Goal: Task Accomplishment & Management: Use online tool/utility

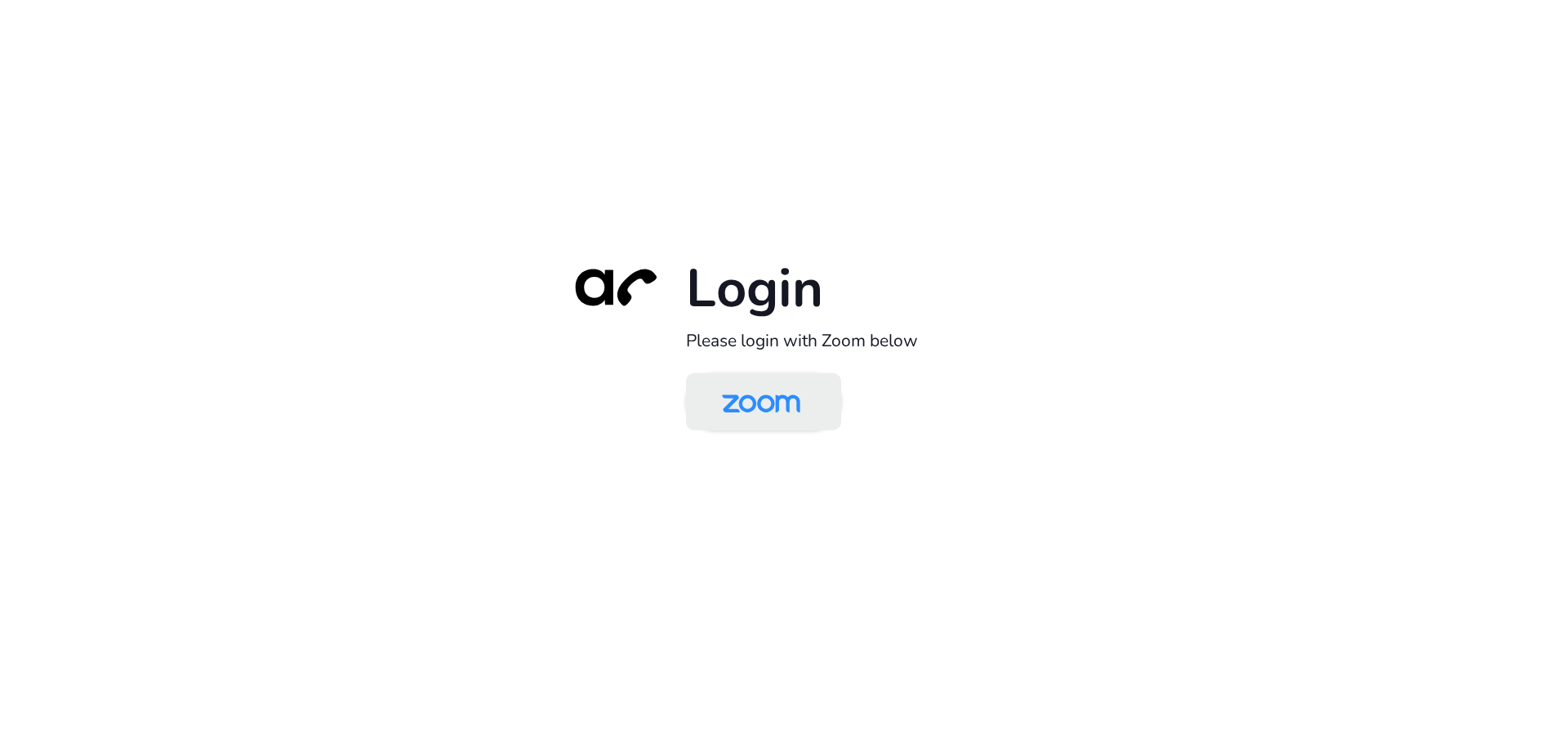
click at [767, 398] on img at bounding box center [760, 403] width 113 height 53
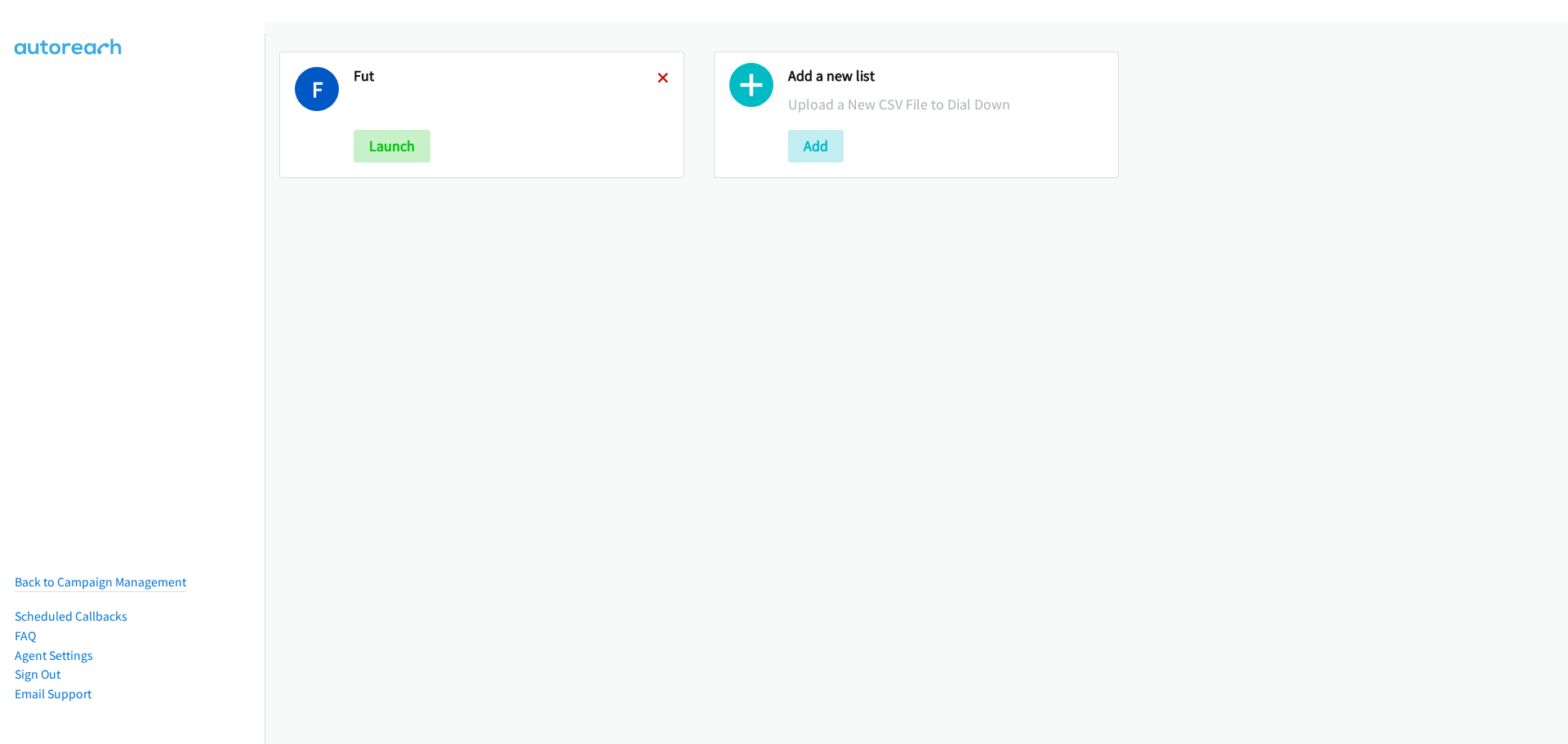
click at [659, 75] on icon at bounding box center [664, 79] width 12 height 12
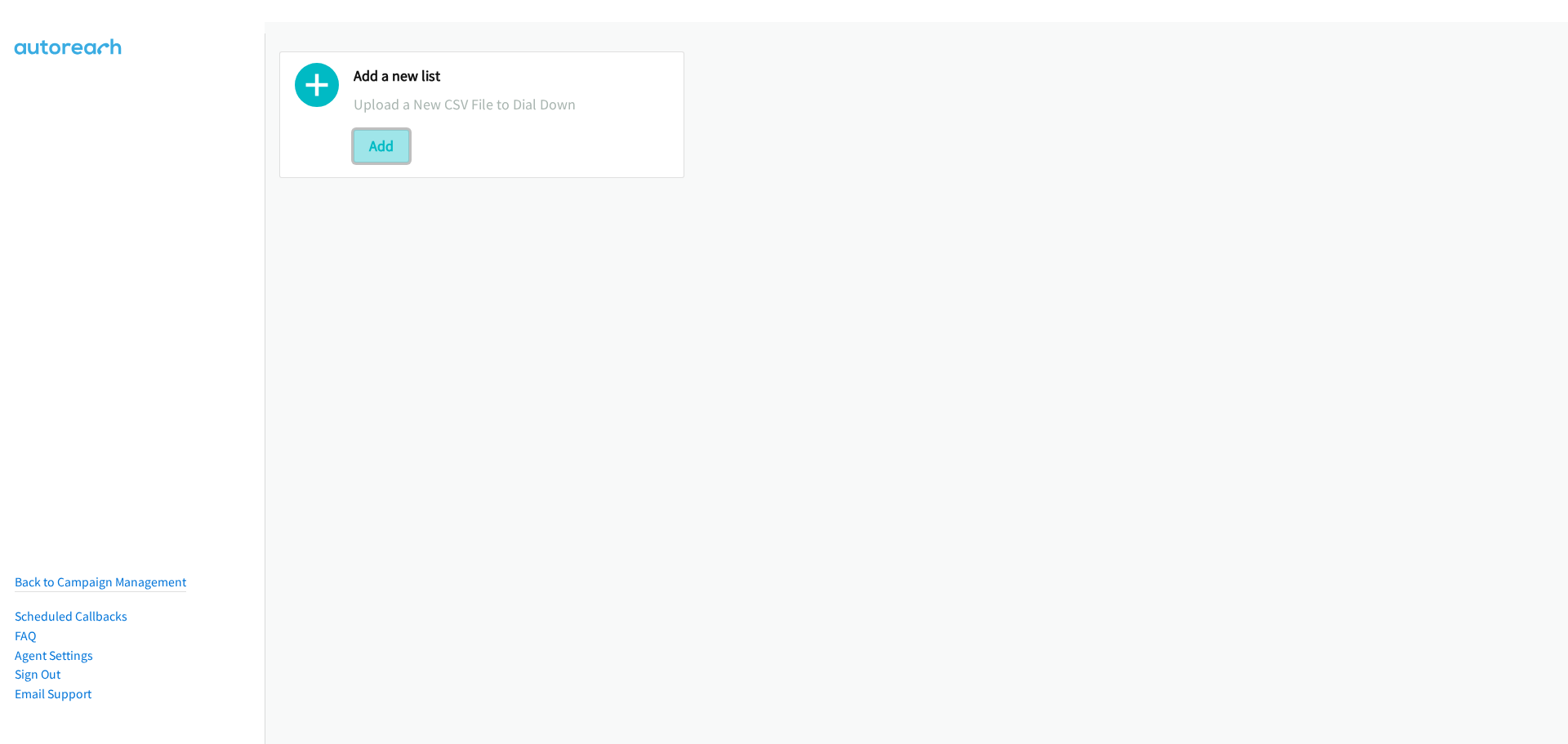
click at [386, 151] on button "Add" at bounding box center [381, 146] width 56 height 32
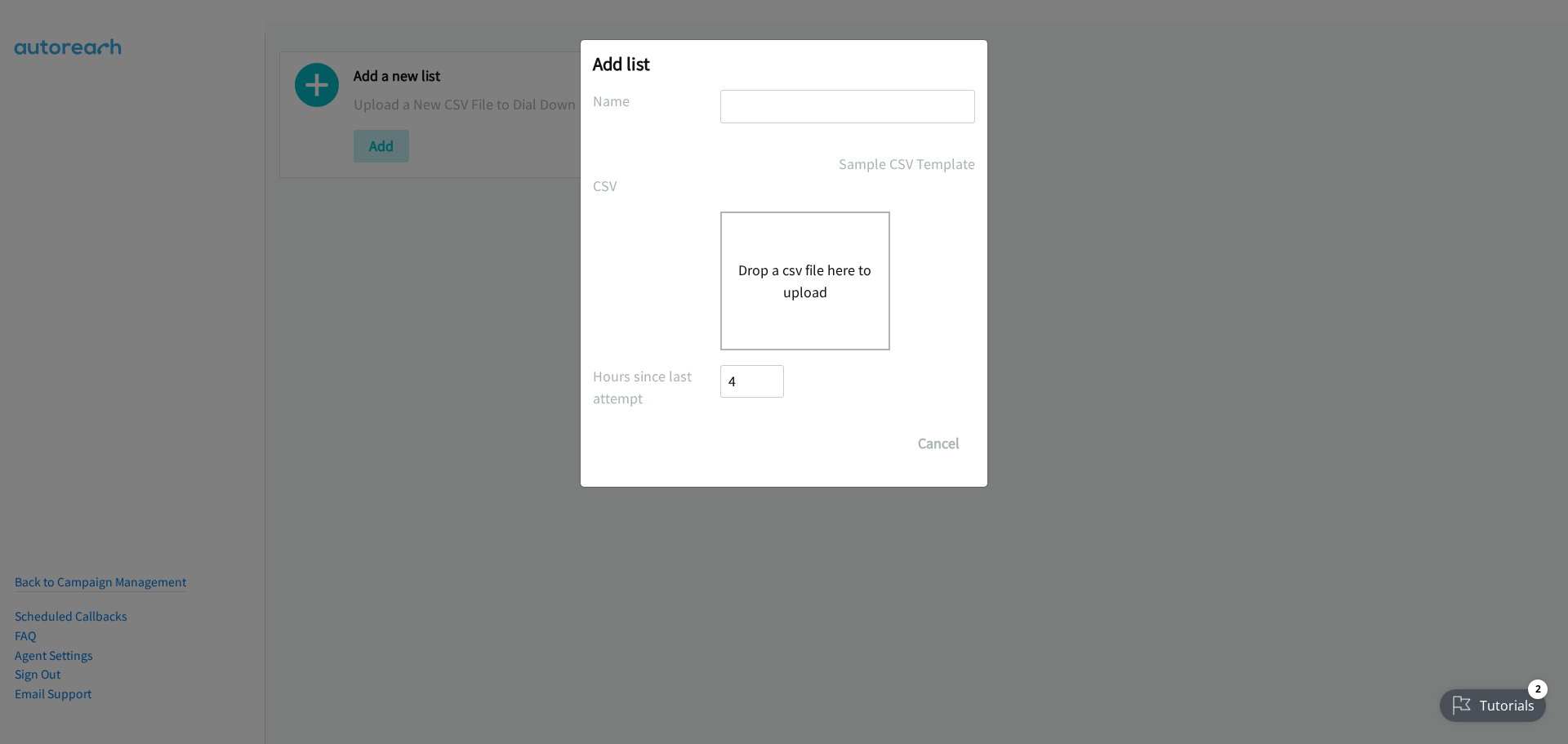
click at [811, 111] on input "text" at bounding box center [848, 107] width 255 height 33
type input "fut"
click at [836, 272] on button "Drop a csv file here to upload" at bounding box center [805, 281] width 134 height 44
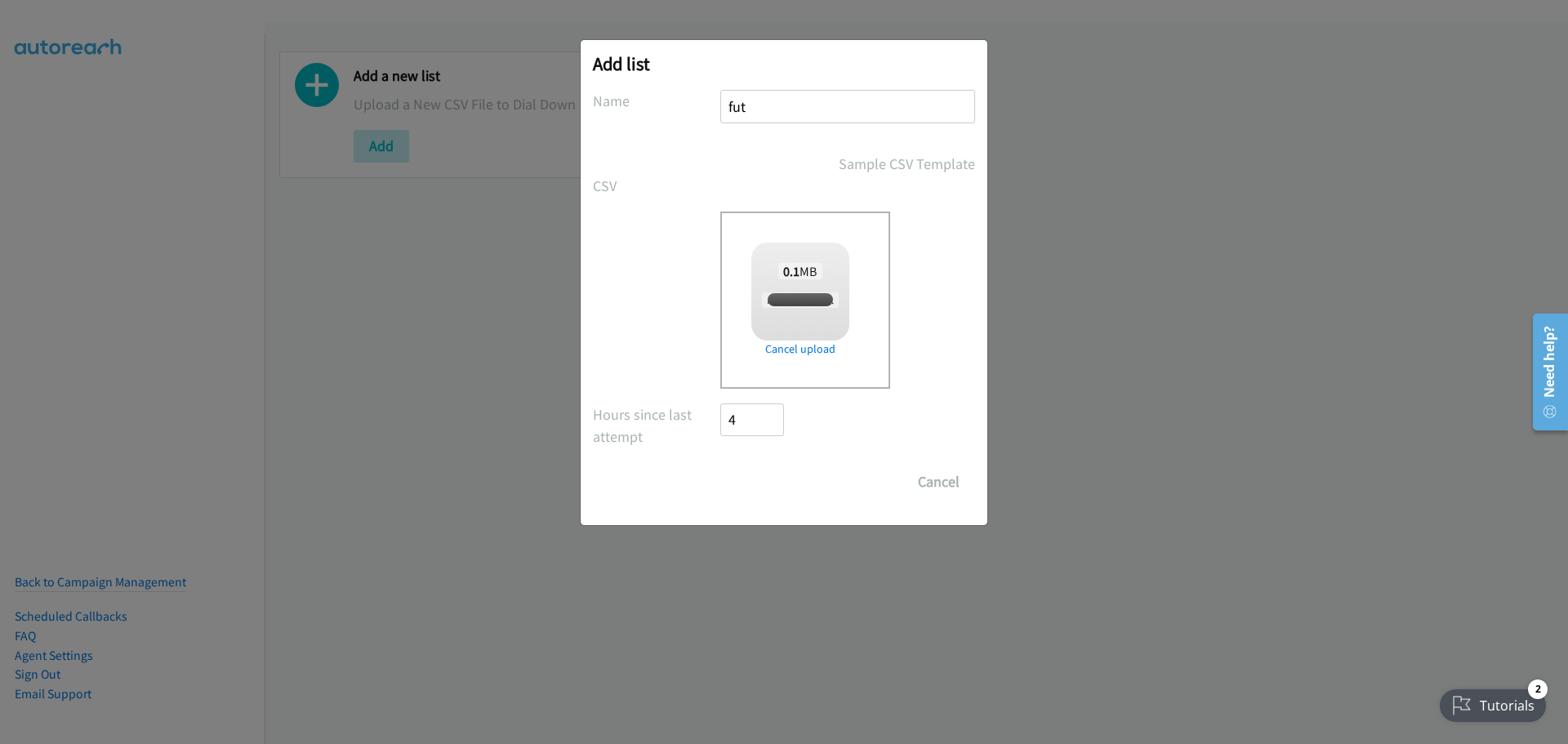
checkbox input "true"
click at [784, 467] on input "Save List" at bounding box center [763, 481] width 86 height 32
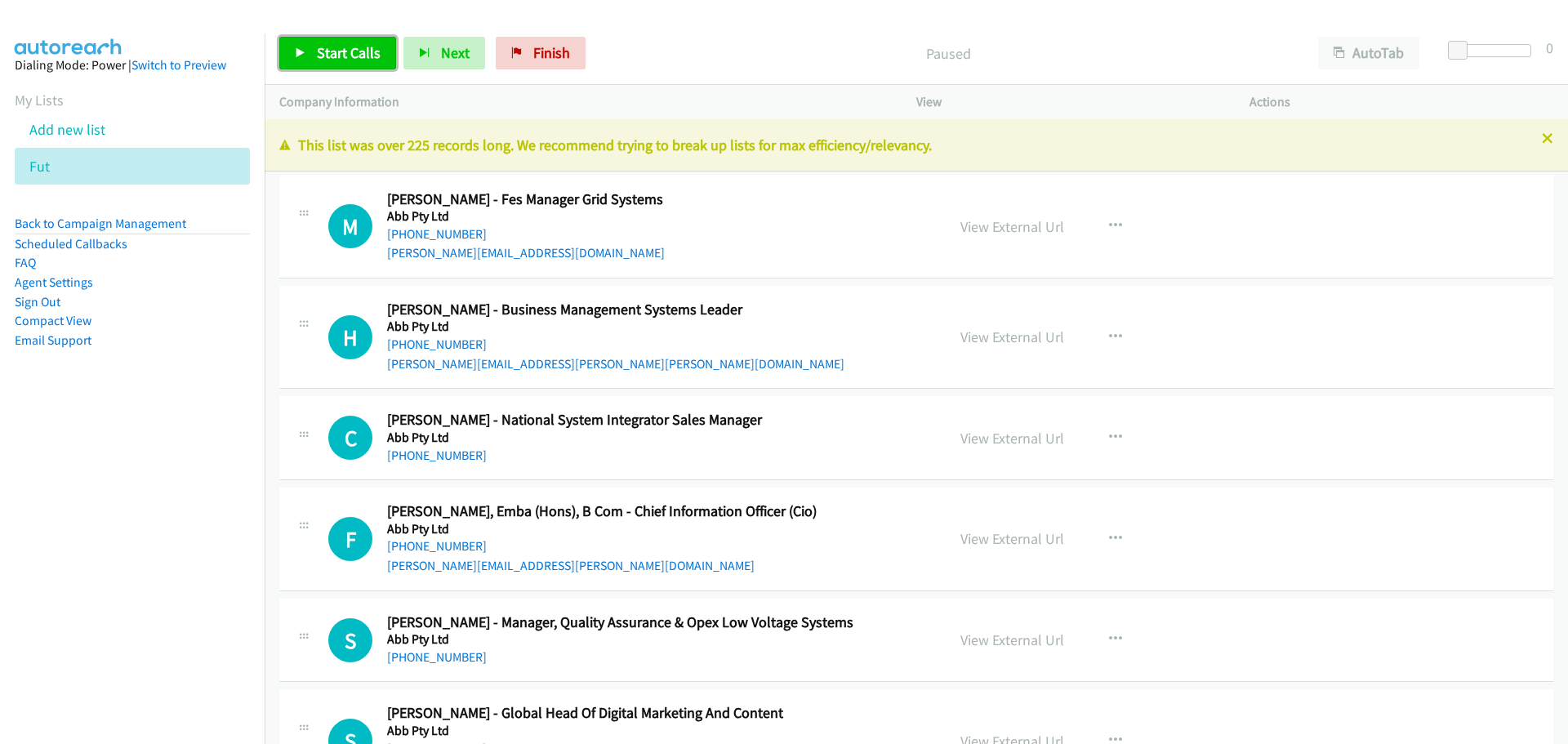
click at [363, 49] on span "Start Calls" at bounding box center [348, 52] width 63 height 19
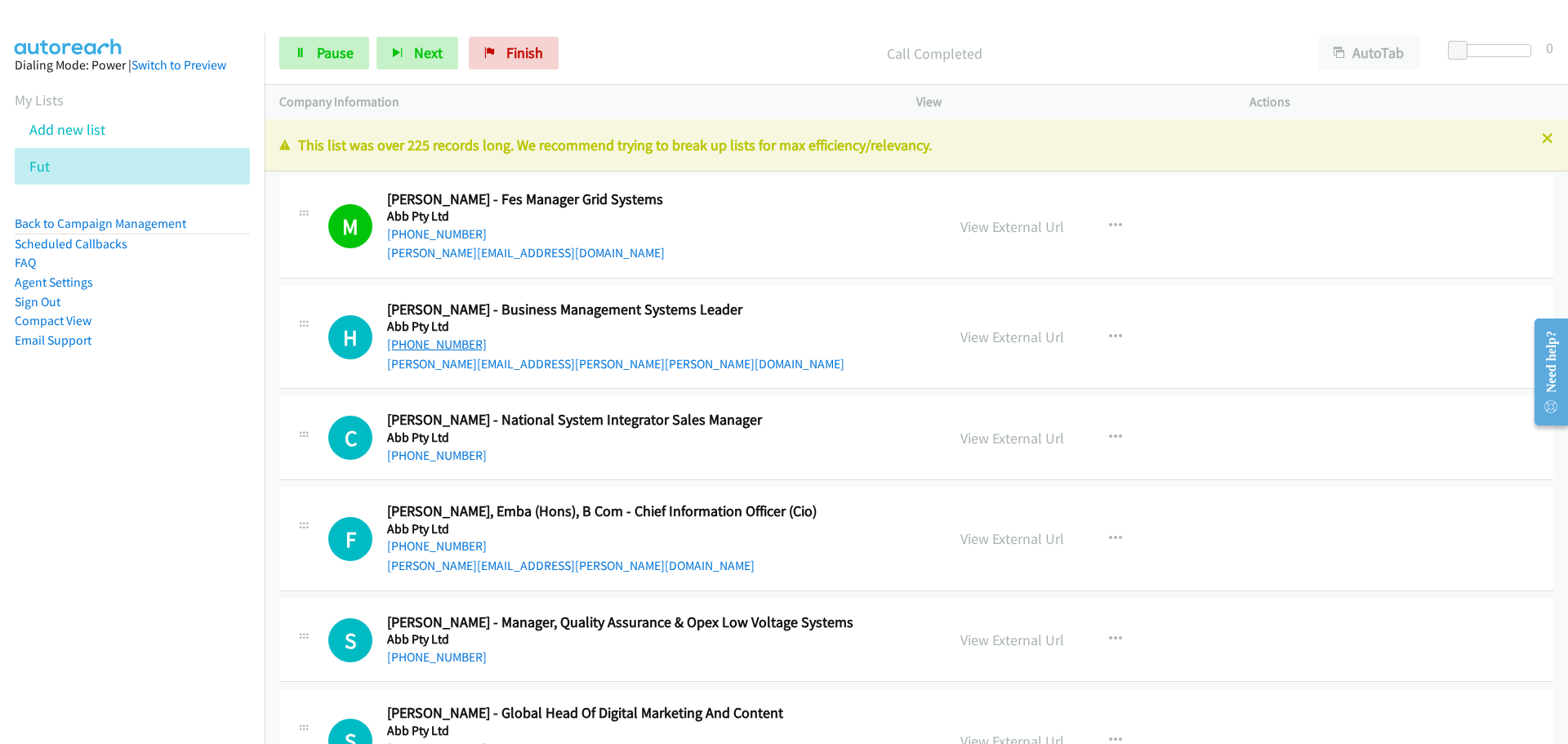
click at [415, 339] on link "[PHONE_NUMBER]" at bounding box center [437, 344] width 100 height 16
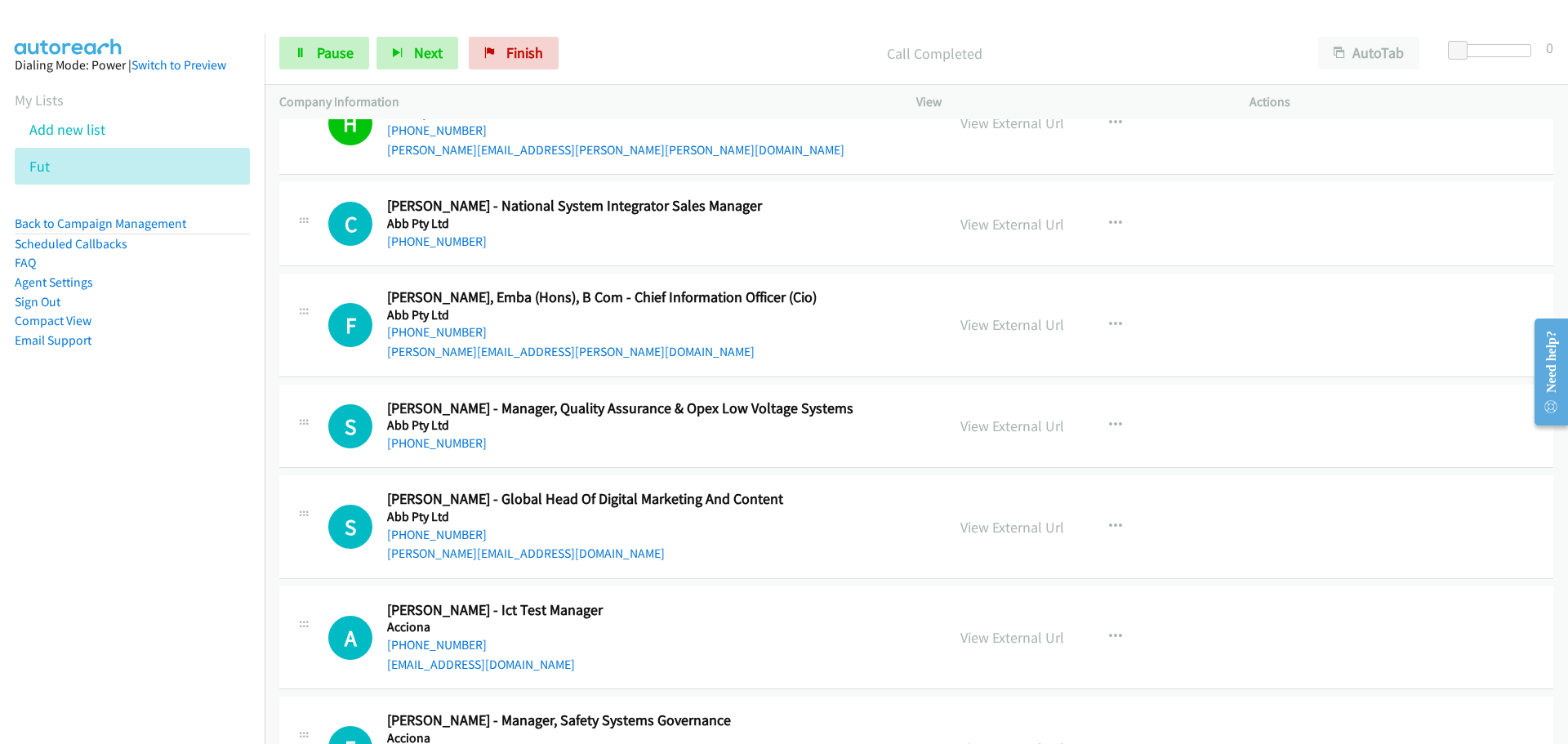
scroll to position [245, 0]
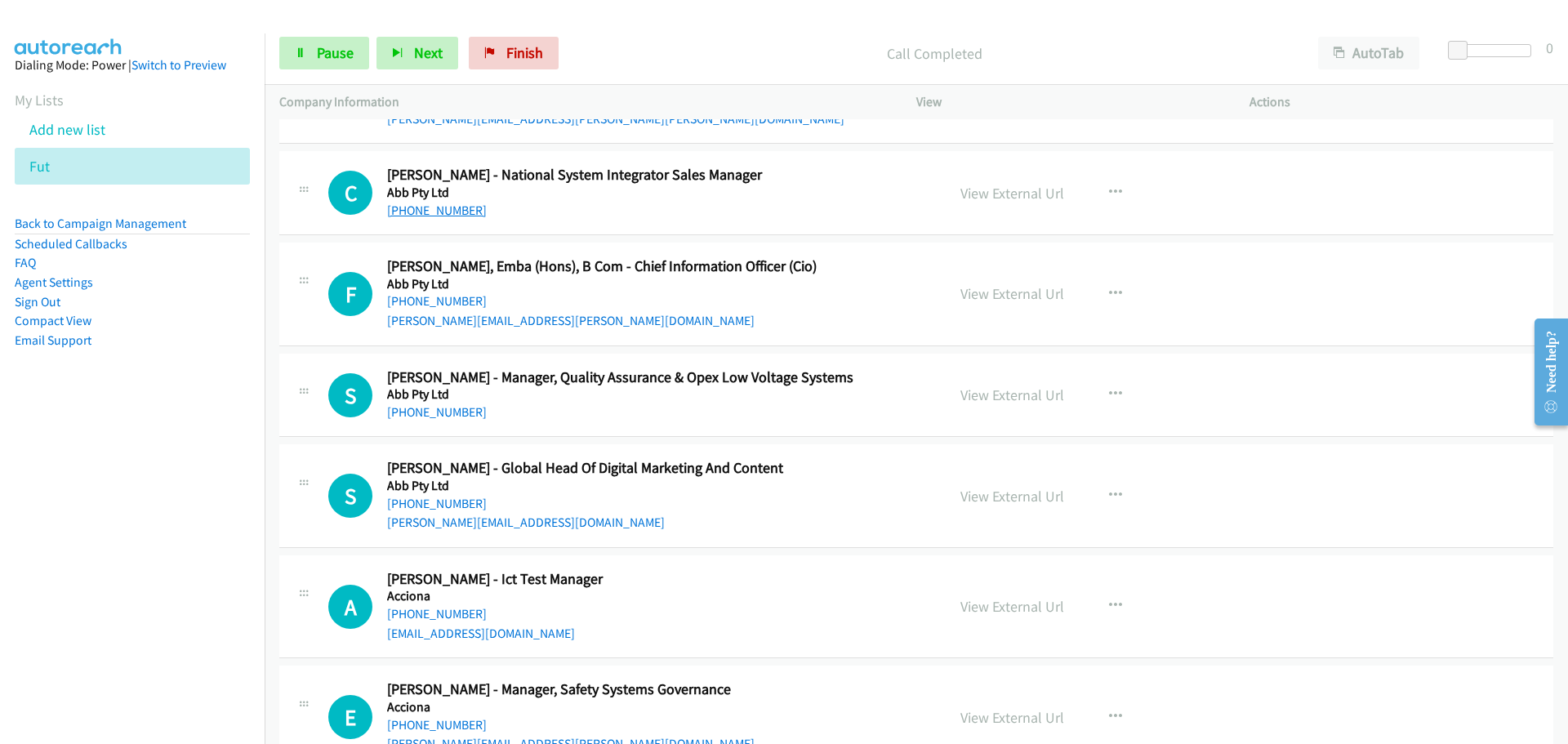
click at [453, 207] on link "[PHONE_NUMBER]" at bounding box center [437, 210] width 100 height 16
click at [459, 302] on link "[PHONE_NUMBER]" at bounding box center [437, 301] width 100 height 16
drag, startPoint x: 451, startPoint y: 407, endPoint x: 1140, endPoint y: 447, distance: 690.2
click at [451, 407] on link "[PHONE_NUMBER]" at bounding box center [437, 412] width 100 height 16
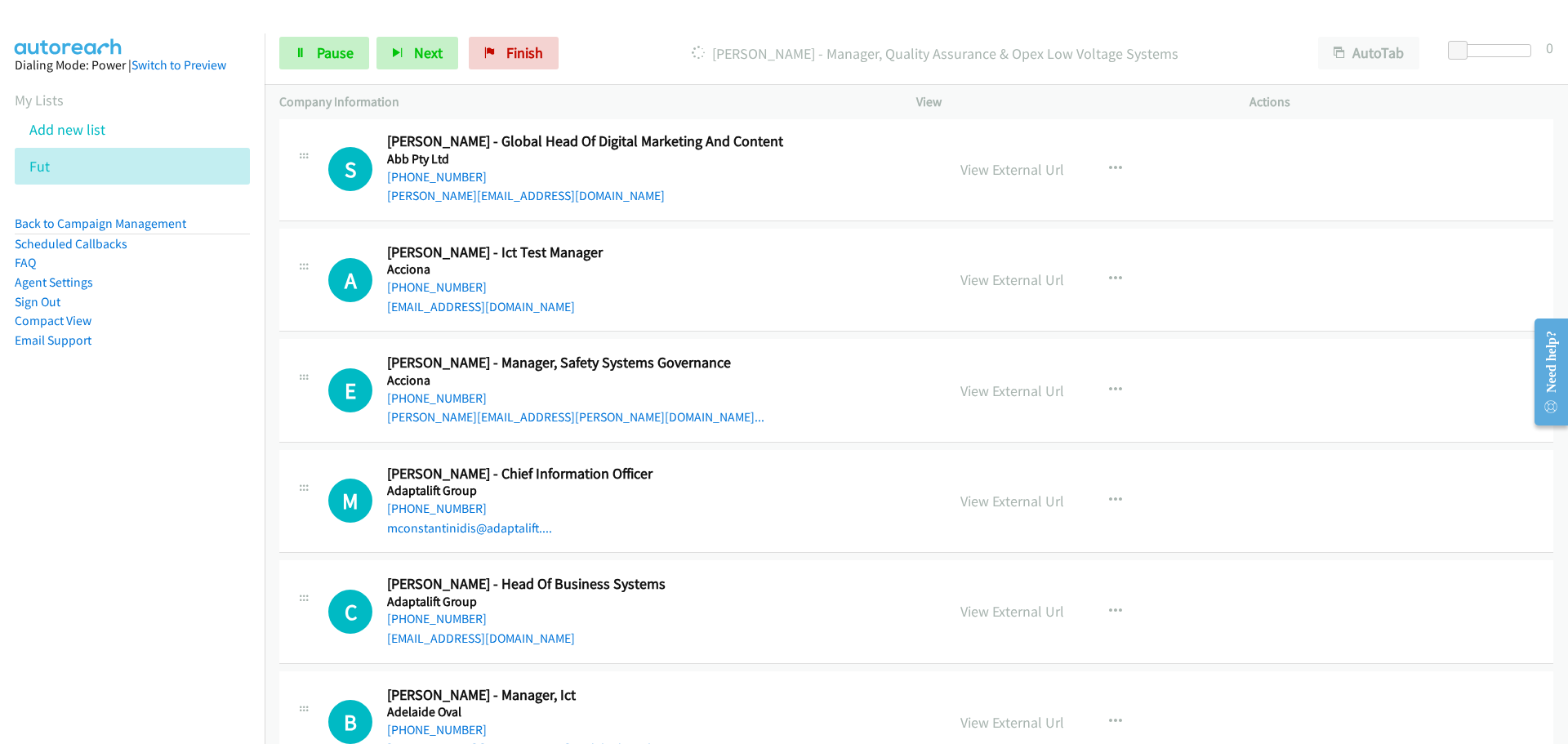
scroll to position [490, 0]
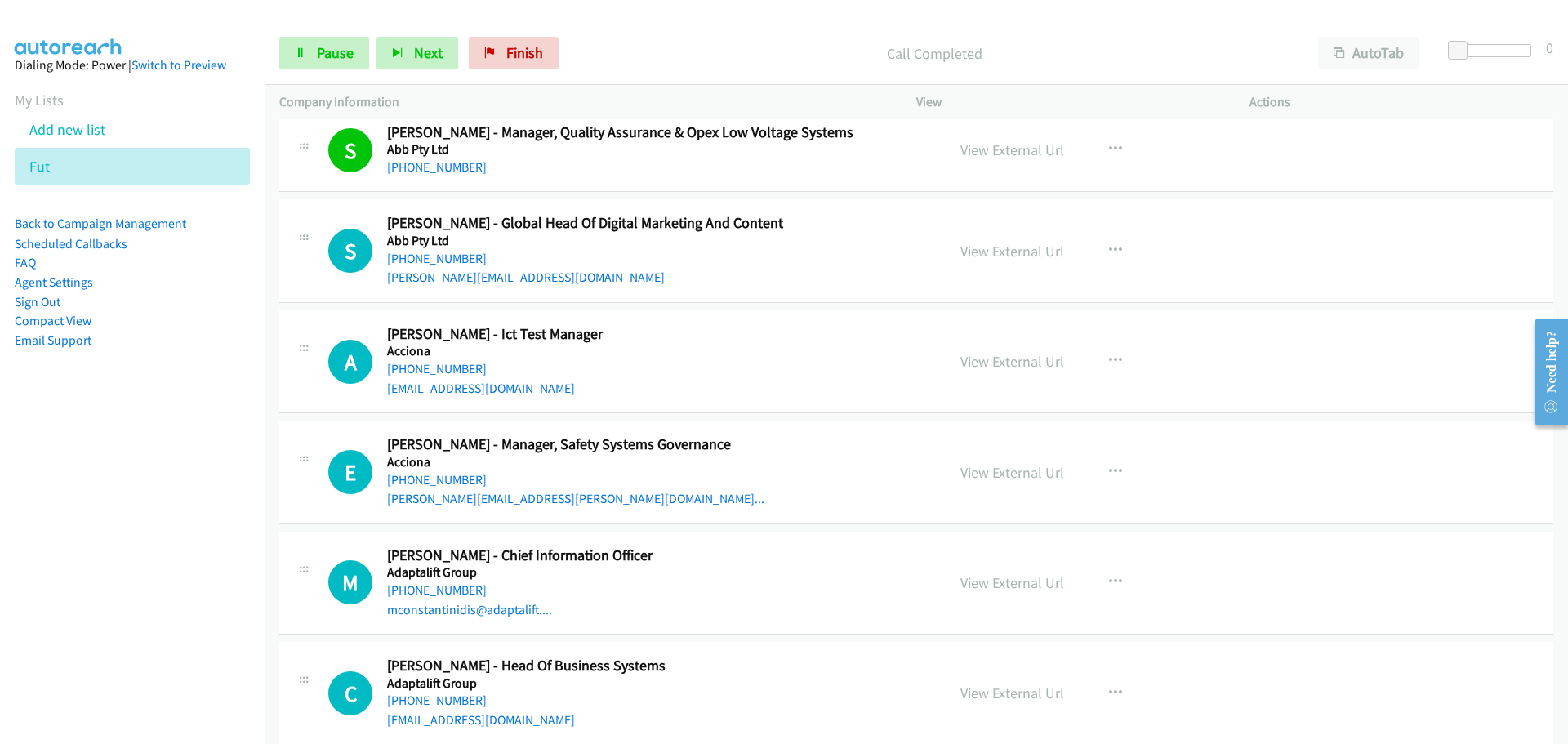
drag, startPoint x: 433, startPoint y: 261, endPoint x: 776, endPoint y: 285, distance: 343.8
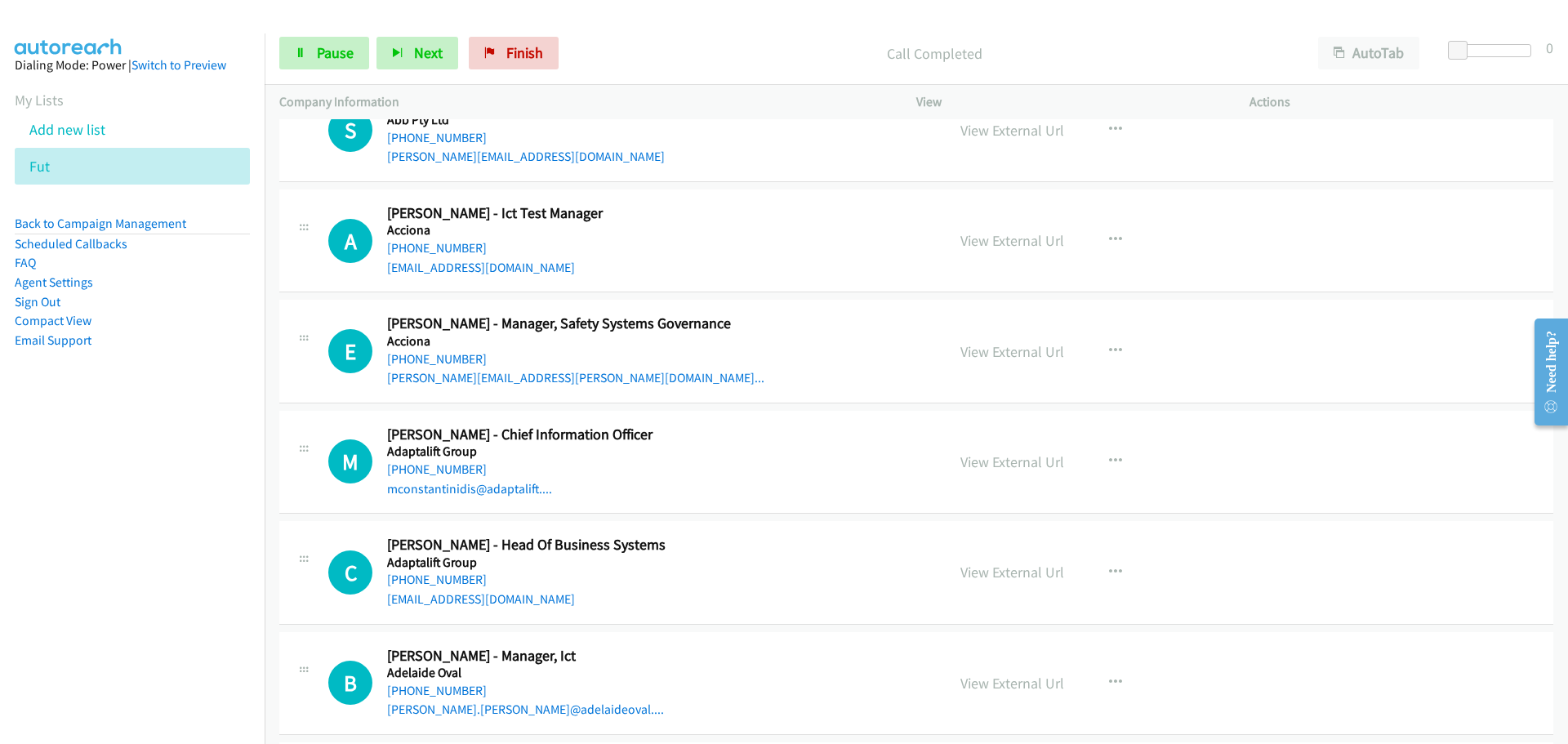
scroll to position [653, 0]
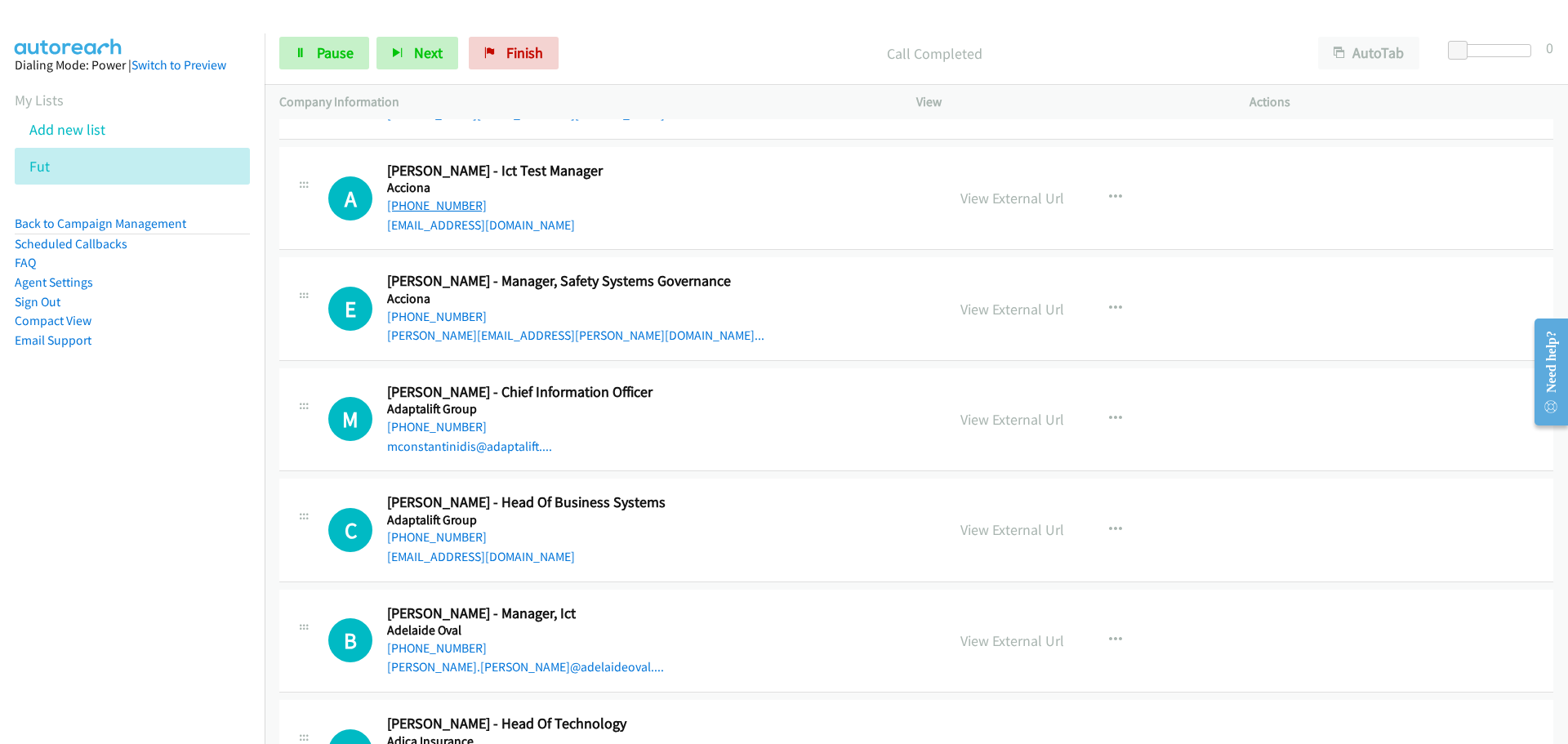
click at [433, 204] on link "[PHONE_NUMBER]" at bounding box center [437, 205] width 100 height 16
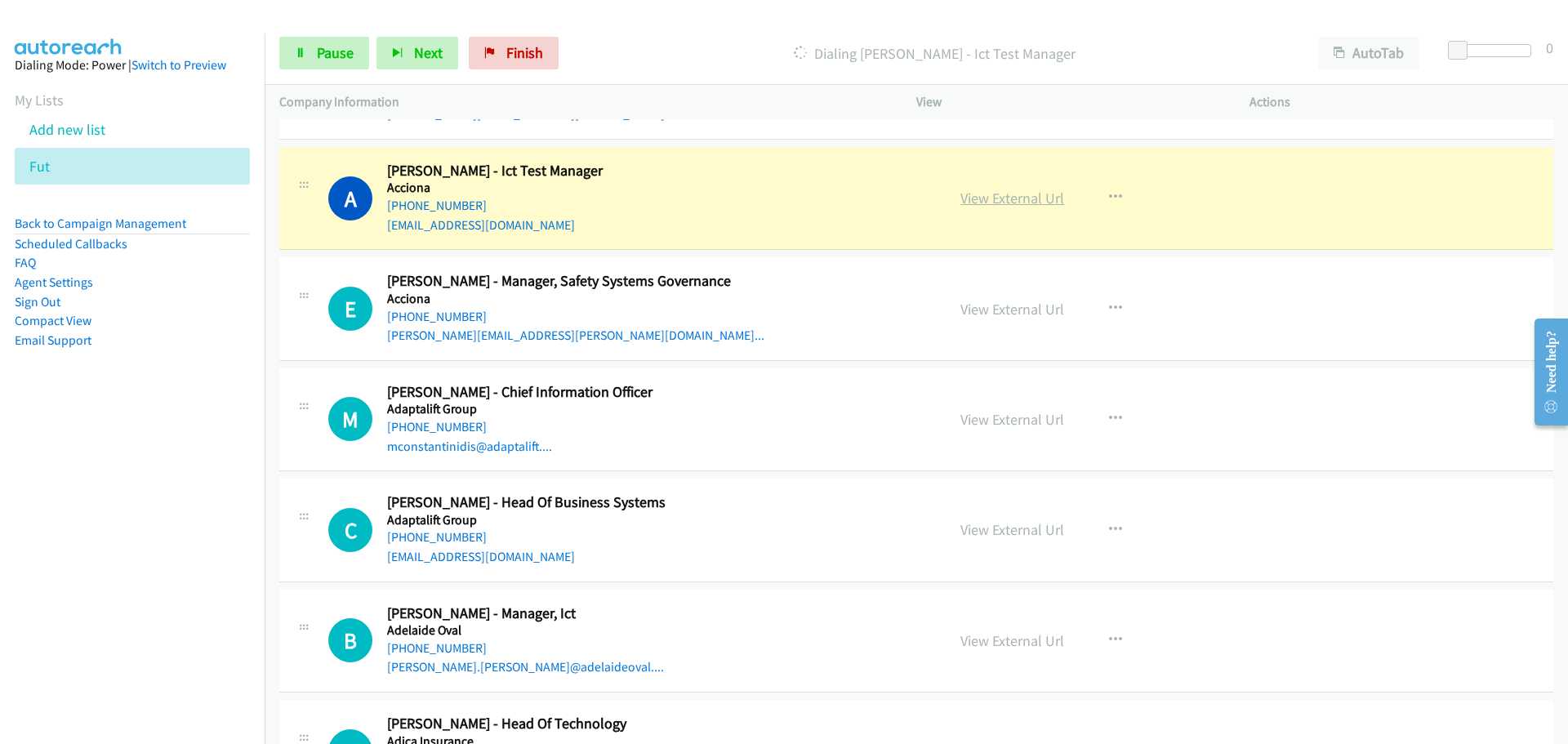
click at [1001, 198] on link "View External Url" at bounding box center [1012, 197] width 103 height 19
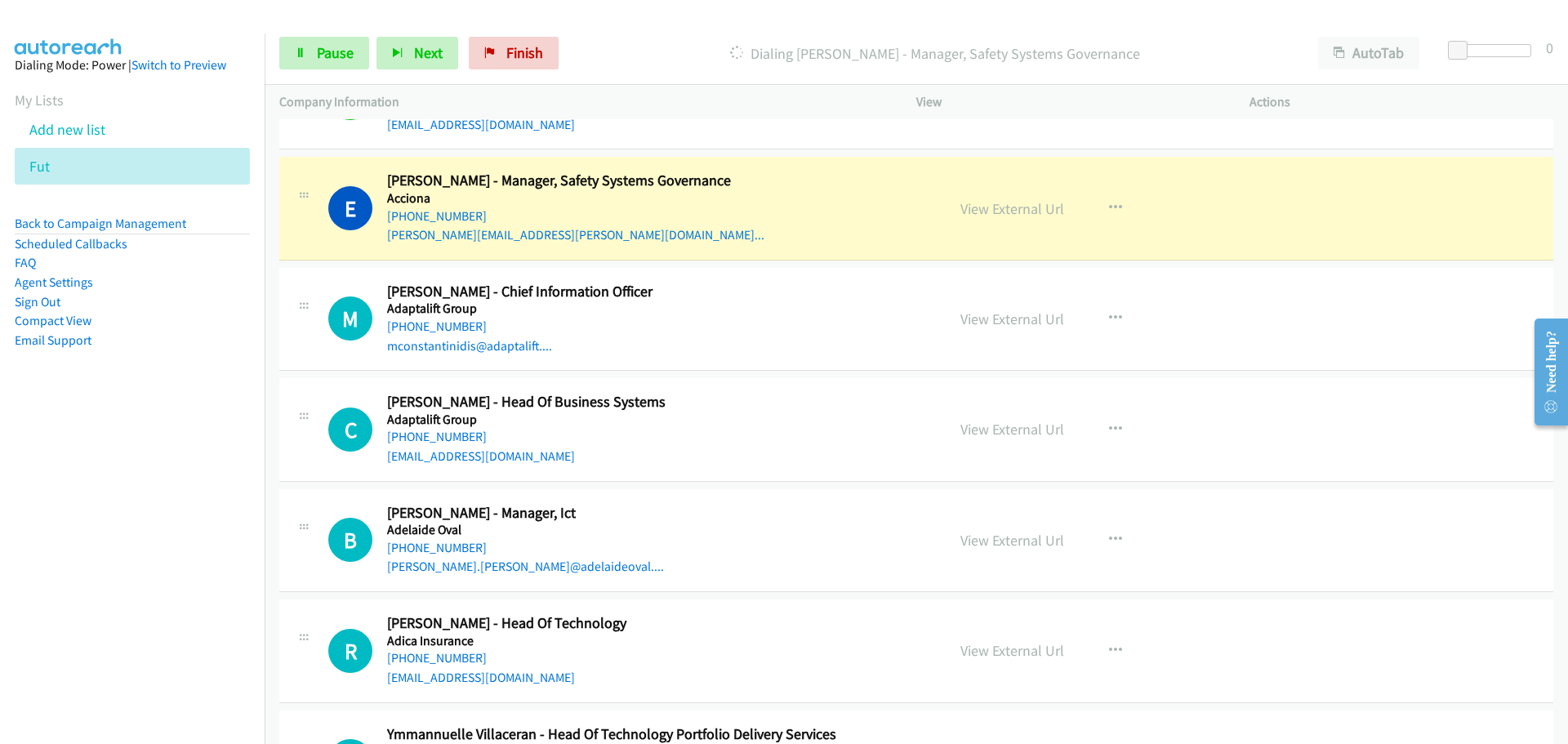
scroll to position [735, 0]
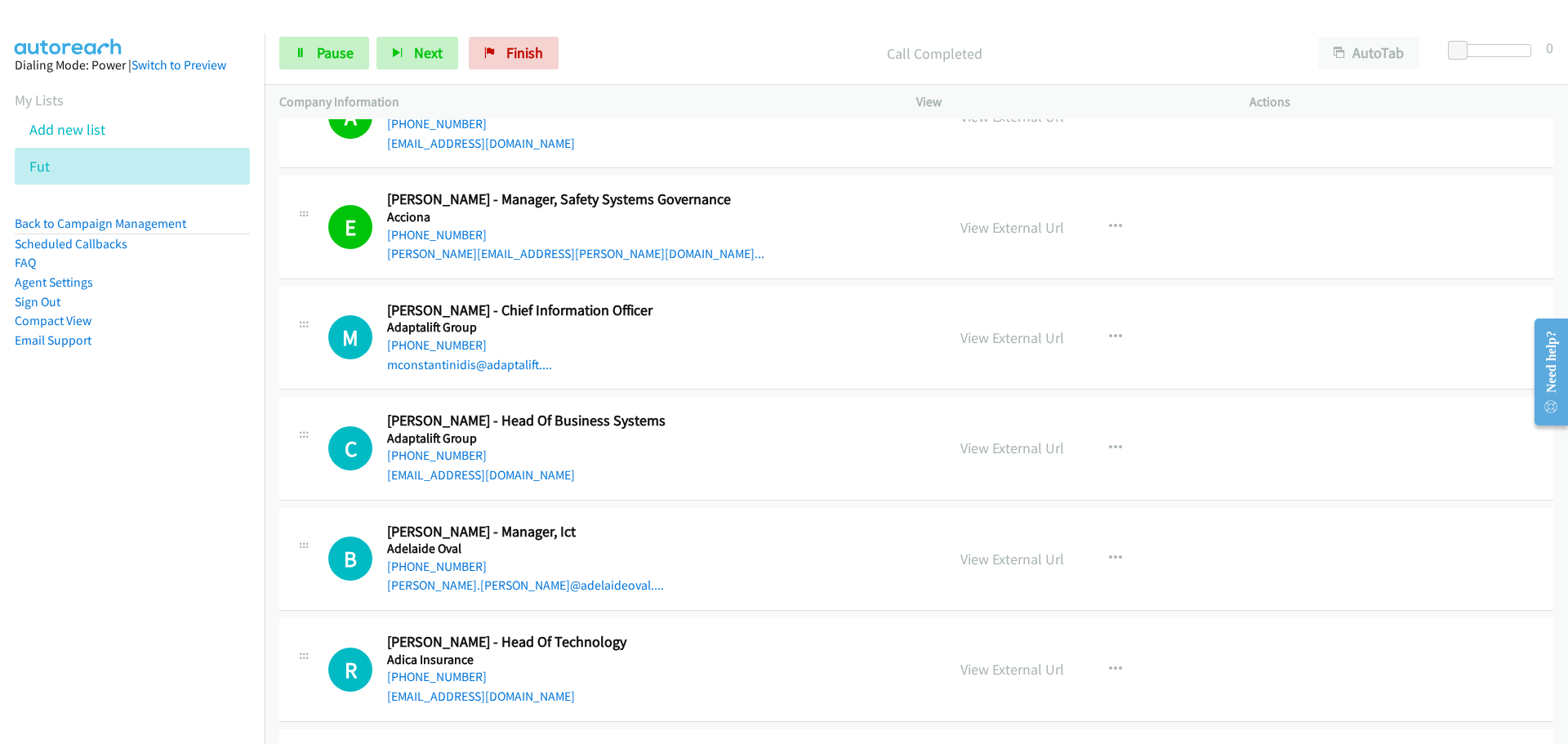
click at [448, 344] on link "[PHONE_NUMBER]" at bounding box center [437, 345] width 100 height 16
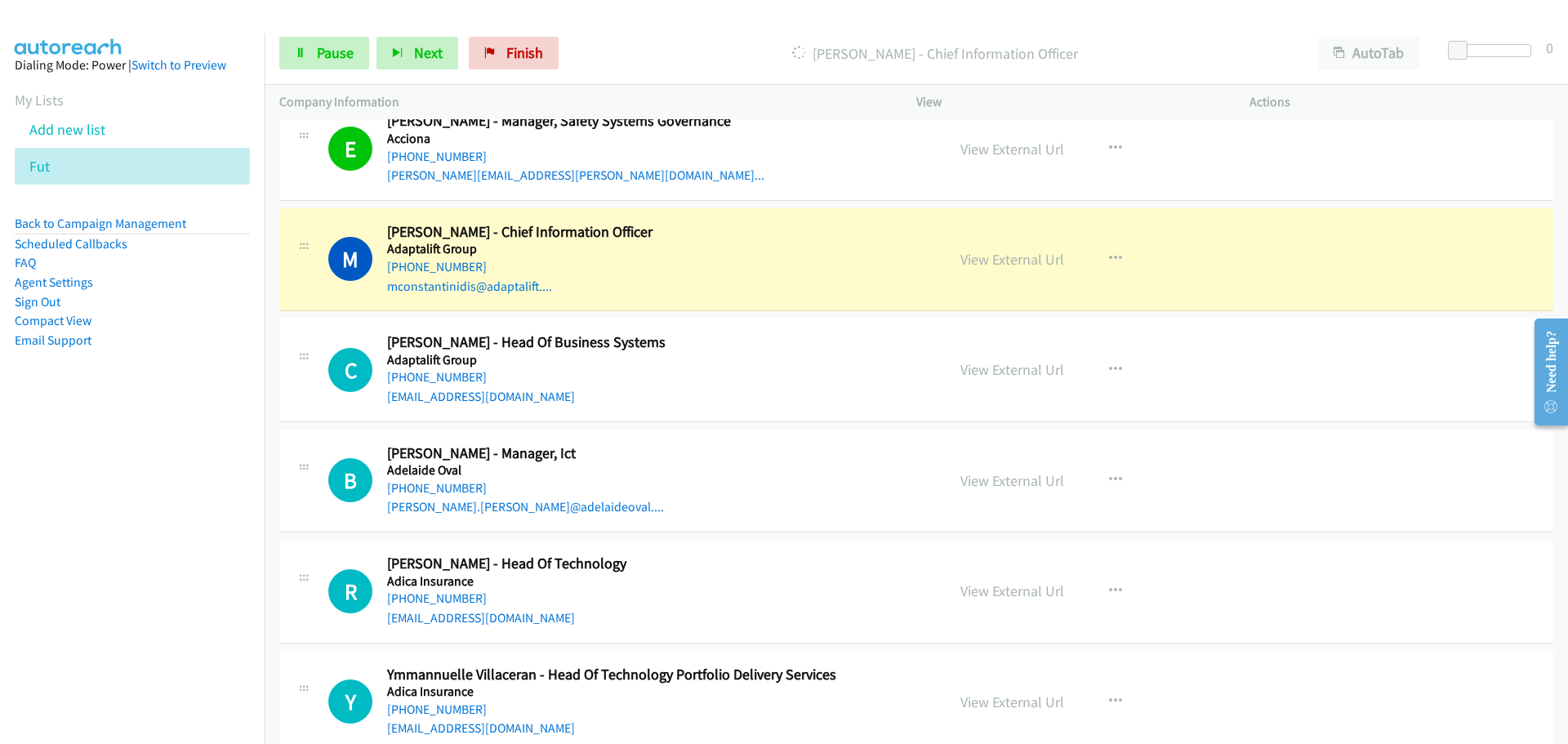
scroll to position [898, 0]
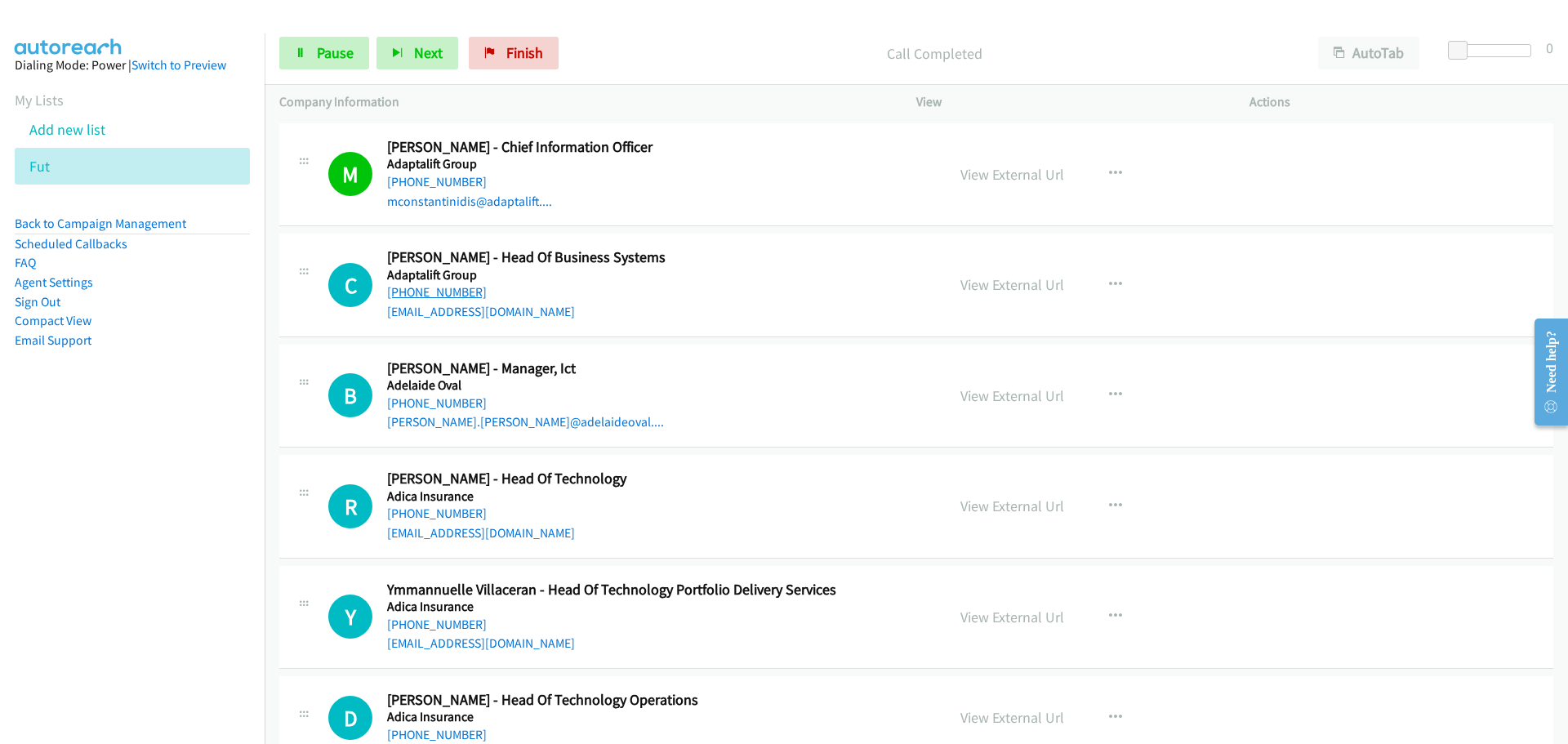
drag, startPoint x: 434, startPoint y: 294, endPoint x: 1330, endPoint y: 427, distance: 905.8
click at [434, 294] on link "[PHONE_NUMBER]" at bounding box center [437, 292] width 100 height 16
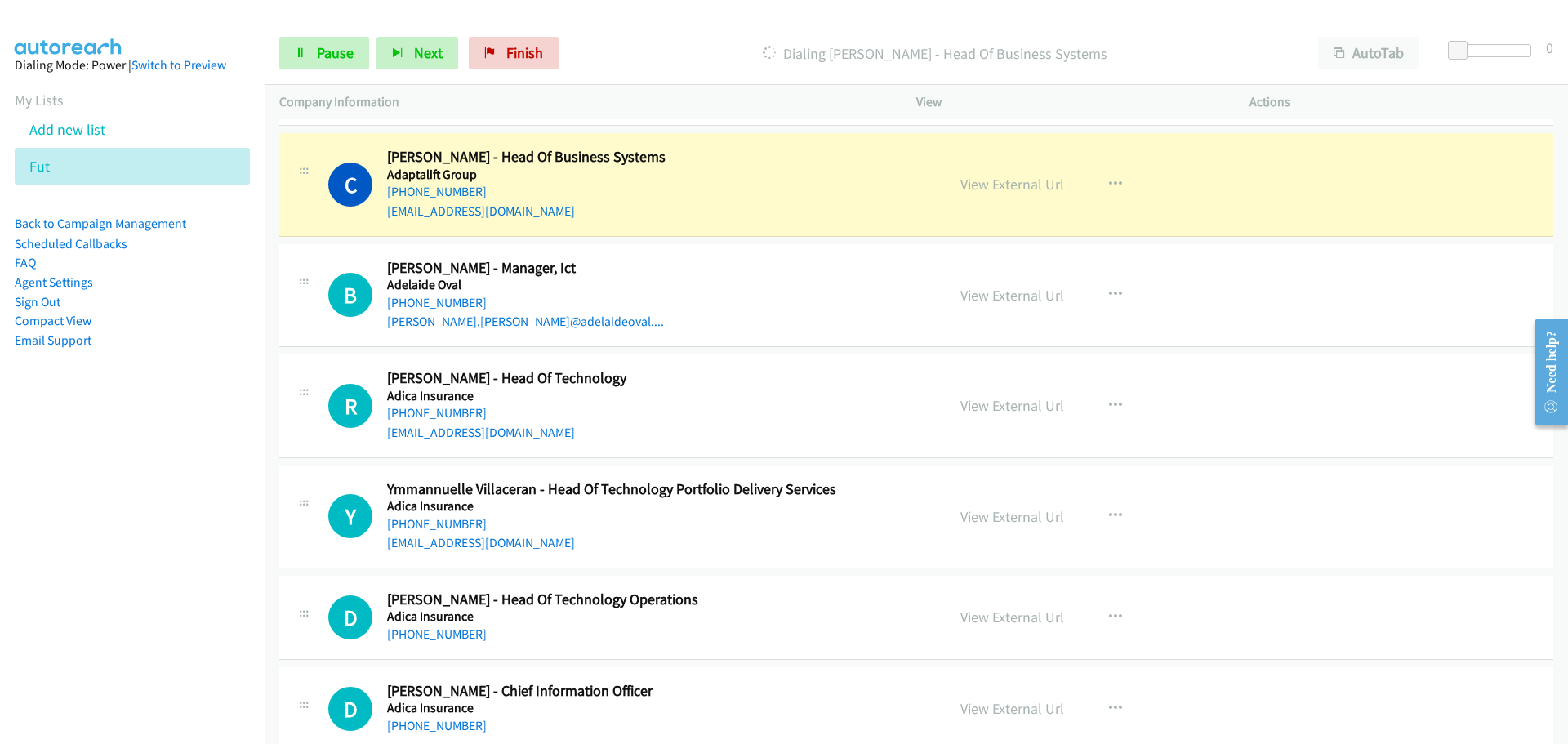
scroll to position [980, 0]
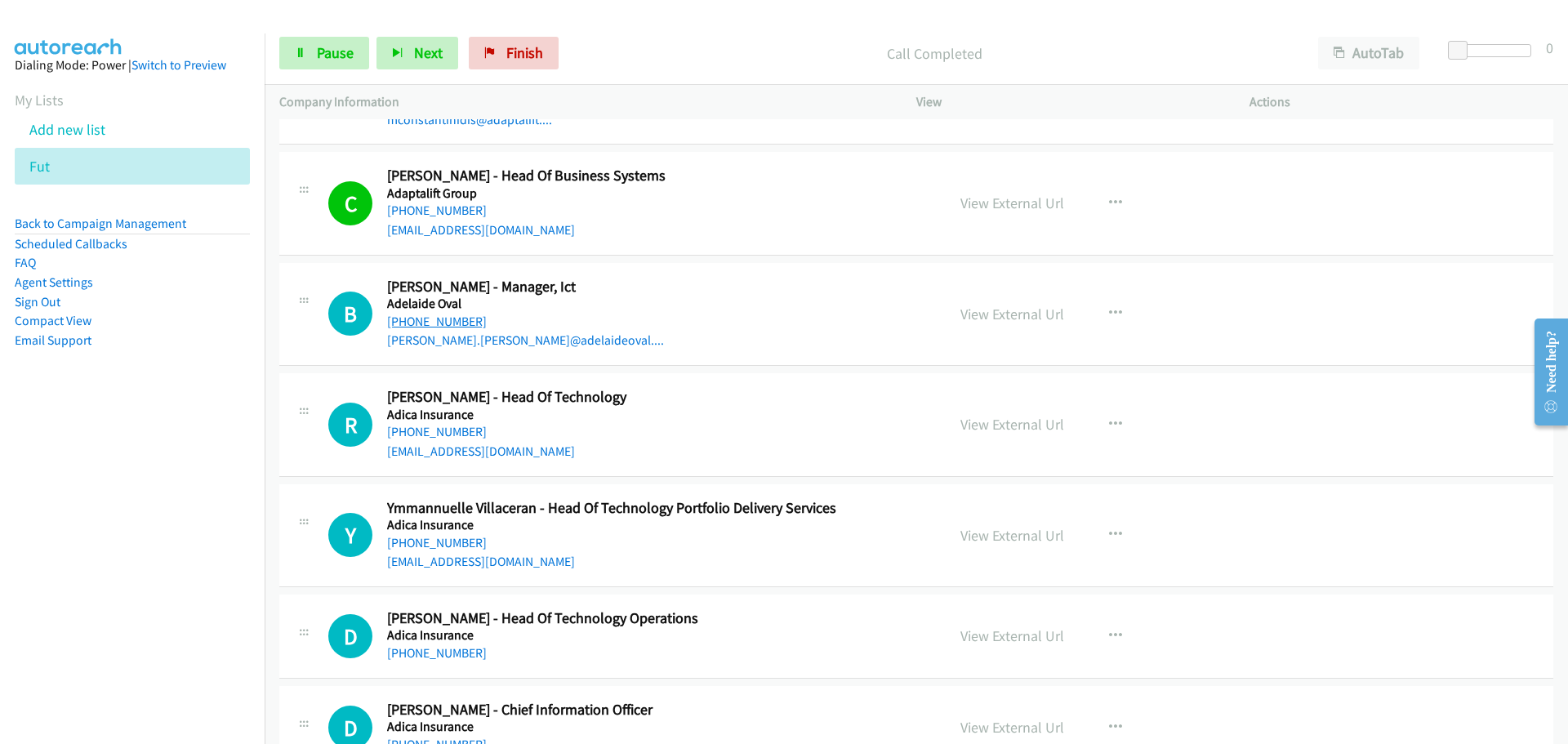
click at [417, 313] on link "[PHONE_NUMBER]" at bounding box center [437, 321] width 100 height 16
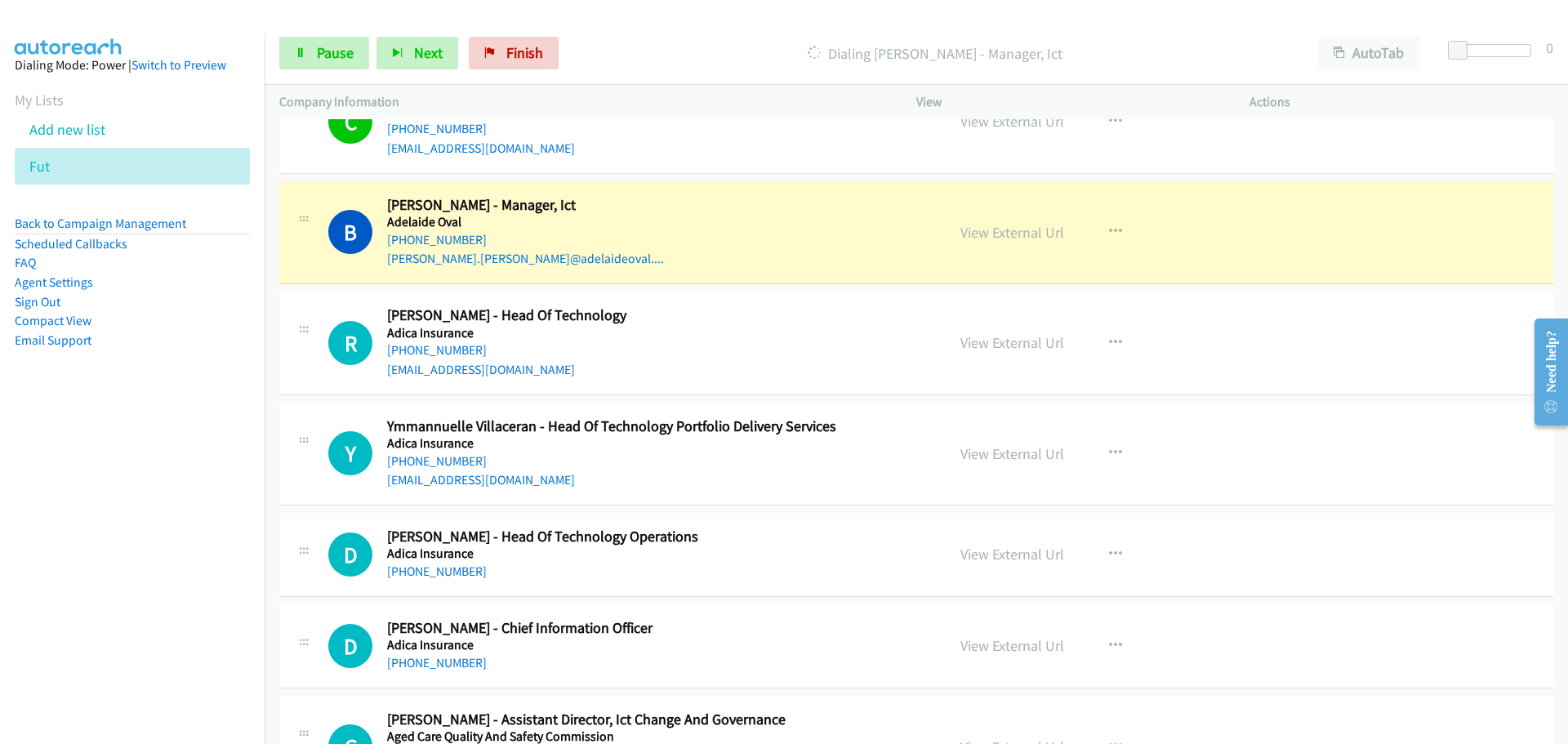
scroll to position [1143, 0]
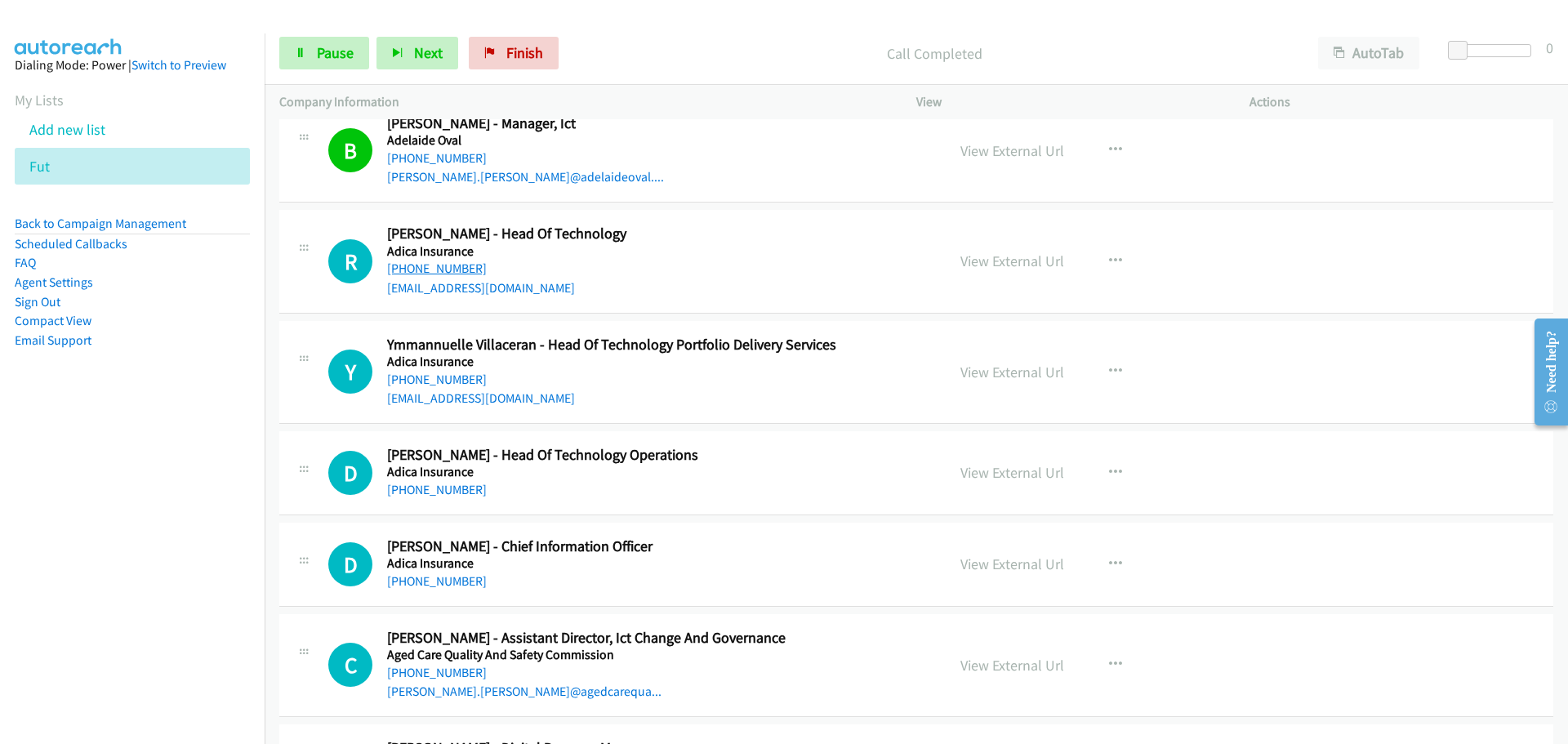
click at [452, 262] on link "[PHONE_NUMBER]" at bounding box center [437, 268] width 100 height 16
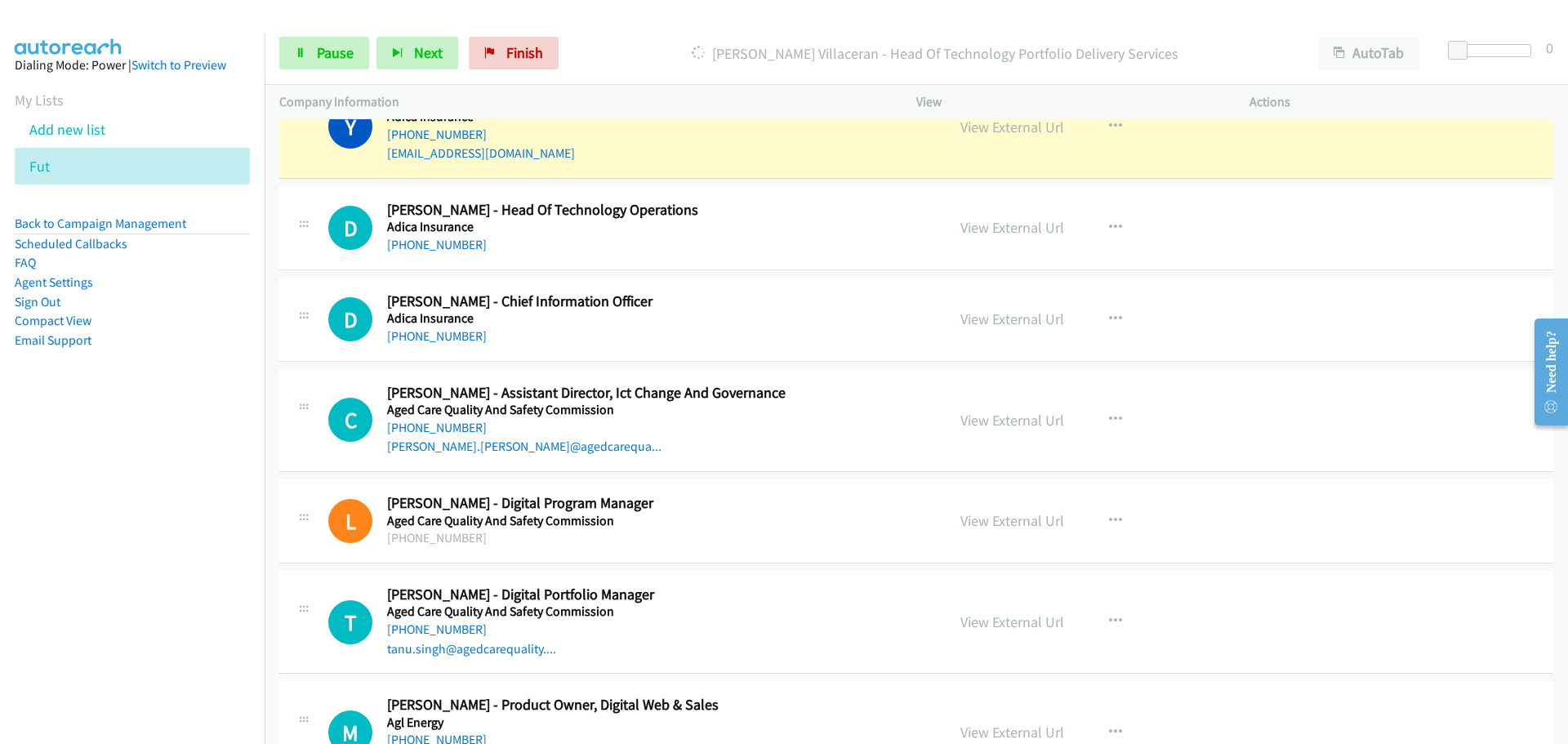
scroll to position [1306, 0]
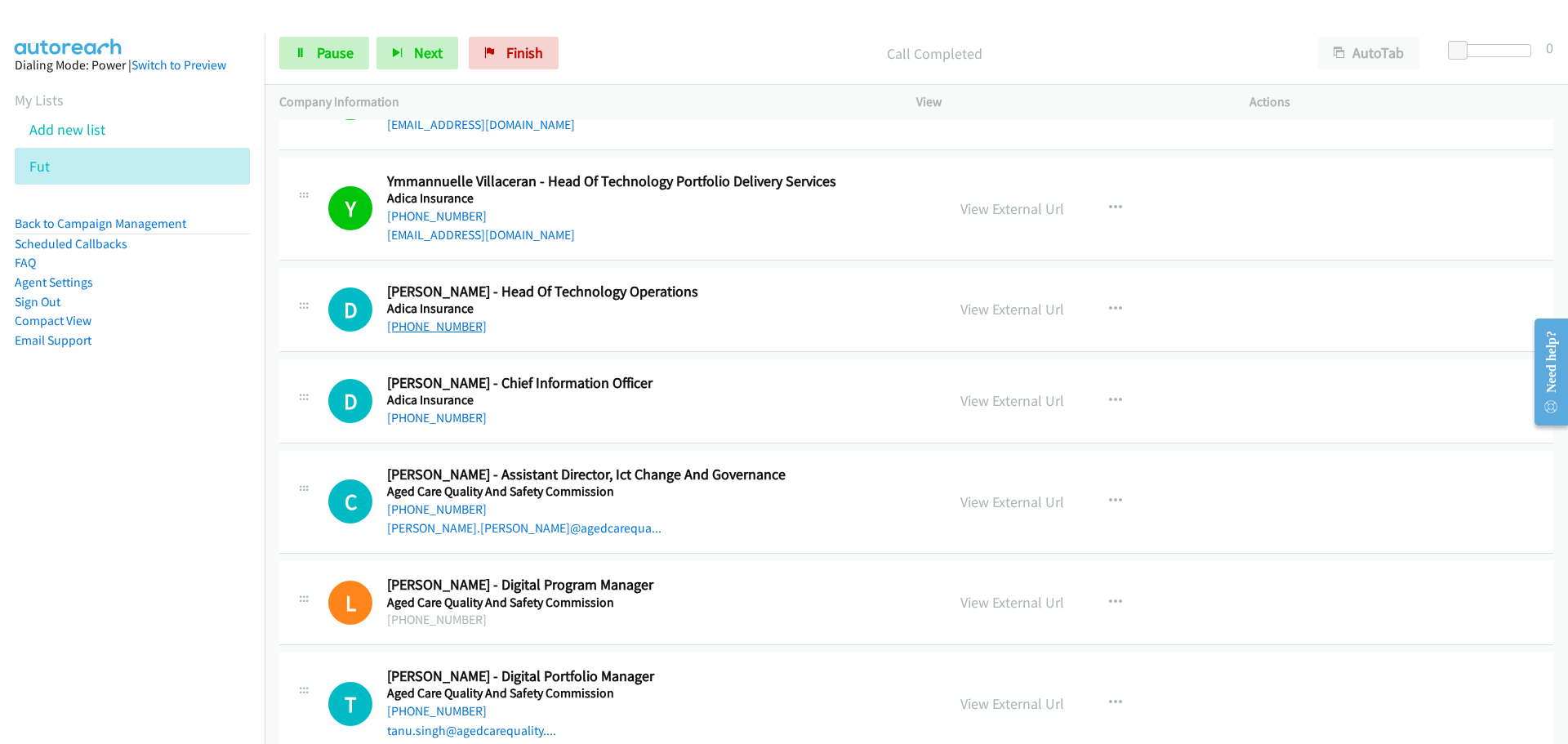
click at [422, 333] on link "[PHONE_NUMBER]" at bounding box center [437, 326] width 100 height 16
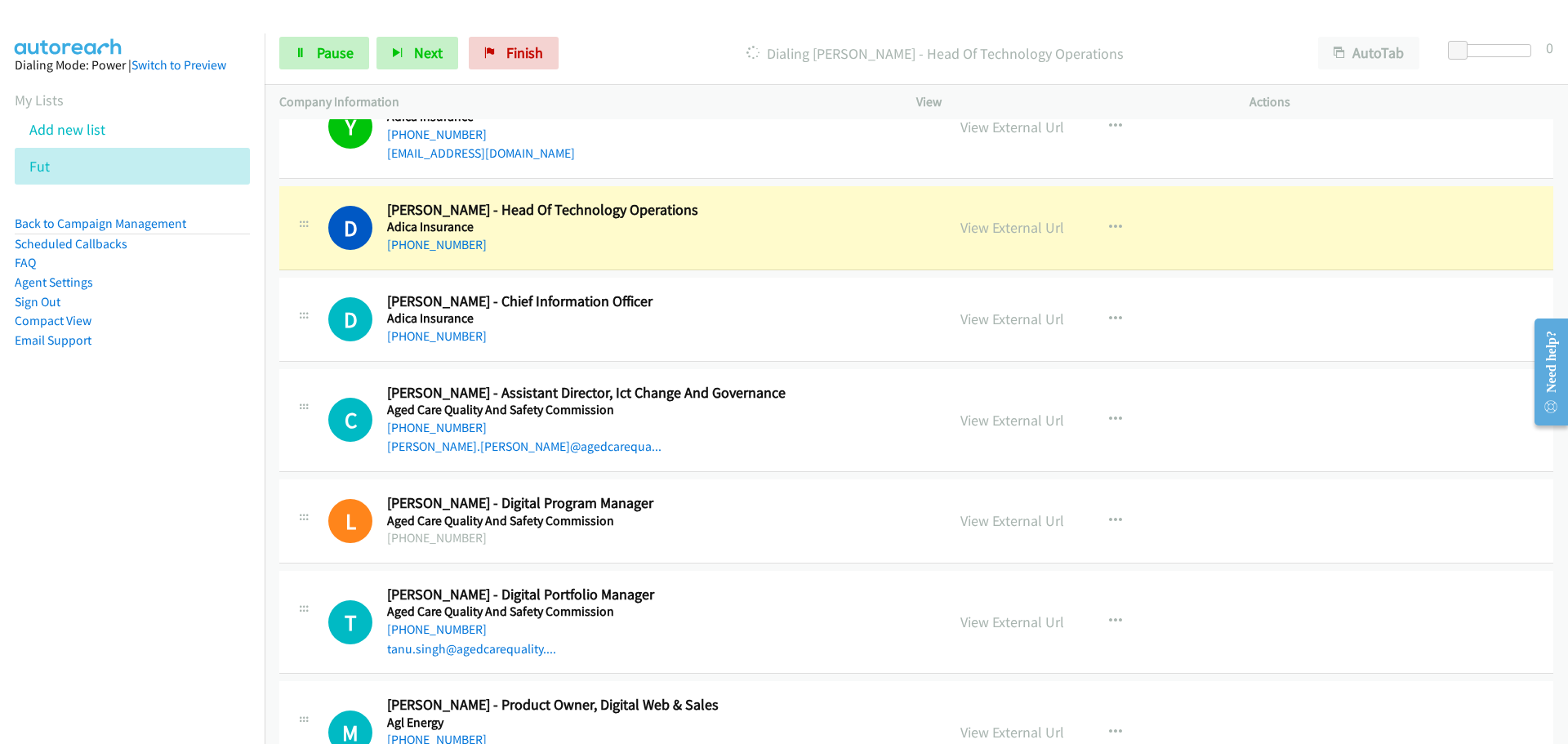
scroll to position [1469, 0]
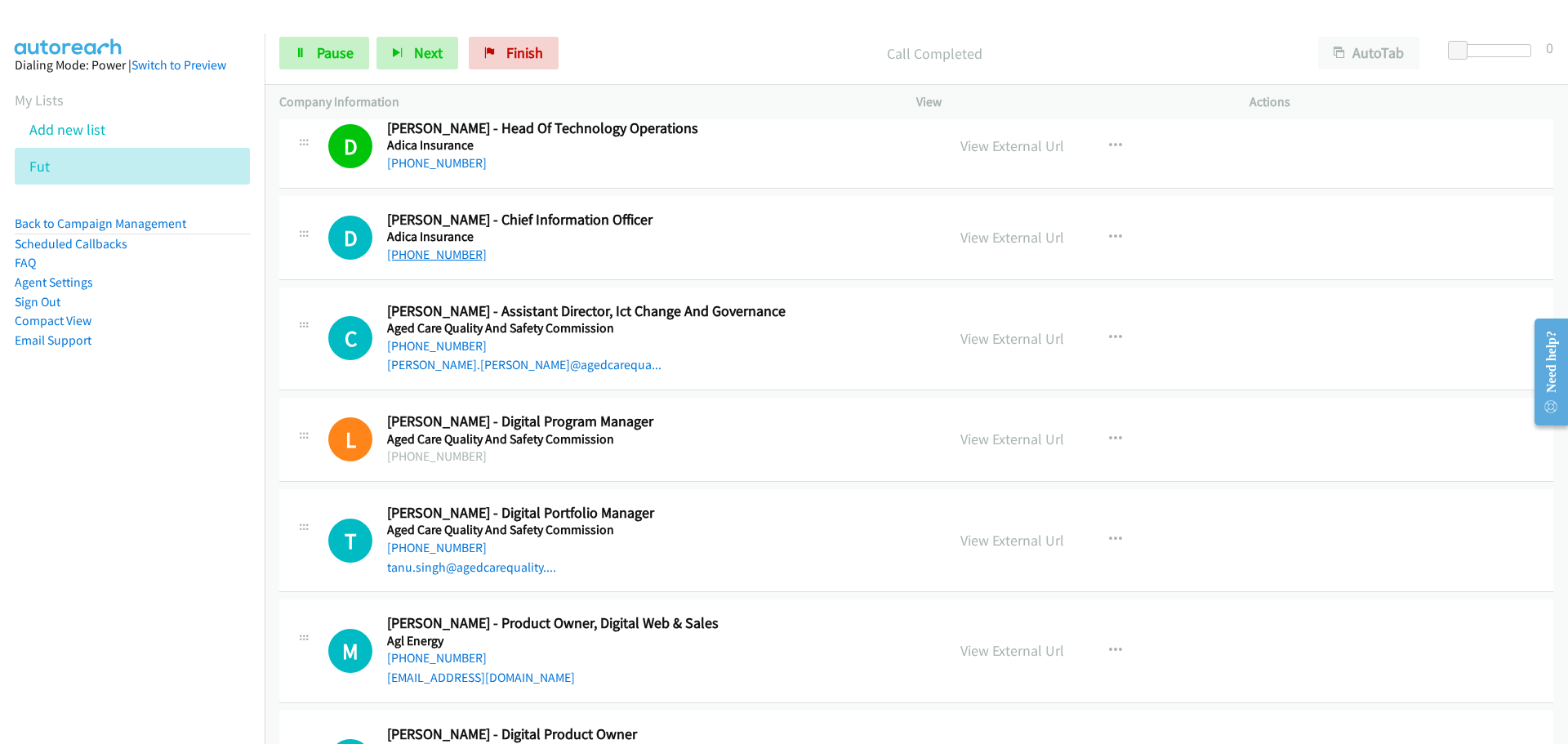
click at [435, 254] on link "[PHONE_NUMBER]" at bounding box center [437, 254] width 100 height 16
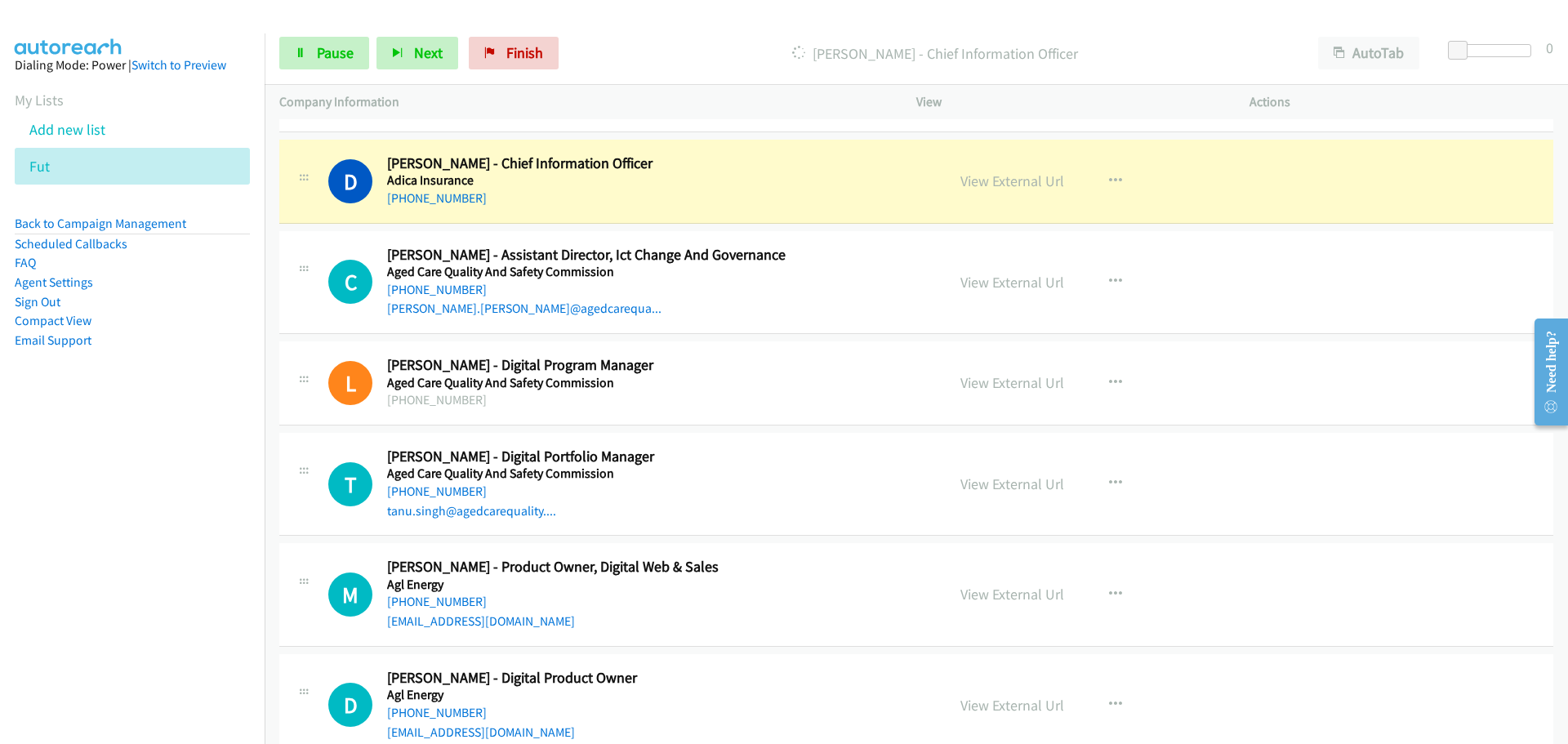
scroll to position [1550, 0]
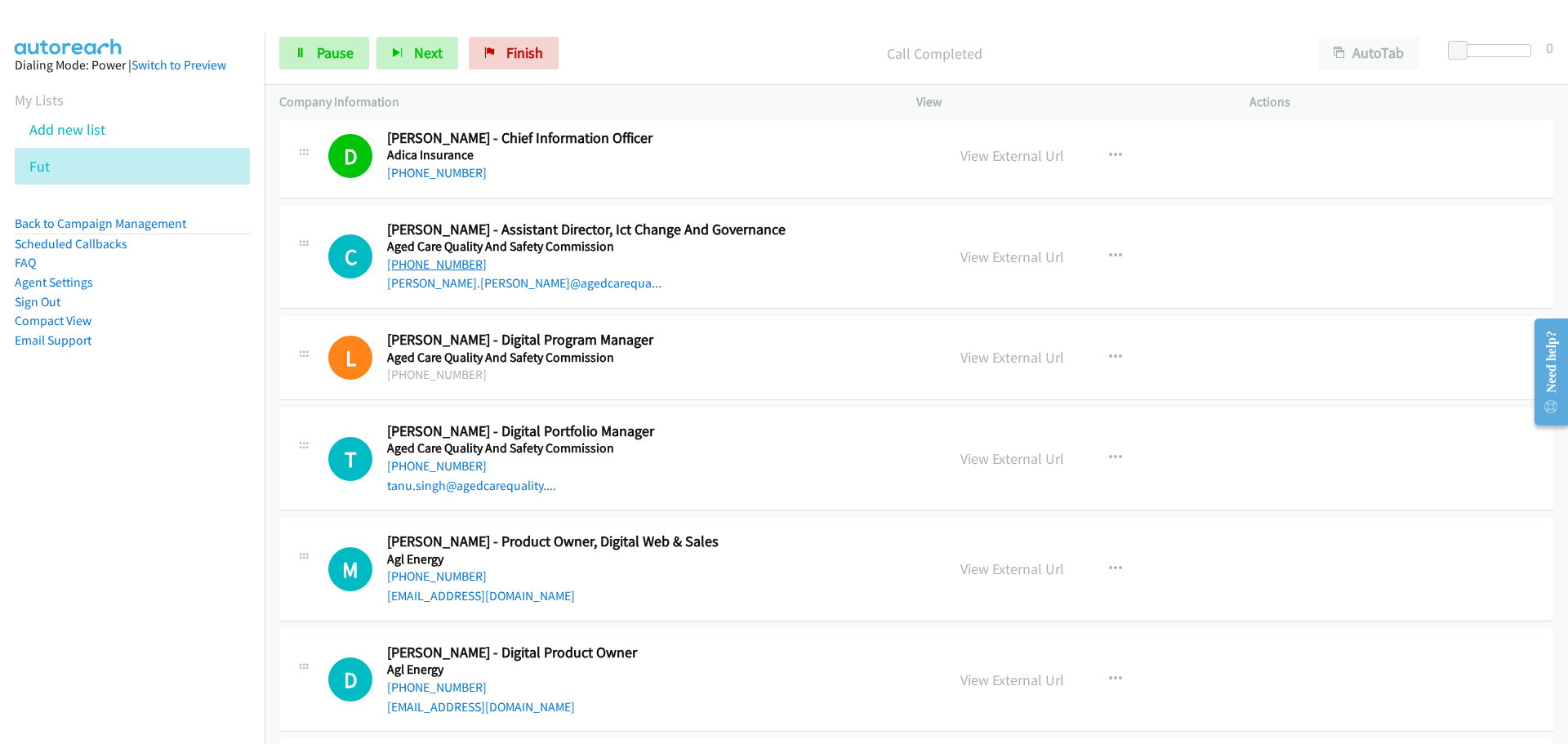
click at [423, 262] on link "[PHONE_NUMBER]" at bounding box center [437, 264] width 100 height 16
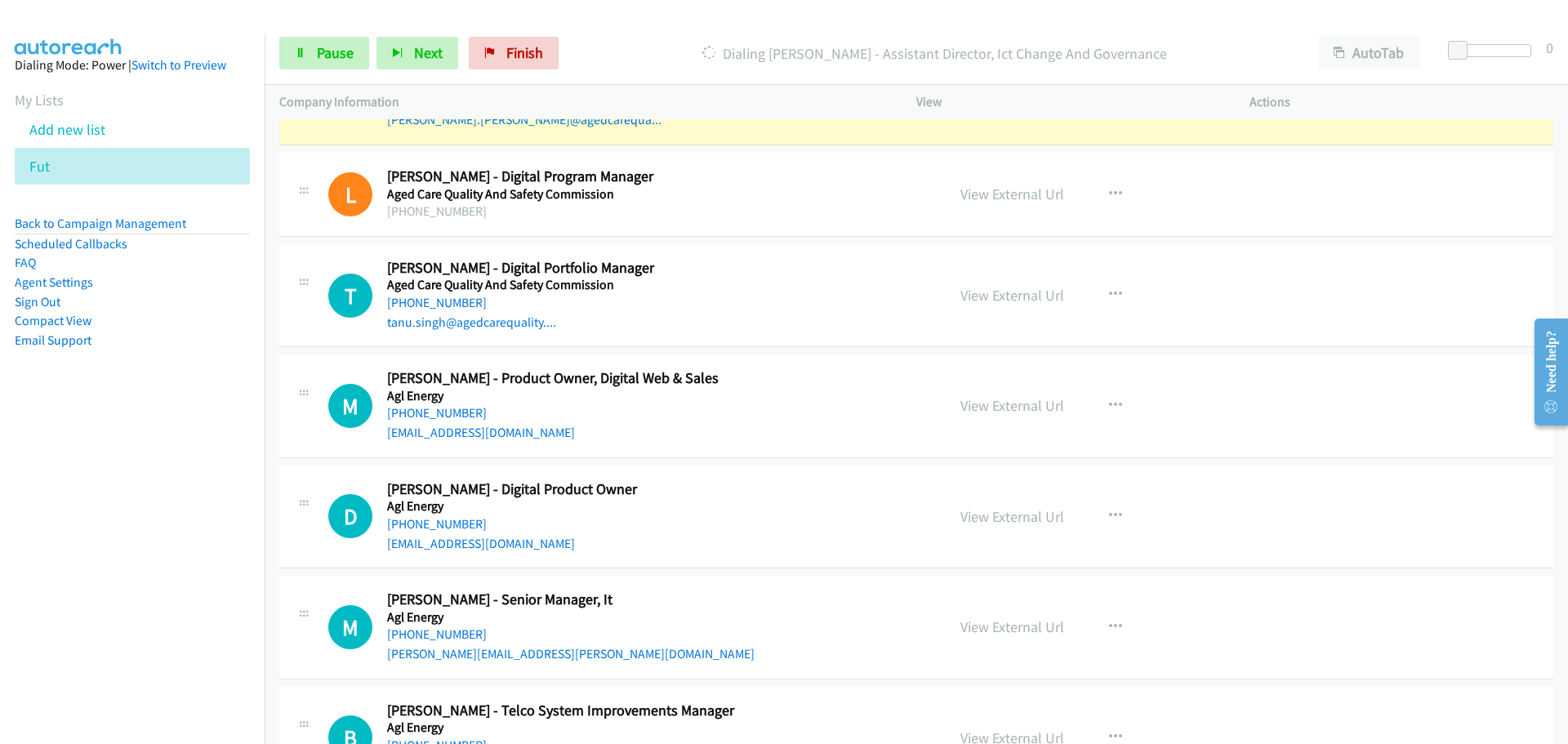
scroll to position [1632, 0]
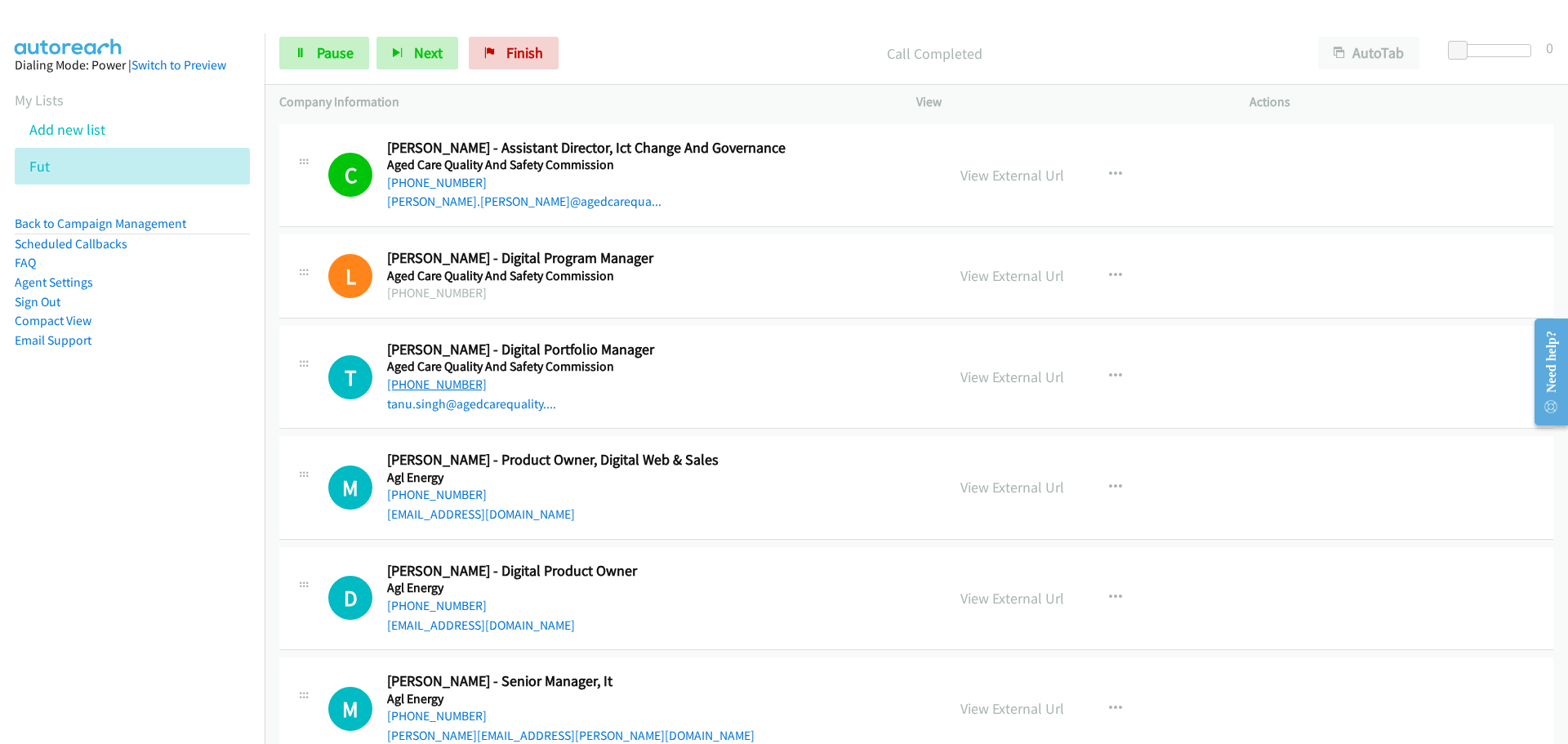
click at [453, 387] on link "[PHONE_NUMBER]" at bounding box center [437, 384] width 100 height 16
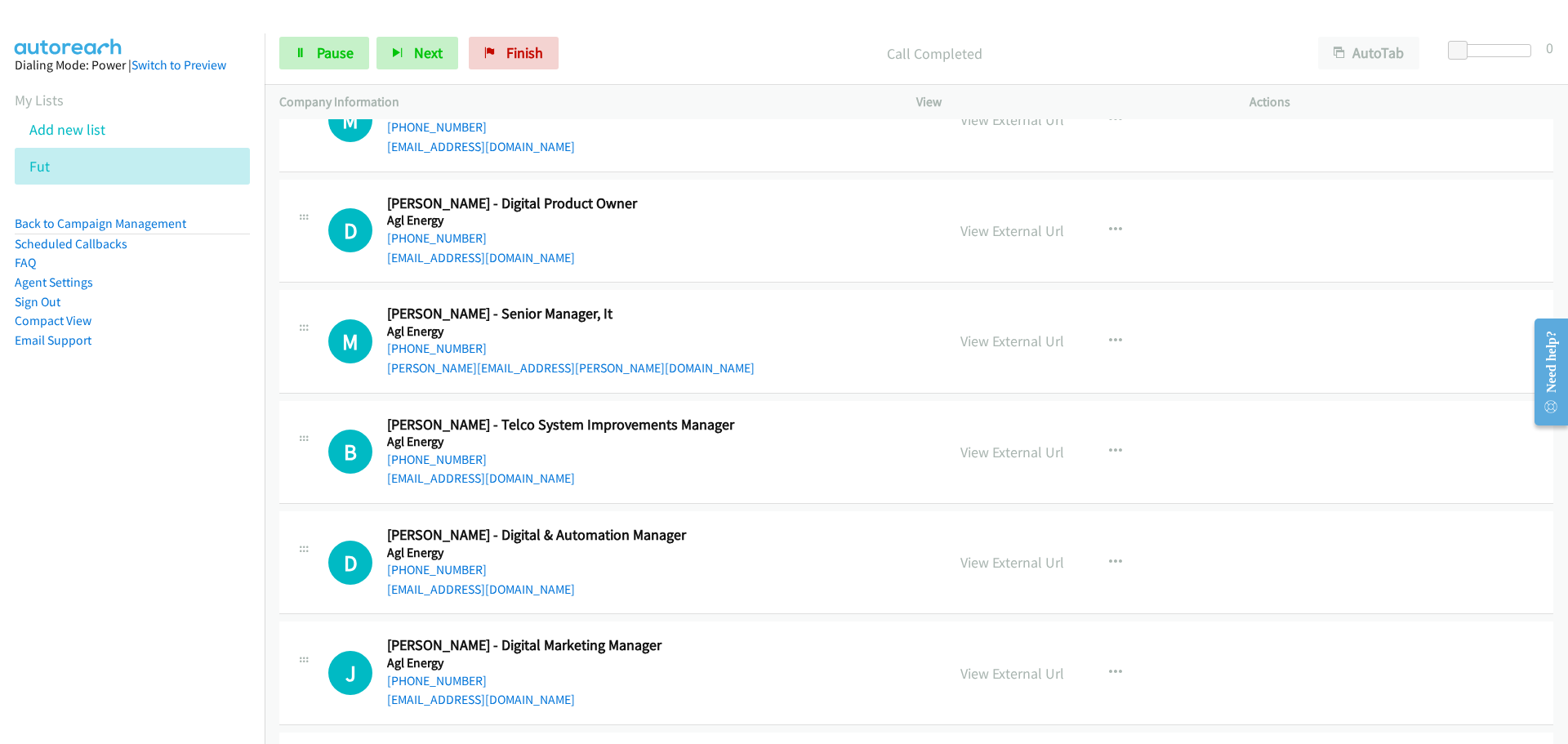
scroll to position [1877, 0]
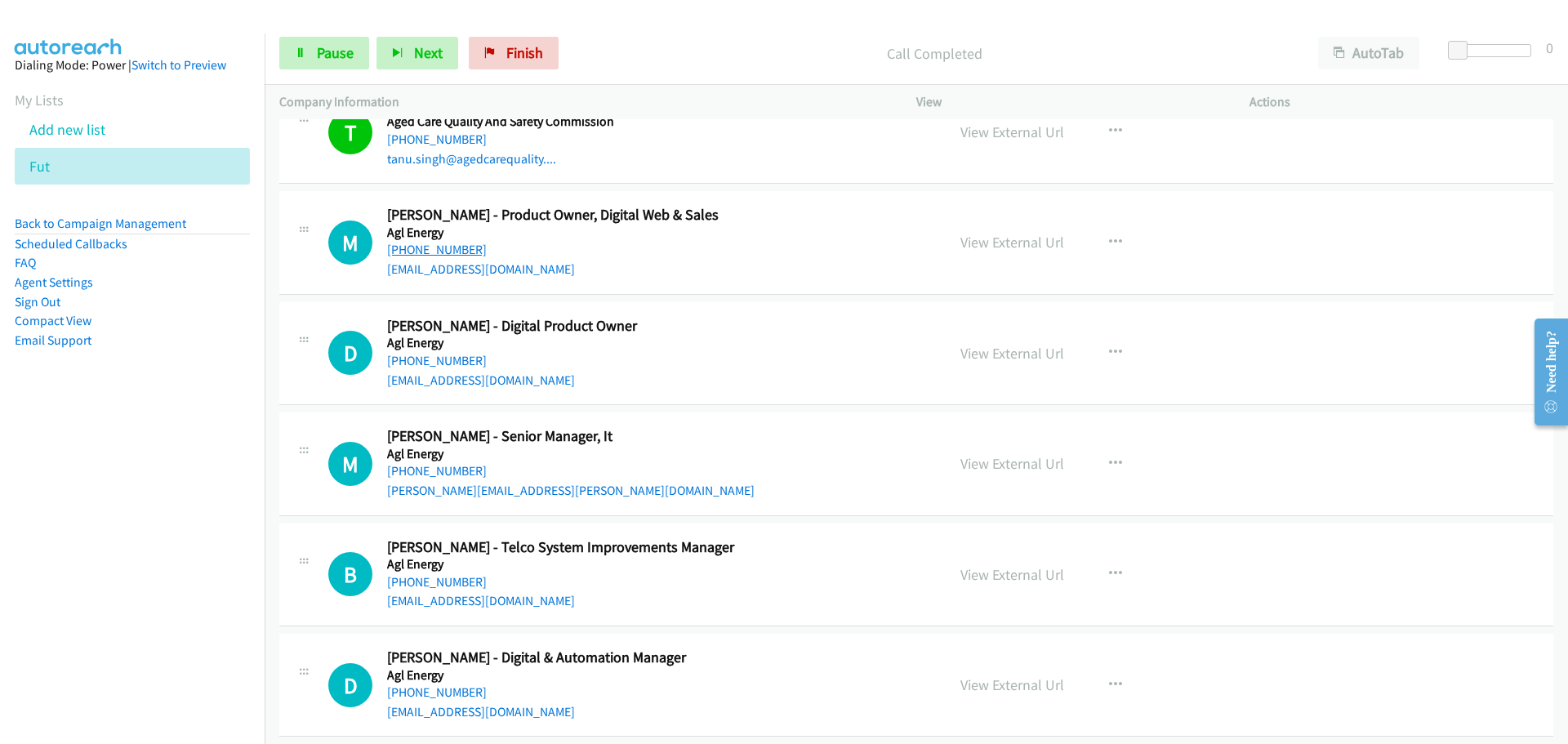
click at [448, 253] on link "[PHONE_NUMBER]" at bounding box center [437, 249] width 100 height 16
click at [417, 362] on link "[PHONE_NUMBER]" at bounding box center [437, 360] width 100 height 16
click at [454, 466] on link "[PHONE_NUMBER]" at bounding box center [437, 470] width 100 height 16
click at [418, 470] on link "[PHONE_NUMBER]" at bounding box center [437, 470] width 100 height 16
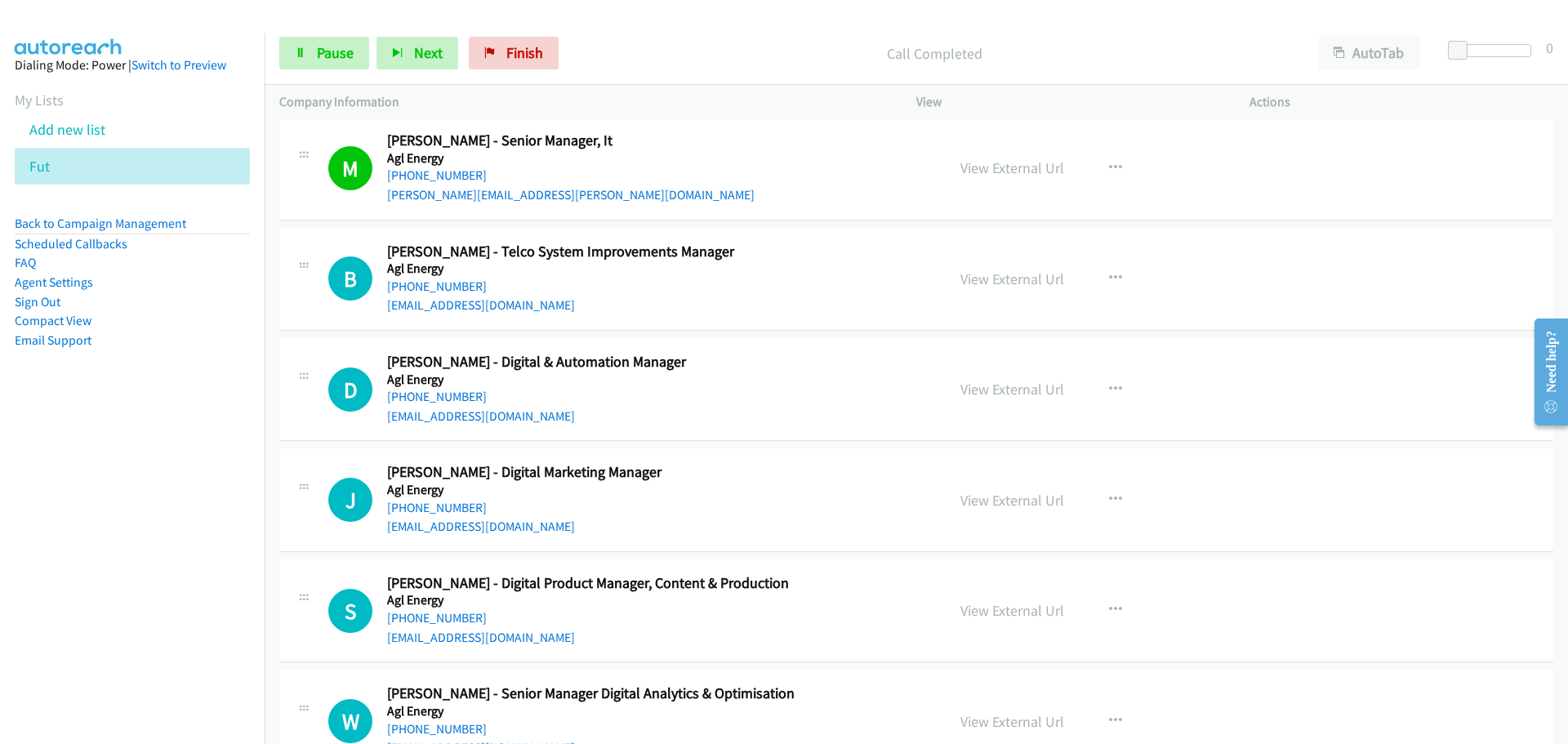
scroll to position [2204, 0]
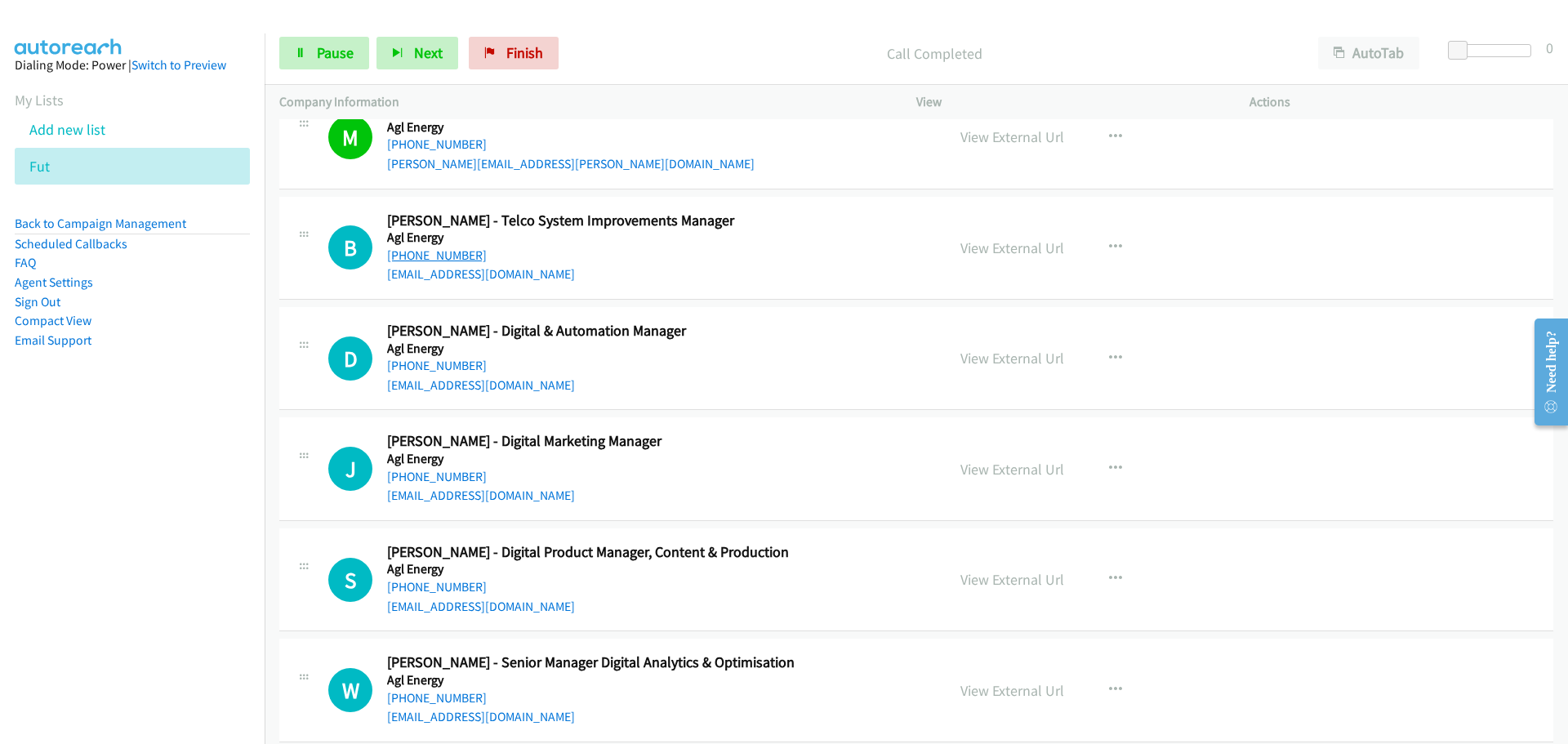
click at [463, 258] on link "[PHONE_NUMBER]" at bounding box center [437, 255] width 100 height 16
click at [410, 372] on link "[PHONE_NUMBER]" at bounding box center [437, 365] width 100 height 16
drag, startPoint x: 94, startPoint y: 495, endPoint x: 100, endPoint y: 487, distance: 10.0
click at [95, 494] on nav "Dialing Mode: Power | Switch to Preview My Lists Add new list Fut Back to Campa…" at bounding box center [133, 405] width 265 height 744
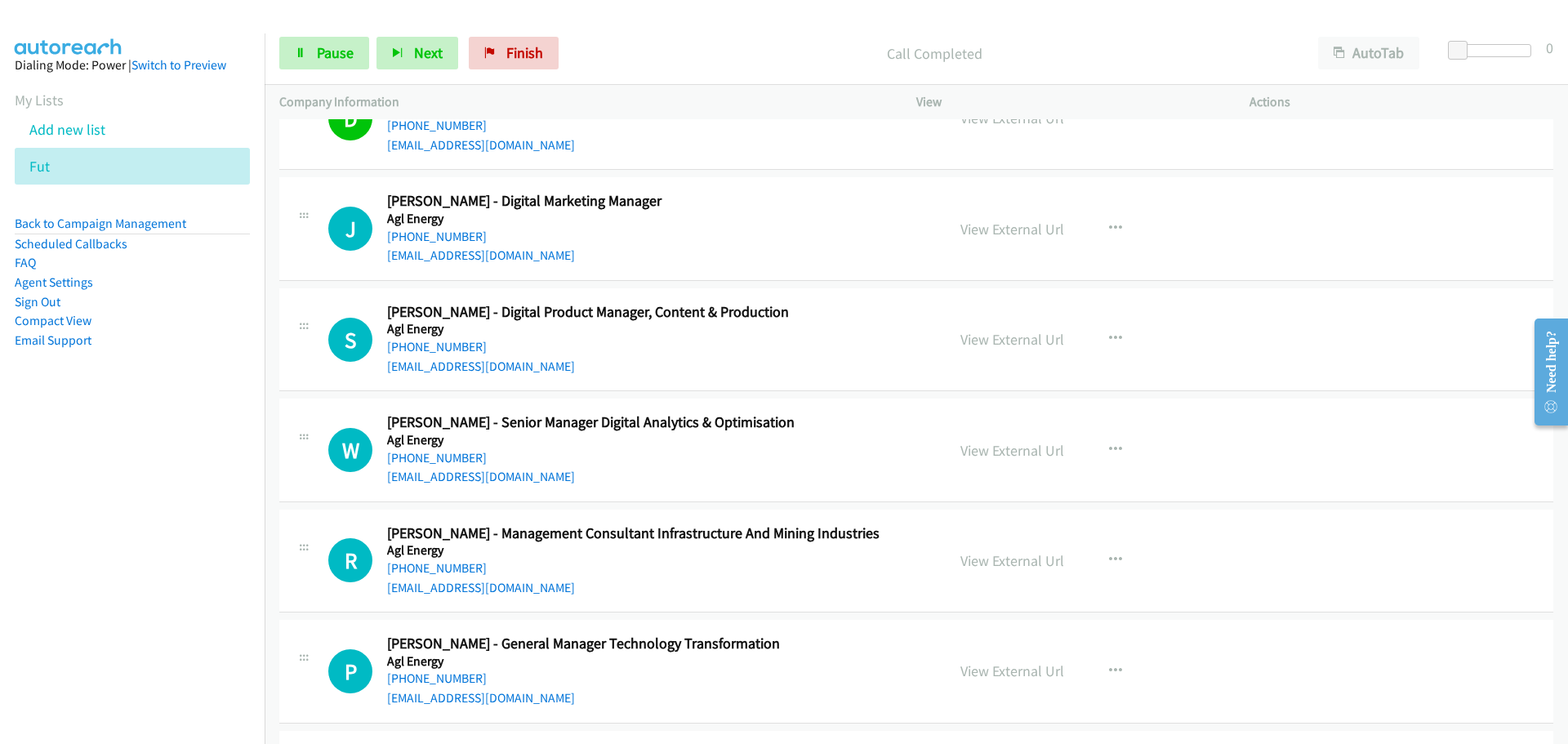
scroll to position [2449, 0]
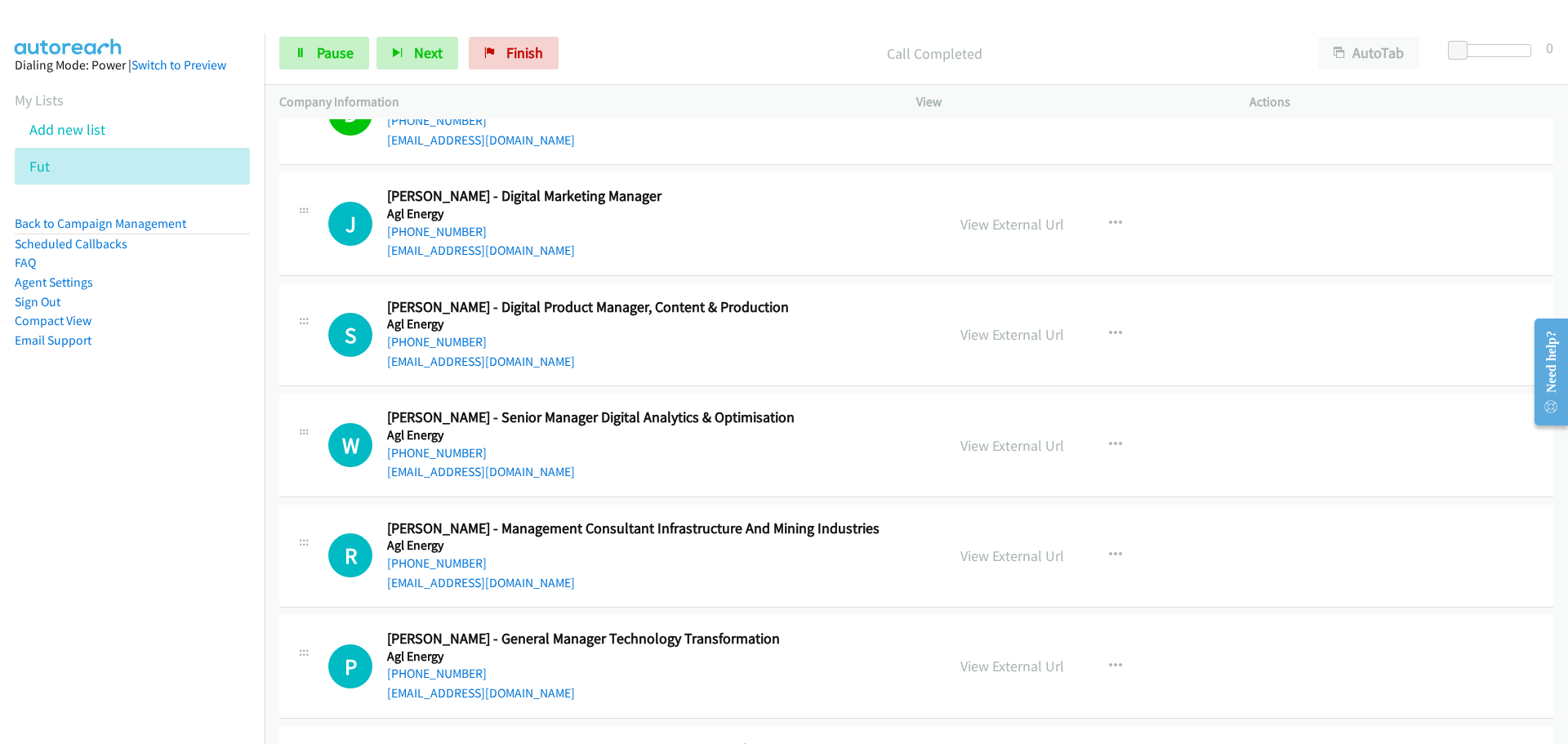
click at [1200, 677] on div "View External Url View External Url Email Schedule/Manage Callback Start Calls …" at bounding box center [1119, 665] width 348 height 72
click at [444, 229] on link "[PHONE_NUMBER]" at bounding box center [437, 231] width 100 height 16
drag, startPoint x: 443, startPoint y: 343, endPoint x: 504, endPoint y: 347, distance: 61.1
click at [443, 343] on link "[PHONE_NUMBER]" at bounding box center [437, 342] width 100 height 16
drag, startPoint x: 423, startPoint y: 451, endPoint x: 1545, endPoint y: 520, distance: 1124.1
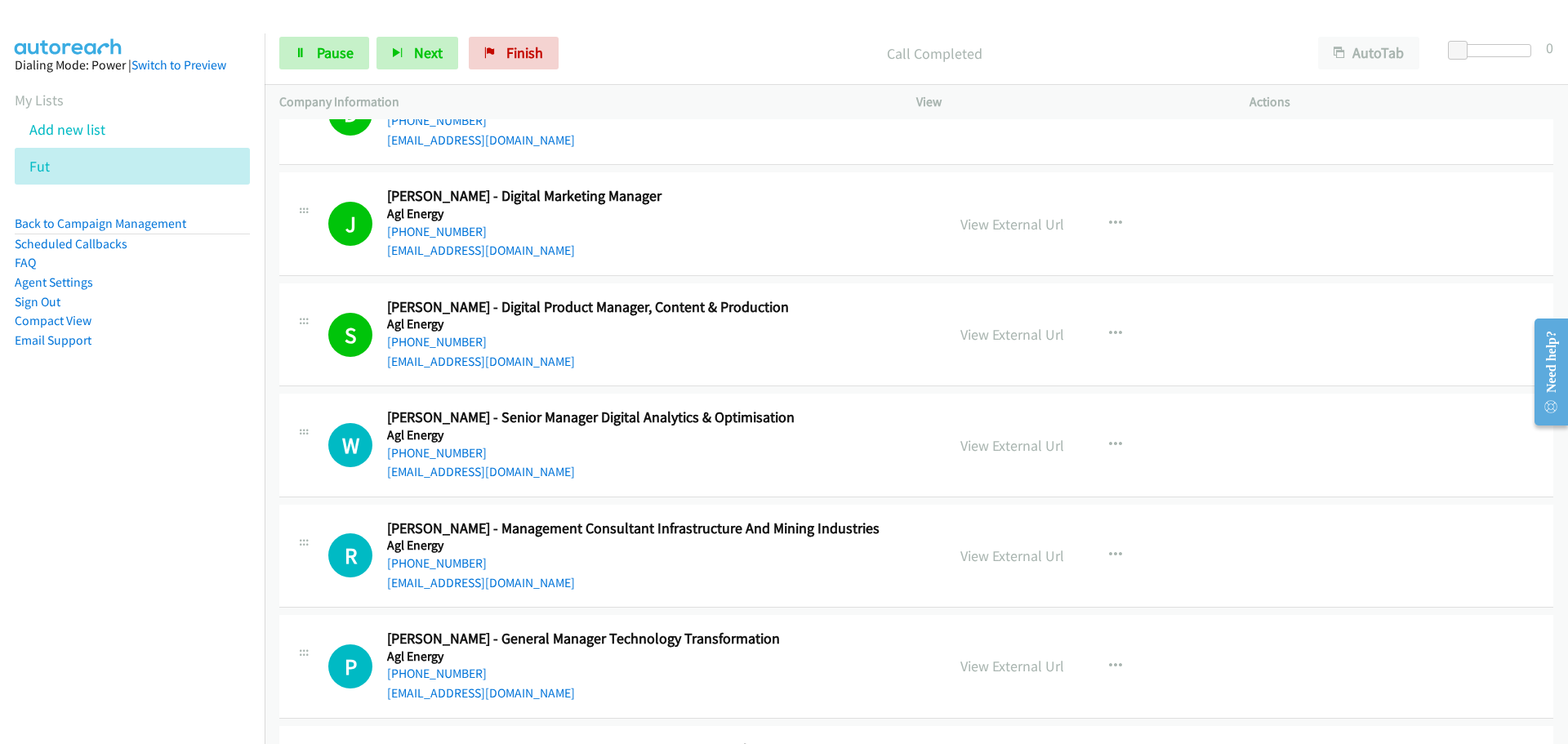
click at [423, 451] on link "[PHONE_NUMBER]" at bounding box center [437, 452] width 100 height 16
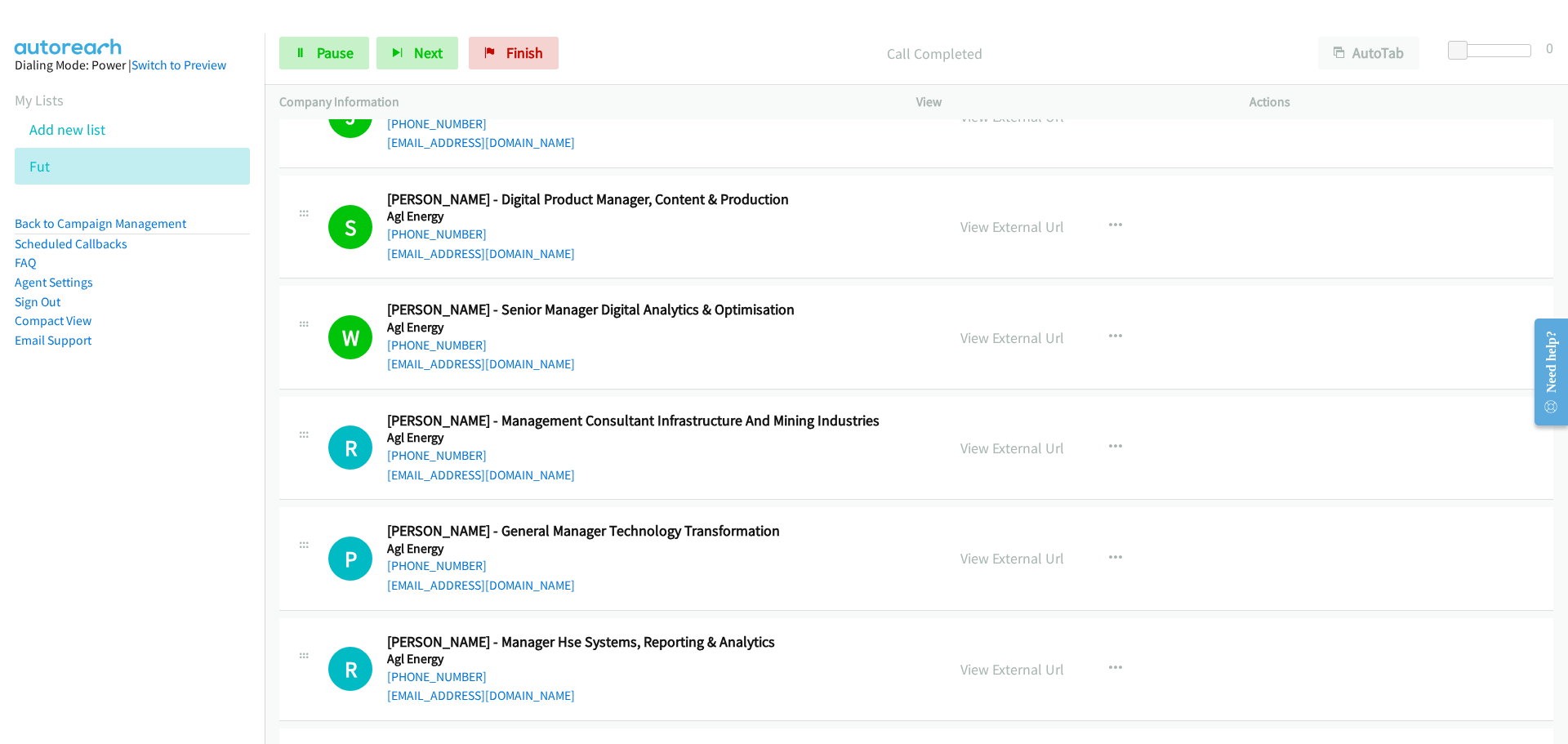
scroll to position [2775, 0]
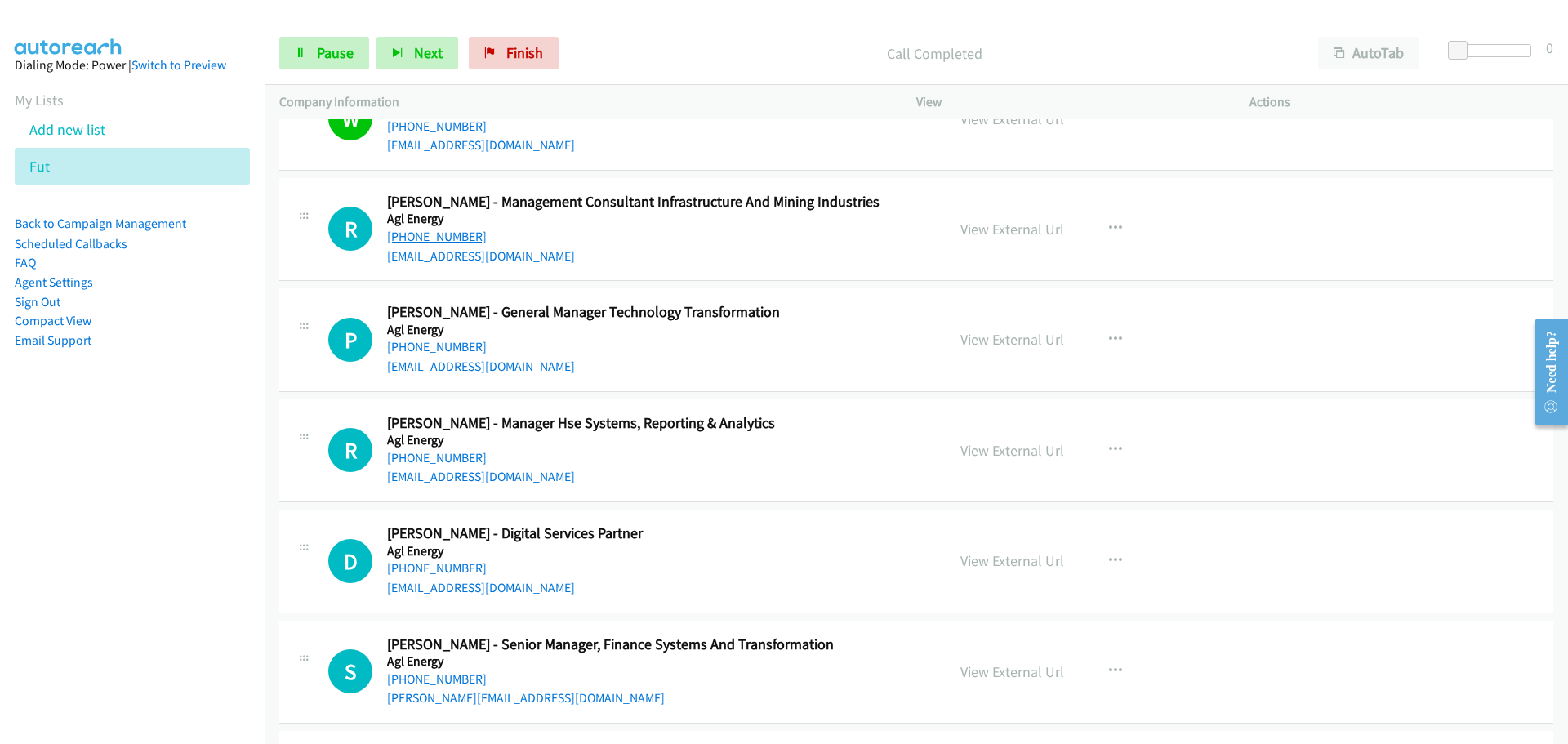
click at [413, 234] on link "[PHONE_NUMBER]" at bounding box center [437, 236] width 100 height 16
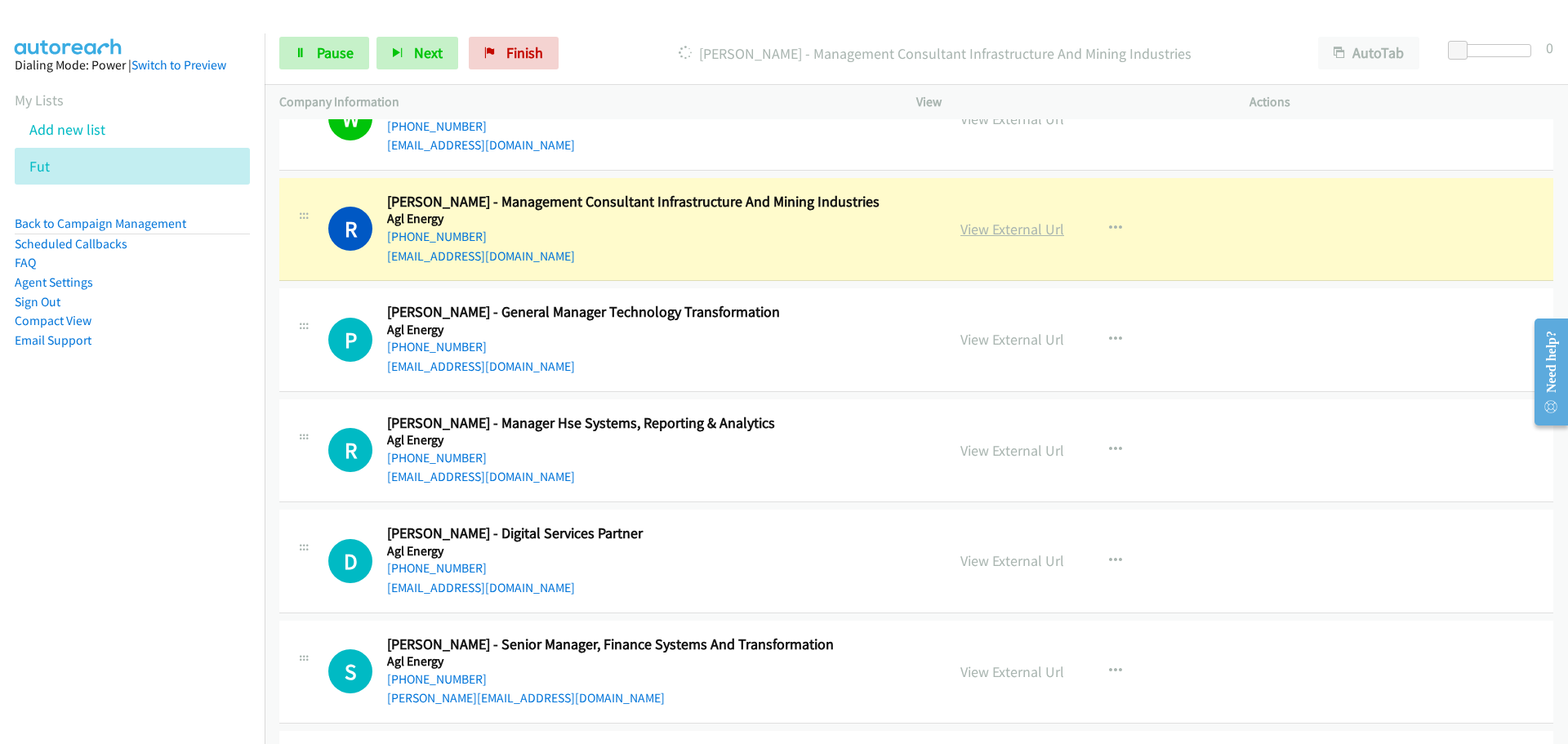
click at [1003, 230] on link "View External Url" at bounding box center [1012, 229] width 103 height 19
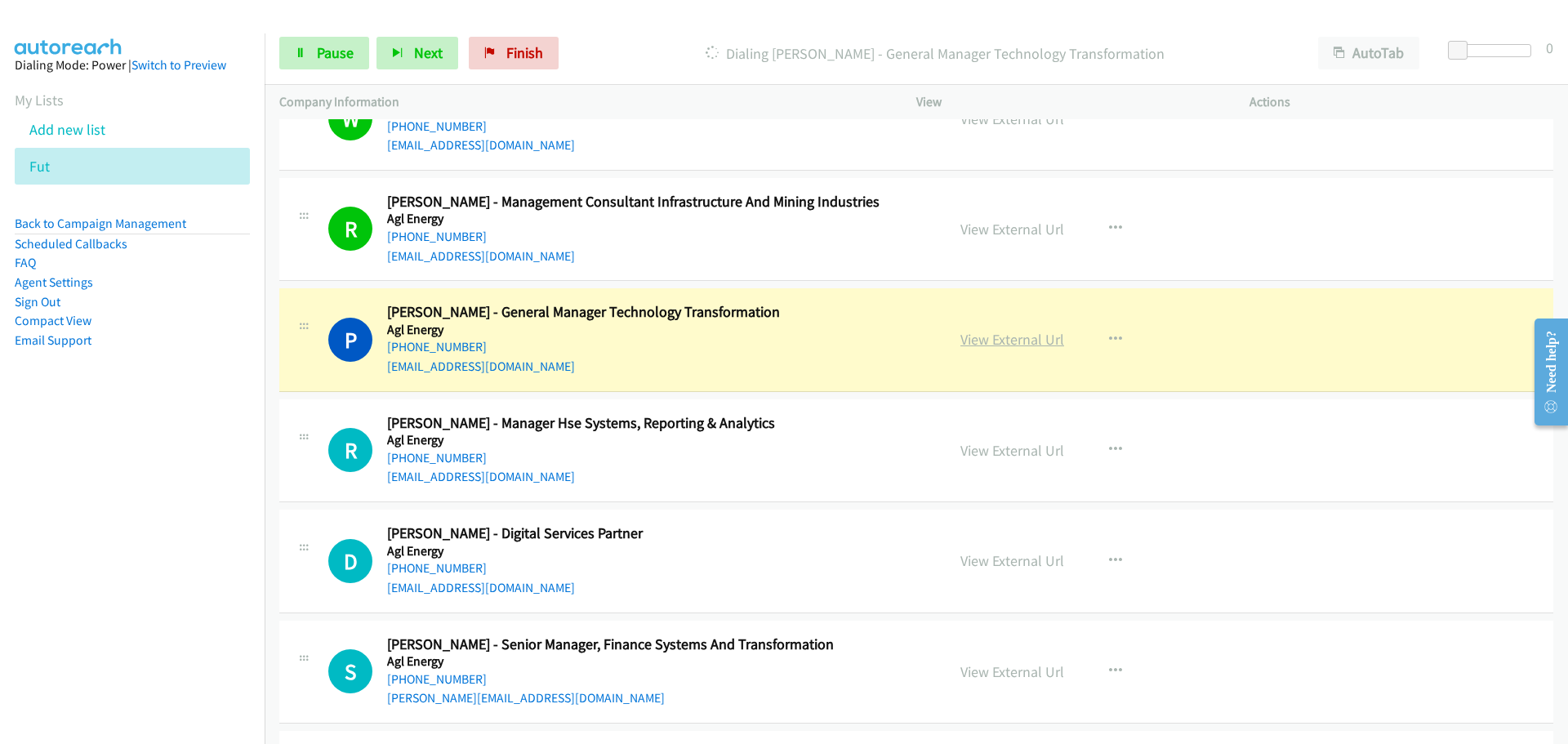
click at [1026, 339] on link "View External Url" at bounding box center [1012, 339] width 103 height 19
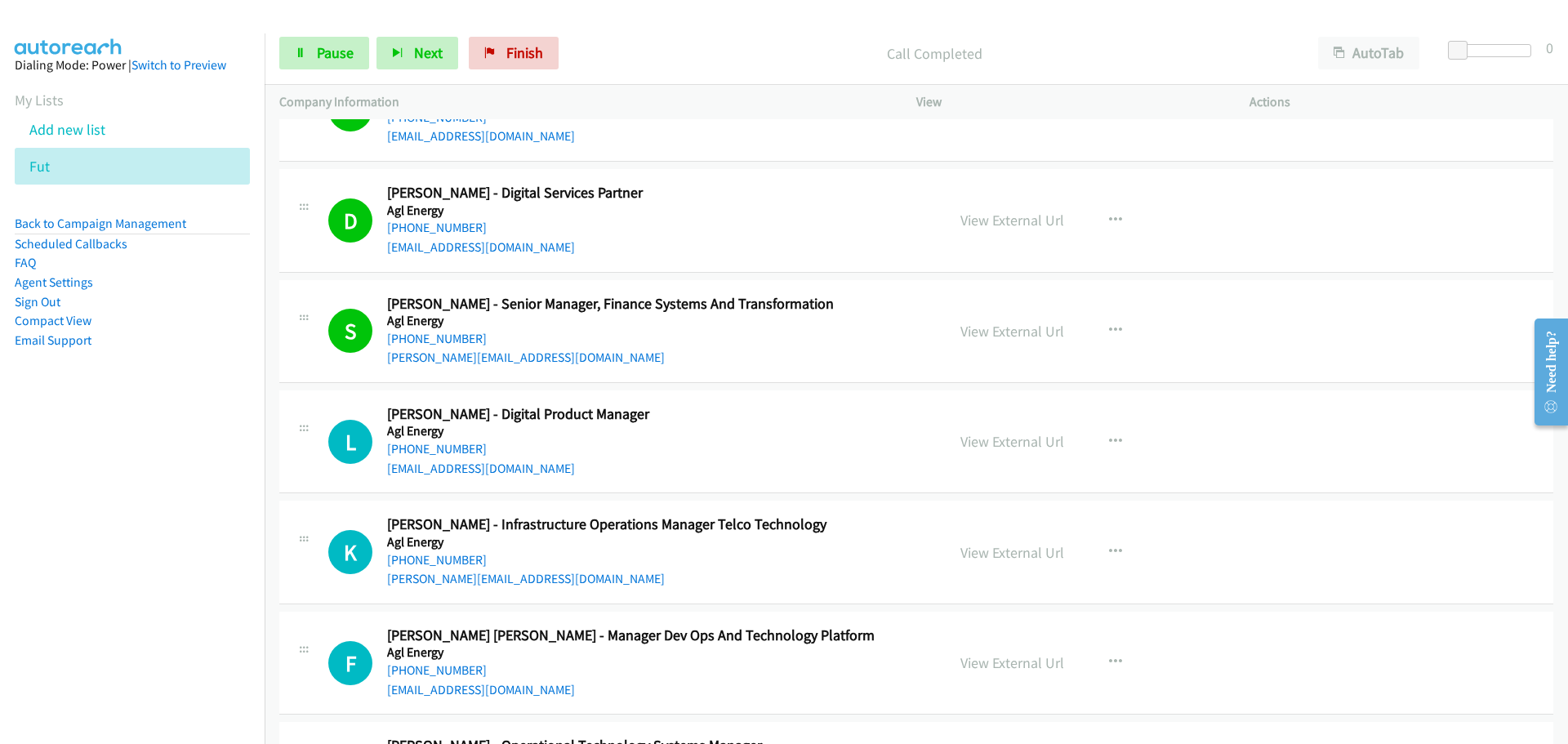
scroll to position [3347, 0]
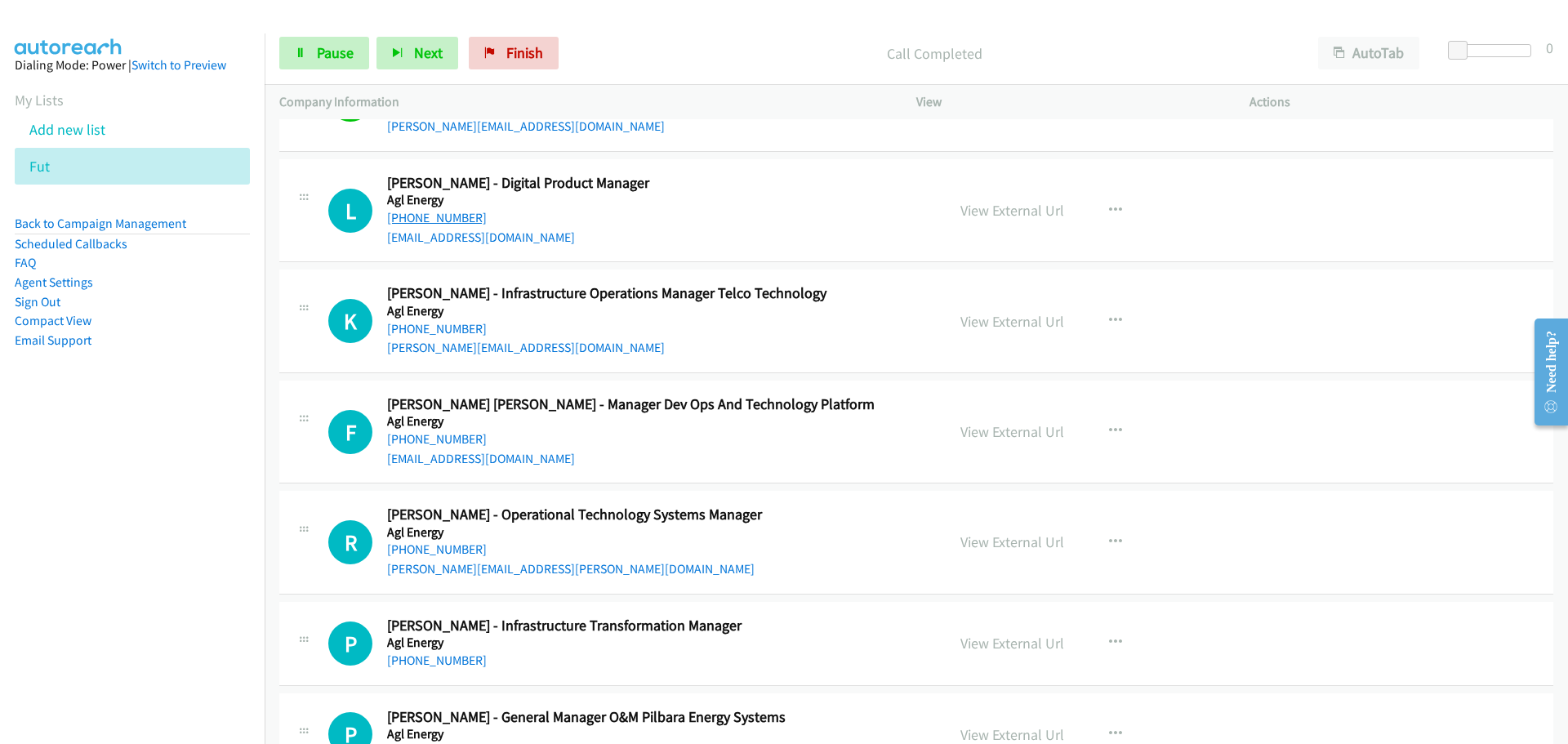
click at [453, 218] on link "[PHONE_NUMBER]" at bounding box center [437, 217] width 100 height 16
click at [448, 329] on link "[PHONE_NUMBER]" at bounding box center [437, 328] width 100 height 16
drag, startPoint x: 455, startPoint y: 445, endPoint x: 1515, endPoint y: 457, distance: 1060.1
click at [455, 445] on link "[PHONE_NUMBER]" at bounding box center [437, 438] width 100 height 16
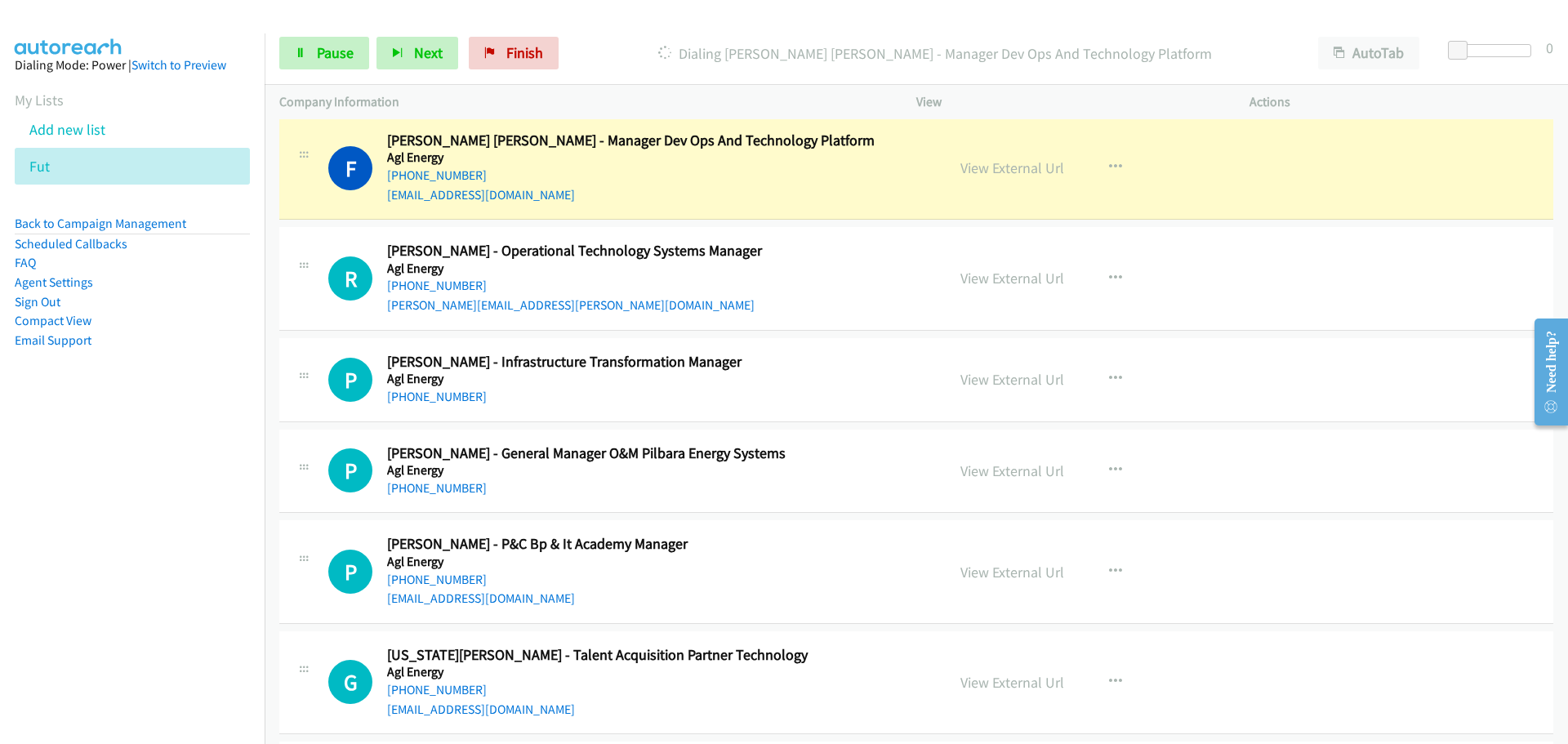
scroll to position [3592, 0]
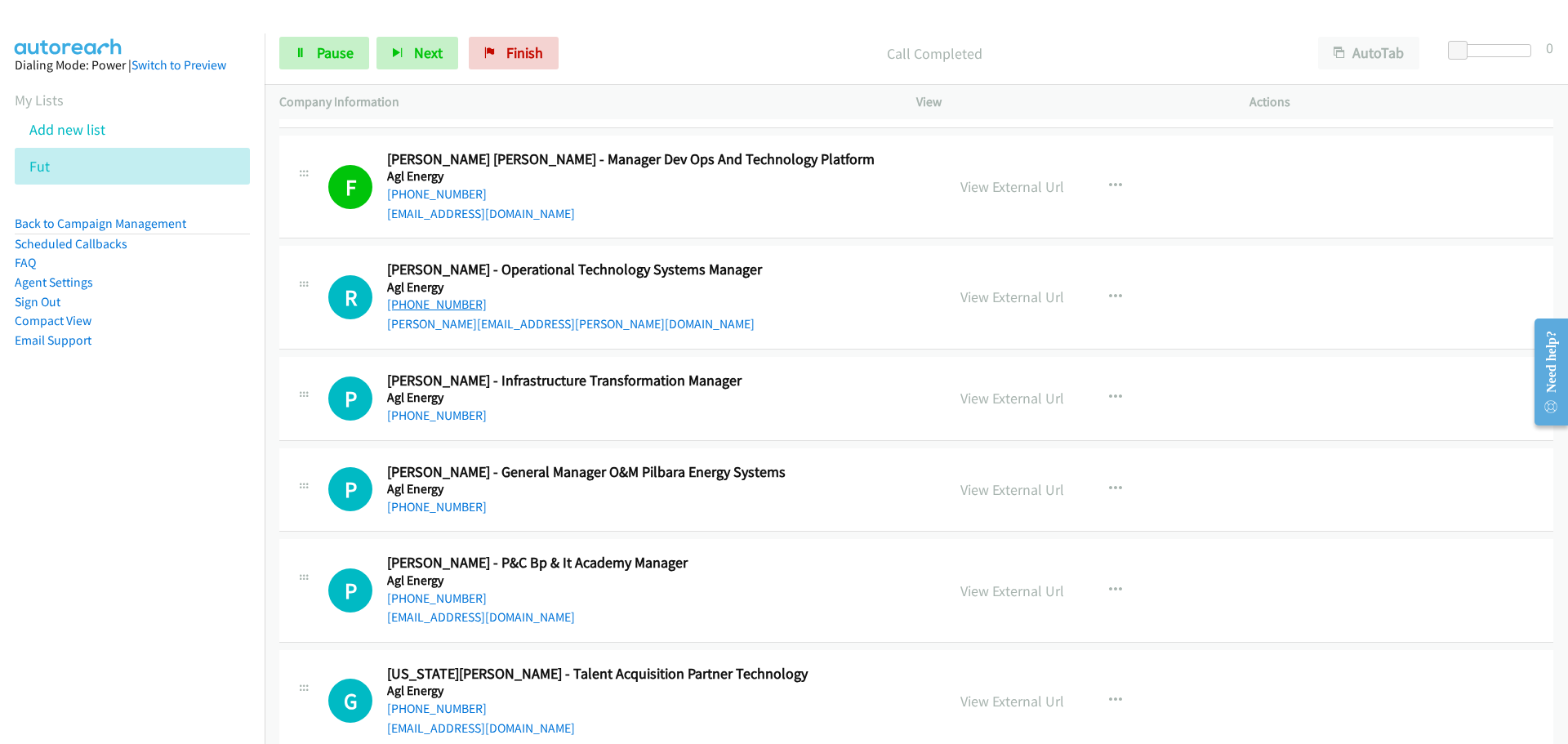
drag, startPoint x: 429, startPoint y: 304, endPoint x: 452, endPoint y: 302, distance: 23.1
click at [429, 304] on link "[PHONE_NUMBER]" at bounding box center [437, 304] width 100 height 16
click at [423, 417] on link "[PHONE_NUMBER]" at bounding box center [437, 415] width 100 height 16
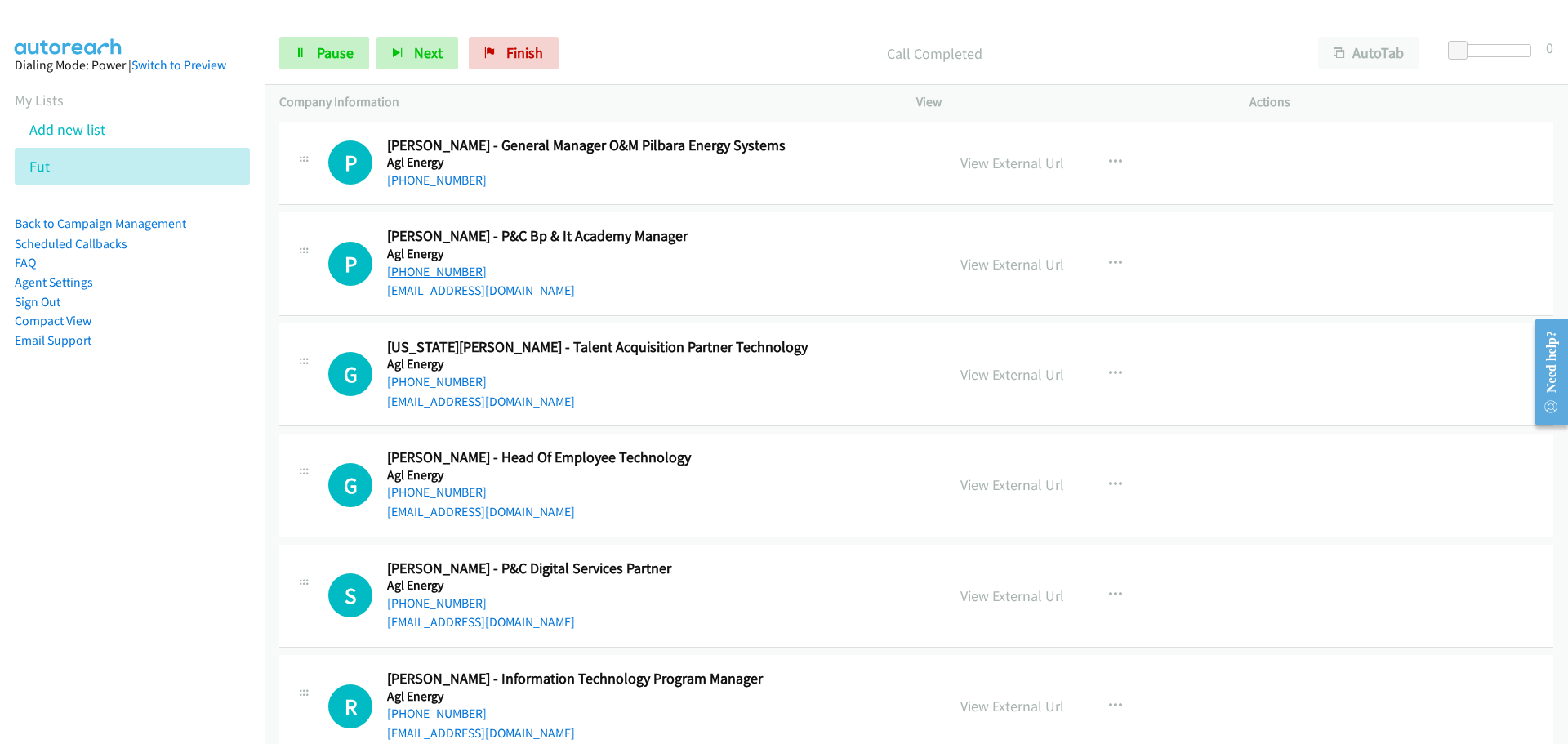
click at [439, 267] on link "[PHONE_NUMBER]" at bounding box center [437, 271] width 100 height 16
click at [995, 263] on link "View External Url" at bounding box center [1012, 264] width 103 height 19
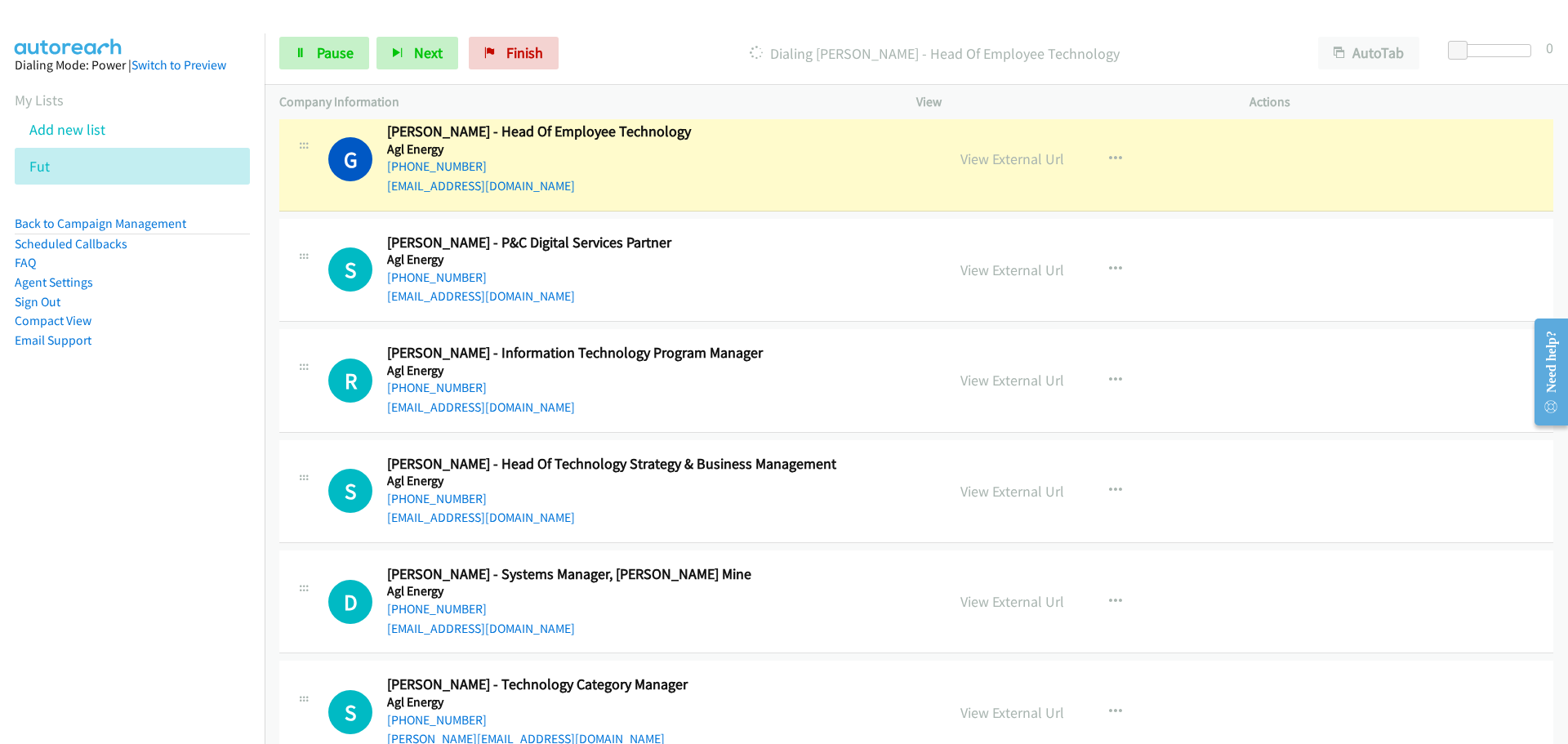
scroll to position [4244, 0]
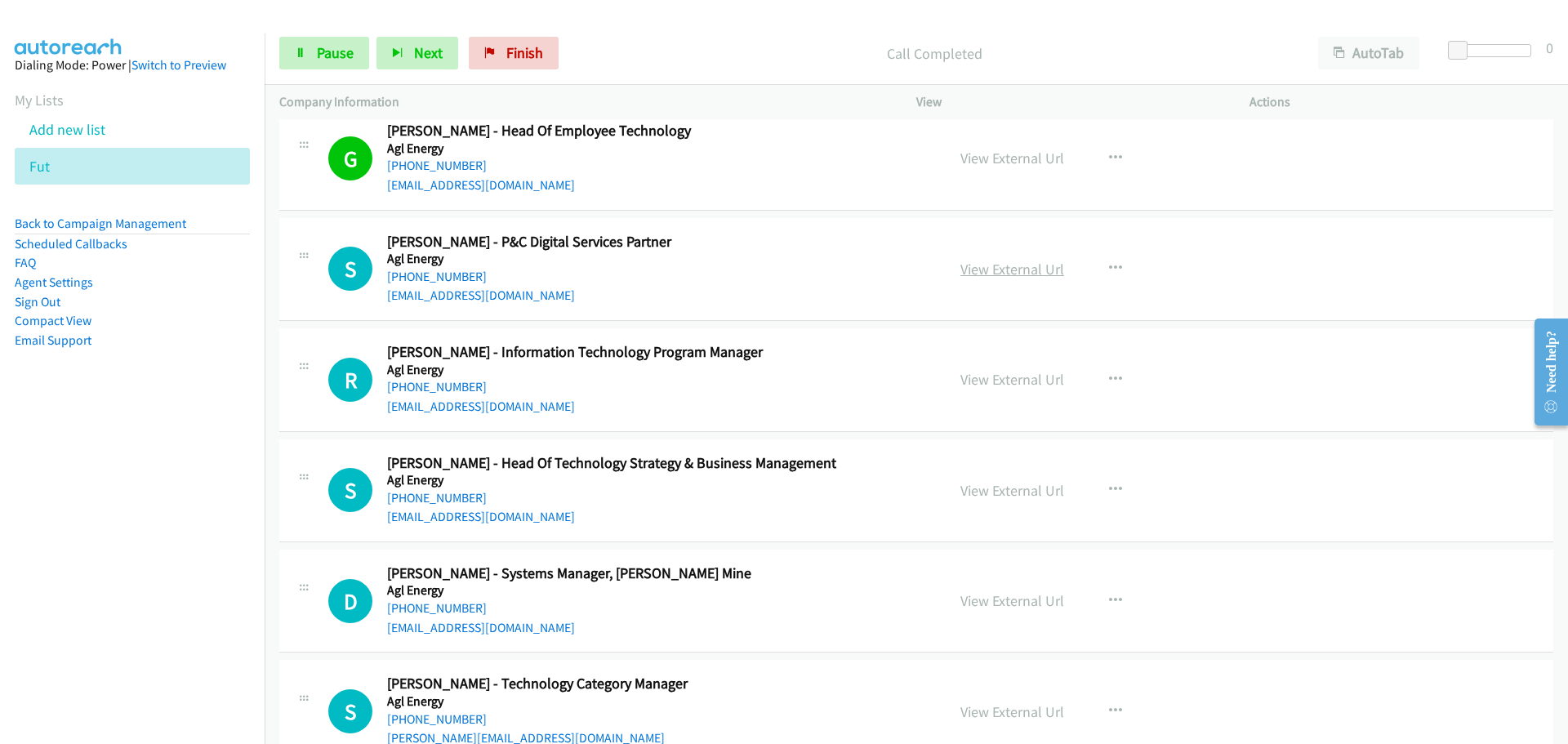
drag, startPoint x: 437, startPoint y: 276, endPoint x: 962, endPoint y: 269, distance: 525.0
click at [437, 276] on link "[PHONE_NUMBER]" at bounding box center [437, 276] width 100 height 16
click at [441, 386] on link "[PHONE_NUMBER]" at bounding box center [437, 387] width 100 height 16
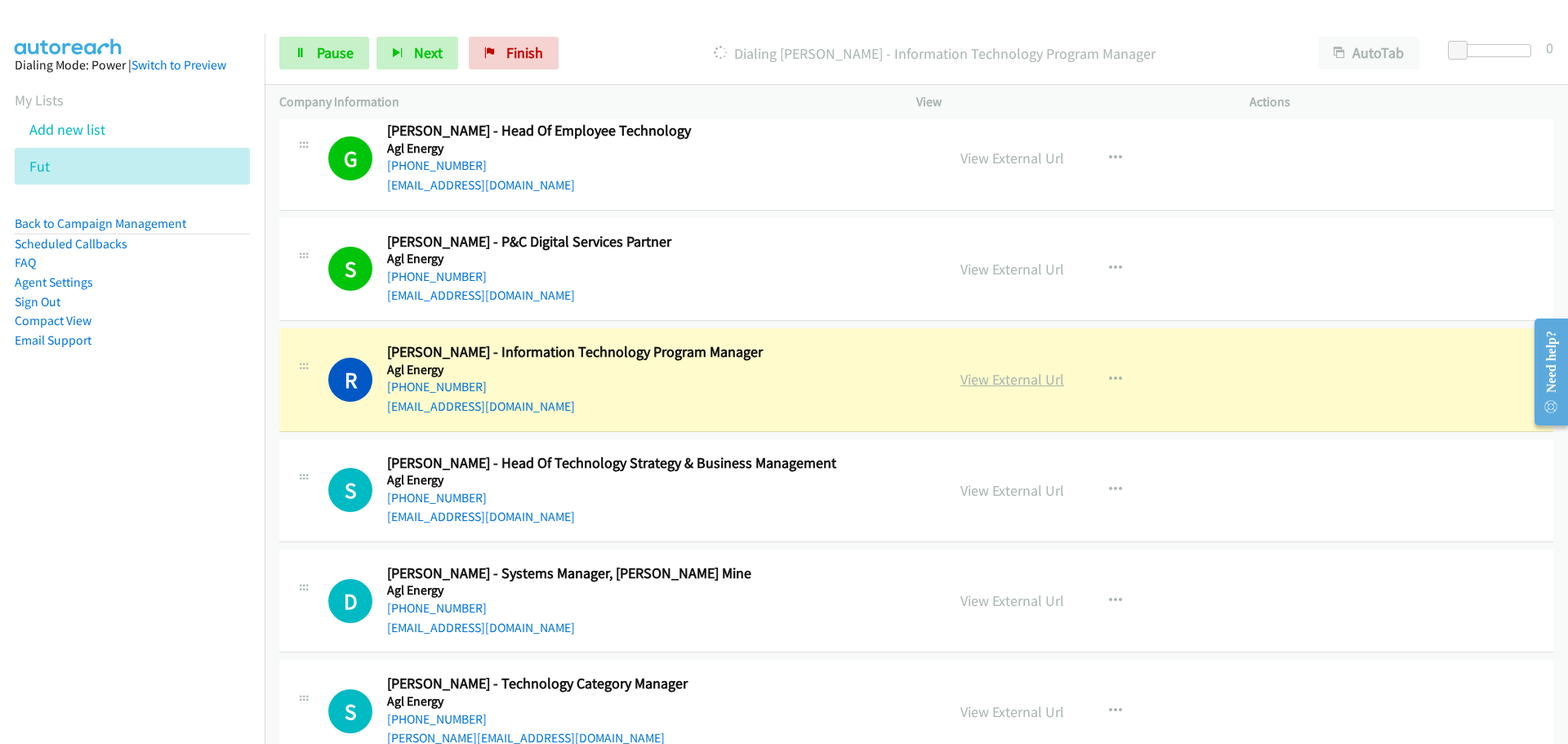
click at [989, 381] on link "View External Url" at bounding box center [1012, 379] width 103 height 19
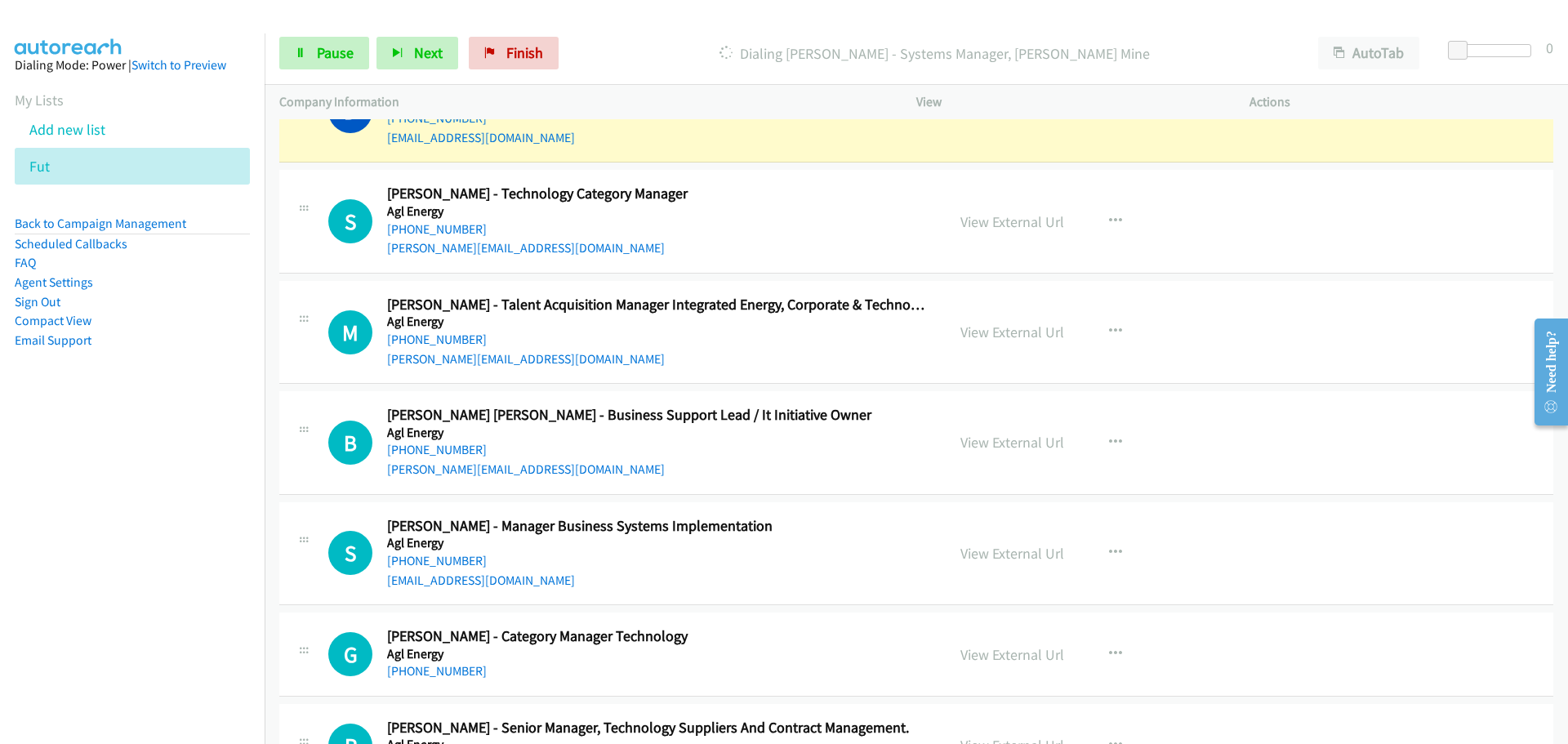
scroll to position [4652, 0]
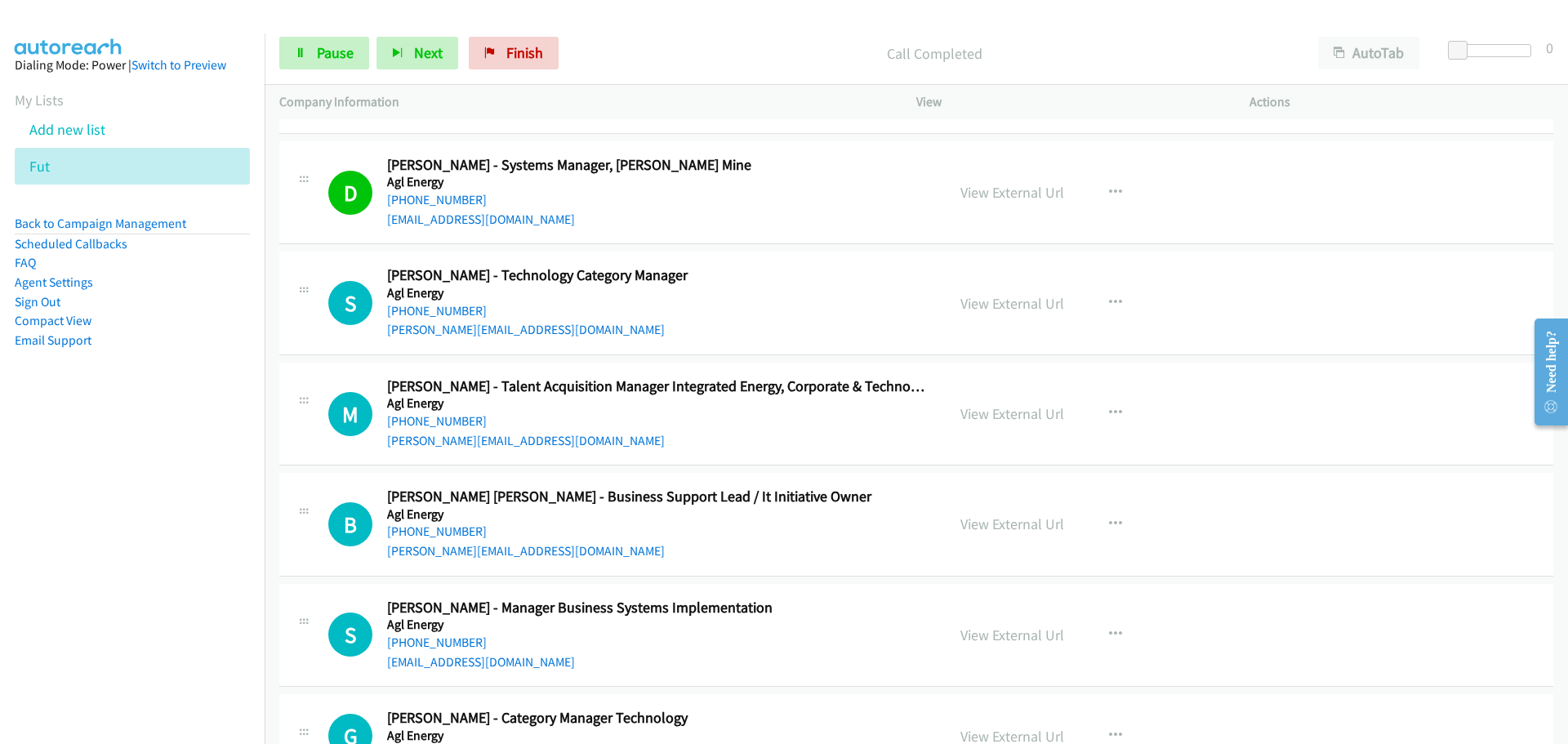
drag, startPoint x: 391, startPoint y: 309, endPoint x: 738, endPoint y: 300, distance: 347.1
click at [391, 309] on link "[PHONE_NUMBER]" at bounding box center [437, 310] width 100 height 16
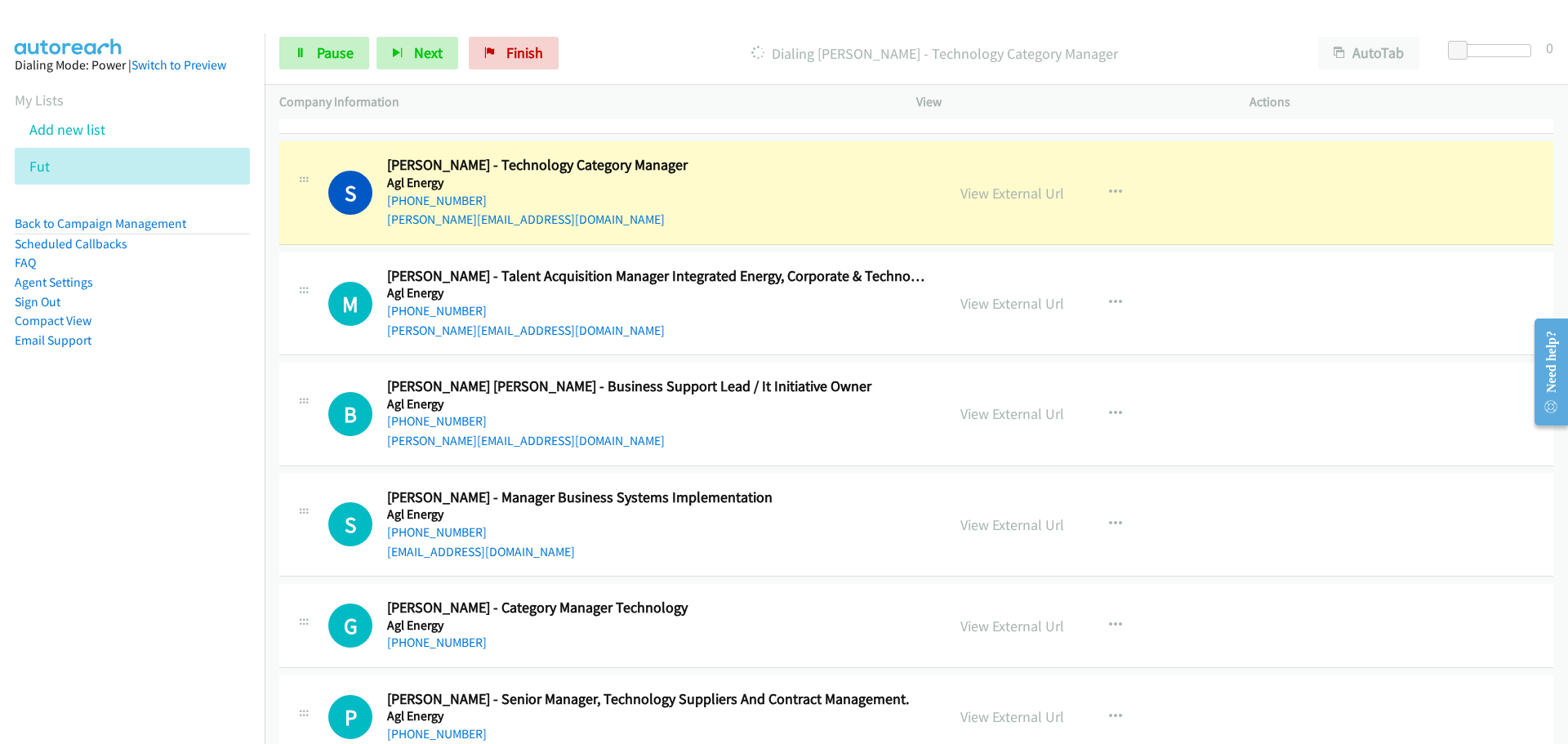
scroll to position [4734, 0]
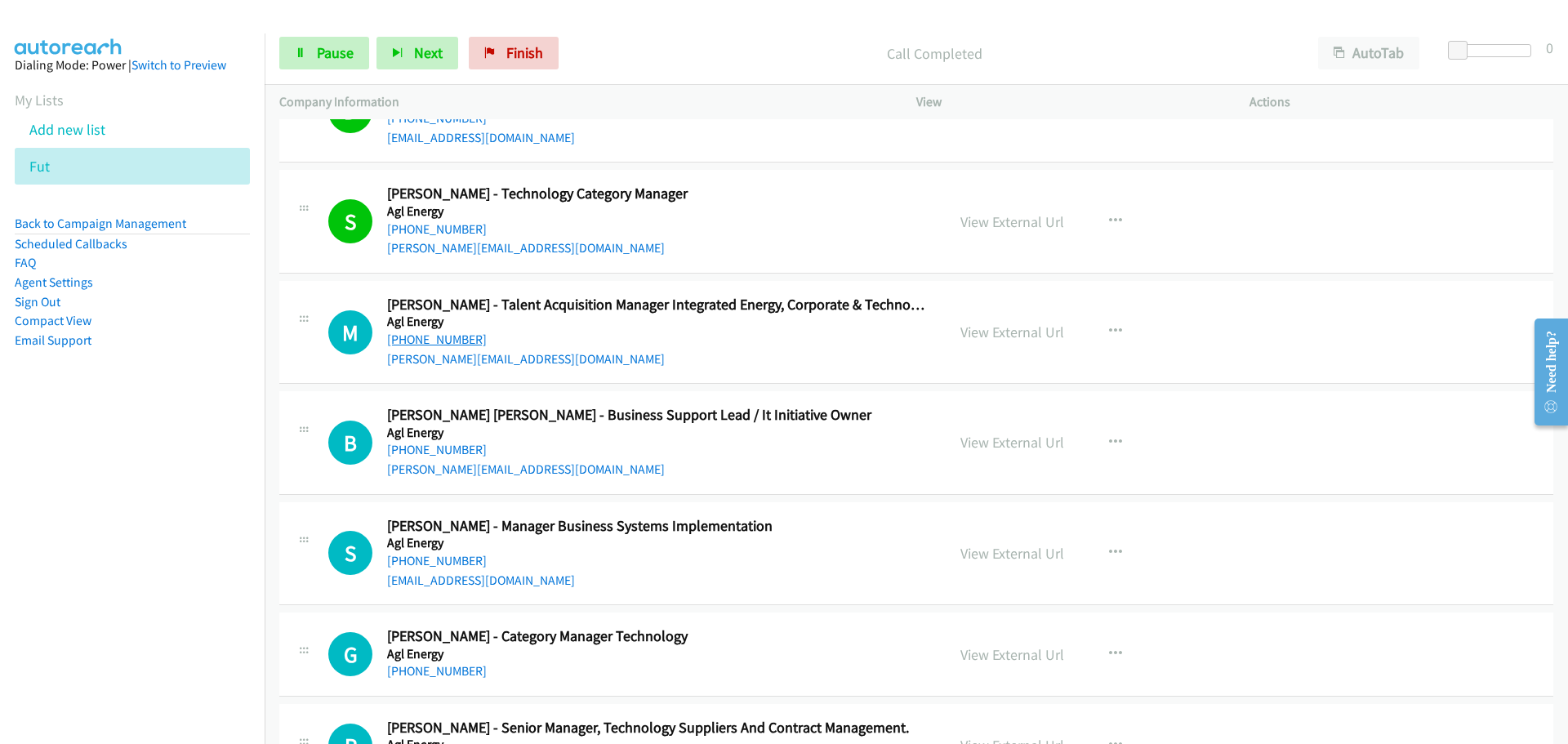
click at [444, 337] on link "[PHONE_NUMBER]" at bounding box center [437, 339] width 100 height 16
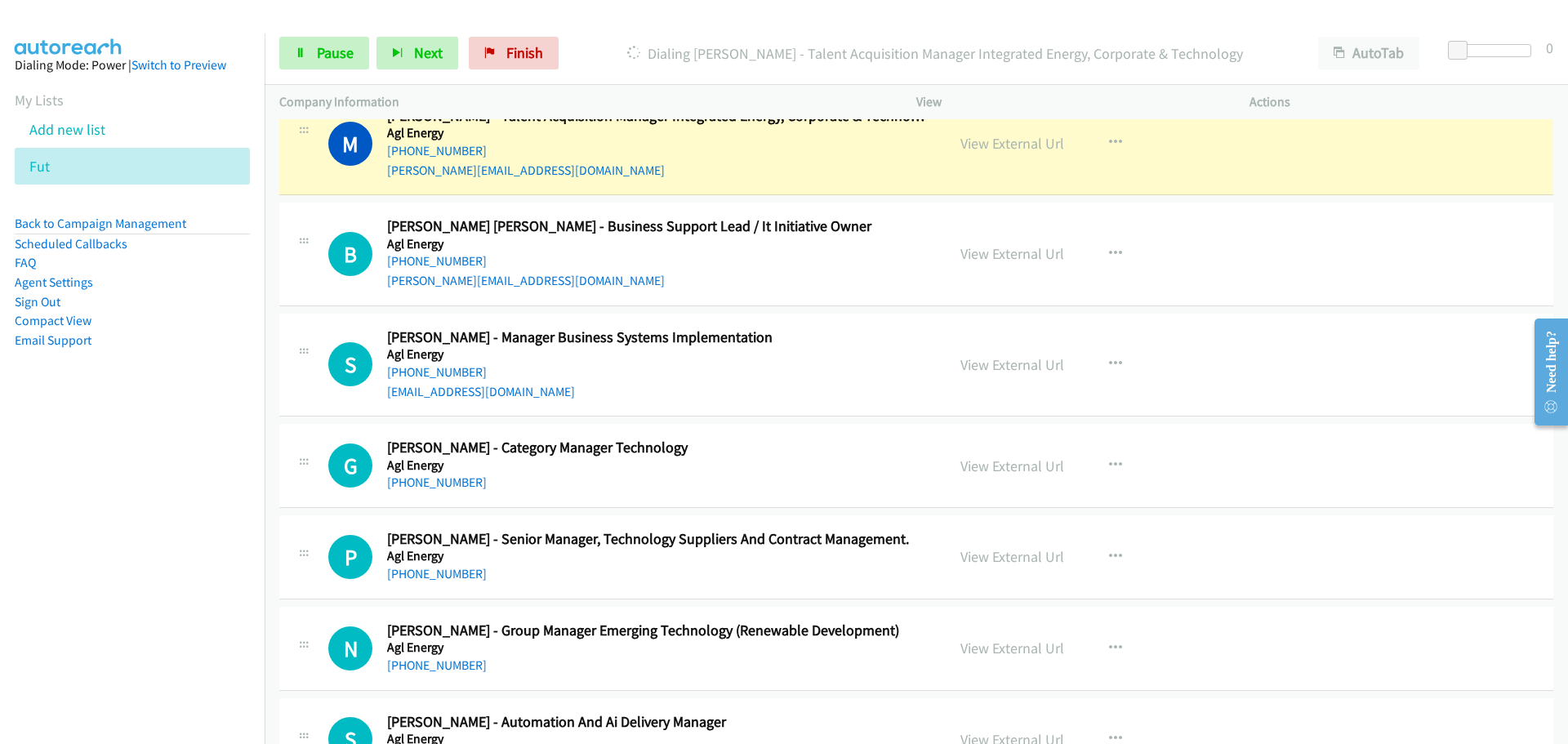
scroll to position [4897, 0]
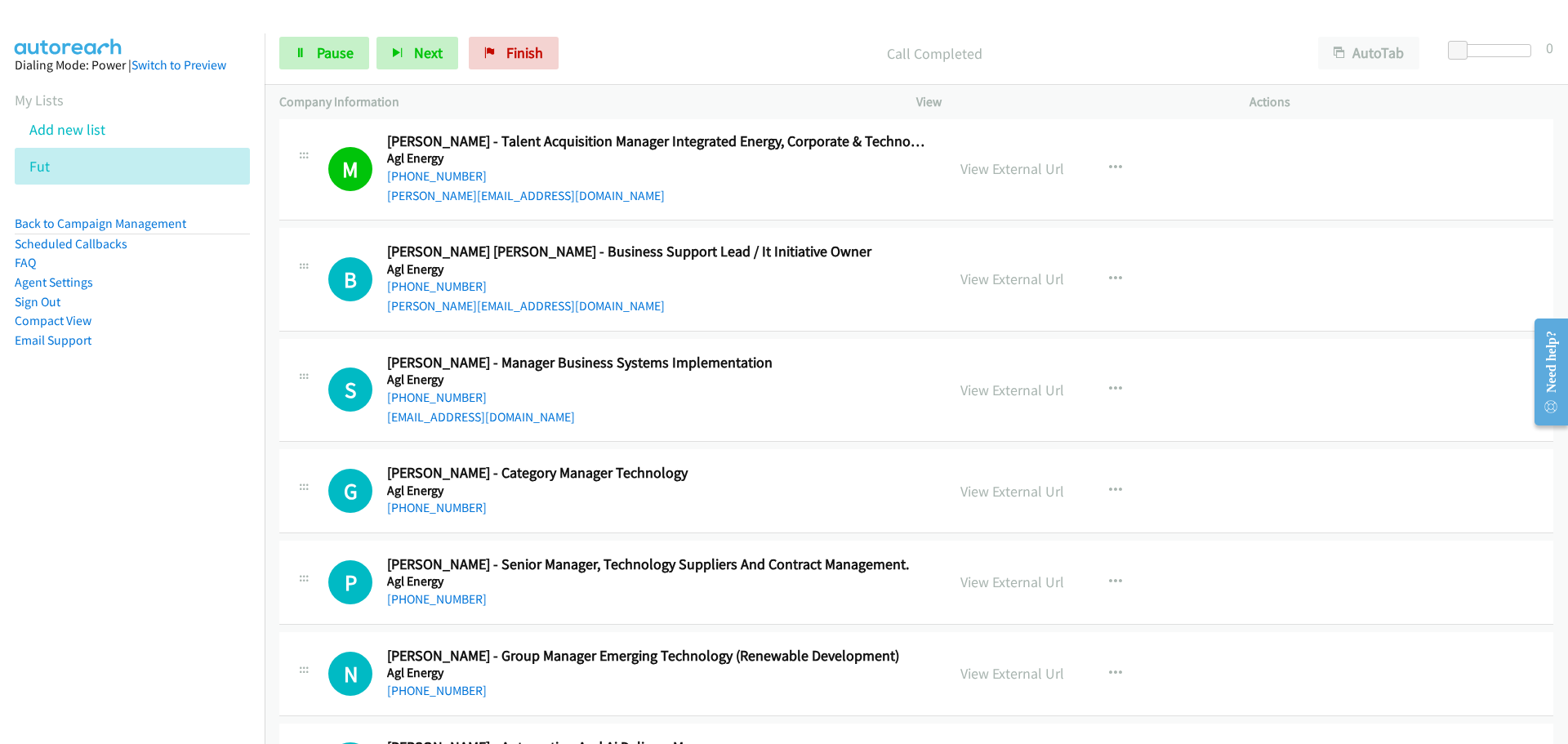
click at [429, 287] on link "[PHONE_NUMBER]" at bounding box center [437, 286] width 100 height 16
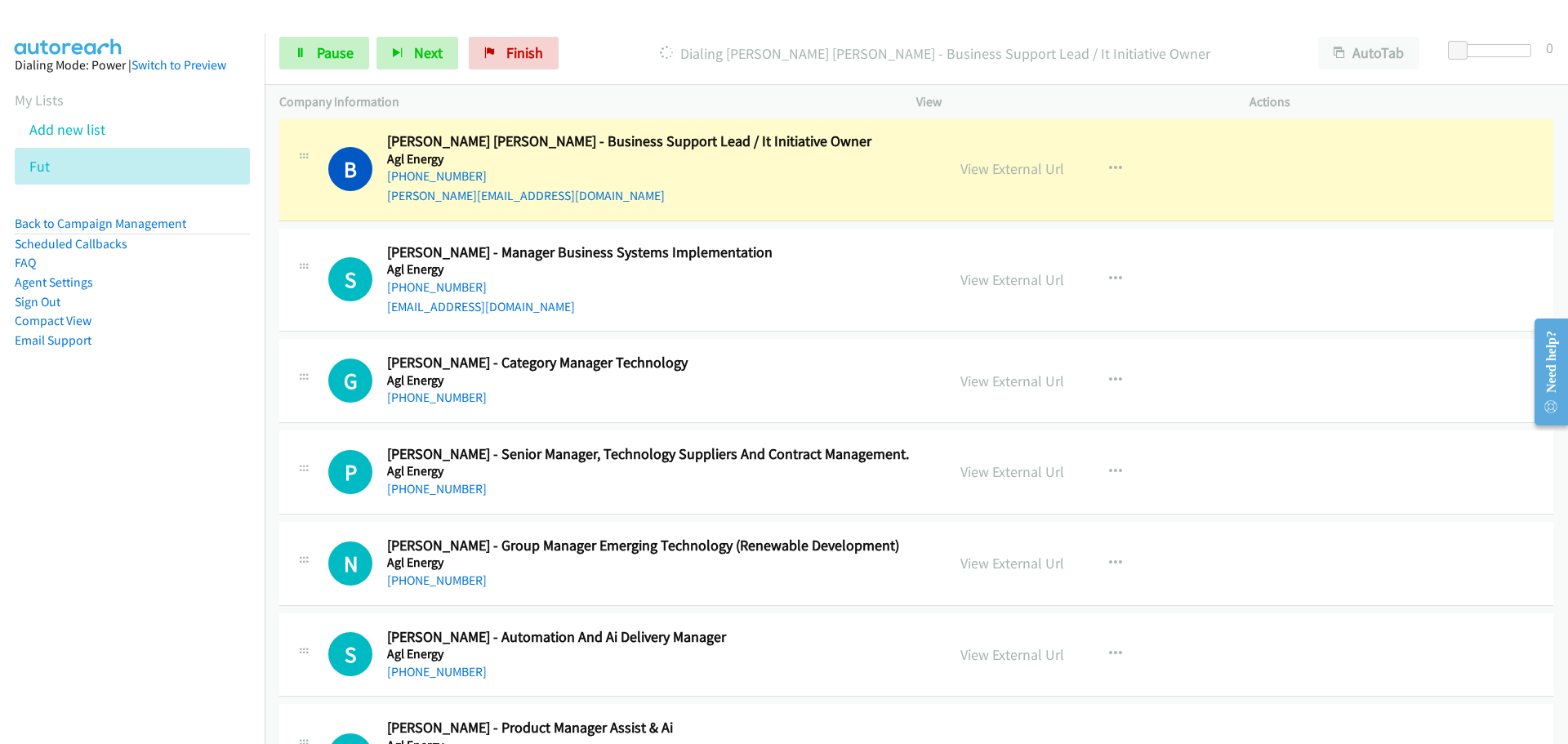
scroll to position [4979, 0]
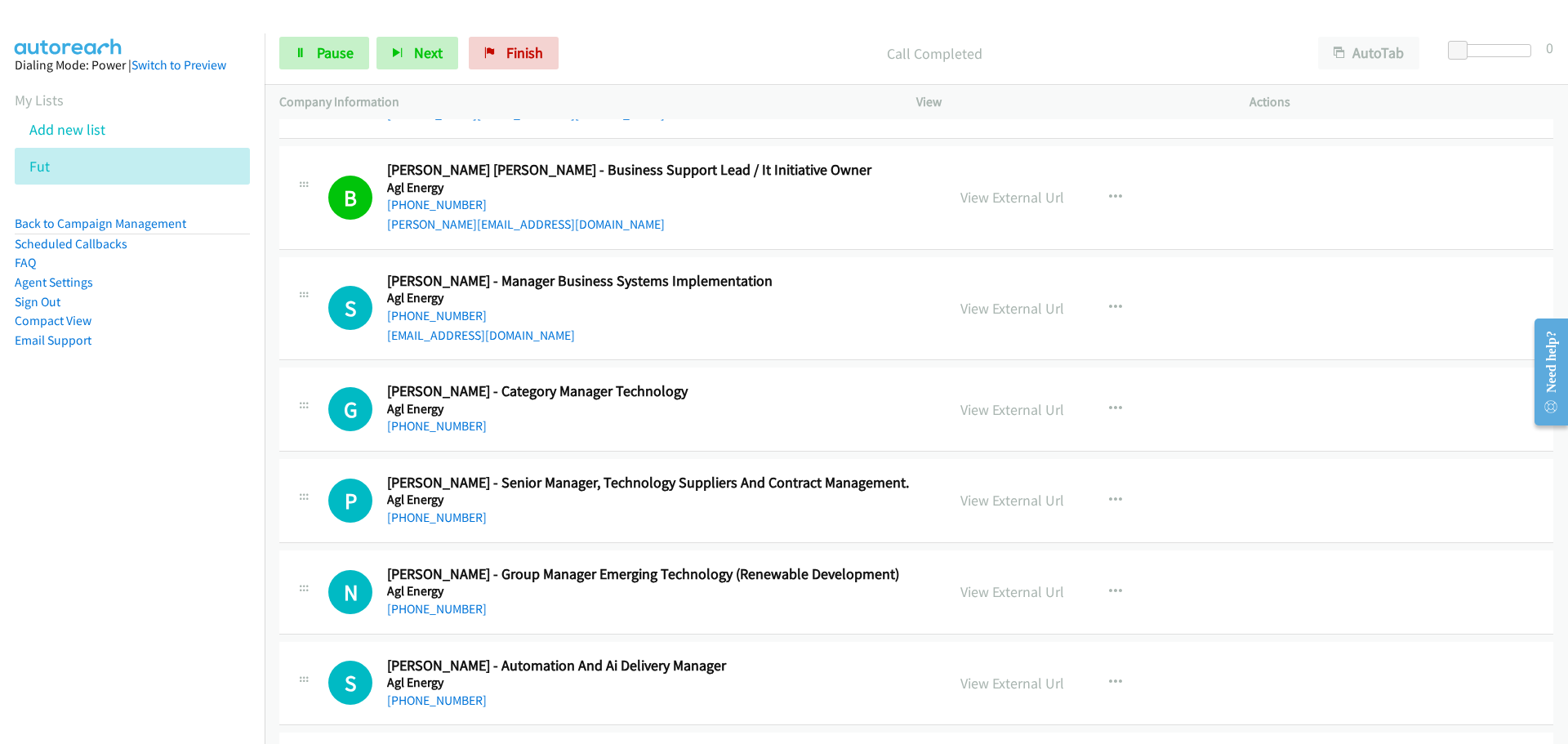
drag, startPoint x: 453, startPoint y: 316, endPoint x: 747, endPoint y: 324, distance: 294.1
click at [453, 316] on link "[PHONE_NUMBER]" at bounding box center [437, 315] width 100 height 16
click at [440, 426] on link "[PHONE_NUMBER]" at bounding box center [437, 426] width 100 height 16
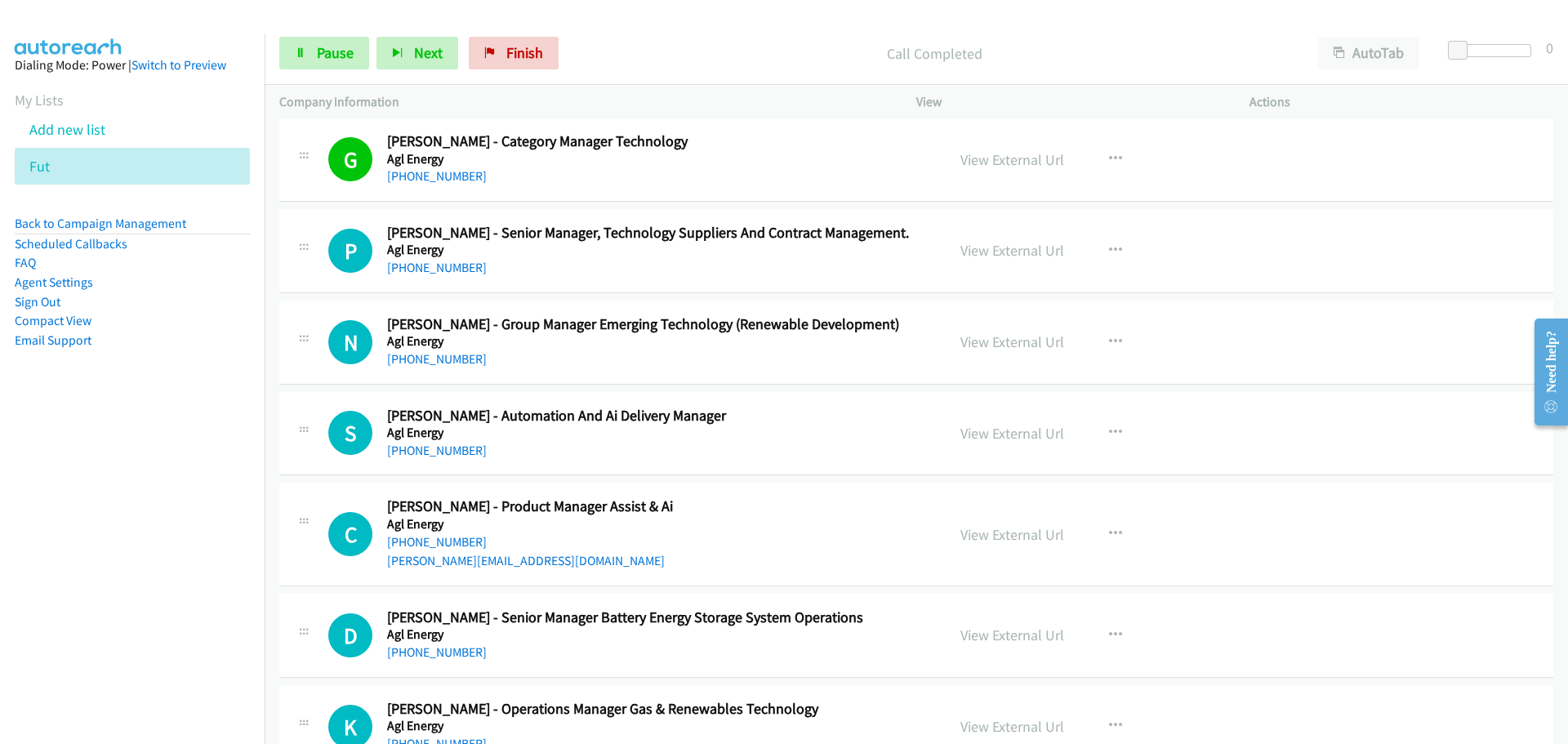
scroll to position [5224, 0]
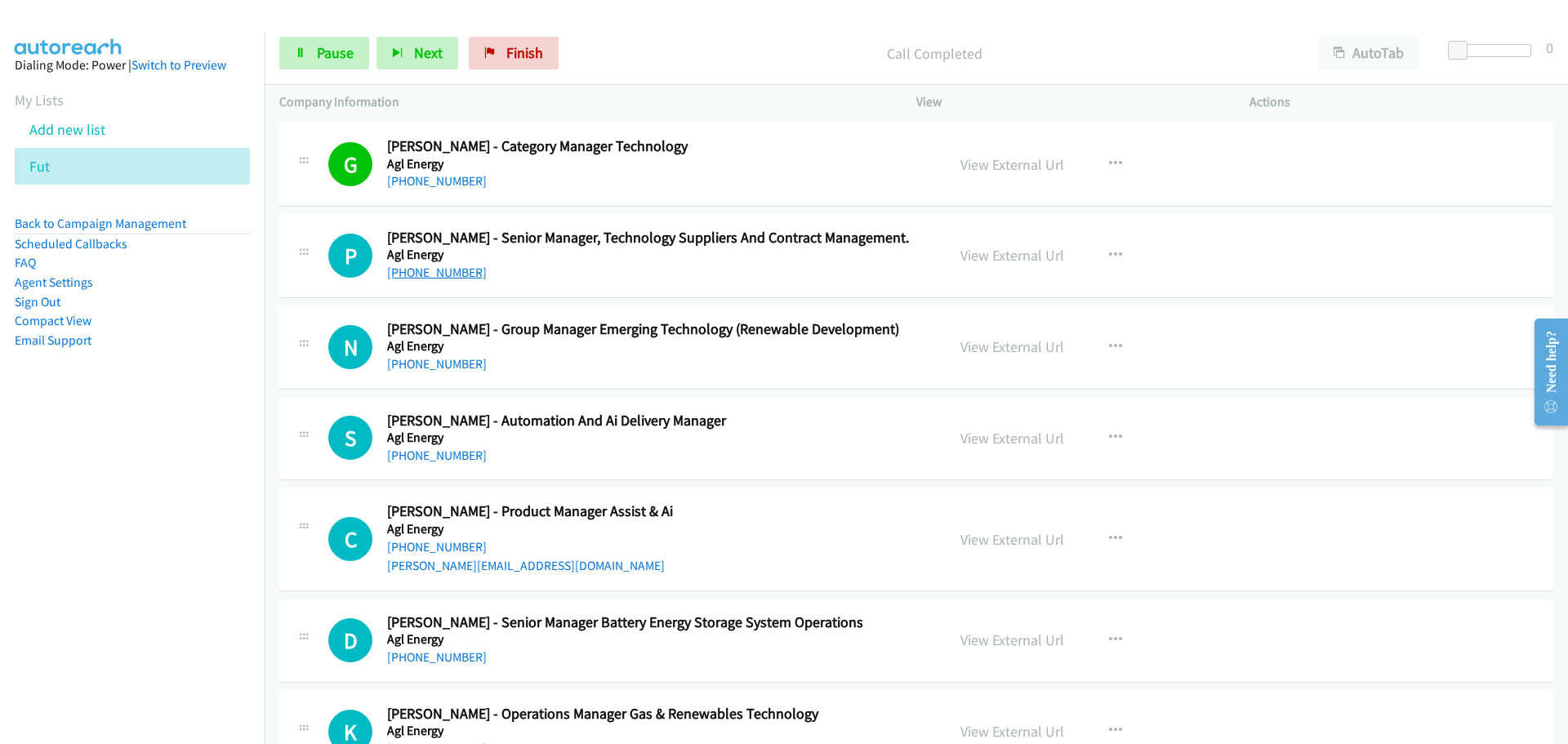
click at [427, 278] on link "[PHONE_NUMBER]" at bounding box center [437, 272] width 100 height 16
drag, startPoint x: 438, startPoint y: 359, endPoint x: 500, endPoint y: 365, distance: 62.3
click at [438, 359] on link "[PHONE_NUMBER]" at bounding box center [437, 363] width 100 height 16
click at [436, 457] on link "[PHONE_NUMBER]" at bounding box center [437, 455] width 100 height 16
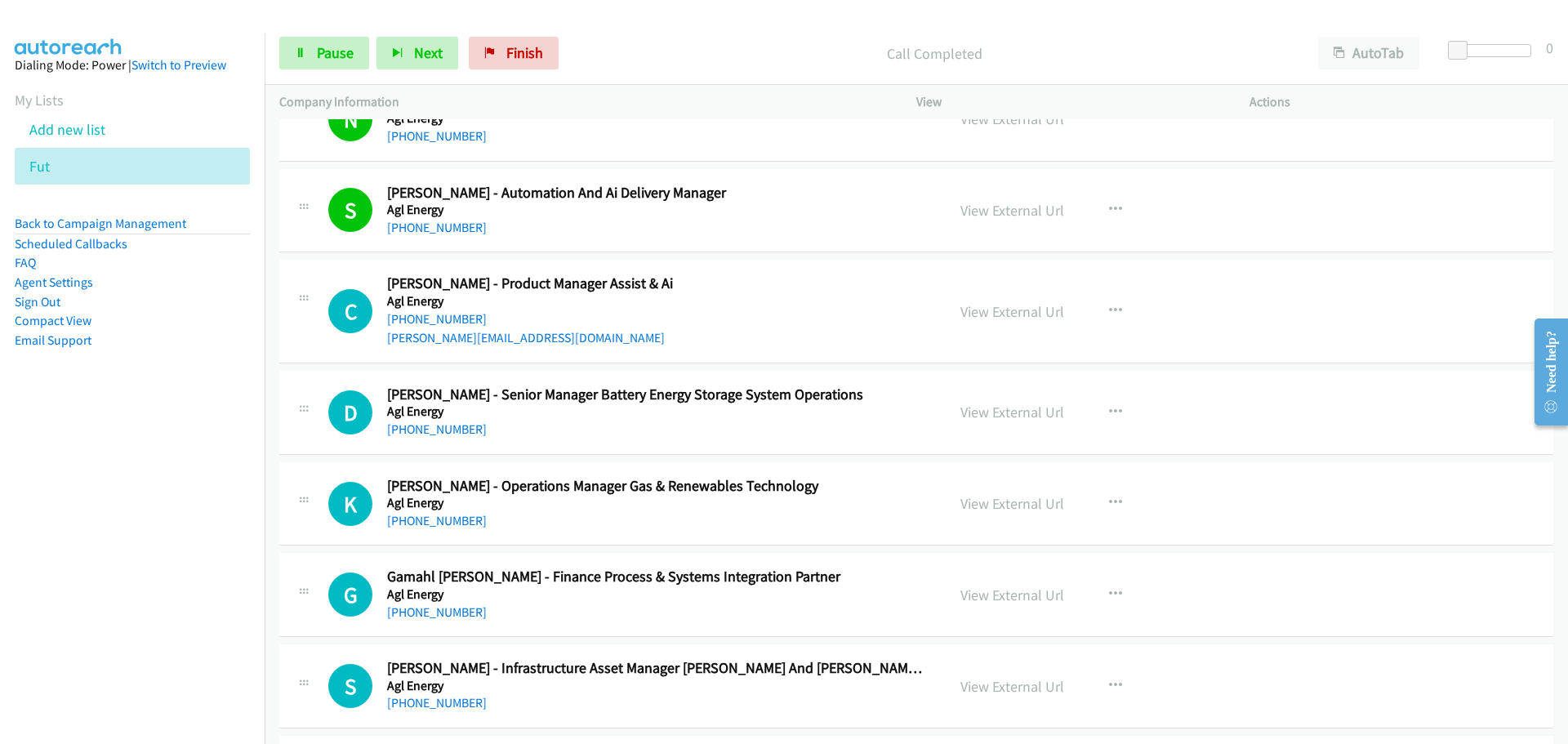
scroll to position [5550, 0]
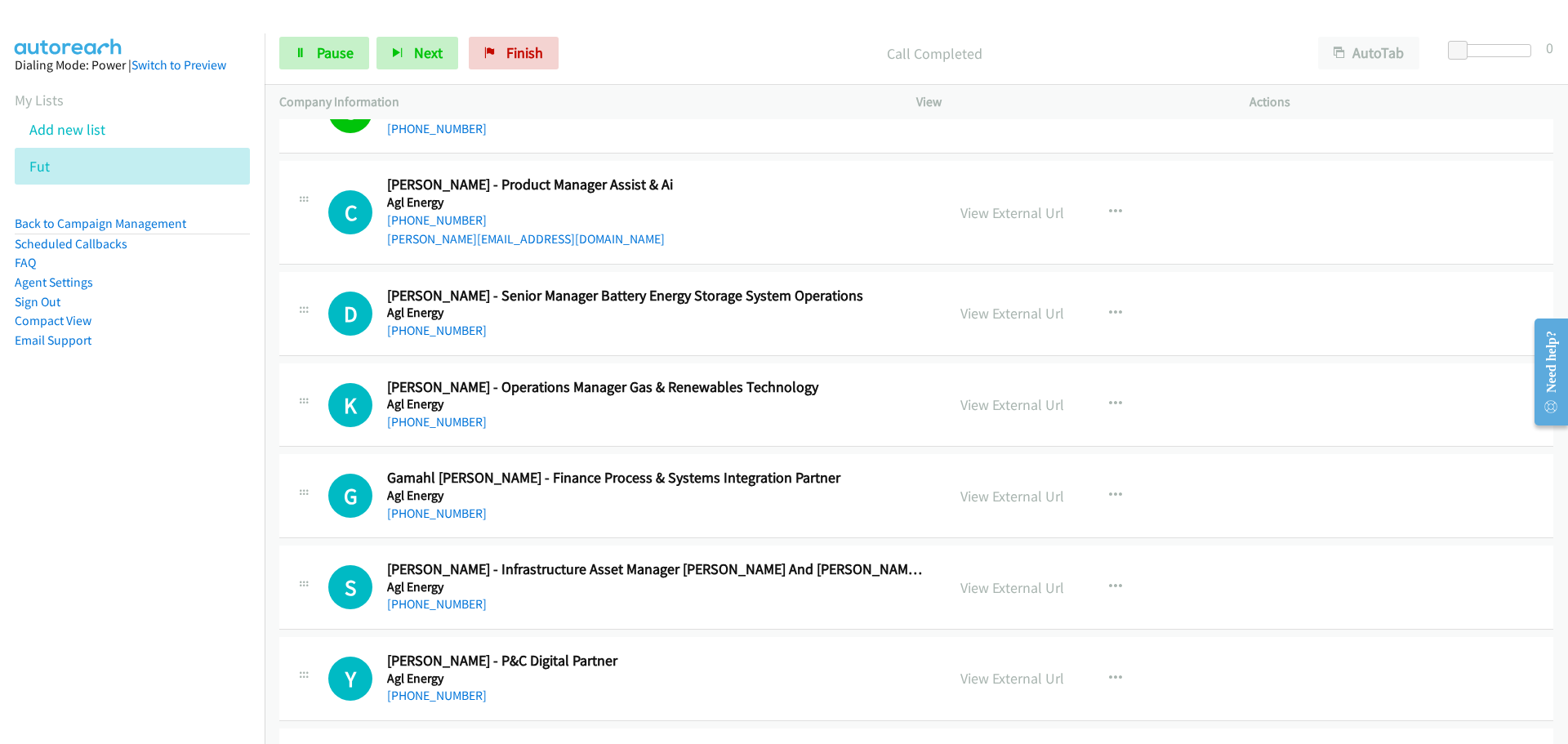
drag, startPoint x: 429, startPoint y: 222, endPoint x: 483, endPoint y: 219, distance: 54.1
click at [429, 222] on link "[PHONE_NUMBER]" at bounding box center [437, 220] width 100 height 16
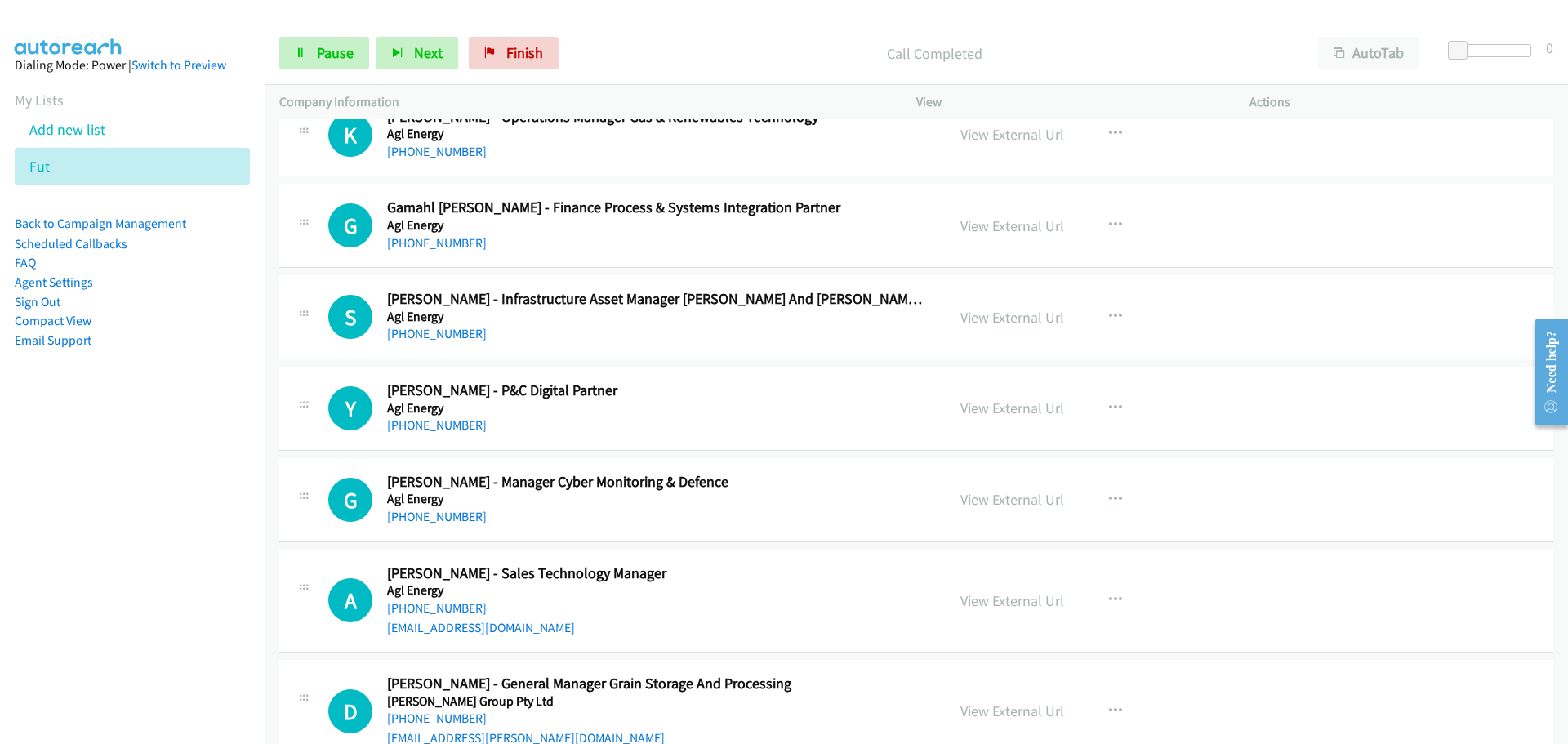
scroll to position [5877, 0]
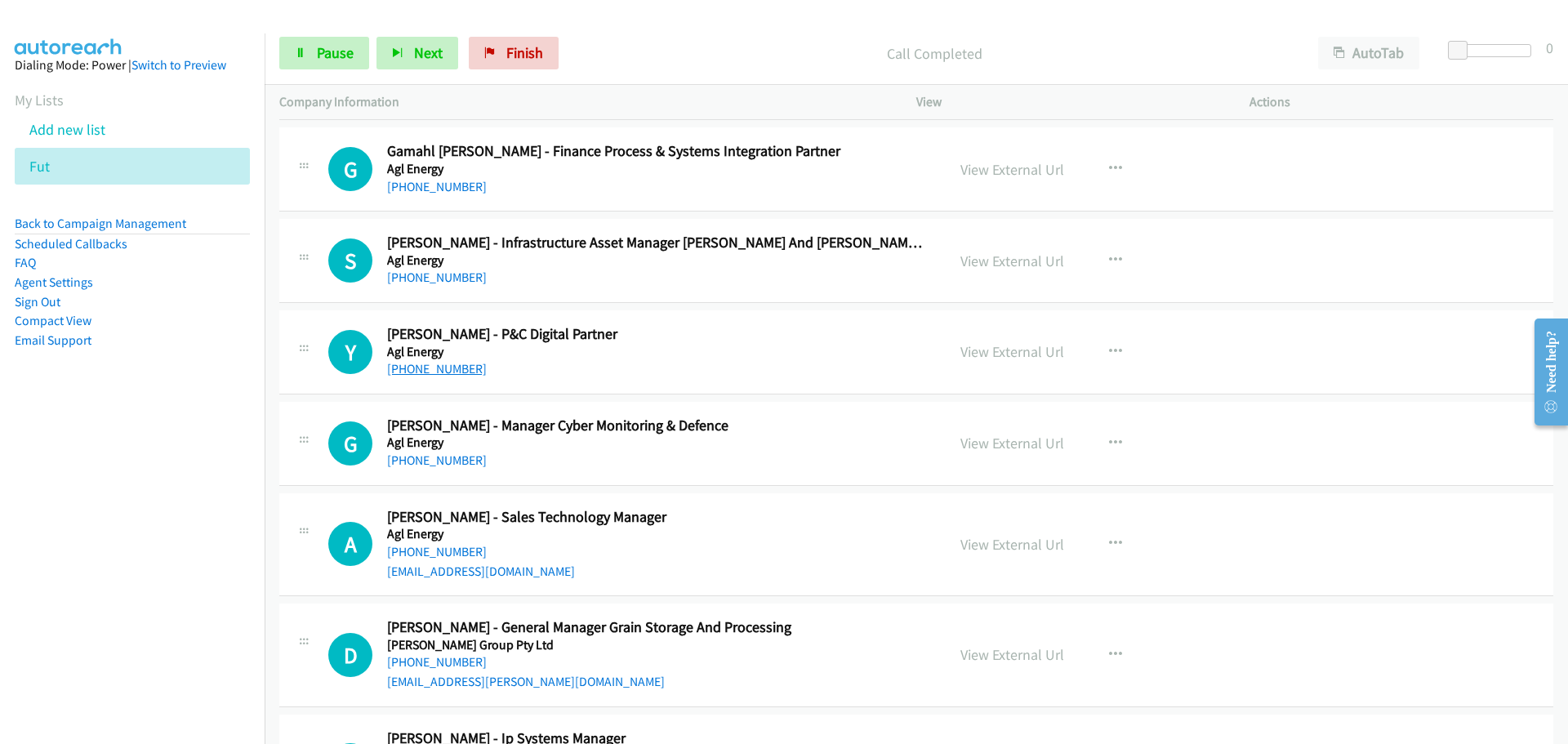
click at [423, 368] on link "[PHONE_NUMBER]" at bounding box center [437, 368] width 100 height 16
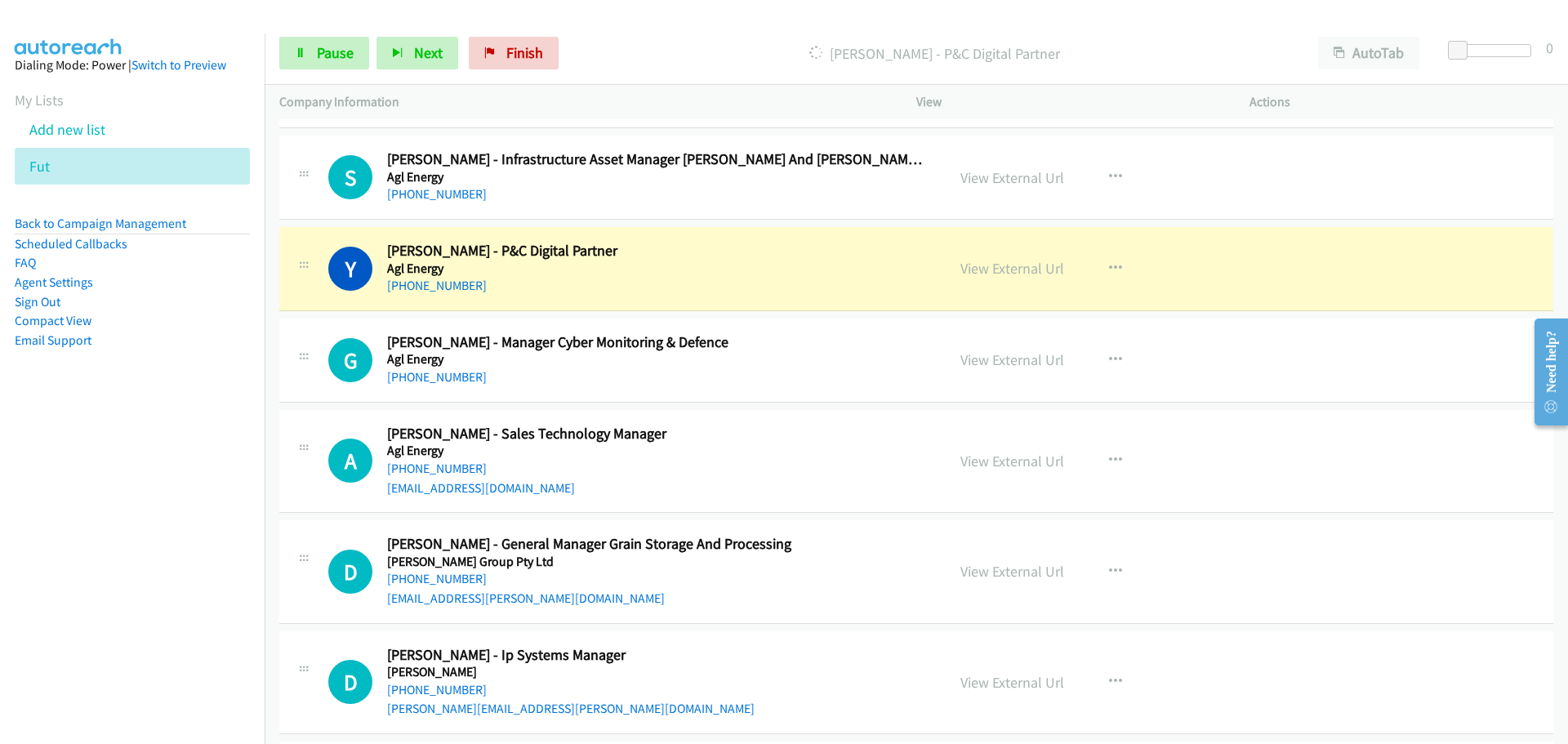
scroll to position [6040, 0]
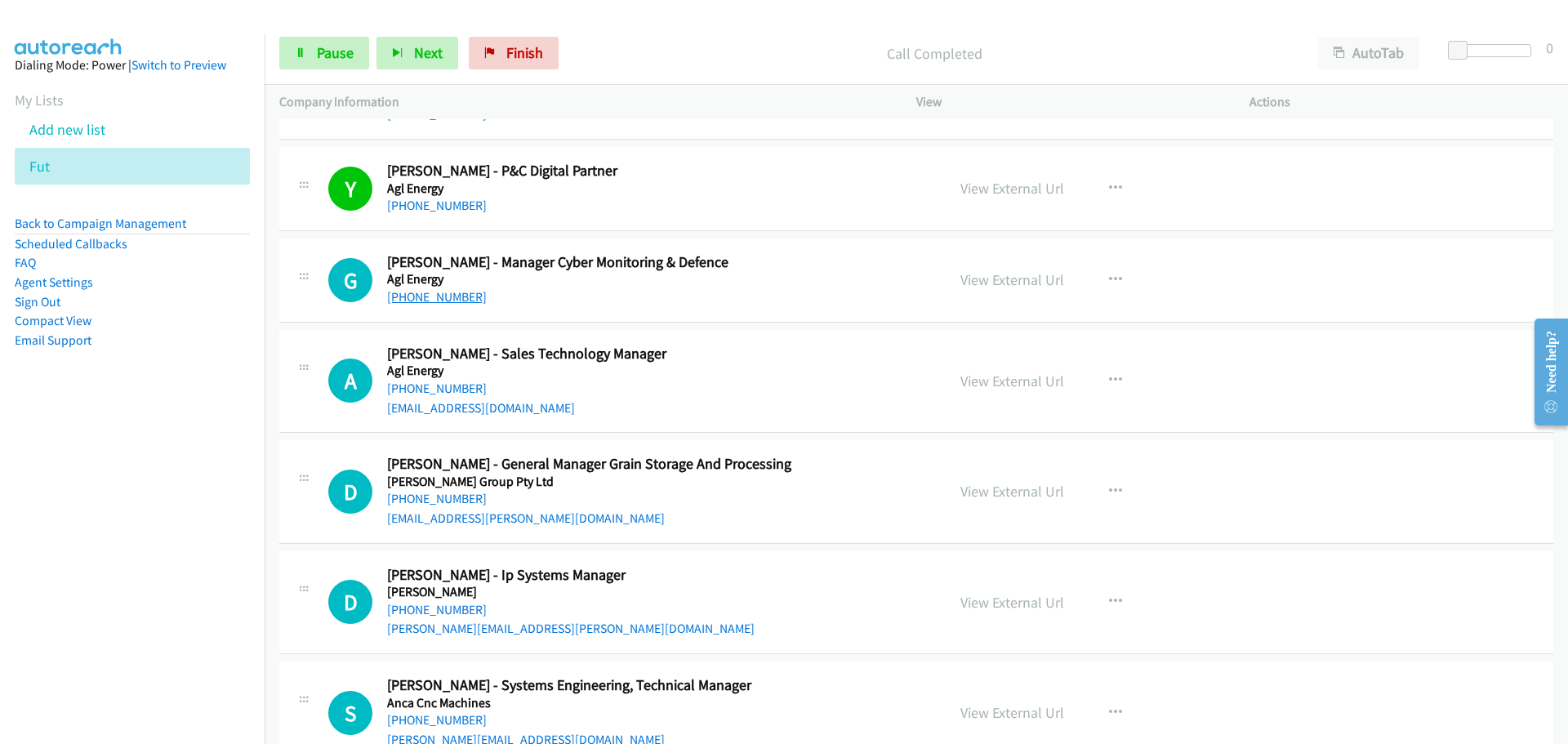
click at [438, 298] on link "[PHONE_NUMBER]" at bounding box center [437, 297] width 100 height 16
click at [444, 391] on link "[PHONE_NUMBER]" at bounding box center [437, 388] width 100 height 16
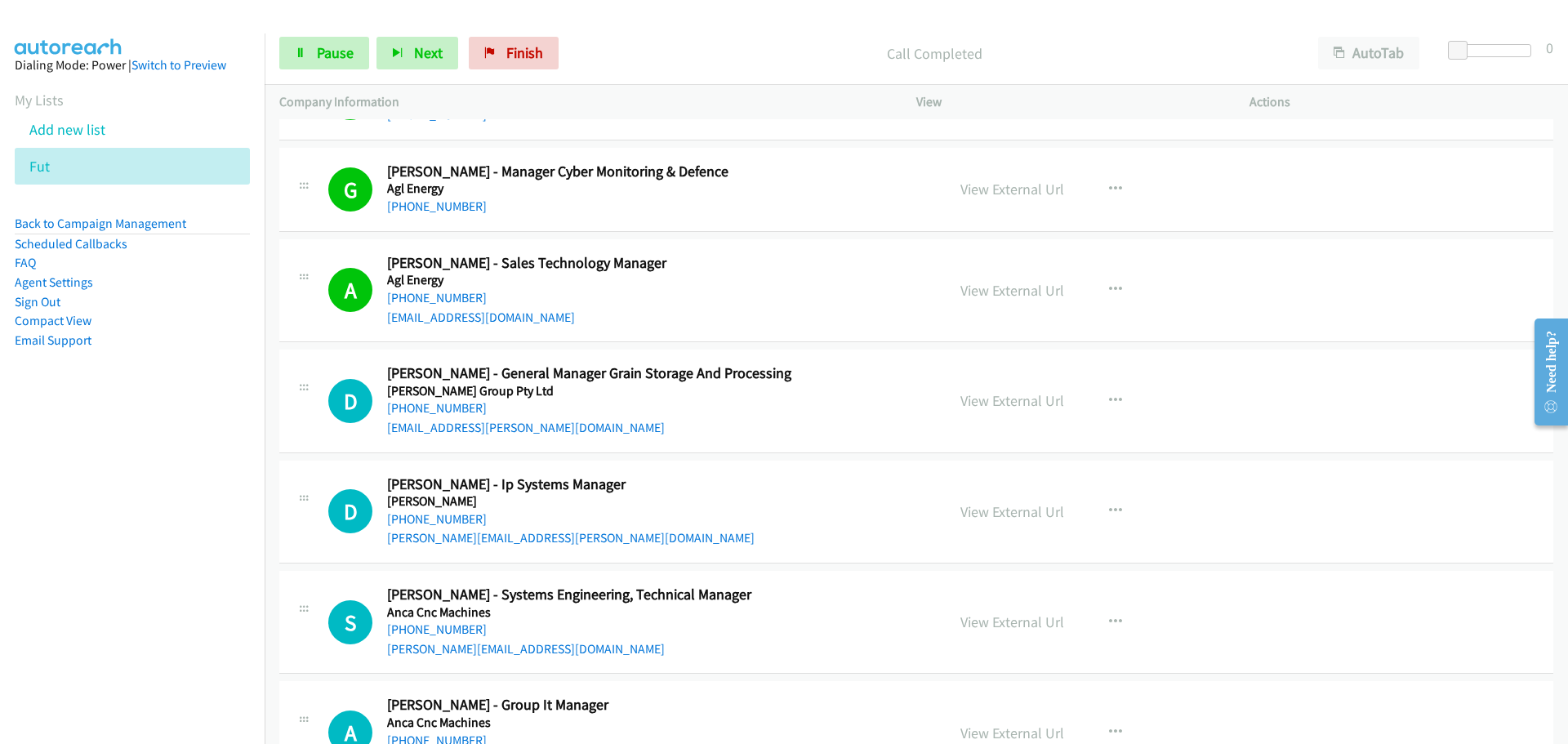
scroll to position [6367, 0]
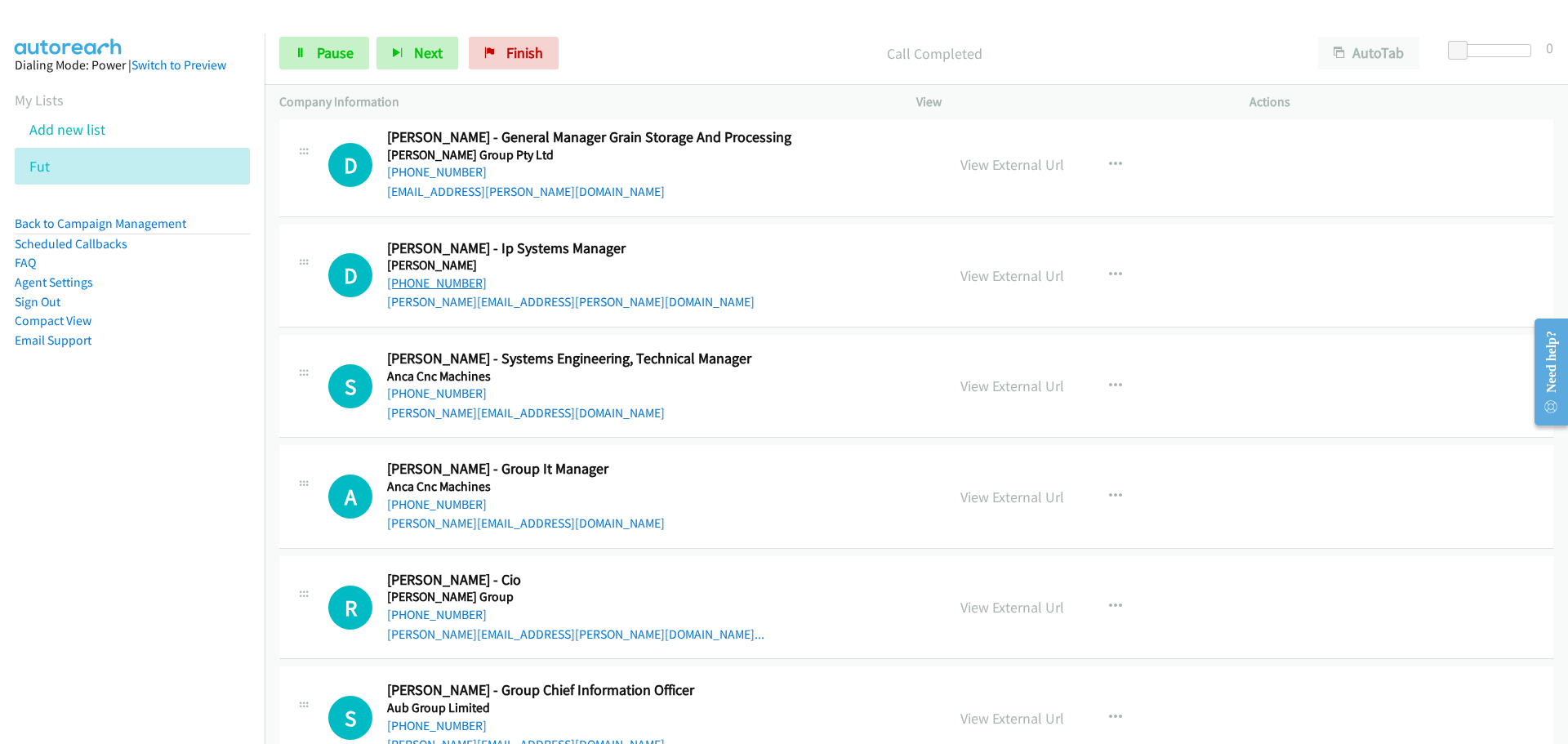
click at [425, 286] on link "[PHONE_NUMBER]" at bounding box center [437, 282] width 100 height 16
click at [457, 392] on link "[PHONE_NUMBER]" at bounding box center [437, 392] width 100 height 16
click at [426, 497] on link "[PHONE_NUMBER]" at bounding box center [437, 504] width 100 height 16
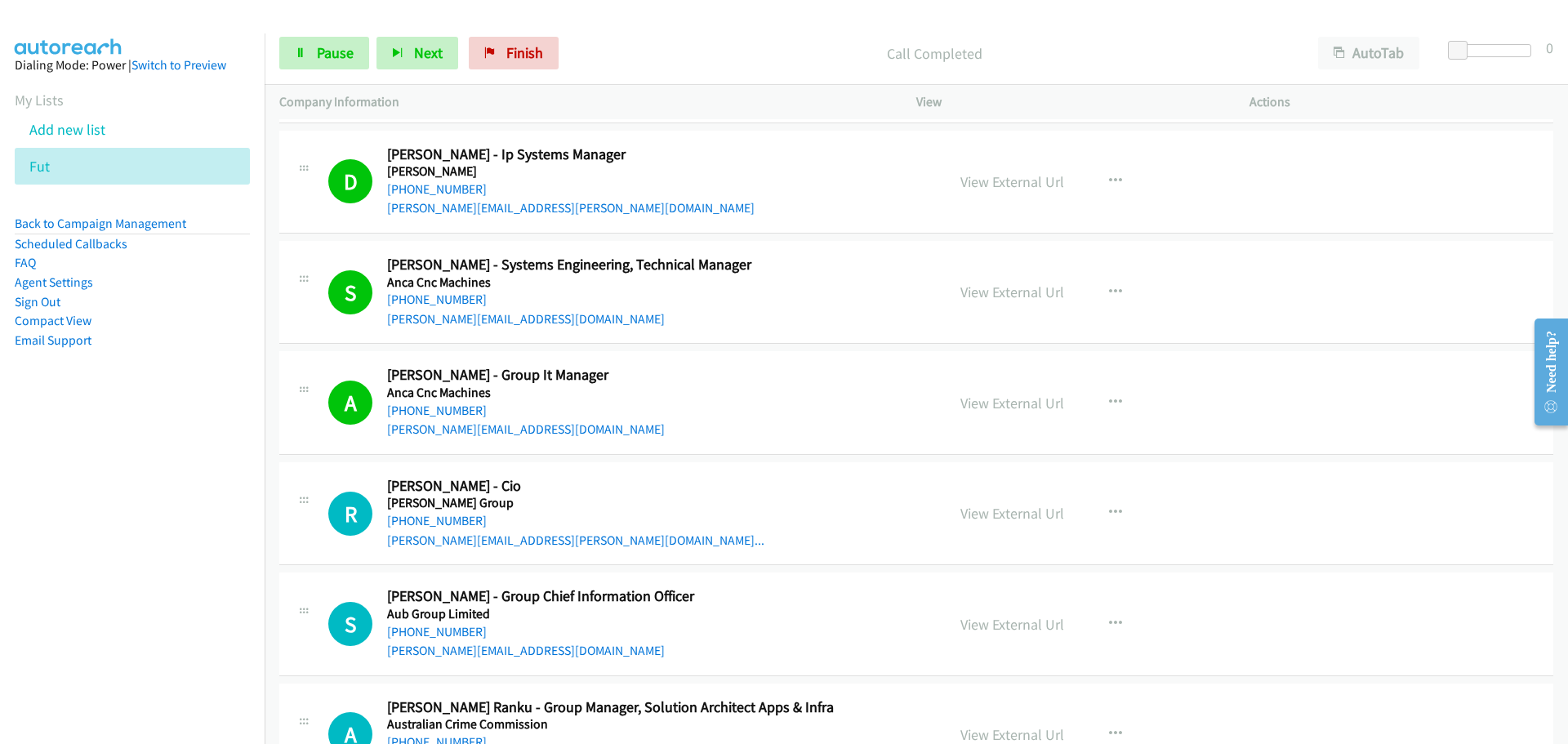
scroll to position [6694, 0]
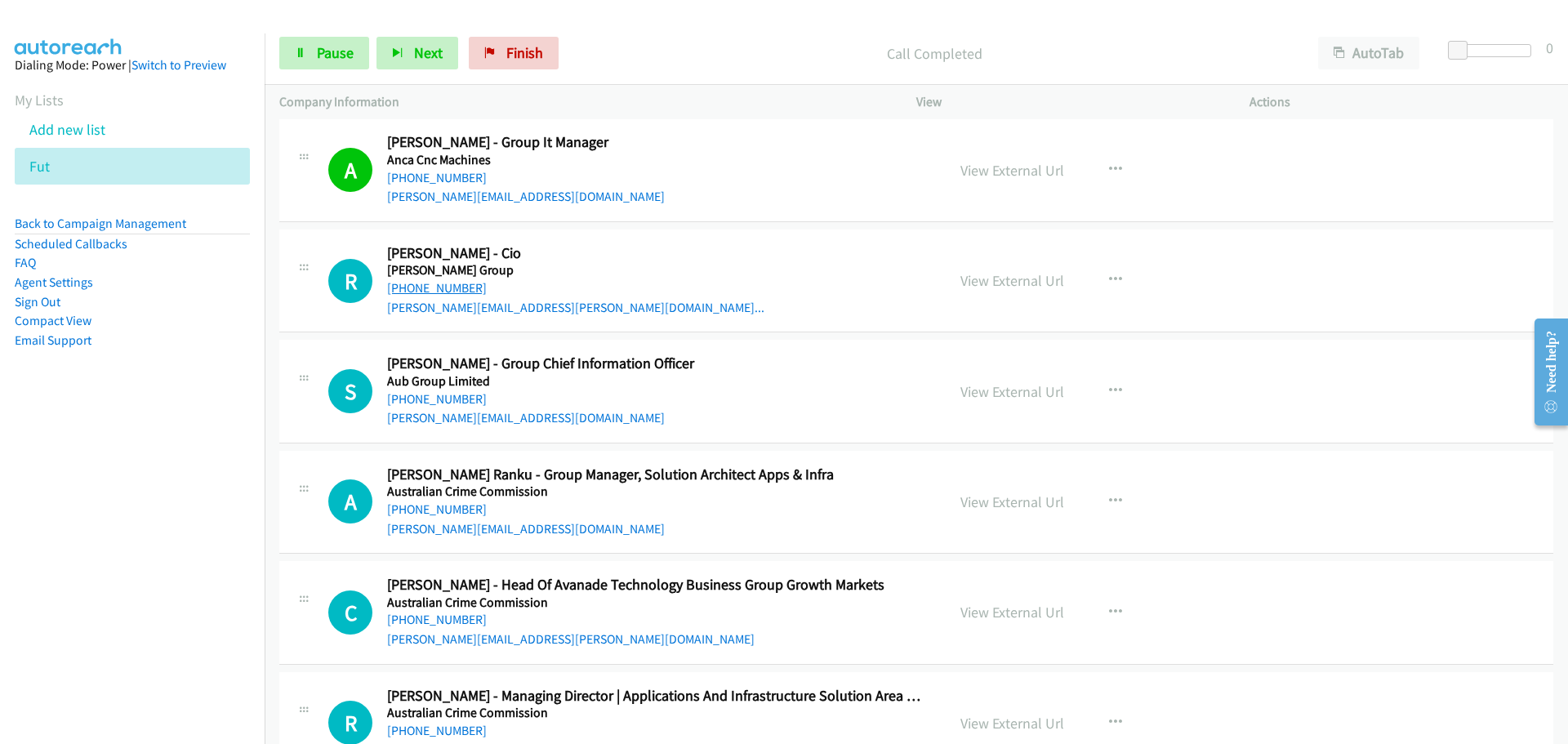
click at [433, 285] on link "[PHONE_NUMBER]" at bounding box center [437, 287] width 100 height 16
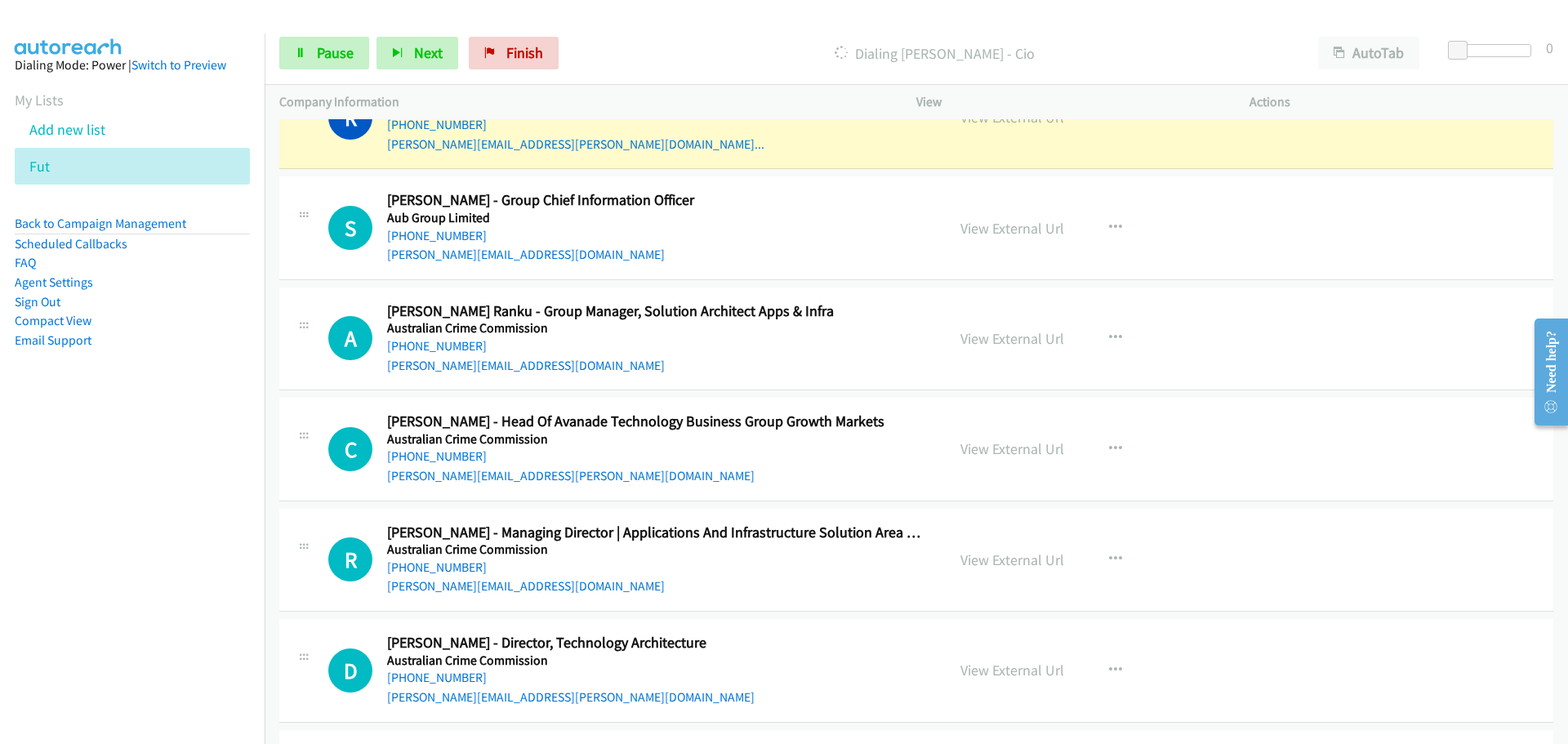
scroll to position [6774, 0]
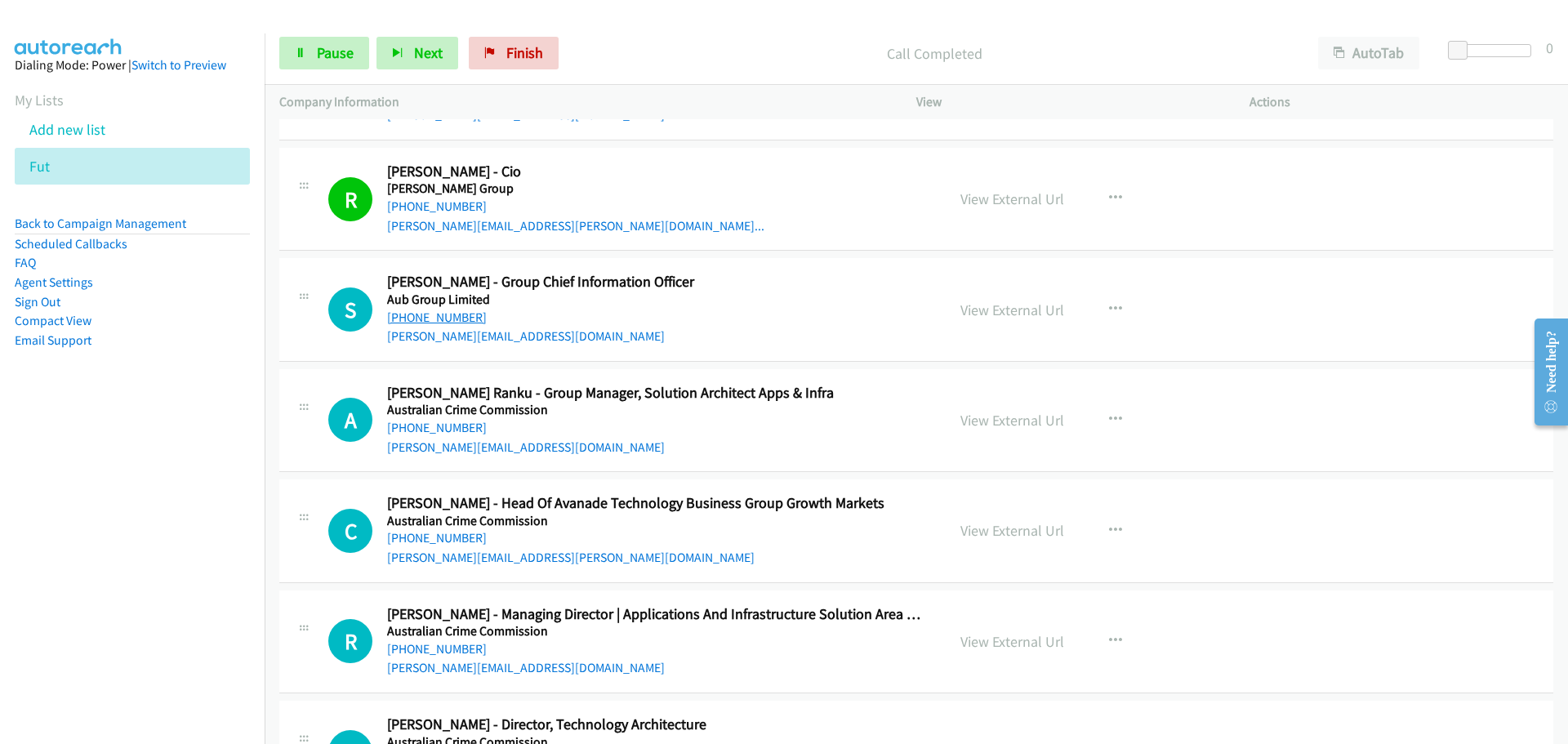
click at [460, 320] on link "[PHONE_NUMBER]" at bounding box center [437, 317] width 100 height 16
drag, startPoint x: 453, startPoint y: 427, endPoint x: 1044, endPoint y: 467, distance: 592.4
click at [453, 427] on link "[PHONE_NUMBER]" at bounding box center [437, 427] width 100 height 16
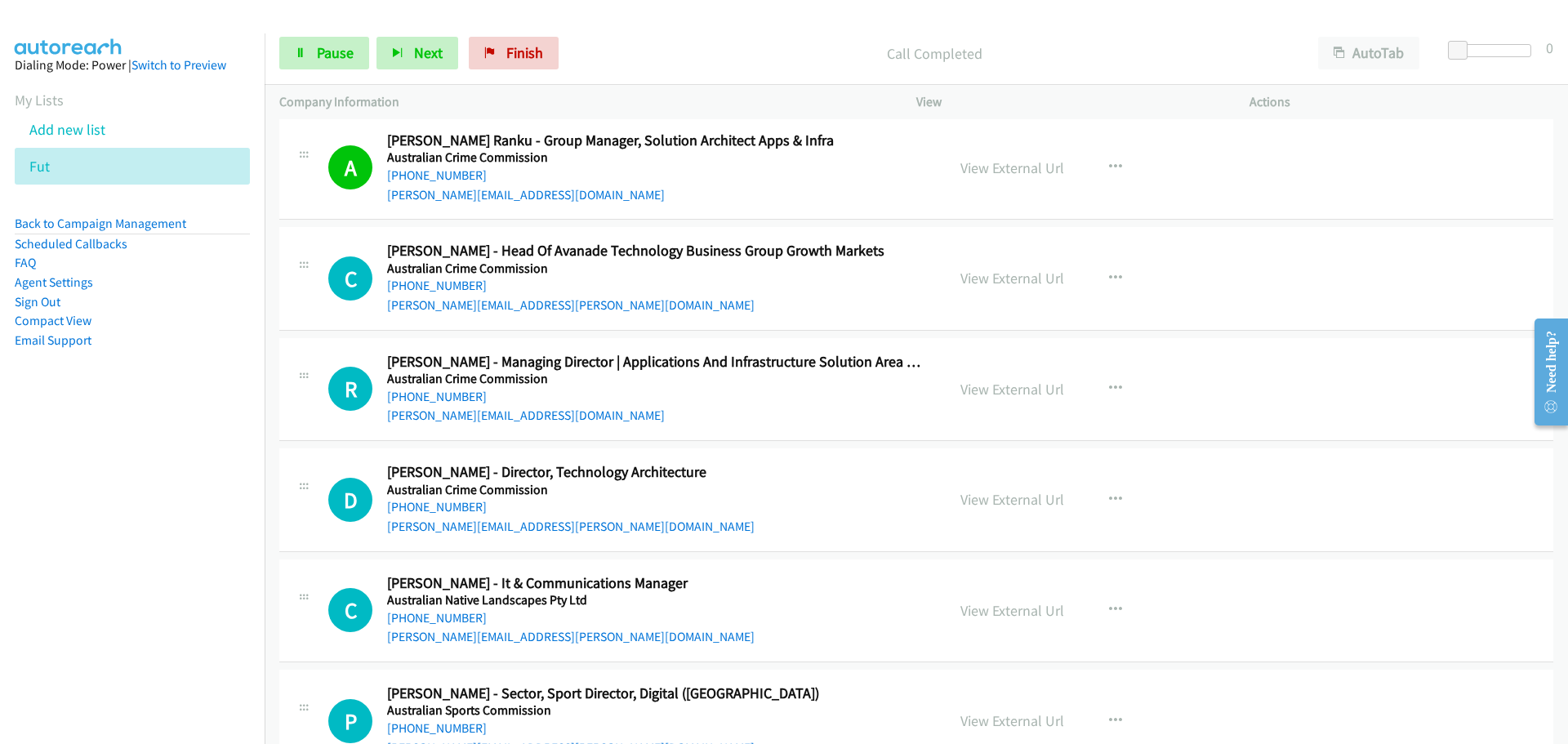
scroll to position [7101, 0]
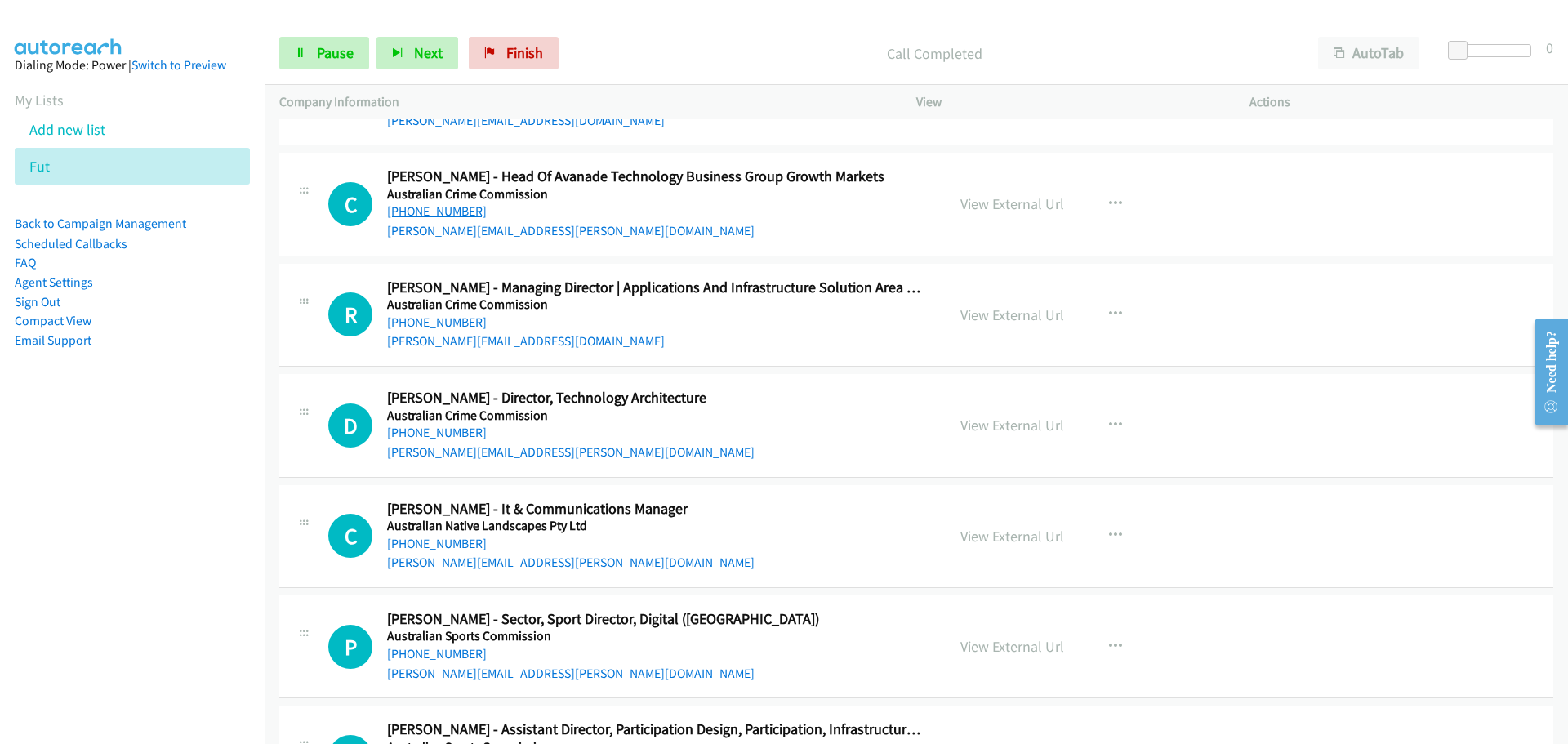
click at [458, 212] on link "[PHONE_NUMBER]" at bounding box center [437, 211] width 100 height 16
click at [454, 325] on link "[PHONE_NUMBER]" at bounding box center [437, 322] width 100 height 16
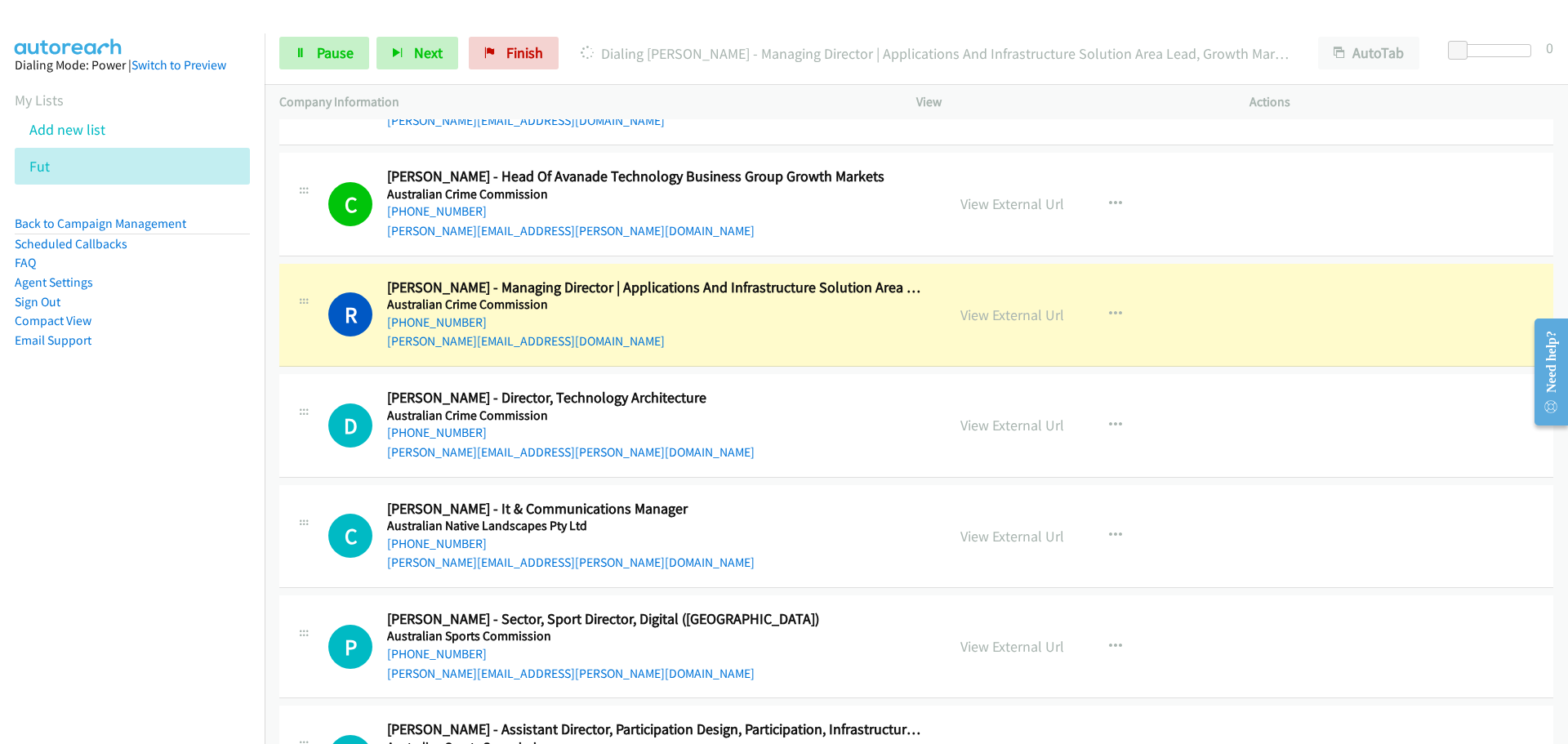
scroll to position [7264, 0]
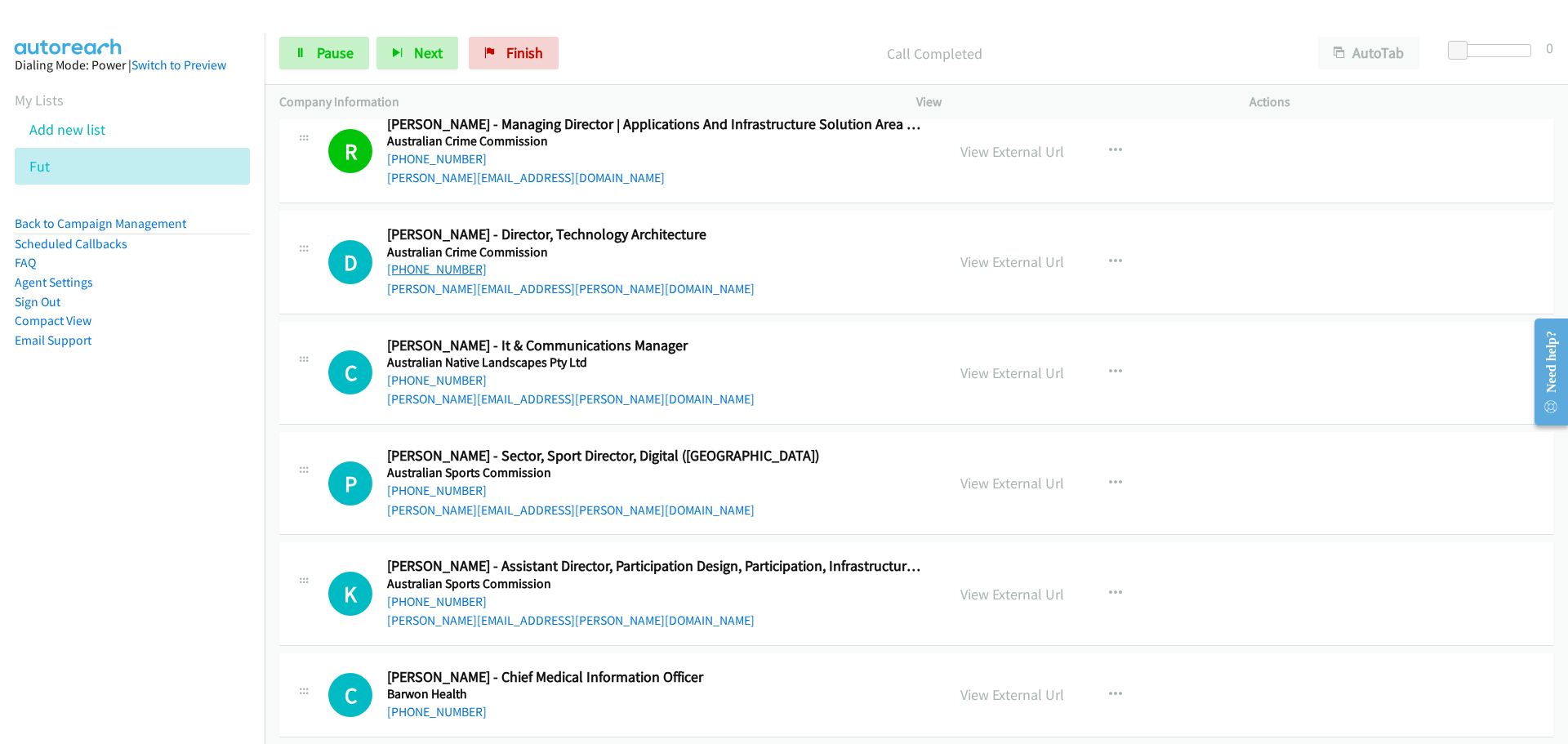
drag, startPoint x: 404, startPoint y: 267, endPoint x: 428, endPoint y: 265, distance: 24.1
click at [404, 267] on link "[PHONE_NUMBER]" at bounding box center [437, 269] width 100 height 16
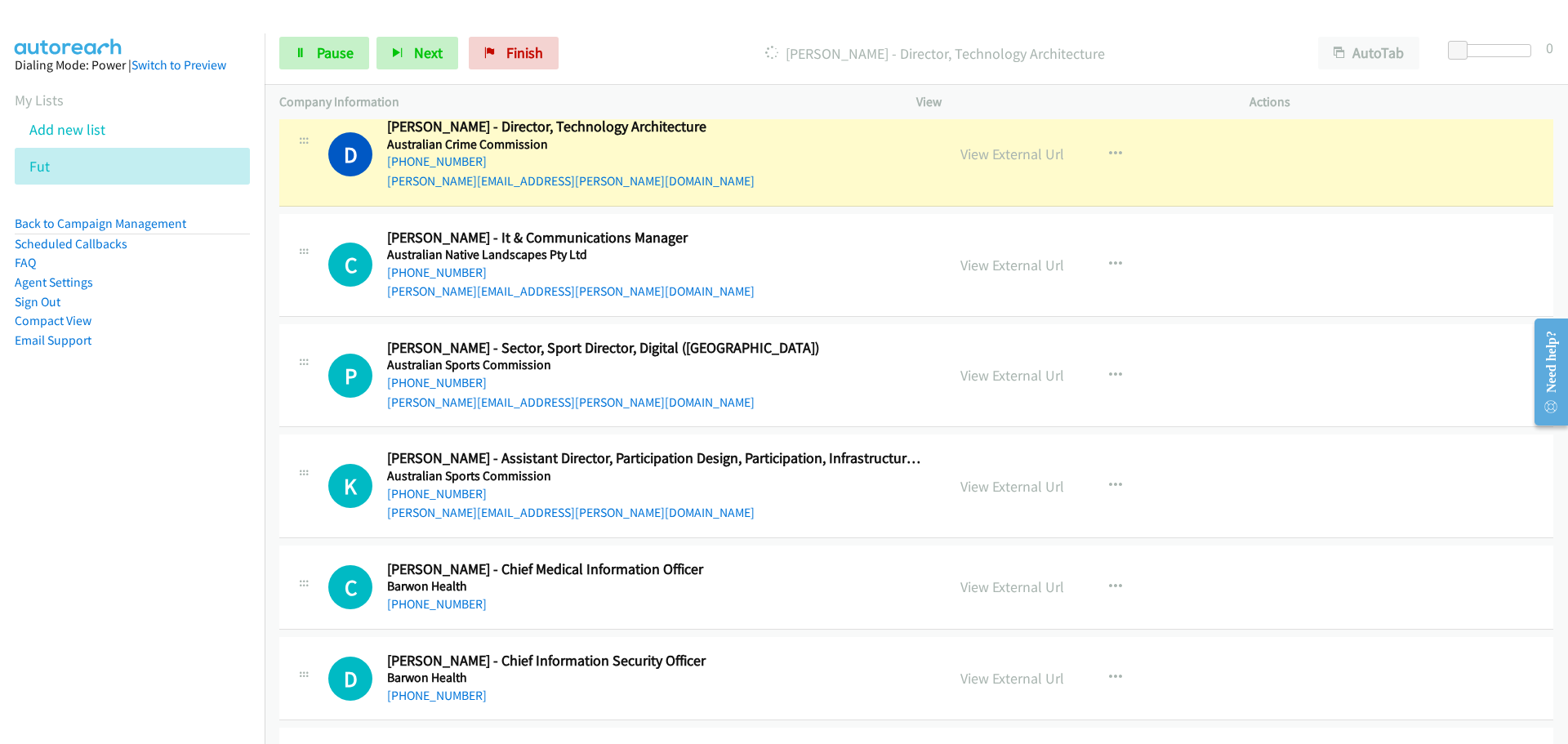
scroll to position [7346, 0]
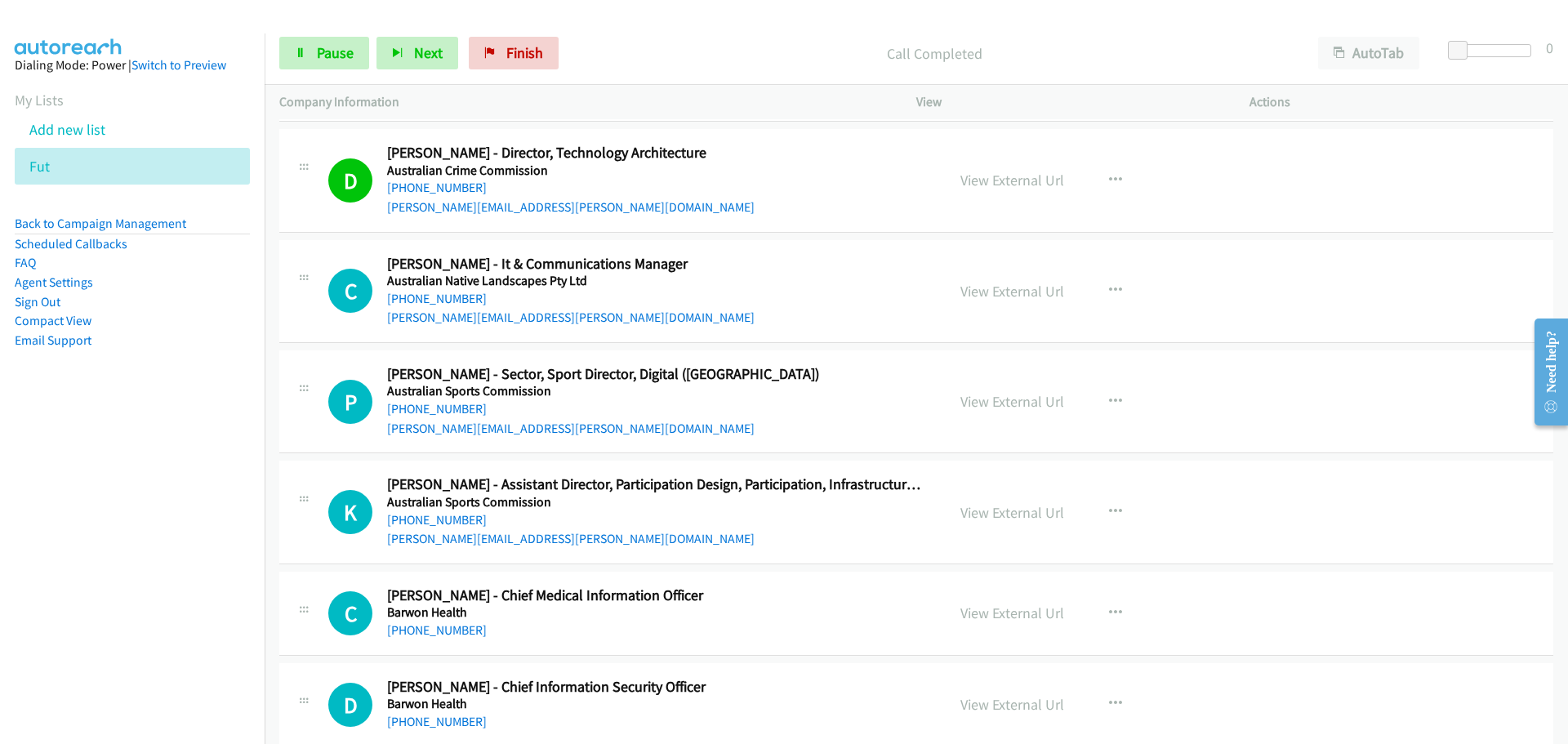
drag, startPoint x: 421, startPoint y: 300, endPoint x: 1188, endPoint y: 313, distance: 767.1
click at [421, 300] on link "[PHONE_NUMBER]" at bounding box center [437, 298] width 100 height 16
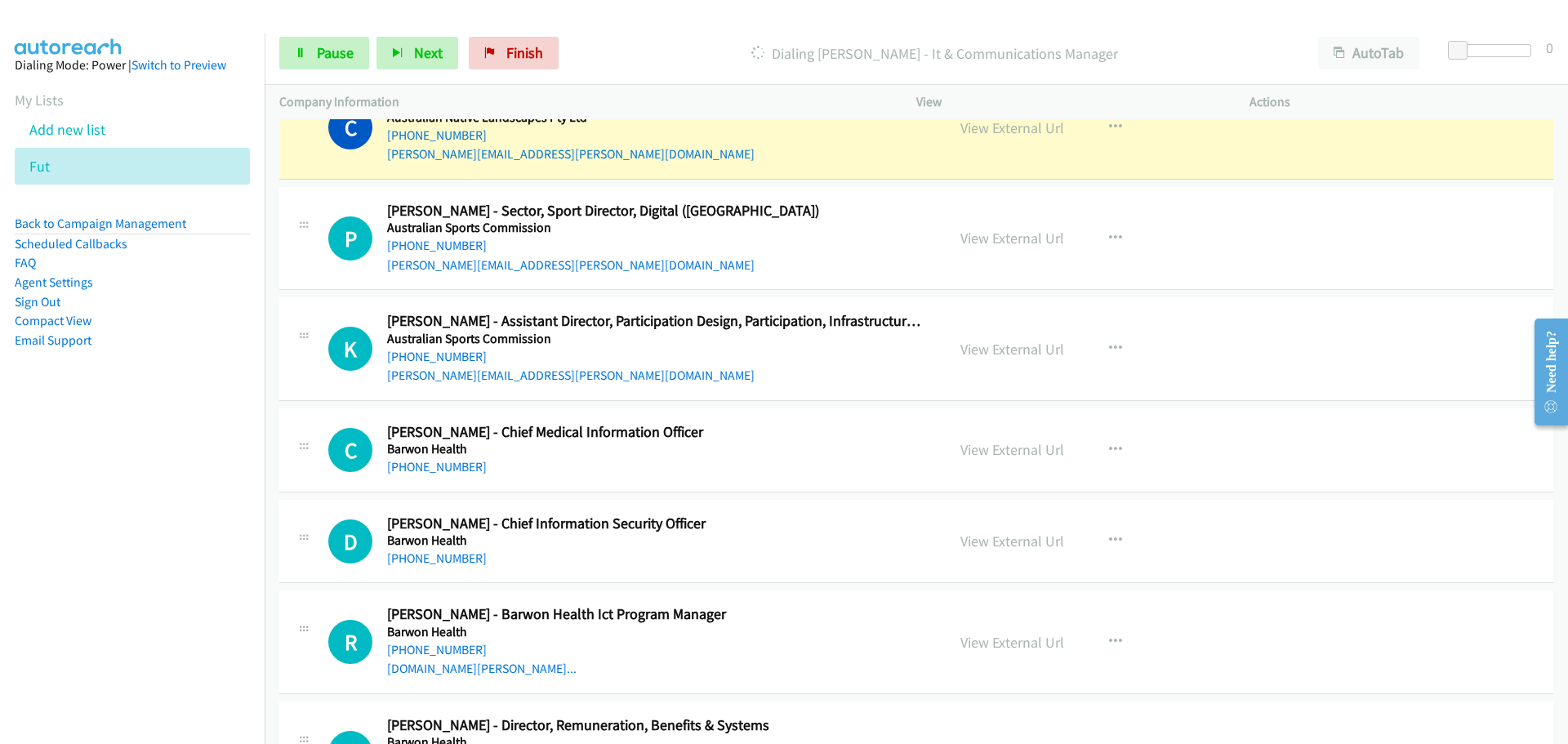
scroll to position [7428, 0]
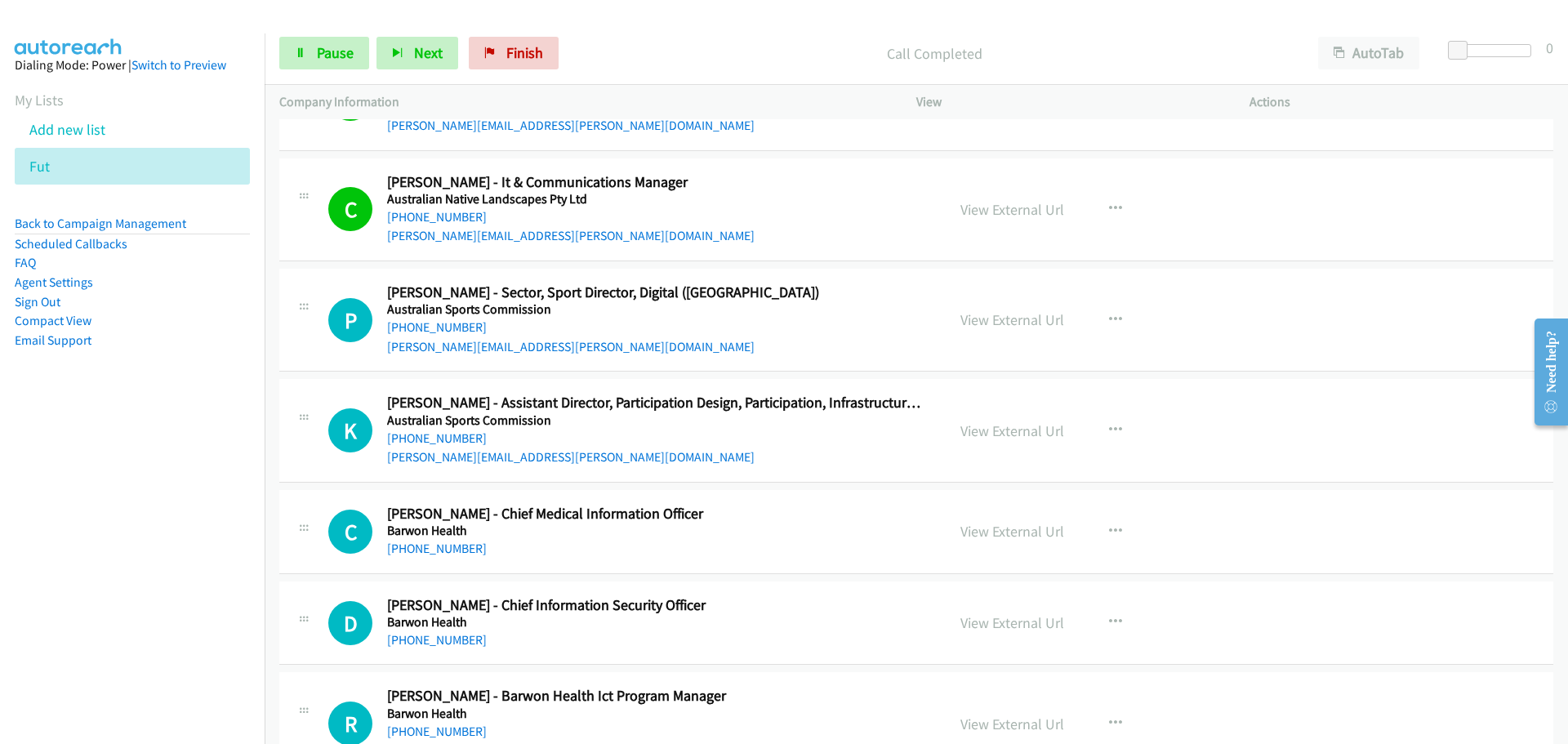
drag, startPoint x: 418, startPoint y: 324, endPoint x: 1478, endPoint y: 319, distance: 1060.0
click at [418, 324] on link "[PHONE_NUMBER]" at bounding box center [437, 327] width 100 height 16
drag, startPoint x: 430, startPoint y: 443, endPoint x: 500, endPoint y: 443, distance: 70.0
click at [430, 443] on link "[PHONE_NUMBER]" at bounding box center [437, 437] width 100 height 16
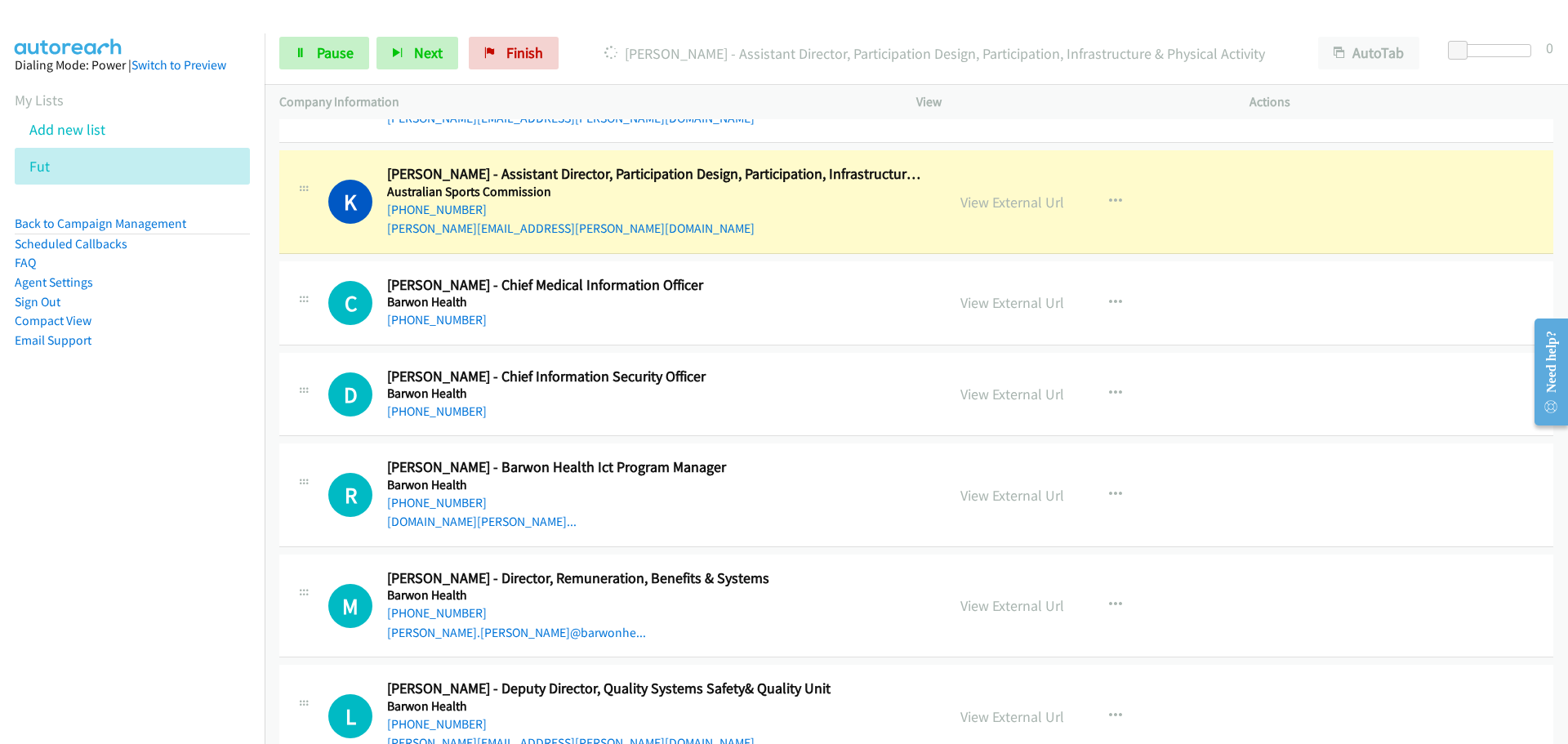
scroll to position [7672, 0]
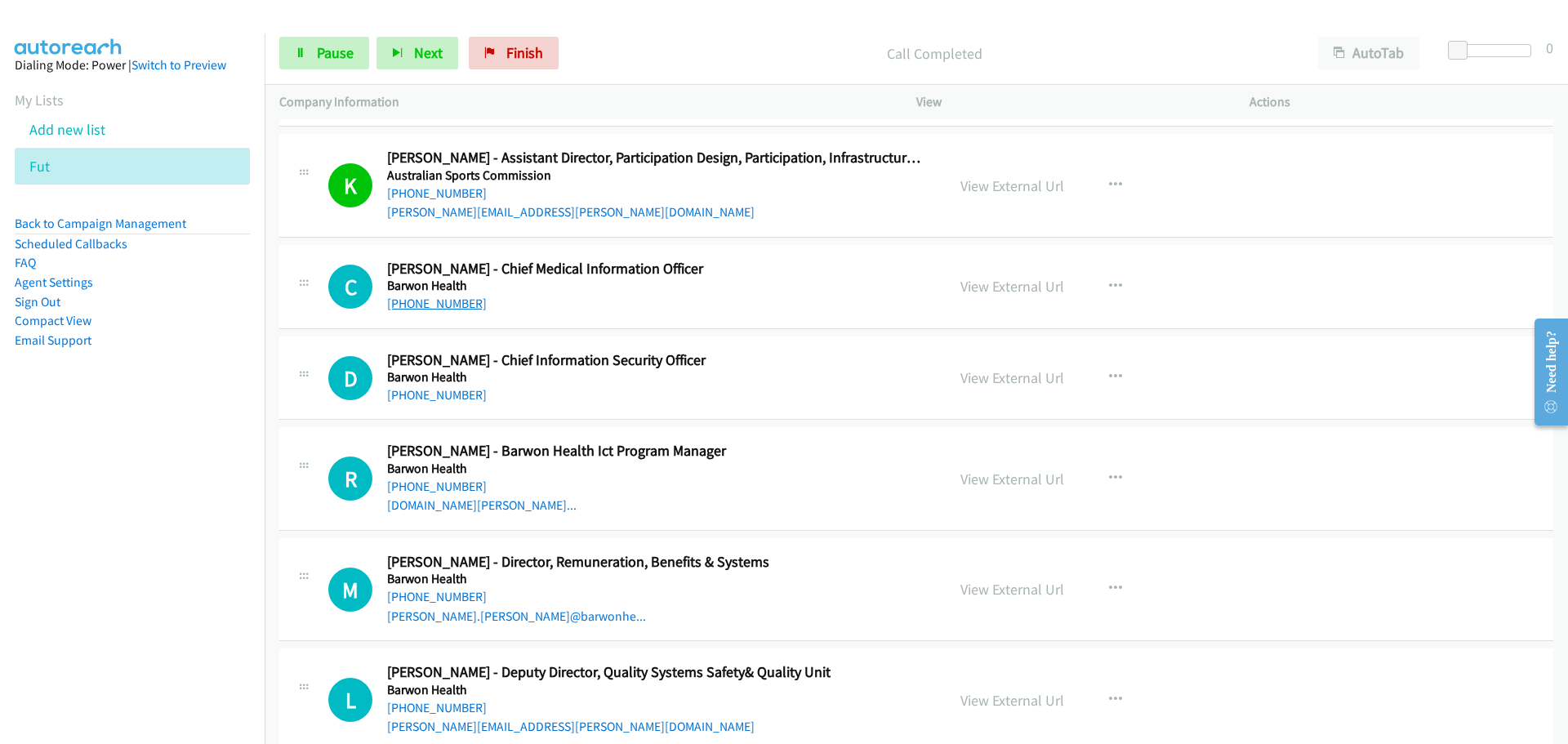
drag, startPoint x: 459, startPoint y: 307, endPoint x: 470, endPoint y: 307, distance: 11.0
click at [459, 307] on link "[PHONE_NUMBER]" at bounding box center [437, 303] width 100 height 16
click at [438, 393] on link "[PHONE_NUMBER]" at bounding box center [437, 394] width 100 height 16
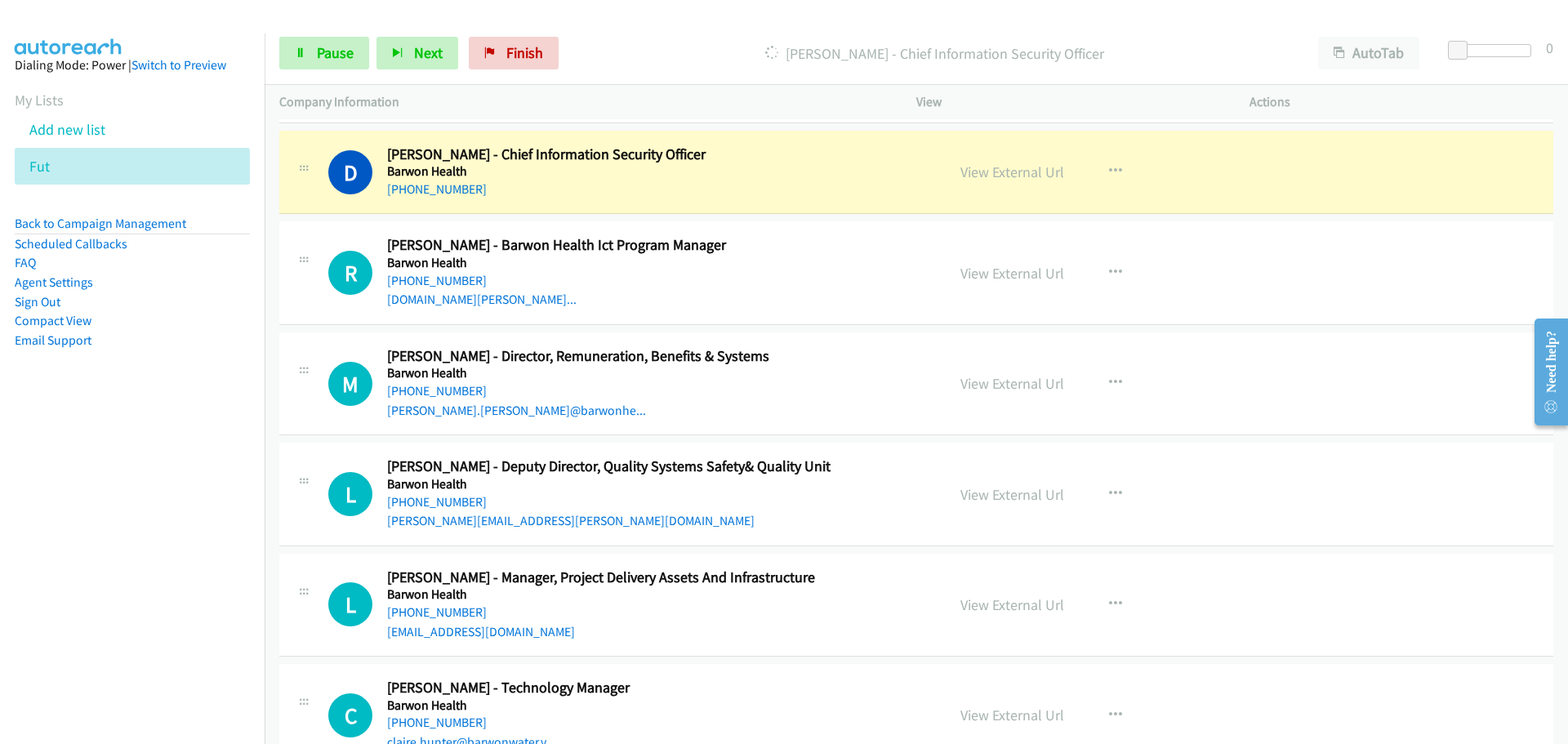
scroll to position [7917, 0]
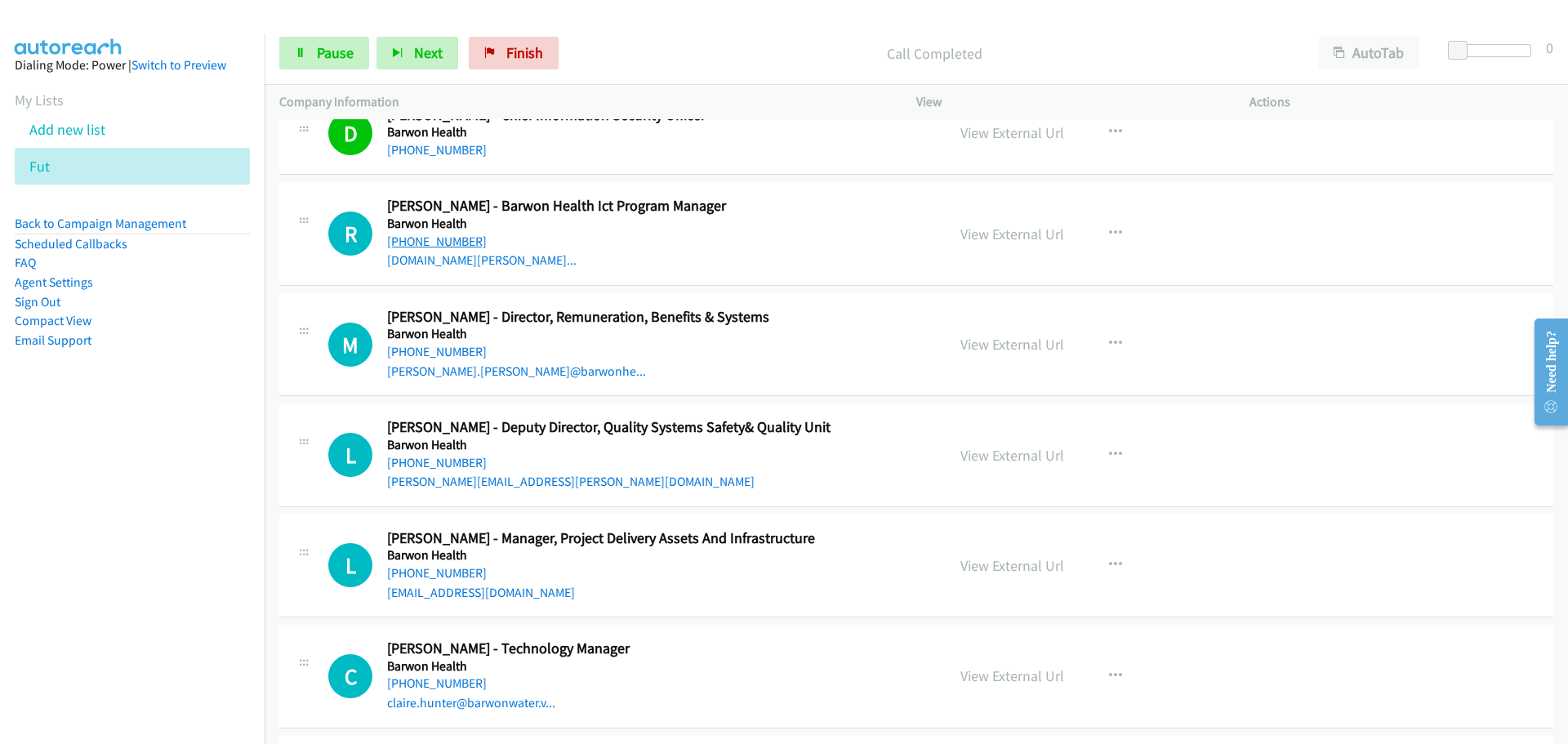
click at [452, 234] on link "[PHONE_NUMBER]" at bounding box center [437, 241] width 100 height 16
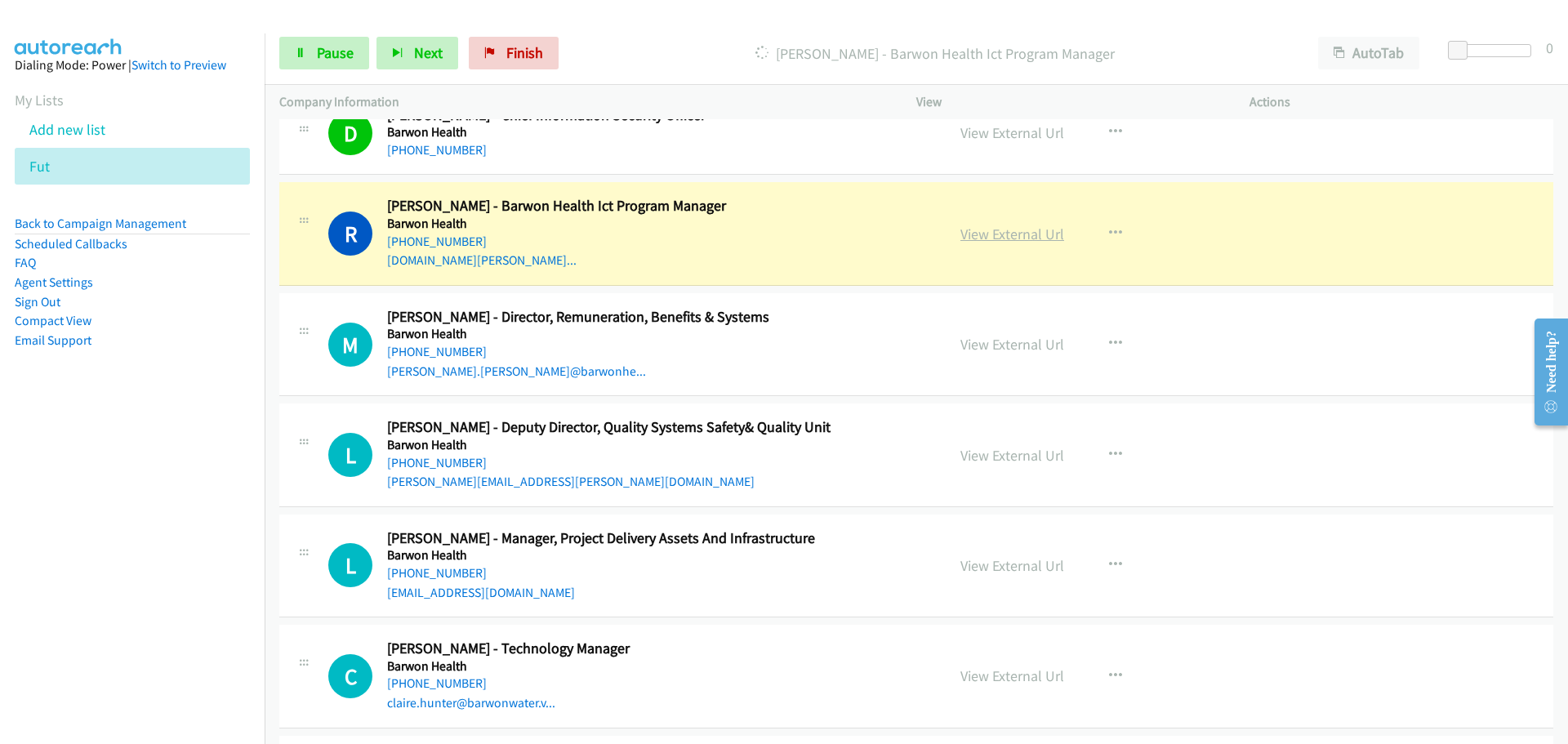
click at [1022, 239] on link "View External Url" at bounding box center [1012, 233] width 103 height 19
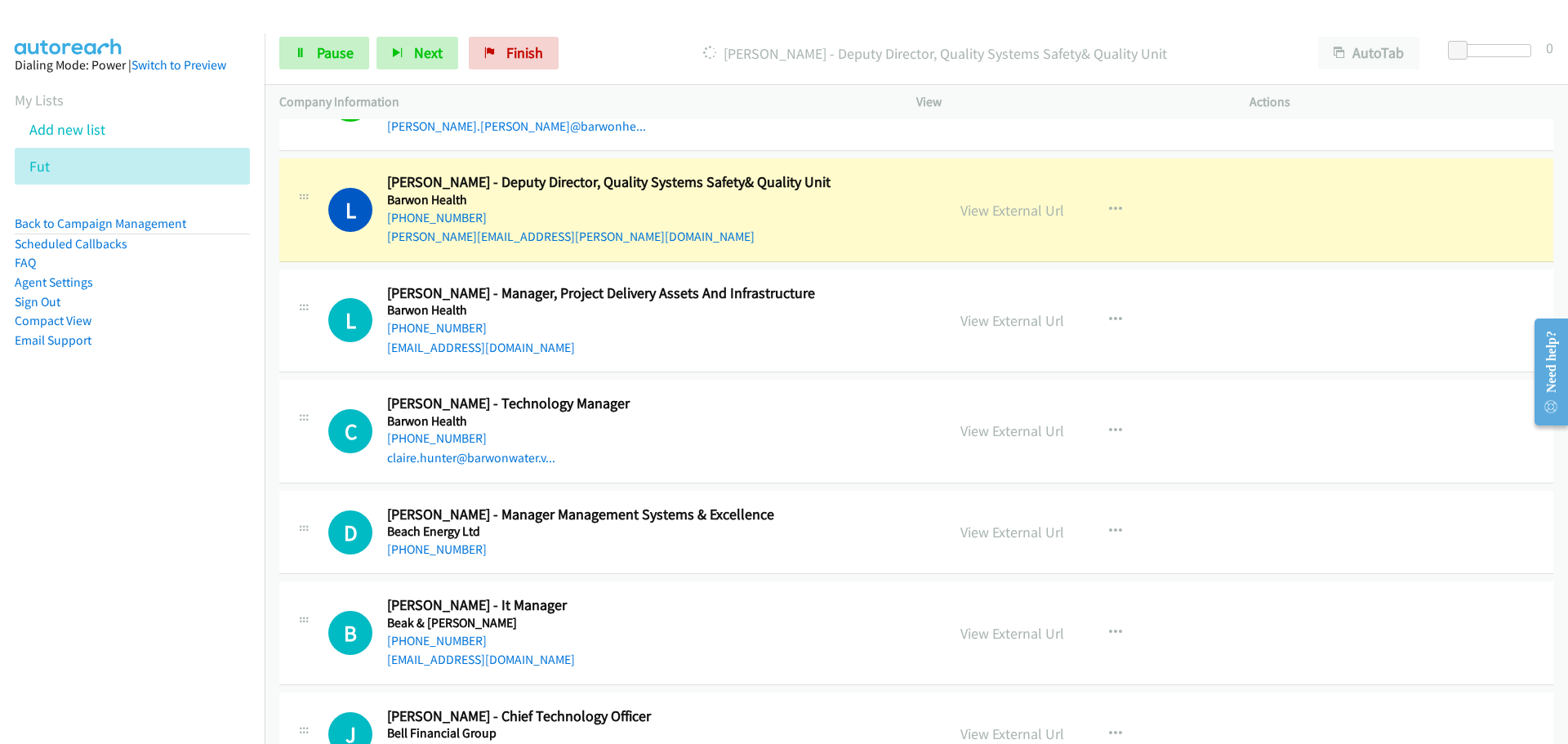
scroll to position [8081, 0]
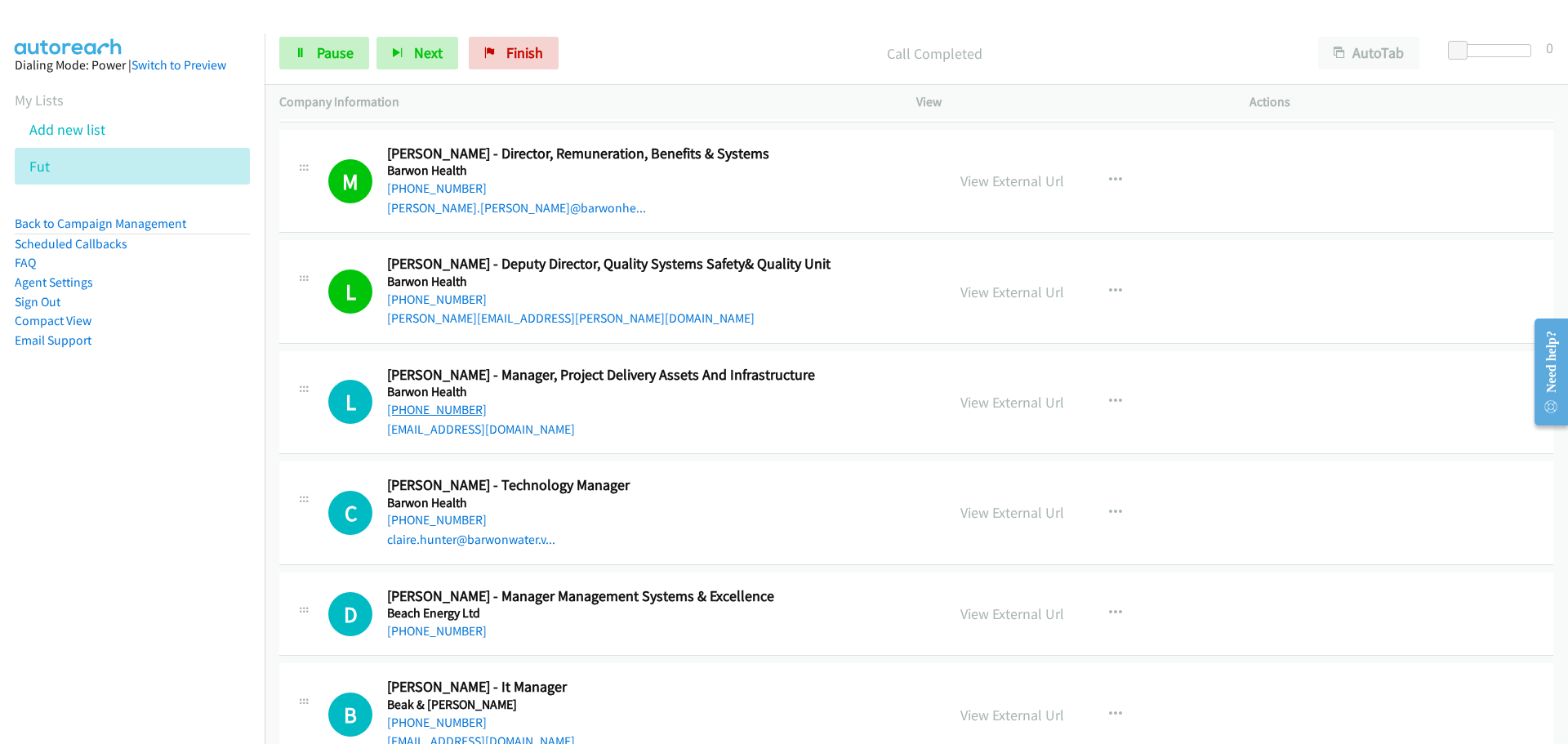
click at [443, 411] on link "[PHONE_NUMBER]" at bounding box center [437, 409] width 100 height 16
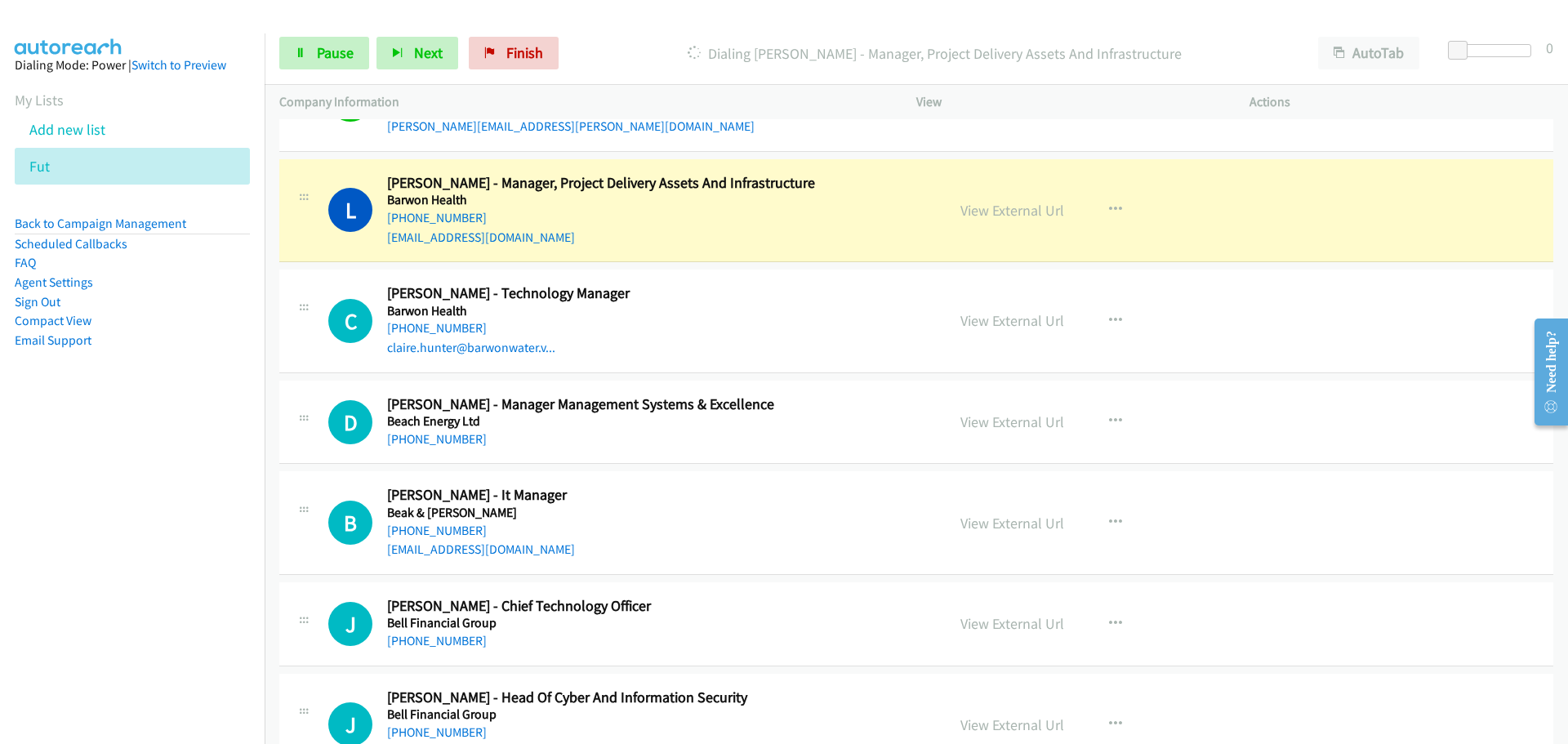
scroll to position [8244, 0]
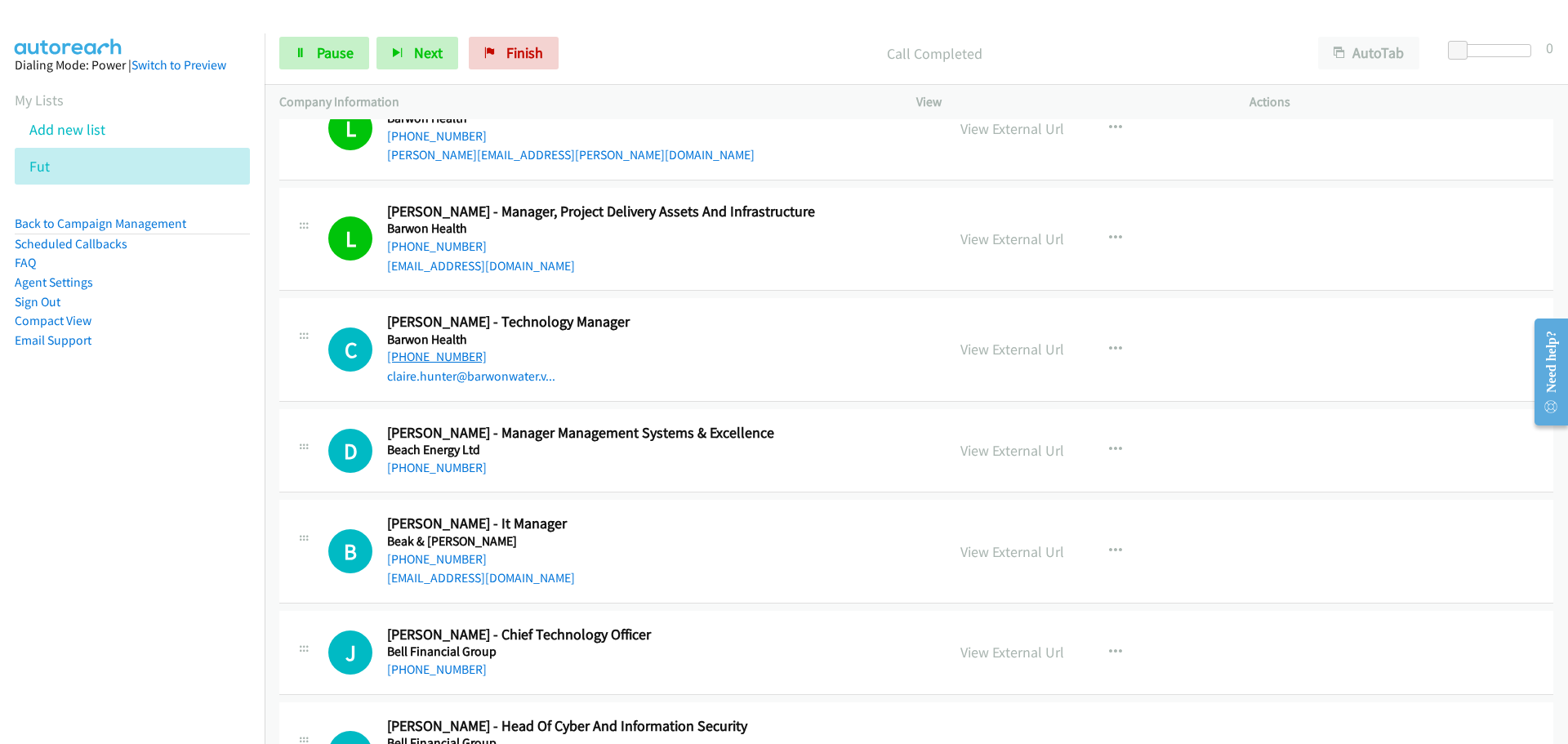
click at [422, 352] on link "[PHONE_NUMBER]" at bounding box center [437, 356] width 100 height 16
drag, startPoint x: 446, startPoint y: 465, endPoint x: 491, endPoint y: 462, distance: 45.1
click at [446, 465] on link "[PHONE_NUMBER]" at bounding box center [437, 467] width 100 height 16
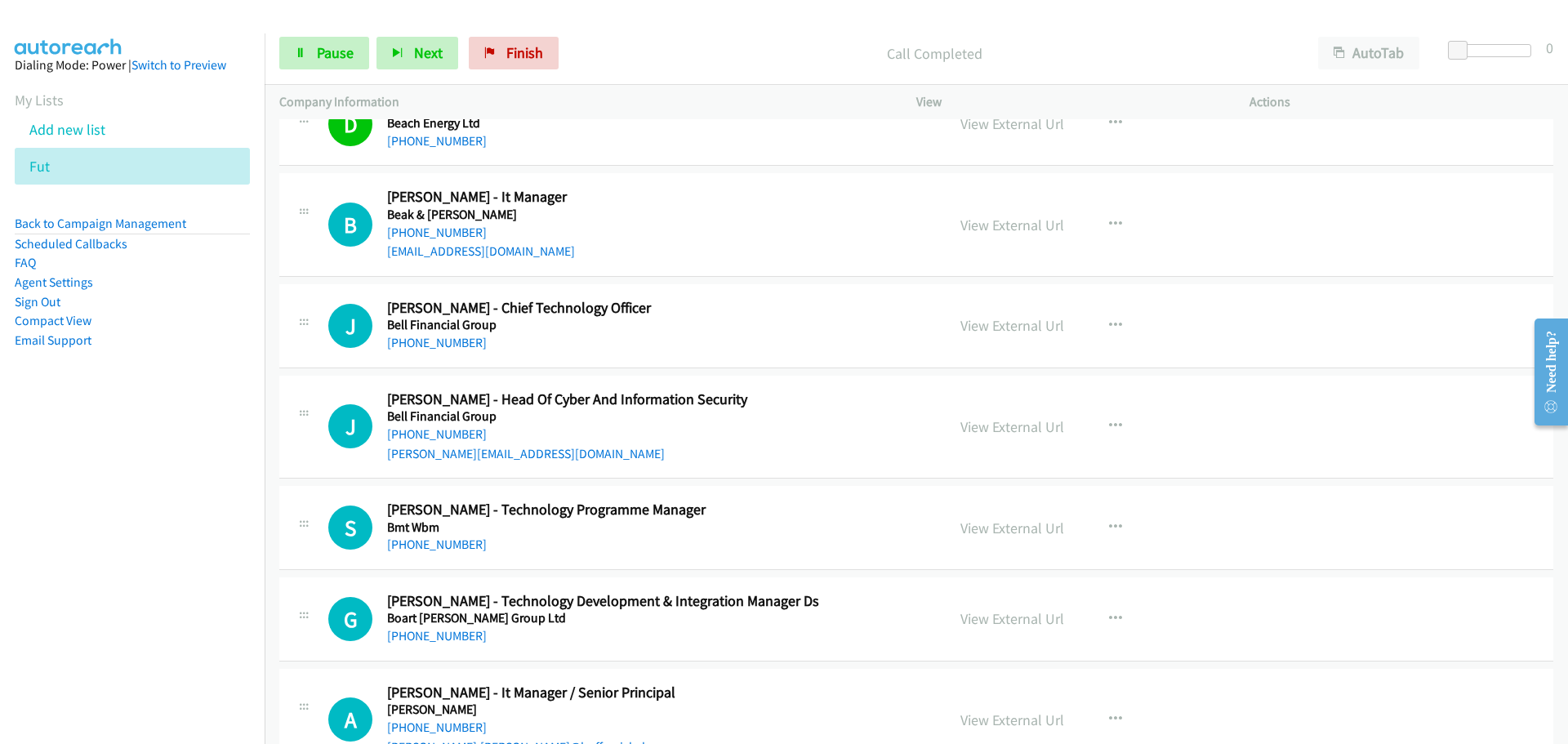
drag, startPoint x: 8, startPoint y: 8, endPoint x: 1462, endPoint y: 313, distance: 1485.6
click at [436, 227] on link "[PHONE_NUMBER]" at bounding box center [437, 232] width 100 height 16
click at [433, 337] on link "[PHONE_NUMBER]" at bounding box center [437, 342] width 100 height 16
drag, startPoint x: 431, startPoint y: 434, endPoint x: 525, endPoint y: 433, distance: 94.0
click at [431, 434] on link "[PHONE_NUMBER]" at bounding box center [437, 433] width 100 height 16
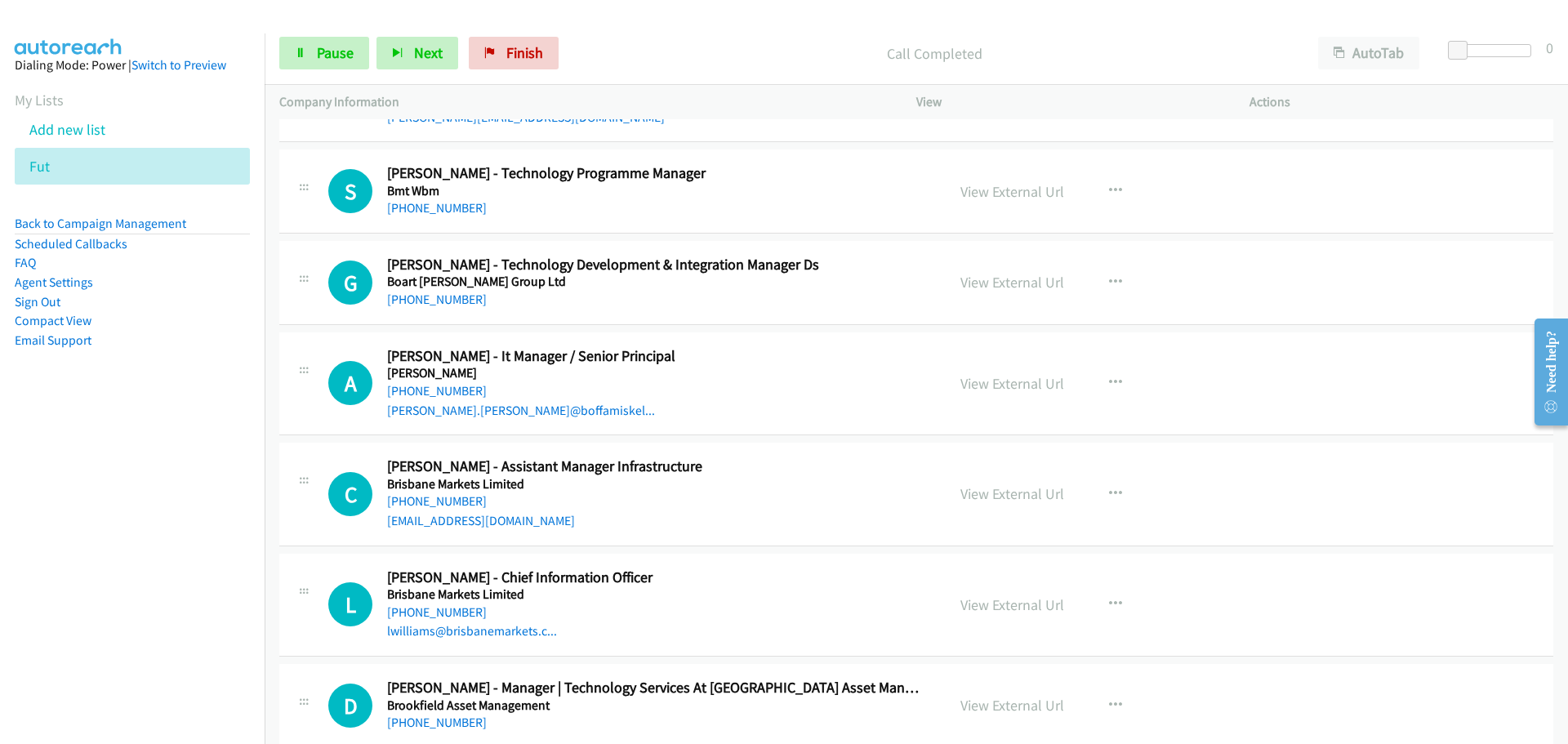
scroll to position [8816, 0]
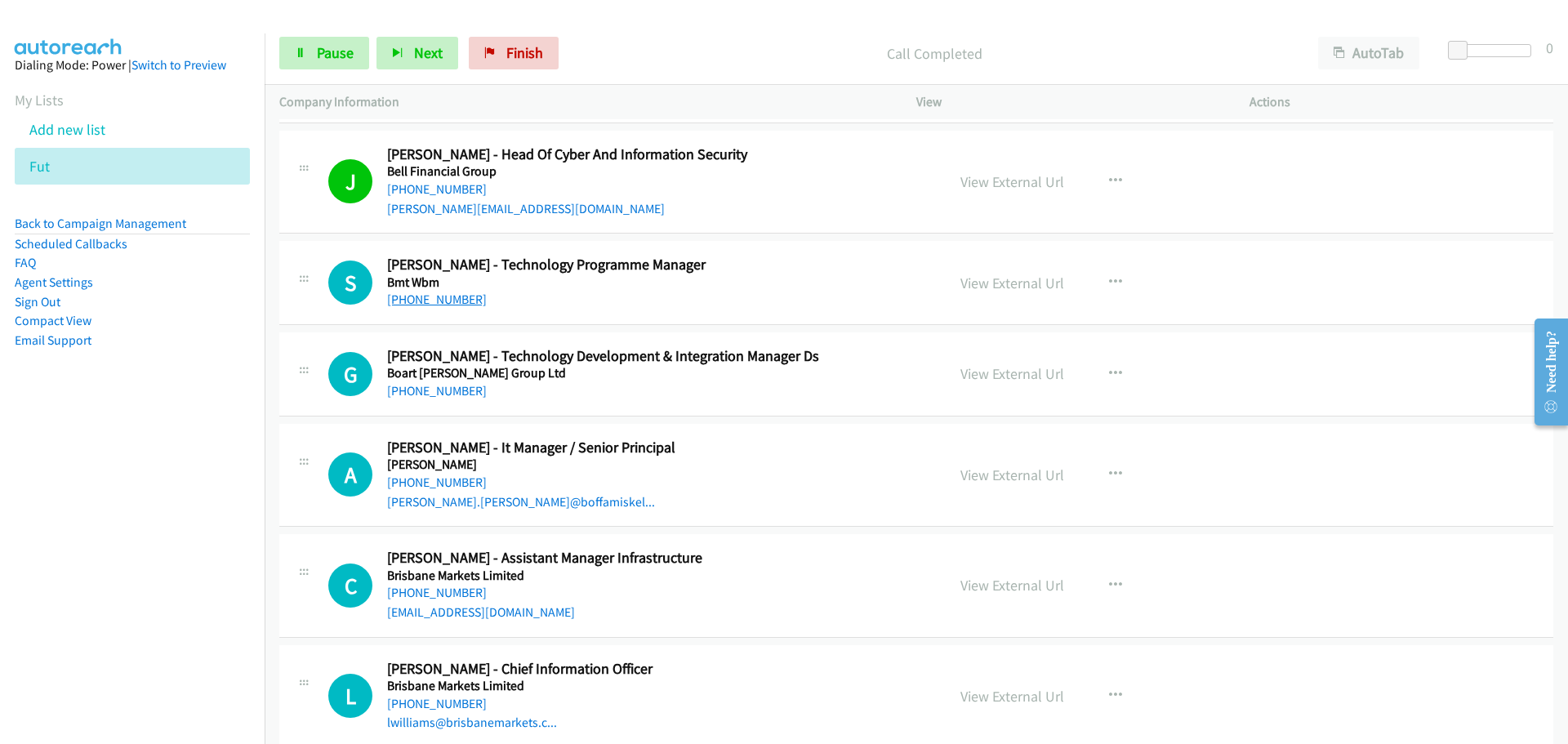
click at [431, 303] on link "[PHONE_NUMBER]" at bounding box center [437, 299] width 100 height 16
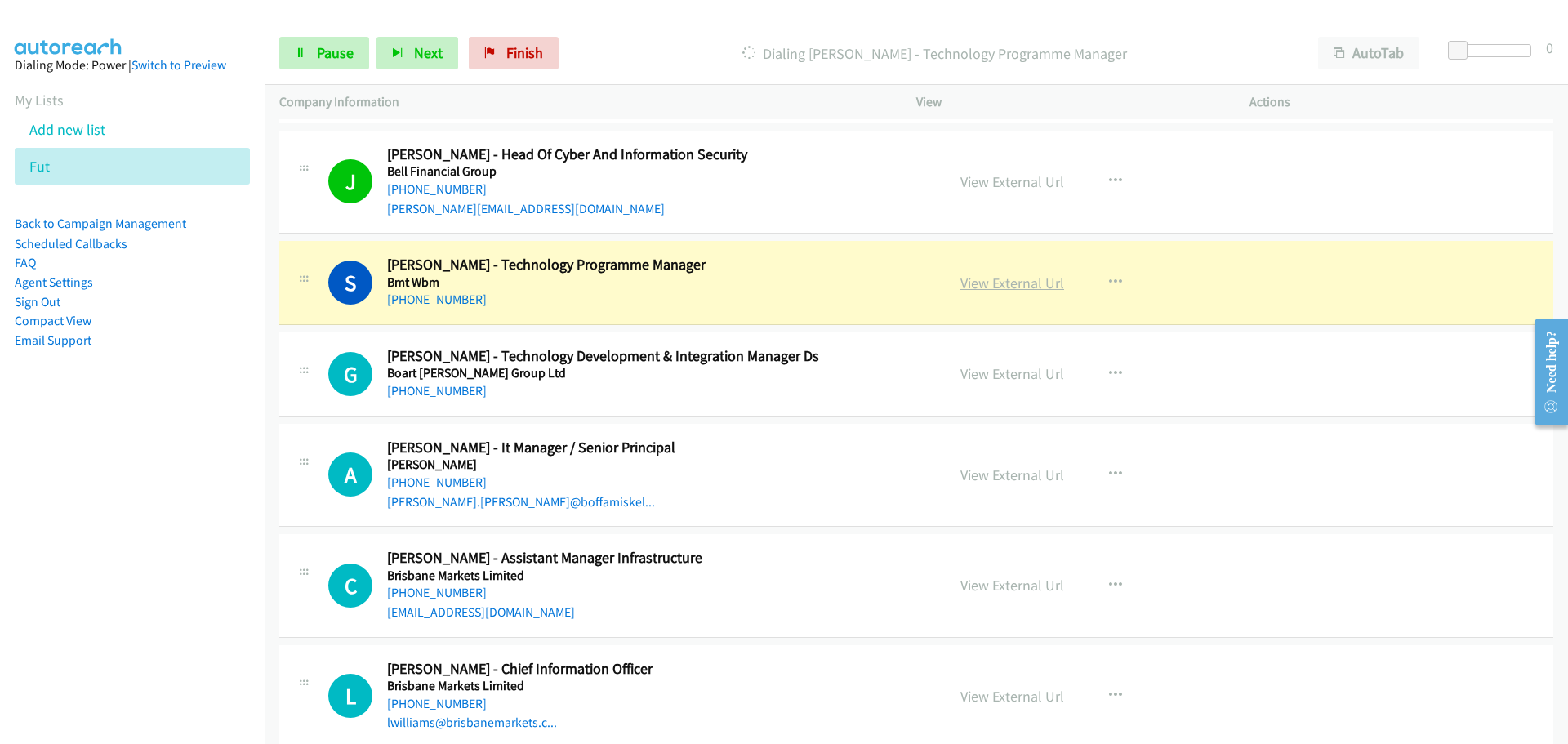
click at [1026, 289] on link "View External Url" at bounding box center [1012, 282] width 103 height 19
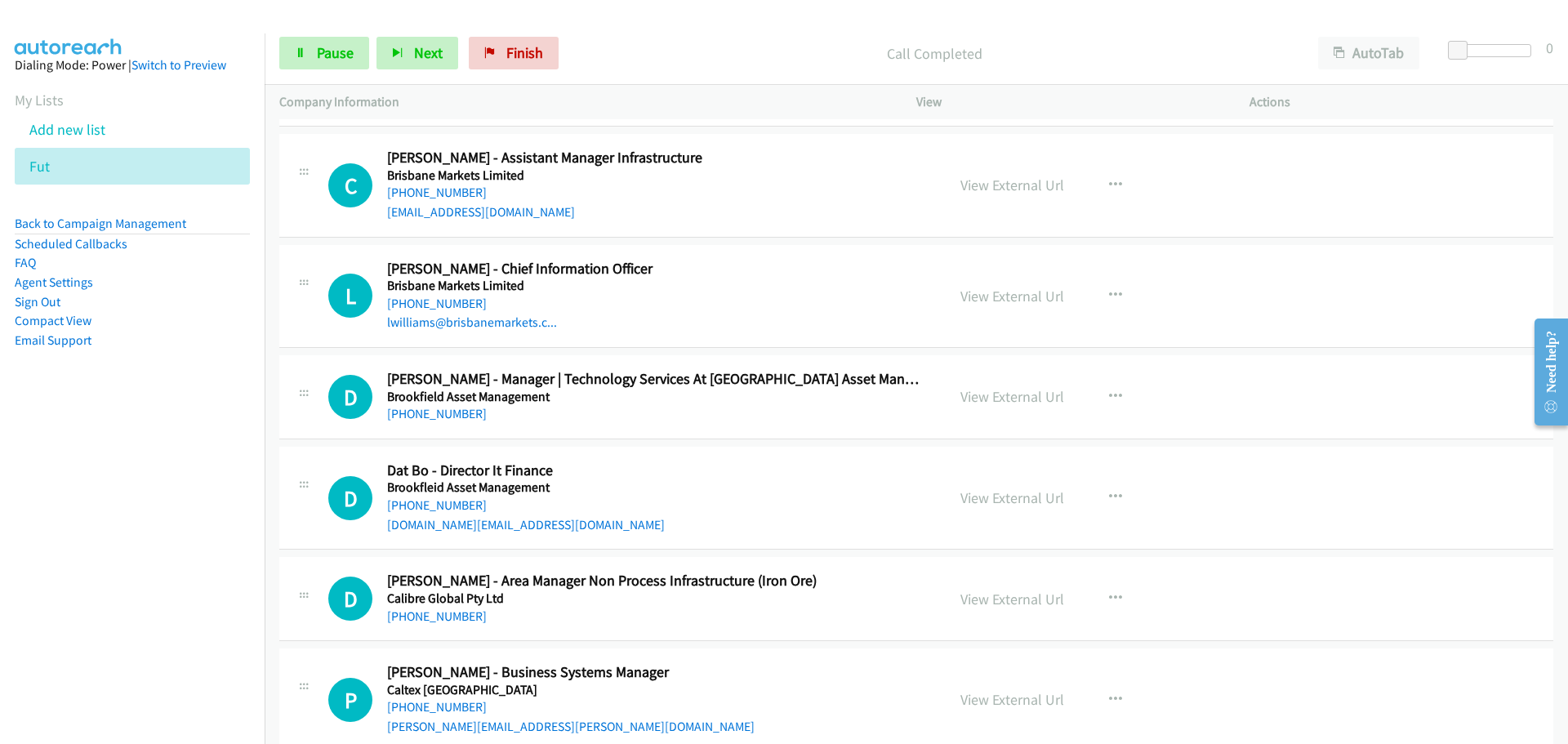
scroll to position [9224, 0]
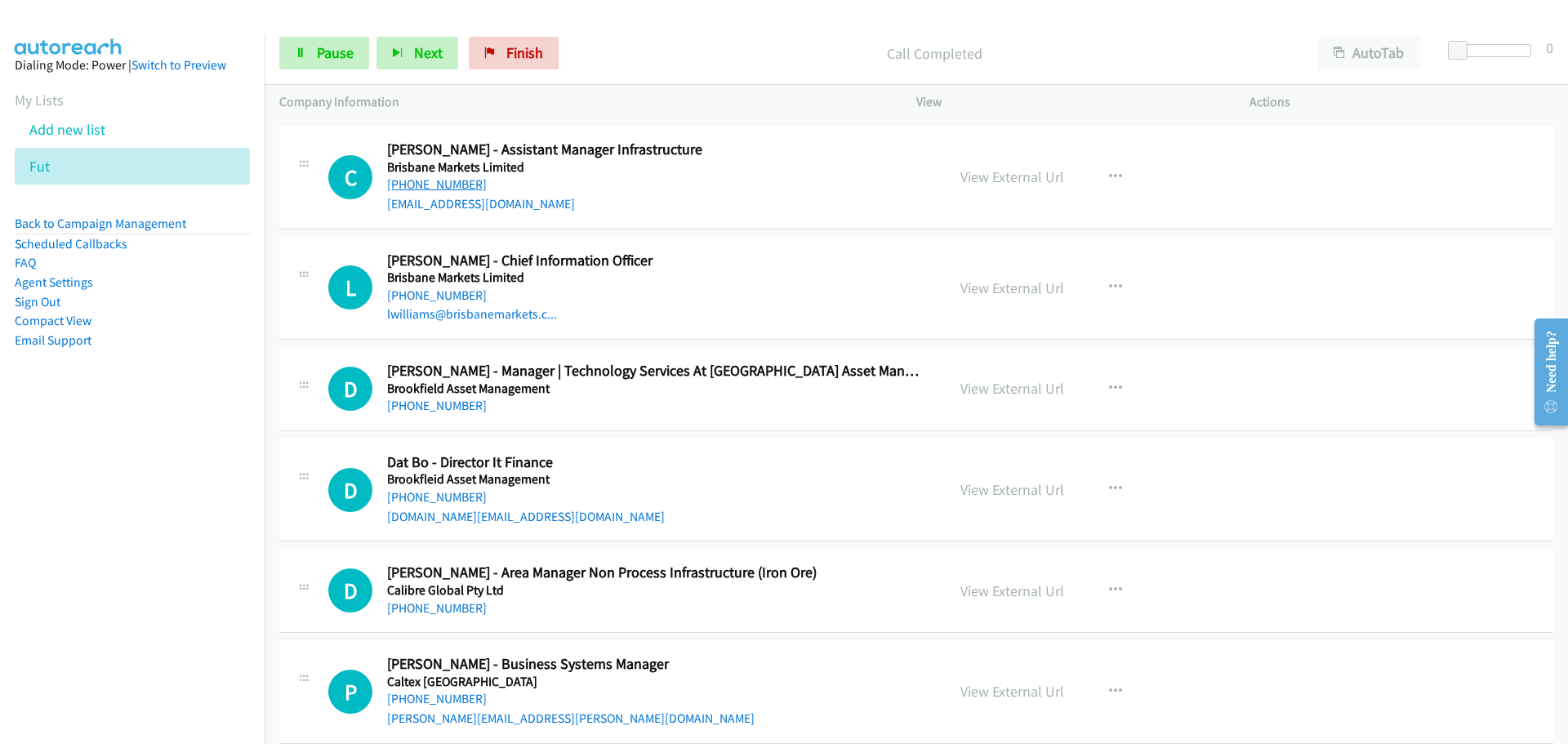
click at [442, 181] on link "[PHONE_NUMBER]" at bounding box center [437, 184] width 100 height 16
click at [1193, 66] on div "Call Completed" at bounding box center [934, 52] width 738 height 32
click at [425, 296] on link "[PHONE_NUMBER]" at bounding box center [437, 295] width 100 height 16
click at [423, 397] on link "[PHONE_NUMBER]" at bounding box center [437, 405] width 100 height 16
click at [450, 501] on link "[PHONE_NUMBER]" at bounding box center [437, 497] width 100 height 16
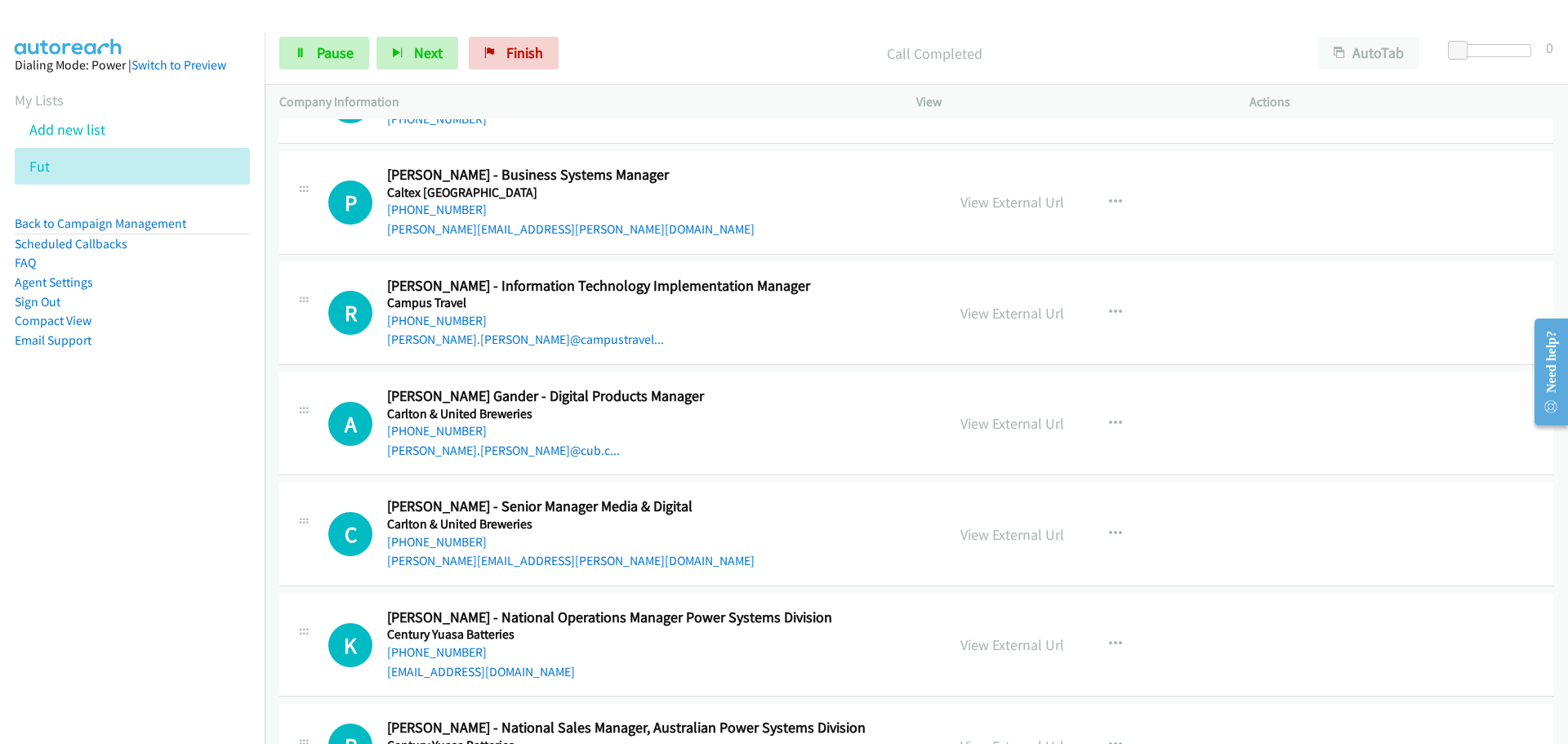
scroll to position [9713, 0]
click at [428, 320] on link "[PHONE_NUMBER]" at bounding box center [437, 319] width 100 height 16
click at [451, 432] on link "[PHONE_NUMBER]" at bounding box center [437, 430] width 100 height 16
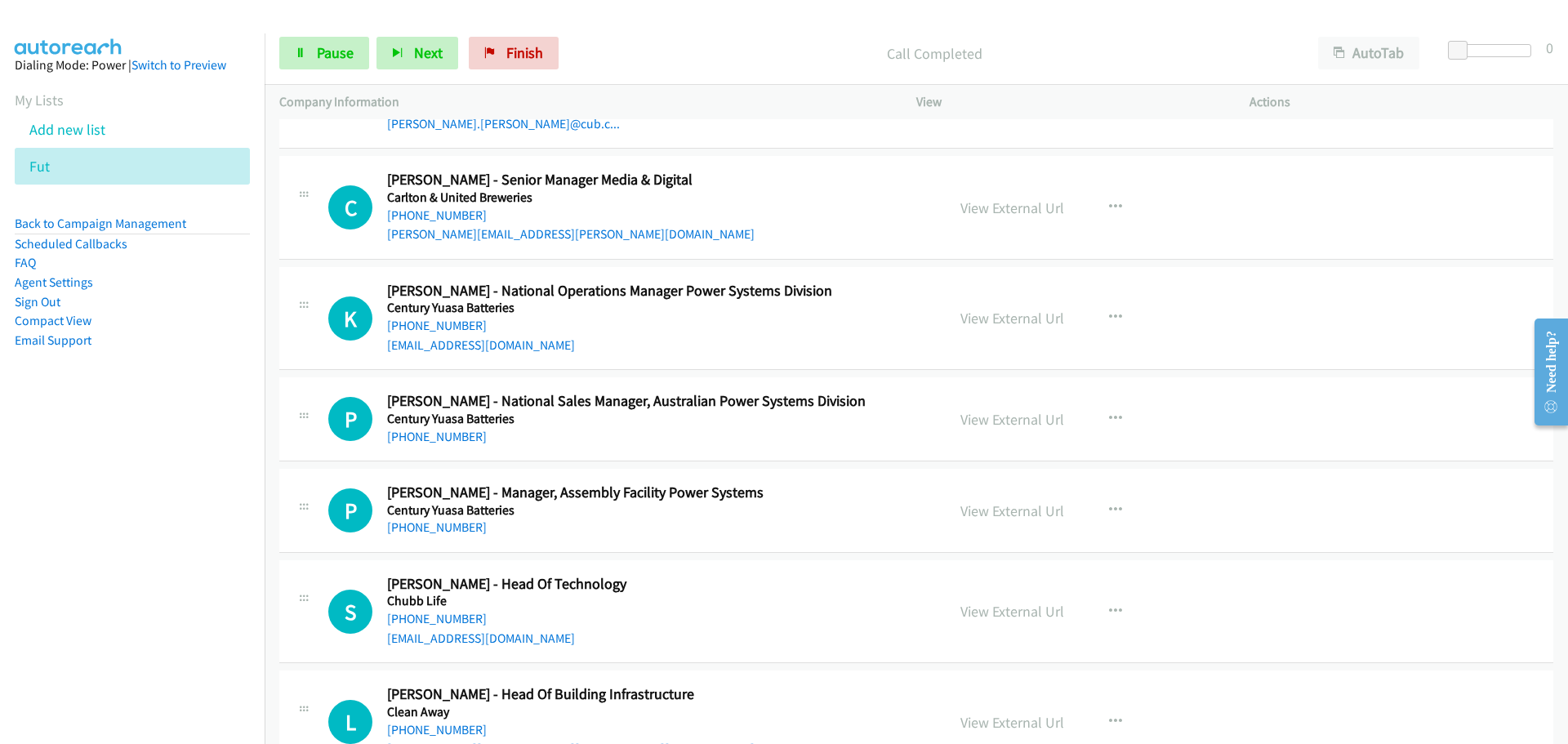
scroll to position [10039, 0]
click at [430, 330] on link "[PHONE_NUMBER]" at bounding box center [437, 324] width 100 height 16
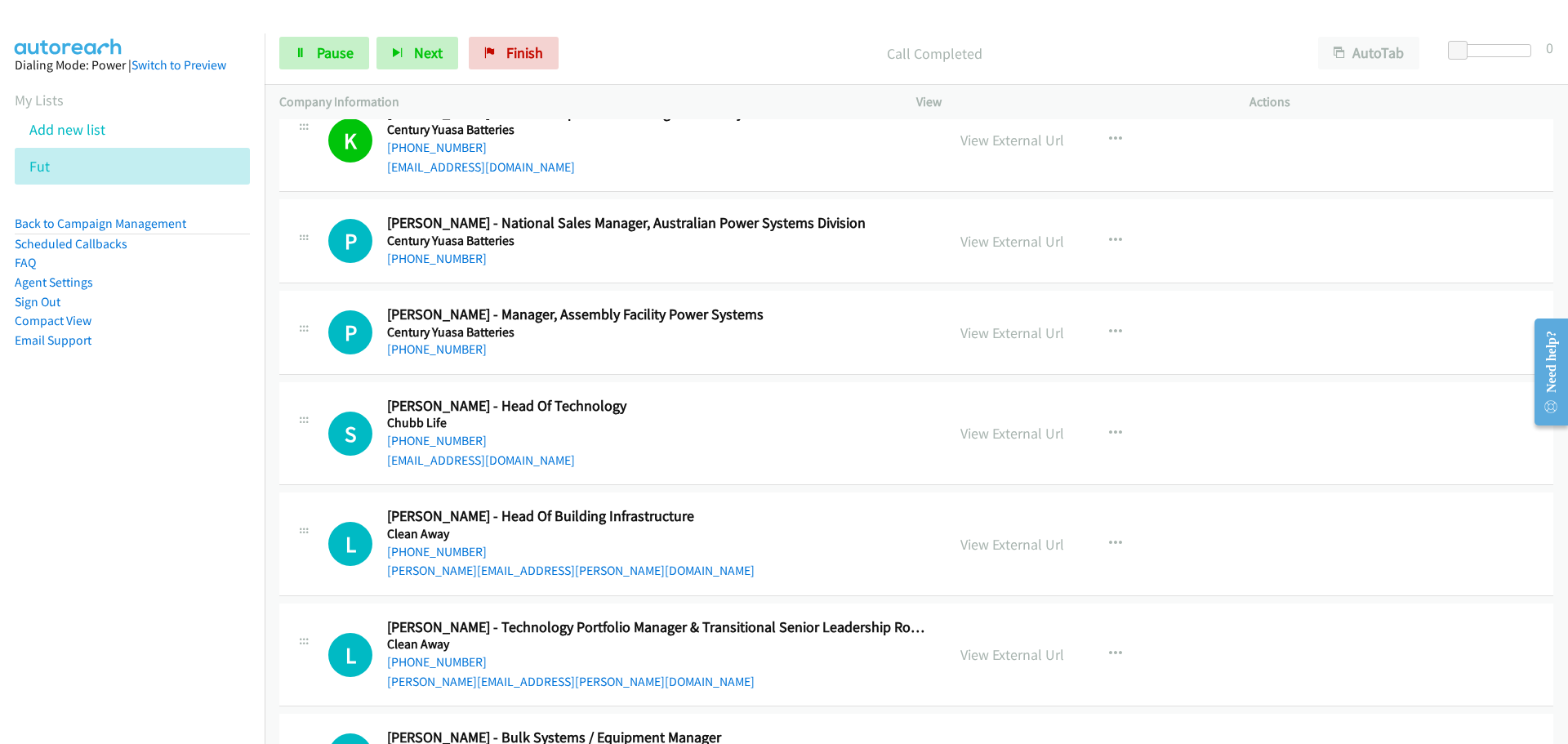
scroll to position [10284, 0]
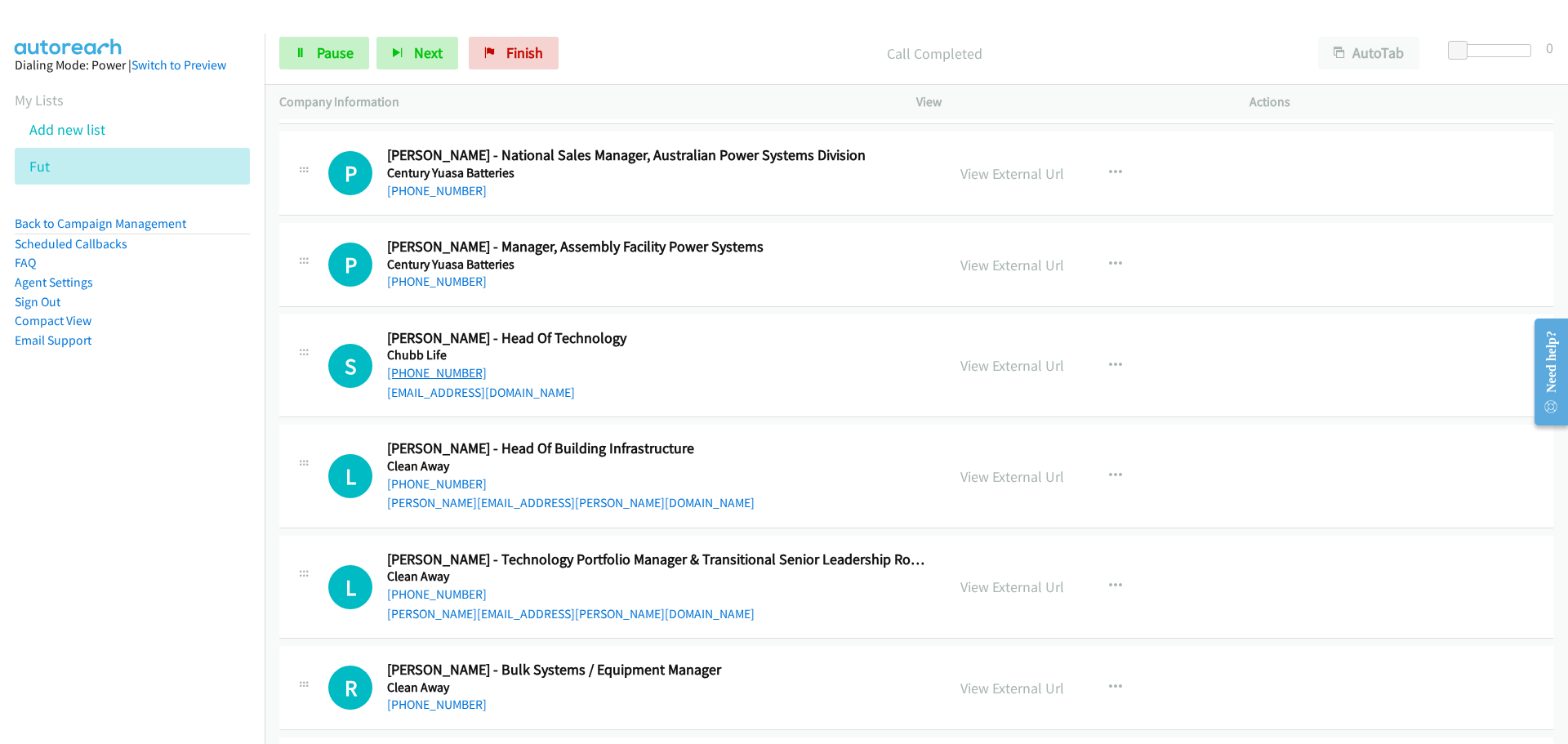
click at [431, 376] on link "[PHONE_NUMBER]" at bounding box center [437, 372] width 100 height 16
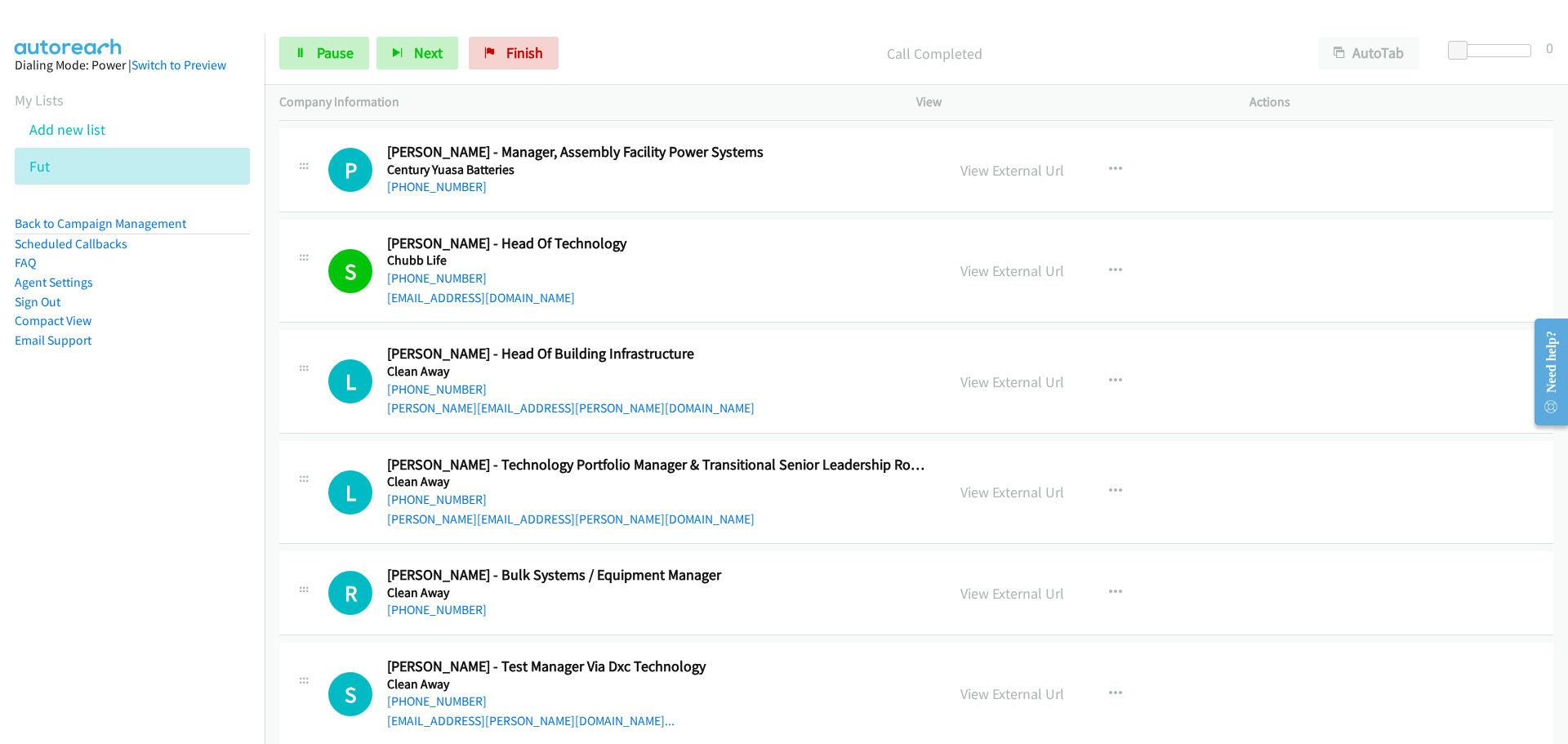
scroll to position [10529, 0]
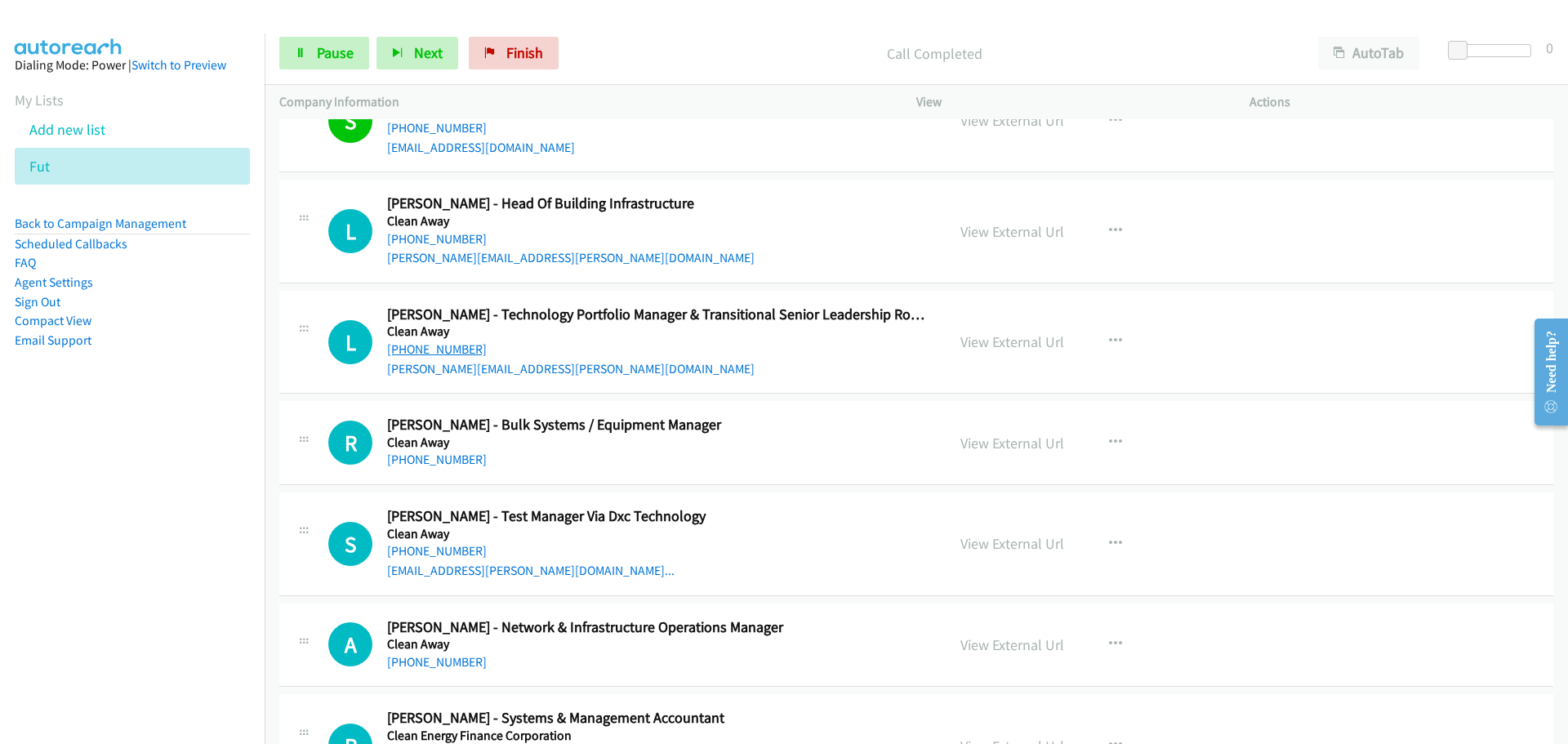
click at [462, 354] on link "[PHONE_NUMBER]" at bounding box center [437, 349] width 100 height 16
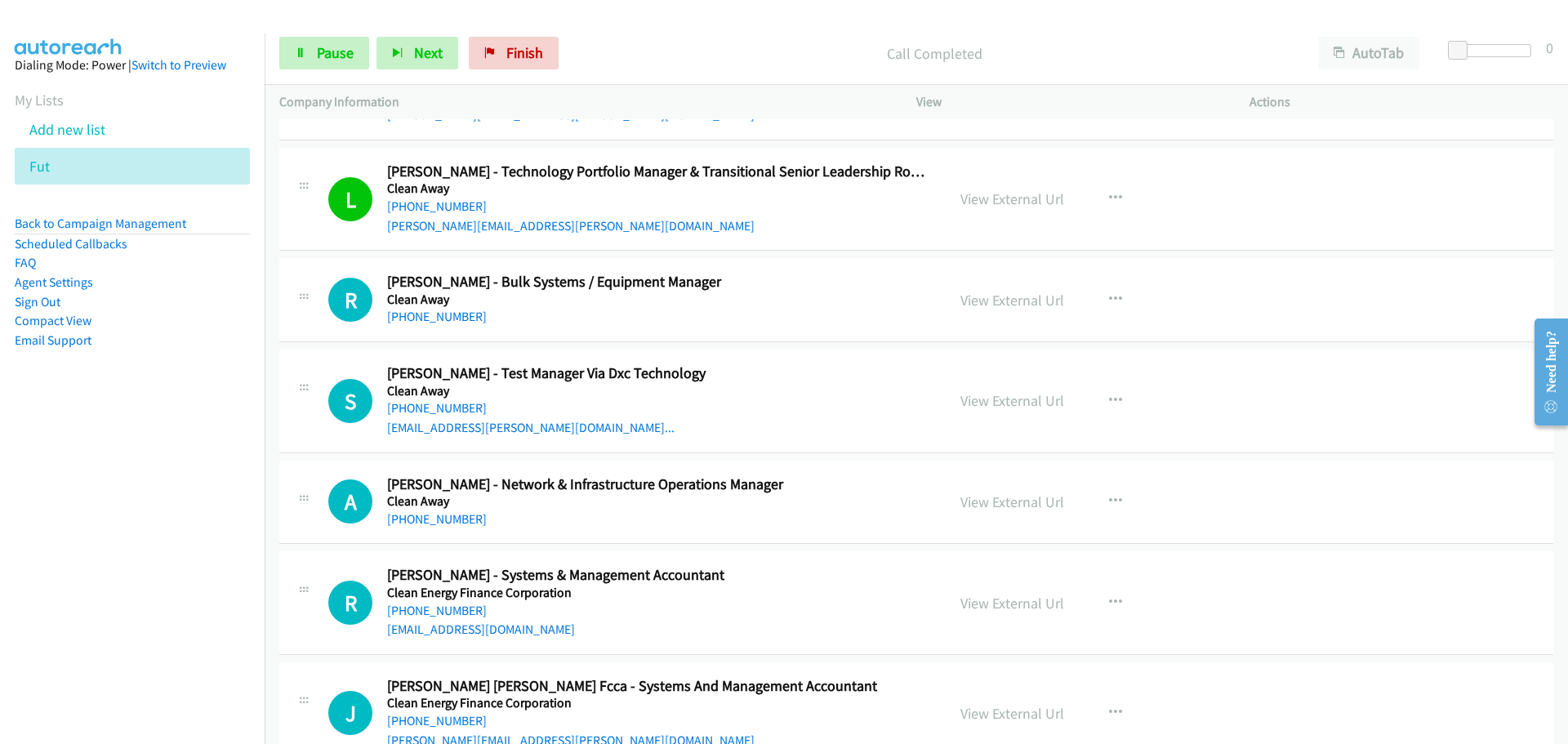
scroll to position [10693, 0]
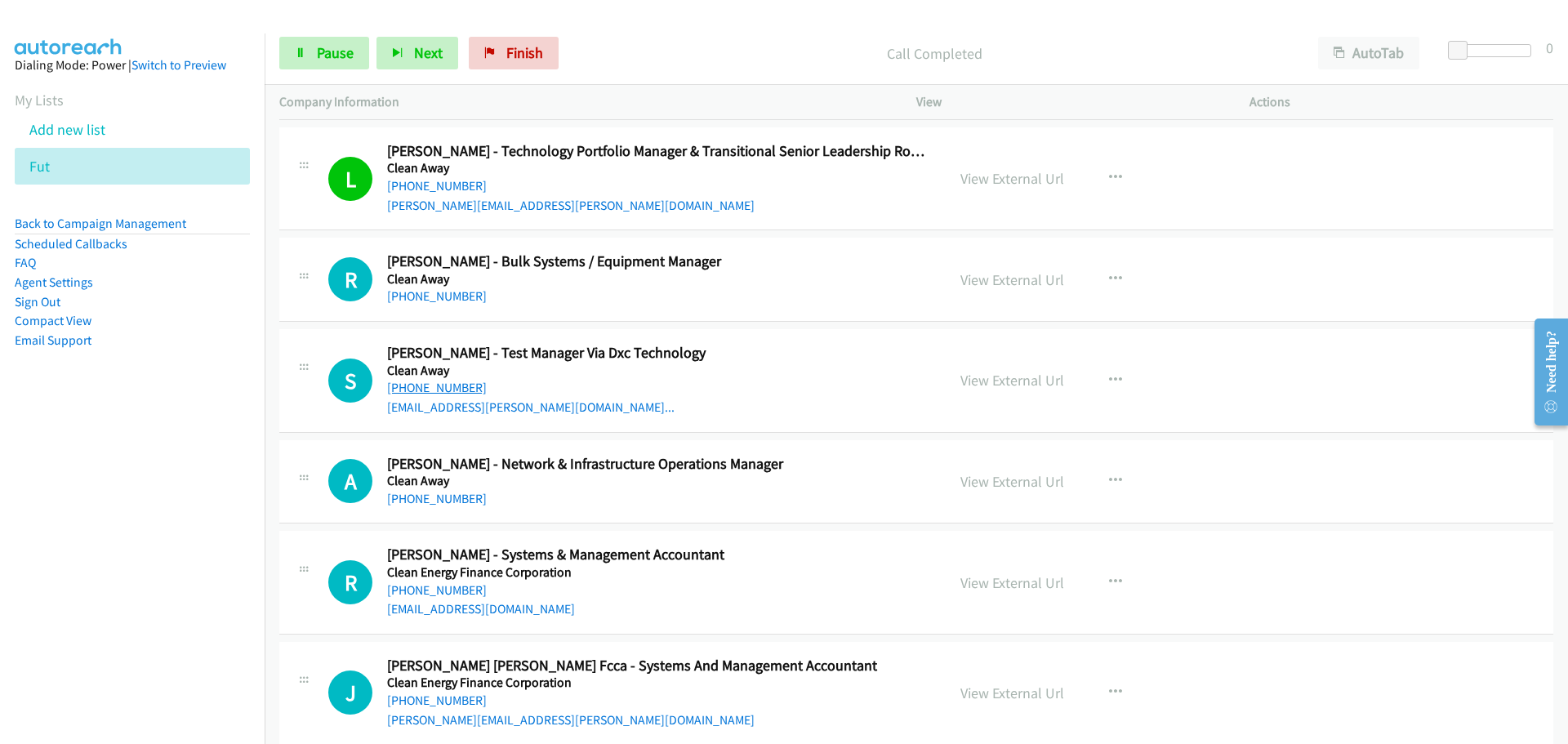
click at [432, 382] on link "[PHONE_NUMBER]" at bounding box center [437, 387] width 100 height 16
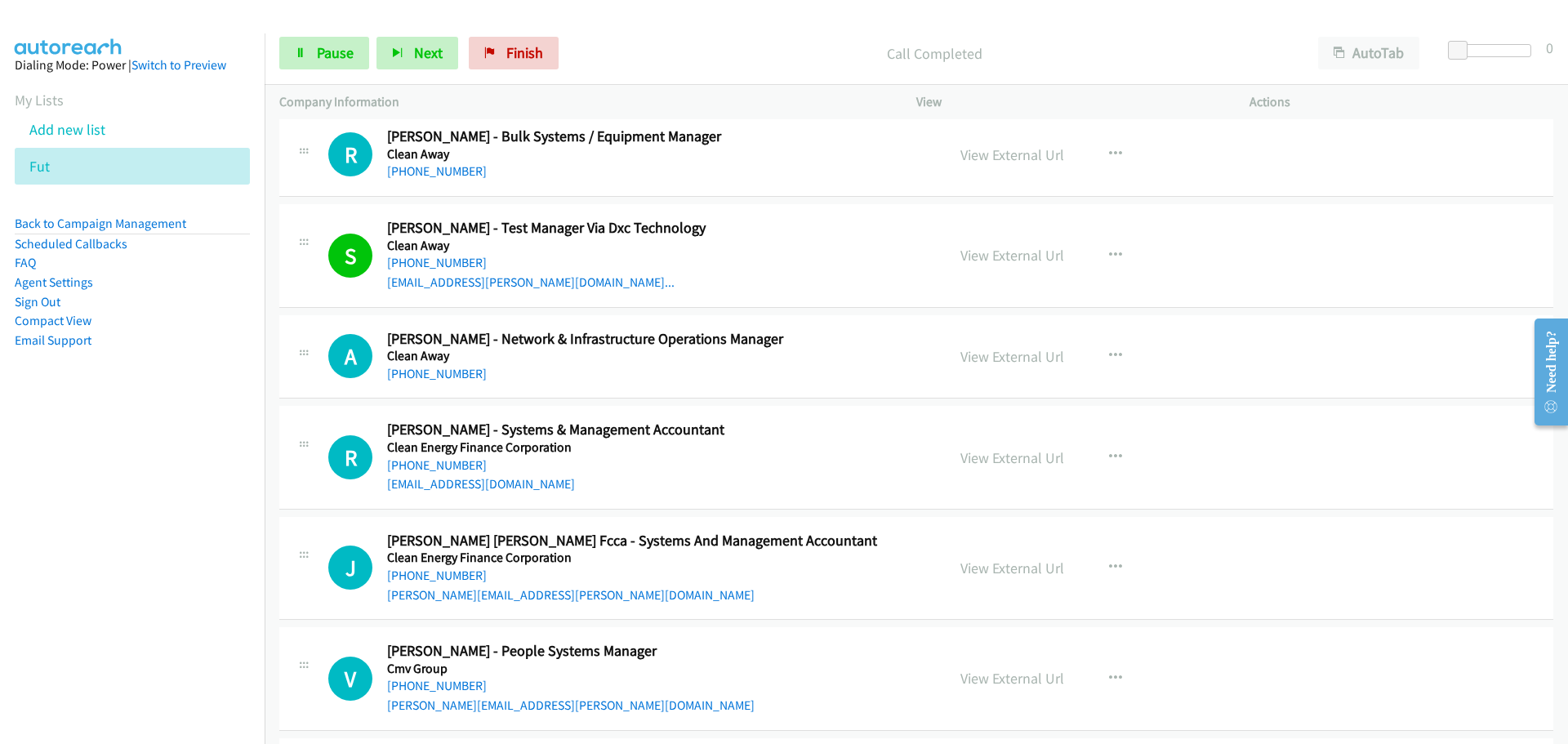
scroll to position [10938, 0]
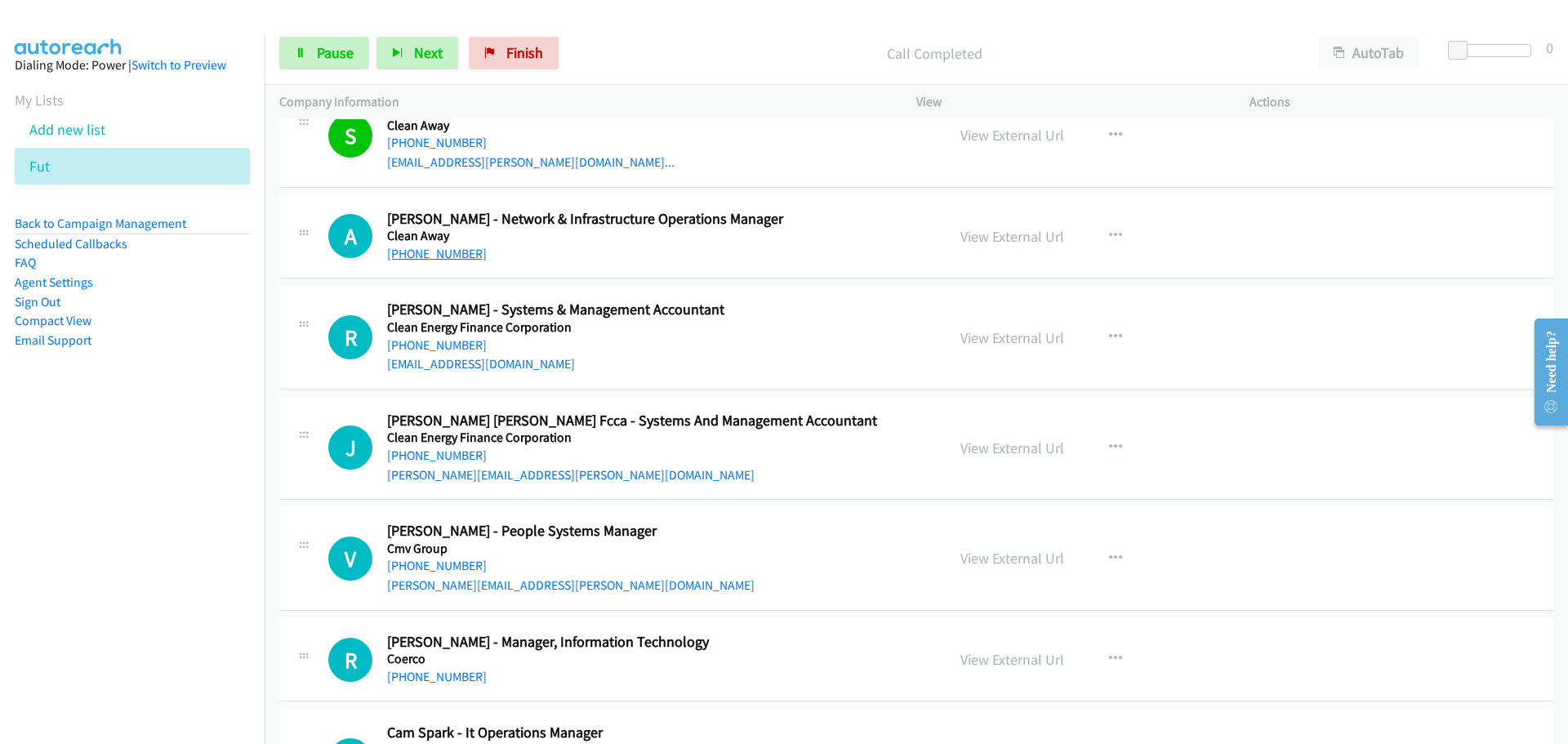
click at [463, 257] on link "[PHONE_NUMBER]" at bounding box center [437, 253] width 100 height 16
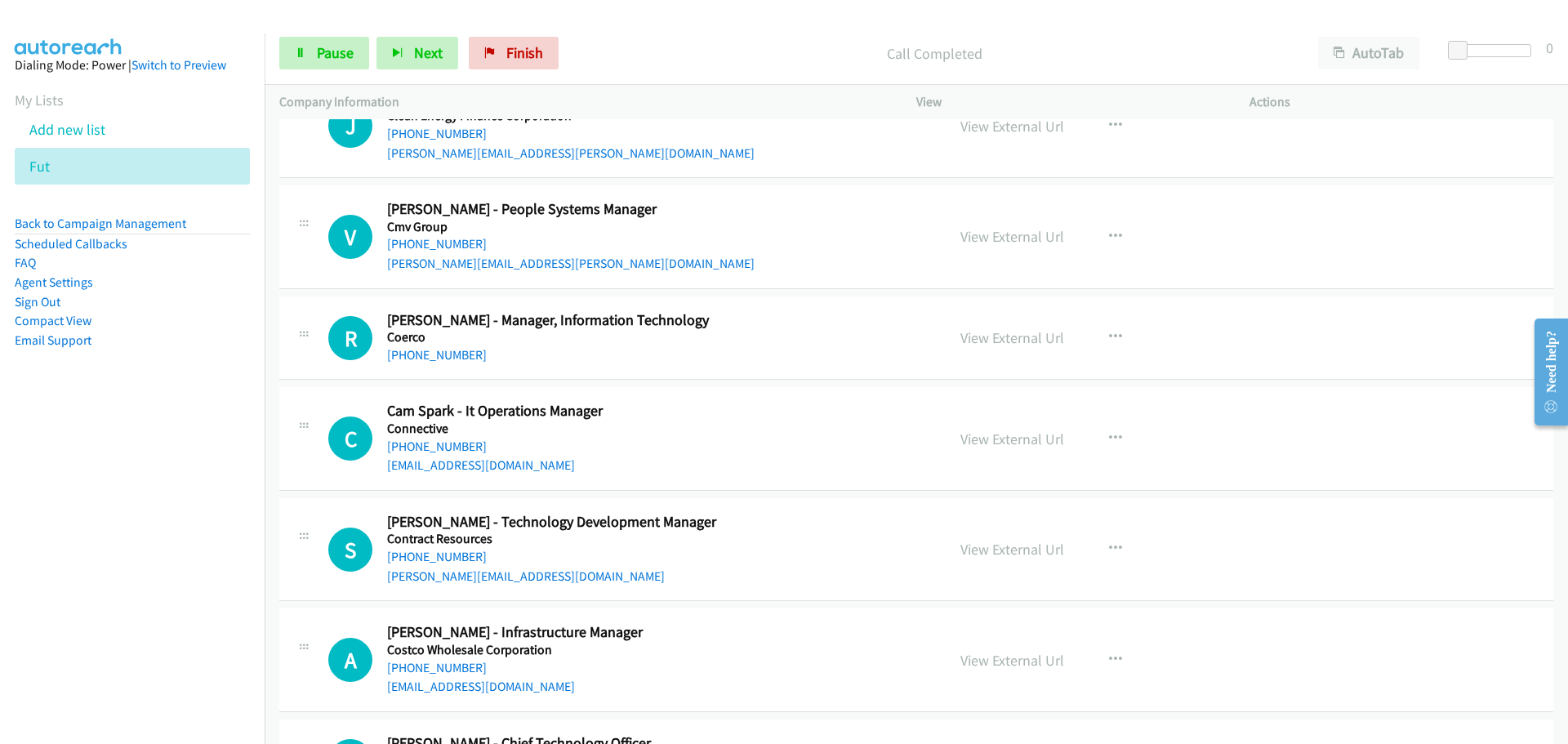
scroll to position [11264, 0]
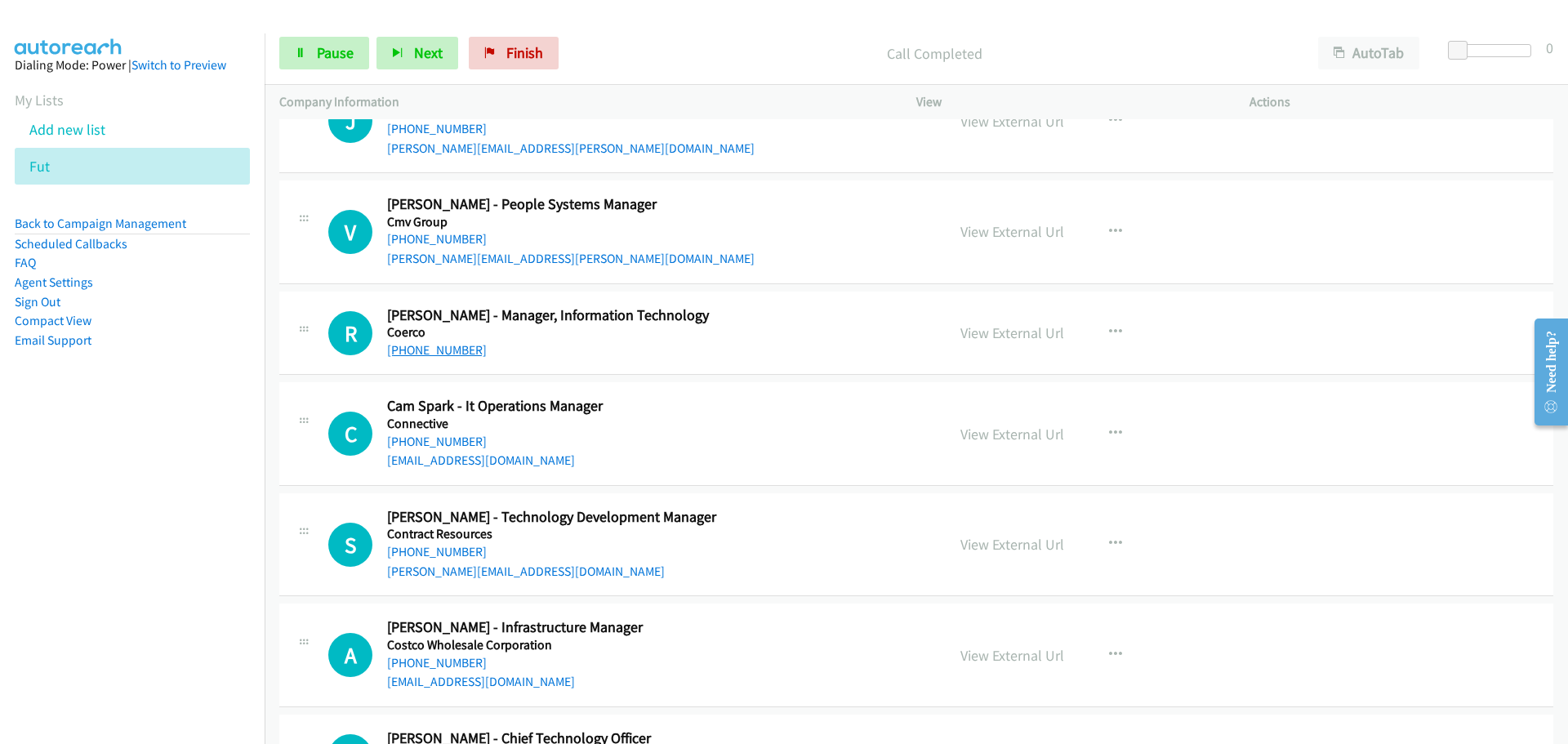
click at [454, 345] on link "[PHONE_NUMBER]" at bounding box center [437, 349] width 100 height 16
click at [418, 436] on link "[PHONE_NUMBER]" at bounding box center [437, 441] width 100 height 16
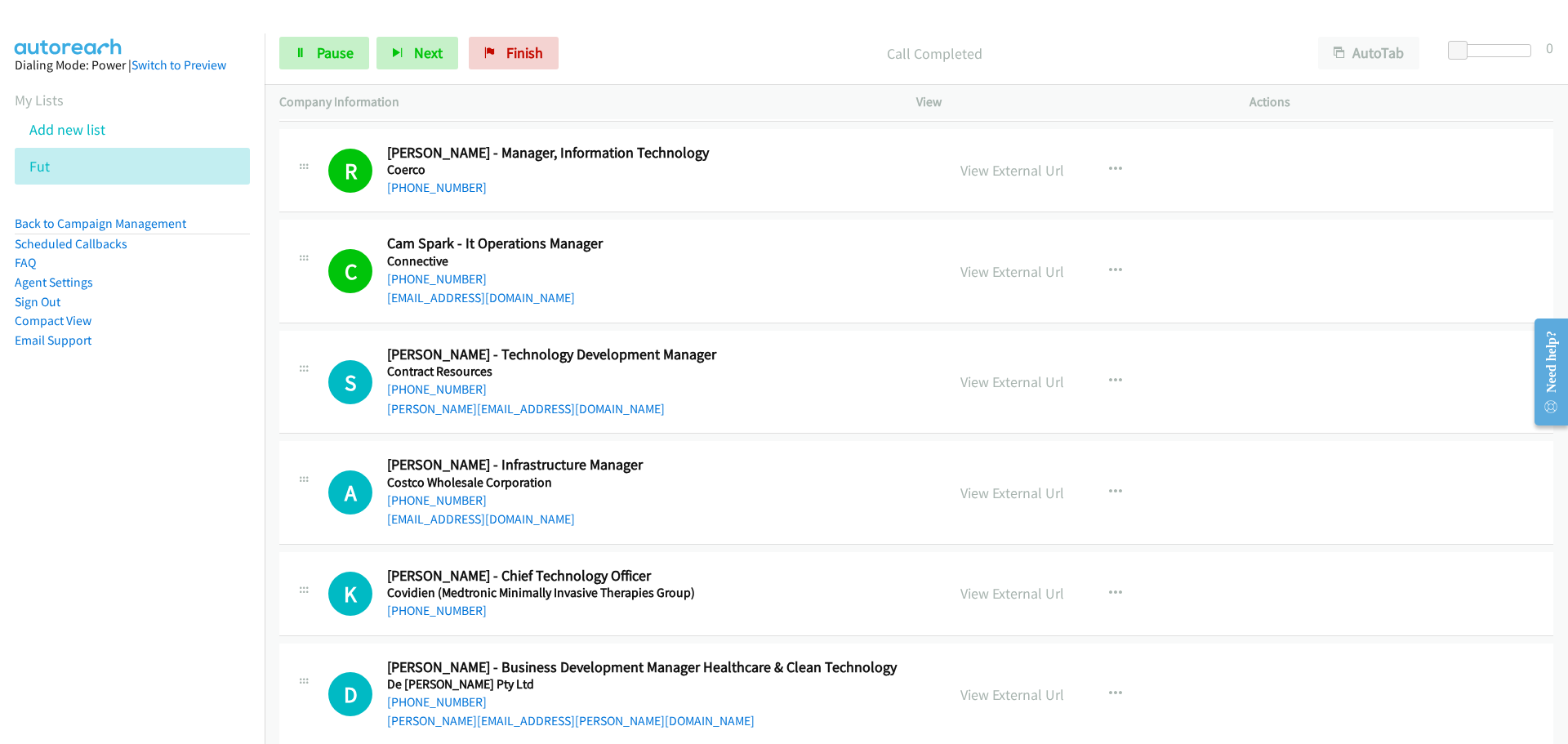
scroll to position [11427, 0]
click at [433, 388] on link "[PHONE_NUMBER]" at bounding box center [437, 388] width 100 height 16
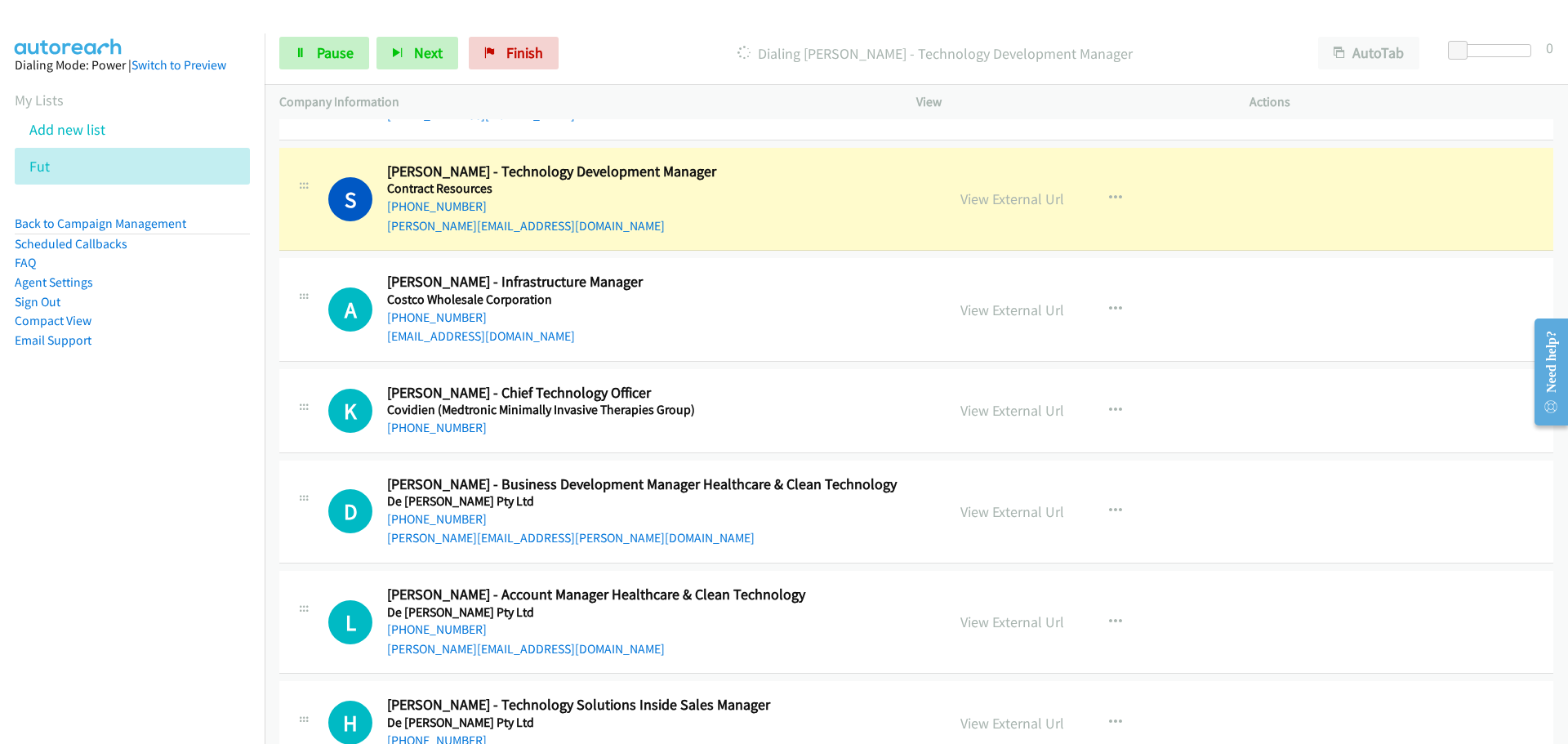
scroll to position [11591, 0]
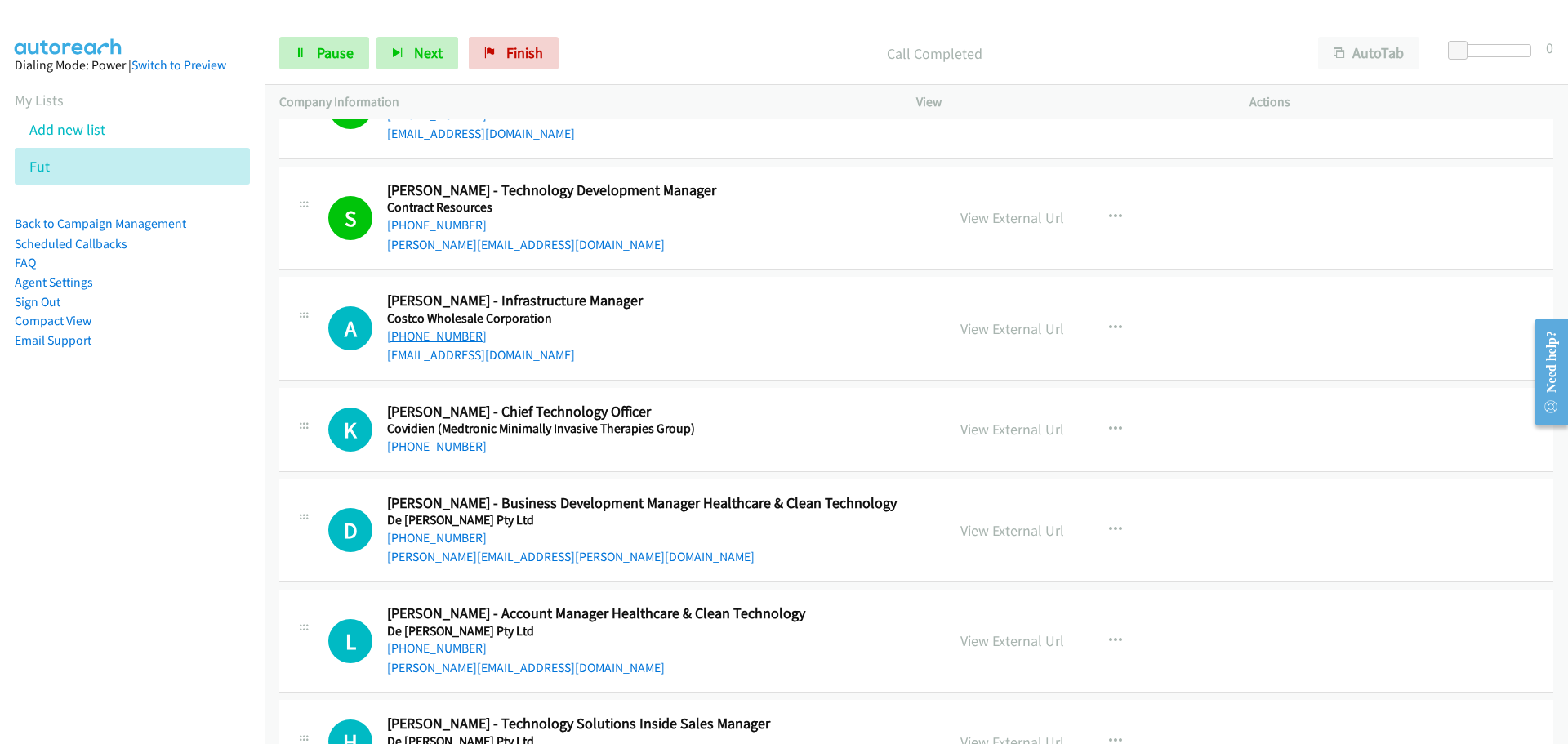
click at [423, 339] on link "[PHONE_NUMBER]" at bounding box center [437, 336] width 100 height 16
click at [433, 448] on link "[PHONE_NUMBER]" at bounding box center [437, 446] width 100 height 16
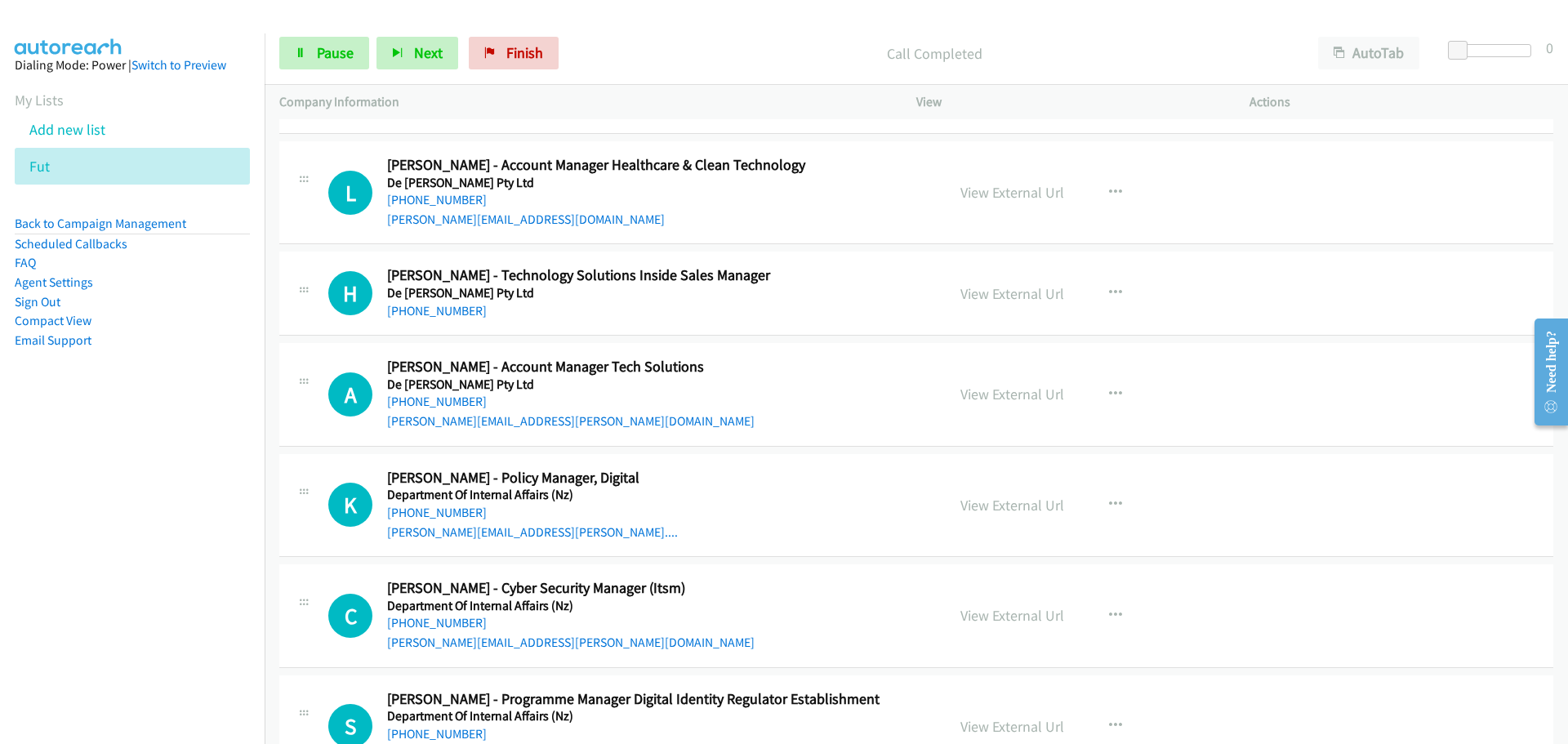
scroll to position [12081, 0]
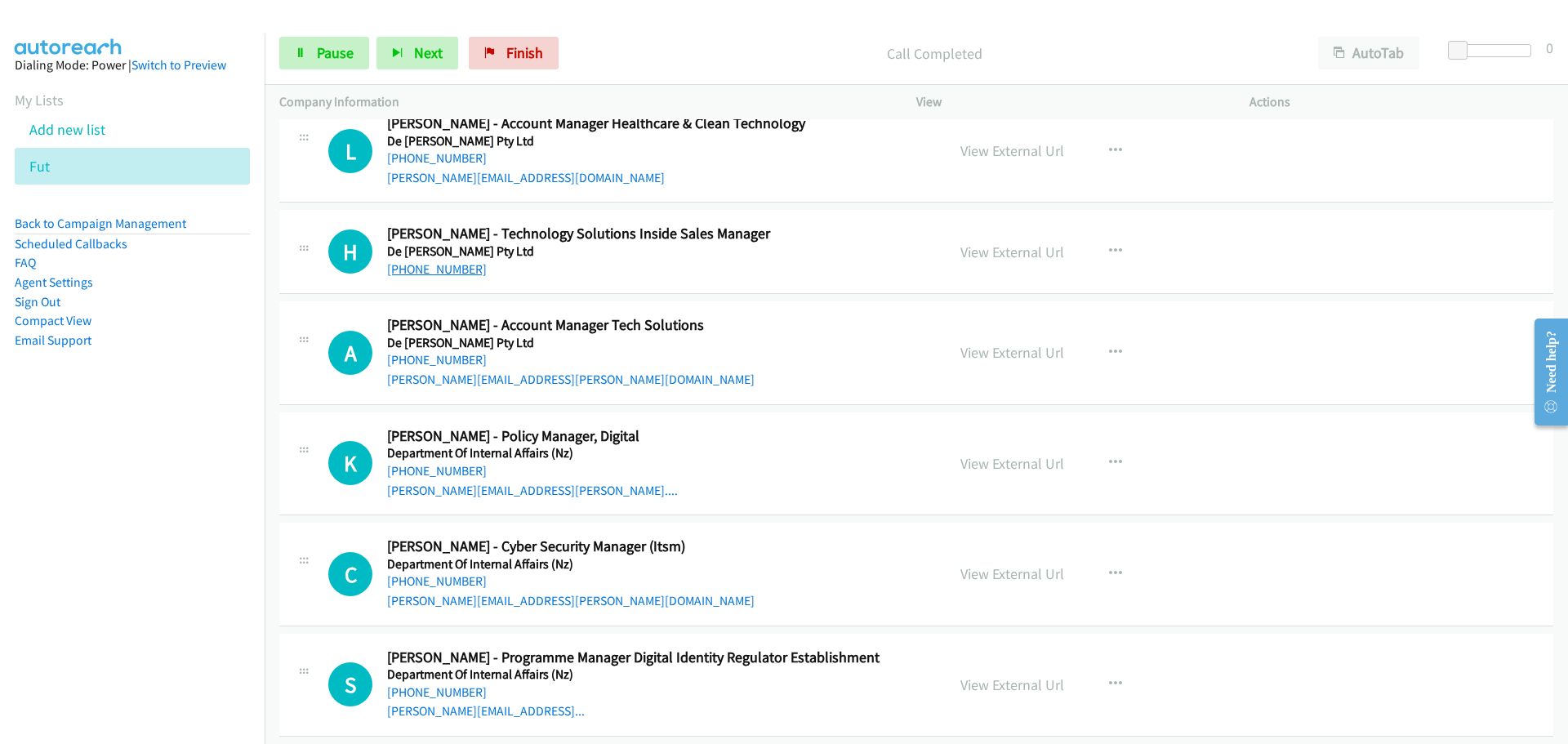
click at [451, 268] on link "[PHONE_NUMBER]" at bounding box center [437, 269] width 100 height 16
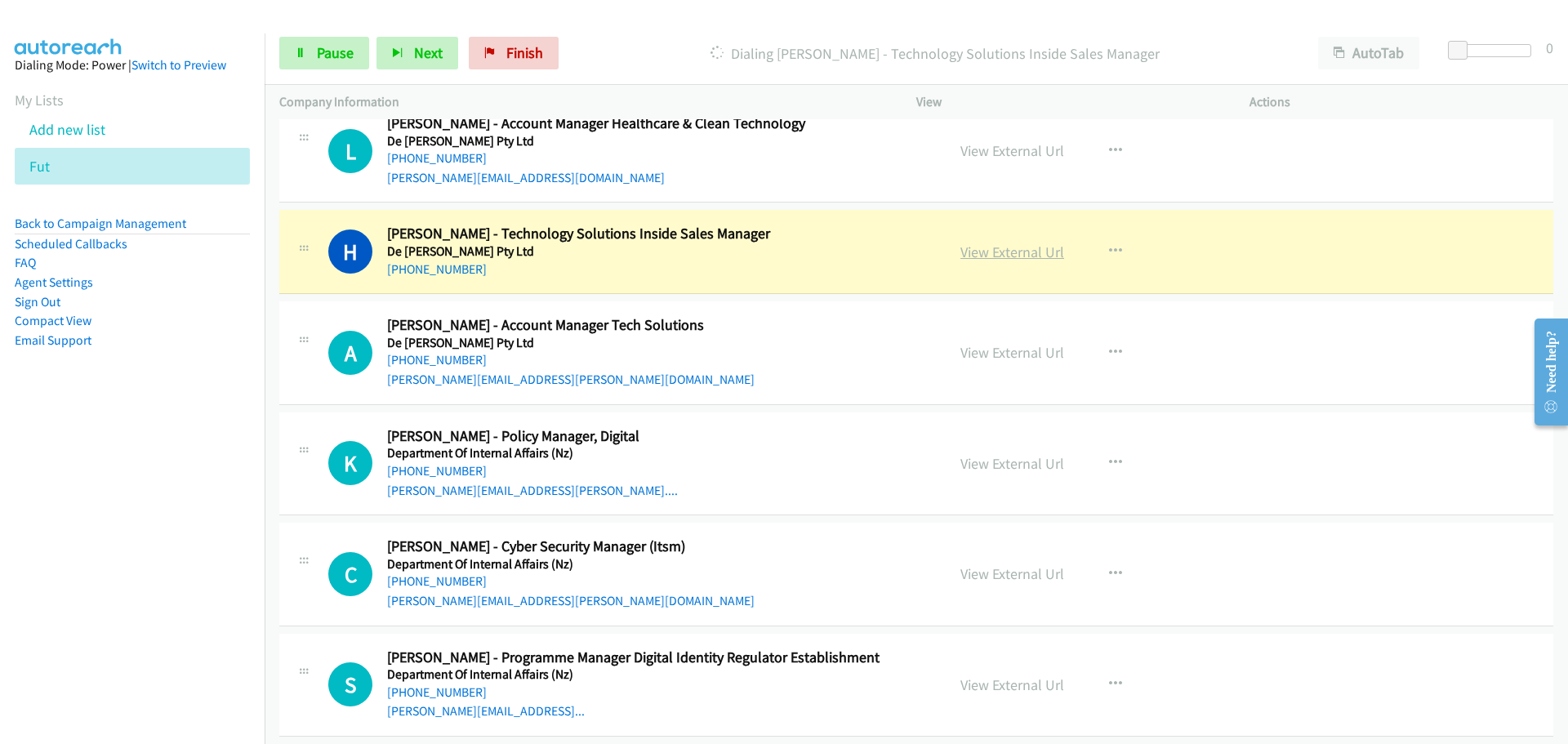
click at [979, 247] on link "View External Url" at bounding box center [1012, 252] width 103 height 19
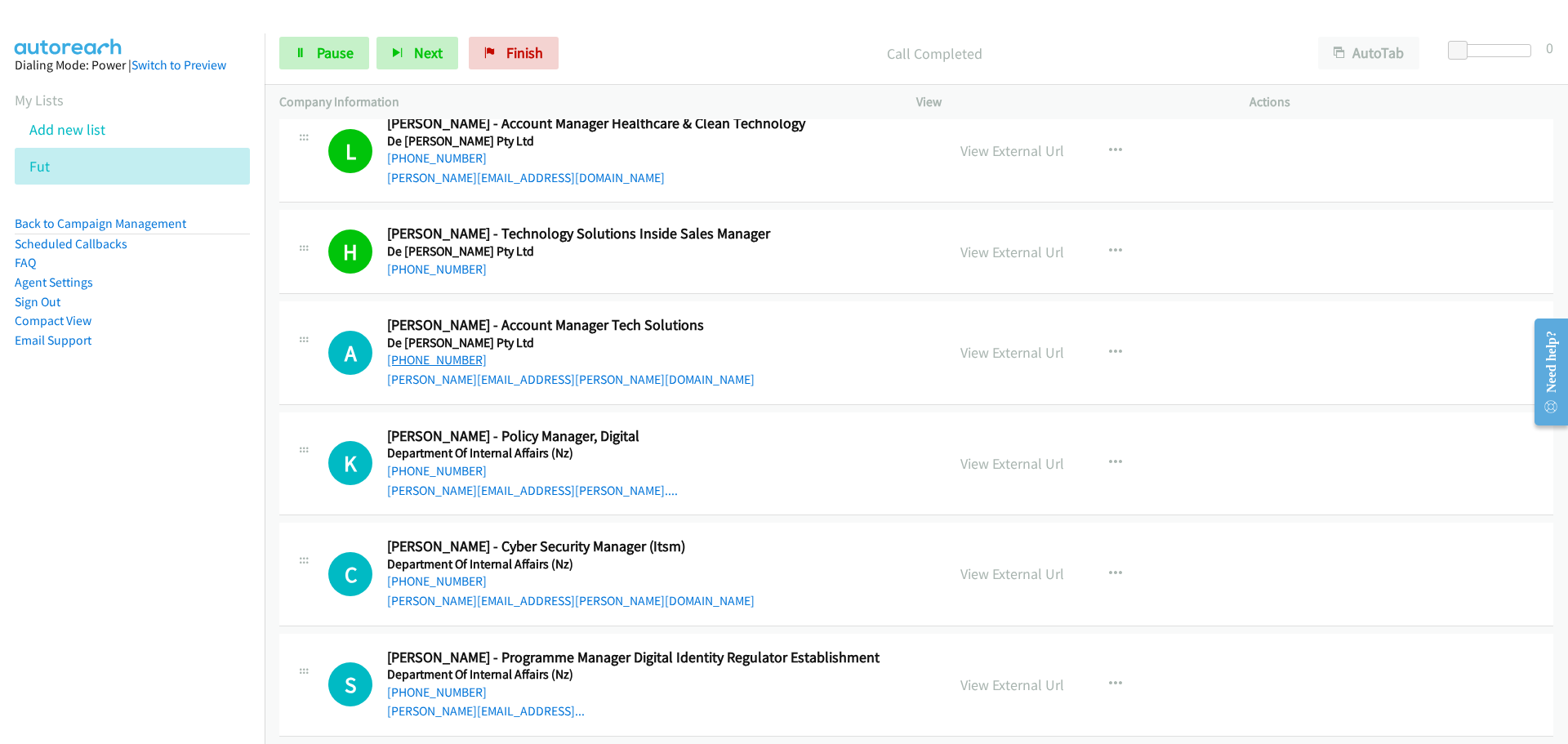
click at [411, 357] on link "[PHONE_NUMBER]" at bounding box center [437, 359] width 100 height 16
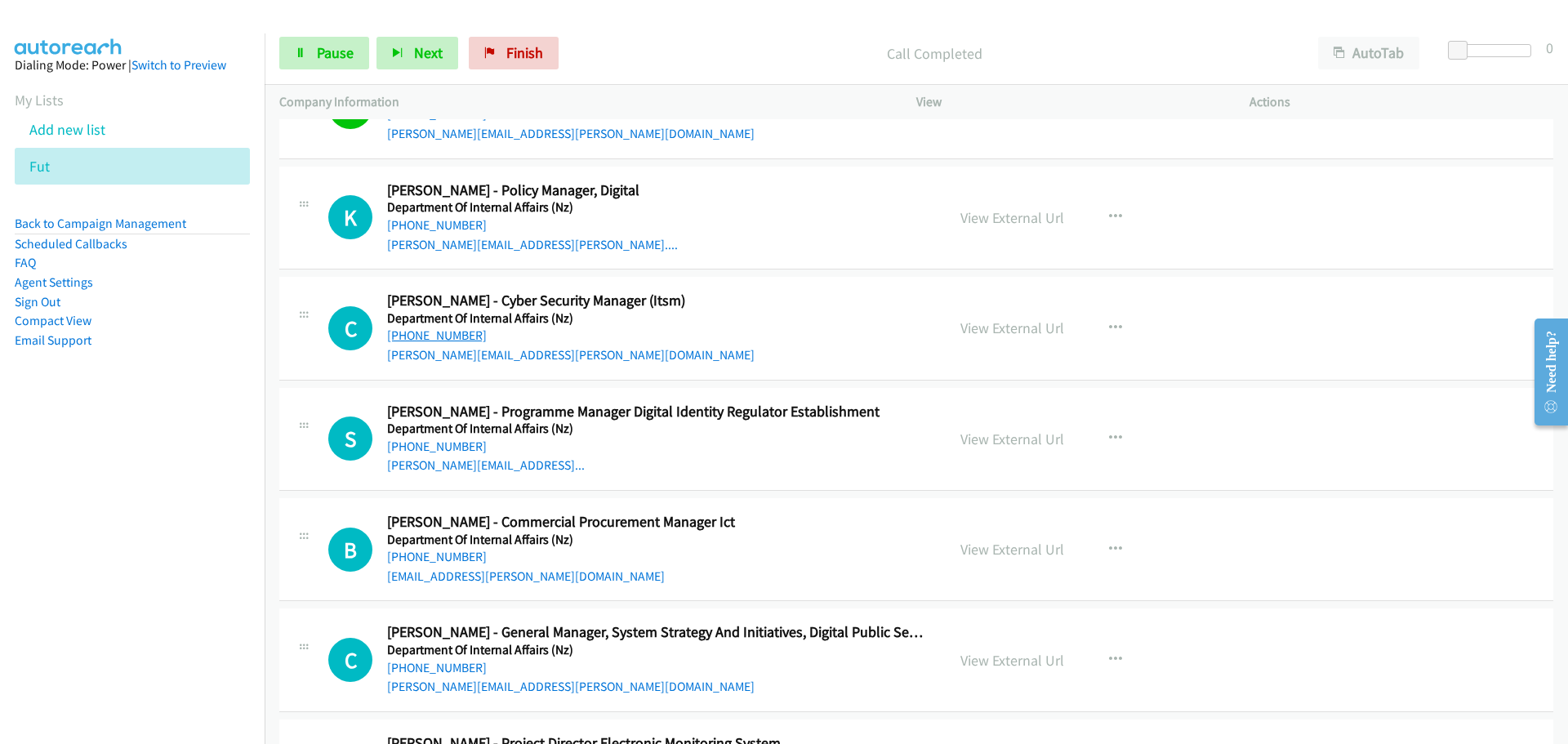
scroll to position [12325, 0]
click at [439, 225] on link "[PHONE_NUMBER]" at bounding box center [437, 226] width 100 height 16
drag, startPoint x: 405, startPoint y: 338, endPoint x: 1206, endPoint y: 384, distance: 802.3
click at [405, 338] on link "[PHONE_NUMBER]" at bounding box center [437, 336] width 100 height 16
drag, startPoint x: 431, startPoint y: 444, endPoint x: 584, endPoint y: 448, distance: 153.1
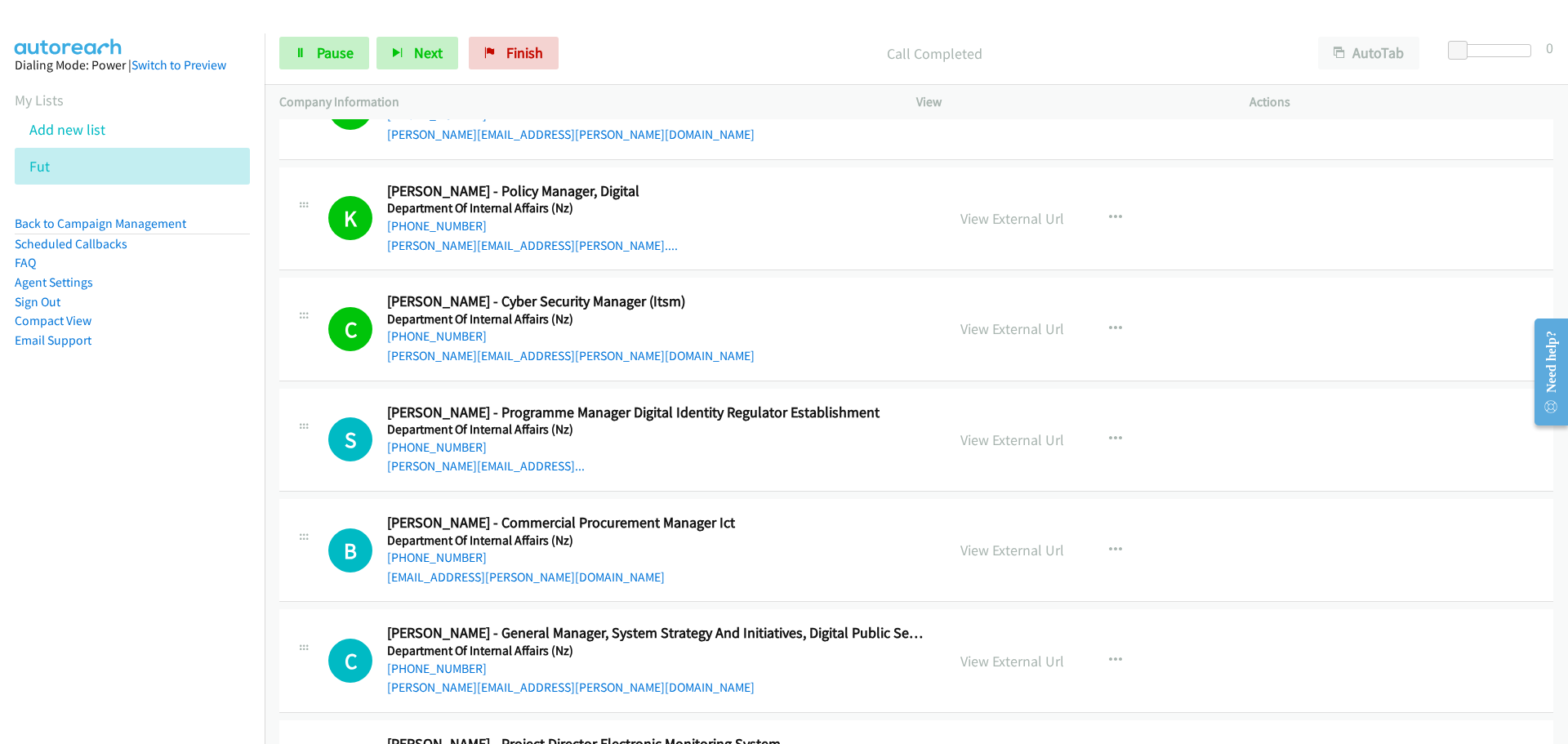
click at [431, 444] on link "[PHONE_NUMBER]" at bounding box center [437, 447] width 100 height 16
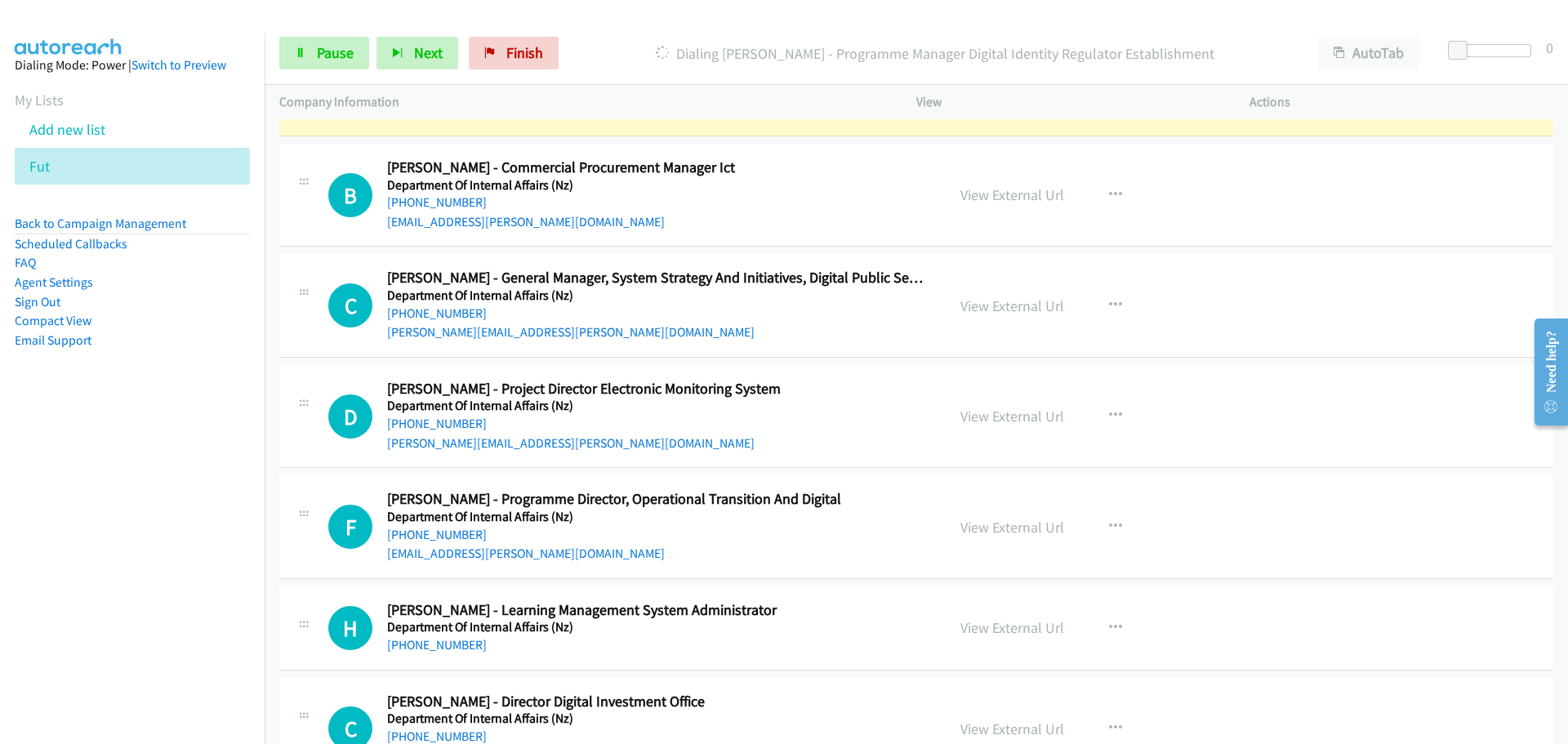
scroll to position [12651, 0]
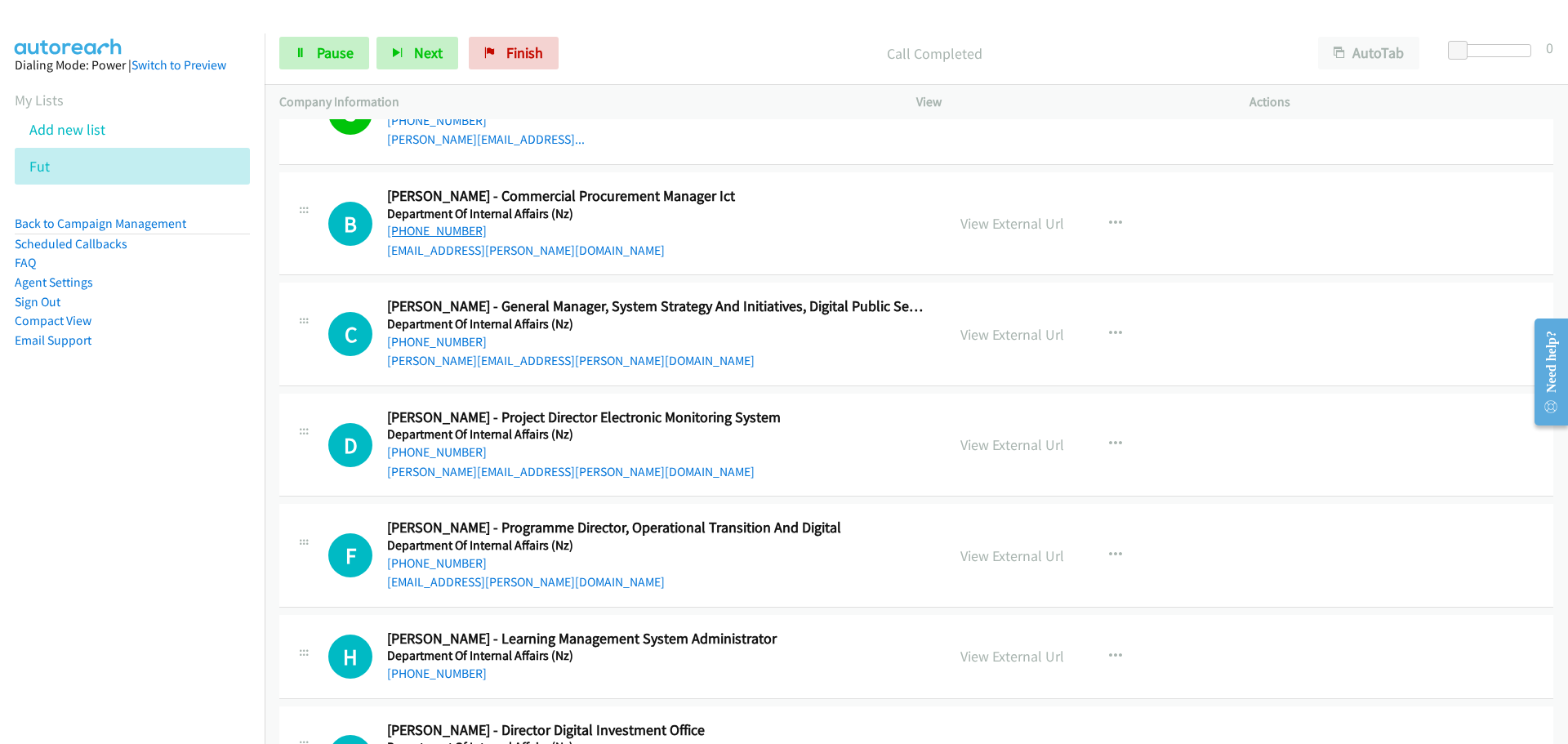
click at [438, 229] on link "[PHONE_NUMBER]" at bounding box center [437, 230] width 100 height 16
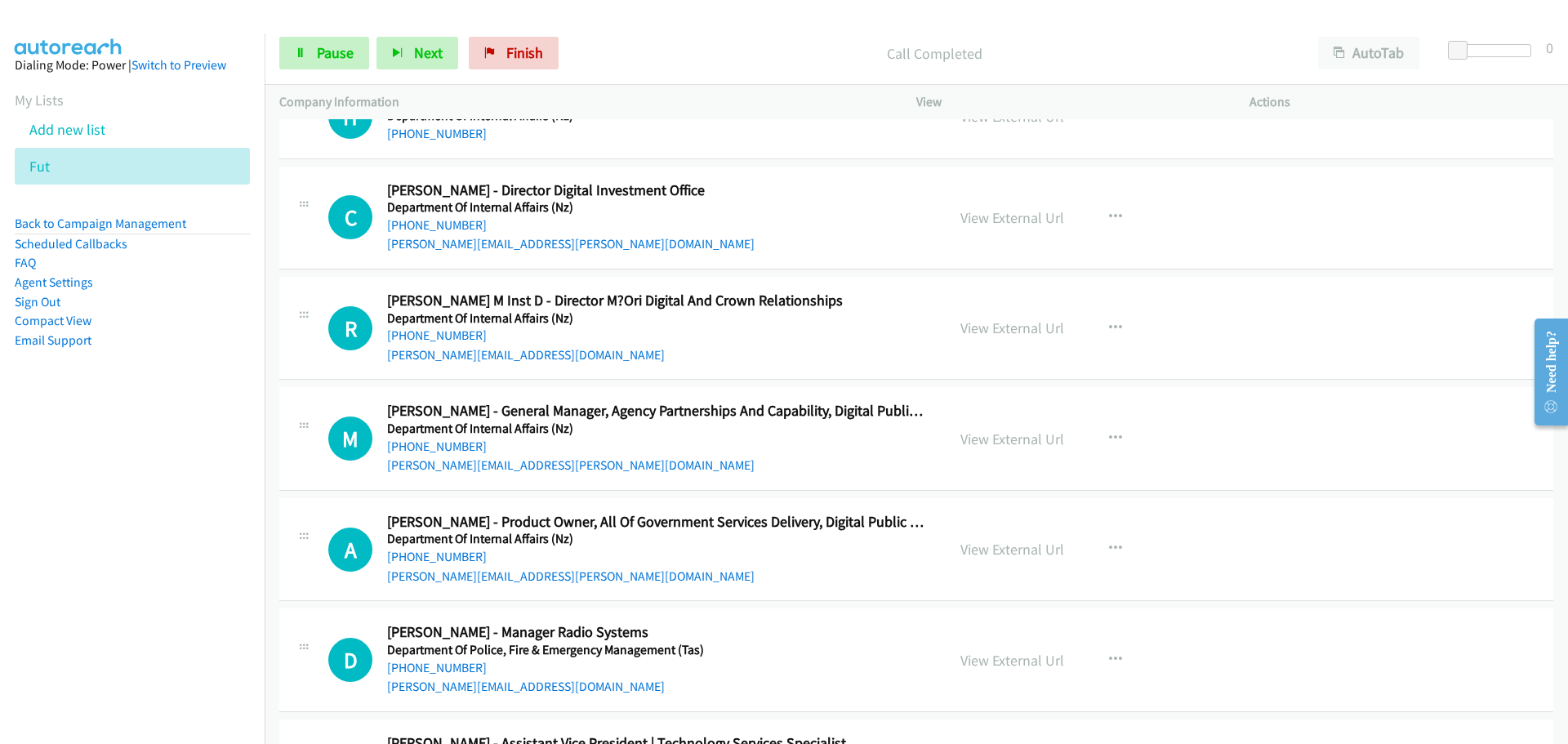
scroll to position [13223, 0]
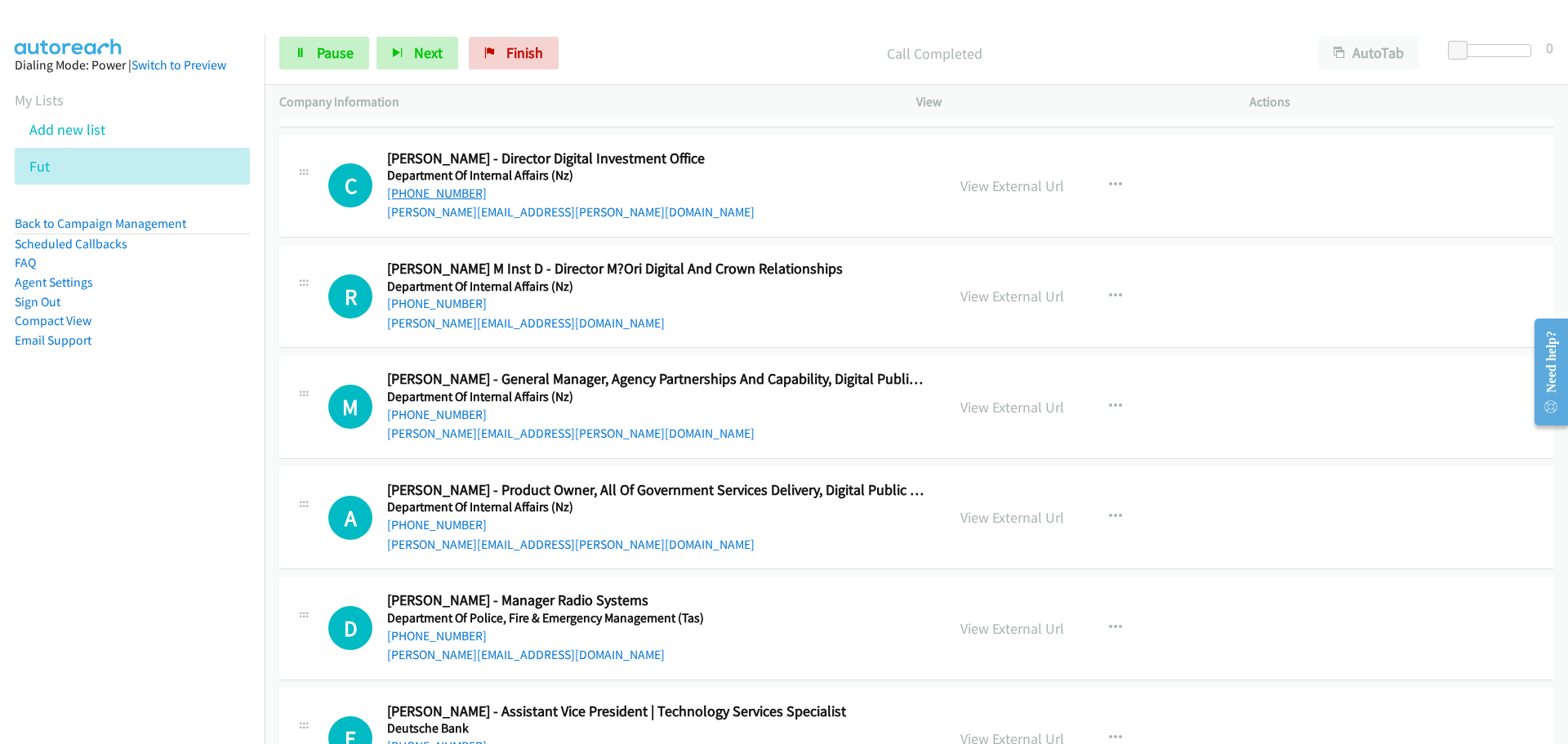
click at [451, 193] on link "[PHONE_NUMBER]" at bounding box center [437, 192] width 100 height 16
click at [443, 297] on link "[PHONE_NUMBER]" at bounding box center [437, 303] width 100 height 16
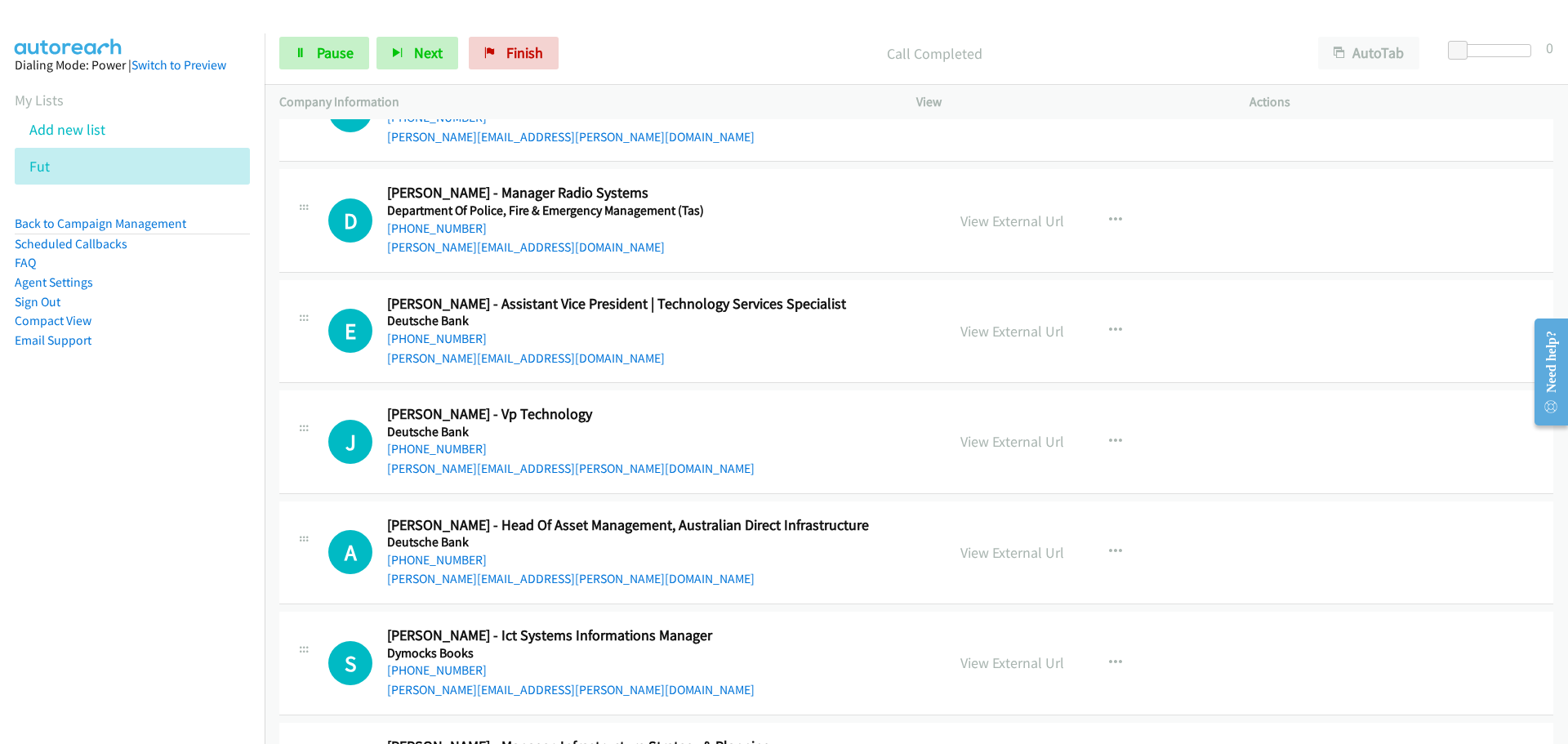
scroll to position [13631, 0]
click at [423, 335] on link "[PHONE_NUMBER]" at bounding box center [437, 337] width 100 height 16
click at [414, 448] on link "[PHONE_NUMBER]" at bounding box center [437, 447] width 100 height 16
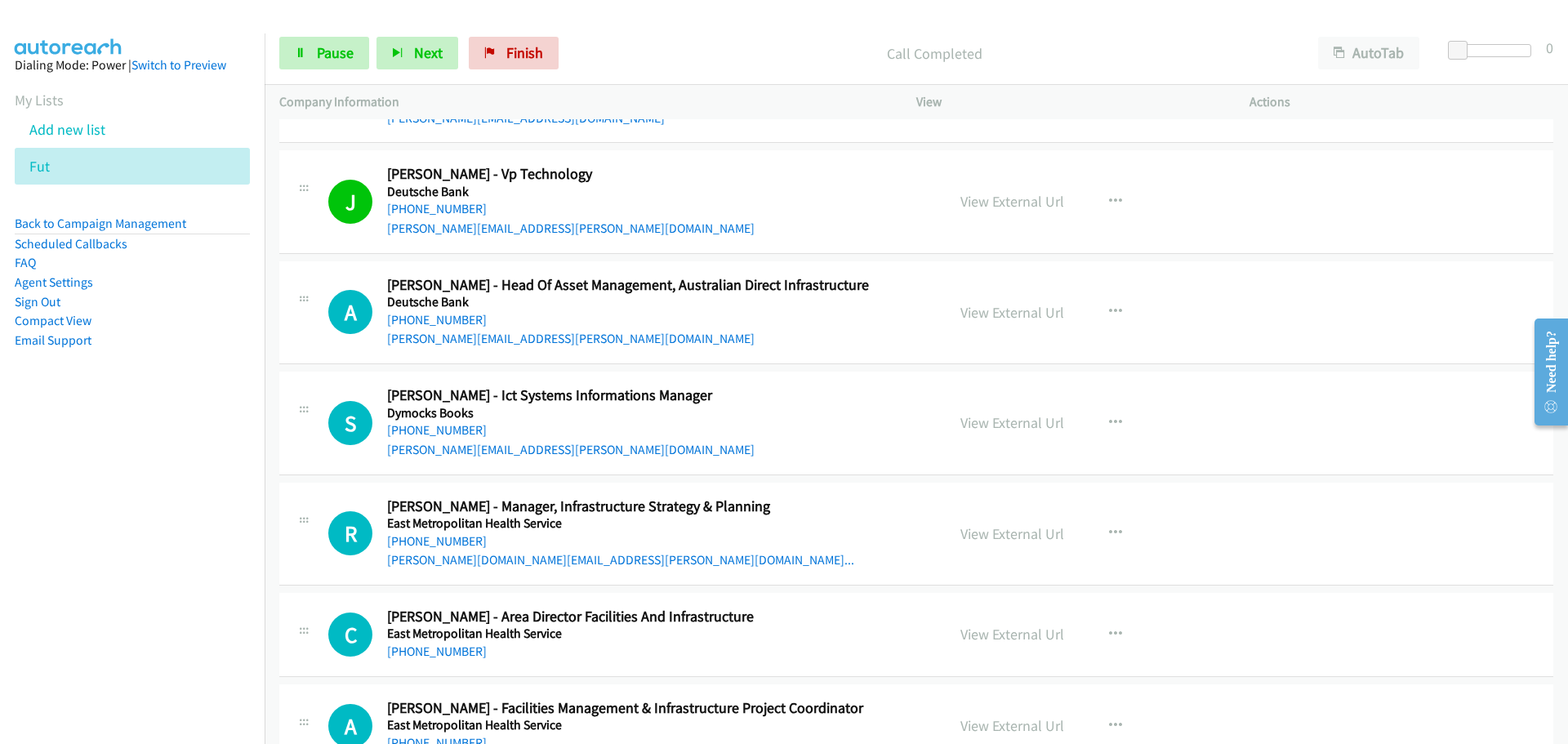
scroll to position [13876, 0]
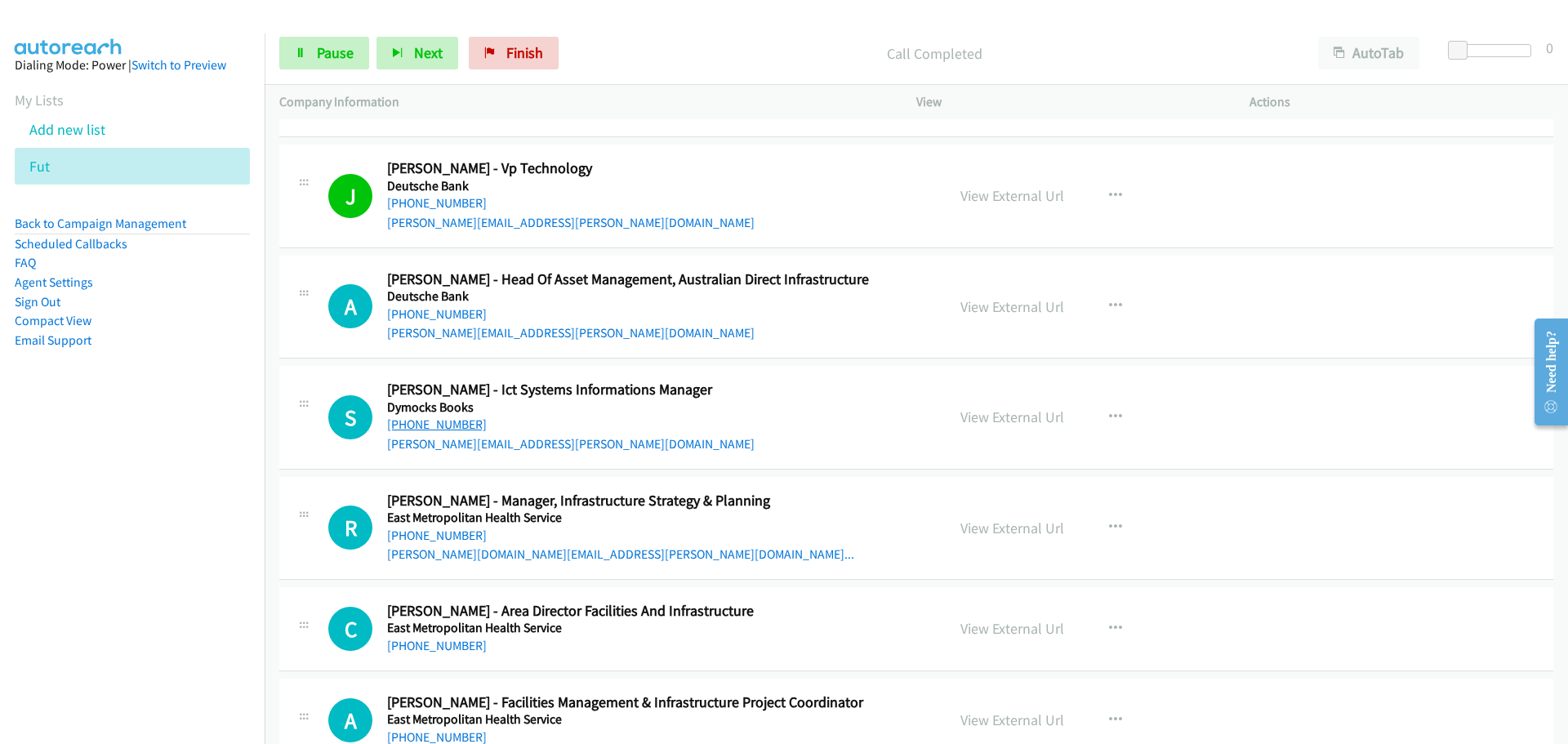
click at [450, 419] on link "[PHONE_NUMBER]" at bounding box center [437, 424] width 100 height 16
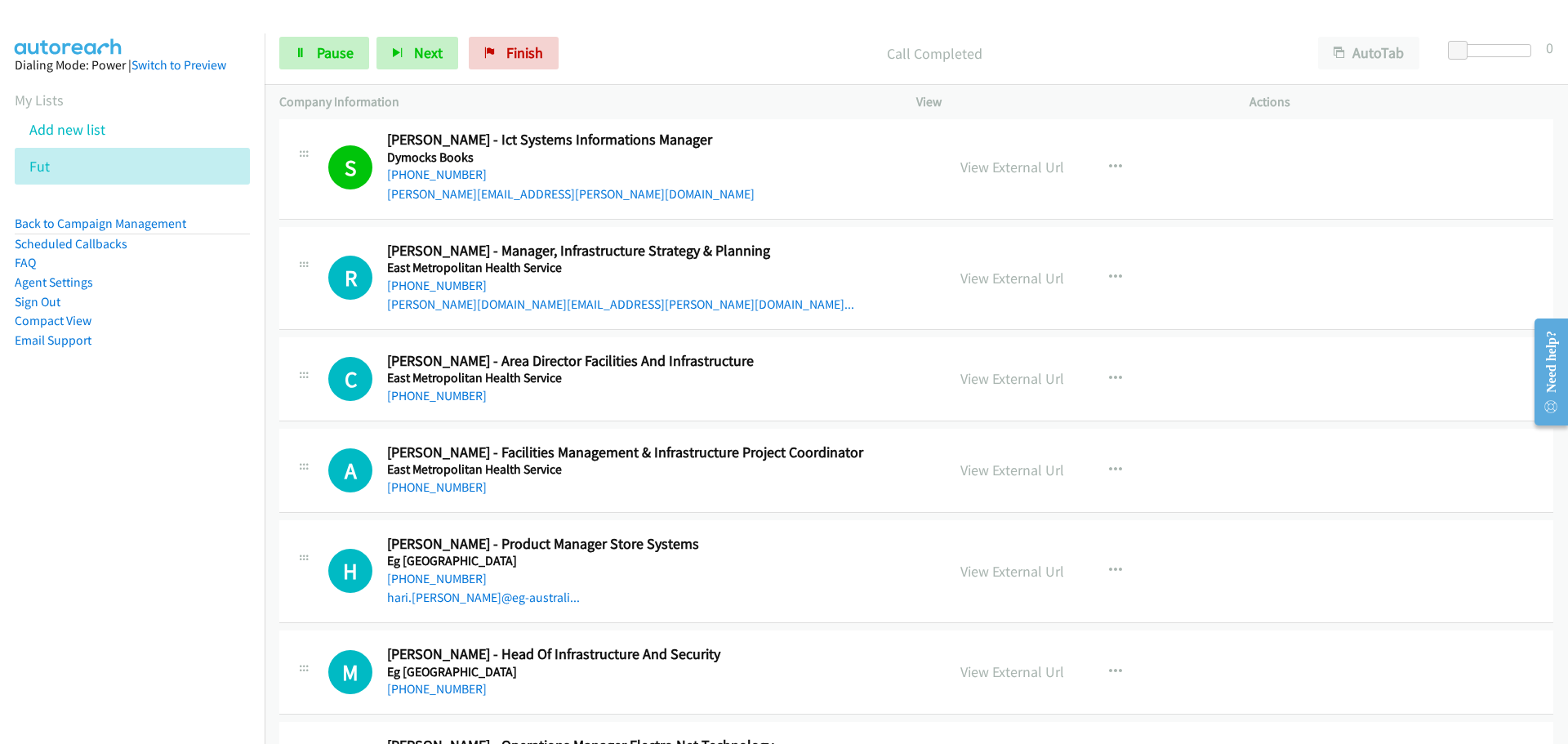
scroll to position [14203, 0]
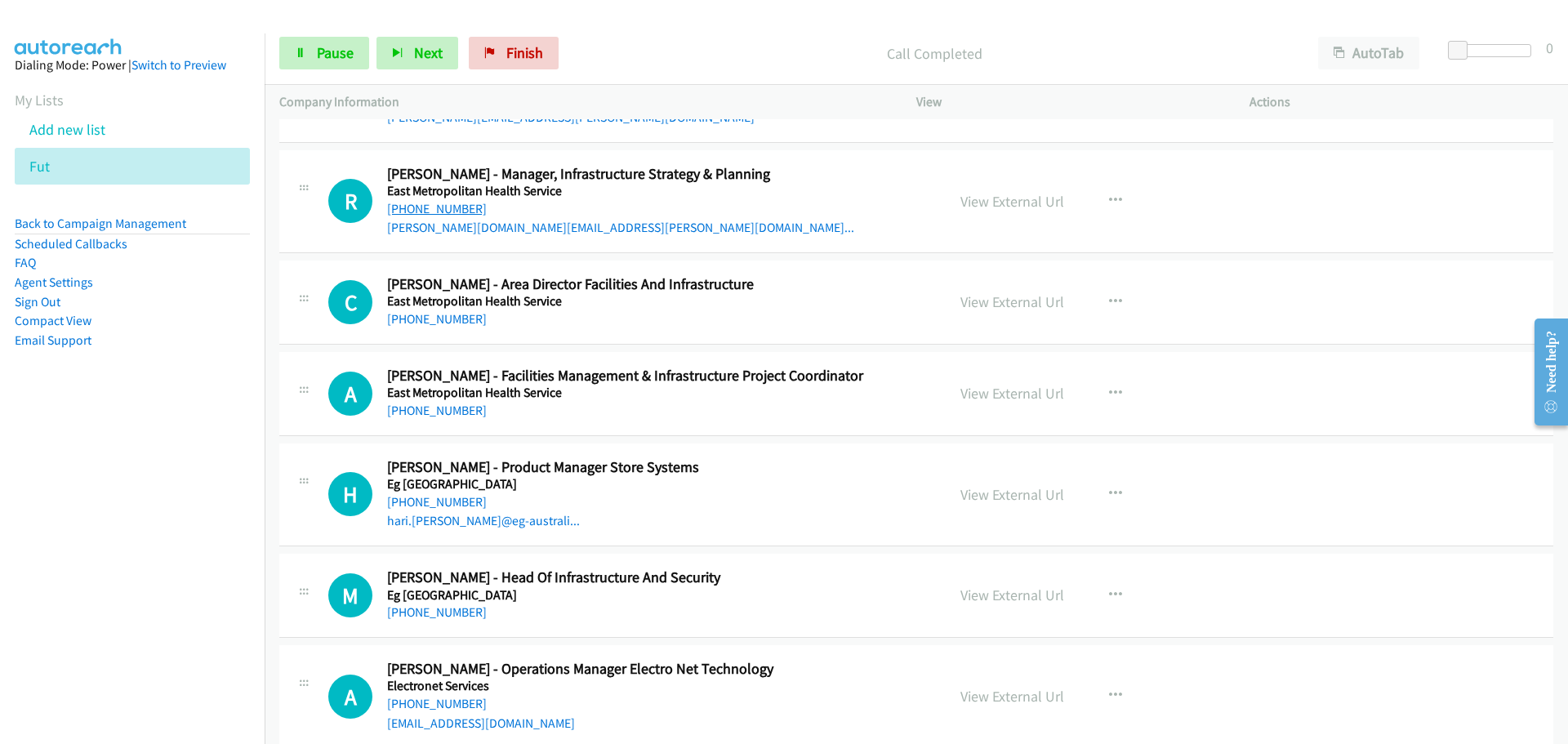
click at [399, 206] on link "[PHONE_NUMBER]" at bounding box center [437, 208] width 100 height 16
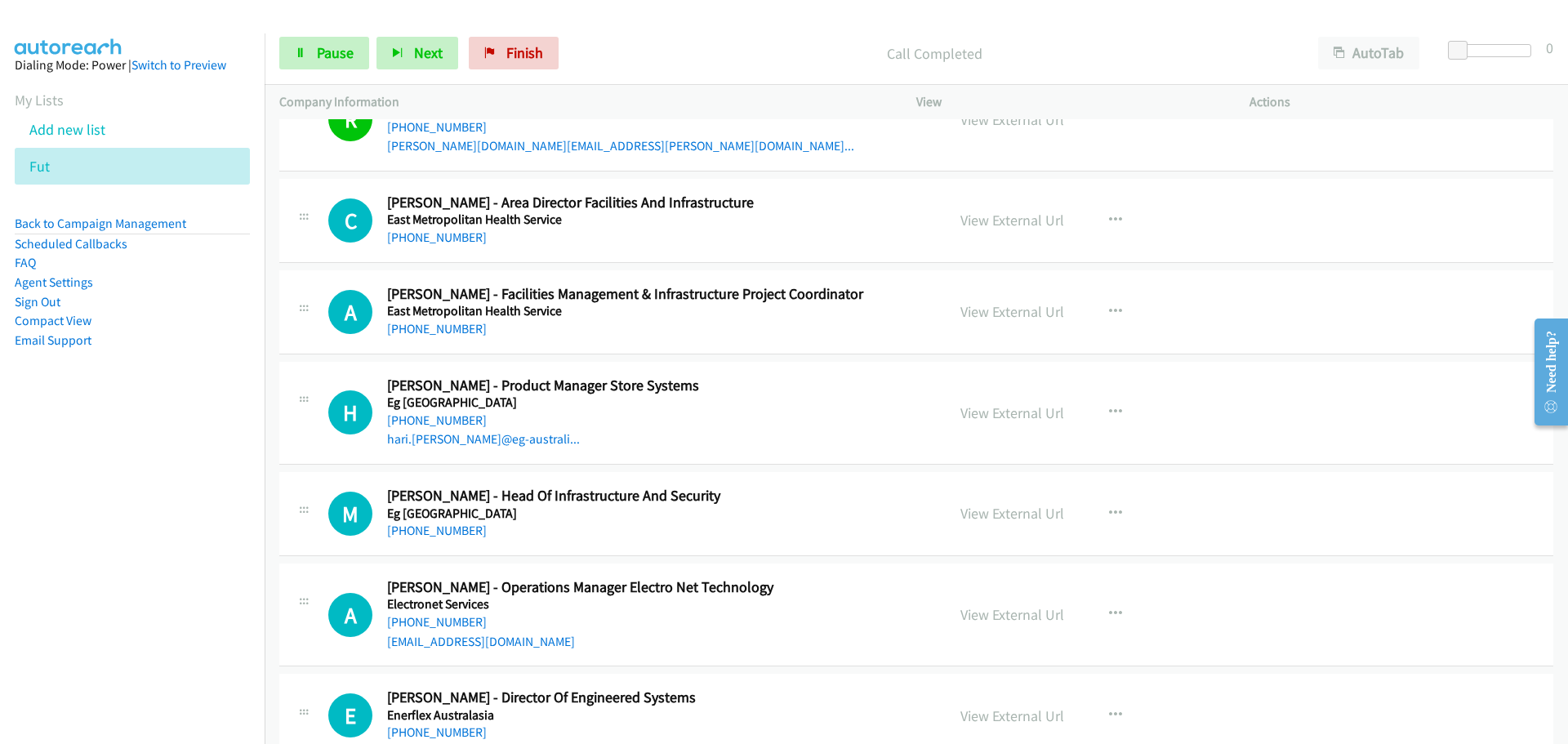
scroll to position [14529, 0]
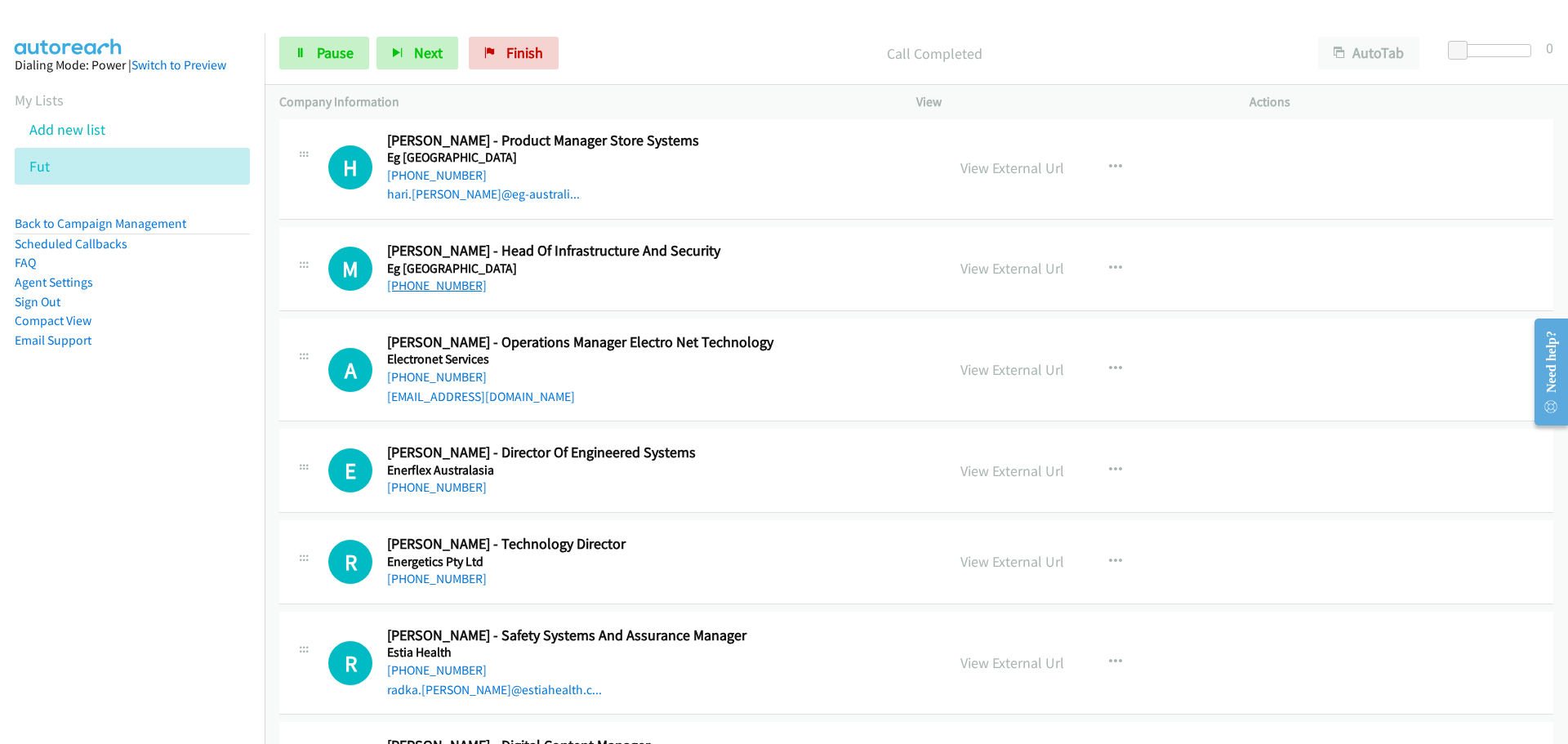
click at [431, 284] on link "[PHONE_NUMBER]" at bounding box center [437, 285] width 100 height 16
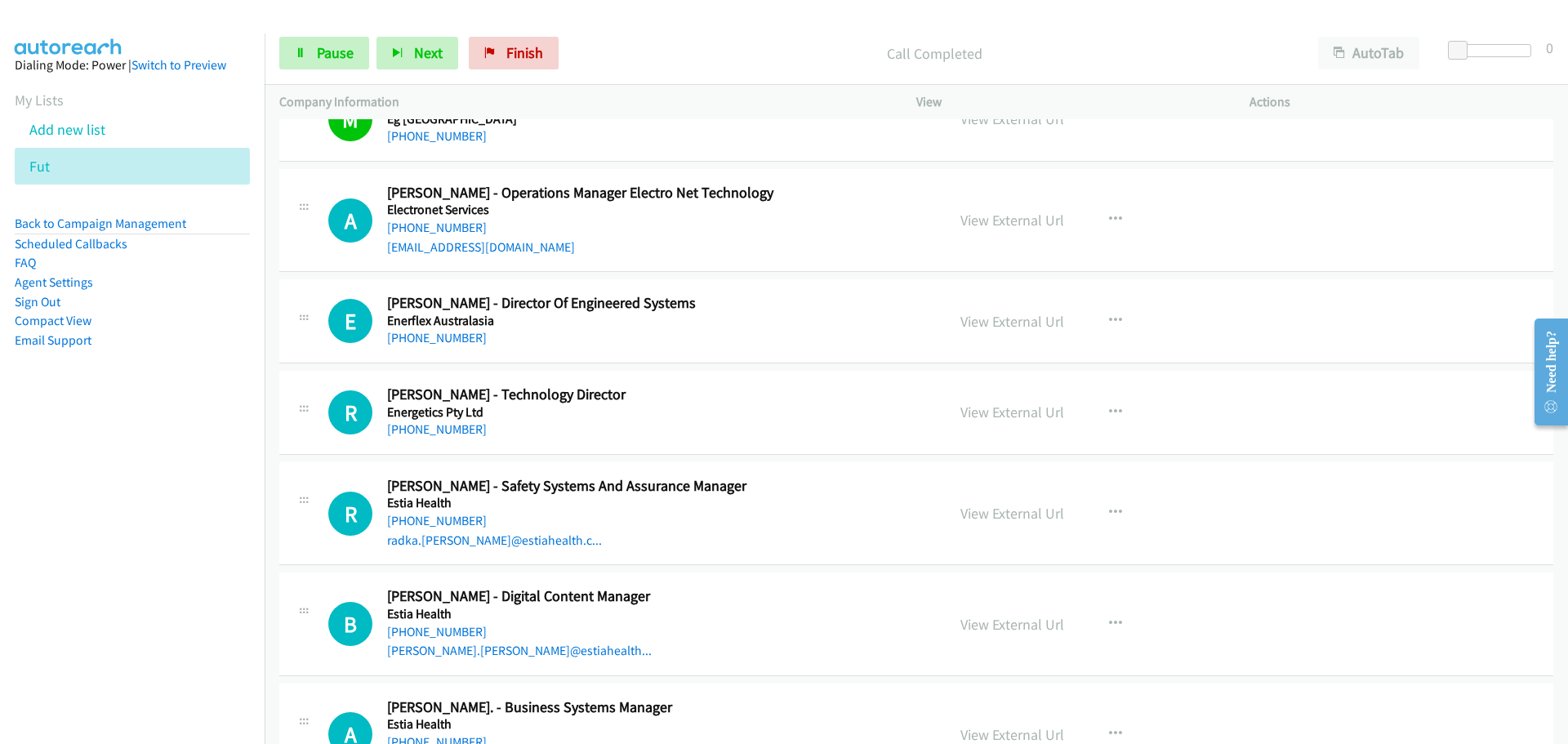
scroll to position [14693, 0]
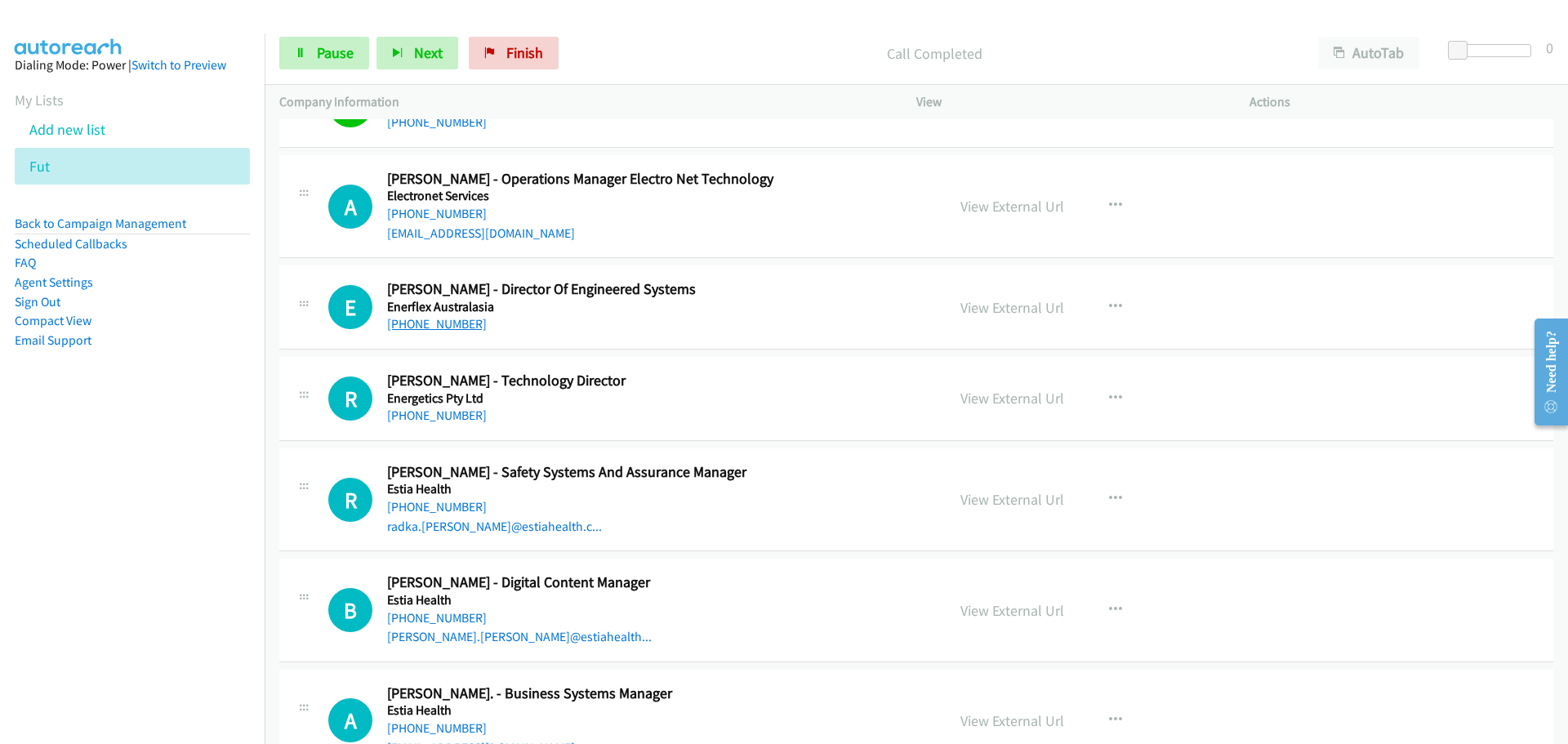
click at [408, 317] on link "[PHONE_NUMBER]" at bounding box center [437, 323] width 100 height 16
drag, startPoint x: 432, startPoint y: 408, endPoint x: 35, endPoint y: 113, distance: 494.6
click at [432, 408] on link "[PHONE_NUMBER]" at bounding box center [437, 415] width 100 height 16
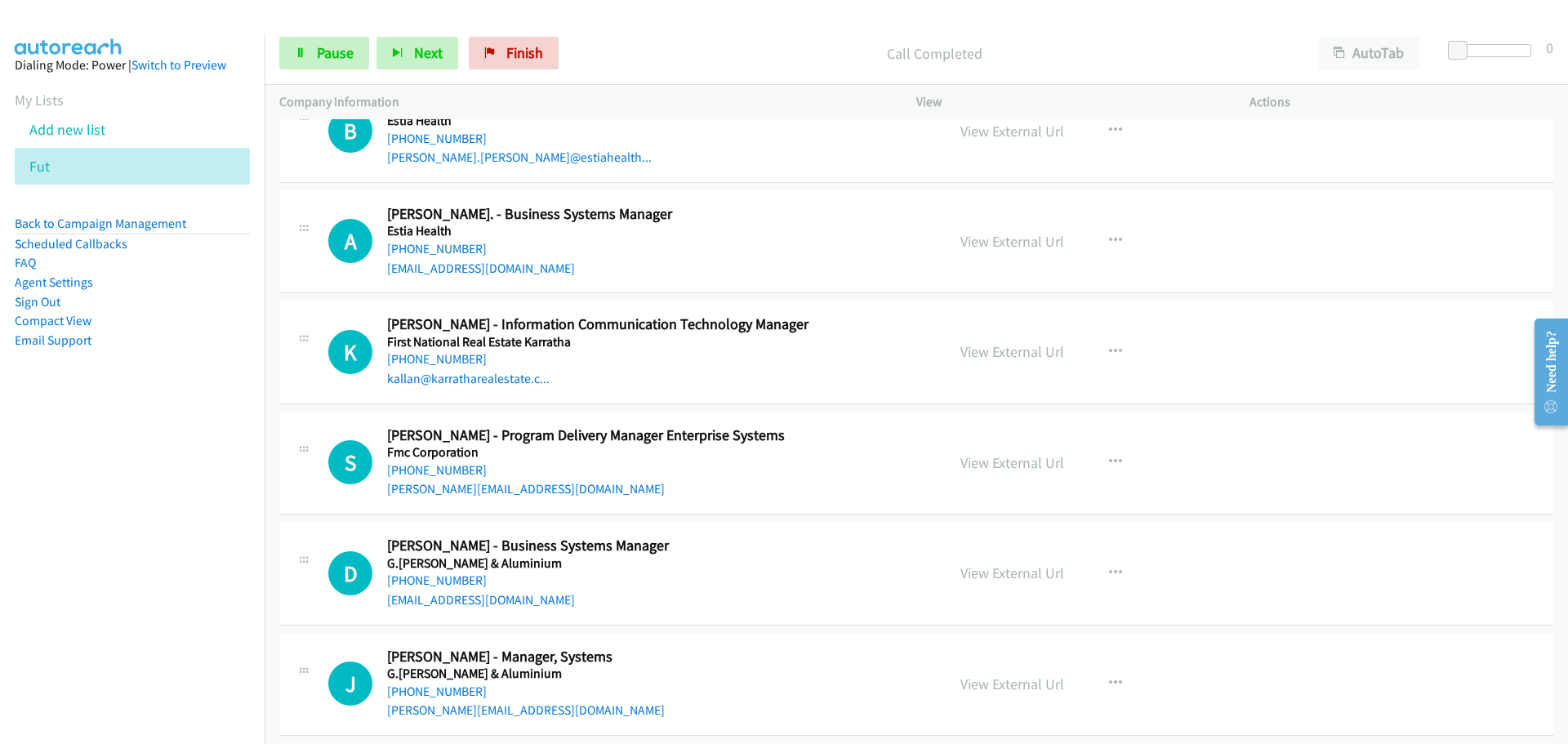
scroll to position [15263, 0]
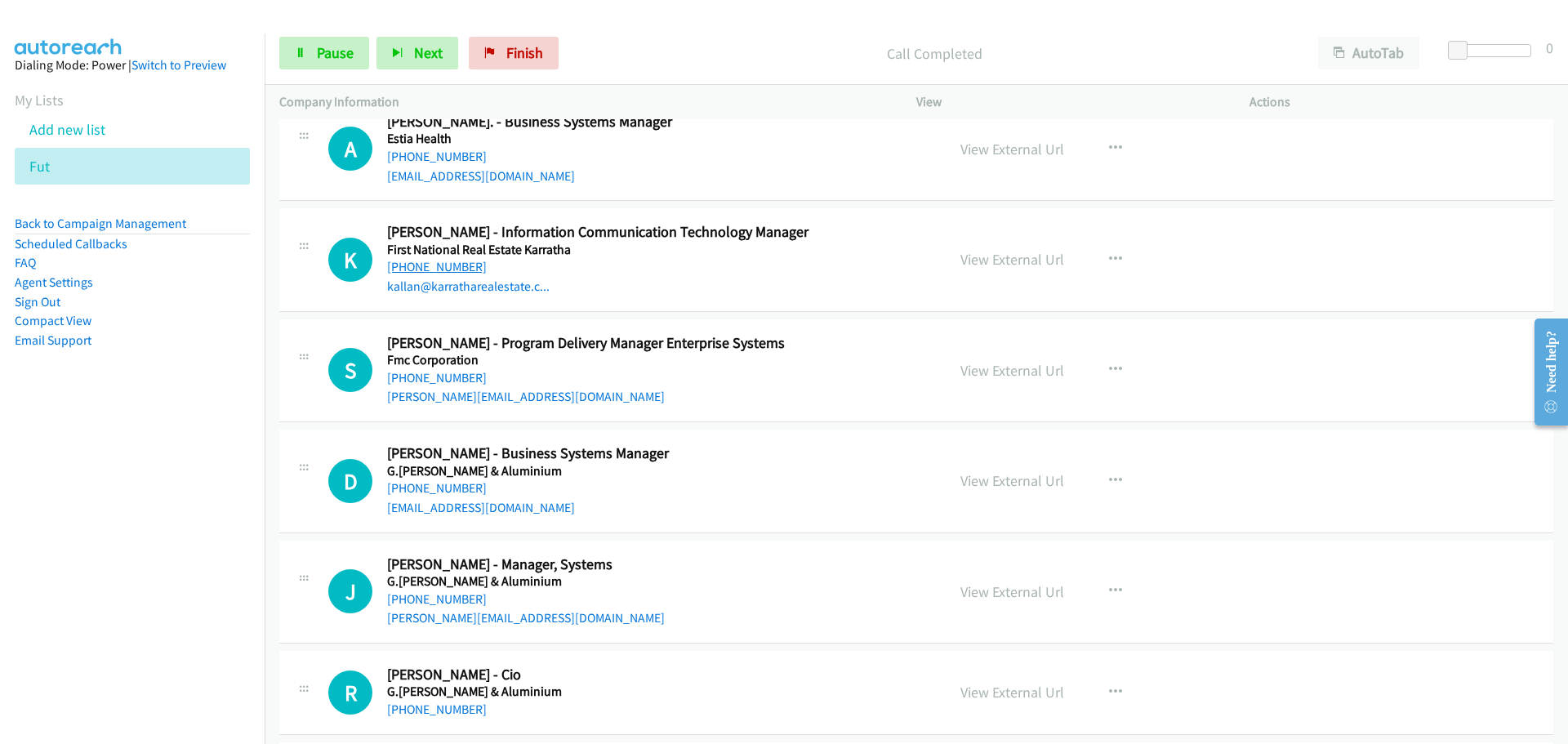
click at [453, 267] on link "[PHONE_NUMBER]" at bounding box center [437, 267] width 100 height 16
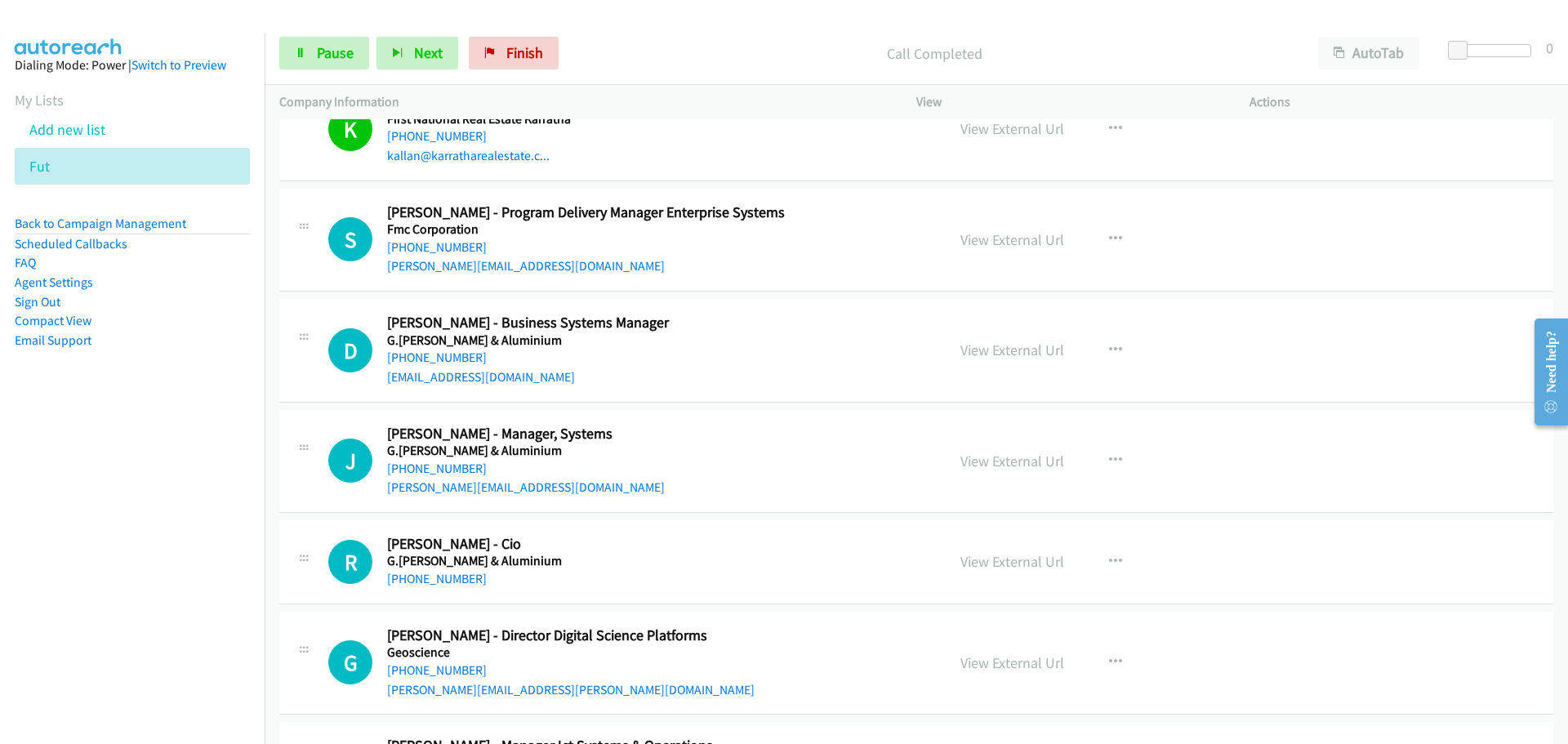
scroll to position [15508, 0]
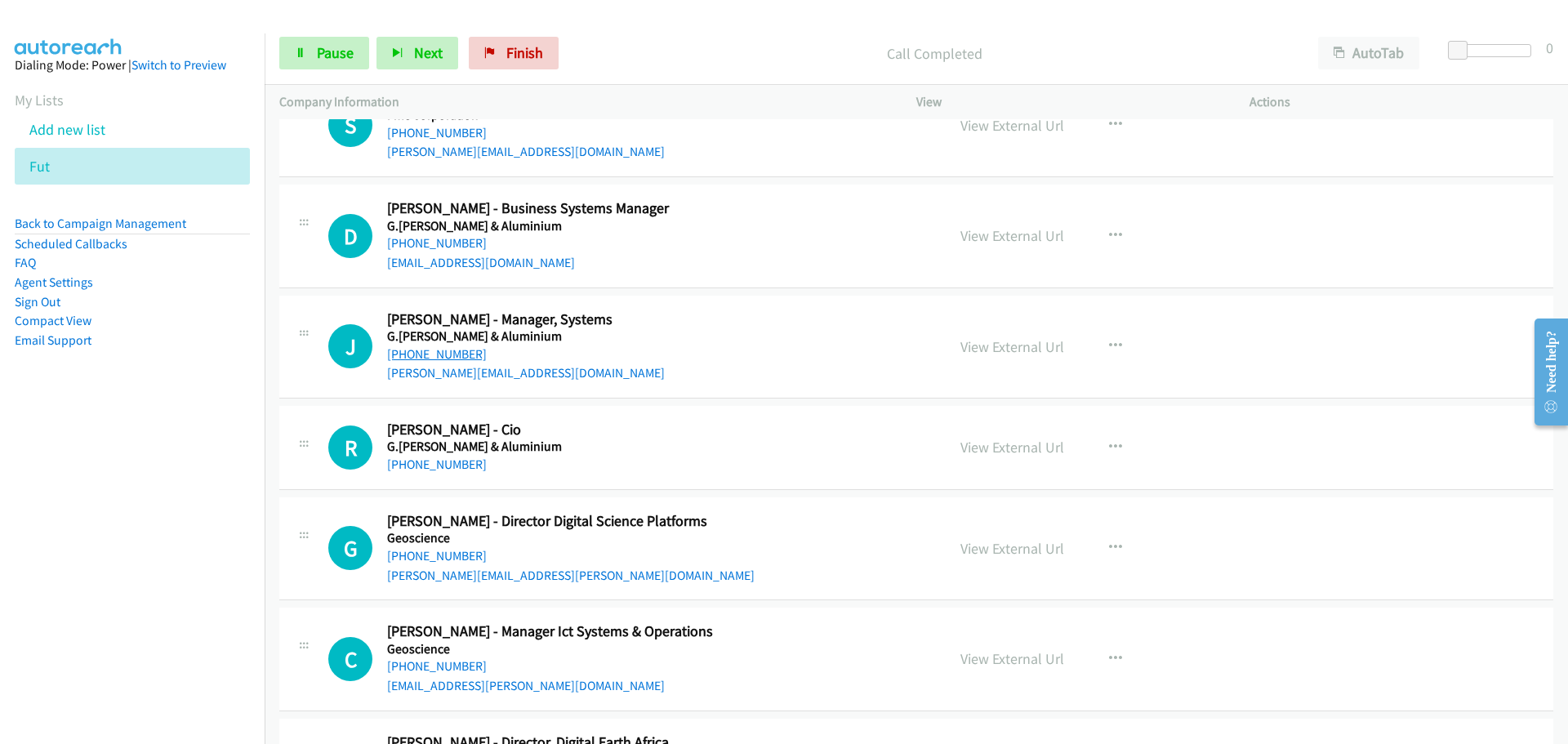
click at [429, 356] on link "[PHONE_NUMBER]" at bounding box center [437, 353] width 100 height 16
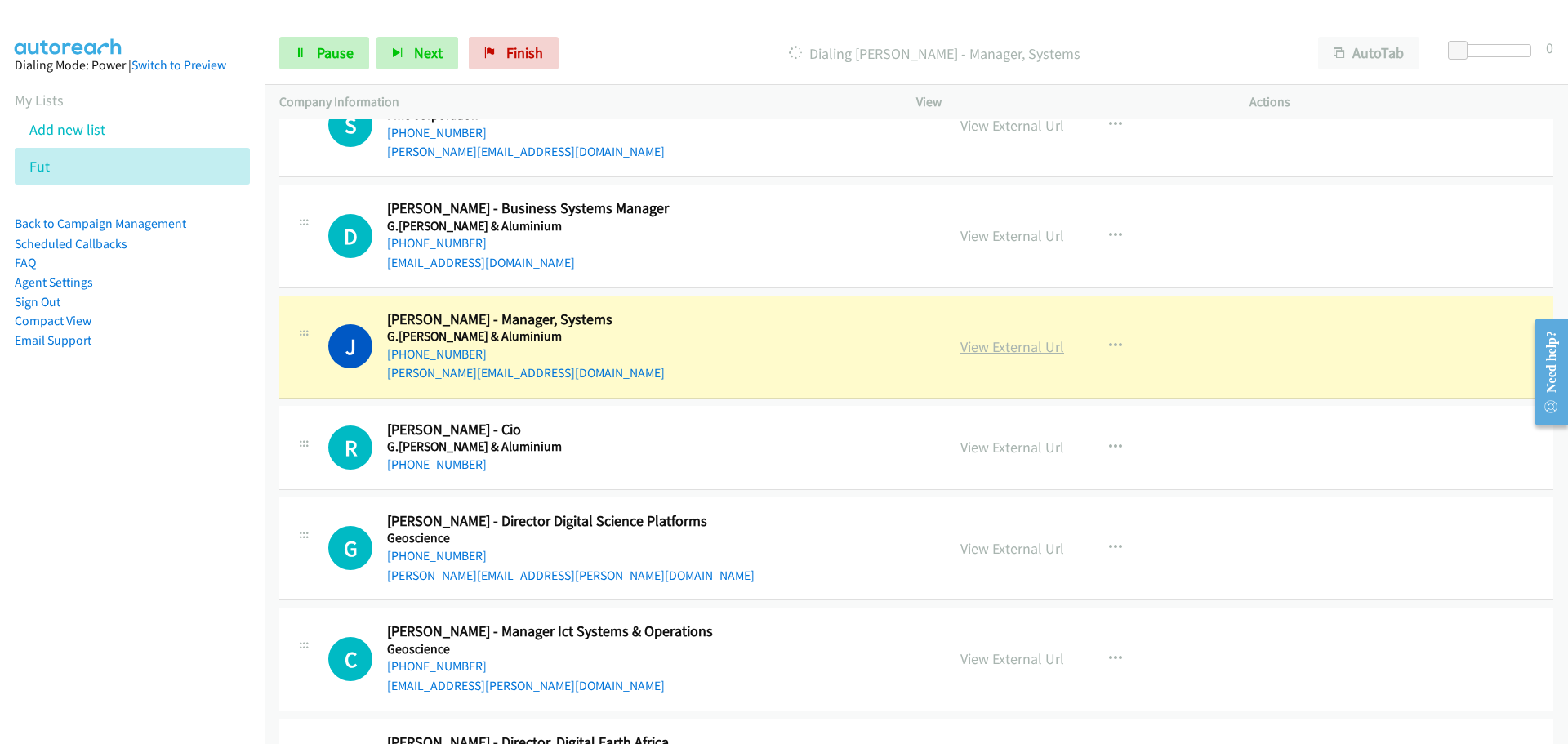
click at [1023, 353] on link "View External Url" at bounding box center [1012, 347] width 103 height 19
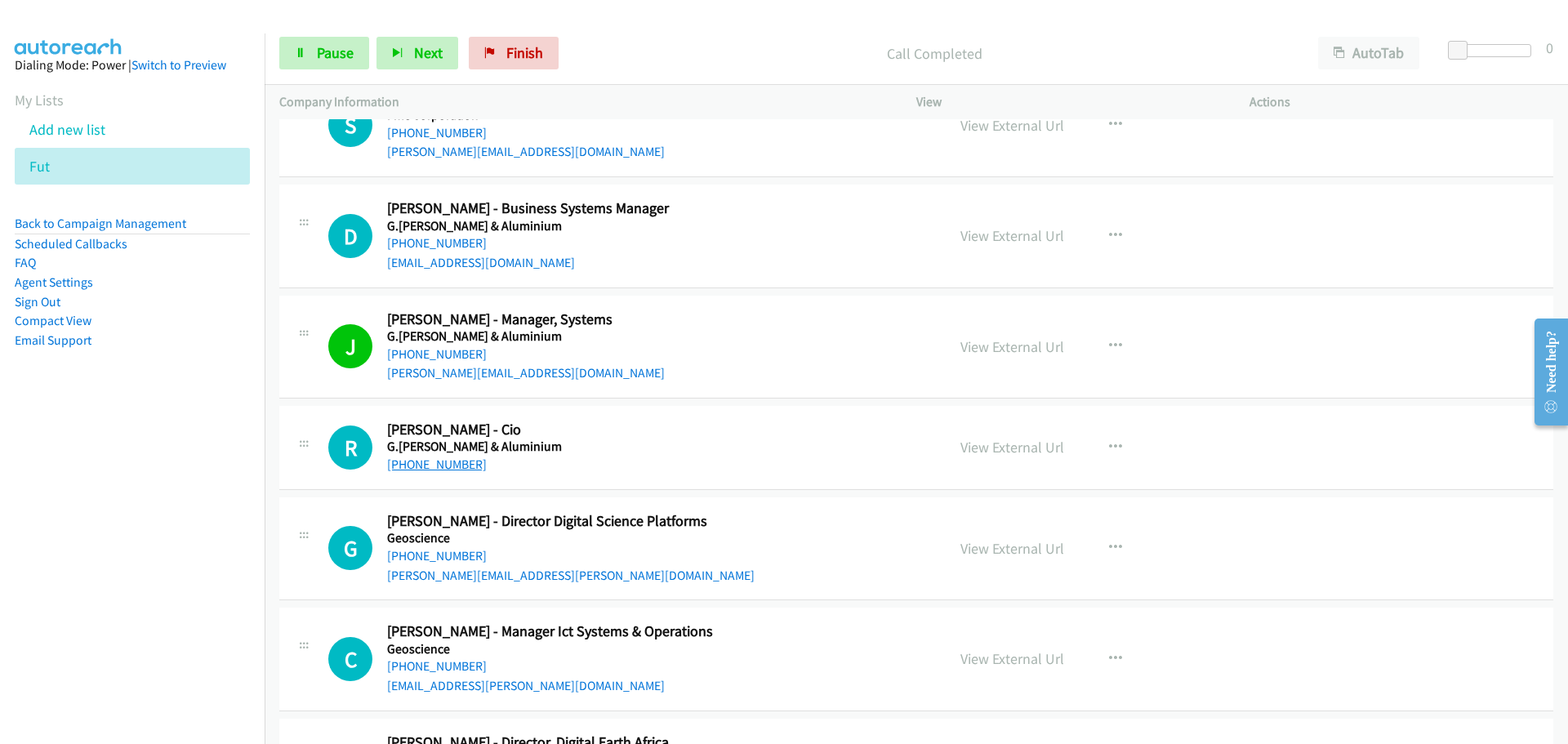
click at [429, 463] on link "[PHONE_NUMBER]" at bounding box center [437, 464] width 100 height 16
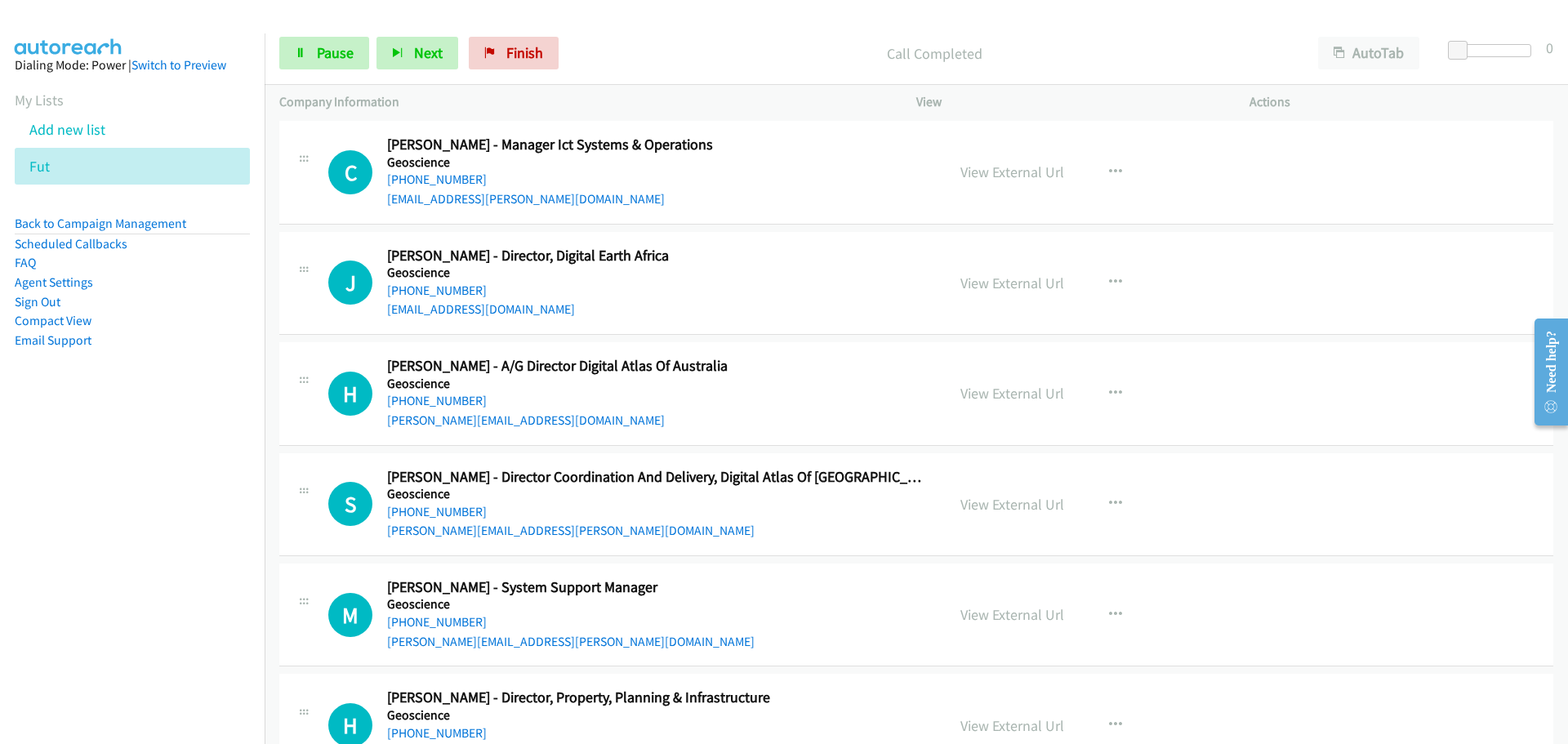
scroll to position [15998, 0]
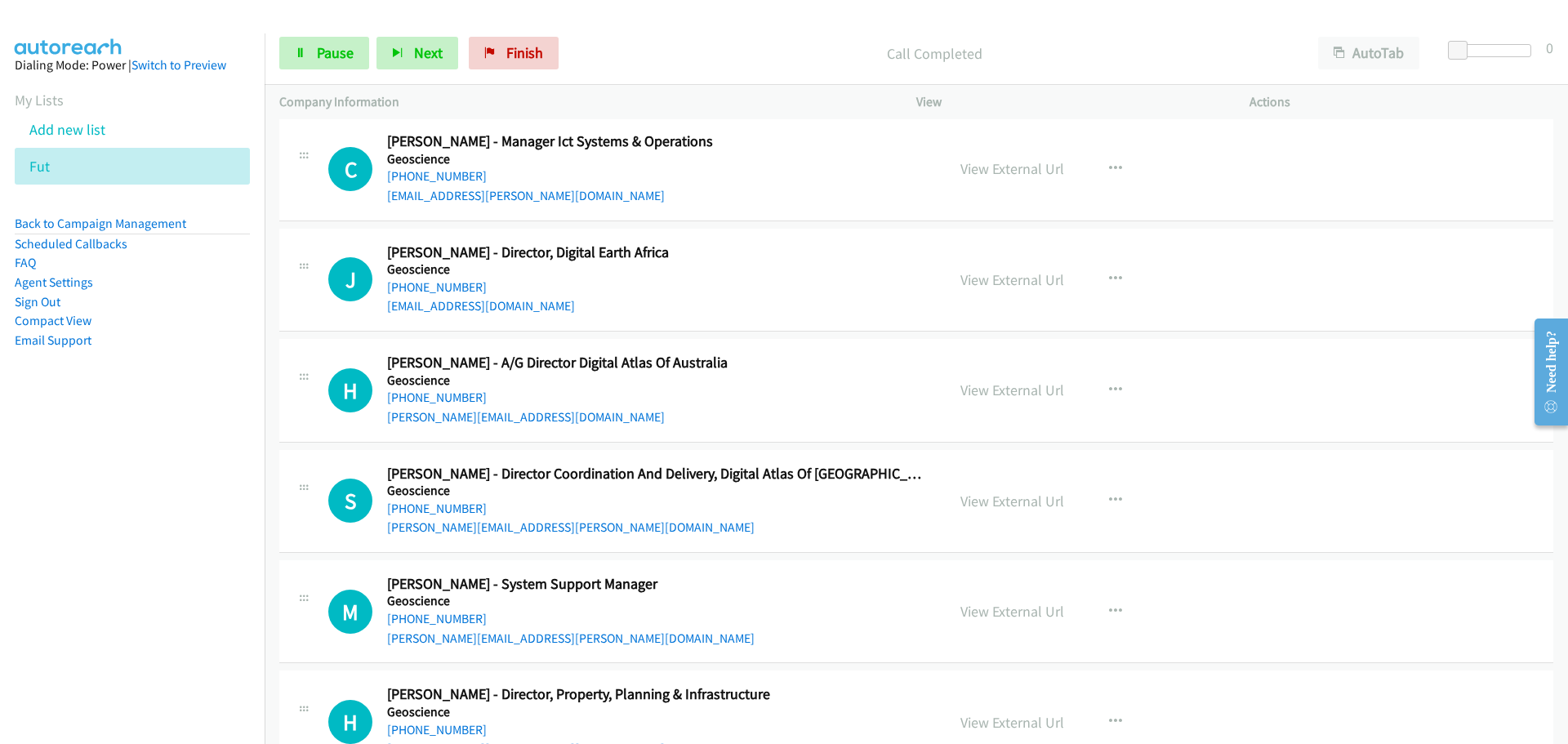
drag, startPoint x: 423, startPoint y: 177, endPoint x: 1270, endPoint y: 342, distance: 862.9
click at [423, 177] on link "[PHONE_NUMBER]" at bounding box center [437, 176] width 100 height 16
click at [453, 284] on link "[PHONE_NUMBER]" at bounding box center [437, 287] width 100 height 16
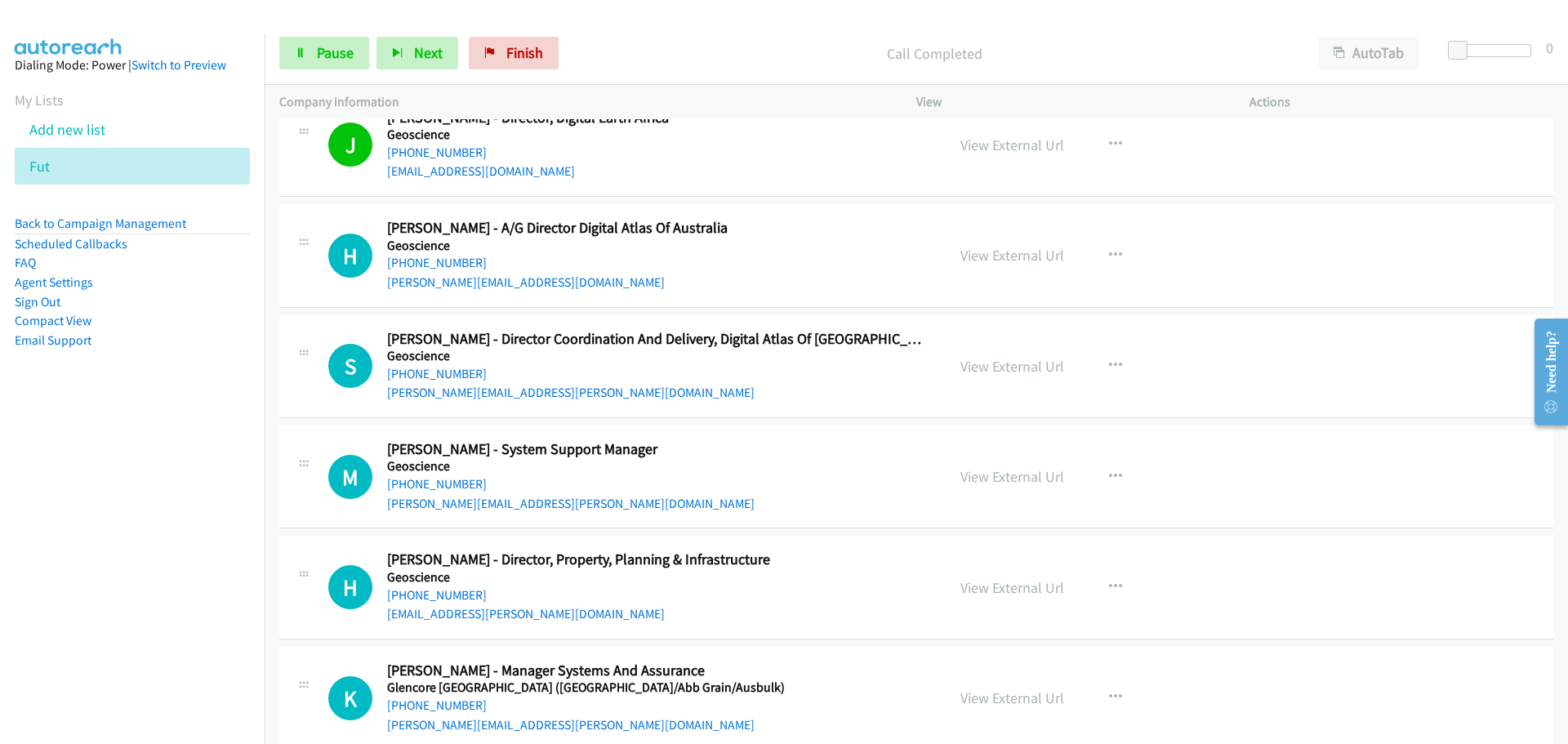
scroll to position [16161, 0]
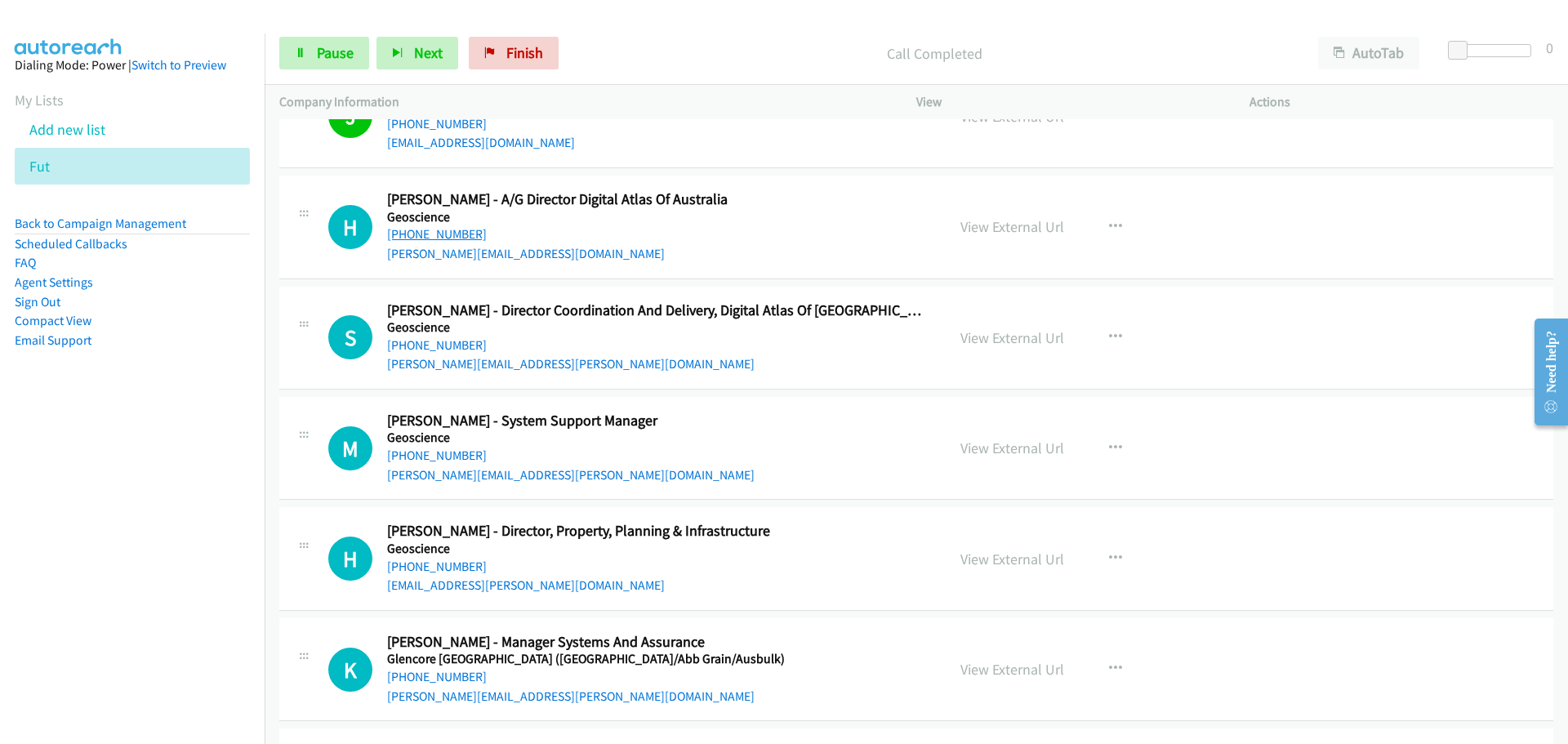
click at [468, 238] on link "[PHONE_NUMBER]" at bounding box center [437, 233] width 100 height 16
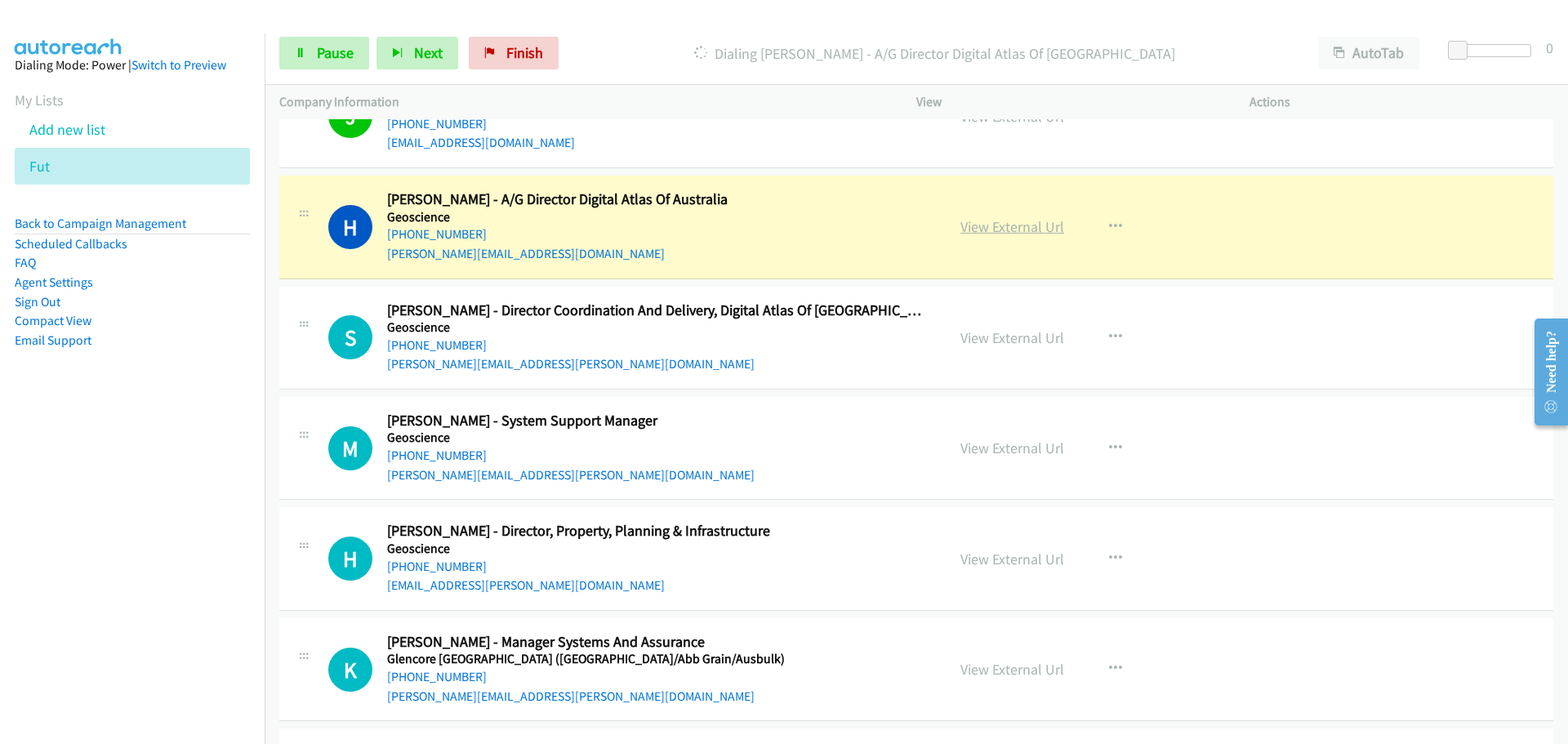
click at [982, 222] on link "View External Url" at bounding box center [1012, 227] width 103 height 19
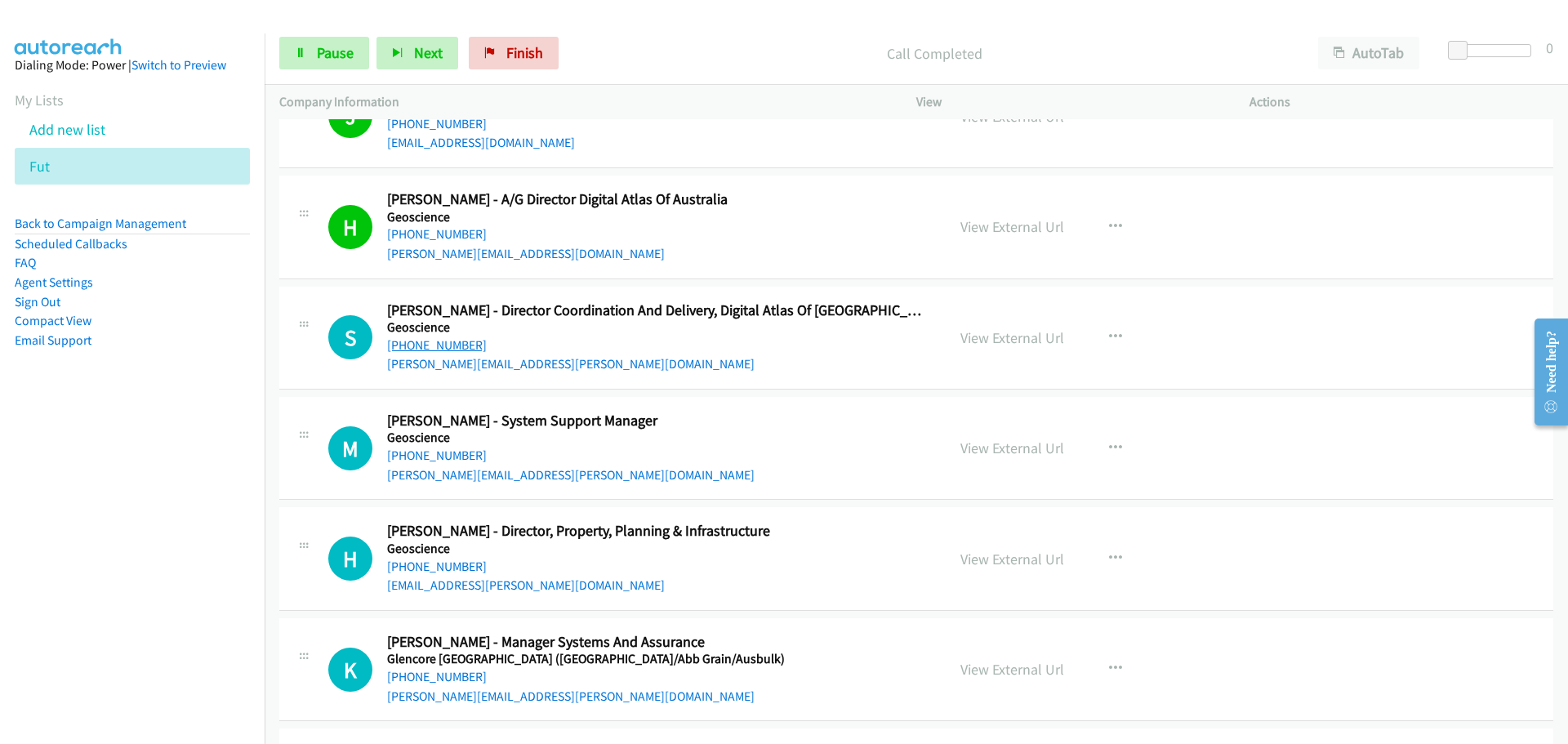
click at [422, 342] on link "[PHONE_NUMBER]" at bounding box center [437, 345] width 100 height 16
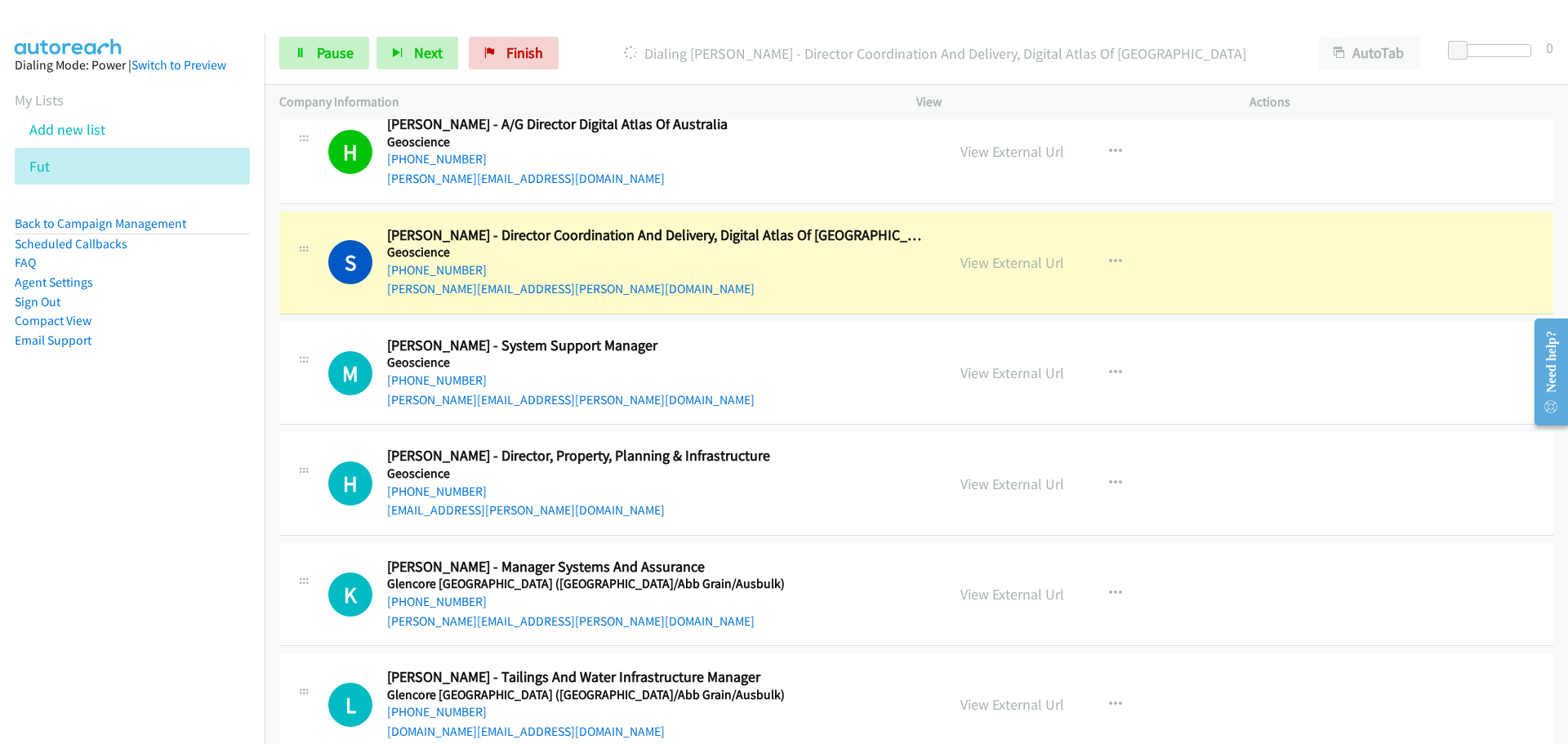
scroll to position [16243, 0]
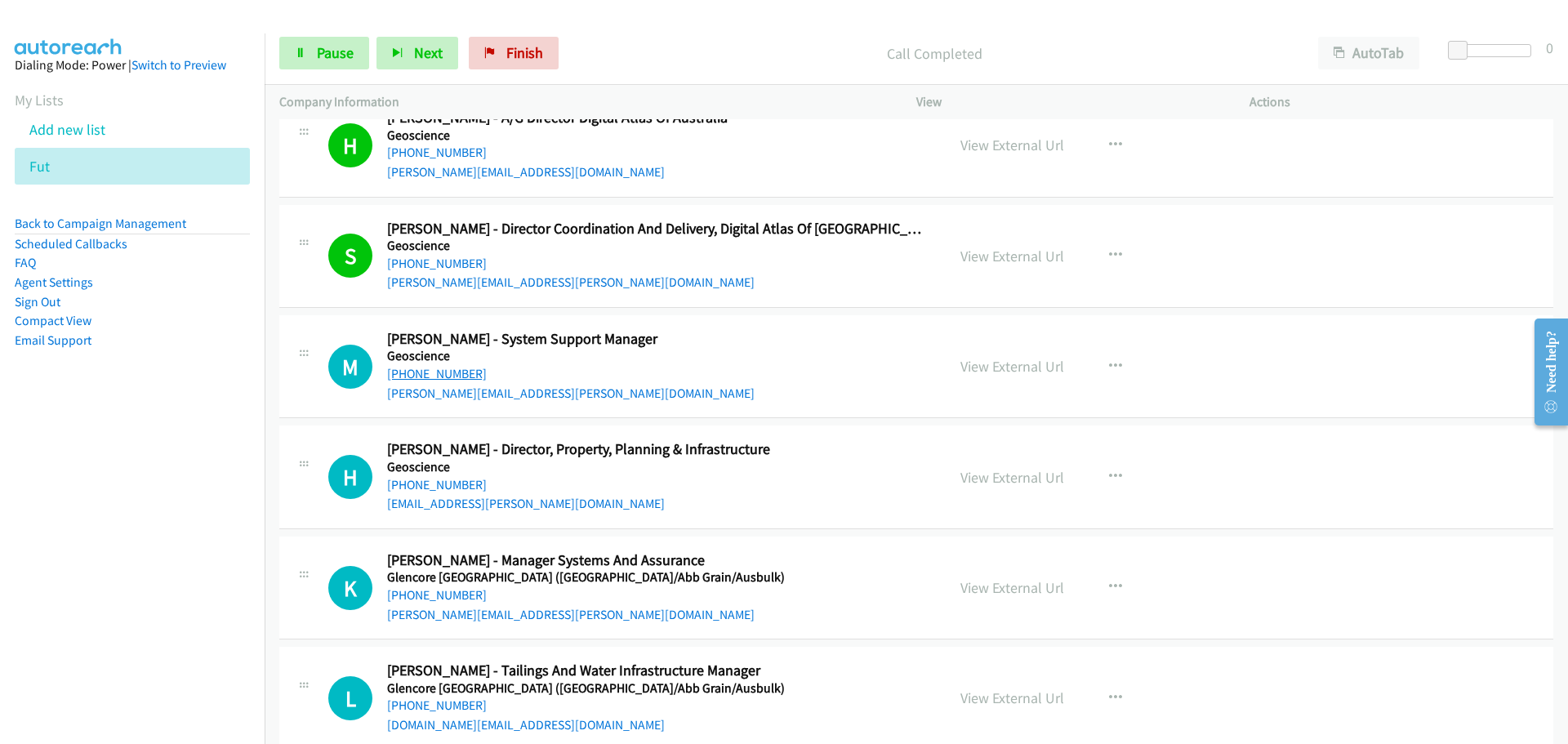
click at [423, 367] on link "[PHONE_NUMBER]" at bounding box center [437, 373] width 100 height 16
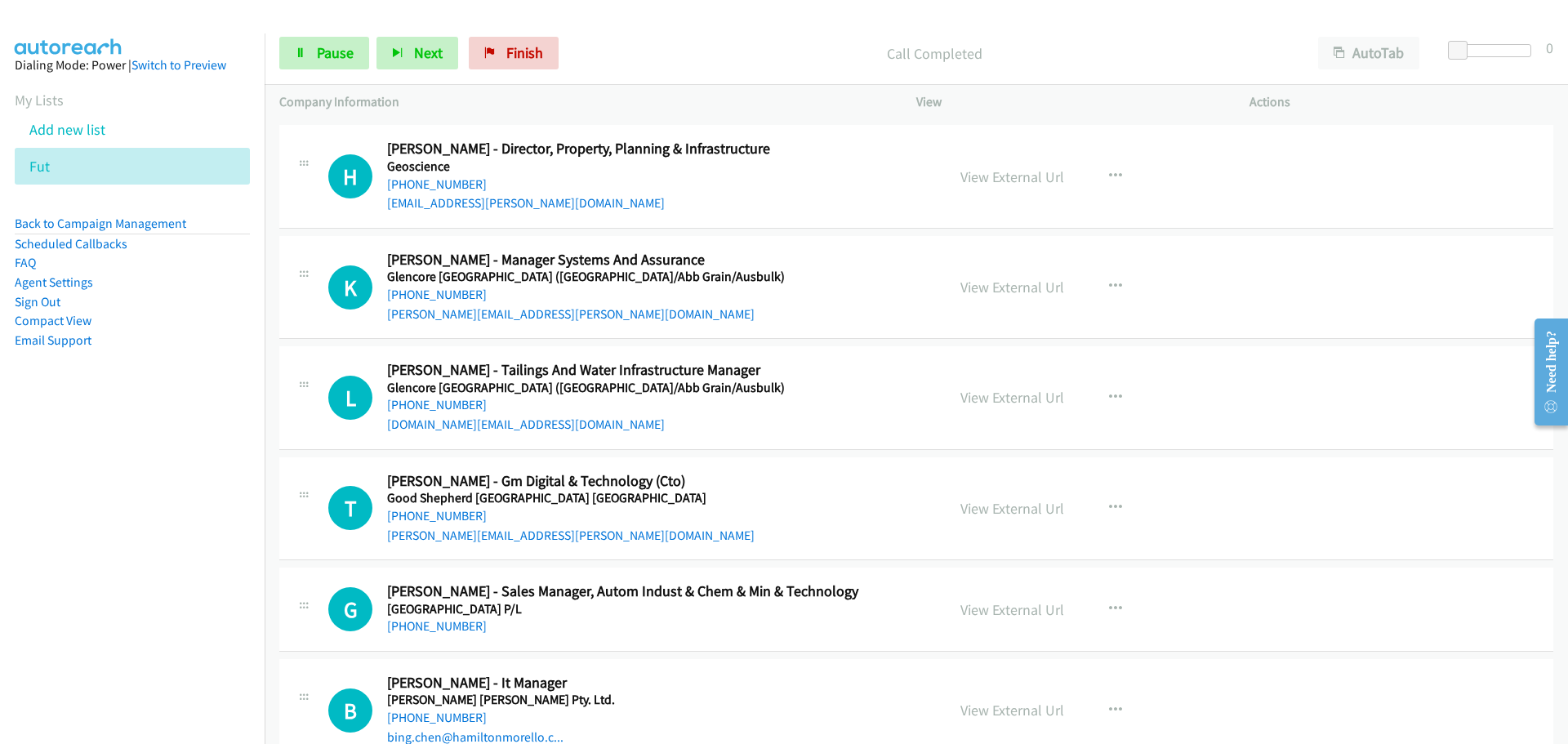
scroll to position [16570, 0]
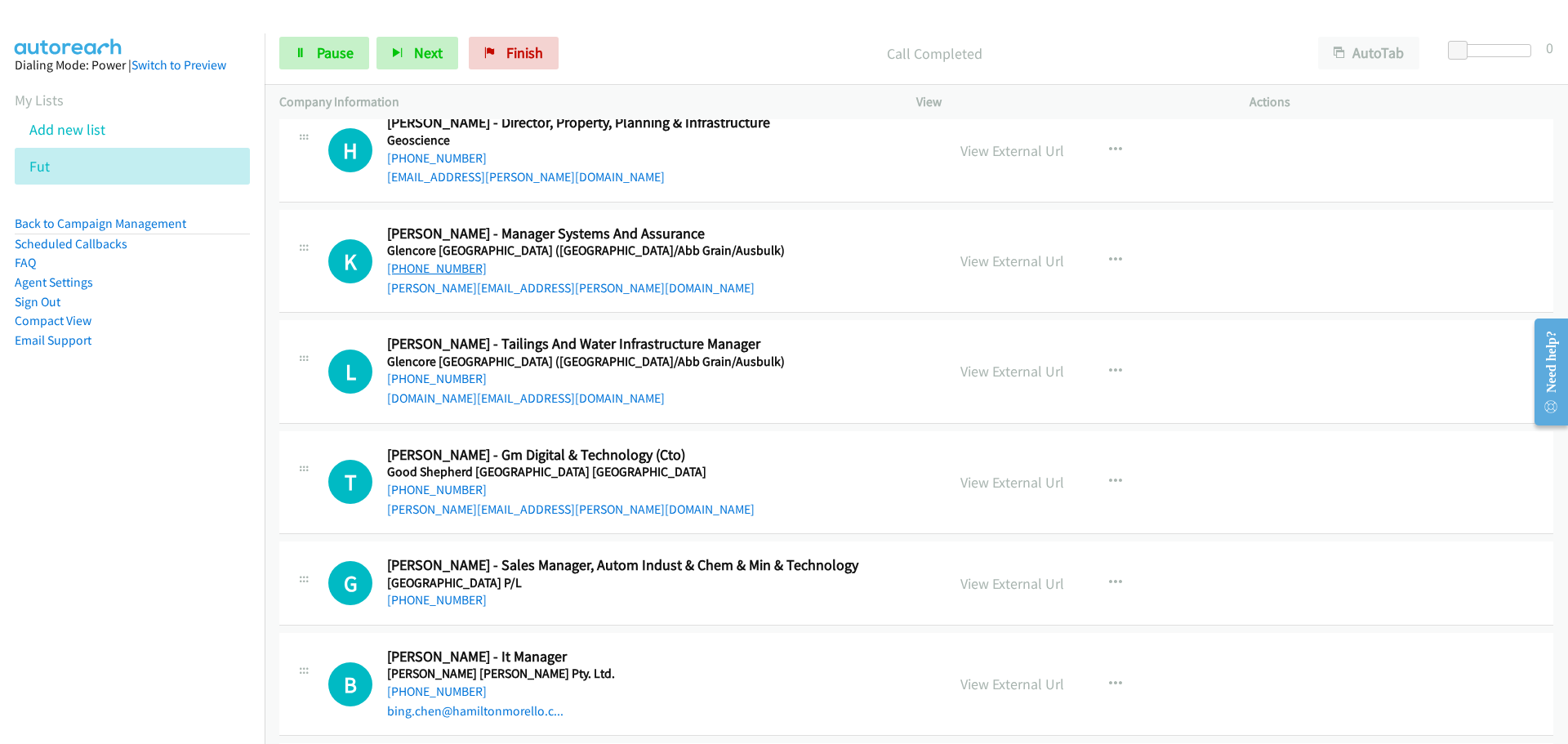
click at [421, 270] on link "[PHONE_NUMBER]" at bounding box center [437, 268] width 100 height 16
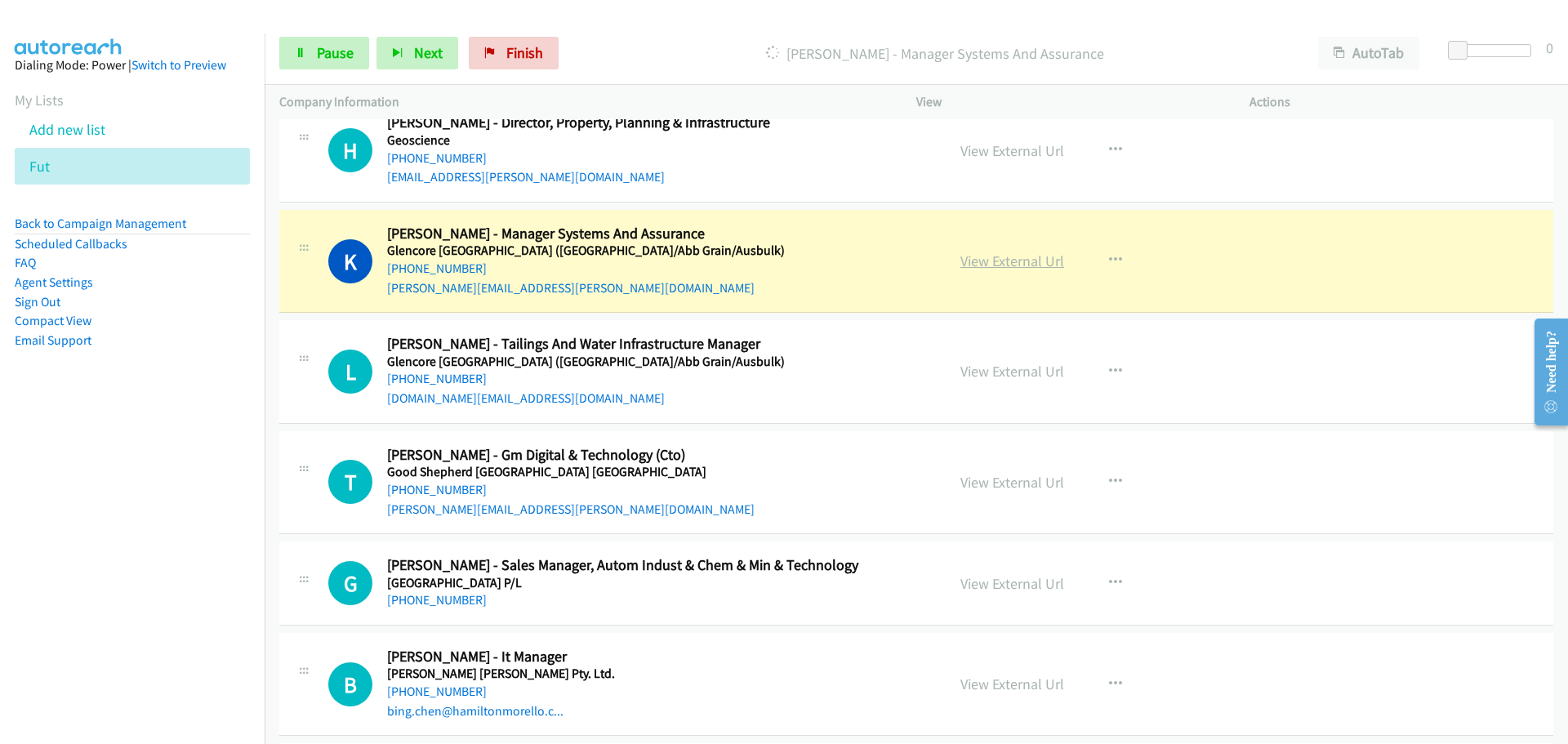
click at [1027, 262] on link "View External Url" at bounding box center [1012, 261] width 103 height 19
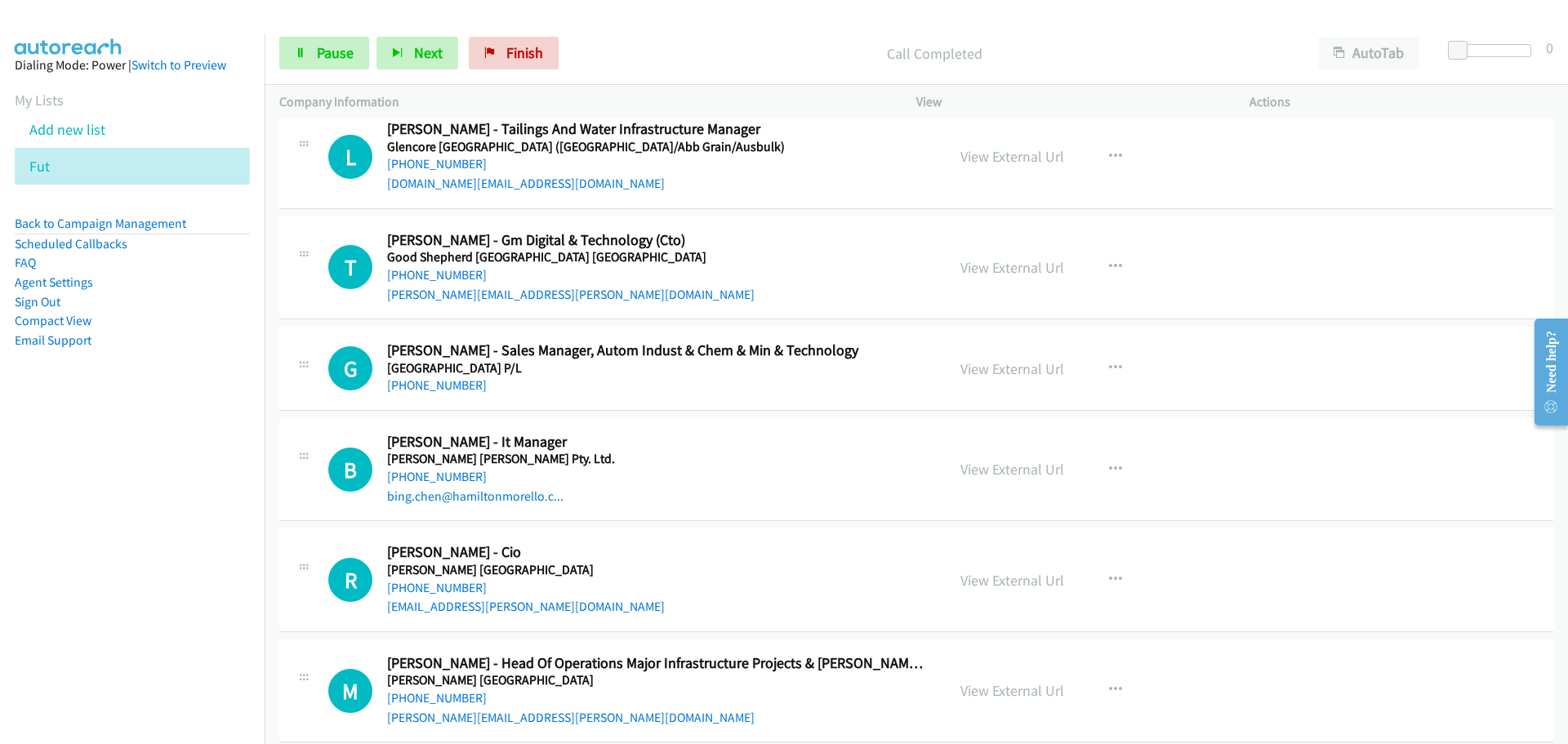
scroll to position [16815, 0]
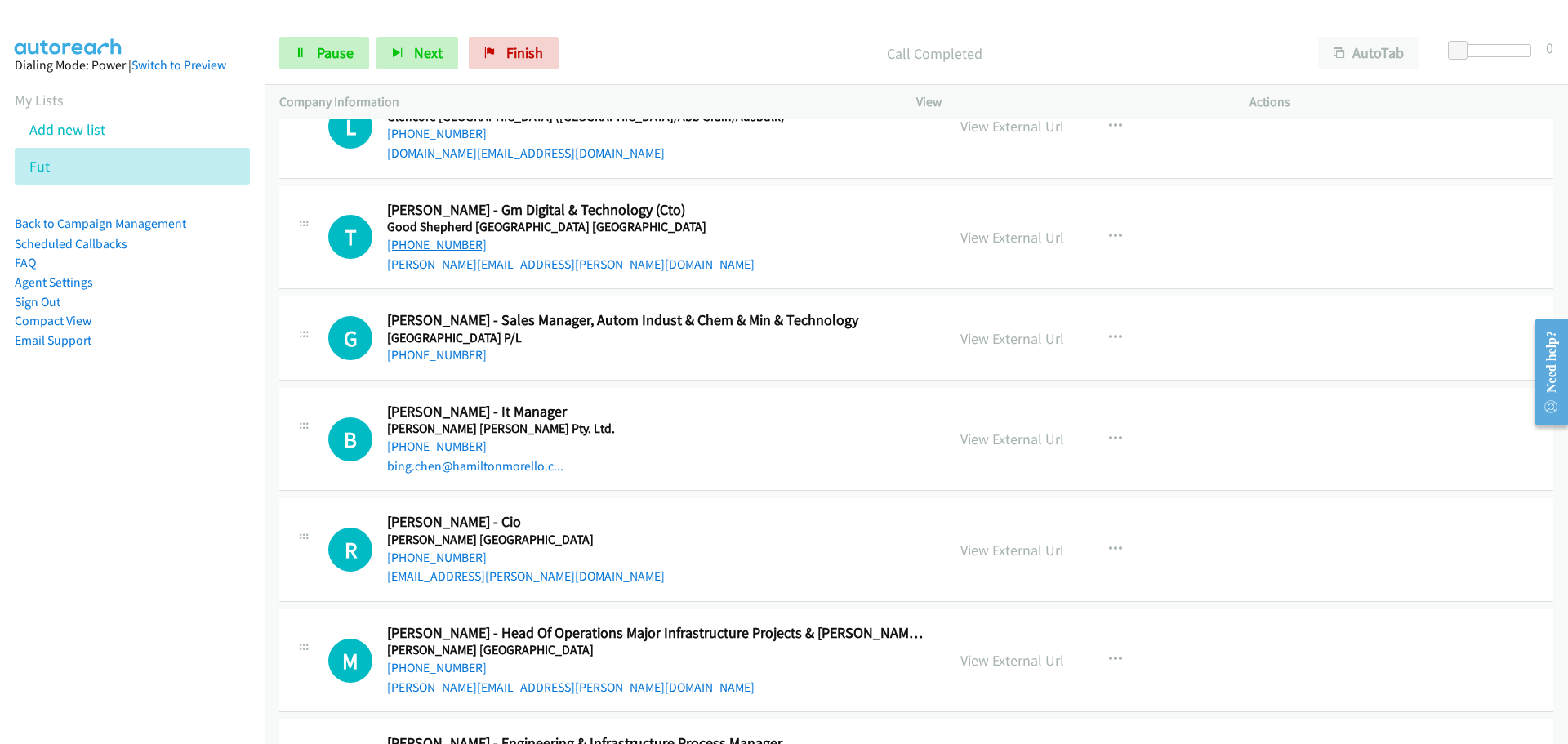
click at [438, 242] on link "[PHONE_NUMBER]" at bounding box center [437, 244] width 100 height 16
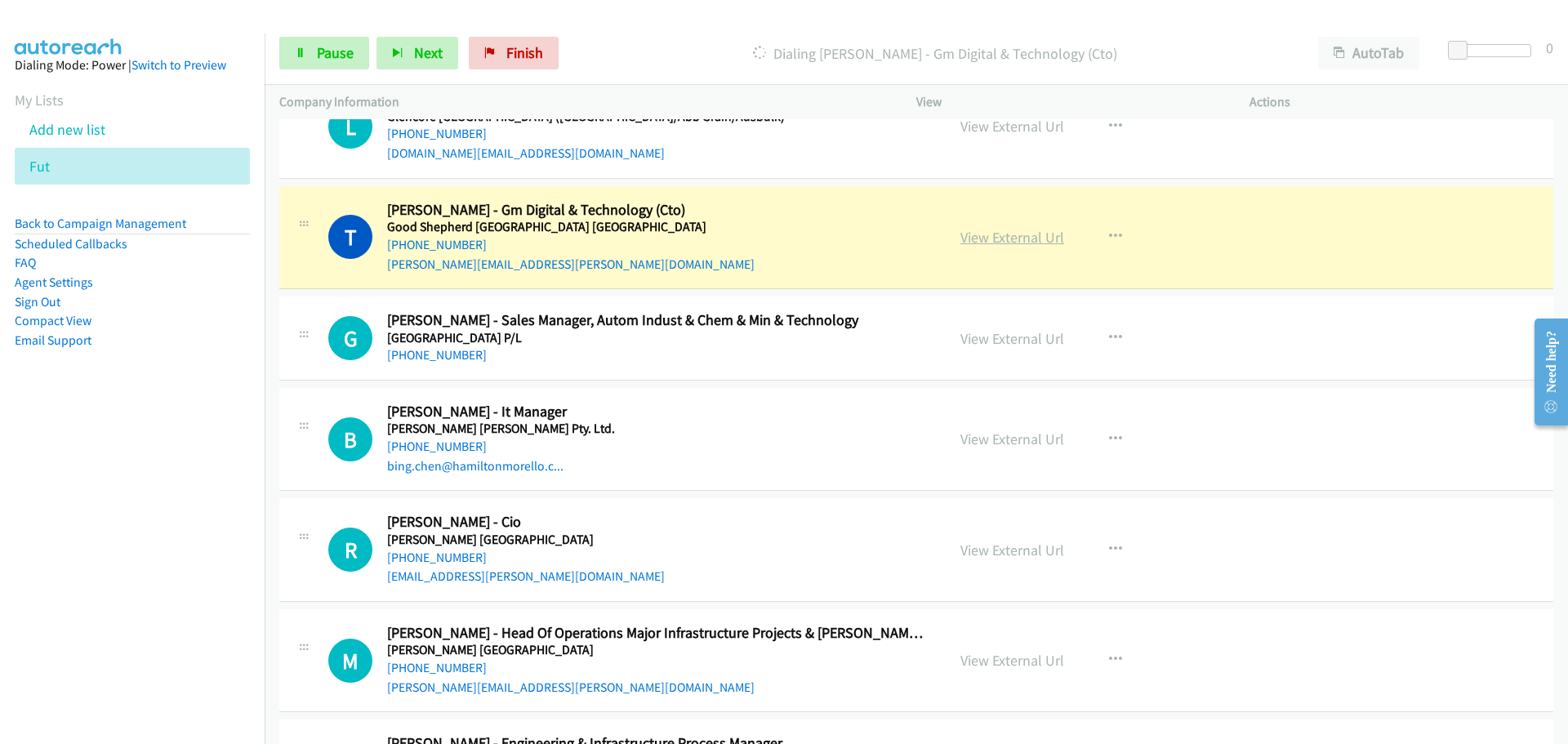
click at [985, 232] on link "View External Url" at bounding box center [1012, 237] width 103 height 19
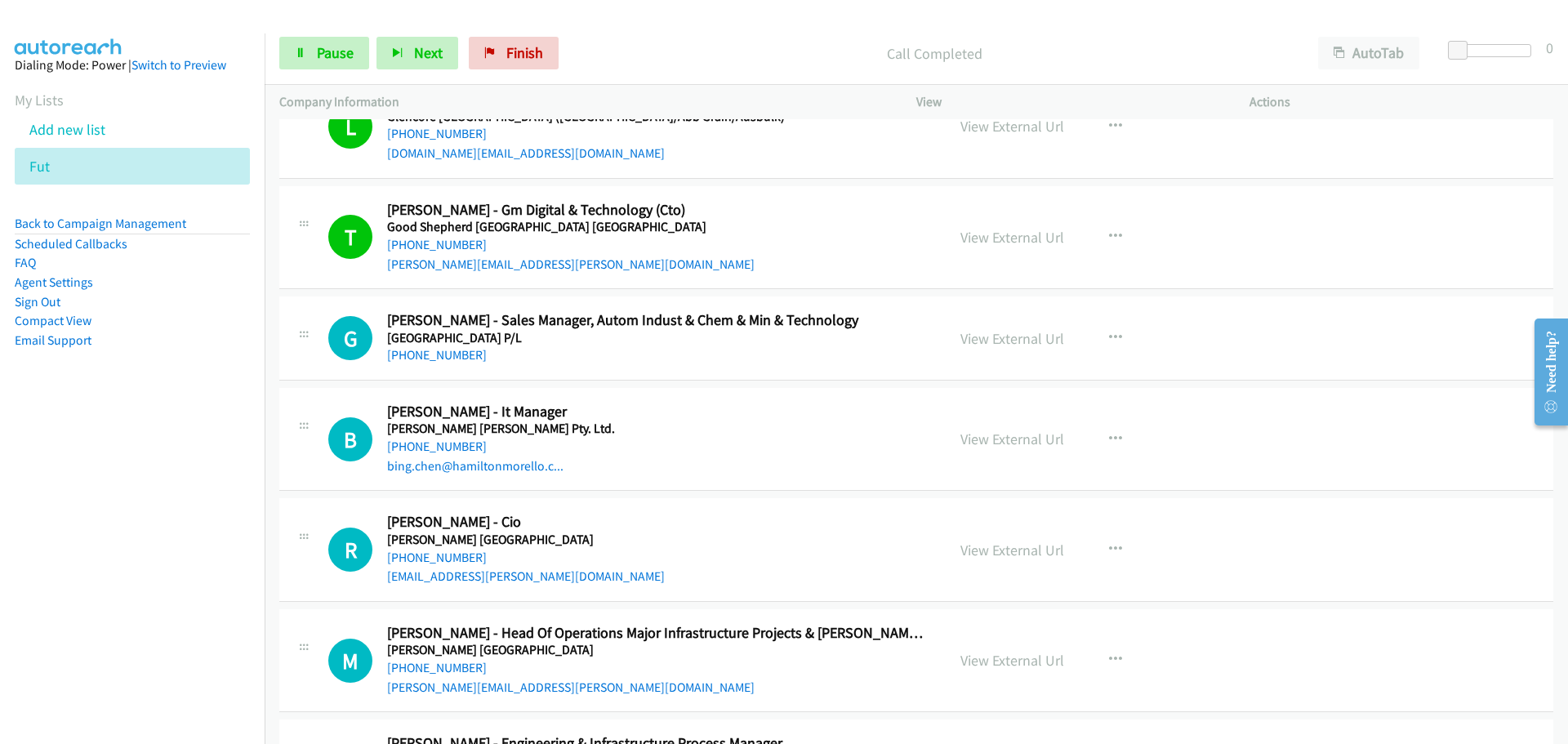
drag, startPoint x: 448, startPoint y: 244, endPoint x: 792, endPoint y: 250, distance: 344.1
click at [448, 244] on link "[PHONE_NUMBER]" at bounding box center [437, 244] width 100 height 16
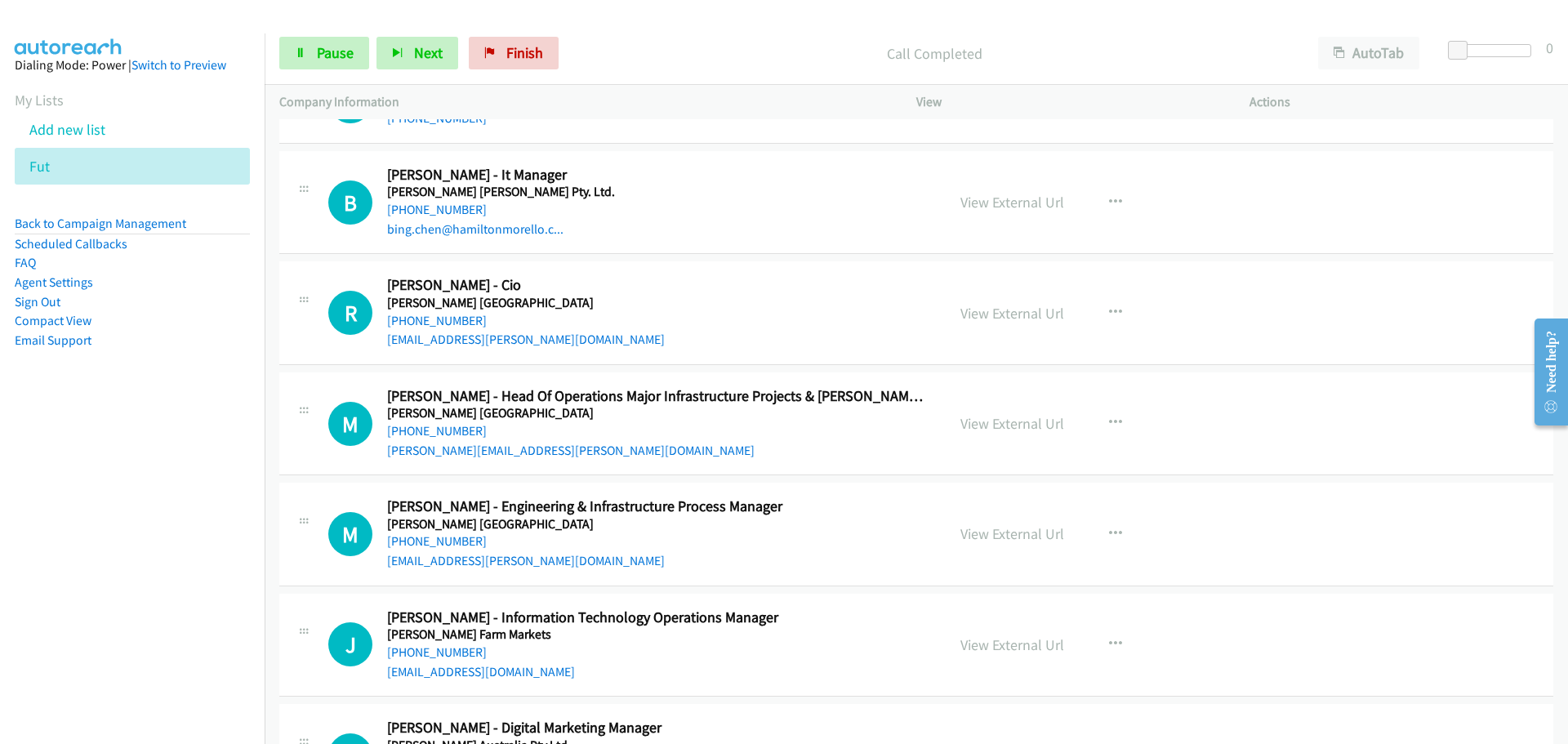
scroll to position [17060, 0]
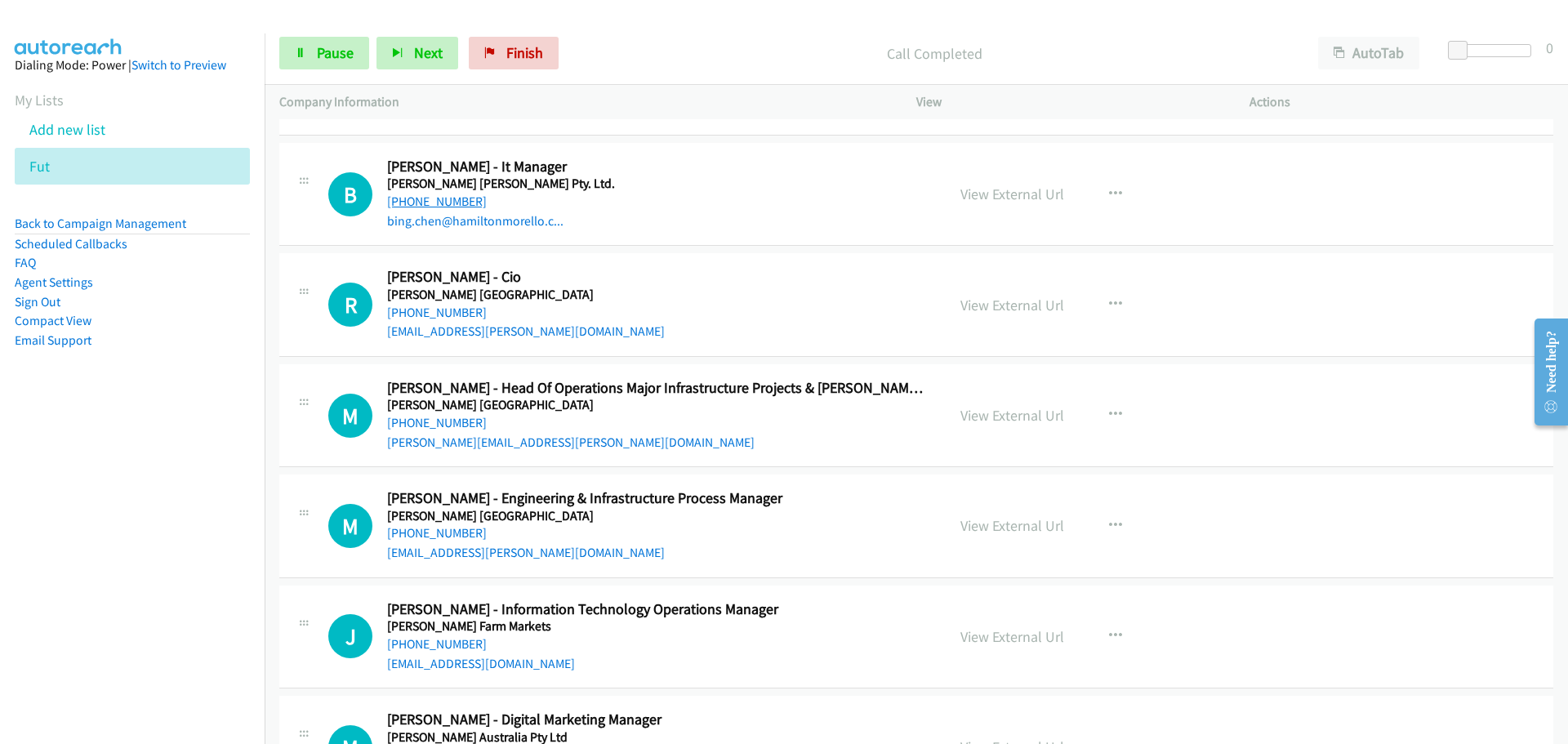
drag, startPoint x: 440, startPoint y: 199, endPoint x: 456, endPoint y: 197, distance: 16.1
click at [440, 199] on link "[PHONE_NUMBER]" at bounding box center [437, 201] width 100 height 16
drag, startPoint x: 440, startPoint y: 315, endPoint x: 448, endPoint y: 302, distance: 15.3
click at [440, 315] on link "[PHONE_NUMBER]" at bounding box center [437, 312] width 100 height 16
click at [428, 423] on link "[PHONE_NUMBER]" at bounding box center [437, 422] width 100 height 16
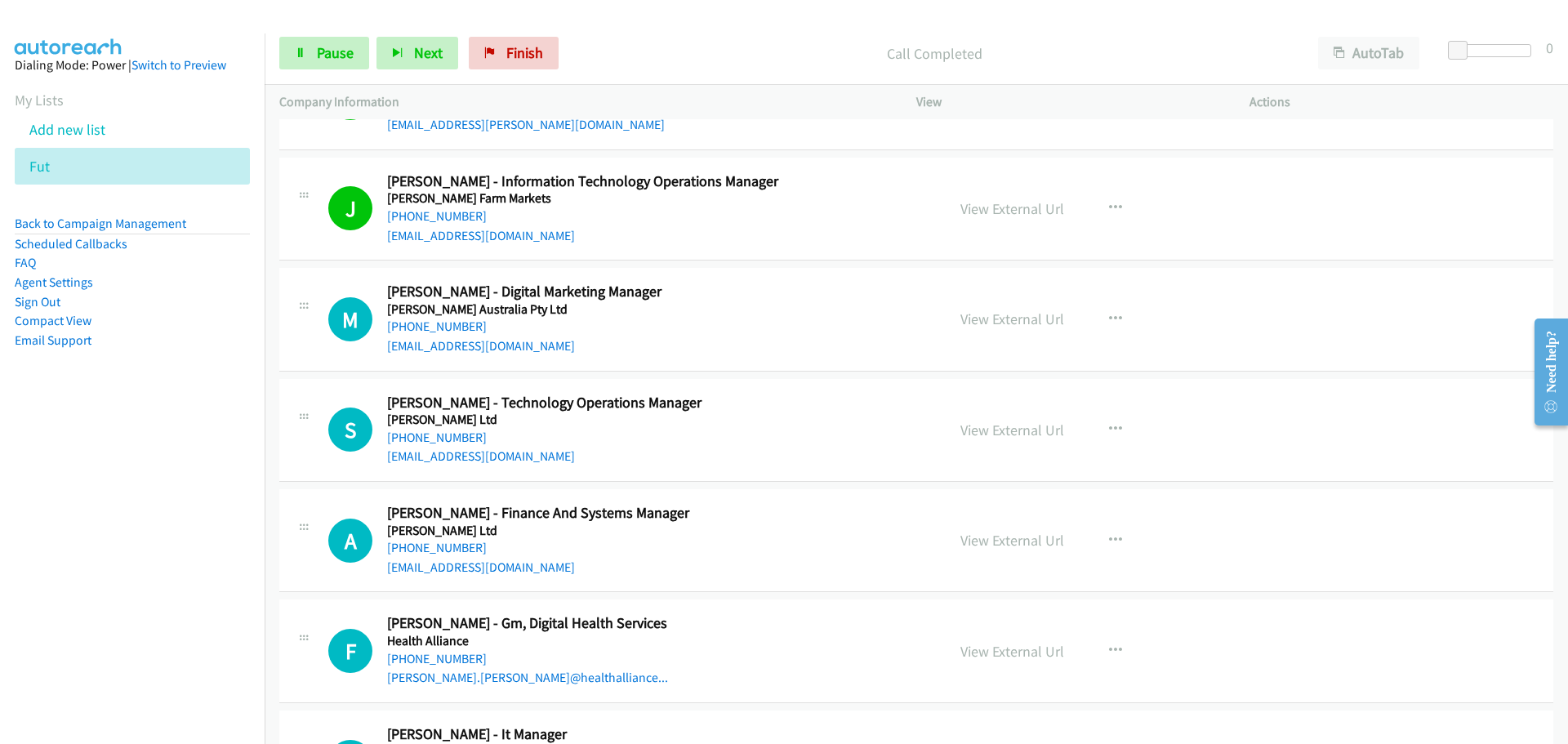
scroll to position [17549, 0]
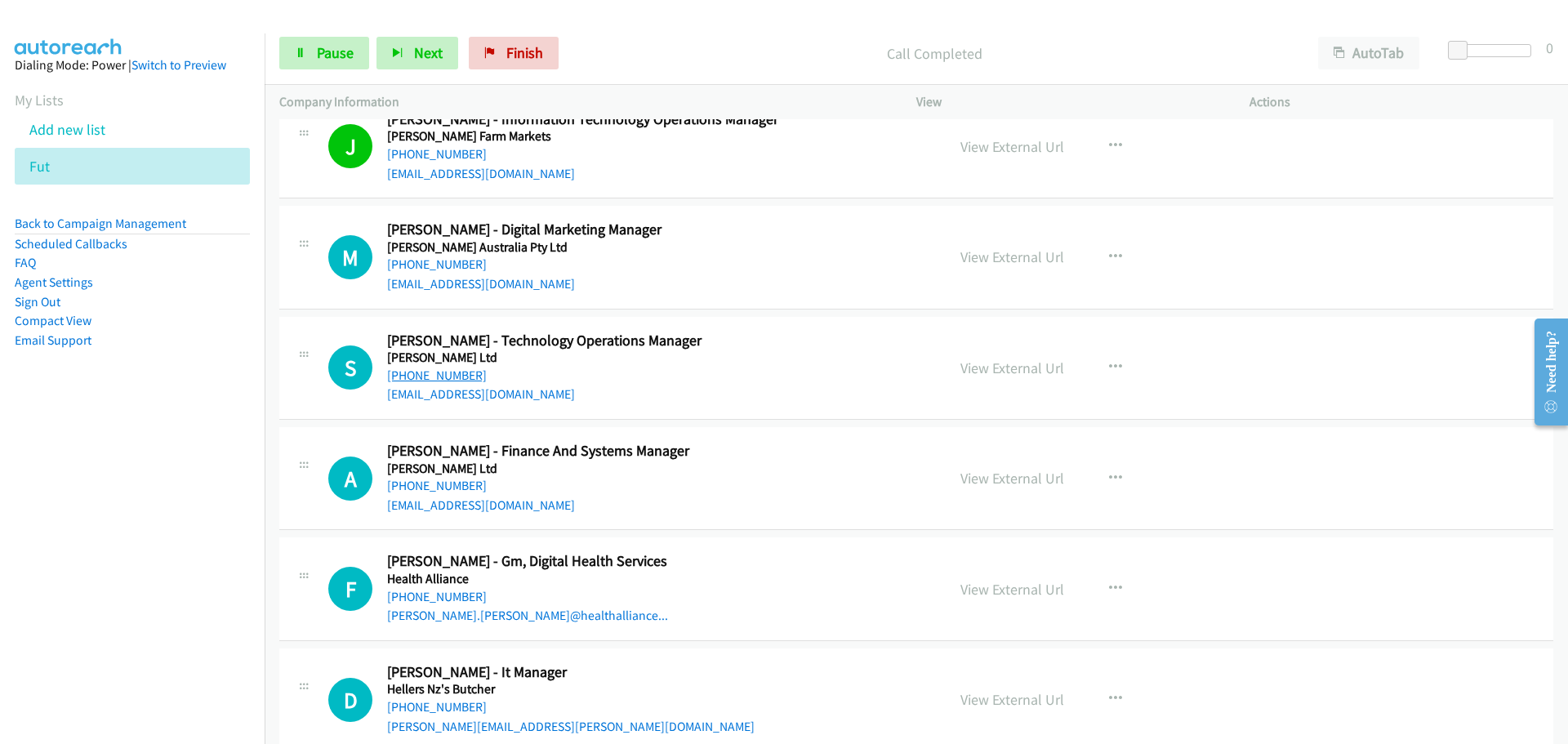
click at [448, 377] on link "[PHONE_NUMBER]" at bounding box center [437, 375] width 100 height 16
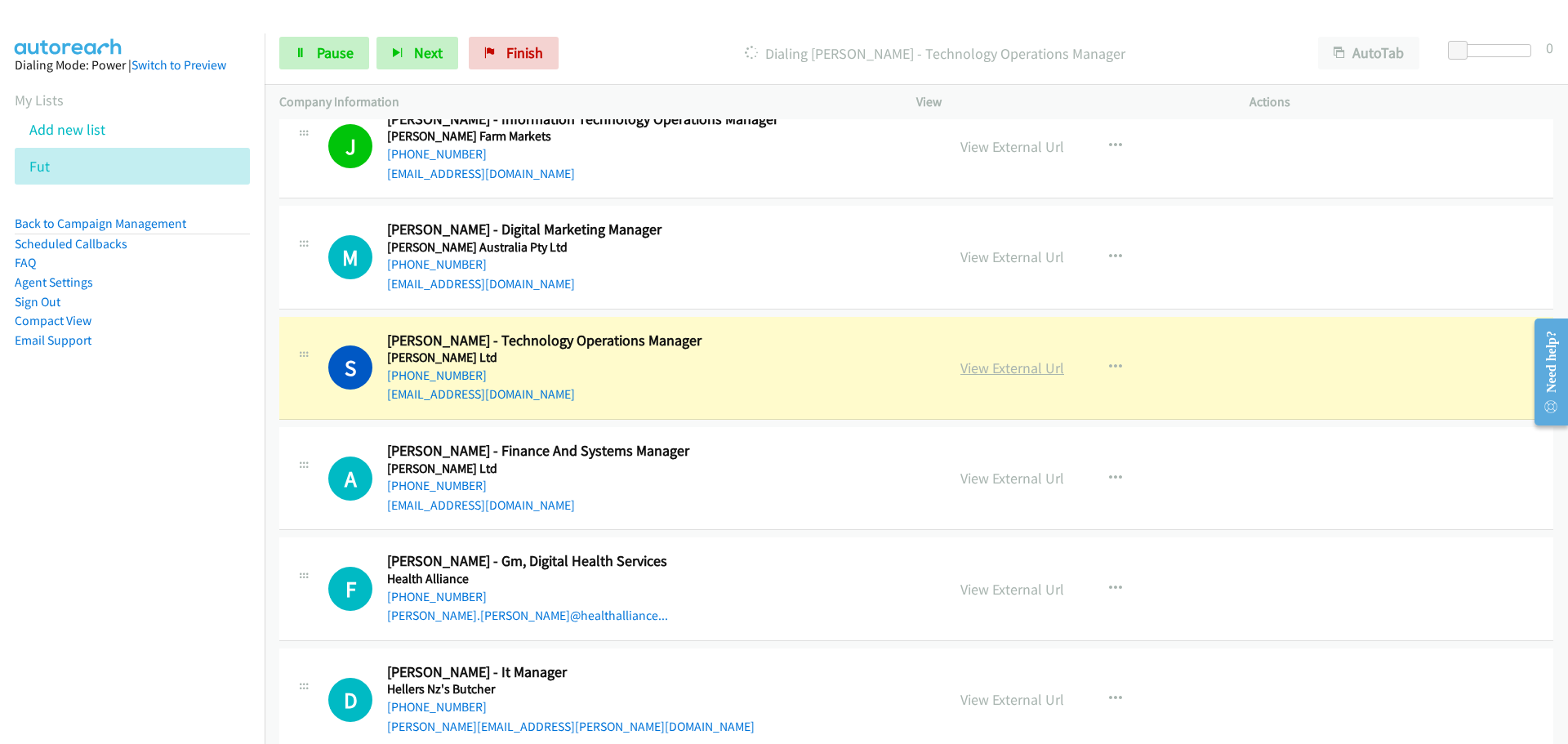
click at [1003, 365] on link "View External Url" at bounding box center [1012, 367] width 103 height 19
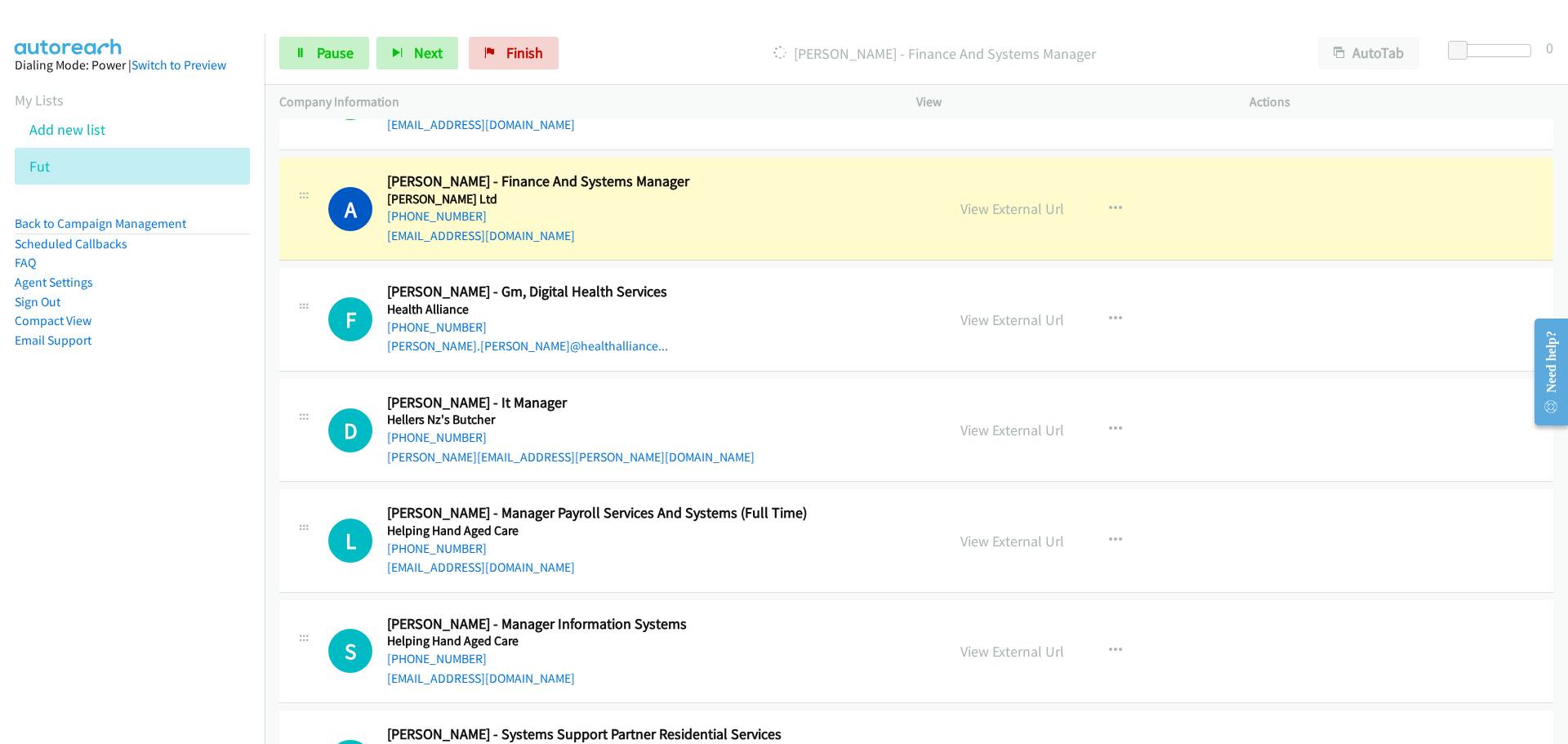
scroll to position [17875, 0]
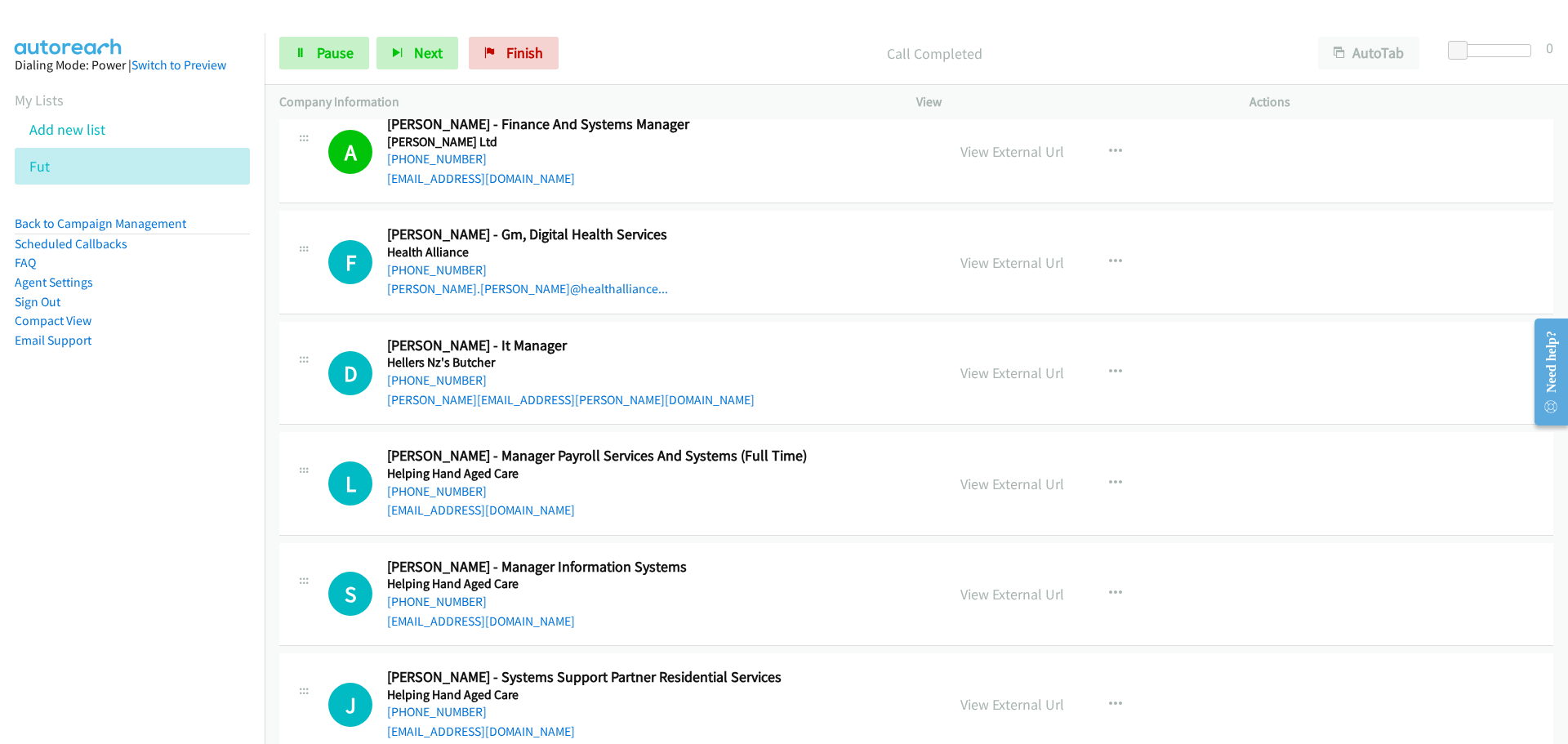
drag, startPoint x: 445, startPoint y: 381, endPoint x: 1537, endPoint y: 536, distance: 1102.9
click at [435, 377] on link "[PHONE_NUMBER]" at bounding box center [437, 380] width 100 height 16
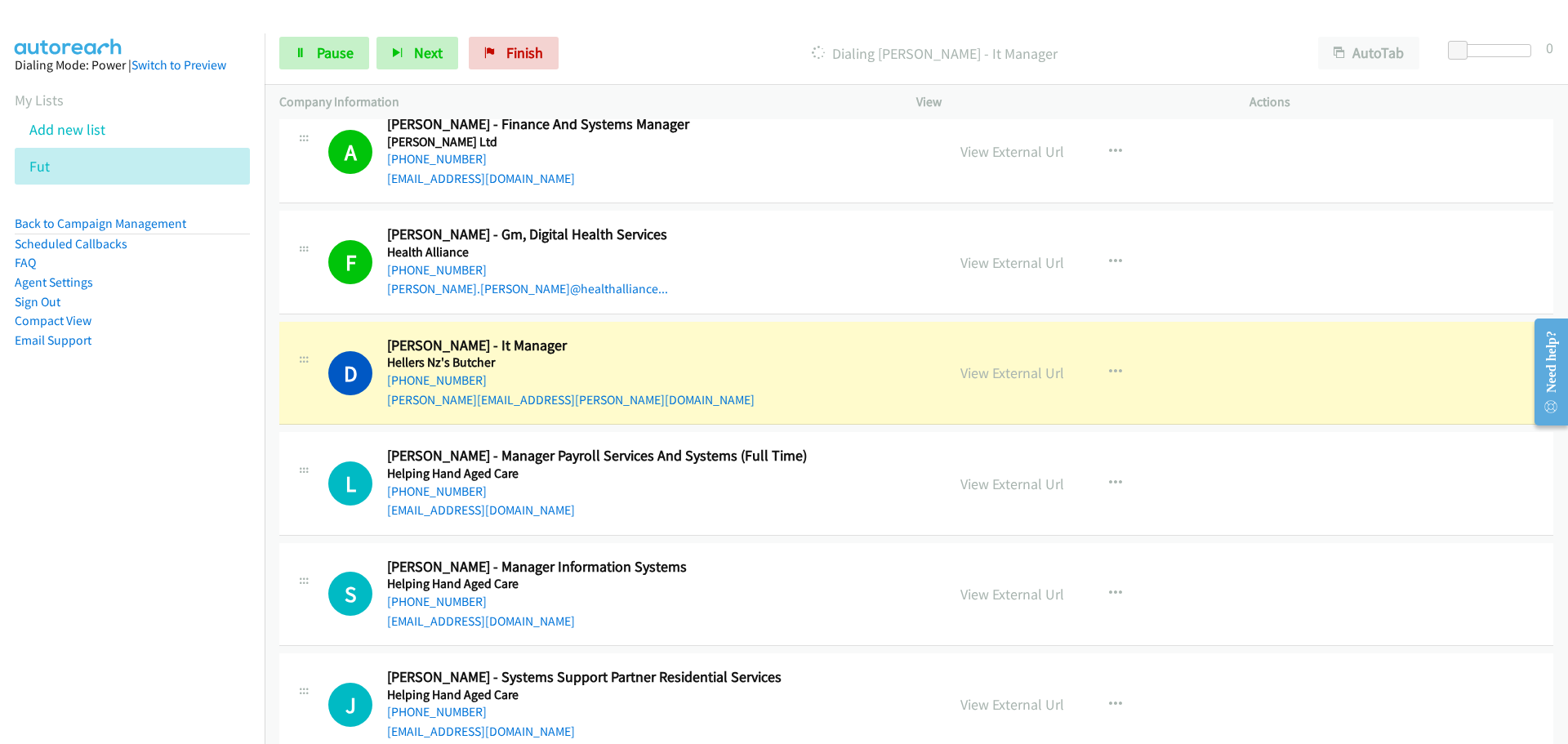
click at [954, 677] on div "View External Url View External Url Email Schedule/Manage Callback Start Calls …" at bounding box center [1119, 703] width 348 height 72
click at [1011, 377] on link "View External Url" at bounding box center [1012, 372] width 103 height 19
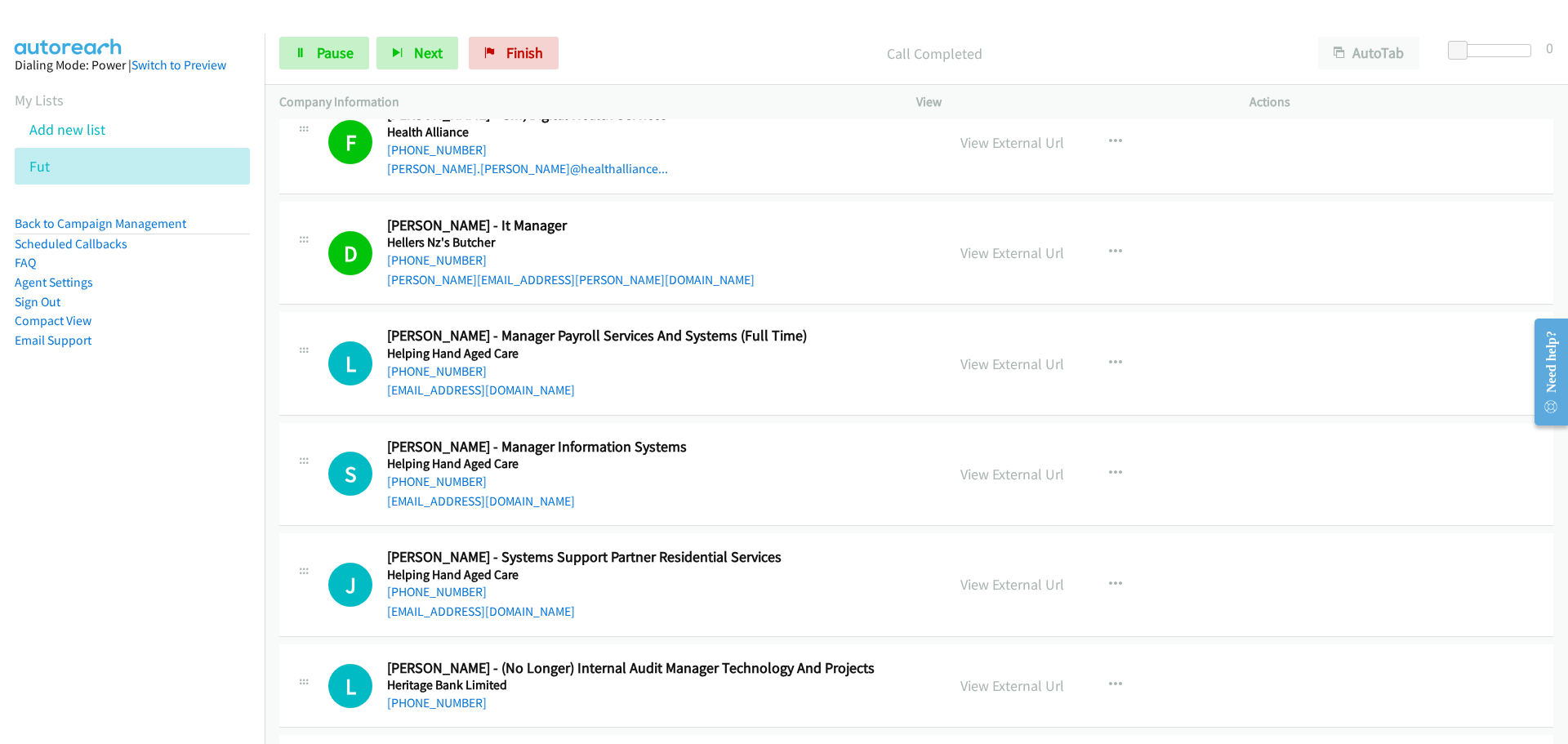
scroll to position [18120, 0]
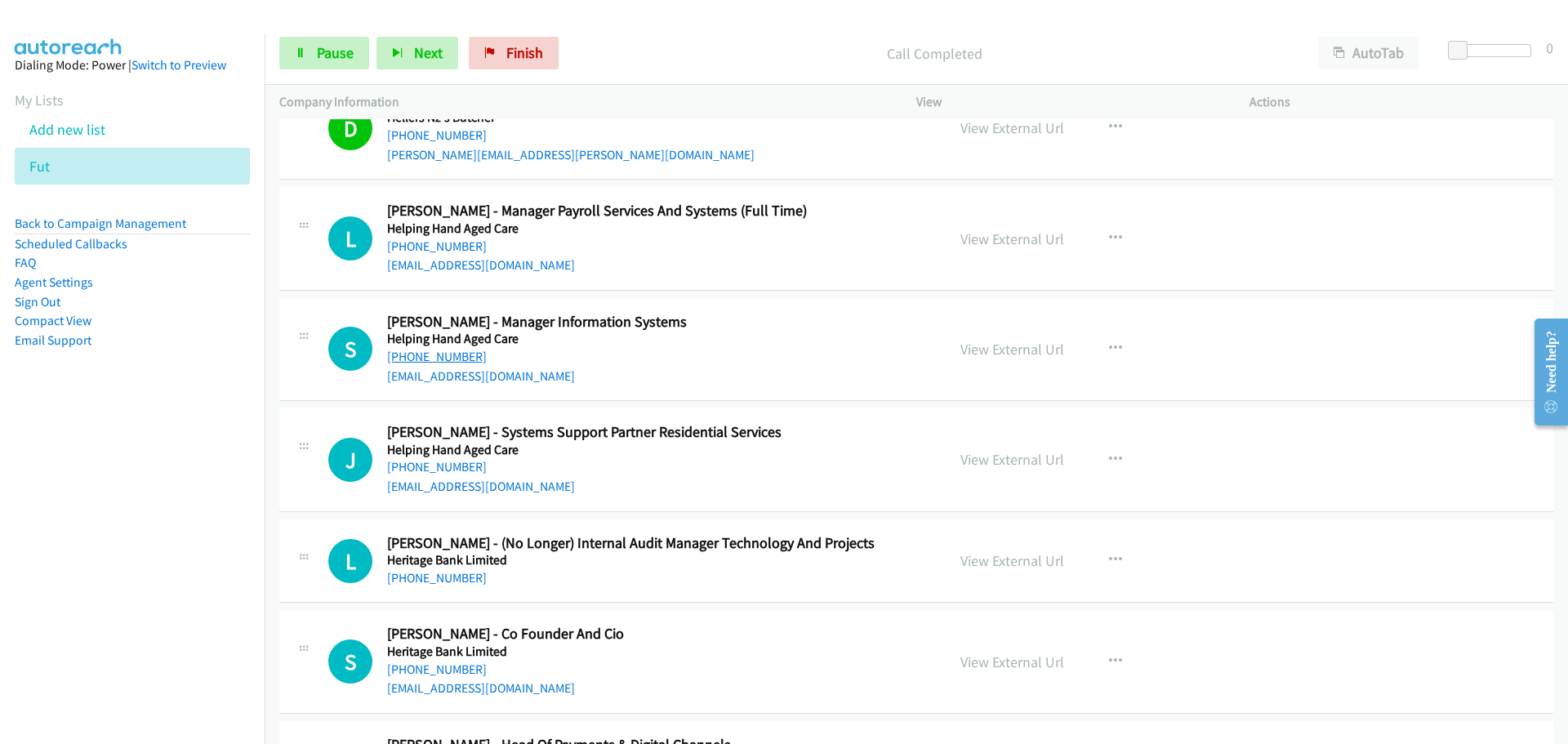
click at [455, 357] on link "[PHONE_NUMBER]" at bounding box center [437, 356] width 100 height 16
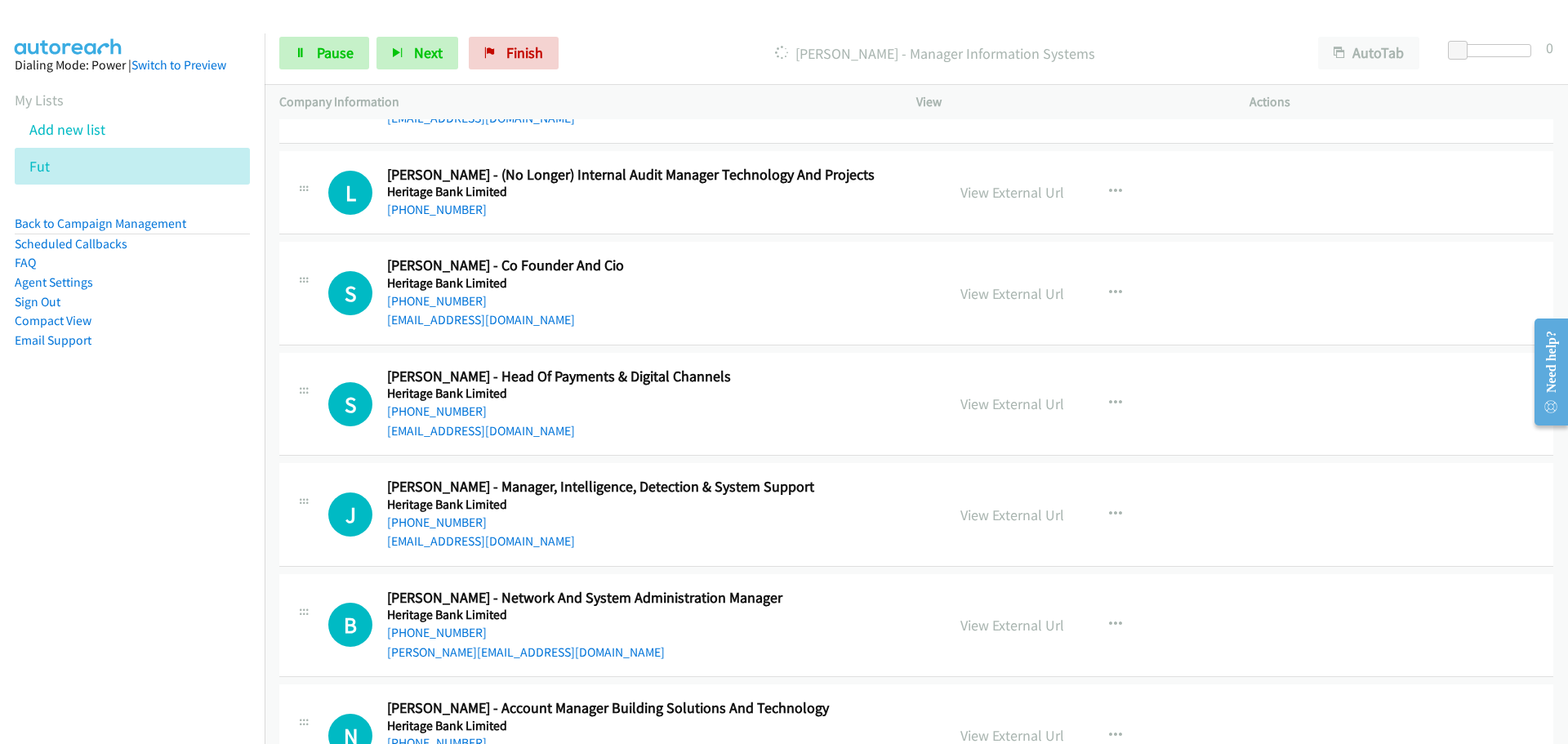
scroll to position [18528, 0]
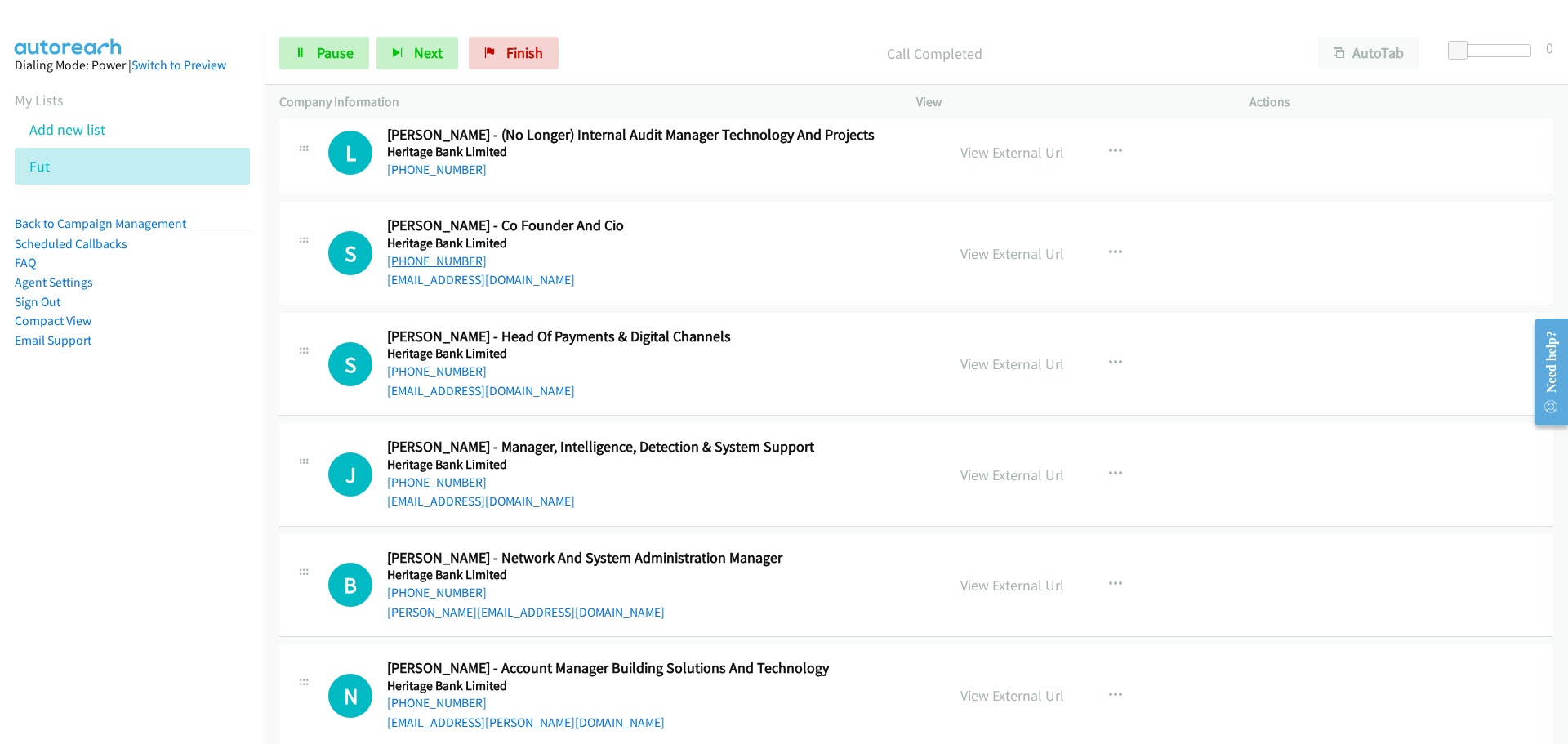
click at [463, 262] on link "[PHONE_NUMBER]" at bounding box center [437, 261] width 100 height 16
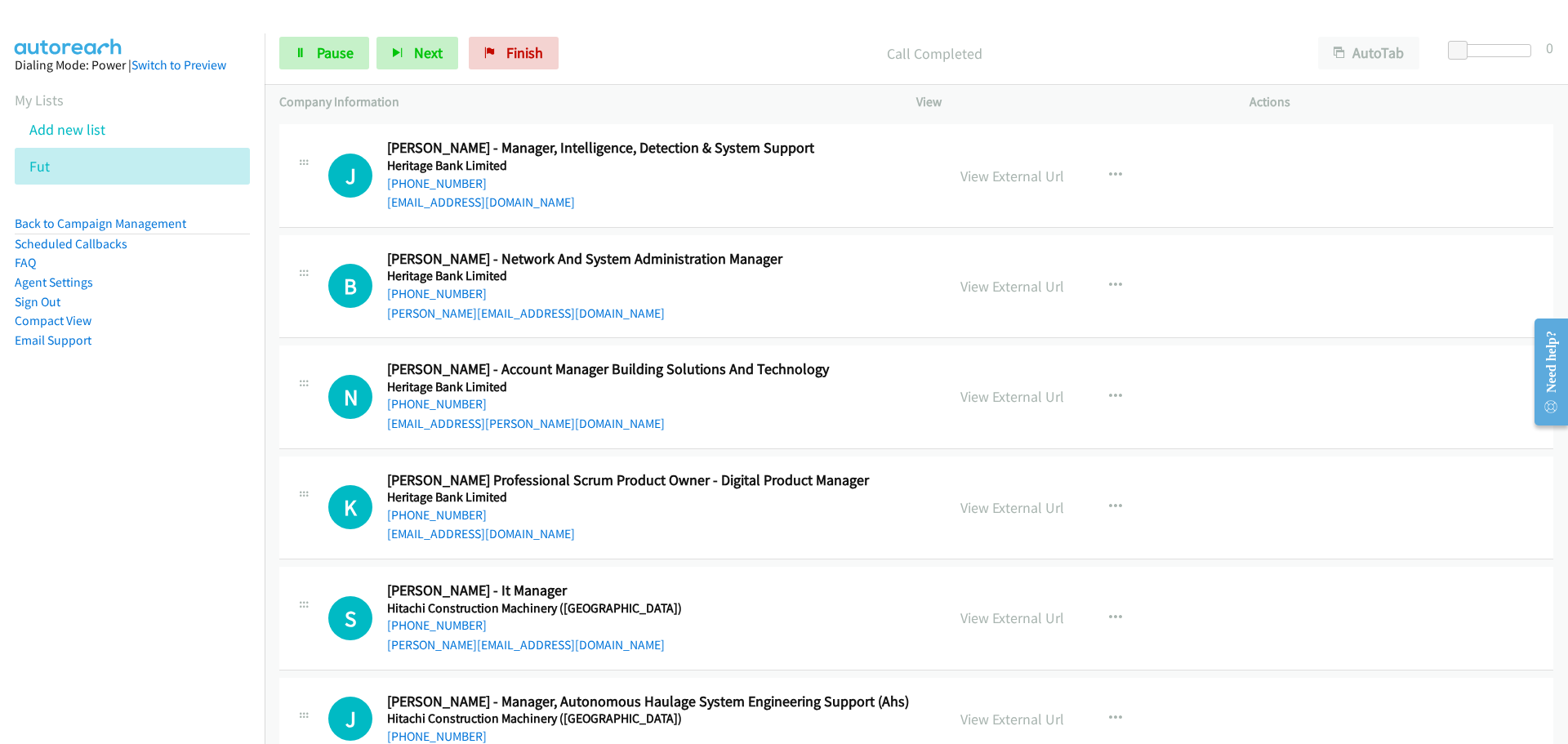
scroll to position [18855, 0]
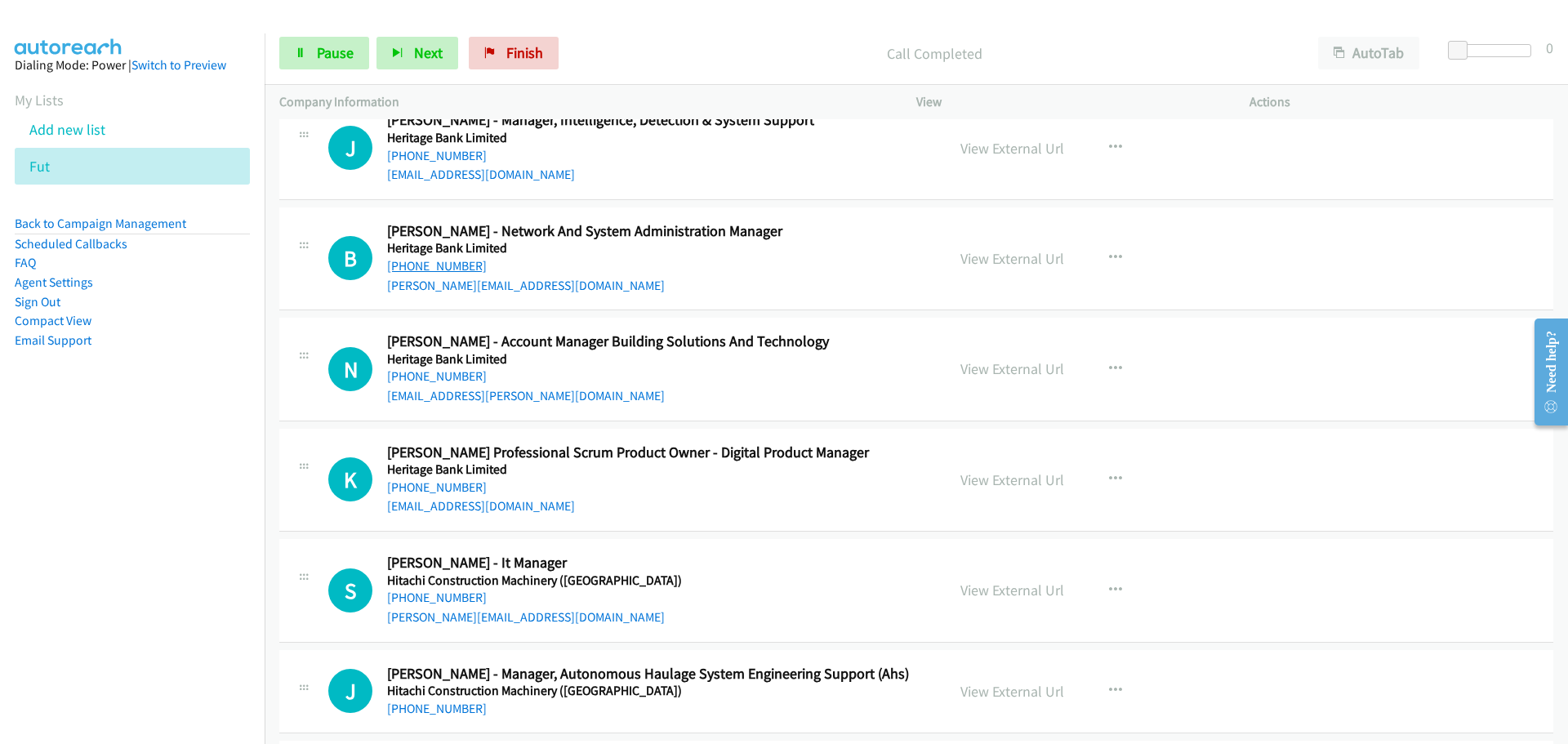
click at [463, 269] on link "[PHONE_NUMBER]" at bounding box center [437, 266] width 100 height 16
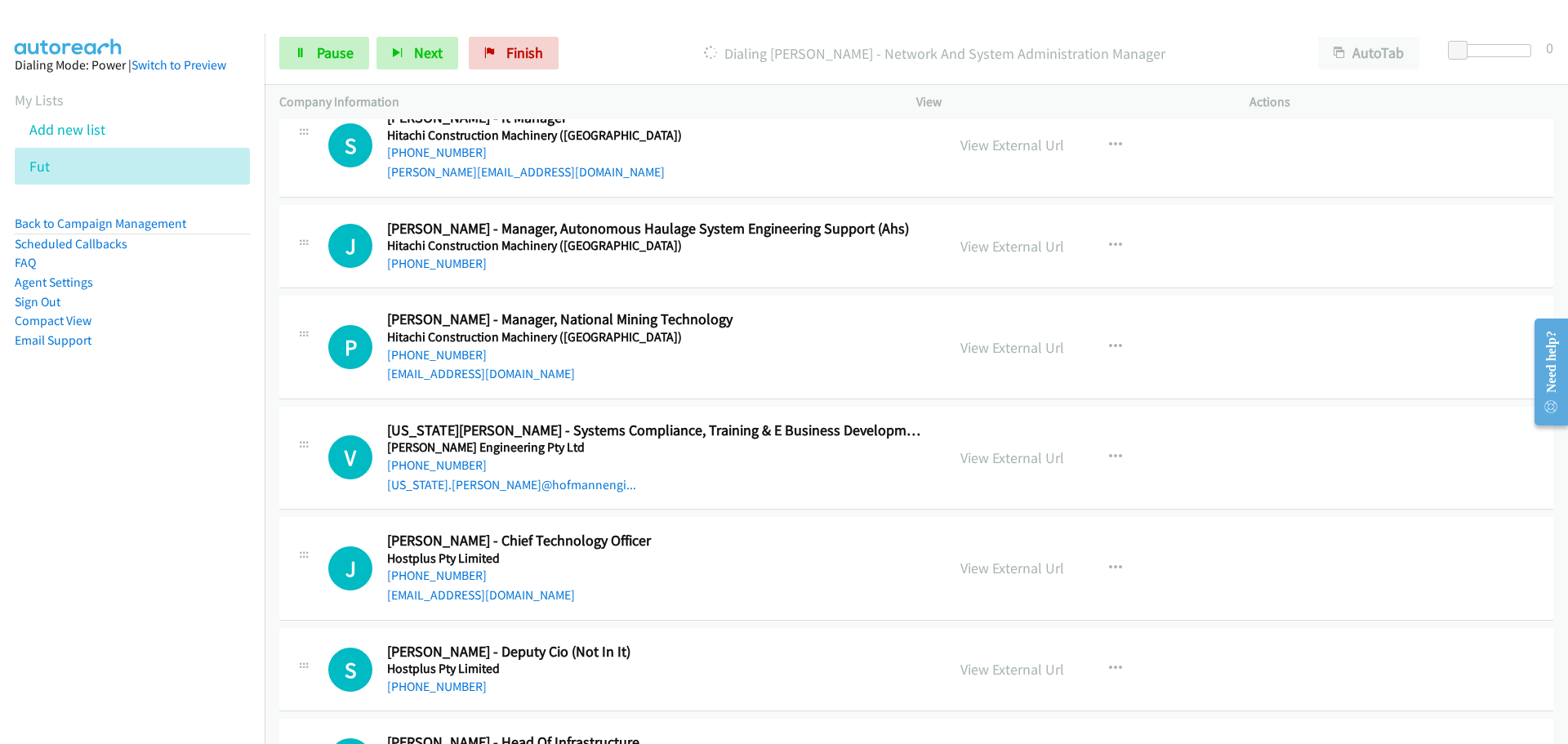
scroll to position [19263, 0]
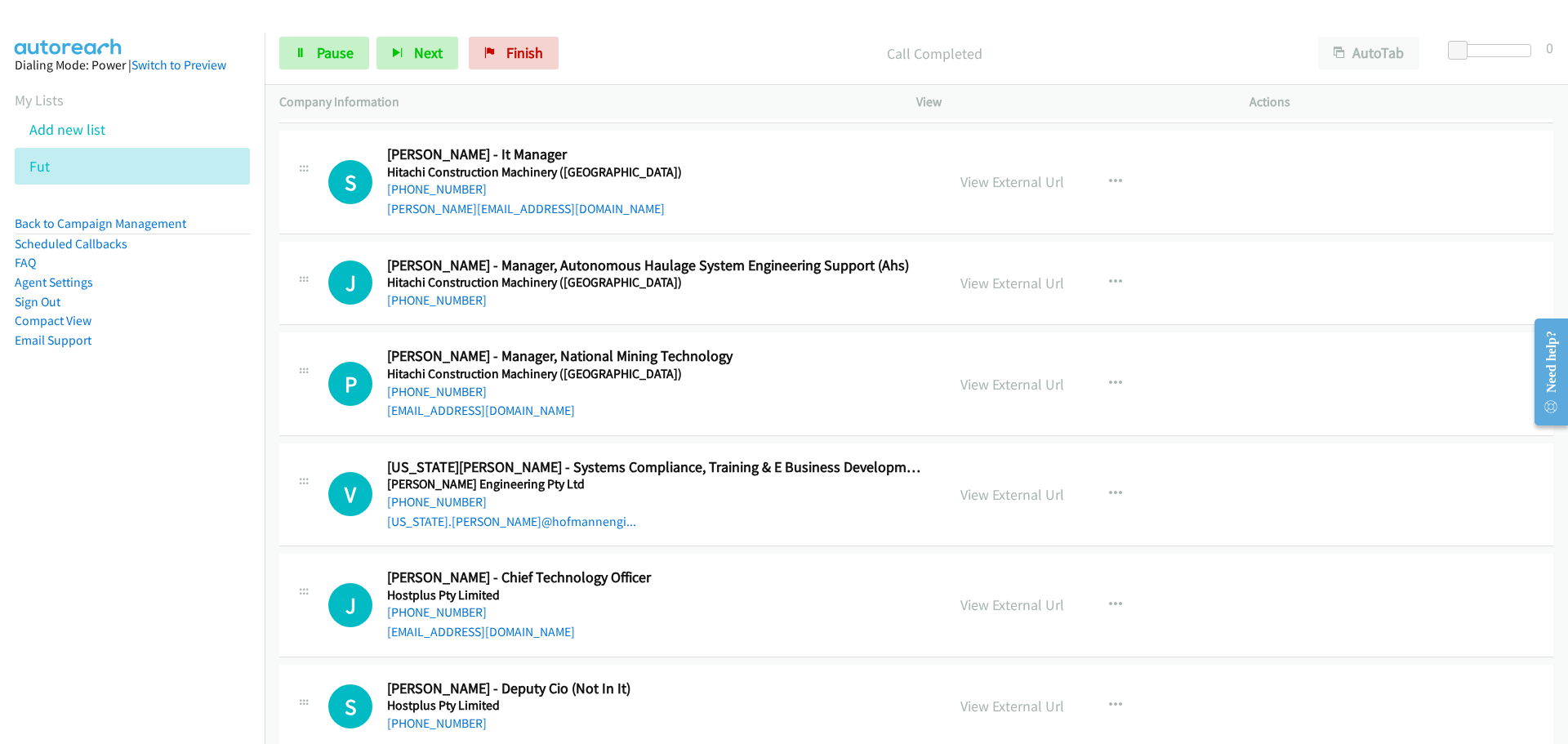
drag, startPoint x: 438, startPoint y: 183, endPoint x: 482, endPoint y: 189, distance: 44.4
click at [438, 183] on link "[PHONE_NUMBER]" at bounding box center [437, 188] width 100 height 16
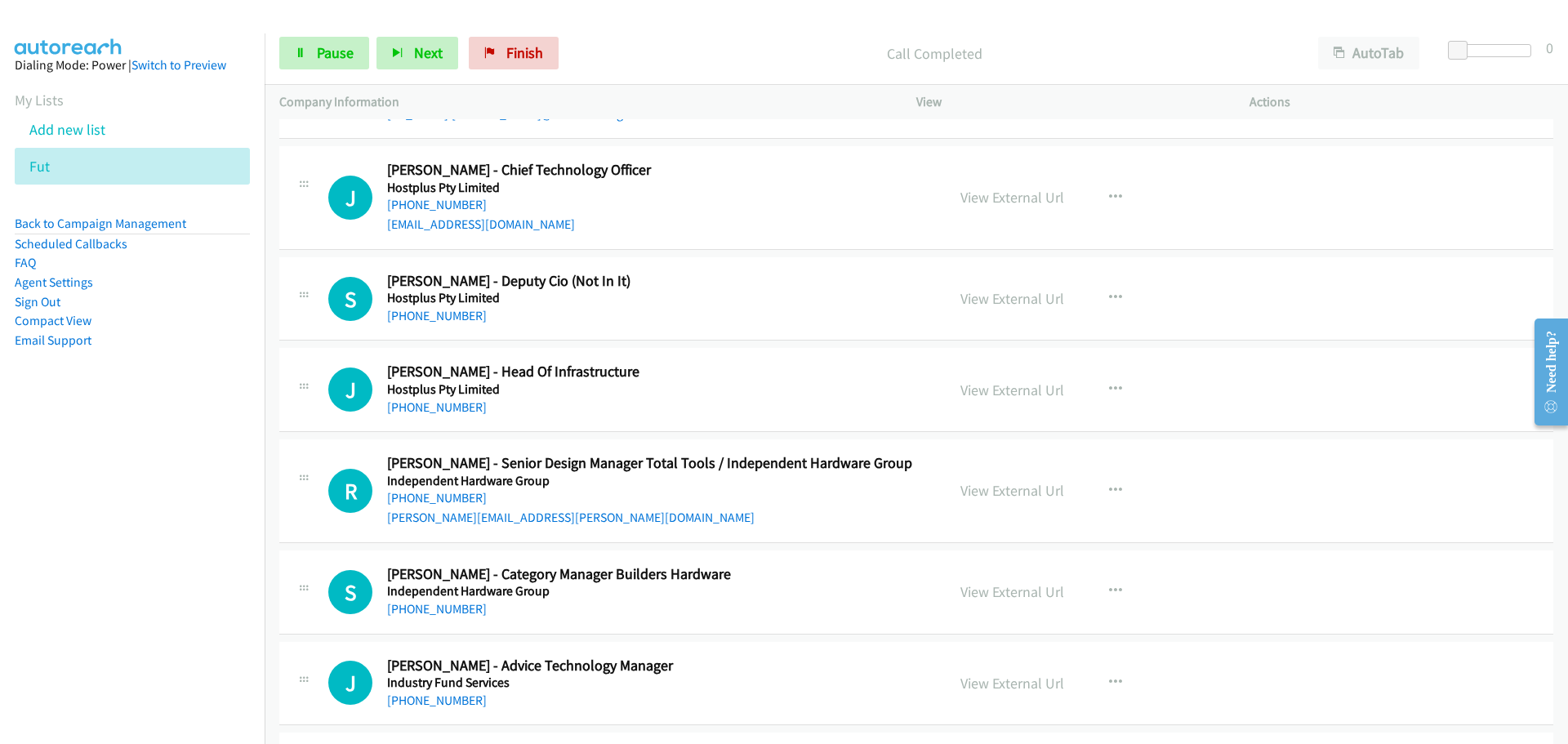
scroll to position [19671, 0]
click at [463, 205] on link "[PHONE_NUMBER]" at bounding box center [437, 203] width 100 height 16
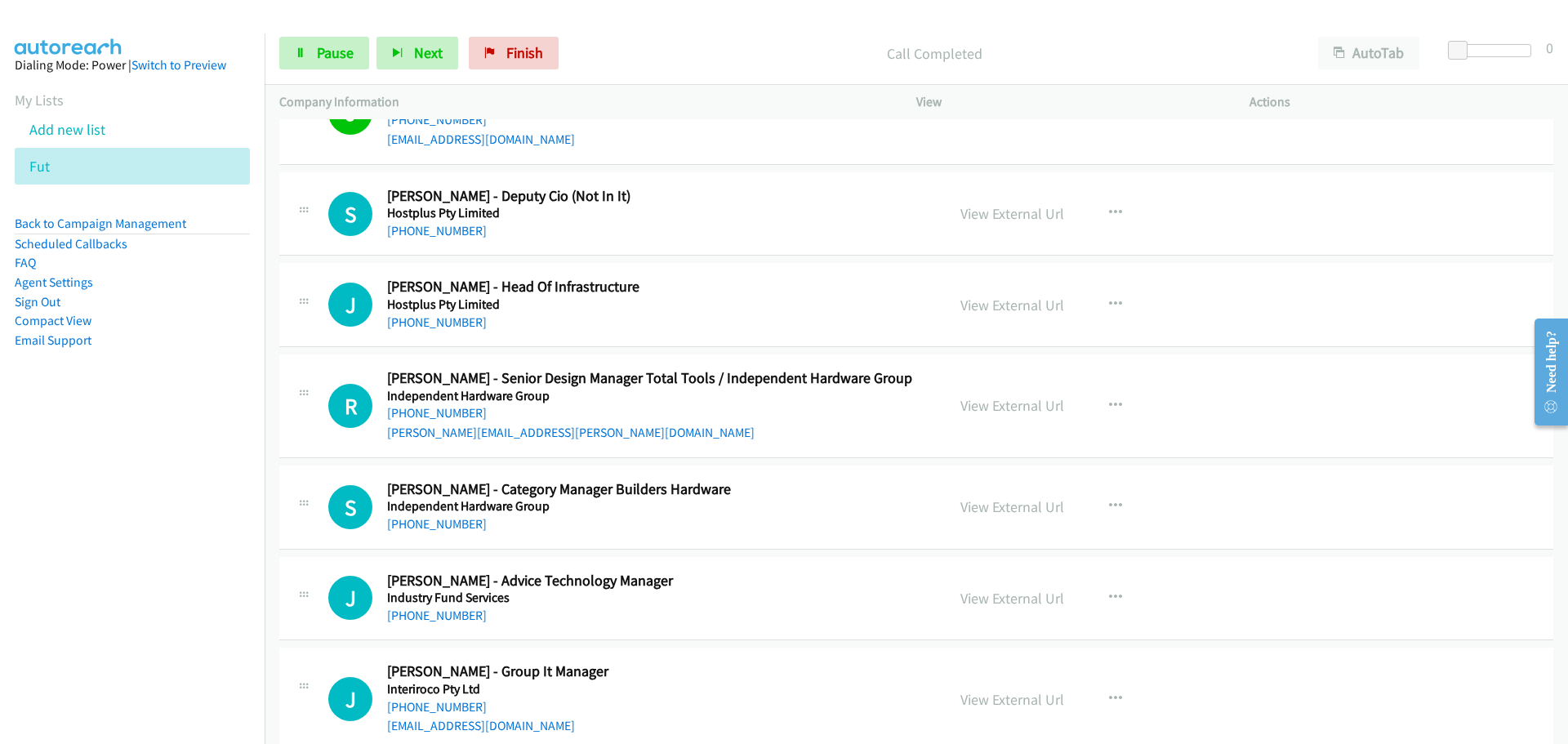
scroll to position [19916, 0]
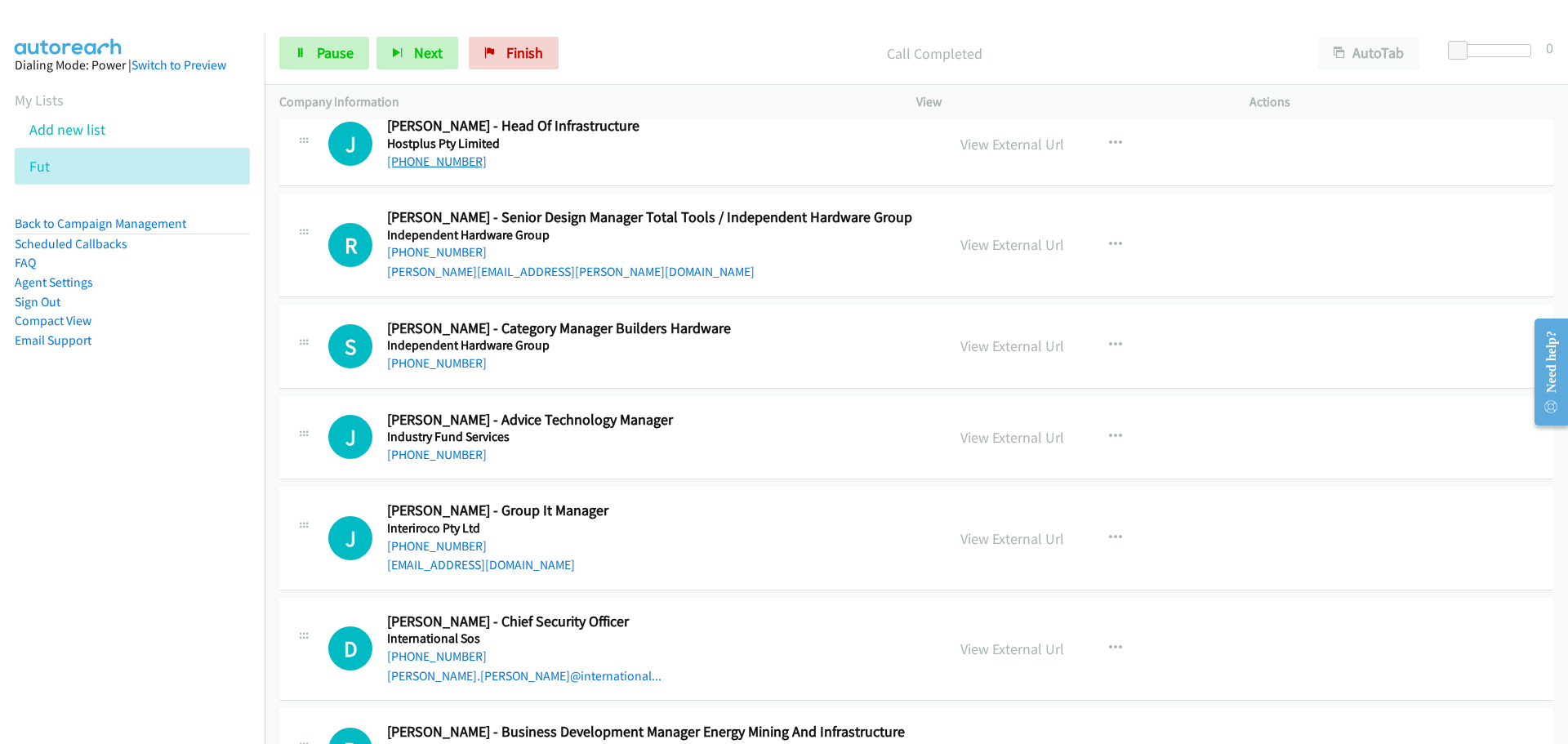
click at [457, 162] on link "[PHONE_NUMBER]" at bounding box center [437, 161] width 100 height 16
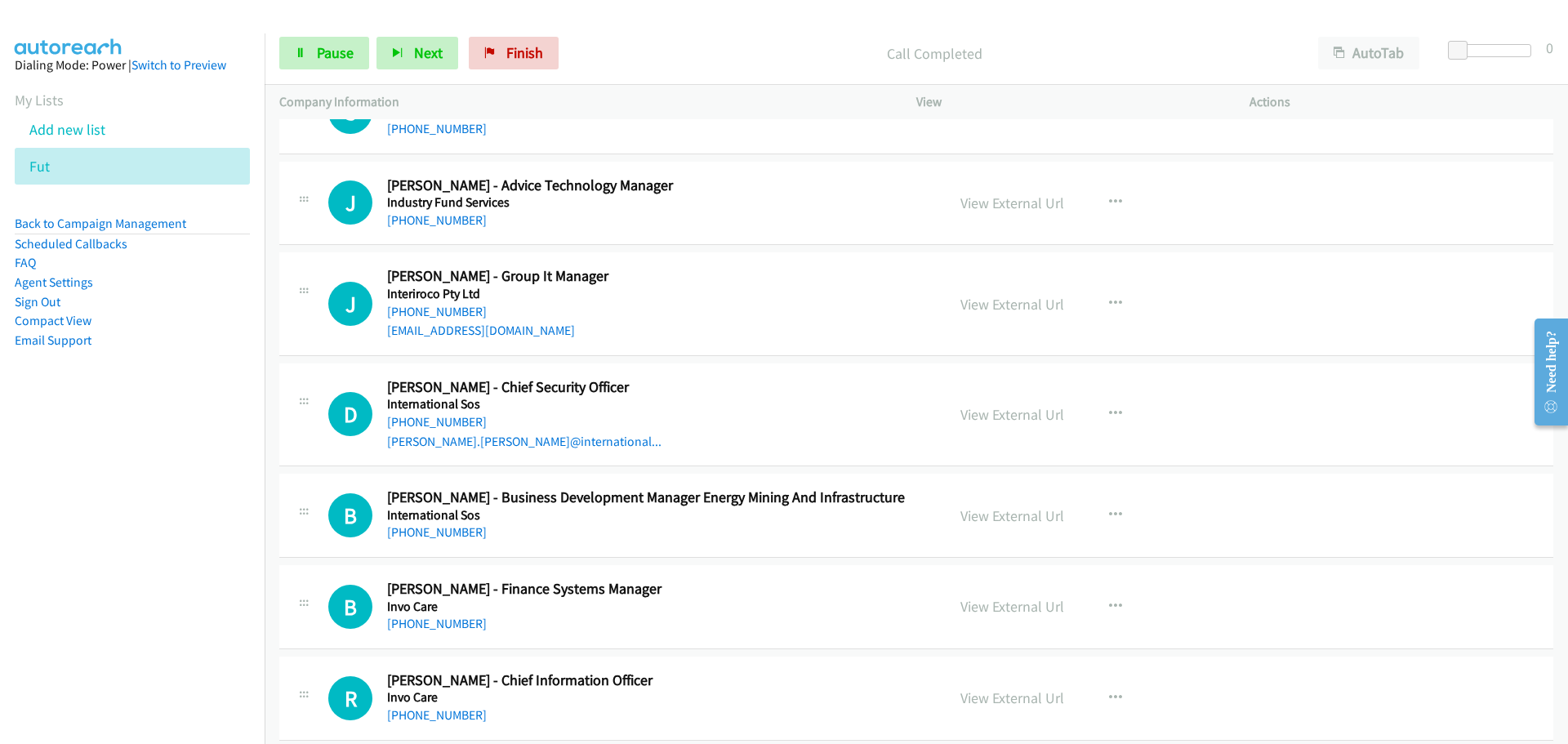
scroll to position [20161, 0]
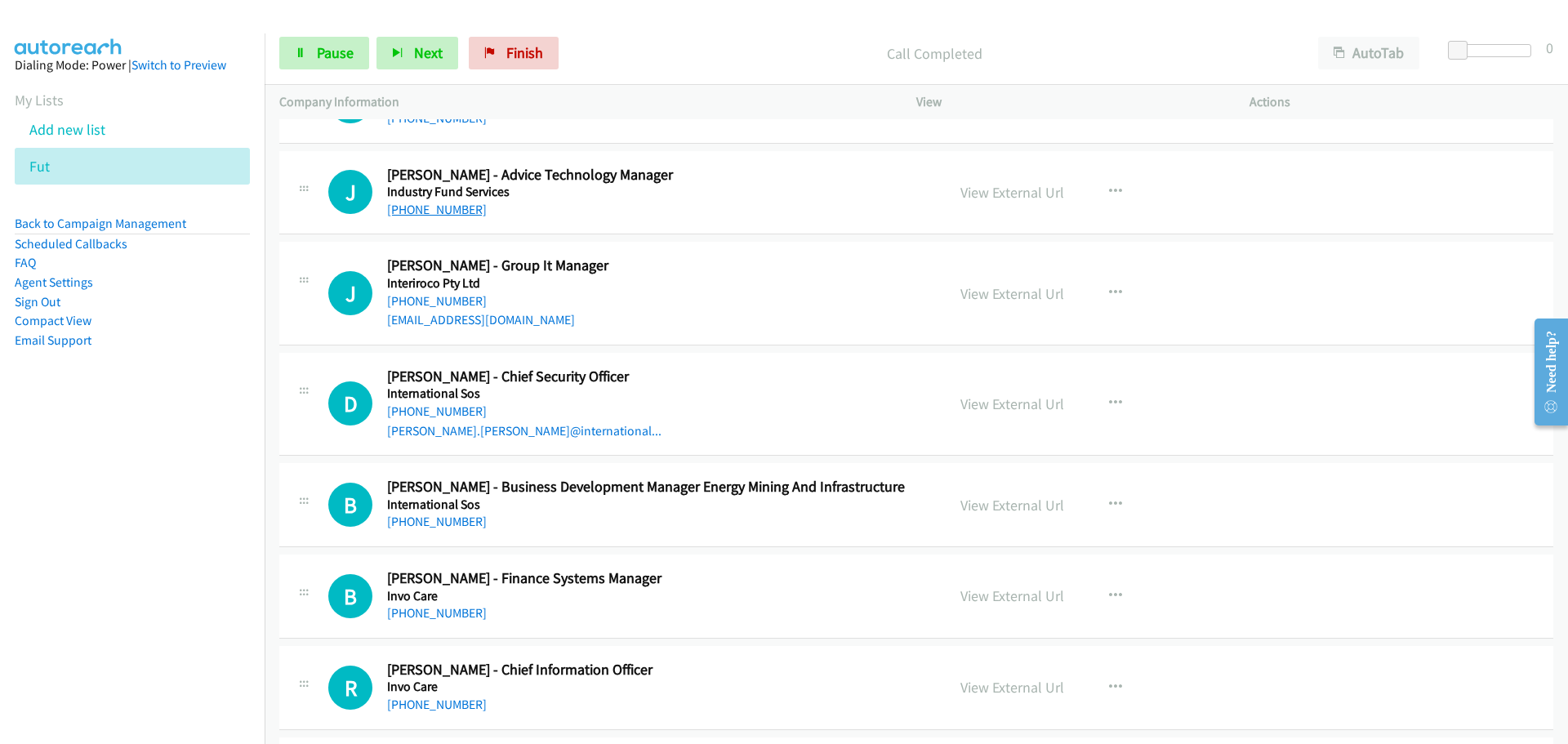
click at [438, 212] on link "[PHONE_NUMBER]" at bounding box center [437, 209] width 100 height 16
click at [438, 306] on link "[PHONE_NUMBER]" at bounding box center [437, 301] width 100 height 16
drag, startPoint x: 446, startPoint y: 408, endPoint x: 1445, endPoint y: 543, distance: 1008.1
click at [446, 408] on link "[PHONE_NUMBER]" at bounding box center [437, 411] width 100 height 16
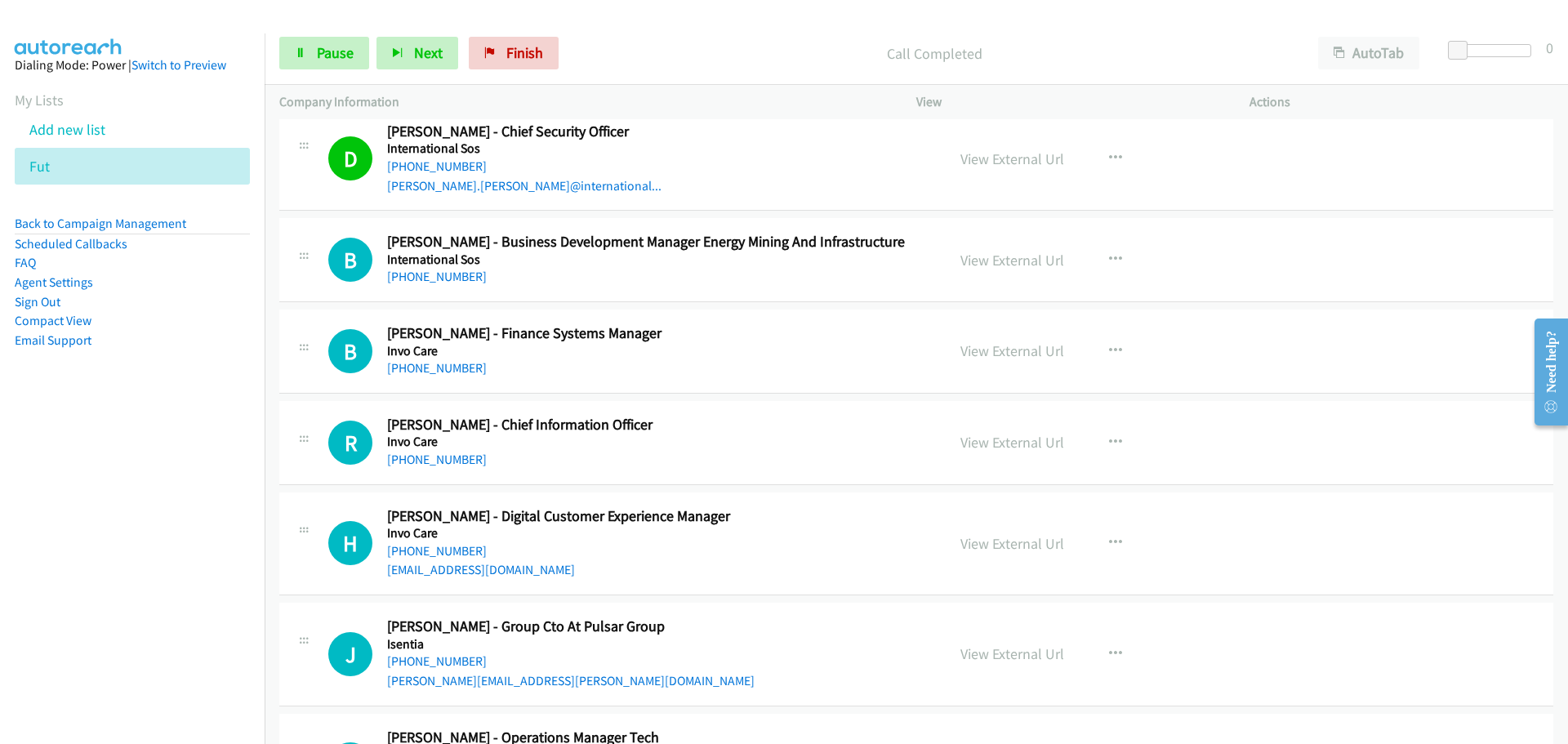
scroll to position [20487, 0]
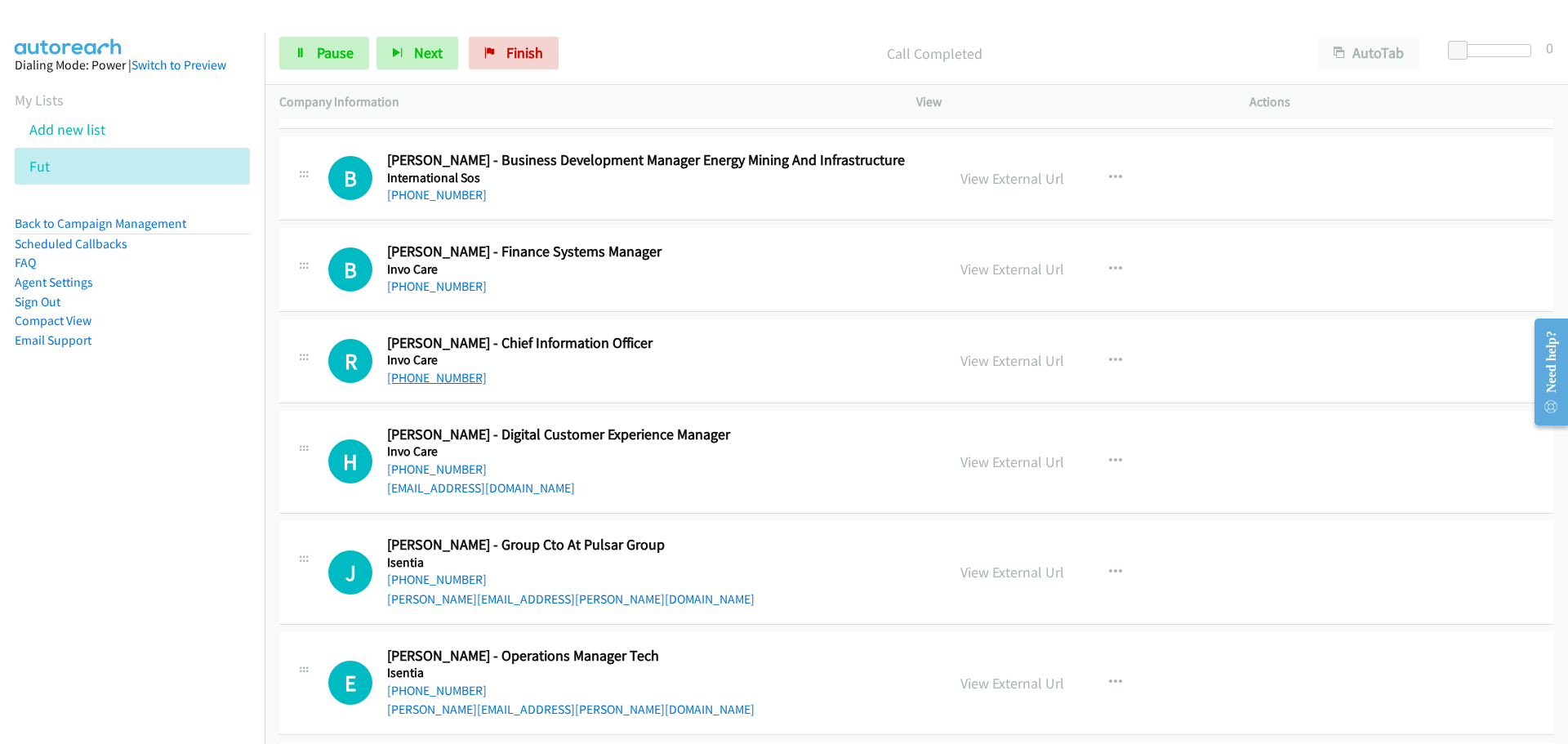
click at [431, 373] on link "[PHONE_NUMBER]" at bounding box center [437, 377] width 100 height 16
drag, startPoint x: 461, startPoint y: 577, endPoint x: 1545, endPoint y: 571, distance: 1084.0
click at [461, 577] on link "[PHONE_NUMBER]" at bounding box center [437, 579] width 100 height 16
drag, startPoint x: 432, startPoint y: 690, endPoint x: 1517, endPoint y: 676, distance: 1085.1
click at [434, 682] on link "[PHONE_NUMBER]" at bounding box center [437, 690] width 100 height 16
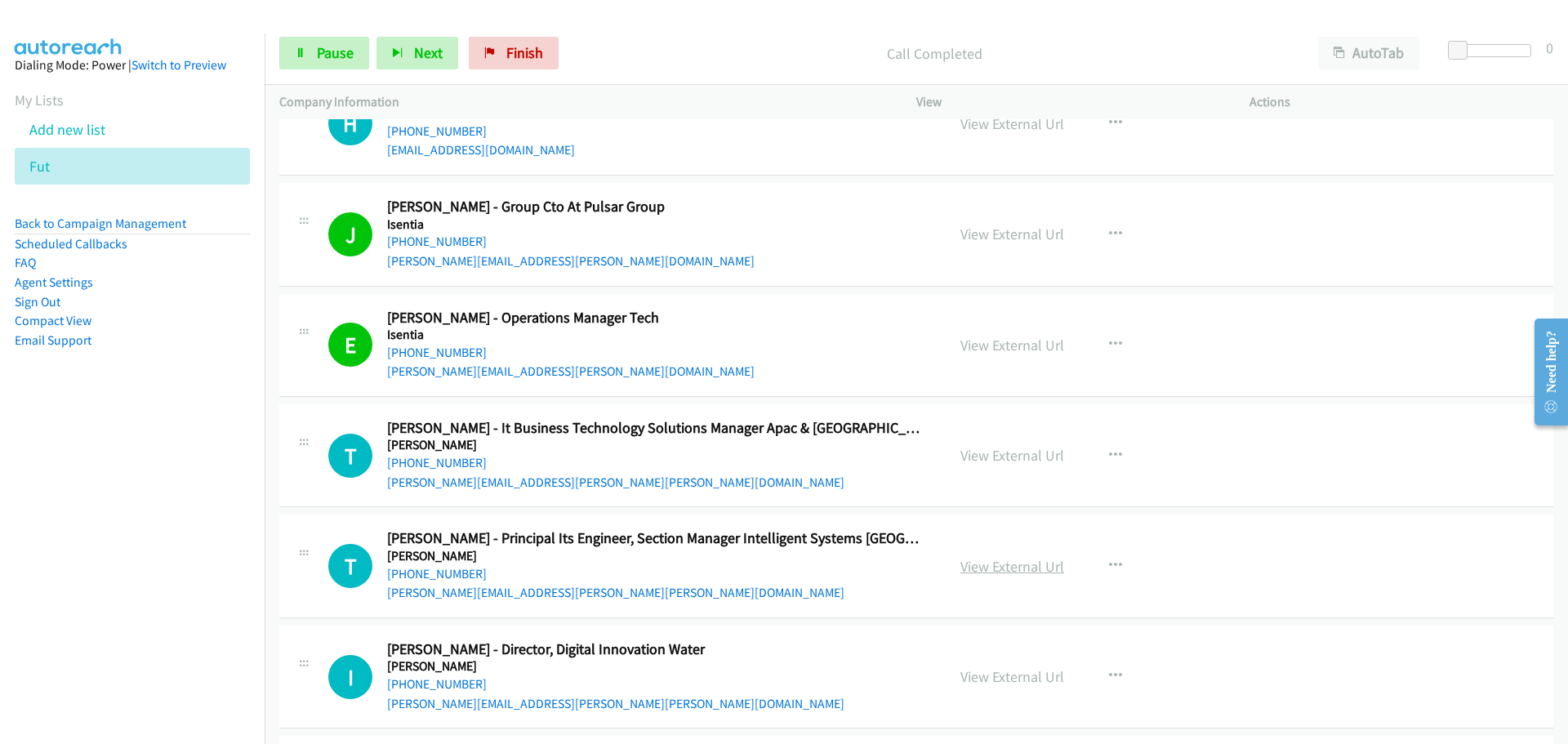
scroll to position [20977, 0]
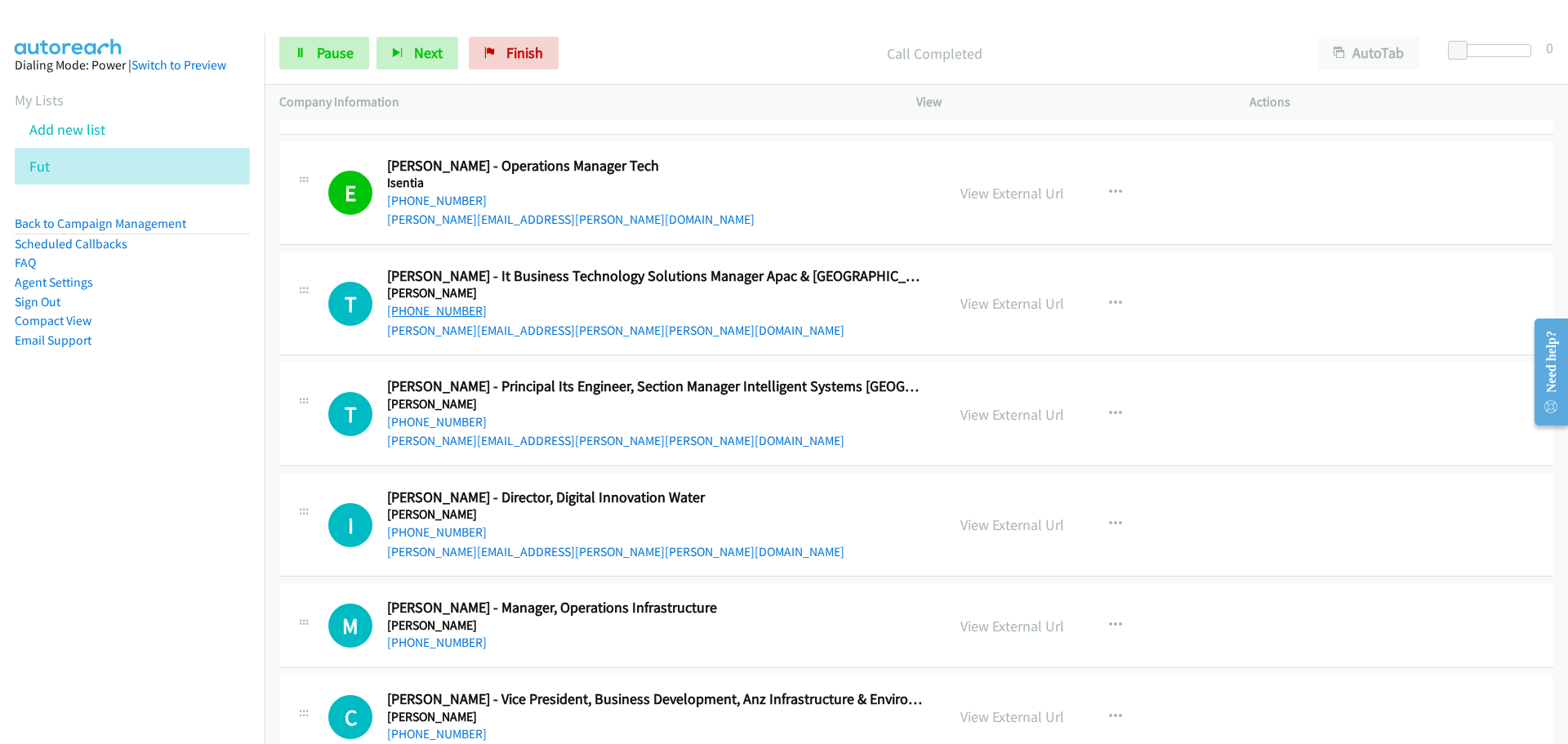
click at [452, 303] on link "[PHONE_NUMBER]" at bounding box center [437, 310] width 100 height 16
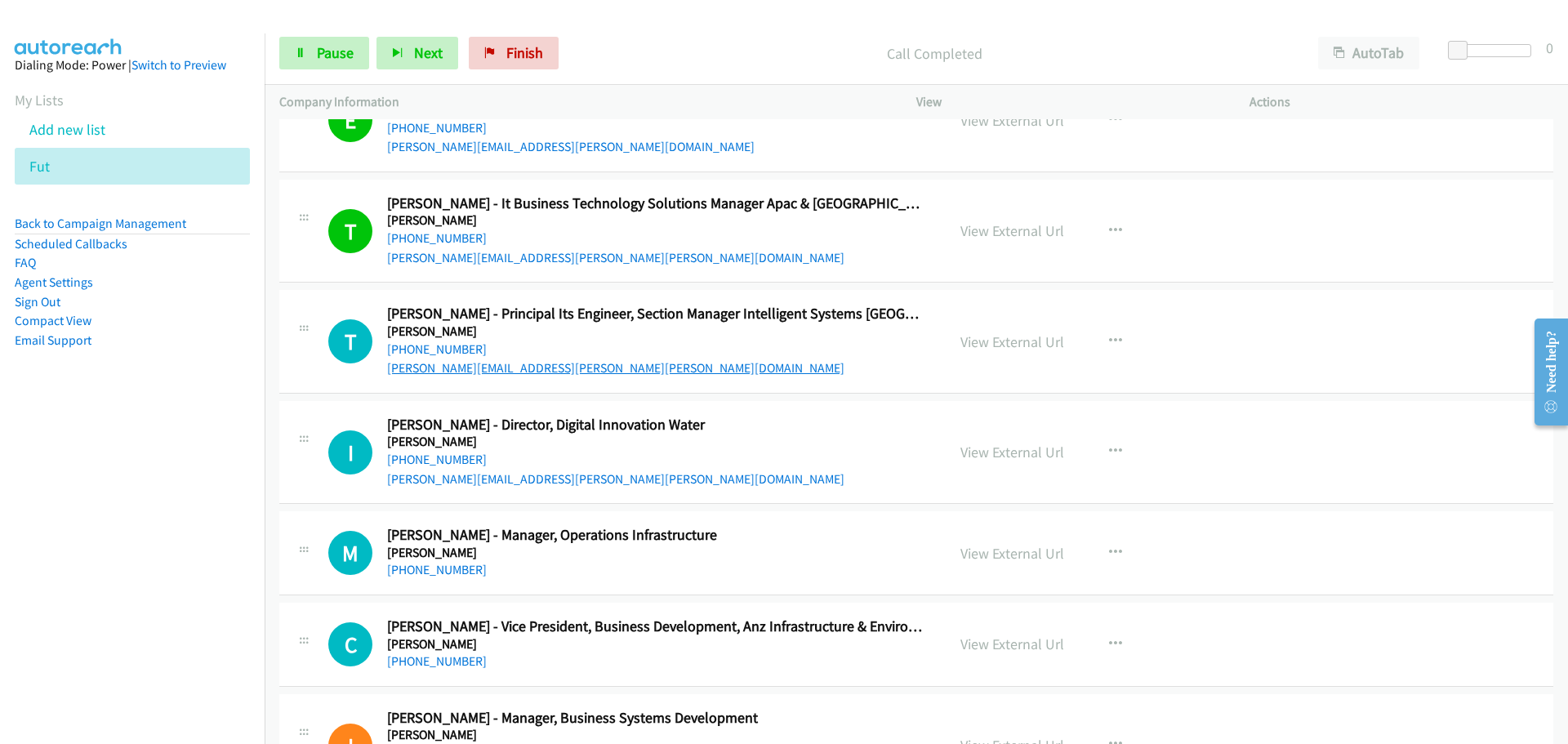
scroll to position [21059, 0]
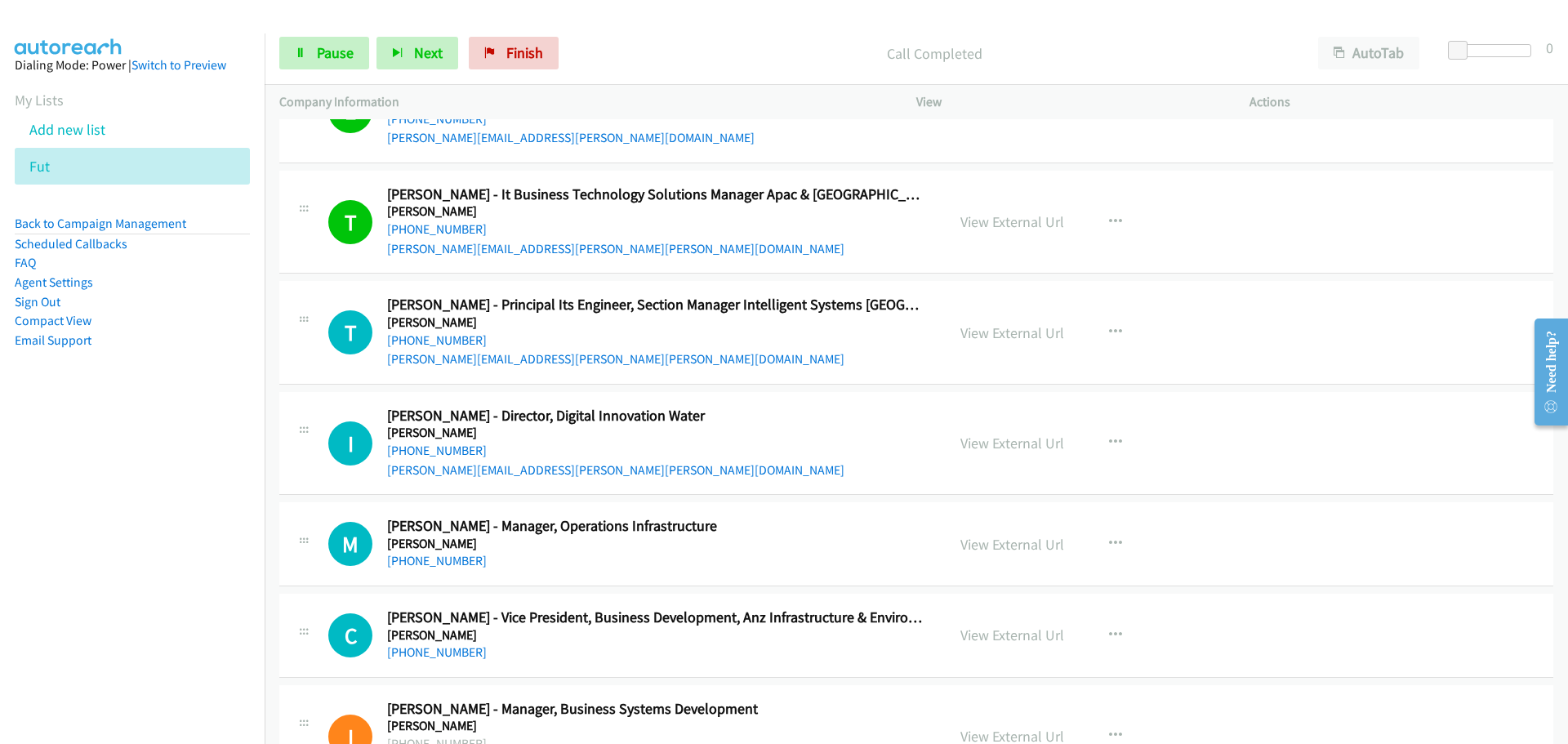
click at [425, 331] on div "[PHONE_NUMBER]" at bounding box center [656, 341] width 539 height 20
click at [423, 336] on link "[PHONE_NUMBER]" at bounding box center [437, 340] width 100 height 16
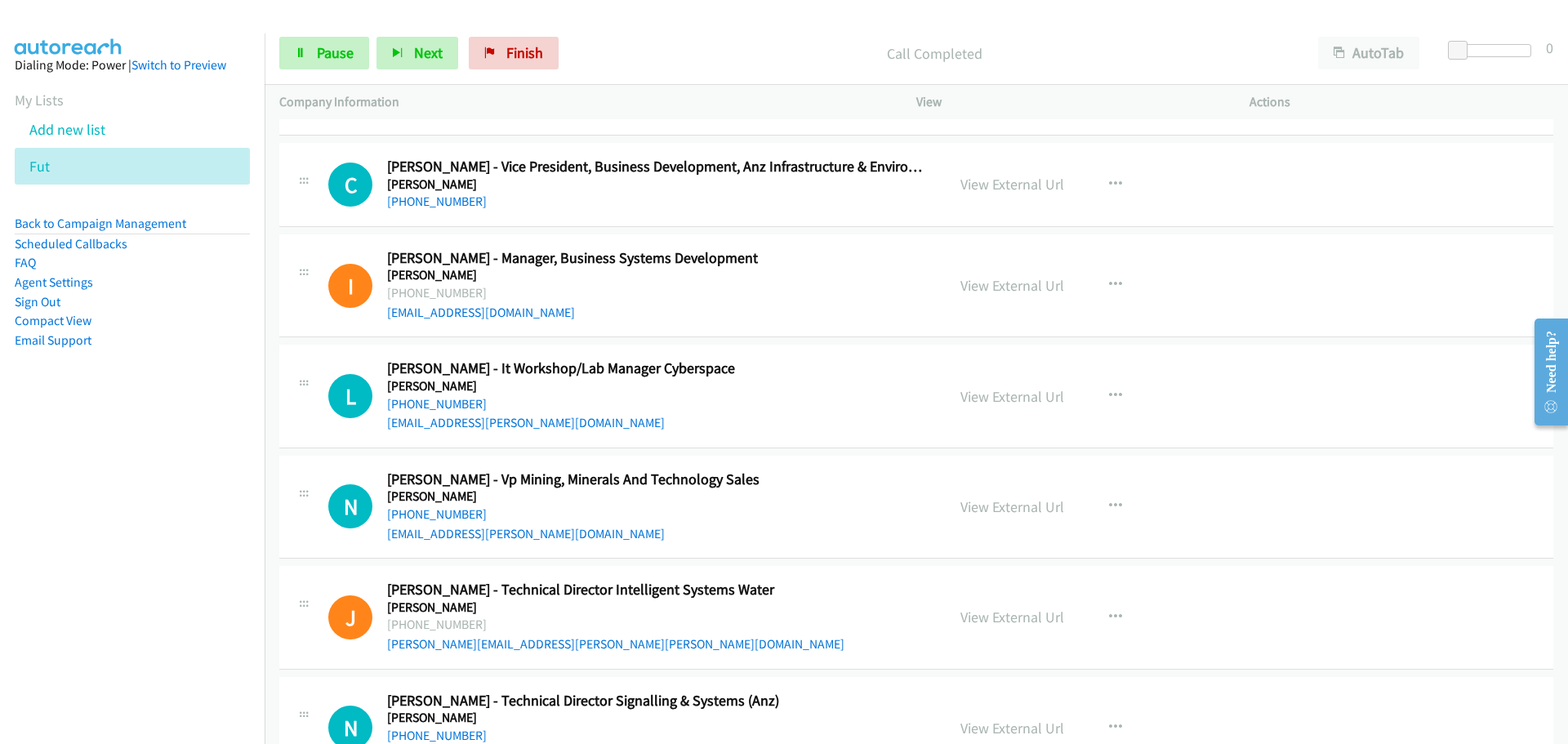
scroll to position [21549, 0]
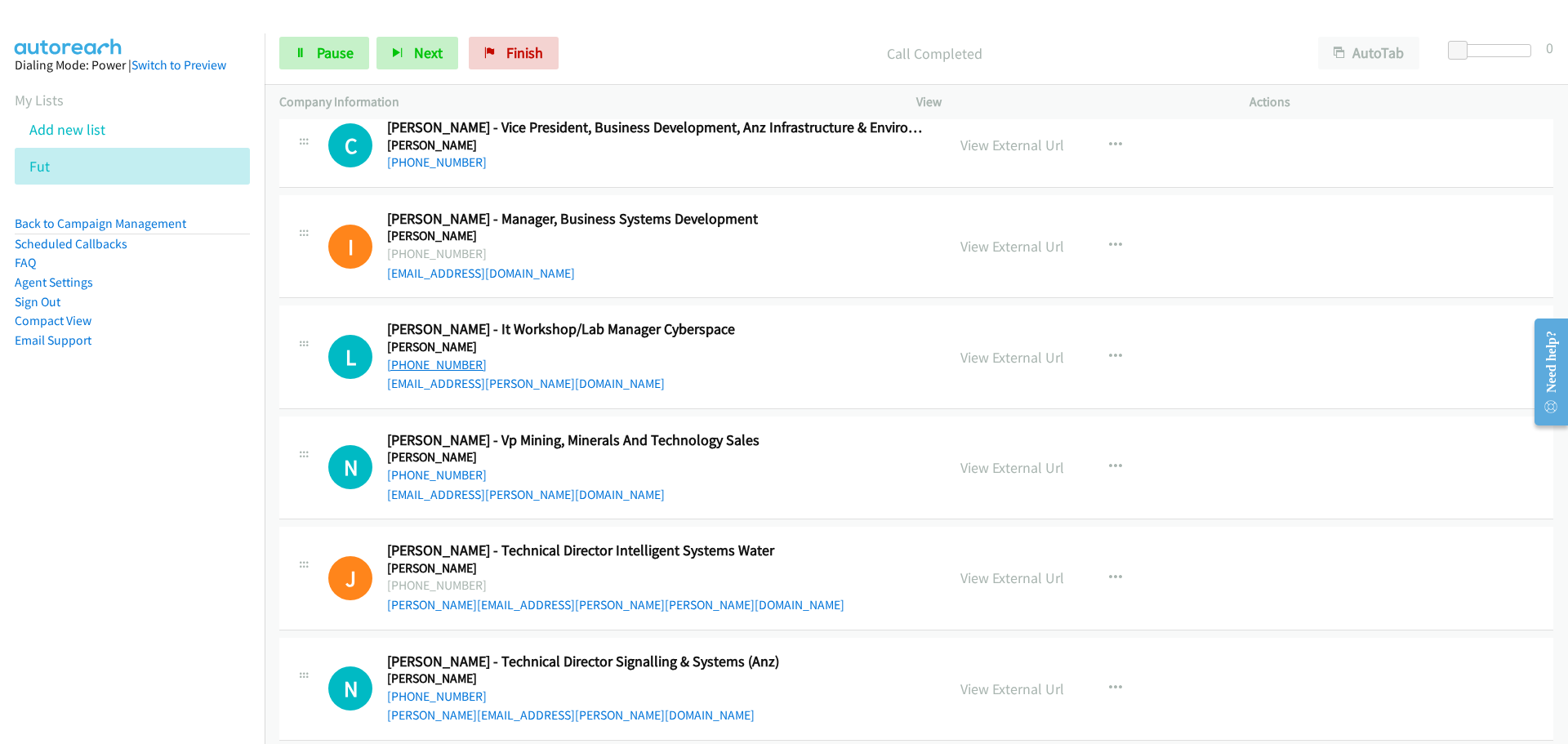
click at [448, 363] on link "[PHONE_NUMBER]" at bounding box center [437, 364] width 100 height 16
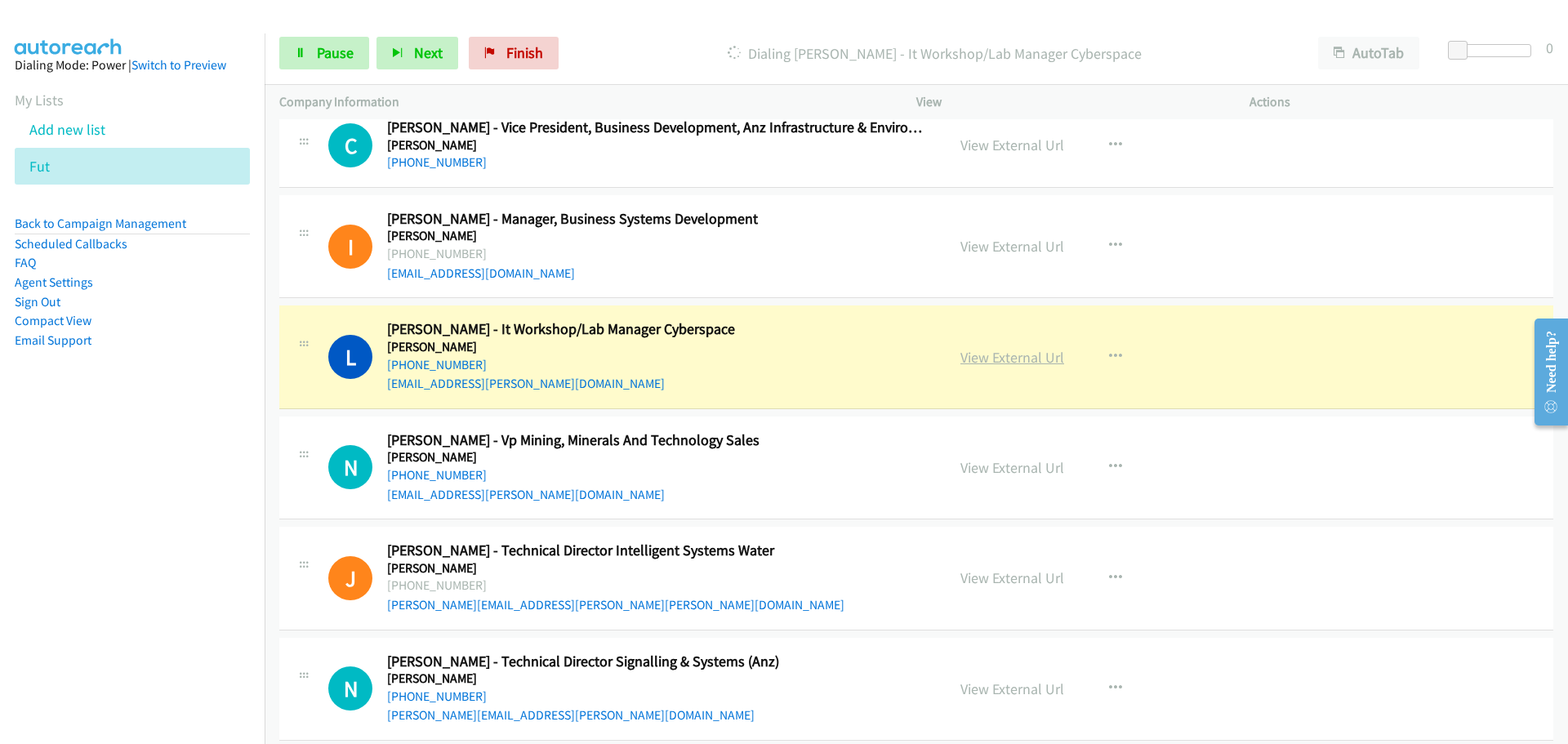
click at [990, 356] on link "View External Url" at bounding box center [1012, 357] width 103 height 19
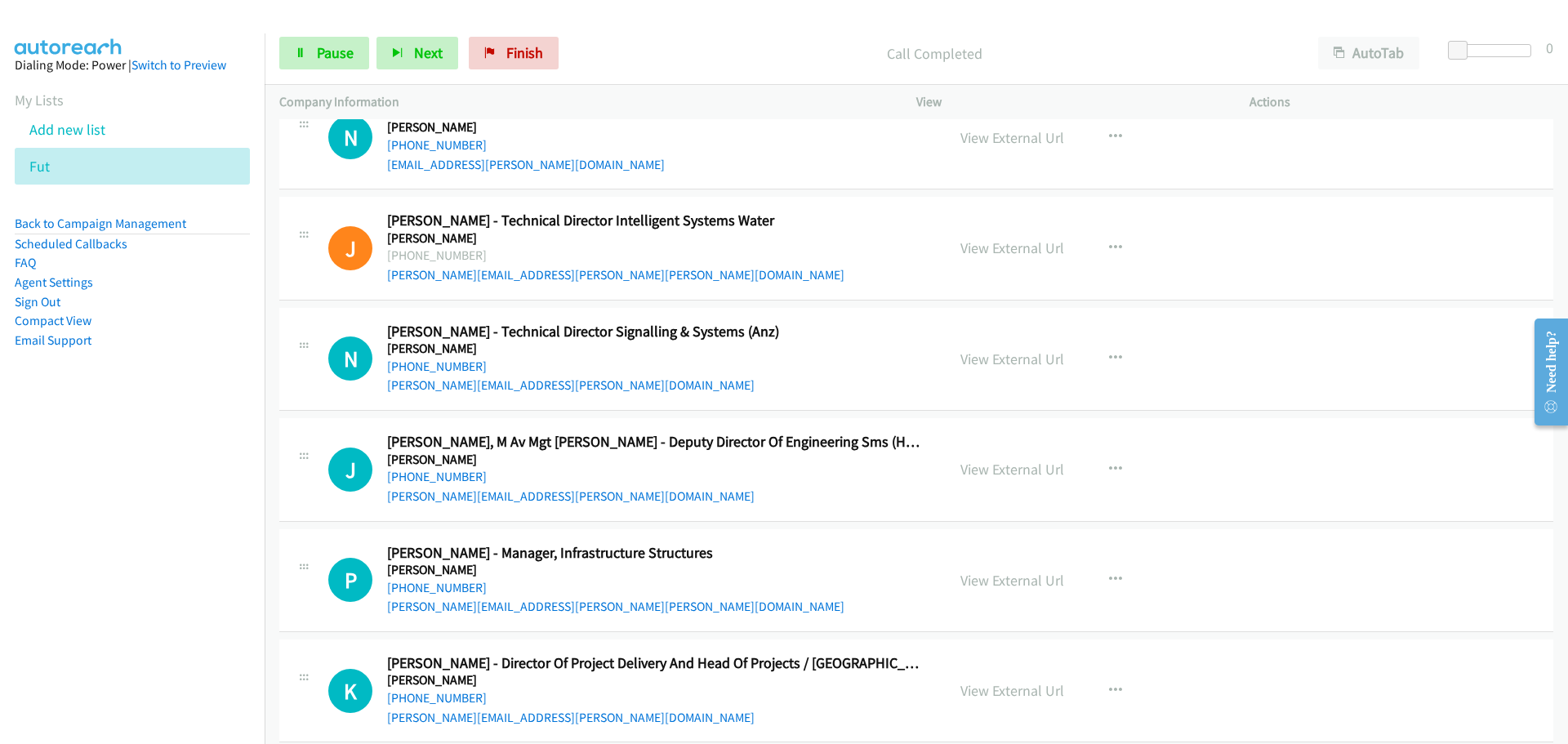
scroll to position [21957, 0]
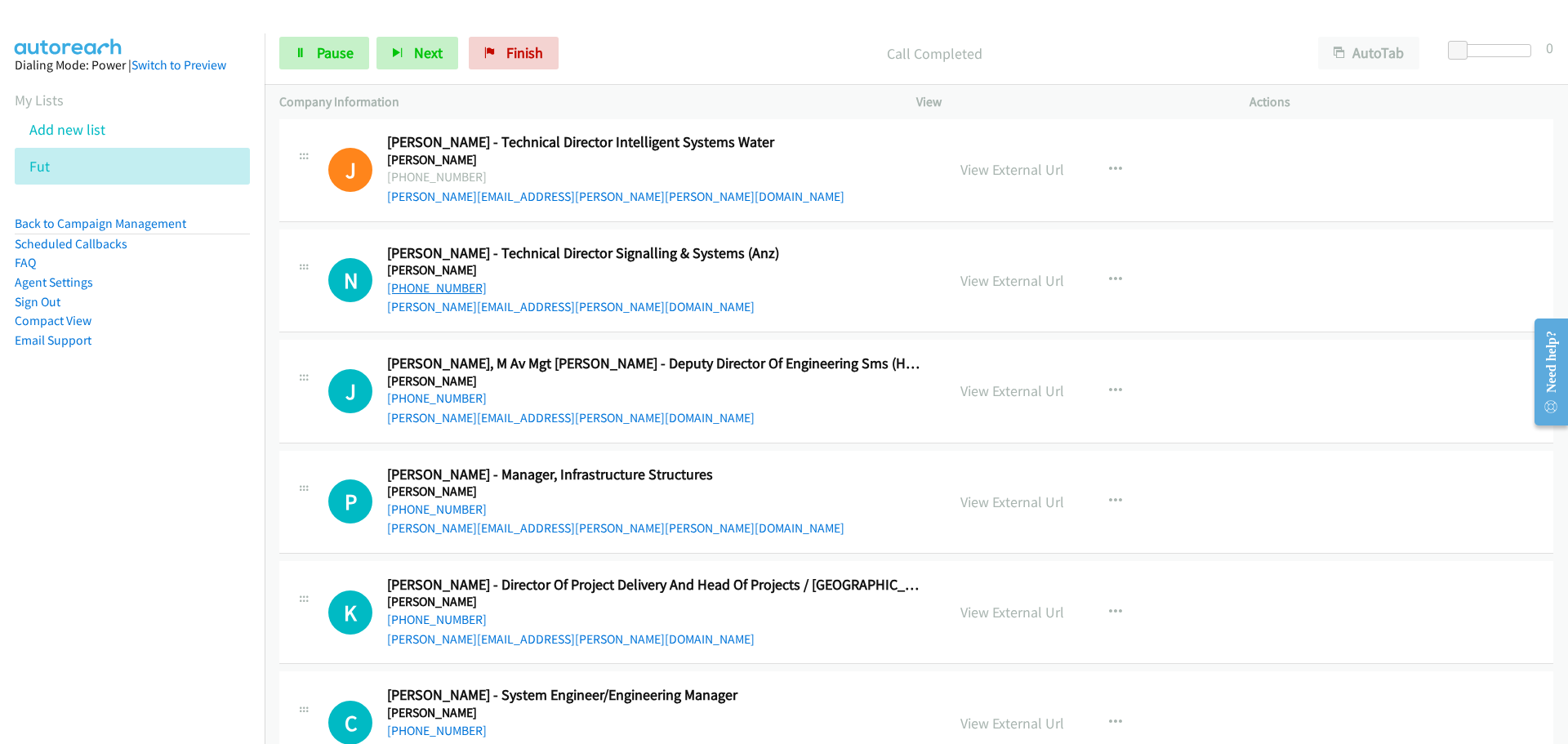
click at [440, 291] on link "[PHONE_NUMBER]" at bounding box center [437, 287] width 100 height 16
drag, startPoint x: 438, startPoint y: 515, endPoint x: 446, endPoint y: 510, distance: 9.4
click at [438, 515] on link "[PHONE_NUMBER]" at bounding box center [437, 509] width 100 height 16
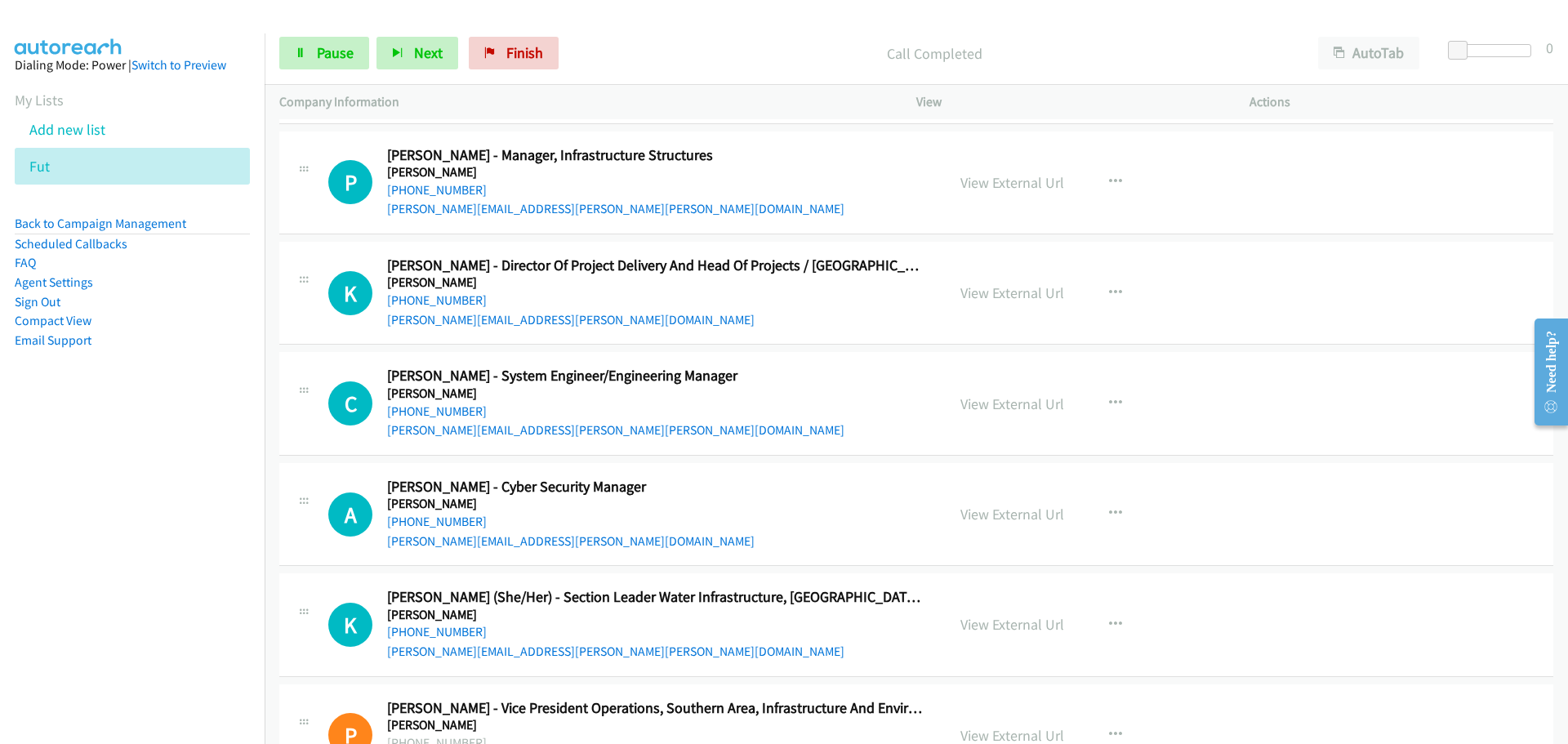
scroll to position [22283, 0]
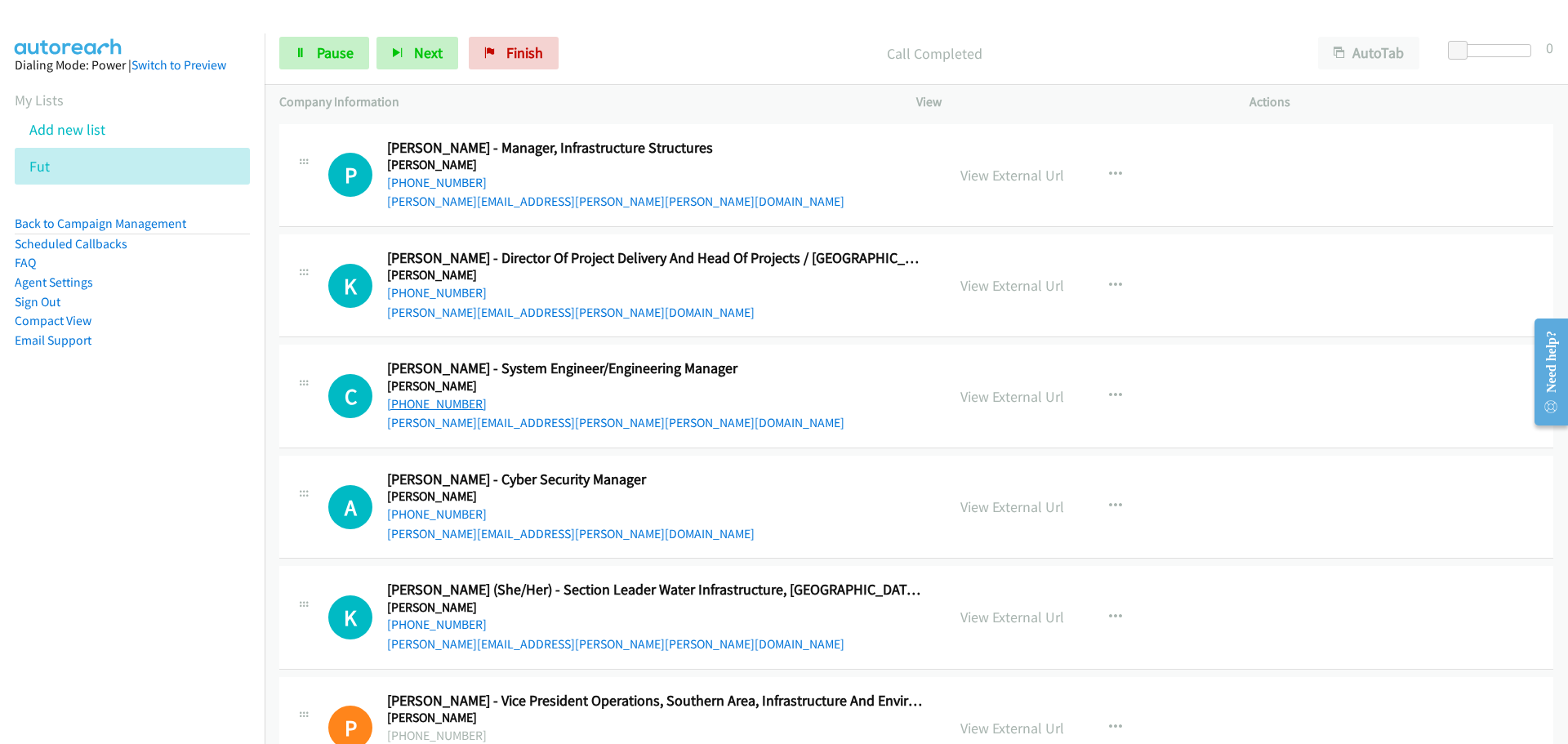
click at [452, 401] on link "[PHONE_NUMBER]" at bounding box center [437, 403] width 100 height 16
drag, startPoint x: 429, startPoint y: 512, endPoint x: 441, endPoint y: 506, distance: 13.4
click at [429, 512] on link "[PHONE_NUMBER]" at bounding box center [437, 513] width 100 height 16
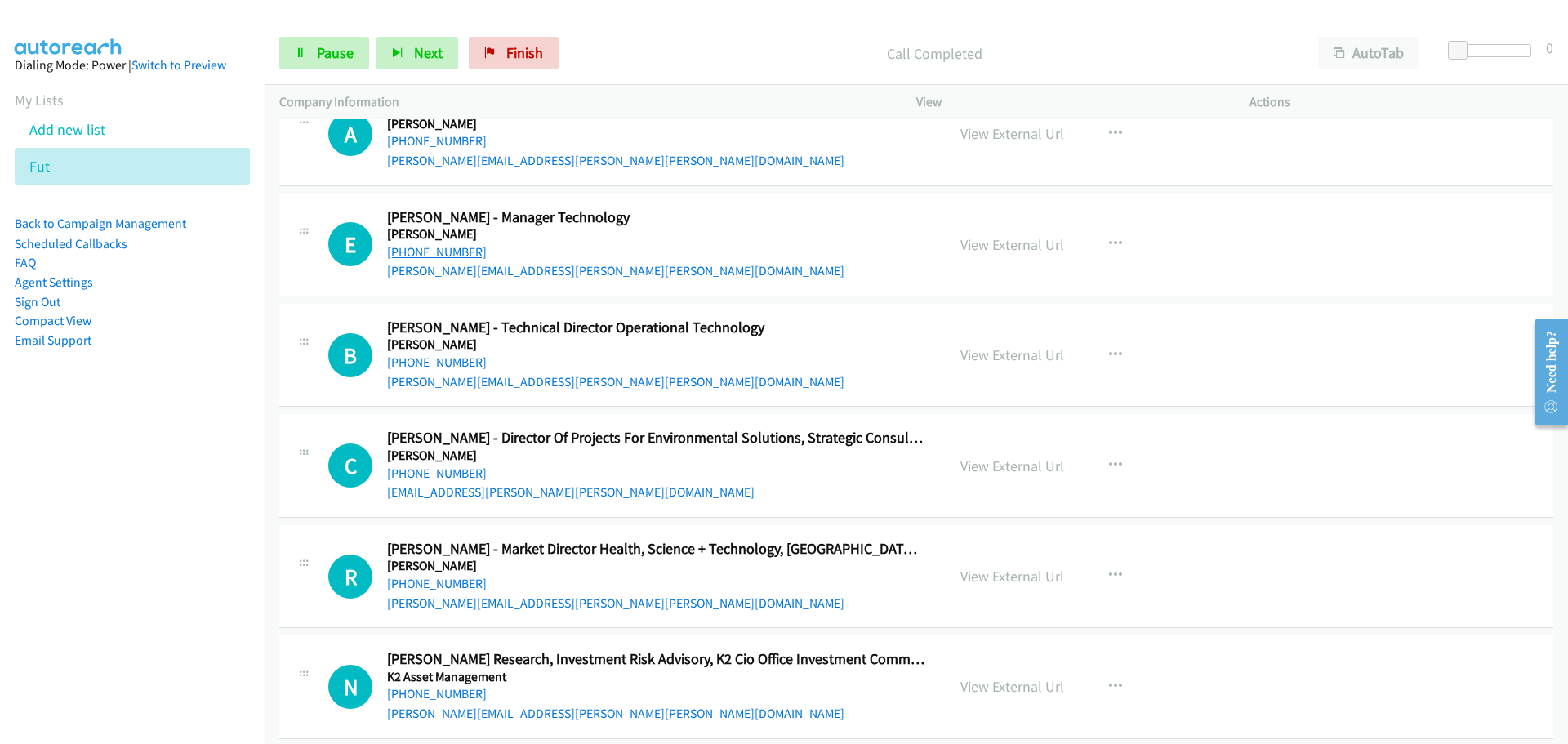
scroll to position [23344, 0]
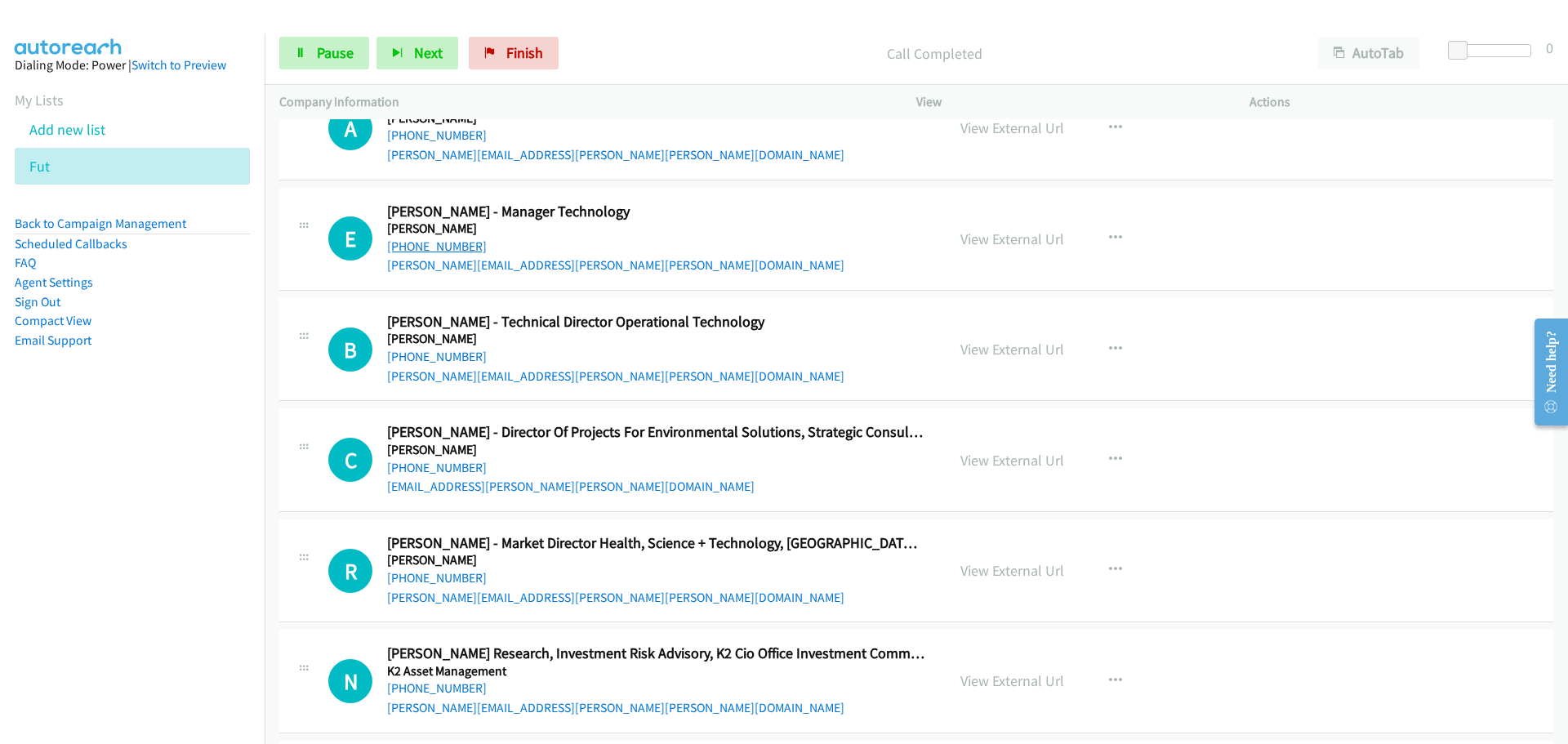
click at [427, 238] on link "[PHONE_NUMBER]" at bounding box center [437, 246] width 100 height 16
click at [438, 348] on link "[PHONE_NUMBER]" at bounding box center [437, 356] width 100 height 16
click at [1312, 696] on div "N Callback Scheduled [PERSON_NAME] Research, Investment Risk Advisory, K2 Cio O…" at bounding box center [916, 680] width 1274 height 102
click at [438, 348] on link "[PHONE_NUMBER]" at bounding box center [437, 356] width 100 height 16
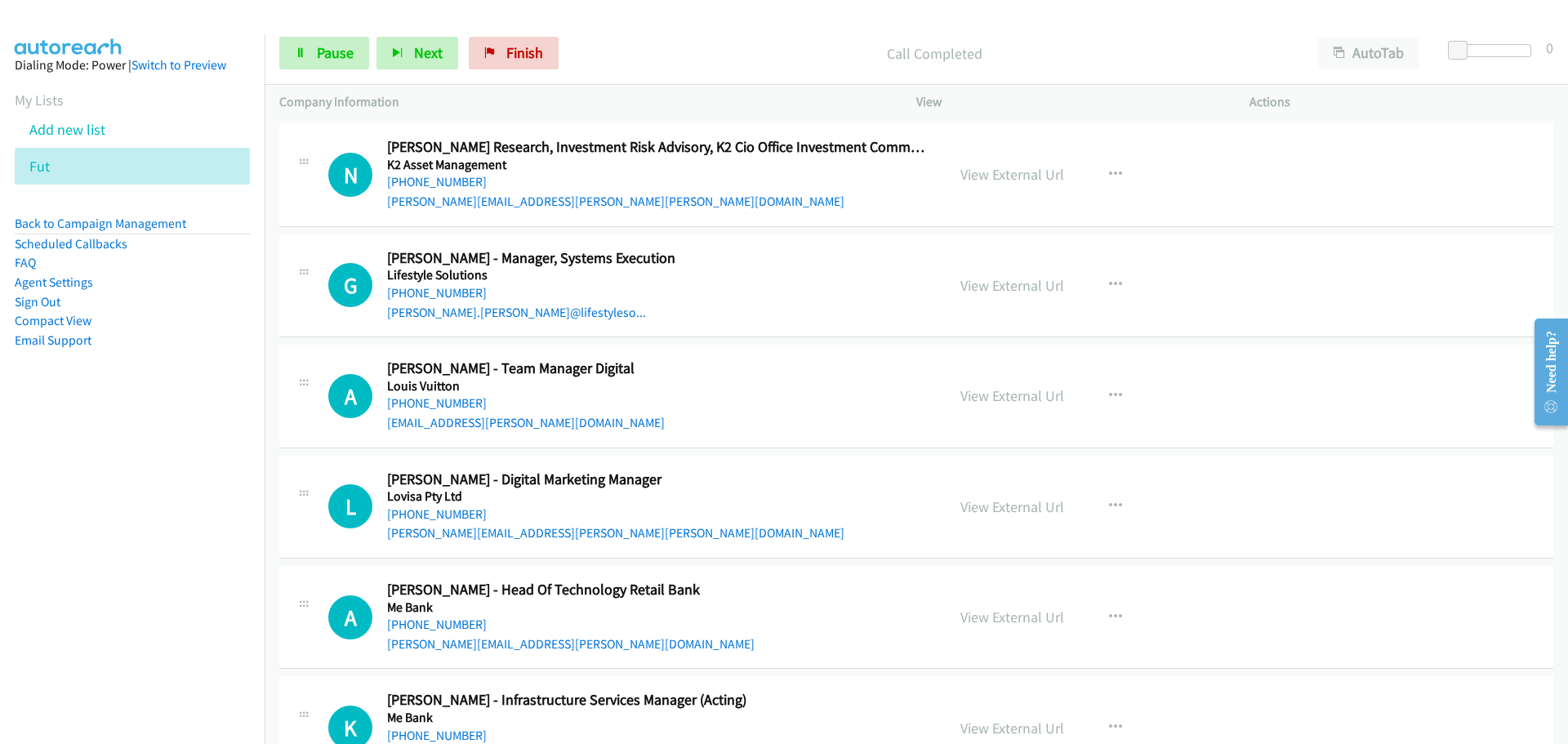
scroll to position [23834, 0]
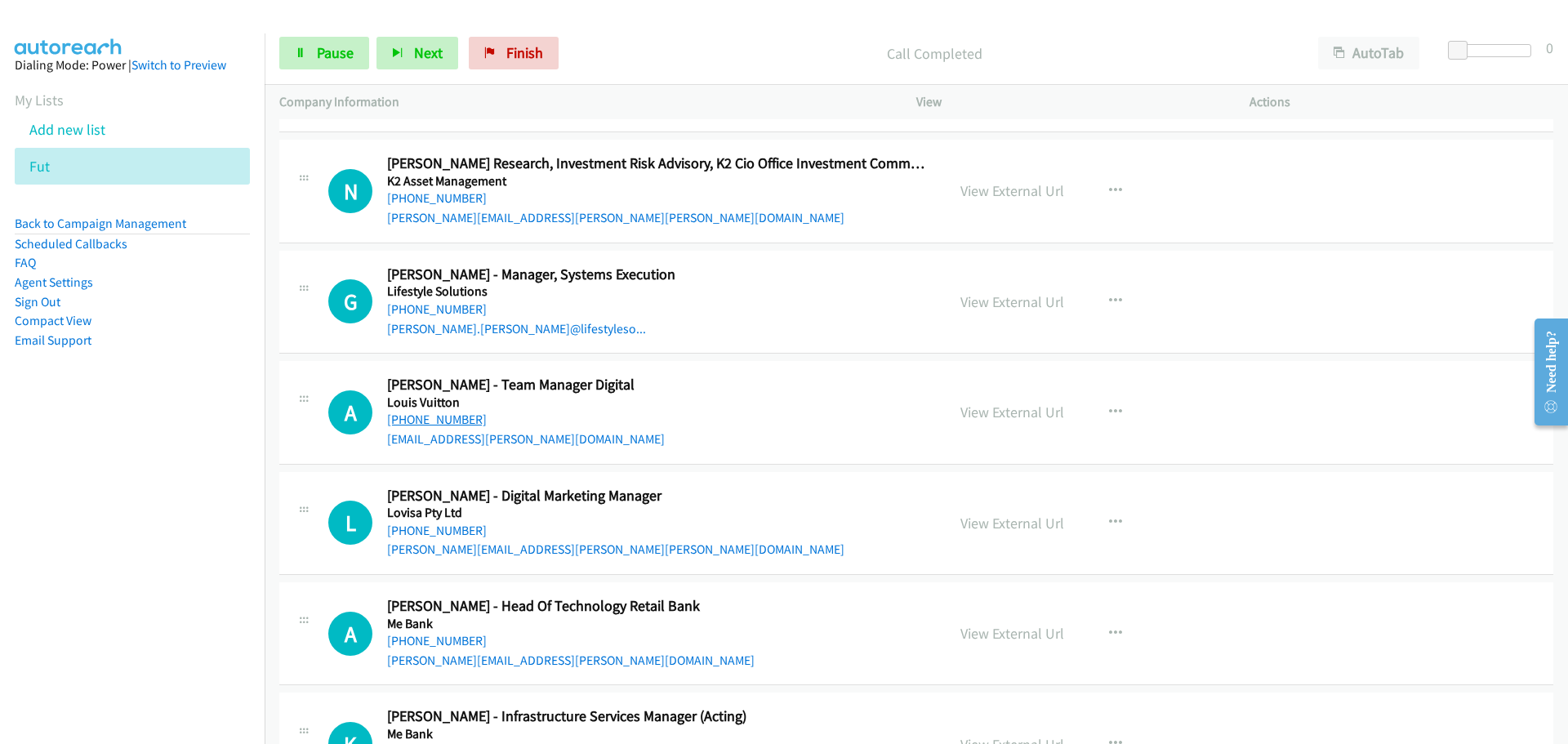
click at [448, 412] on link "[PHONE_NUMBER]" at bounding box center [437, 419] width 100 height 16
click at [1187, 692] on div "K Callback Scheduled [PERSON_NAME] - Infrastructure Services Manager (Acting) M…" at bounding box center [916, 743] width 1274 height 102
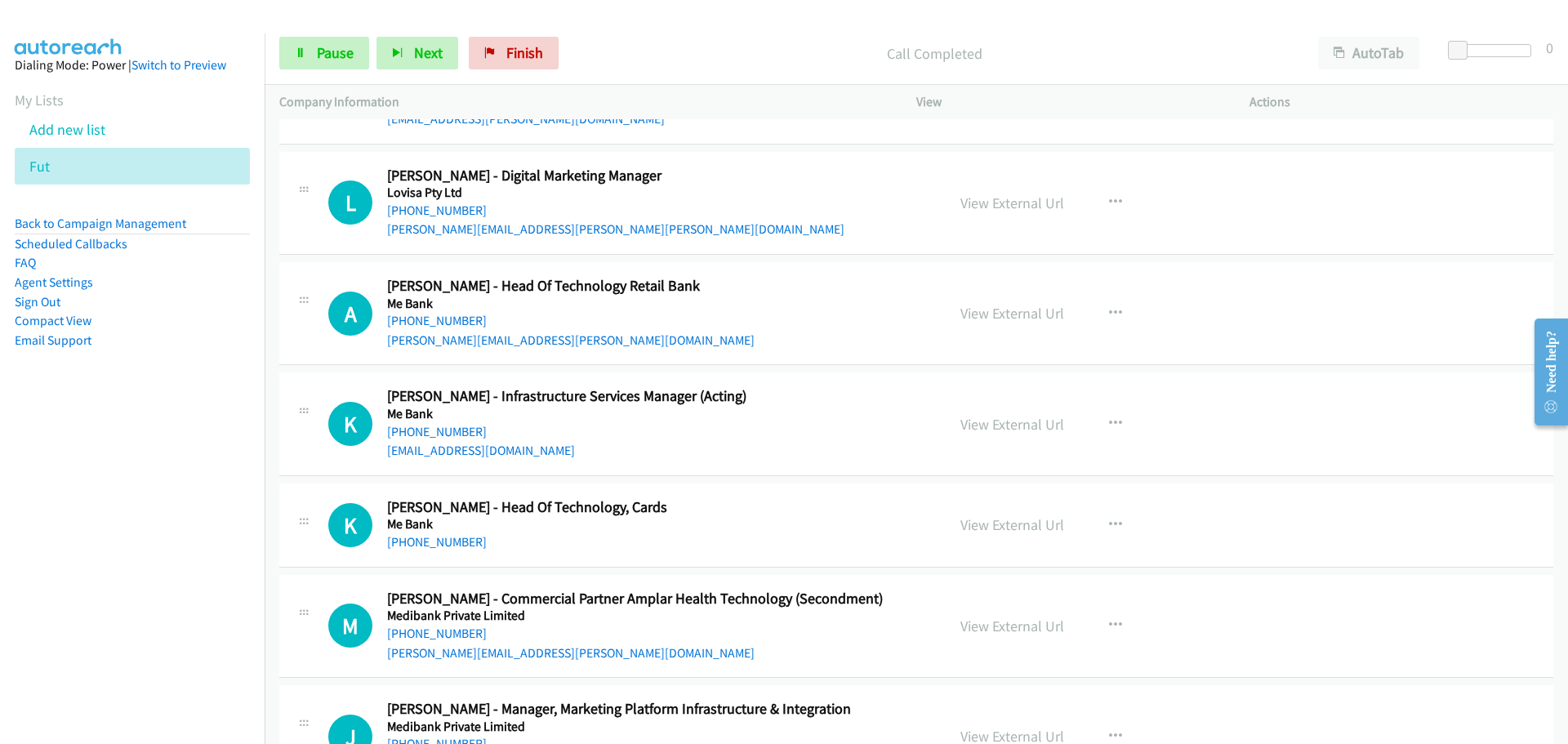
scroll to position [24160, 0]
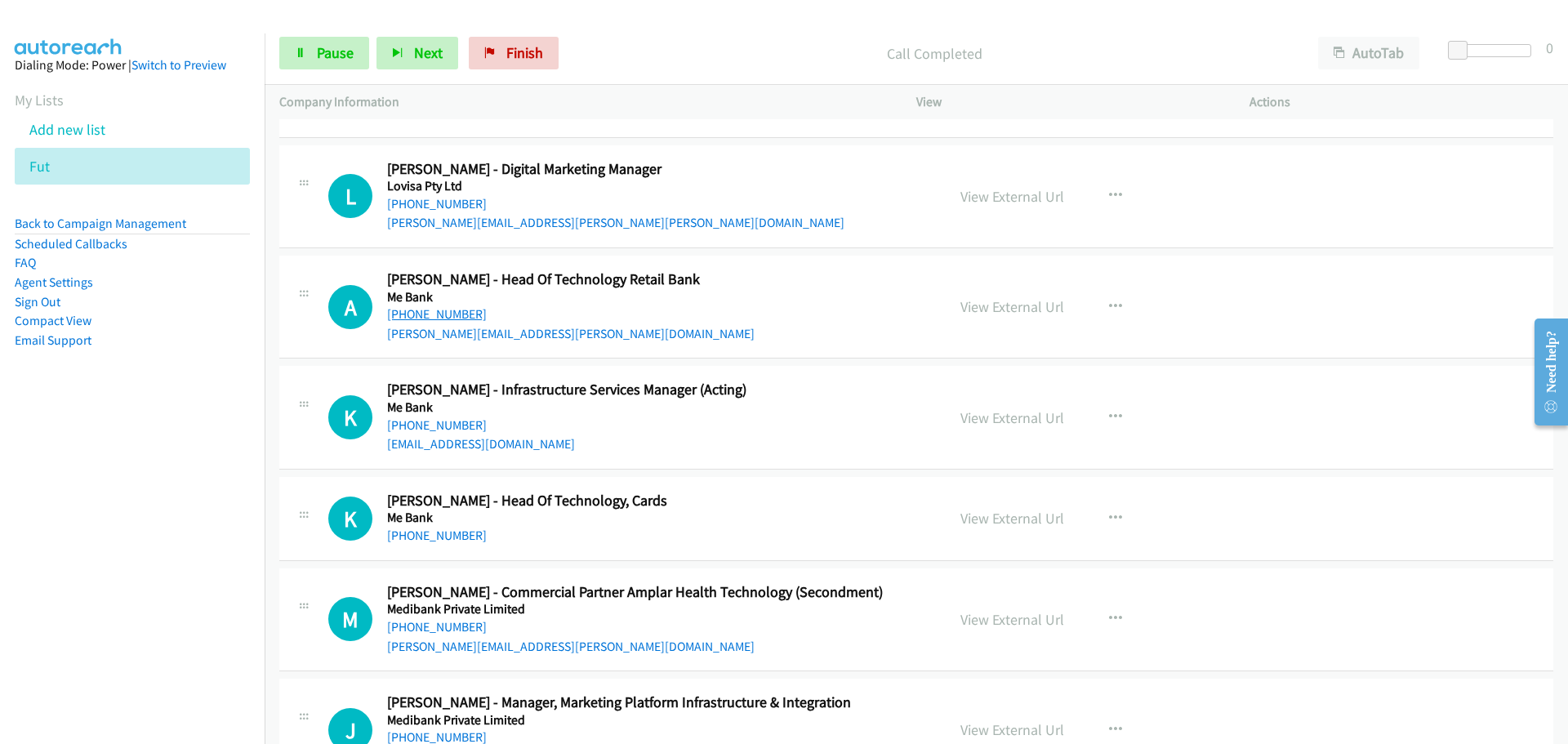
click at [419, 306] on link "[PHONE_NUMBER]" at bounding box center [437, 313] width 100 height 16
click at [468, 417] on link "[PHONE_NUMBER]" at bounding box center [437, 425] width 100 height 16
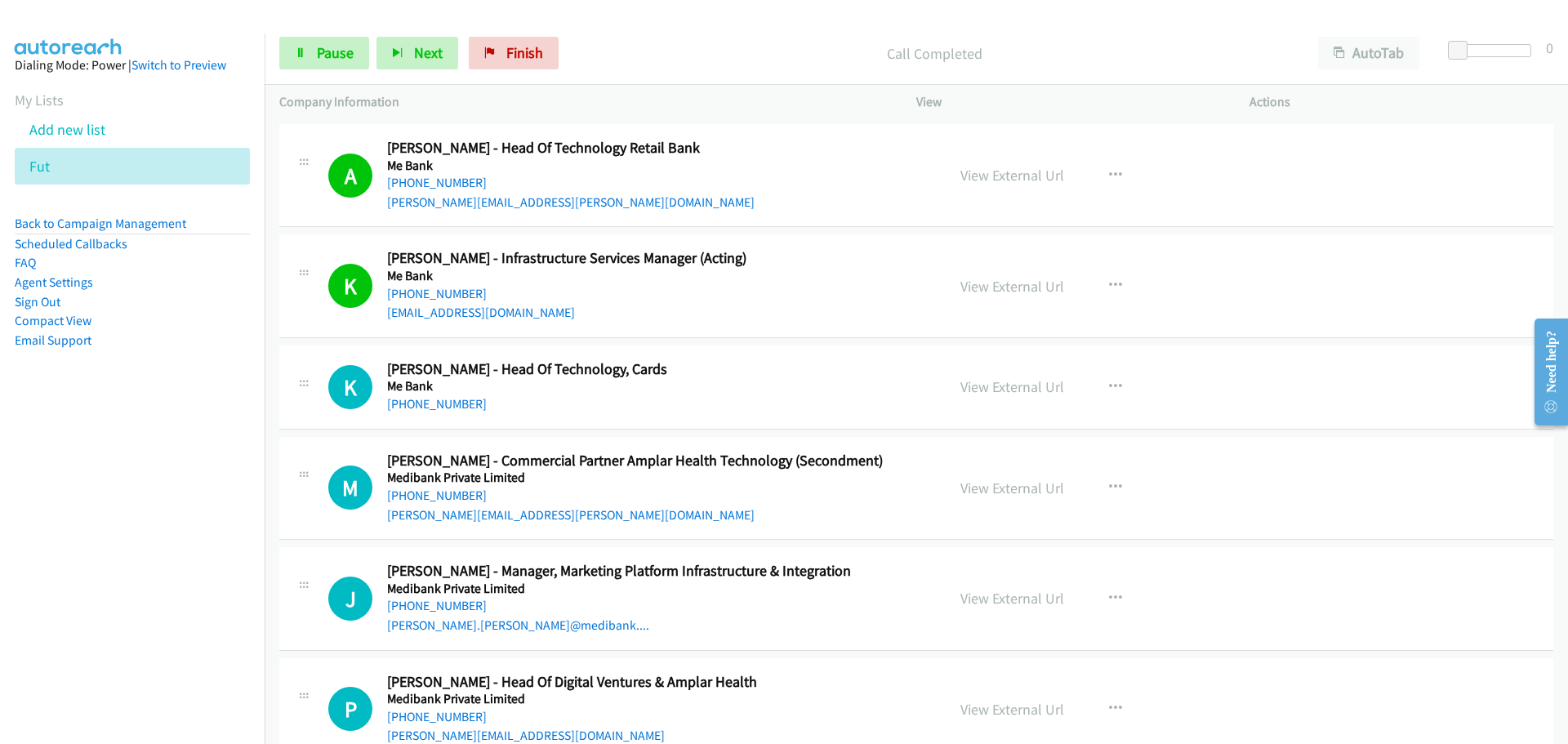
scroll to position [24405, 0]
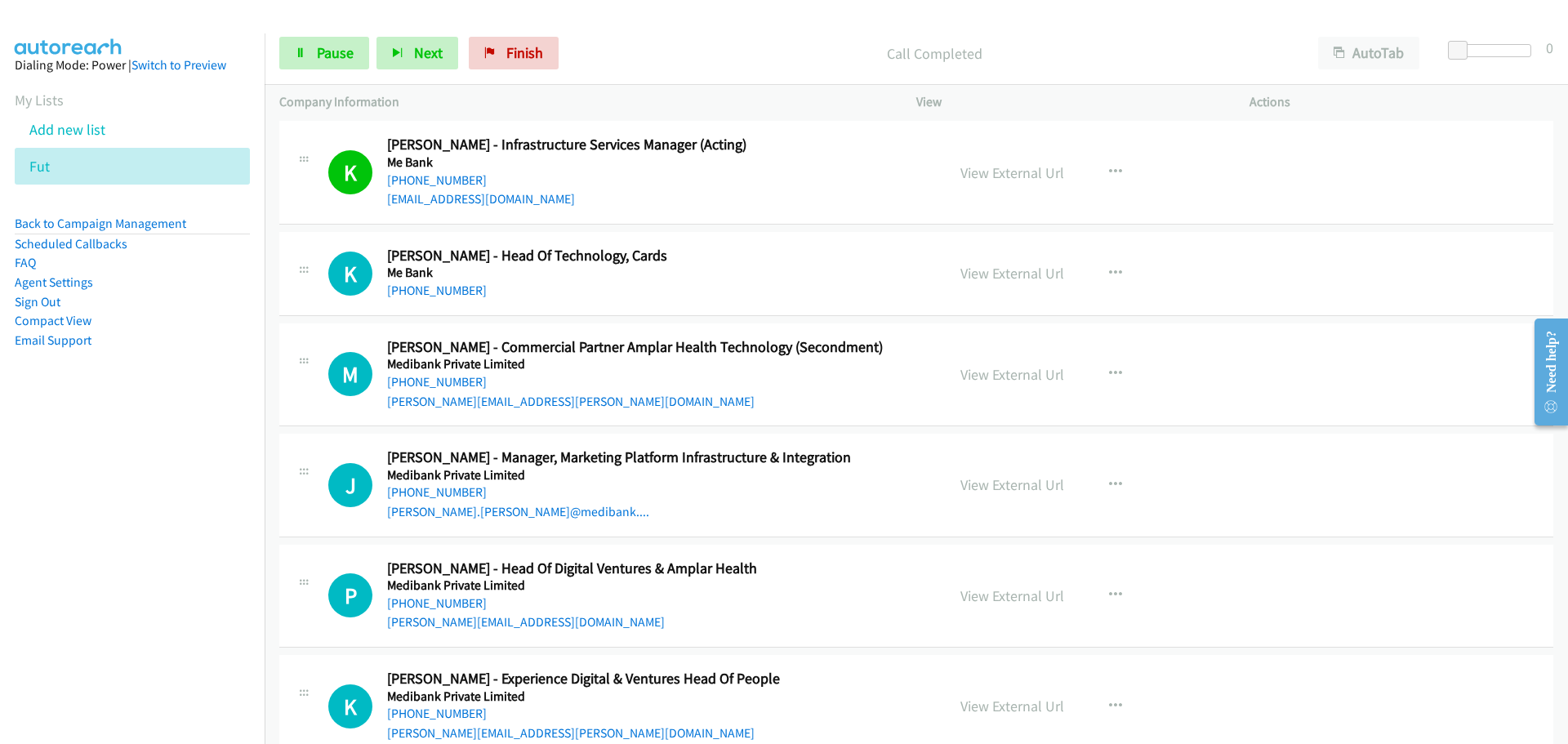
drag, startPoint x: 438, startPoint y: 264, endPoint x: 1334, endPoint y: 366, distance: 901.8
click at [438, 282] on link "[PHONE_NUMBER]" at bounding box center [437, 290] width 100 height 16
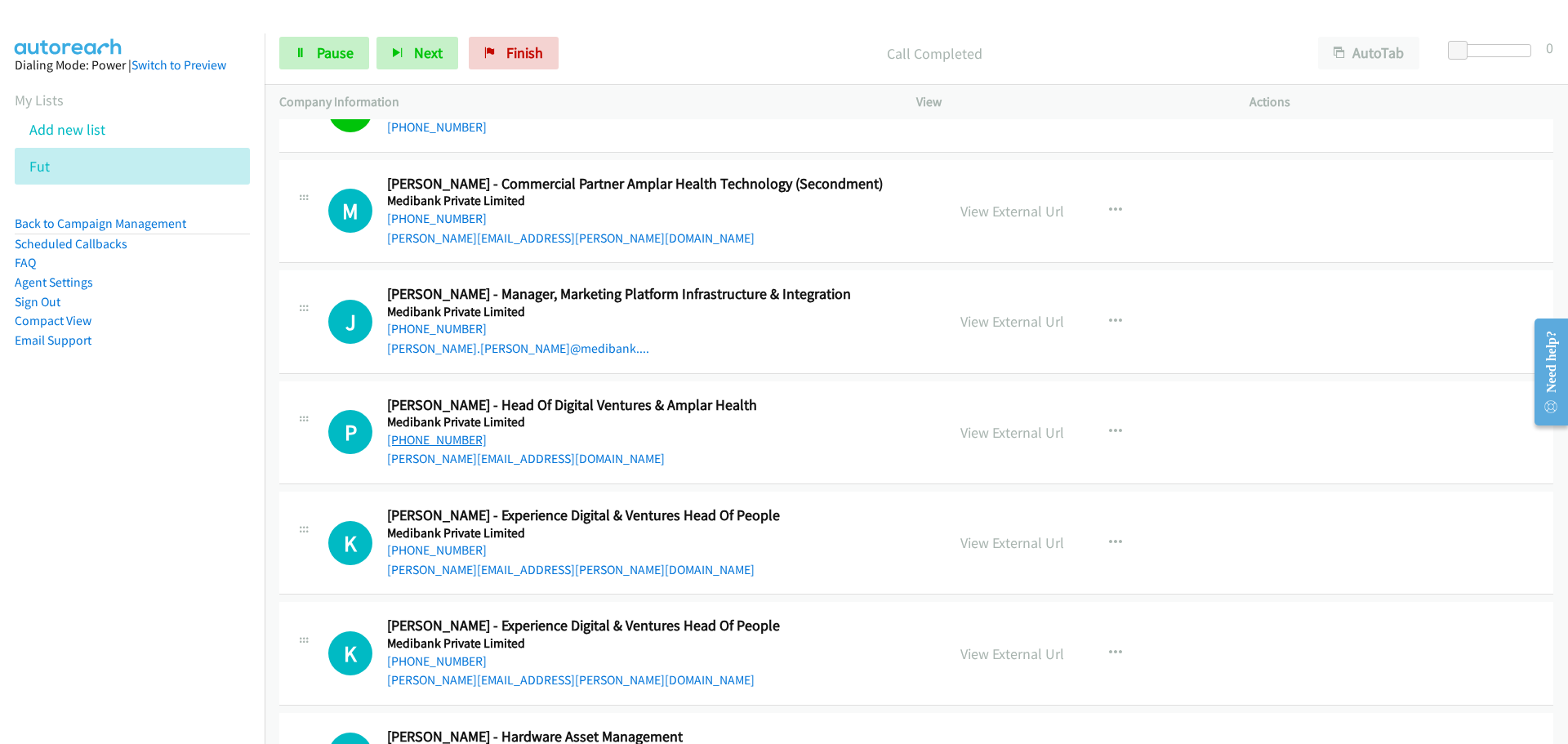
drag, startPoint x: 439, startPoint y: 412, endPoint x: 468, endPoint y: 409, distance: 29.2
click at [439, 432] on link "[PHONE_NUMBER]" at bounding box center [437, 439] width 100 height 16
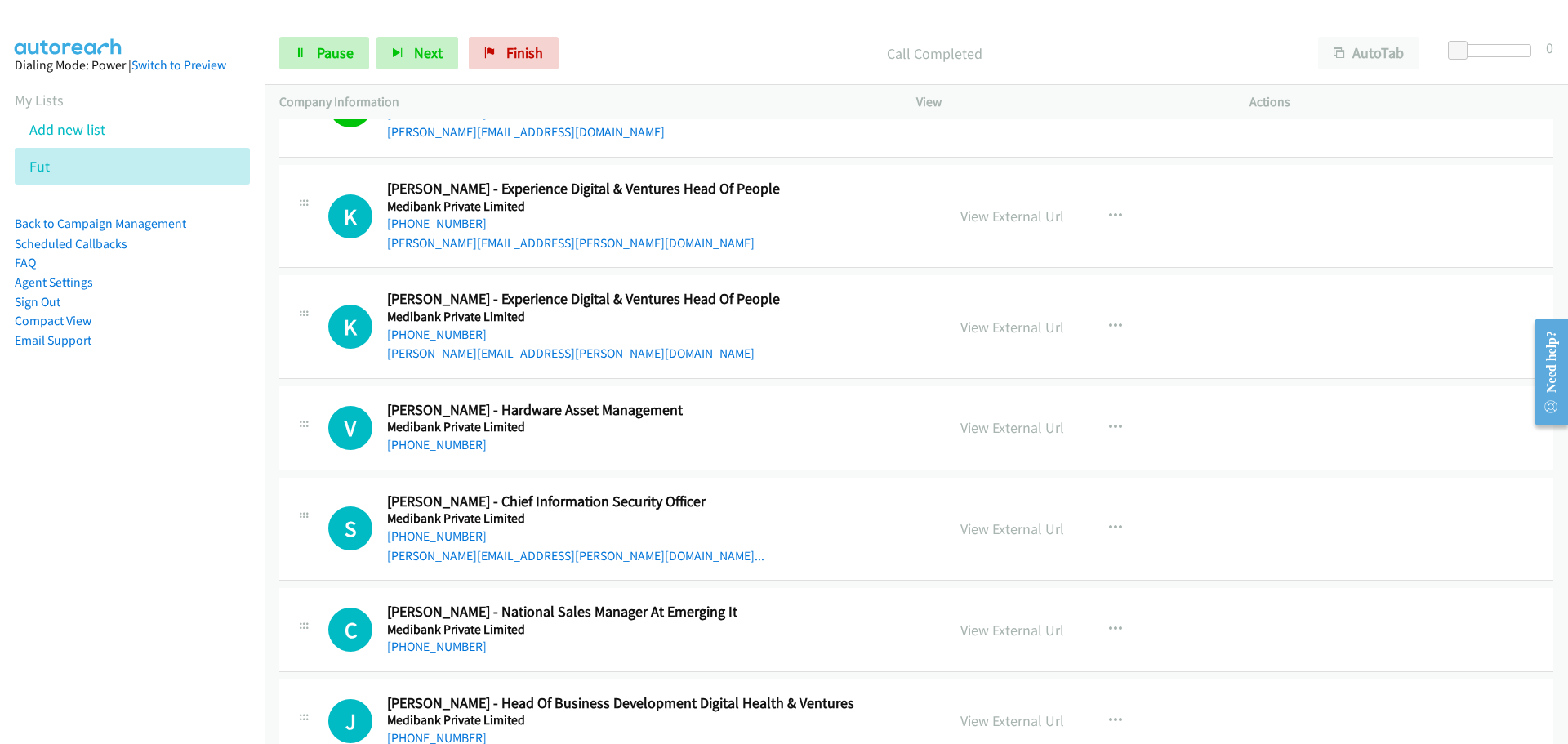
scroll to position [25140, 0]
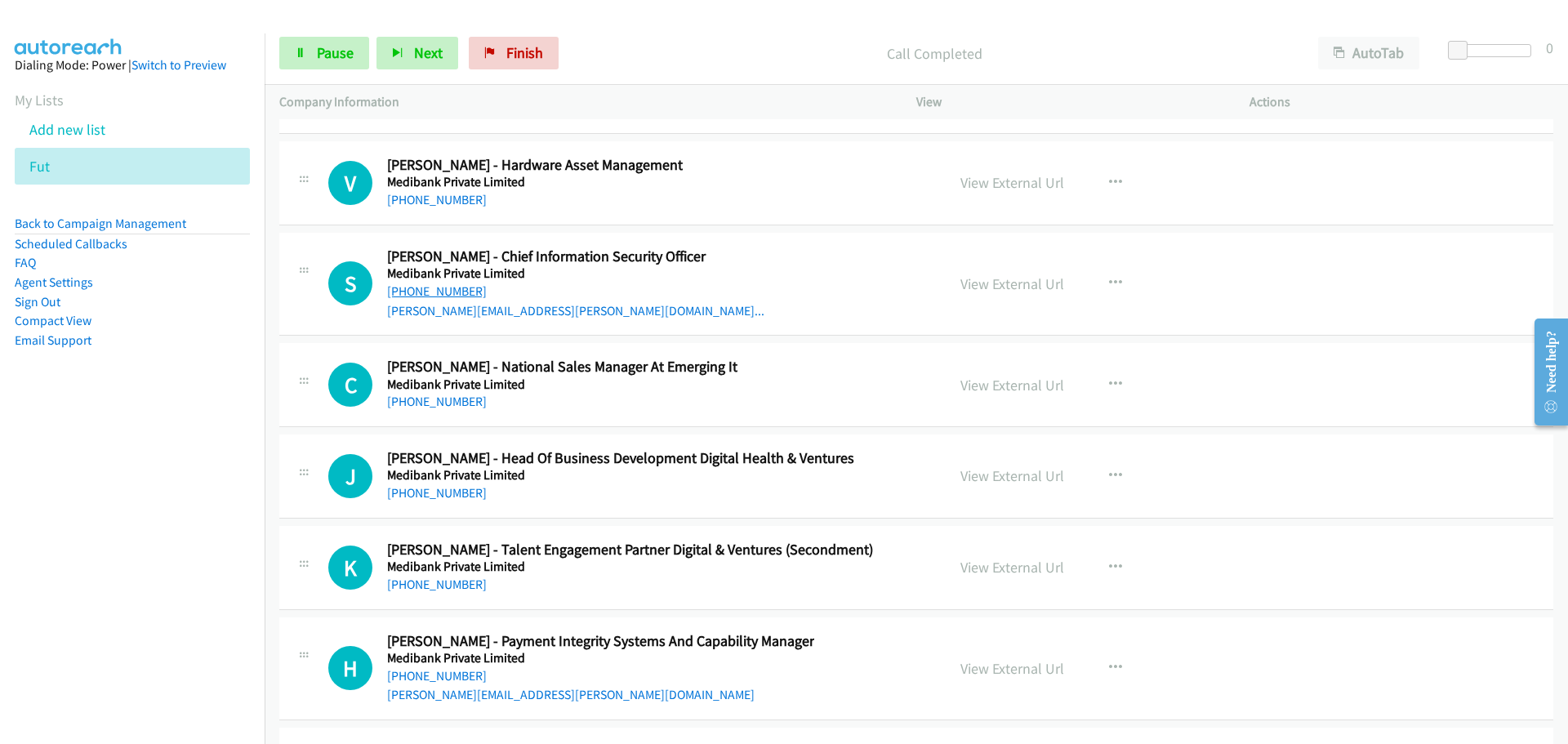
click at [458, 283] on link "[PHONE_NUMBER]" at bounding box center [437, 291] width 100 height 16
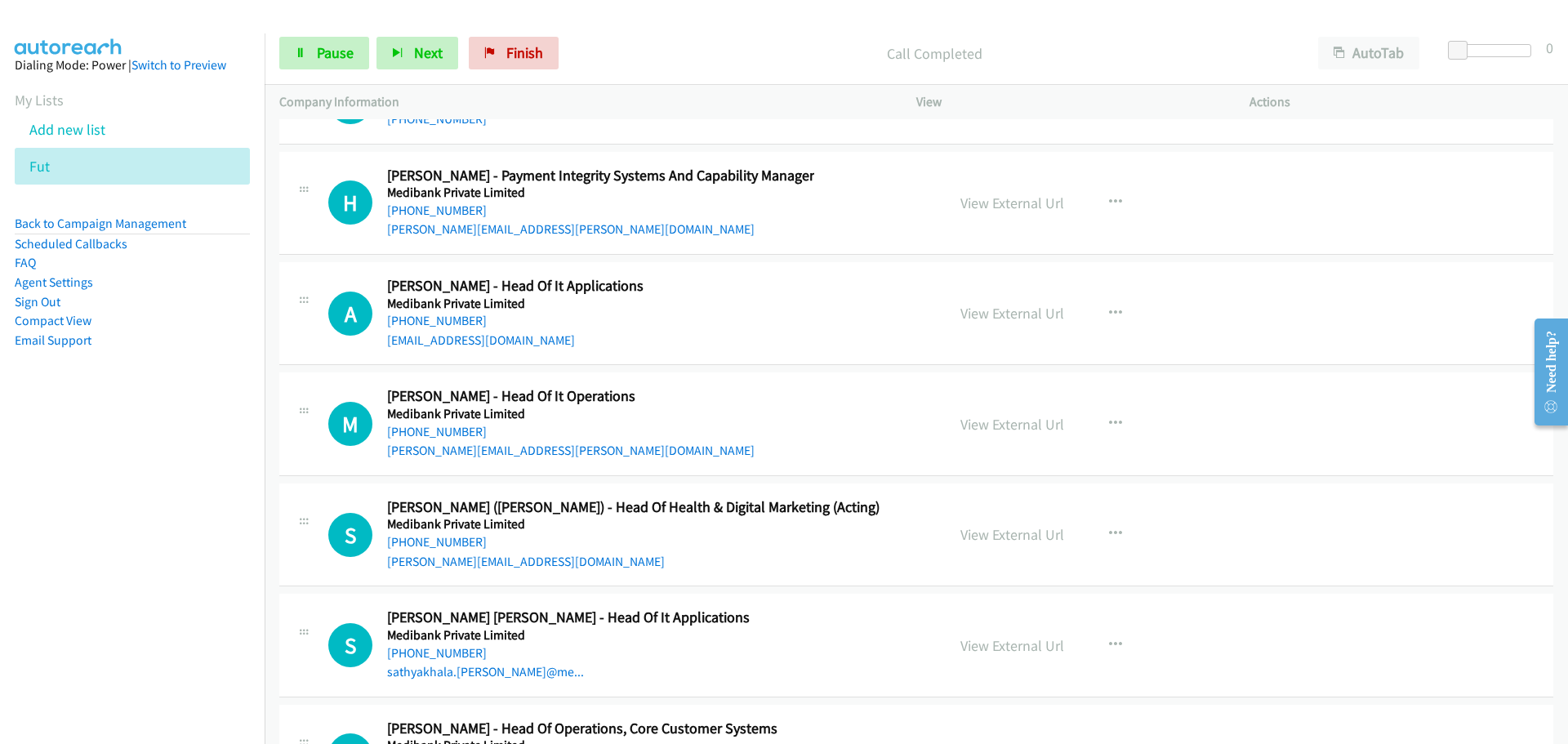
scroll to position [25629, 0]
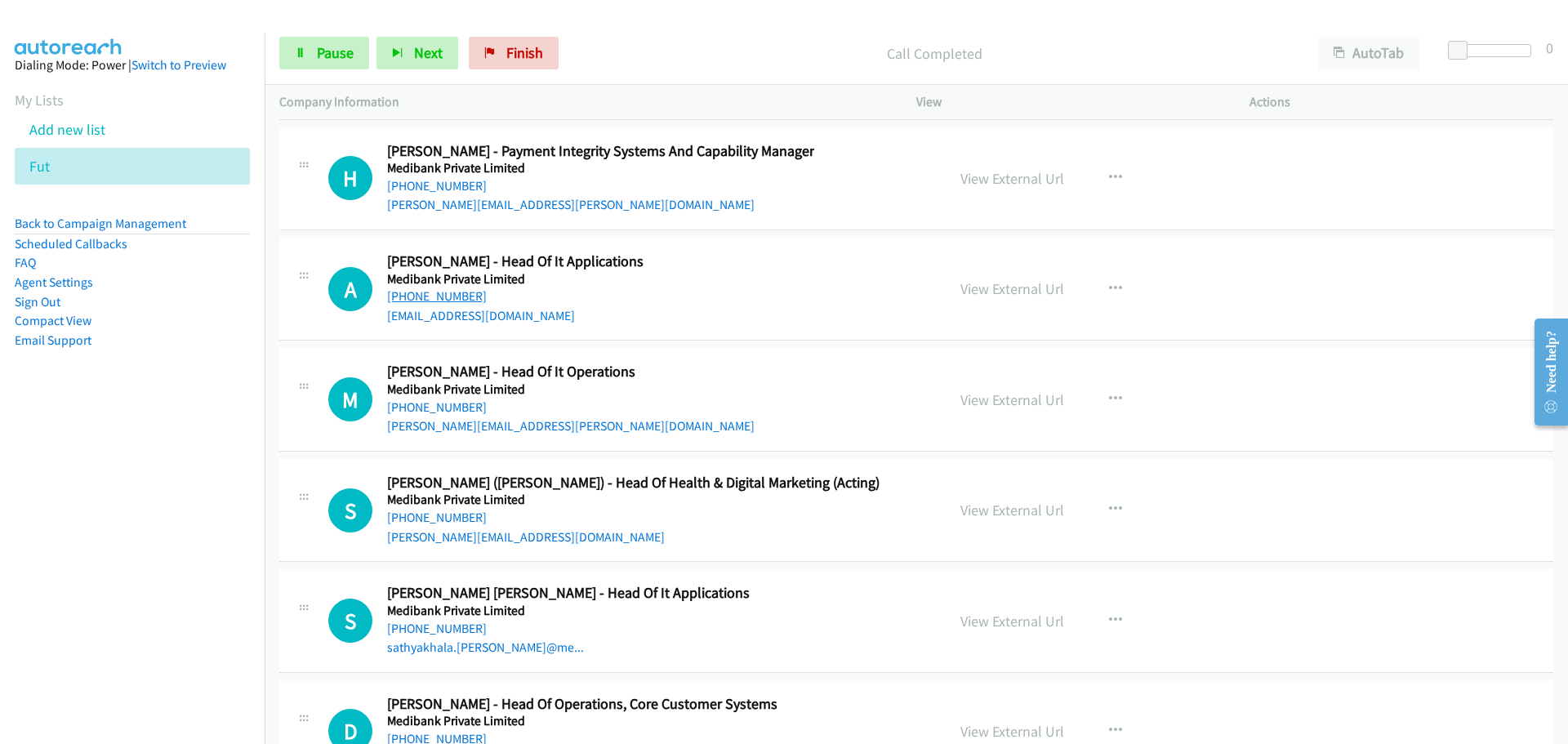
click at [434, 288] on link "[PHONE_NUMBER]" at bounding box center [437, 296] width 100 height 16
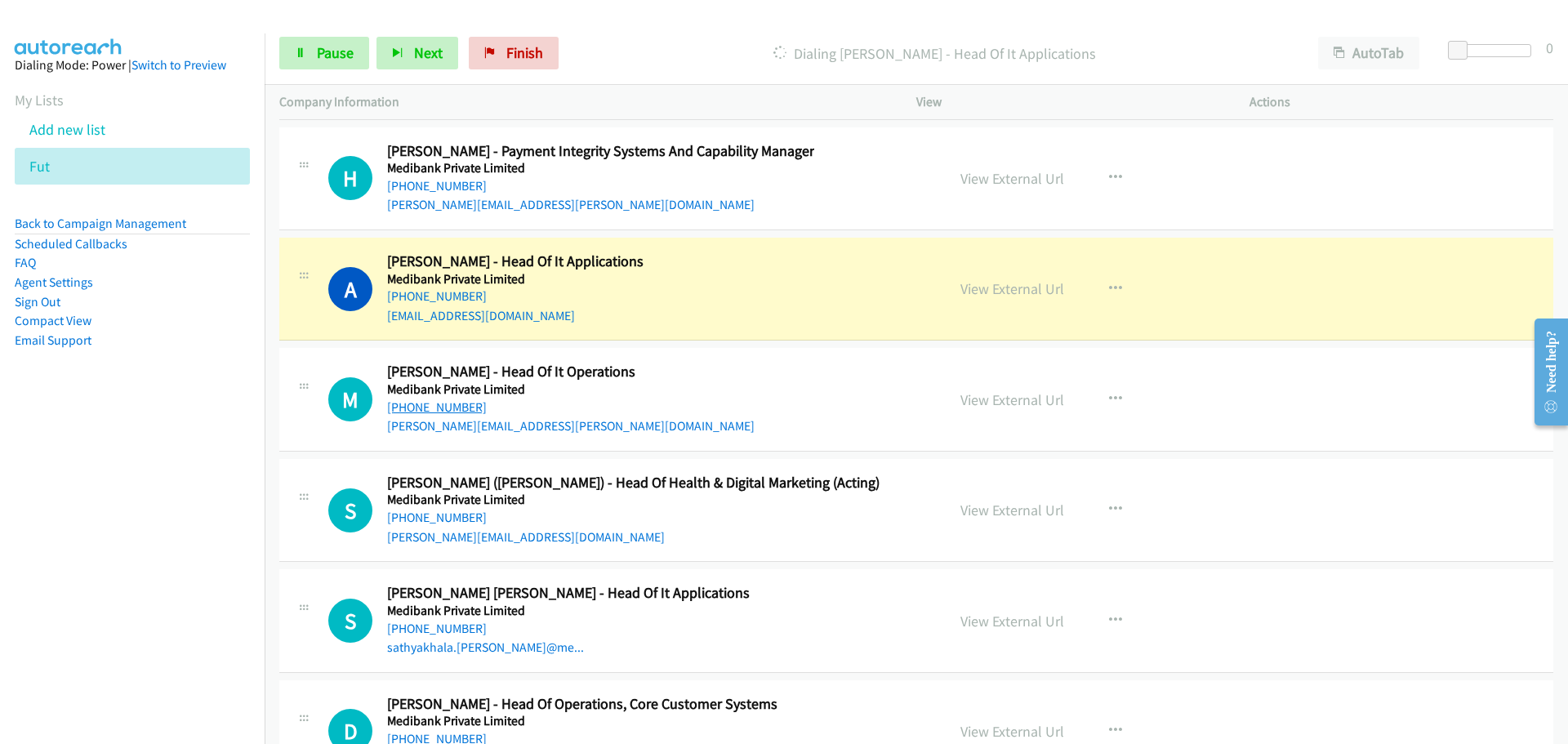
click at [443, 399] on link "[PHONE_NUMBER]" at bounding box center [437, 407] width 100 height 16
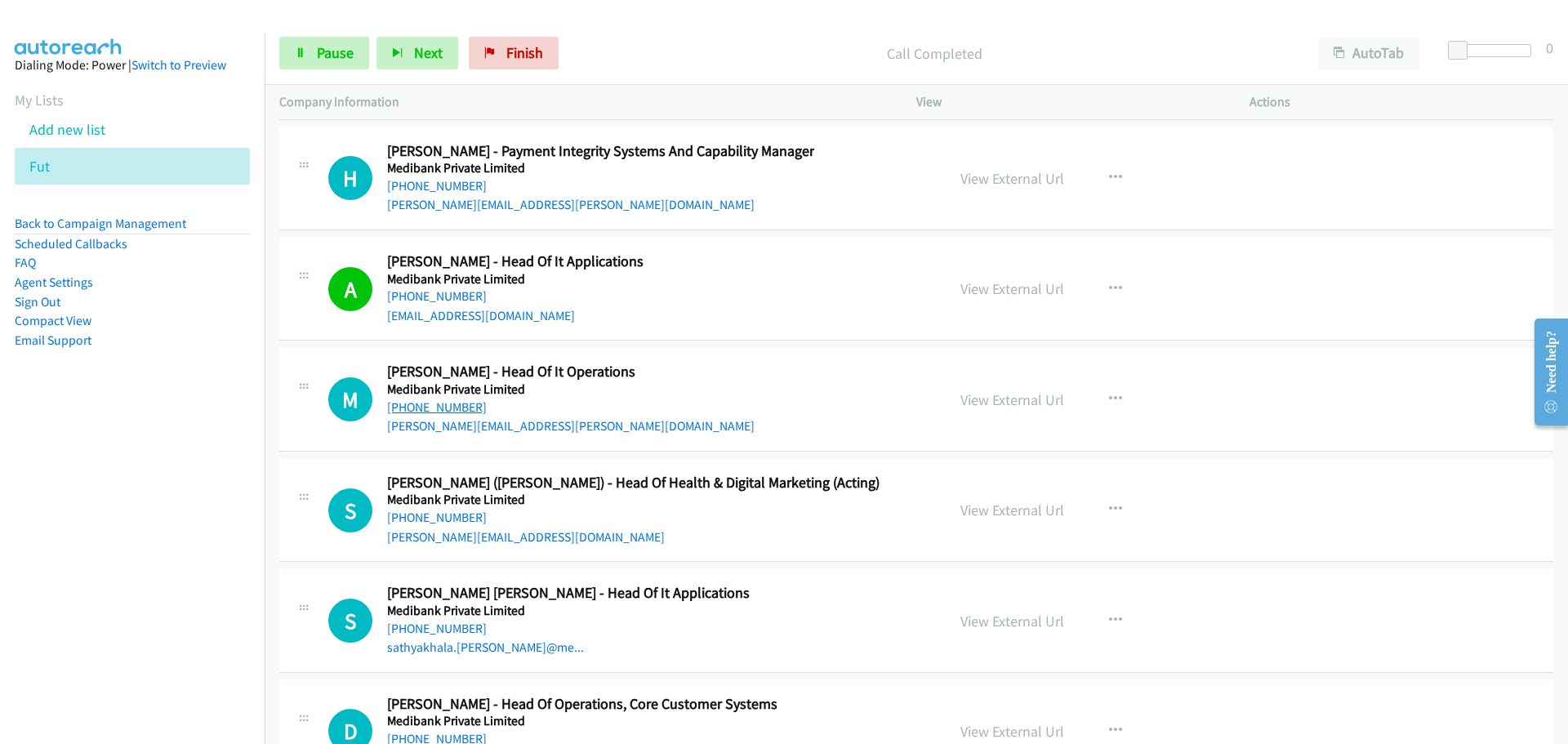
click at [434, 399] on link "[PHONE_NUMBER]" at bounding box center [437, 407] width 100 height 16
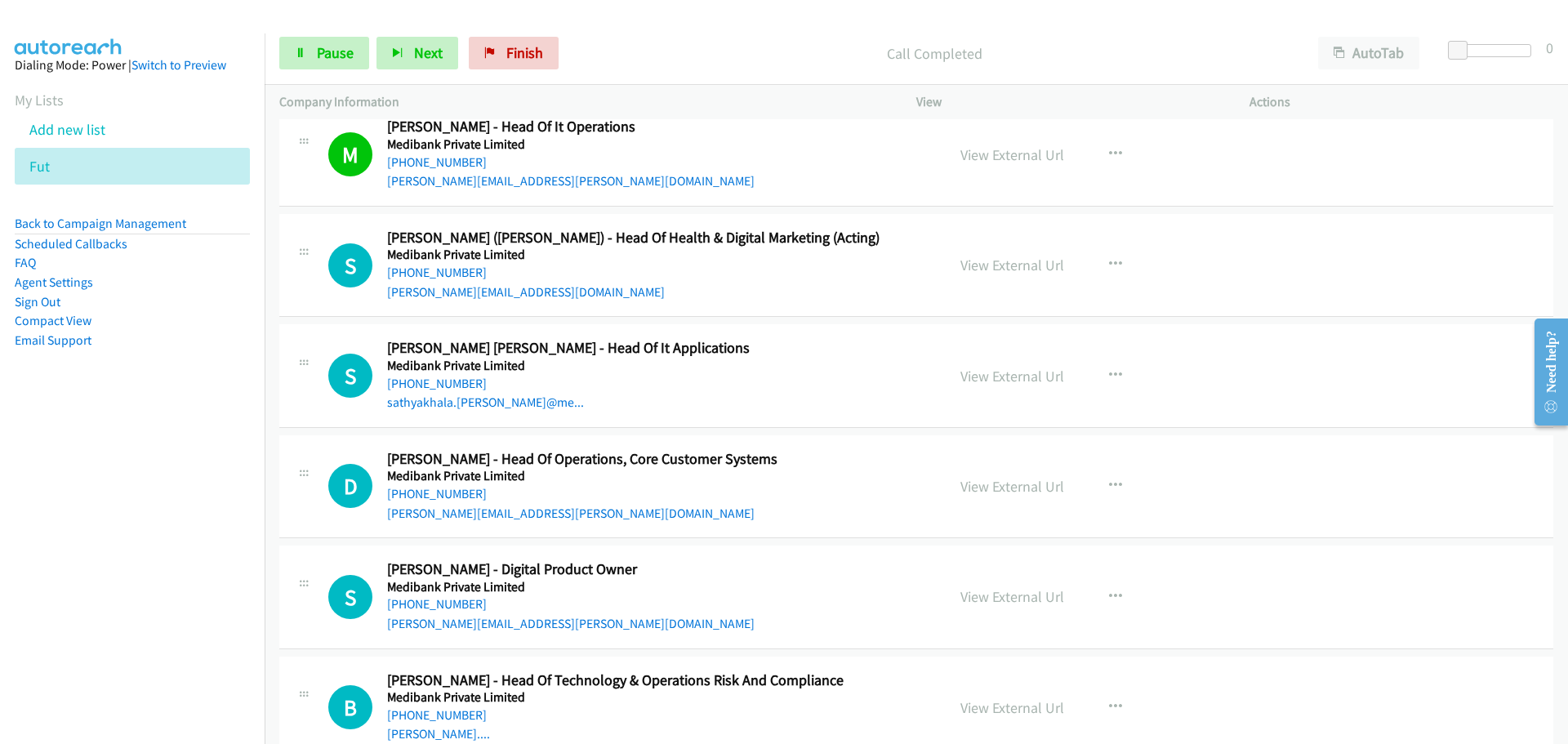
scroll to position [25956, 0]
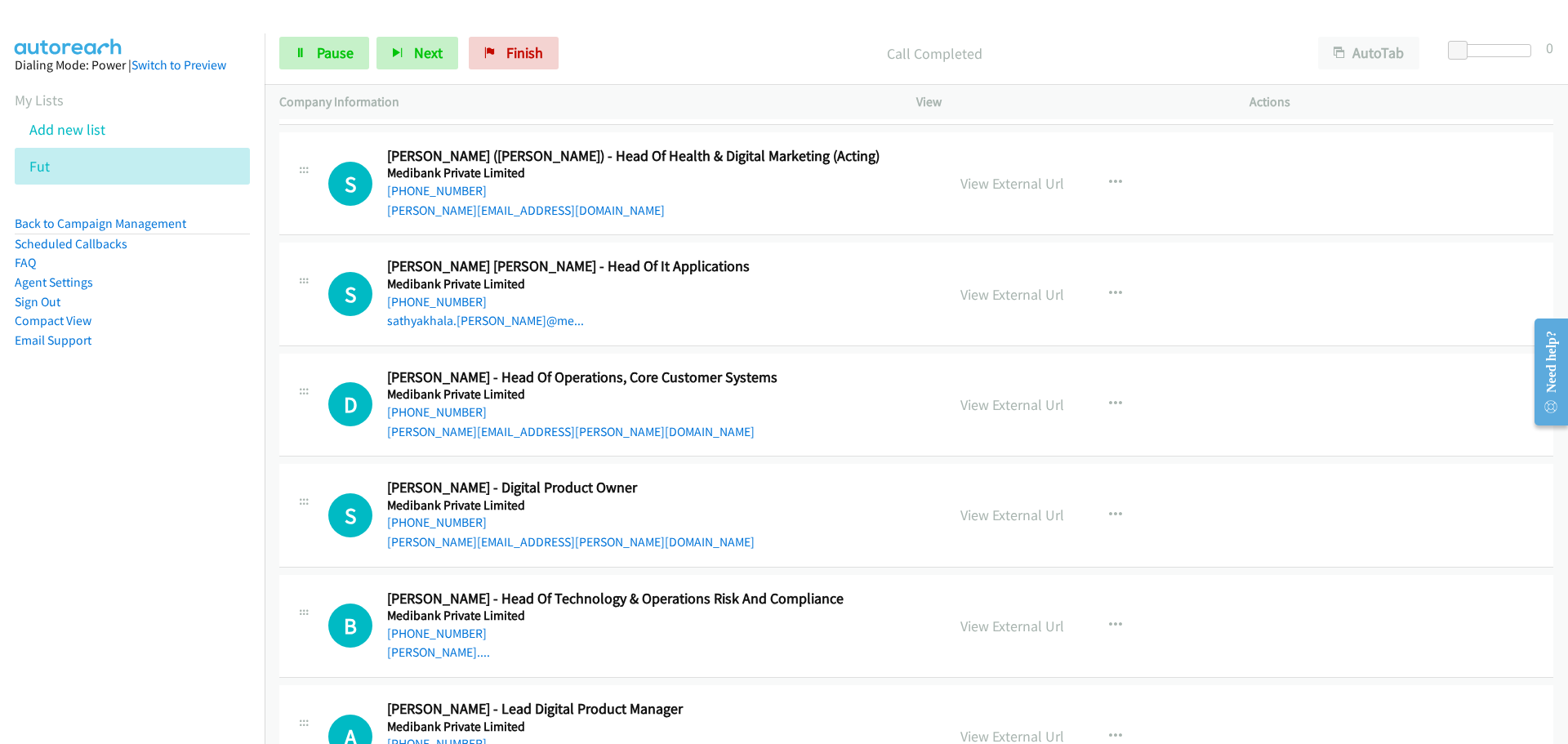
drag, startPoint x: 453, startPoint y: 286, endPoint x: 931, endPoint y: 317, distance: 479.0
click at [453, 294] on link "[PHONE_NUMBER]" at bounding box center [437, 302] width 100 height 16
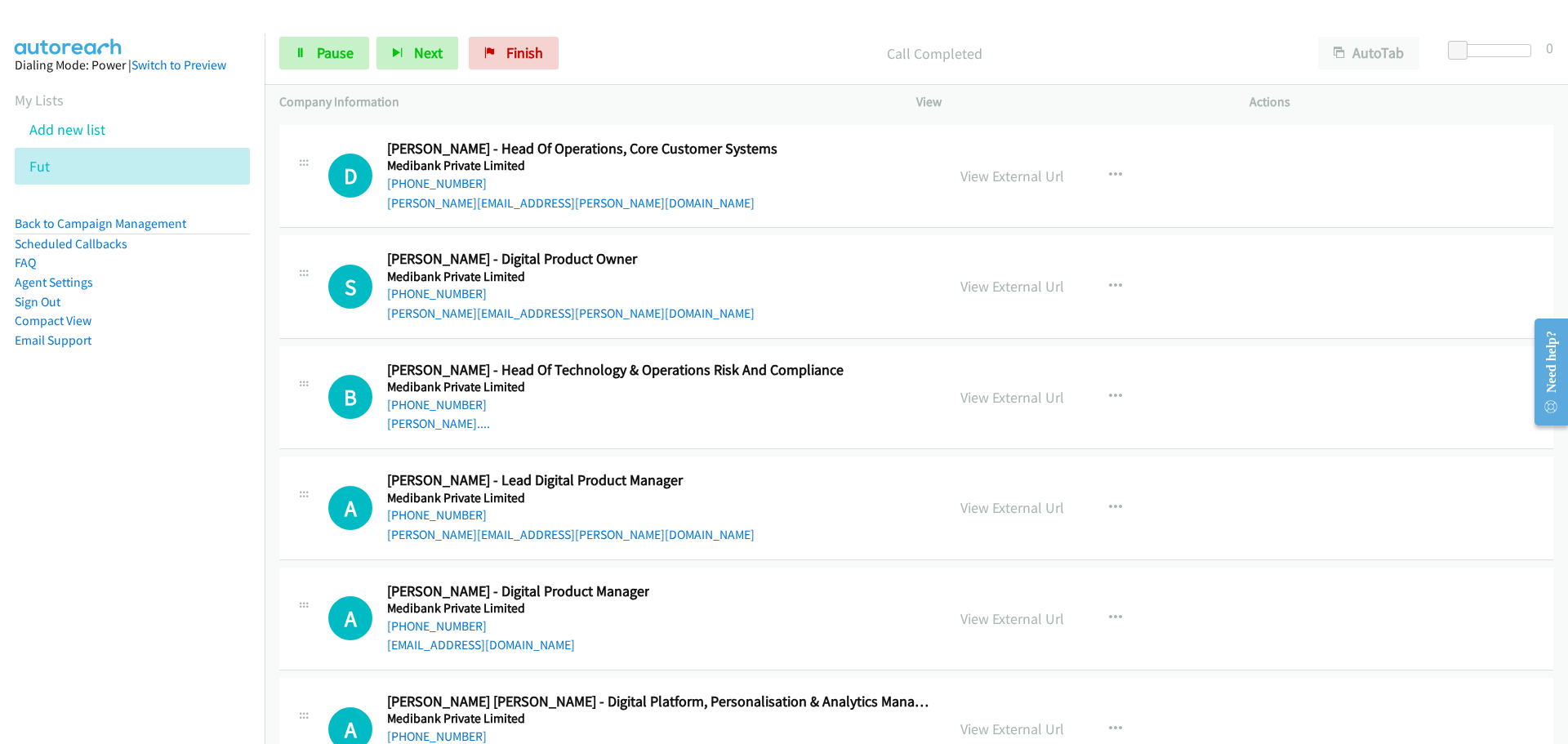
scroll to position [26201, 0]
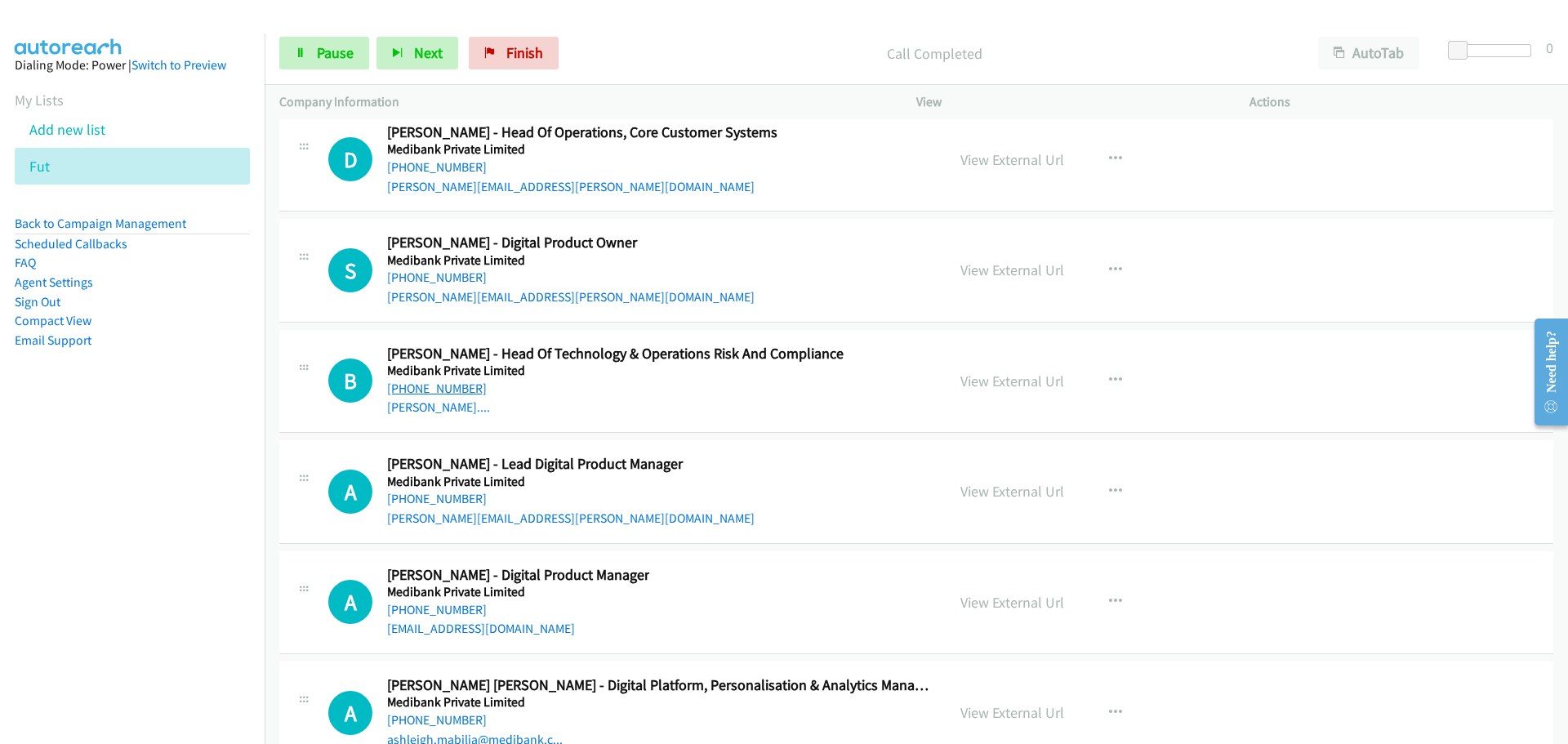
click at [433, 381] on link "[PHONE_NUMBER]" at bounding box center [437, 388] width 100 height 16
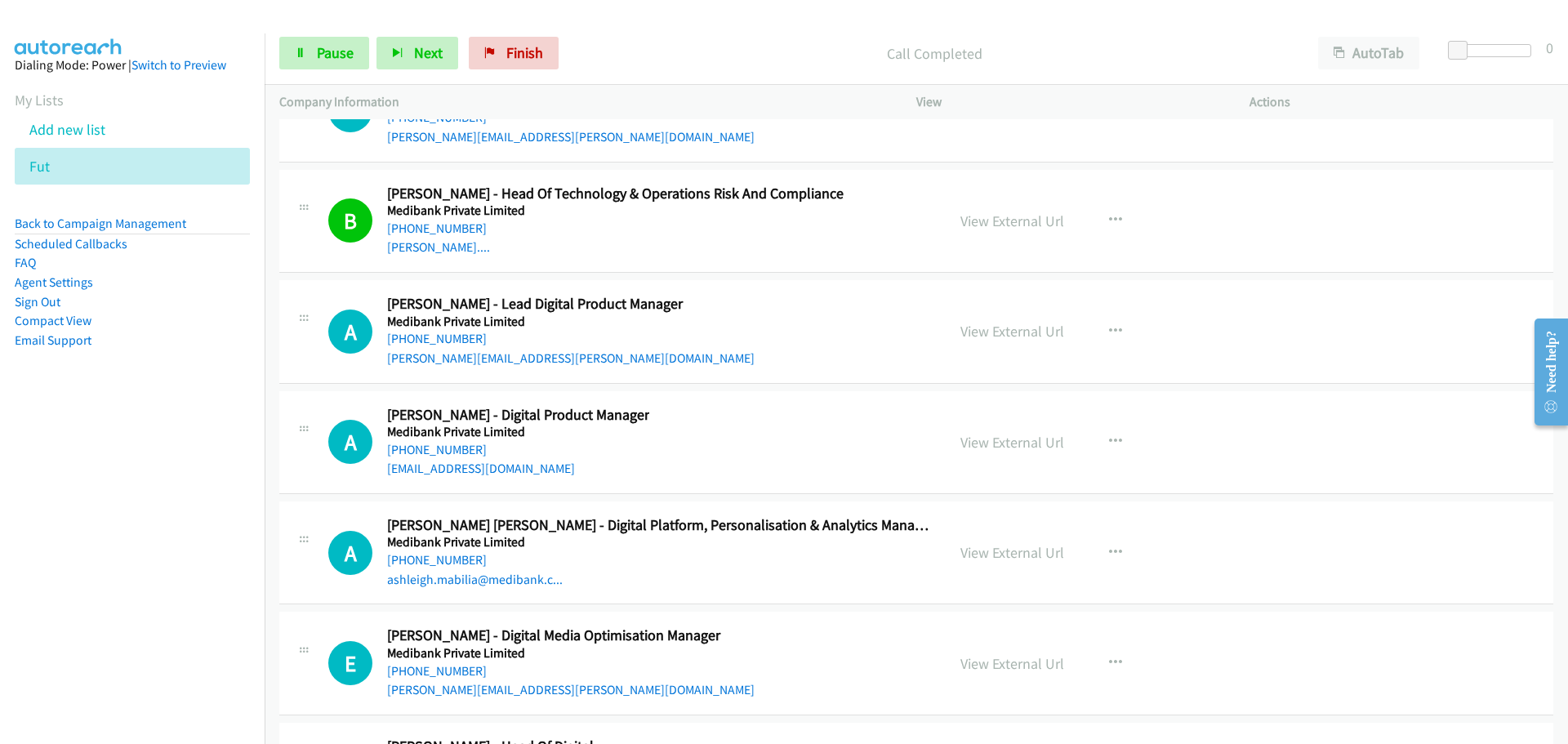
scroll to position [26364, 0]
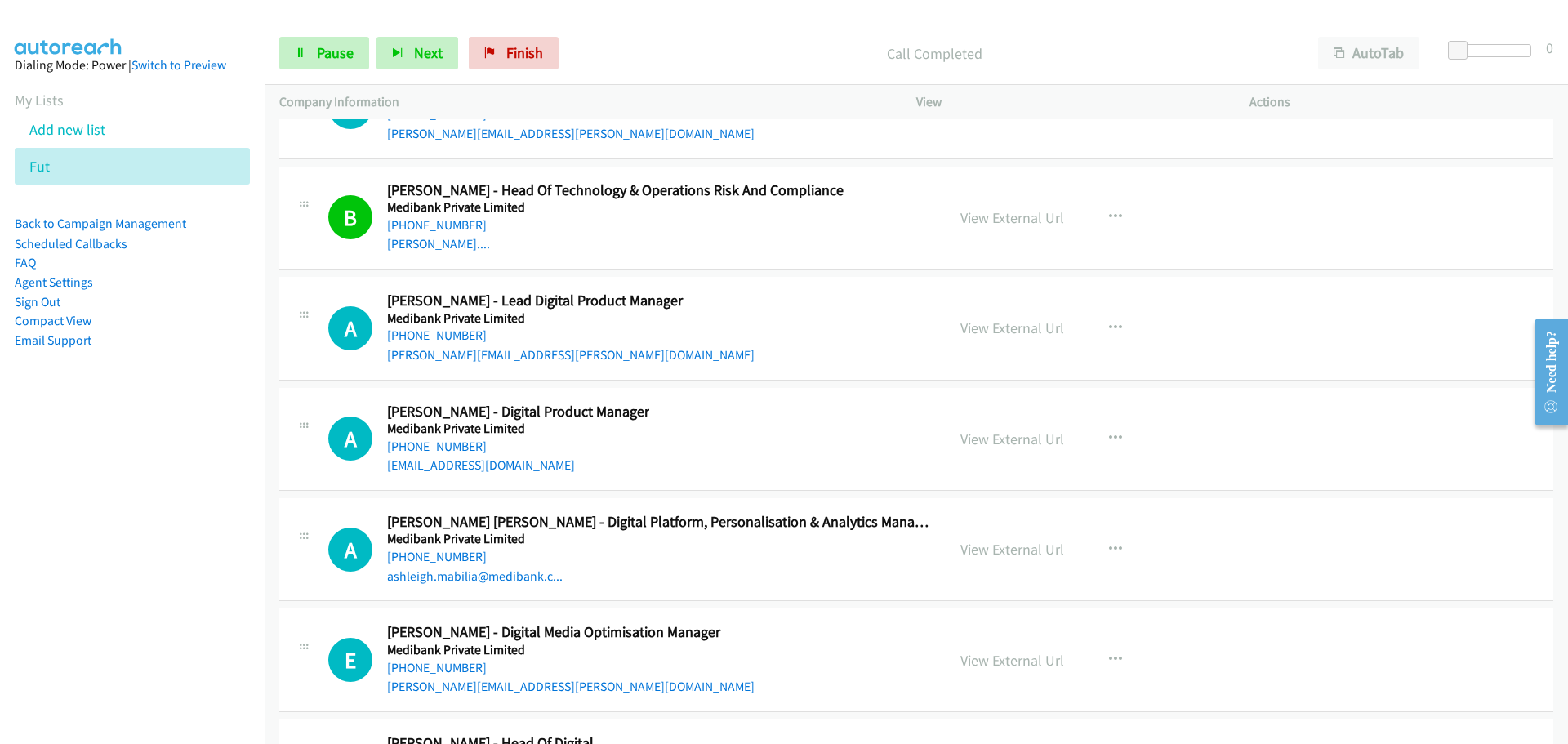
click at [444, 327] on link "[PHONE_NUMBER]" at bounding box center [437, 335] width 100 height 16
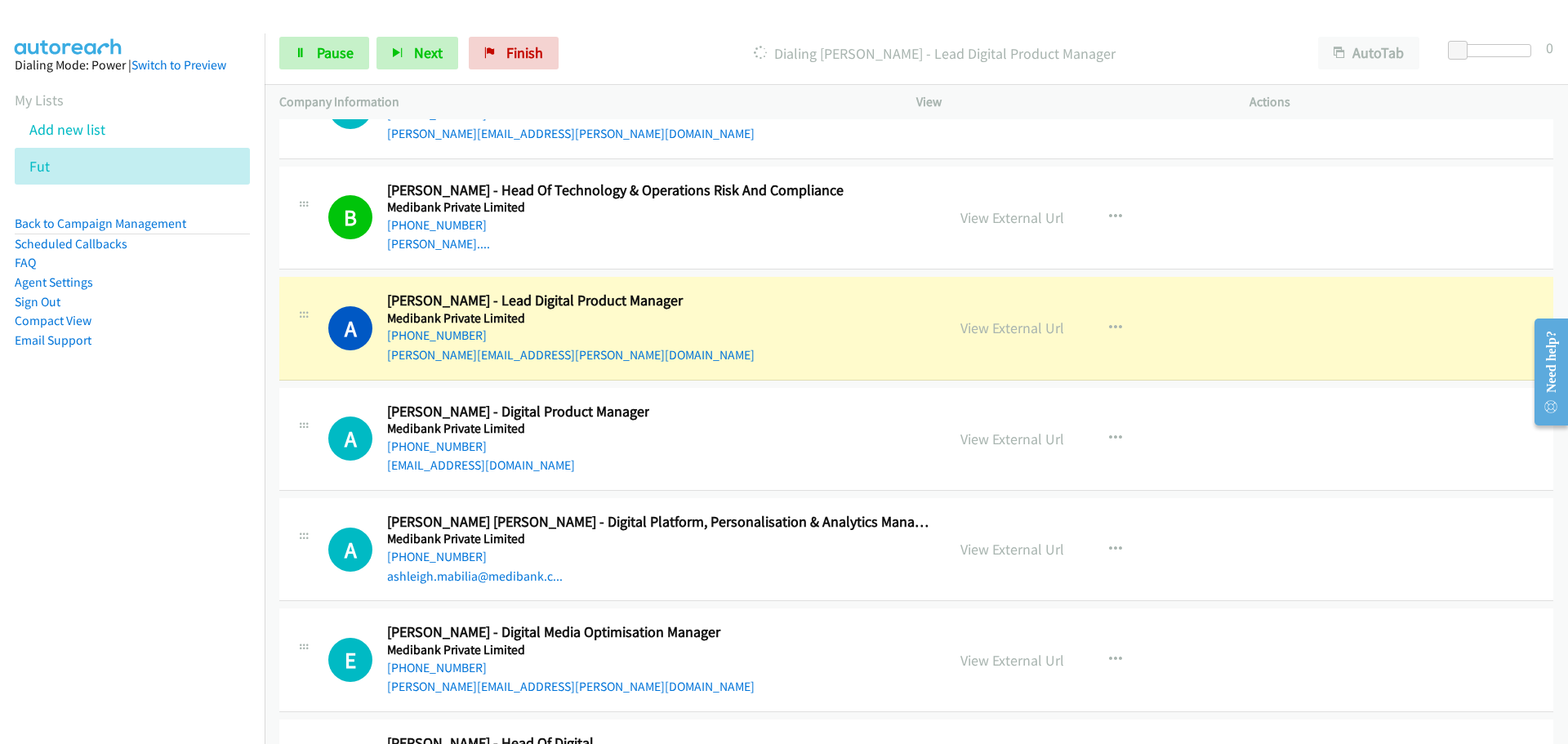
drag, startPoint x: 1323, startPoint y: 406, endPoint x: 1404, endPoint y: 158, distance: 260.9
click at [1404, 167] on div "B Callback Scheduled [PERSON_NAME] - Head Of Technology & Operations Risk And C…" at bounding box center [916, 217] width 1274 height 102
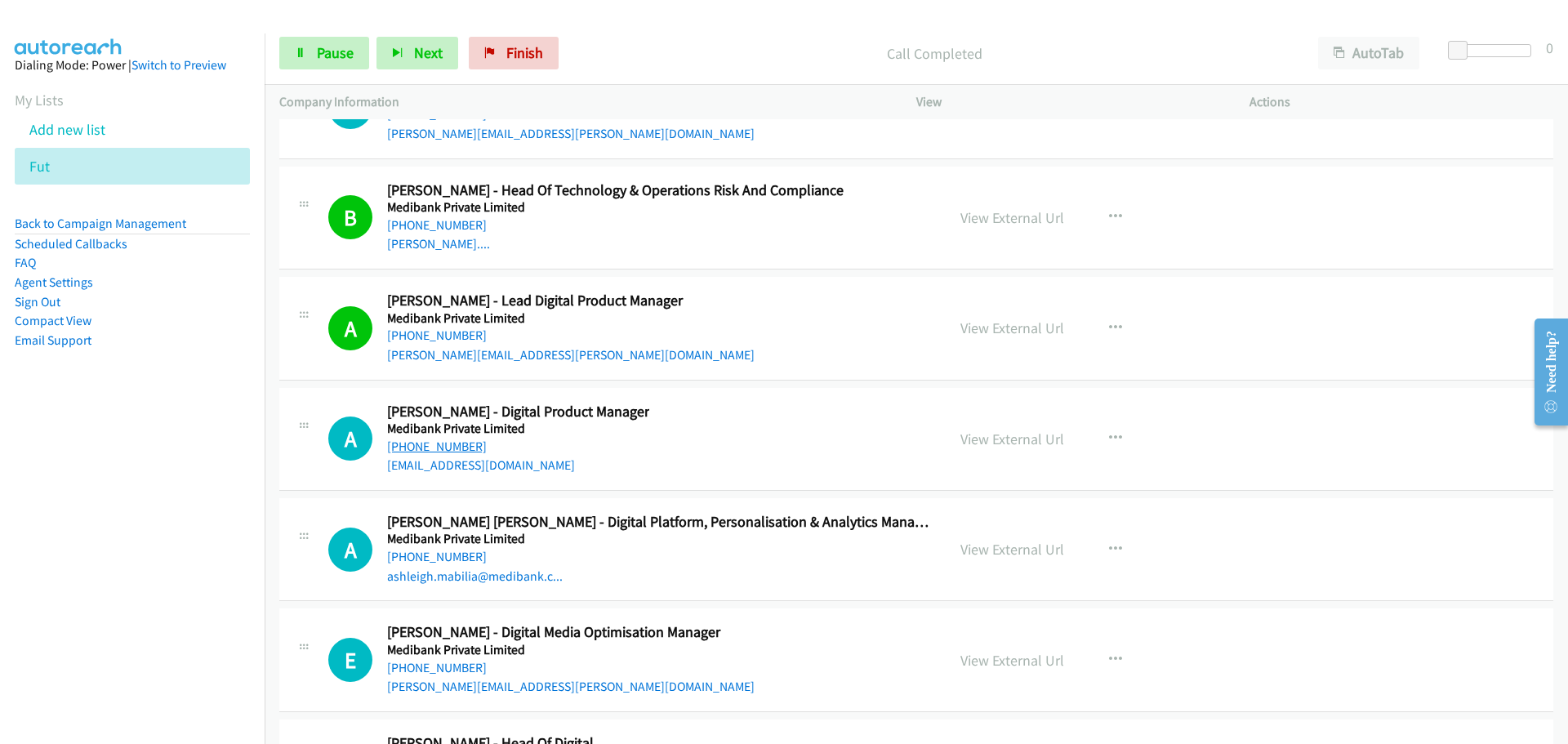
click at [438, 438] on link "[PHONE_NUMBER]" at bounding box center [437, 446] width 100 height 16
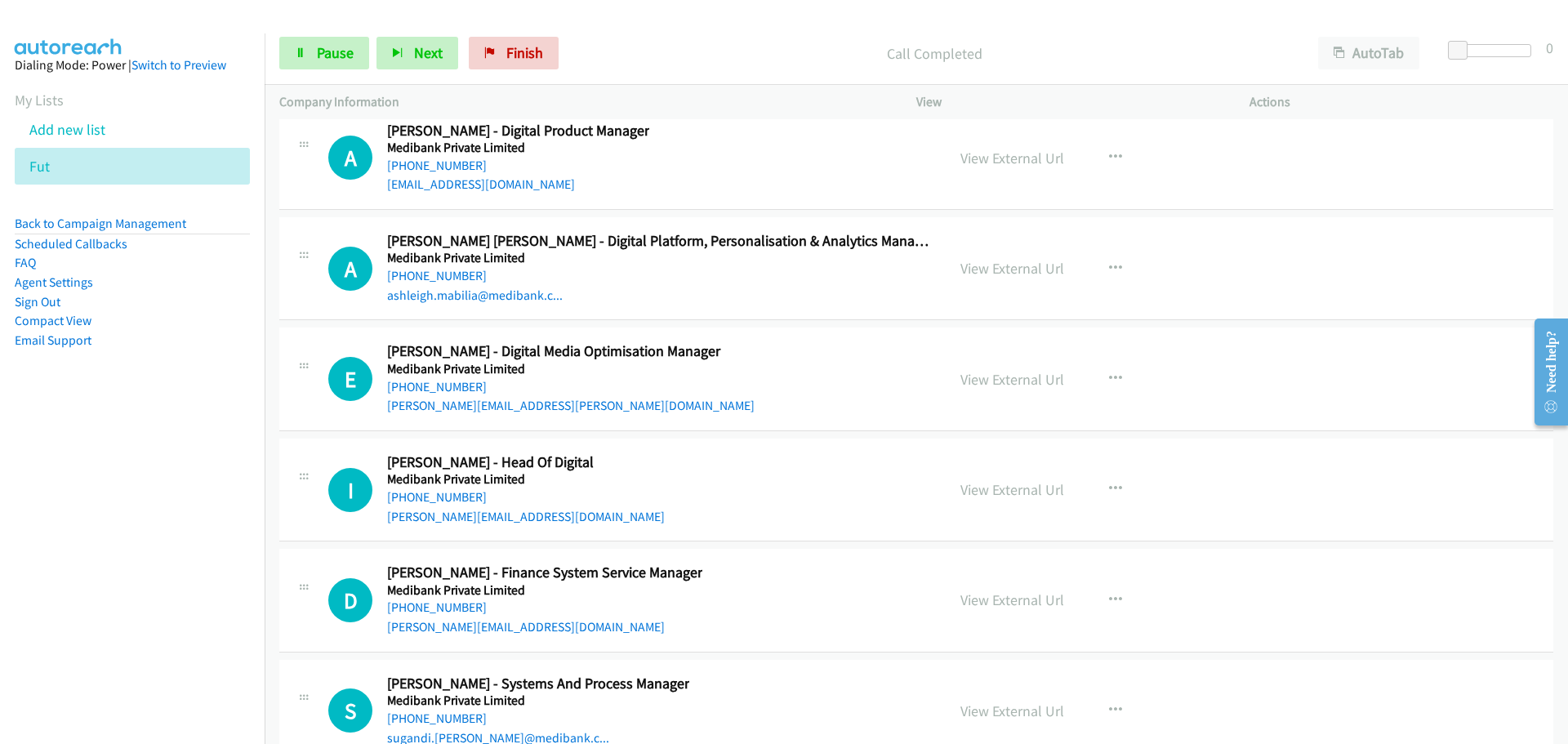
scroll to position [26691, 0]
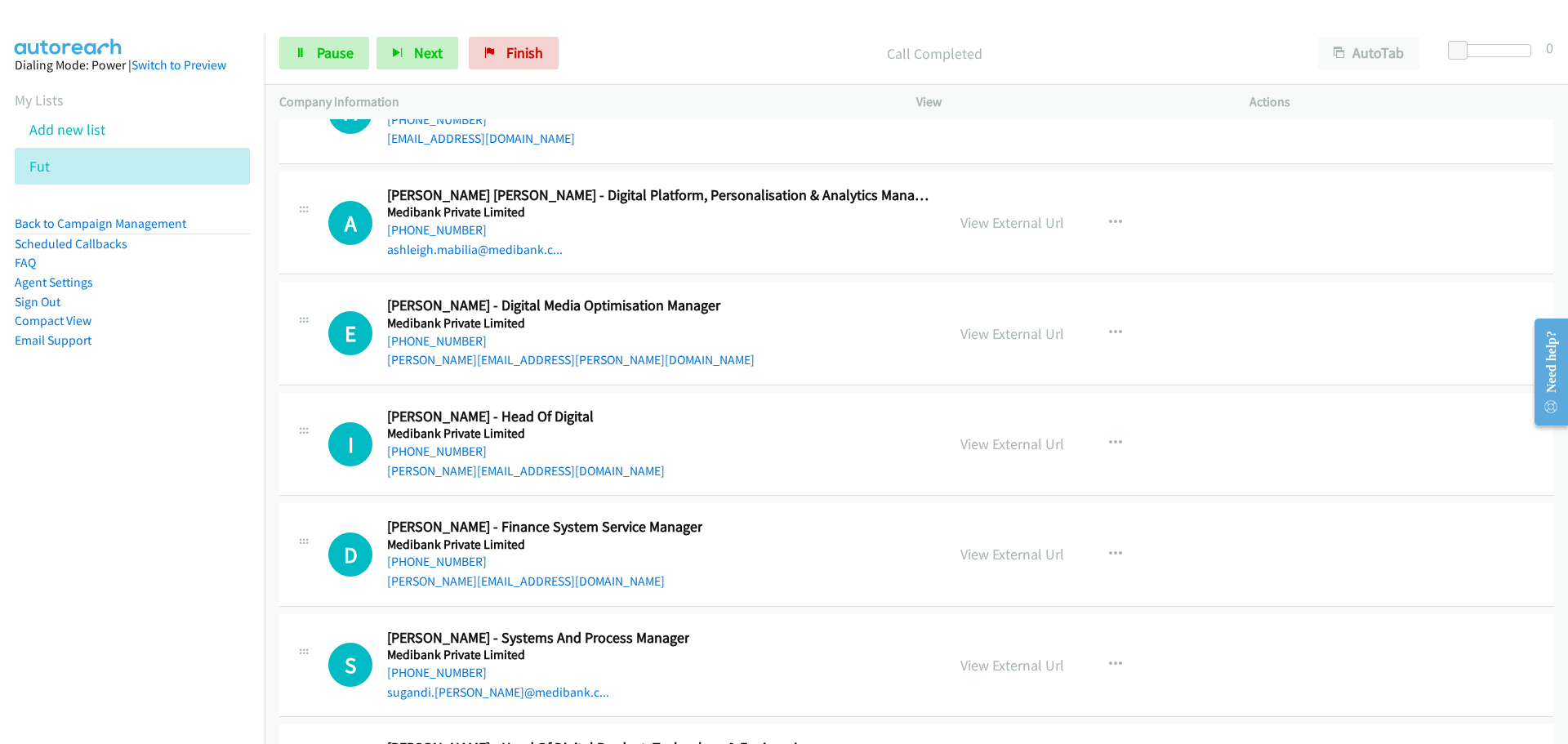
drag, startPoint x: 460, startPoint y: 205, endPoint x: 730, endPoint y: 204, distance: 270.0
click at [460, 222] on link "[PHONE_NUMBER]" at bounding box center [437, 229] width 100 height 16
click at [457, 333] on link "[PHONE_NUMBER]" at bounding box center [437, 341] width 100 height 16
drag, startPoint x: 468, startPoint y: 432, endPoint x: 1027, endPoint y: 427, distance: 559.0
click at [468, 443] on link "[PHONE_NUMBER]" at bounding box center [437, 451] width 100 height 16
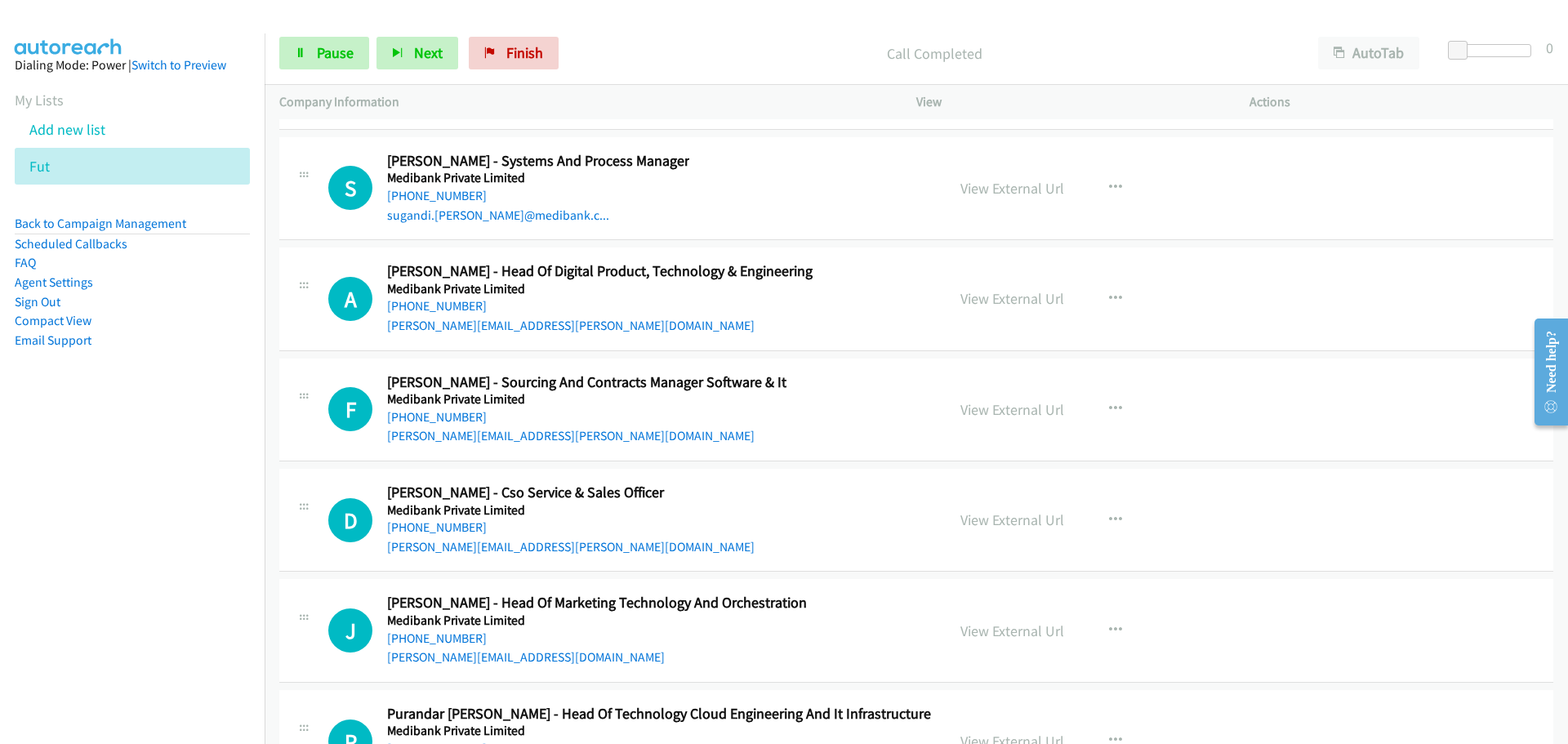
scroll to position [27262, 0]
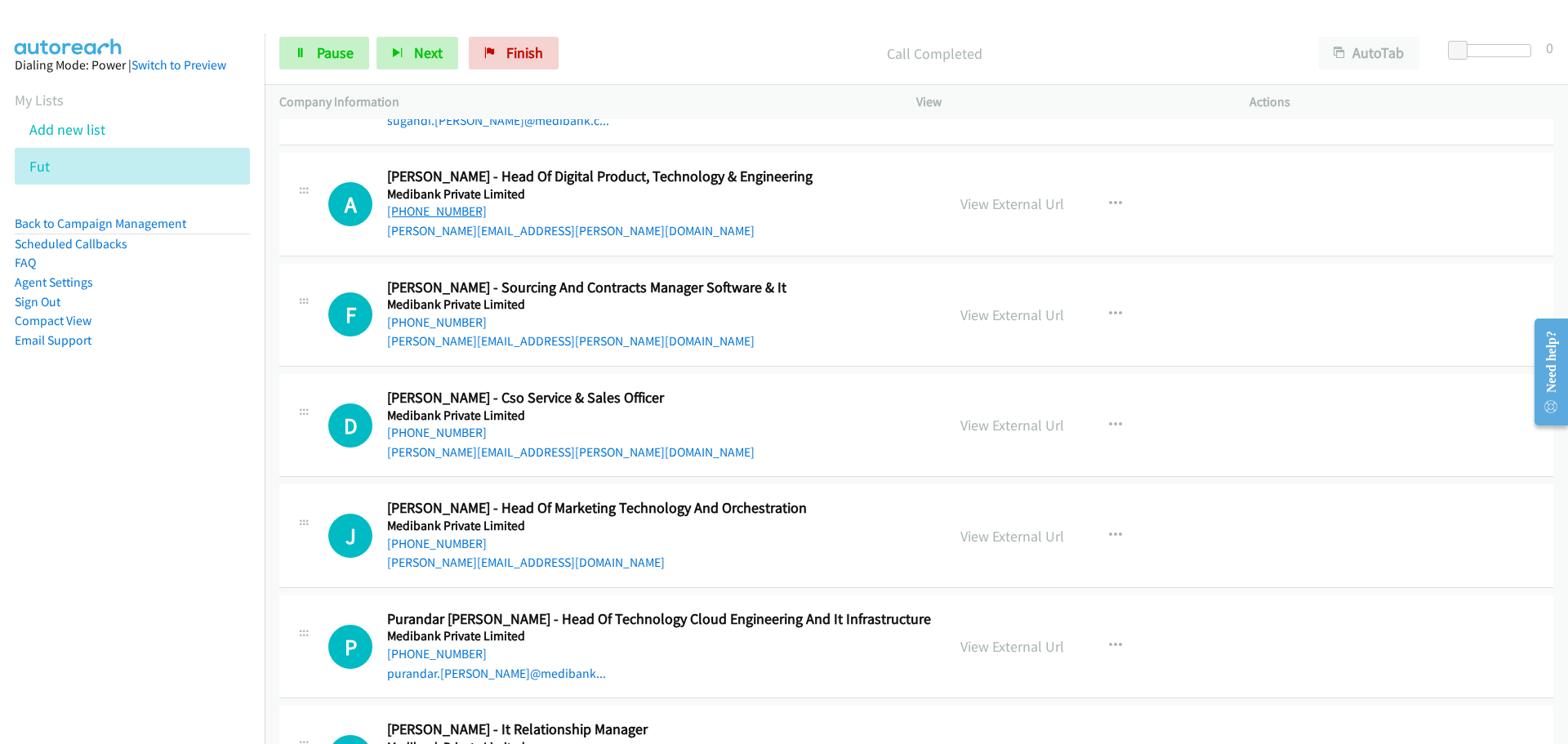
click at [435, 203] on link "[PHONE_NUMBER]" at bounding box center [437, 211] width 100 height 16
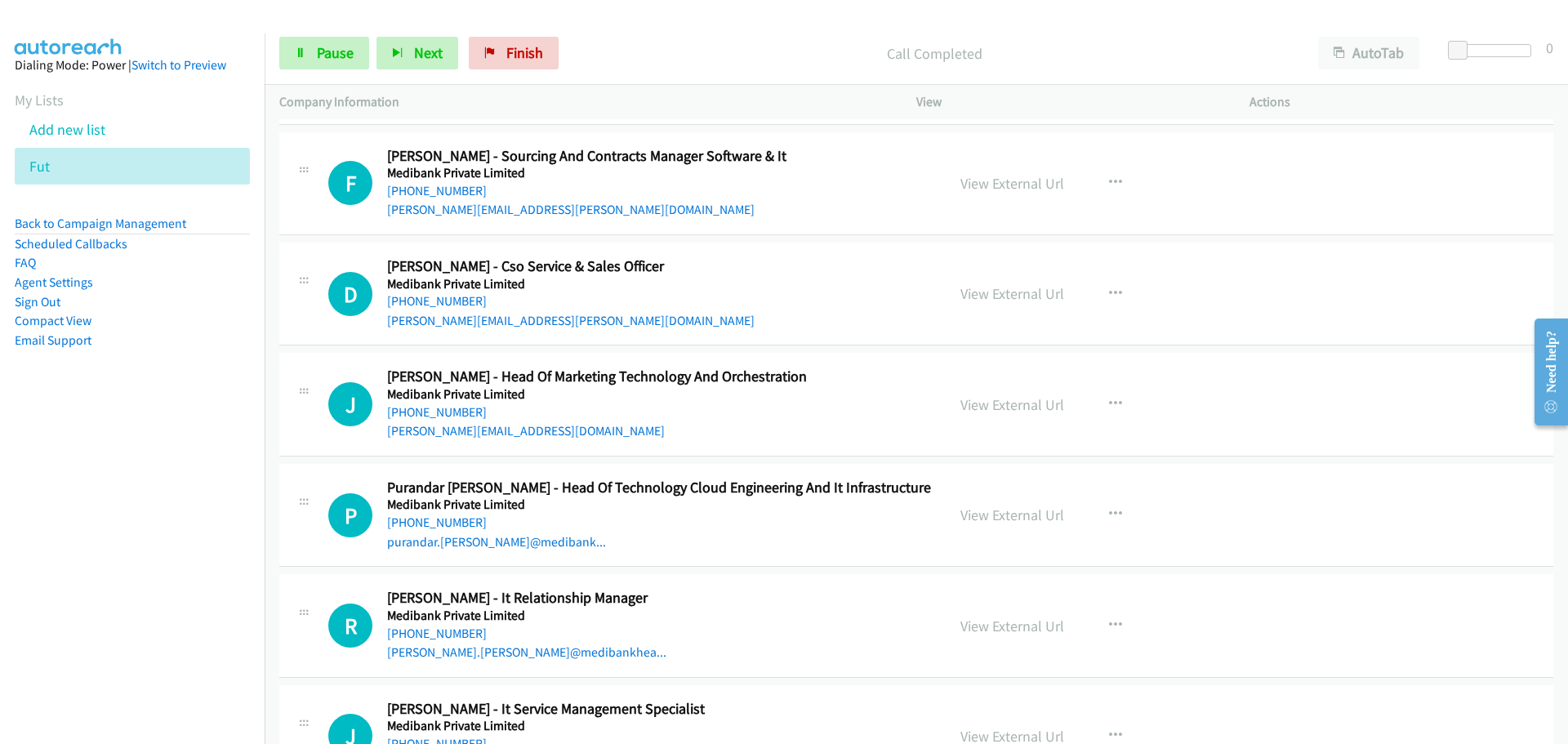
scroll to position [27426, 0]
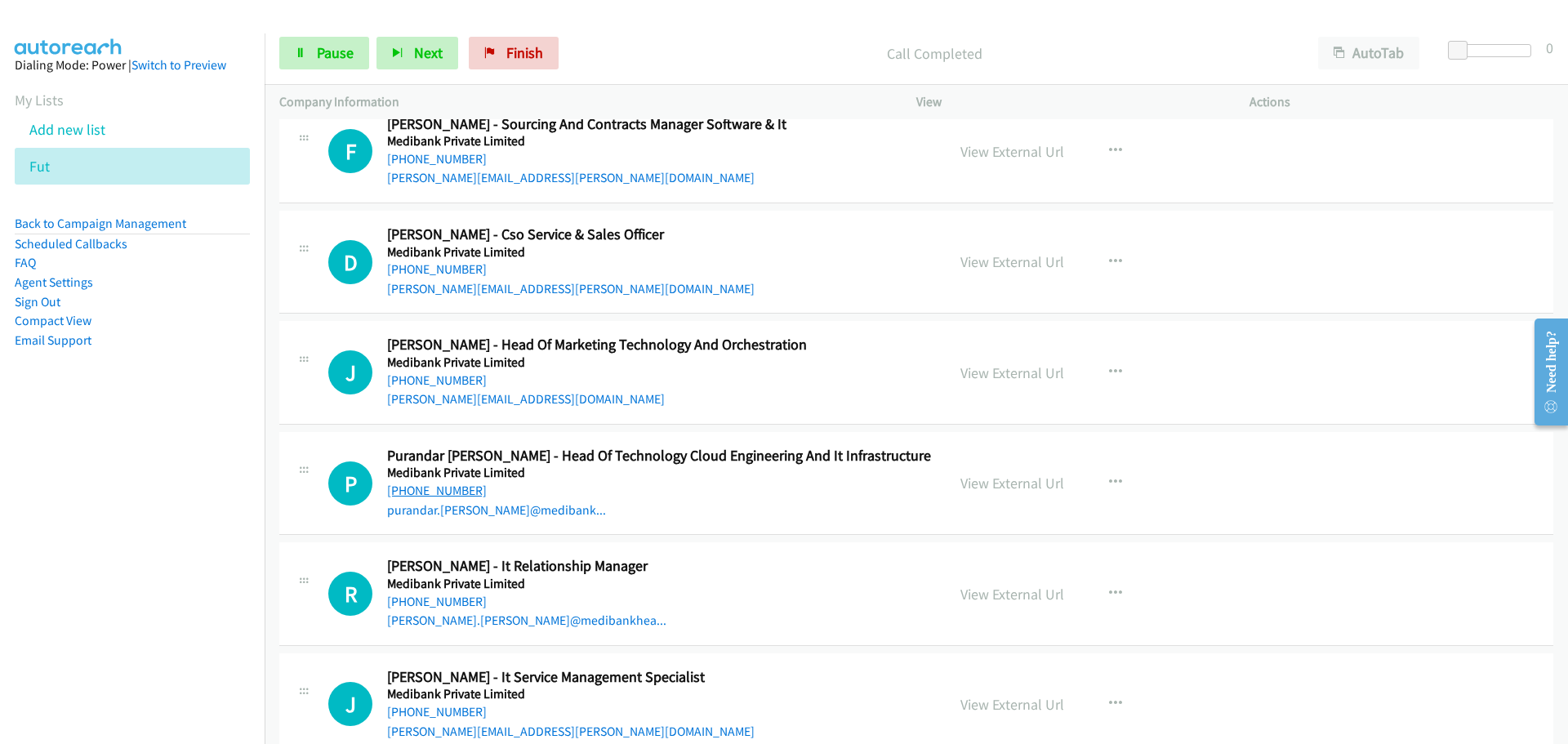
click at [460, 482] on link "[PHONE_NUMBER]" at bounding box center [437, 490] width 100 height 16
click at [425, 593] on link "[PHONE_NUMBER]" at bounding box center [437, 601] width 100 height 16
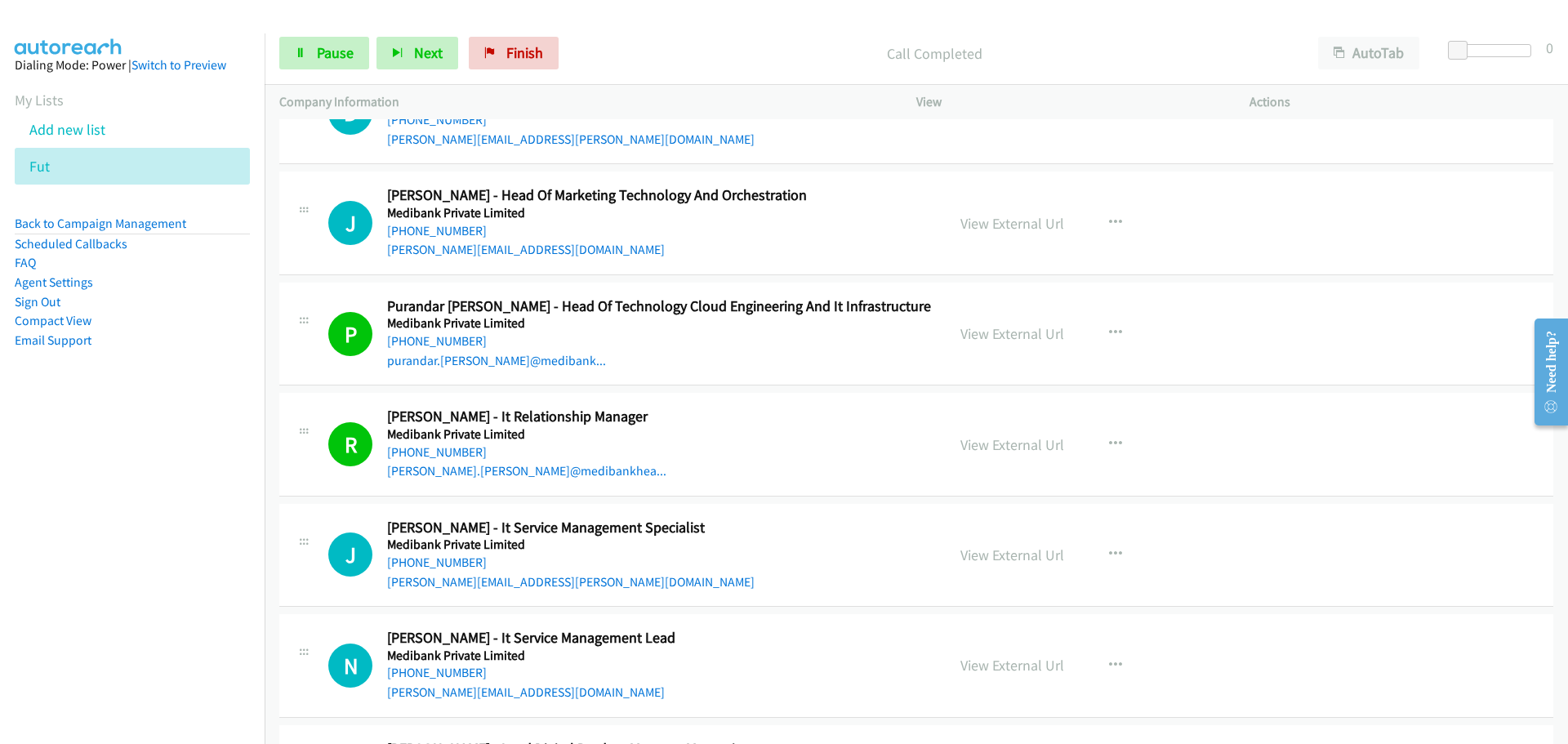
scroll to position [27670, 0]
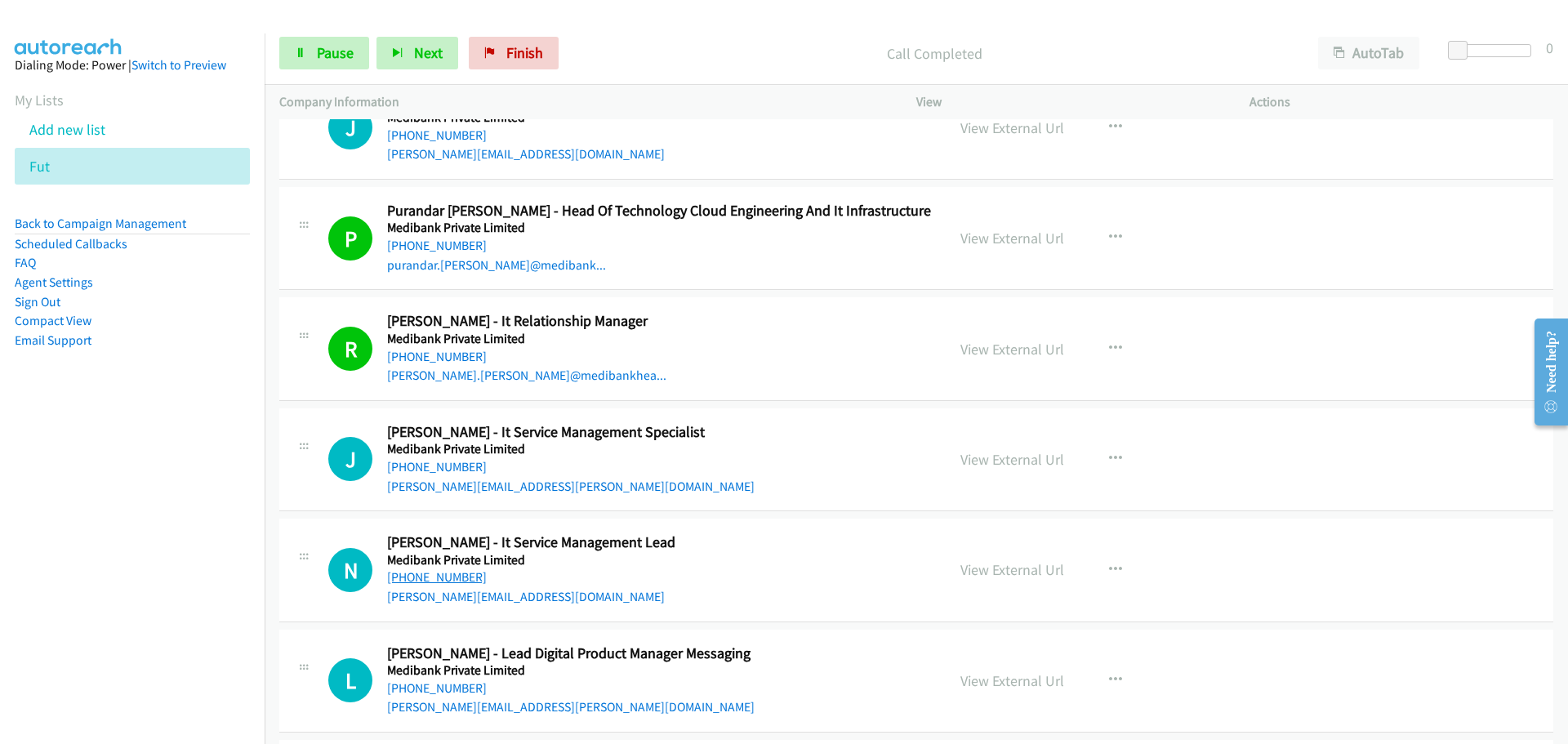
click at [434, 569] on link "[PHONE_NUMBER]" at bounding box center [437, 577] width 100 height 16
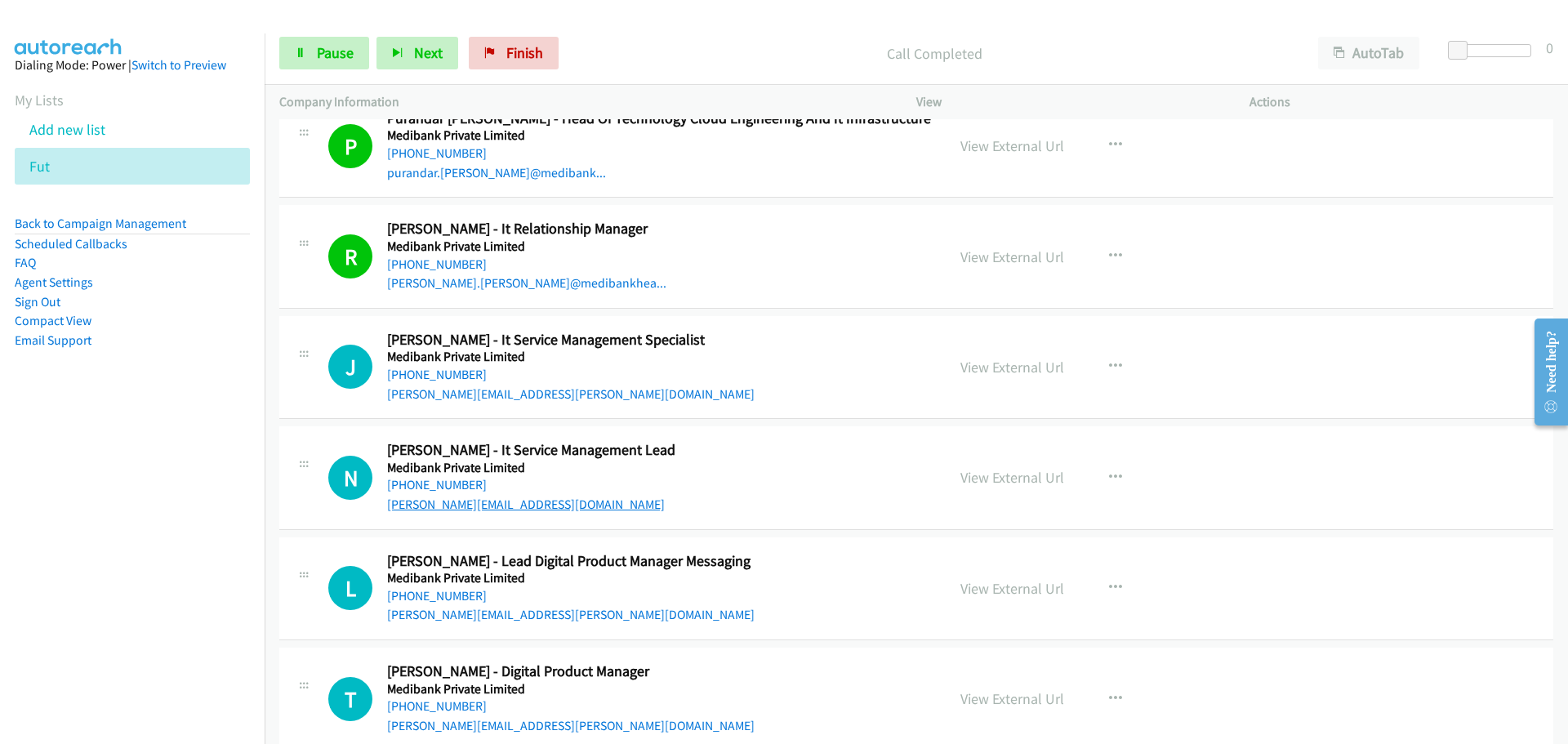
scroll to position [27997, 0]
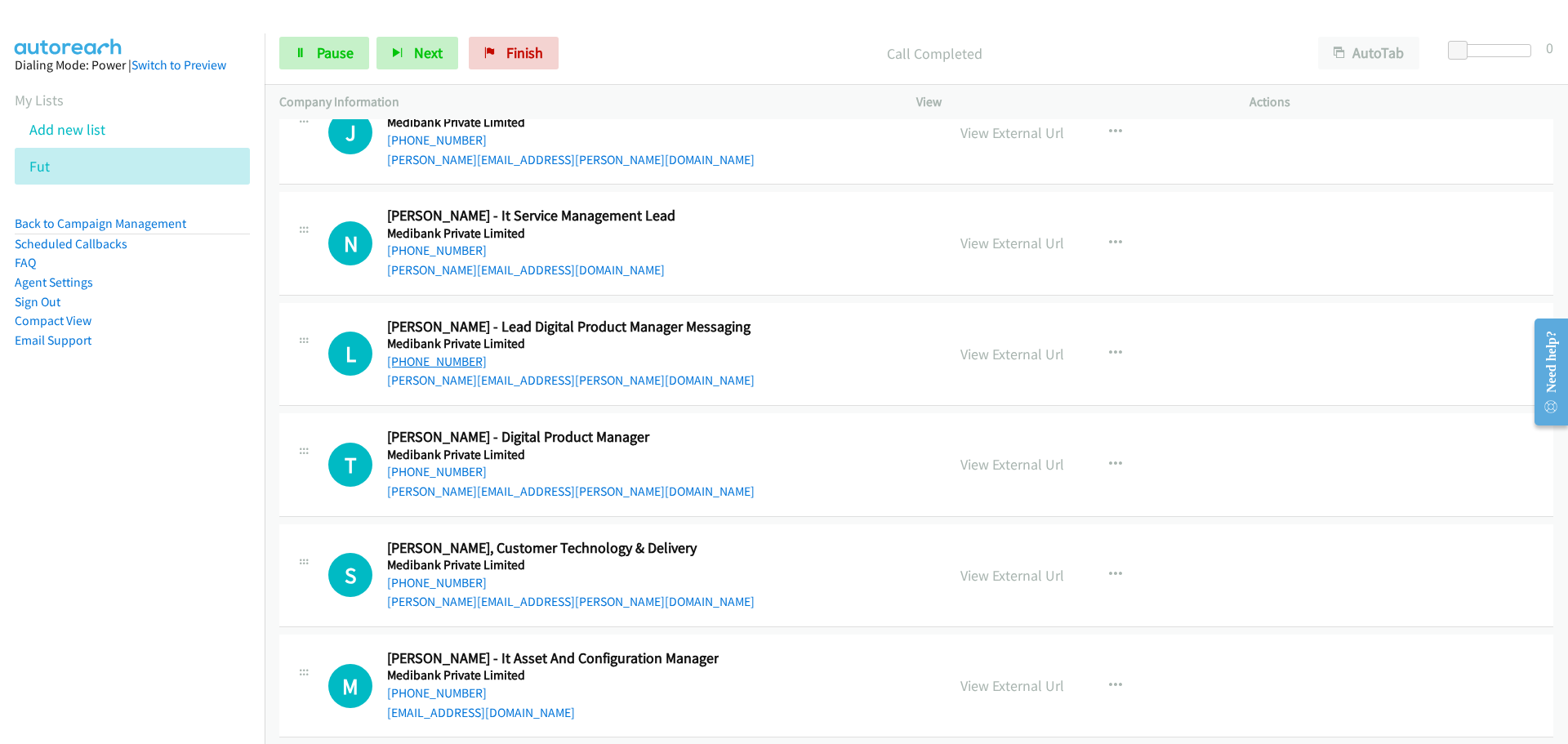
click at [452, 341] on div "Callback Scheduled [PERSON_NAME] - Lead Digital Product Manager Messaging Medib…" at bounding box center [570, 353] width 368 height 72
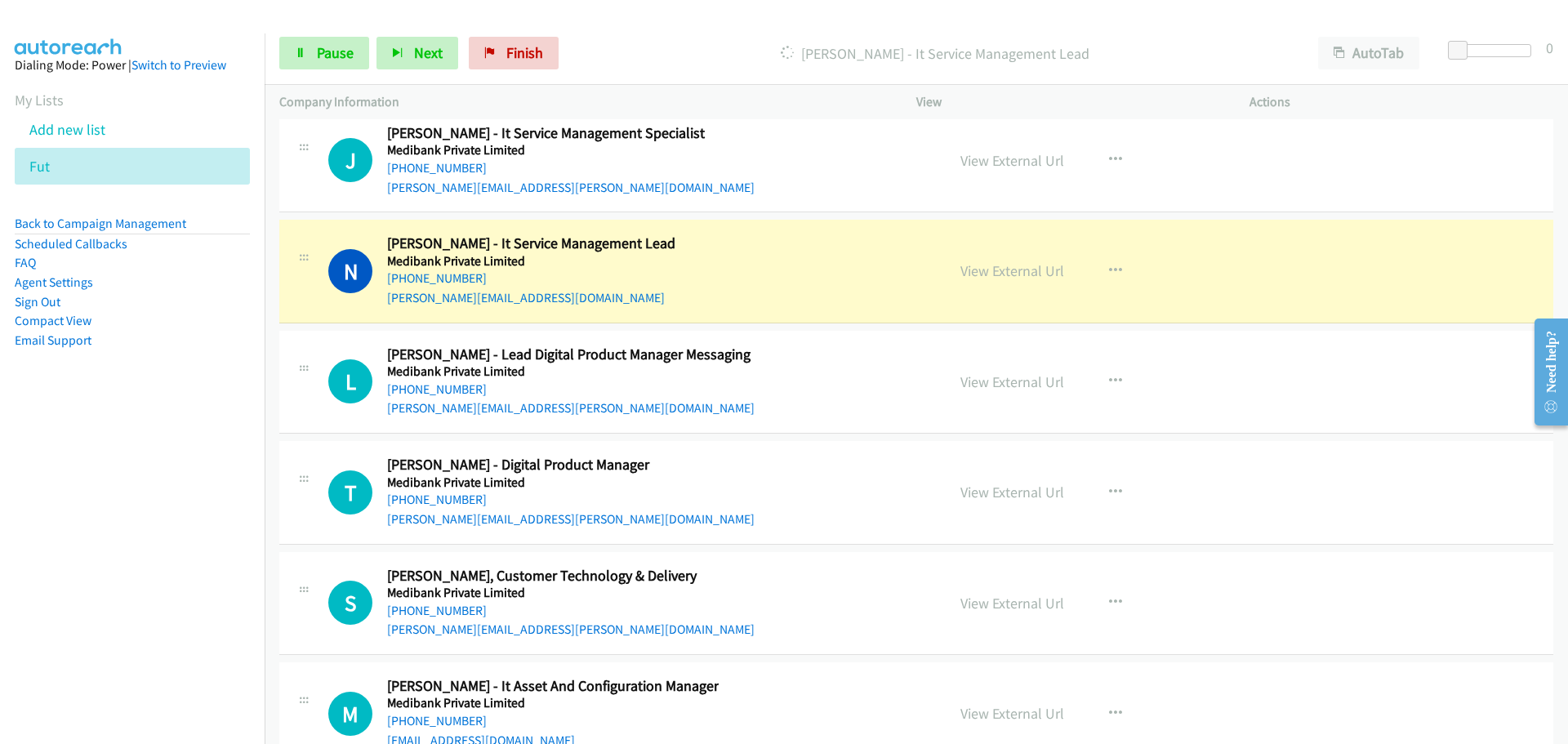
scroll to position [27915, 0]
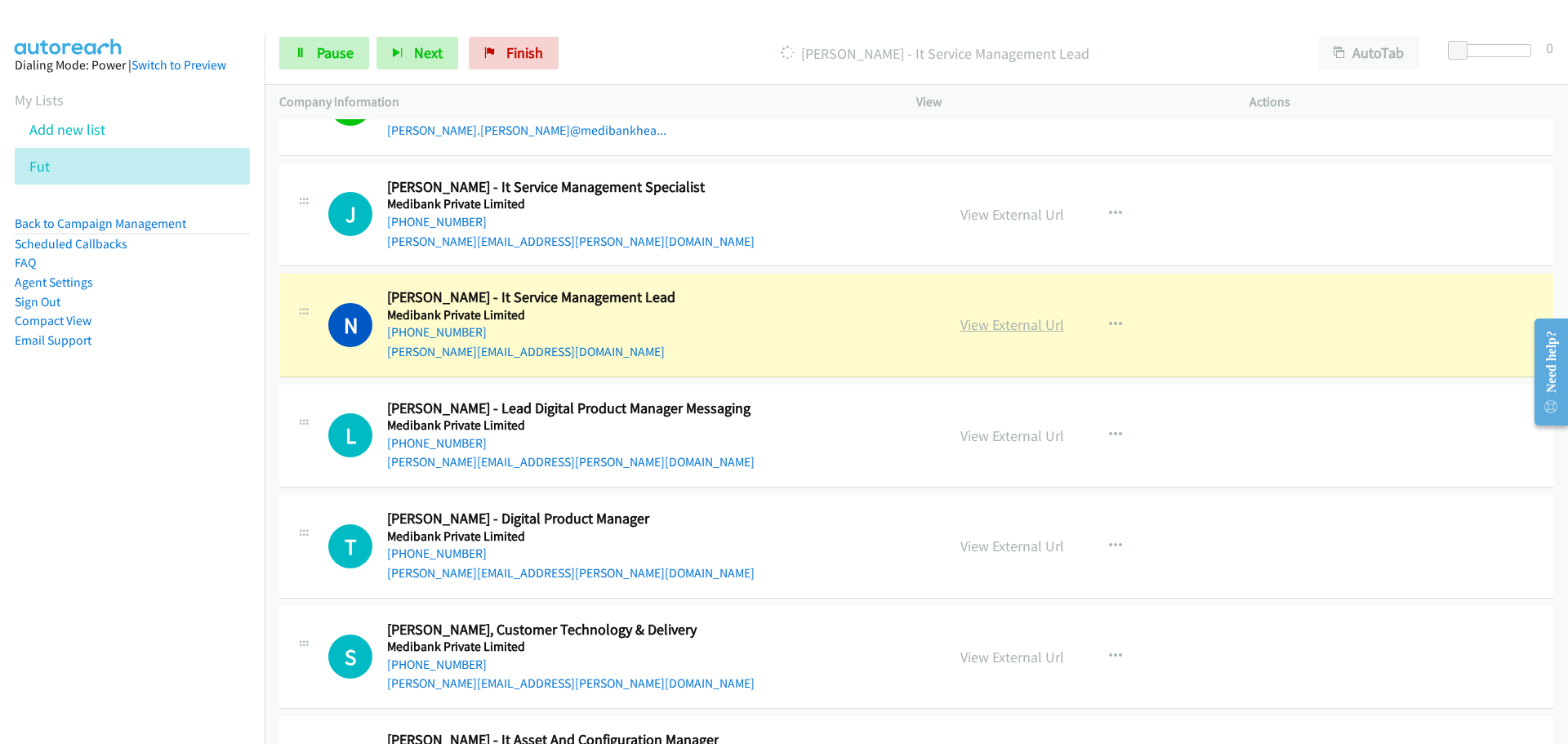
click at [1015, 315] on link "View External Url" at bounding box center [1012, 324] width 103 height 19
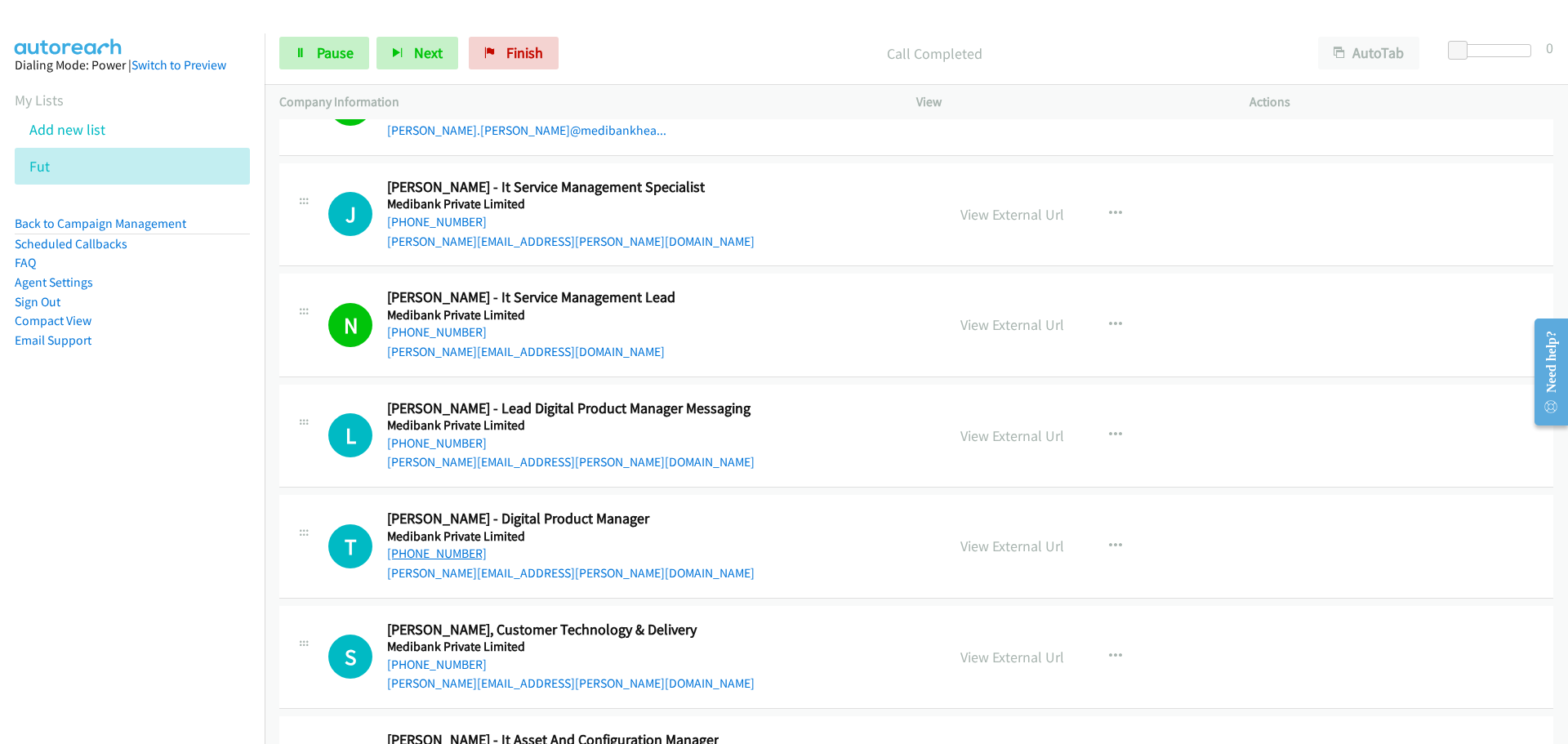
click at [420, 545] on link "[PHONE_NUMBER]" at bounding box center [437, 552] width 100 height 16
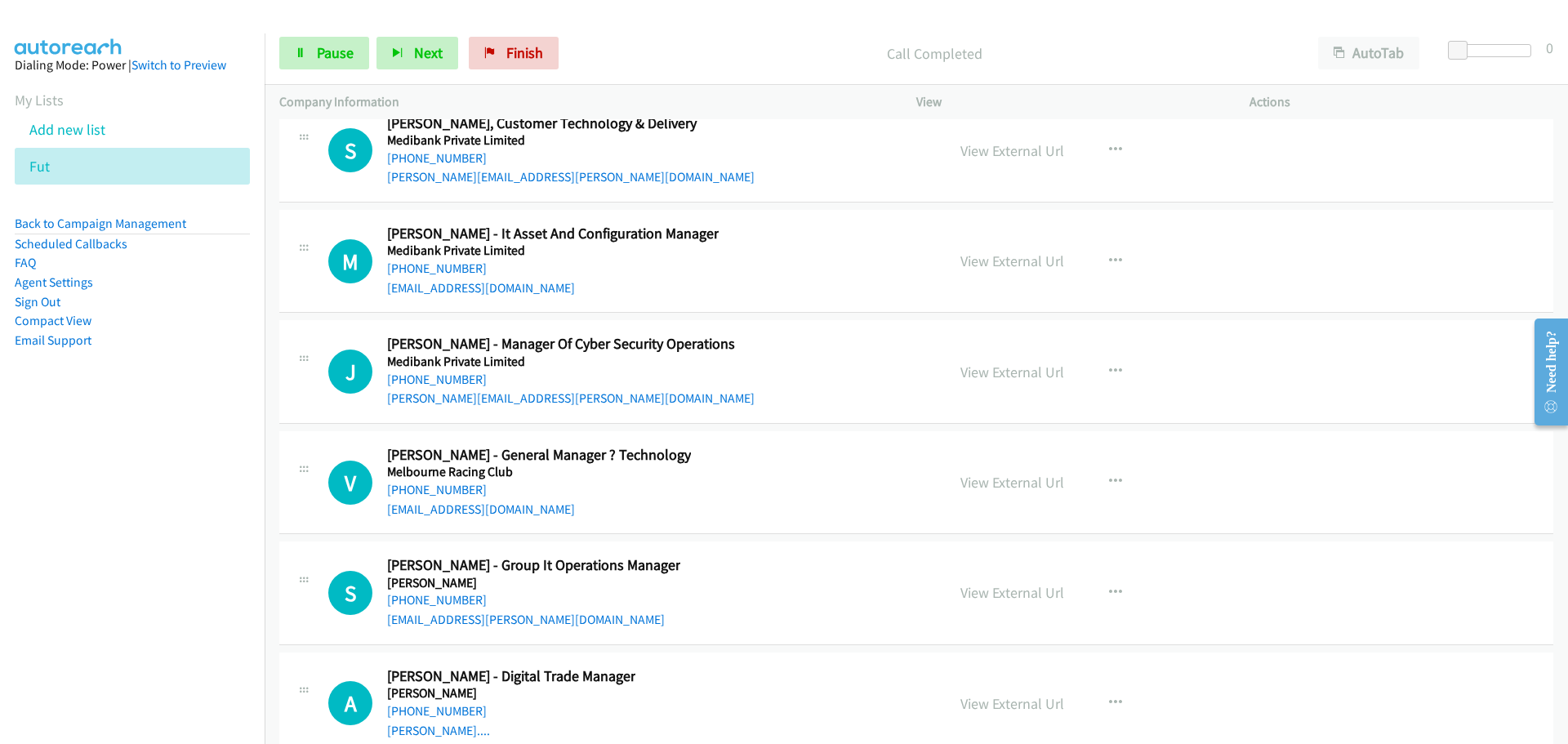
scroll to position [28404, 0]
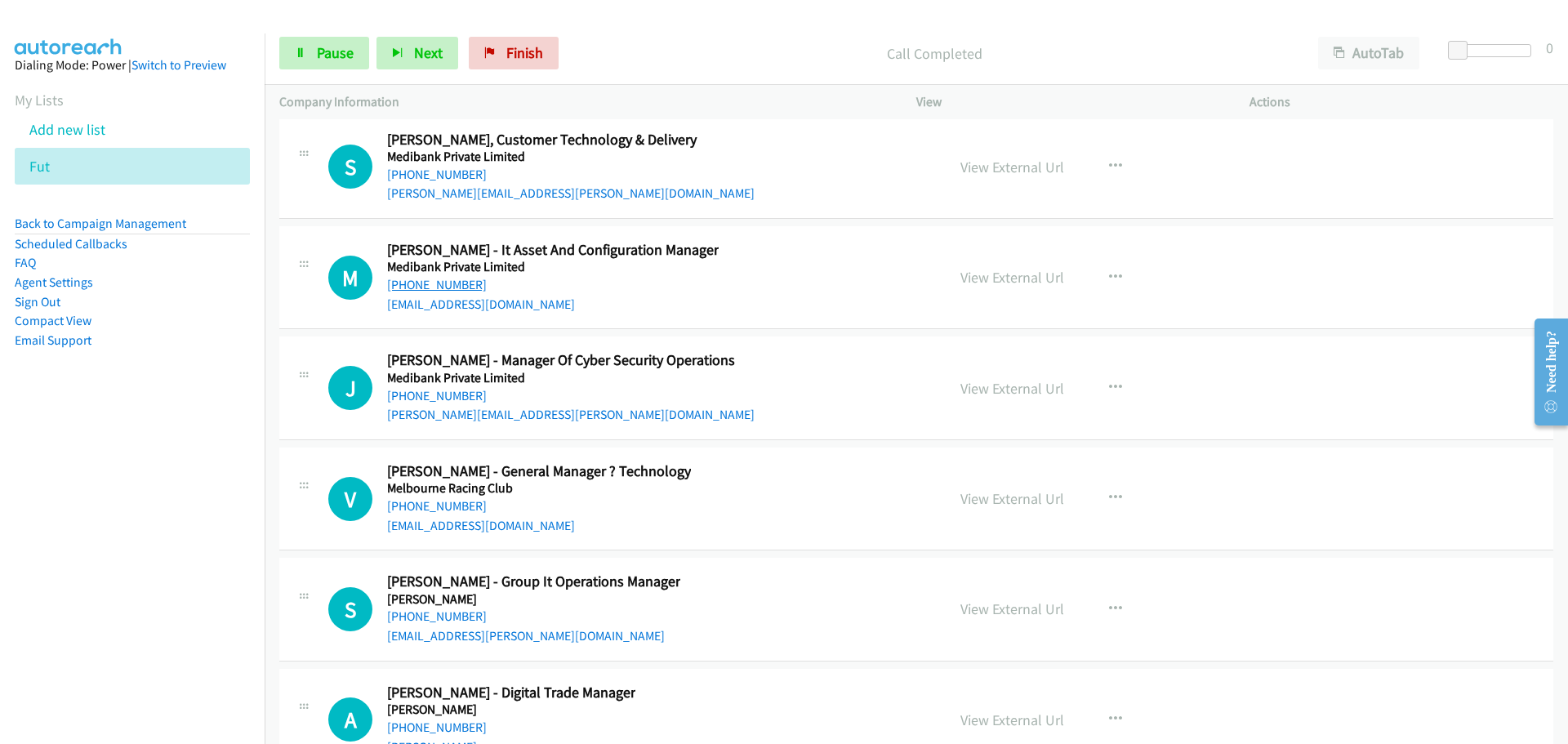
click at [433, 277] on link "[PHONE_NUMBER]" at bounding box center [437, 284] width 100 height 16
click at [435, 387] on link "[PHONE_NUMBER]" at bounding box center [437, 395] width 100 height 16
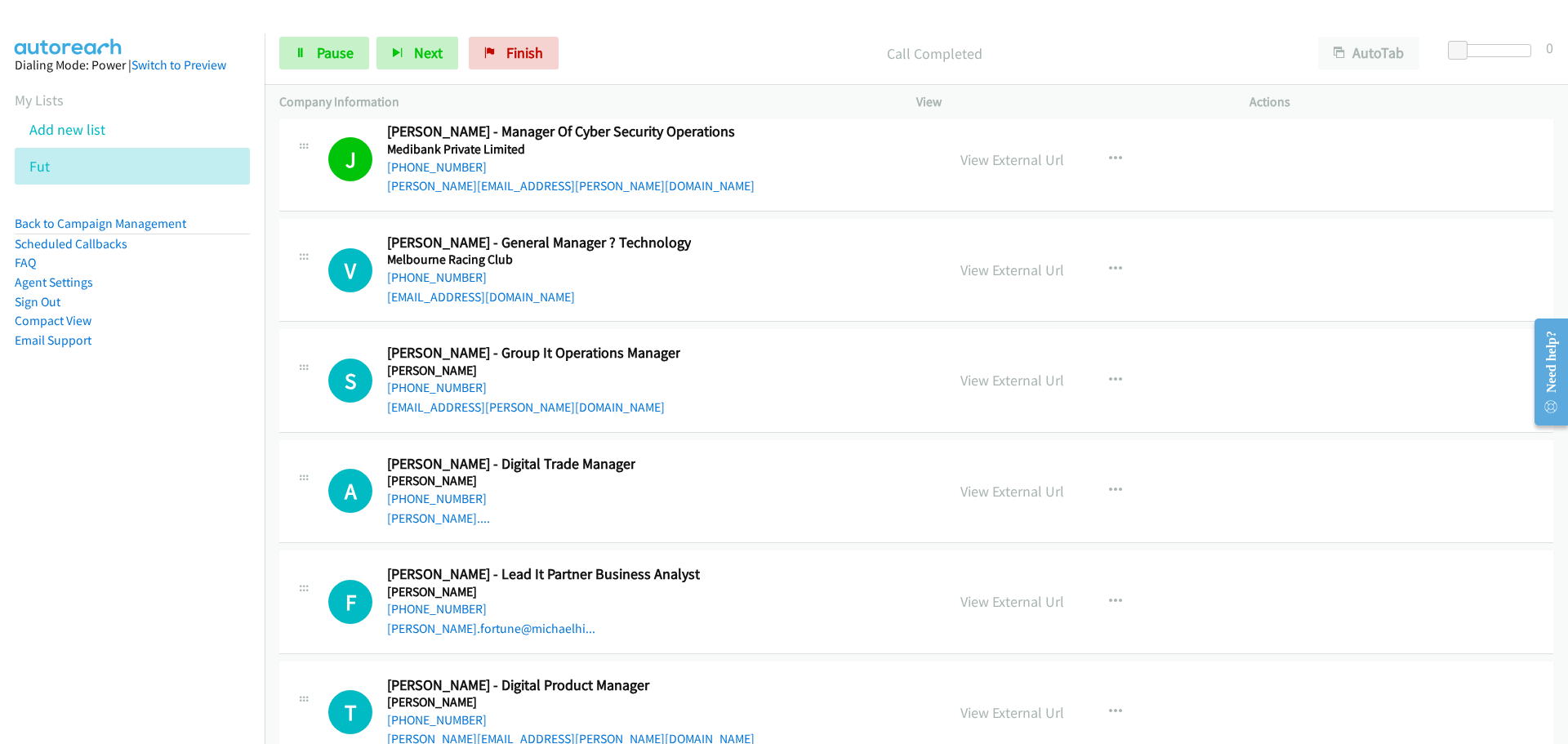
scroll to position [28649, 0]
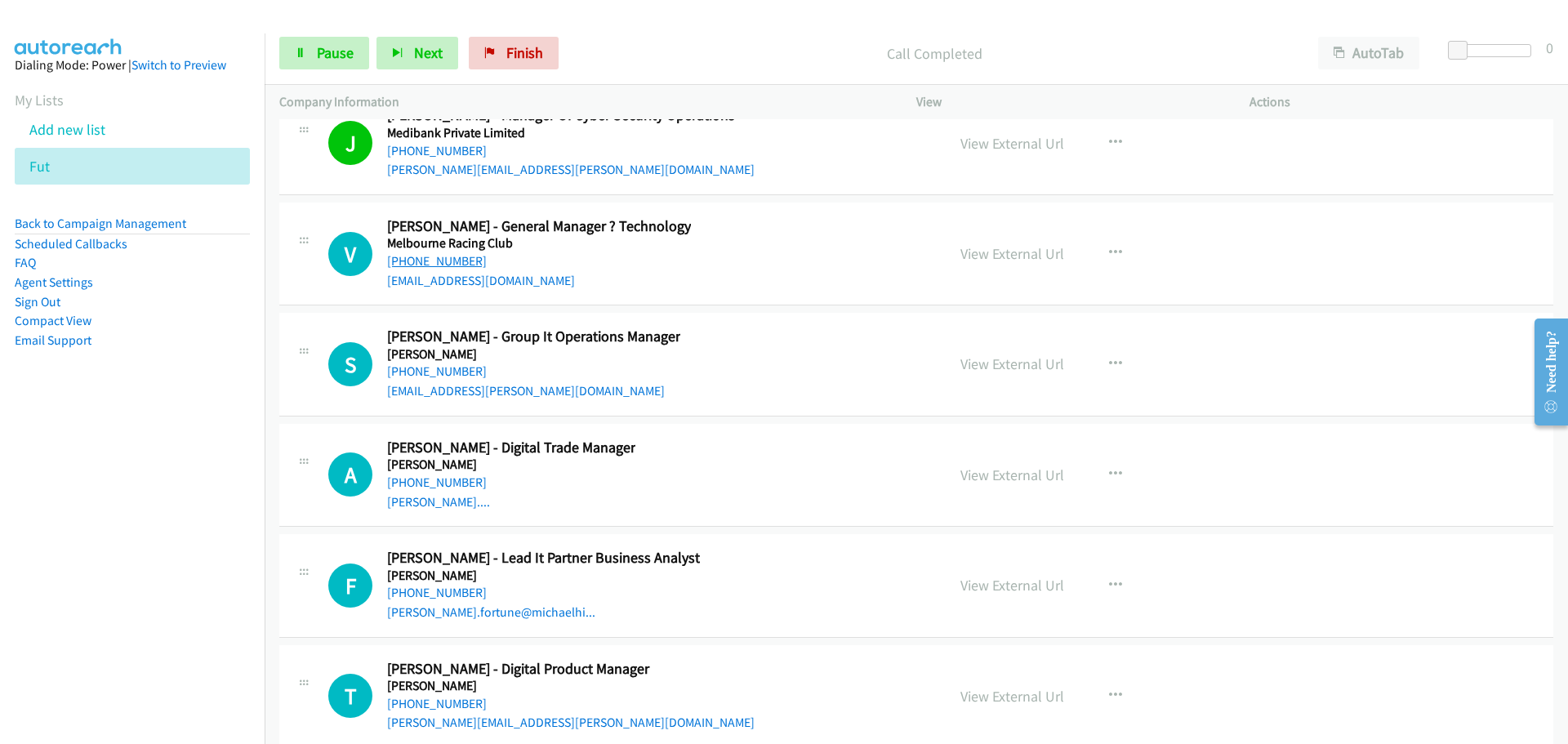
click at [463, 253] on link "[PHONE_NUMBER]" at bounding box center [437, 261] width 100 height 16
click at [440, 363] on link "[PHONE_NUMBER]" at bounding box center [437, 371] width 100 height 16
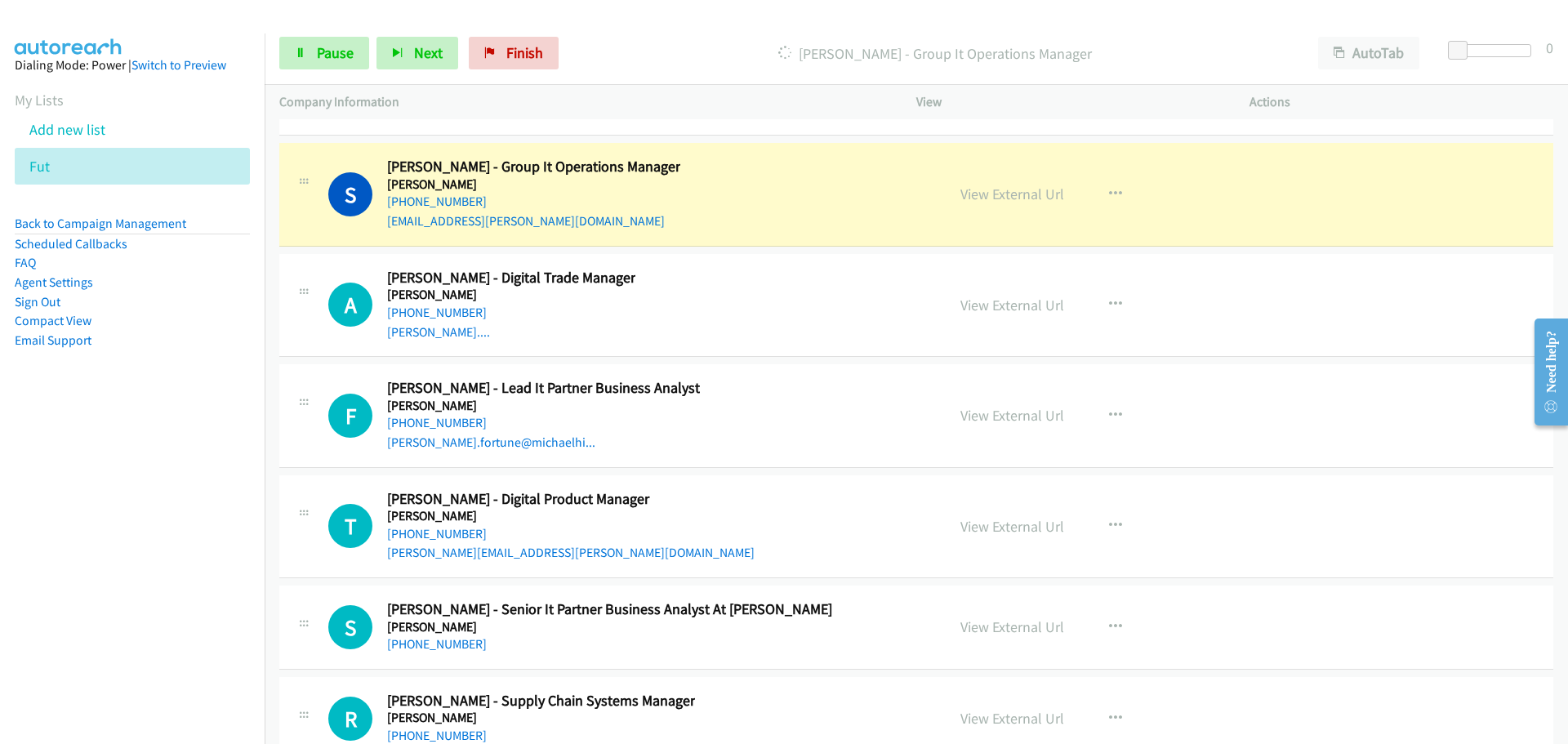
scroll to position [28813, 0]
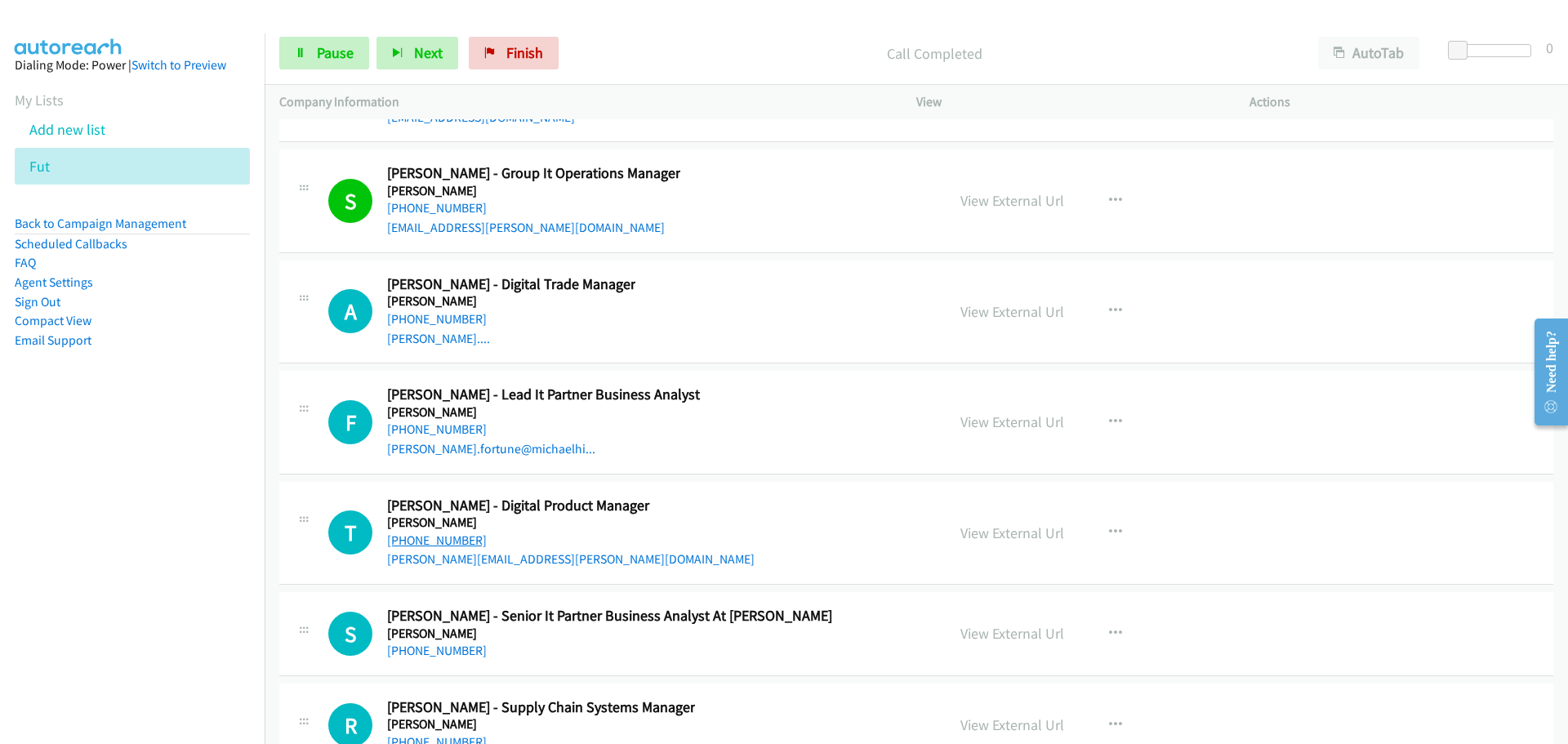
click at [433, 532] on link "[PHONE_NUMBER]" at bounding box center [437, 540] width 100 height 16
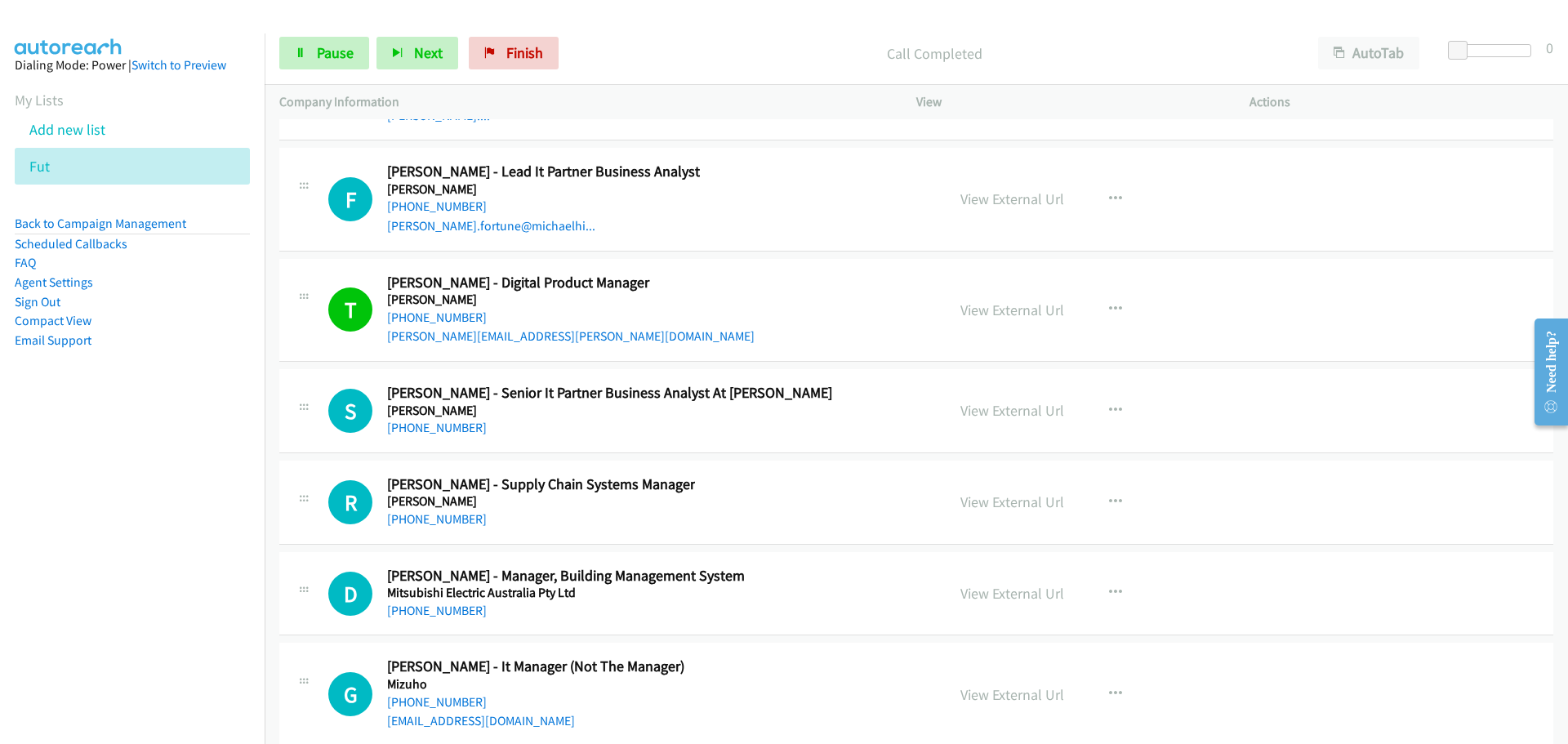
scroll to position [29058, 0]
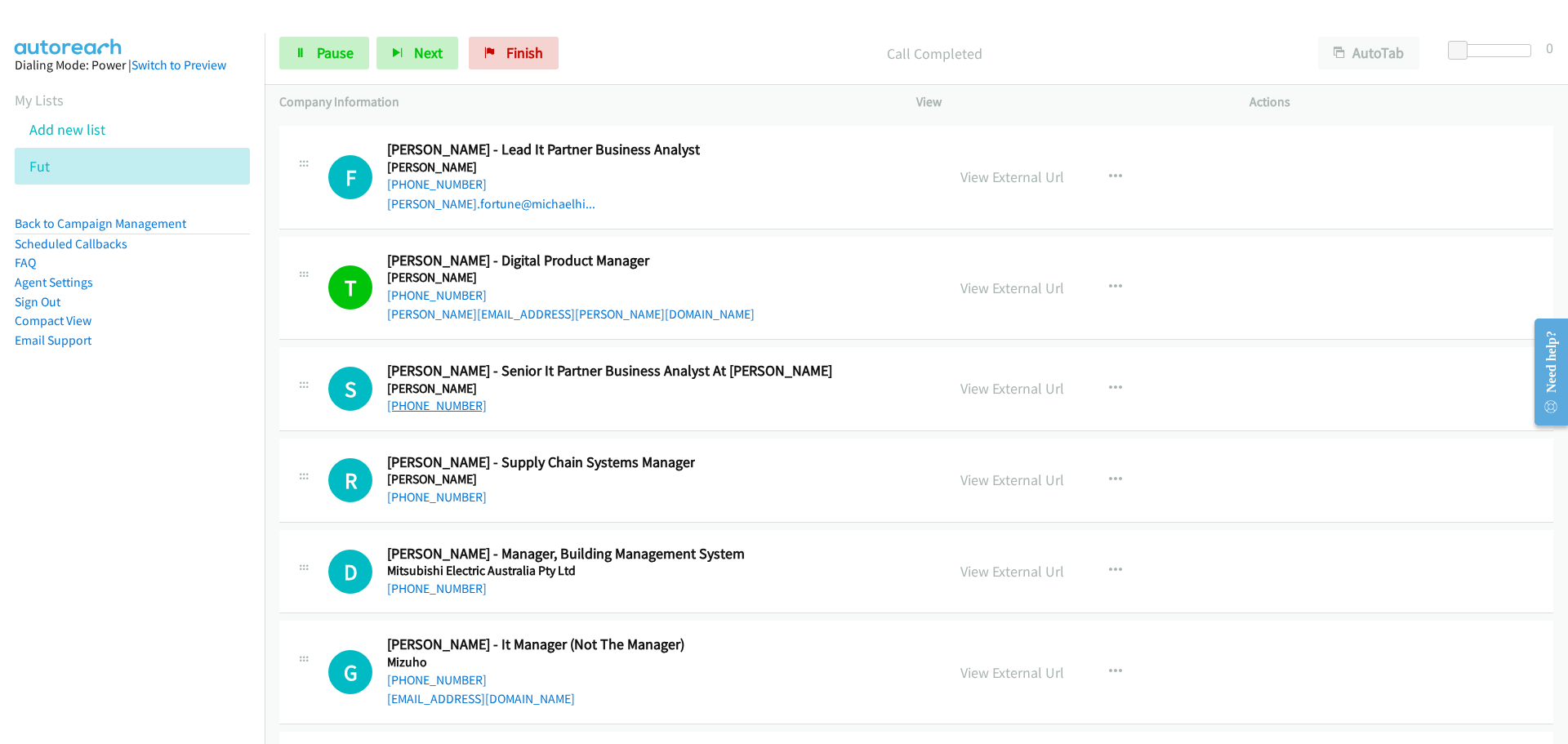
click at [453, 397] on link "[PHONE_NUMBER]" at bounding box center [437, 405] width 100 height 16
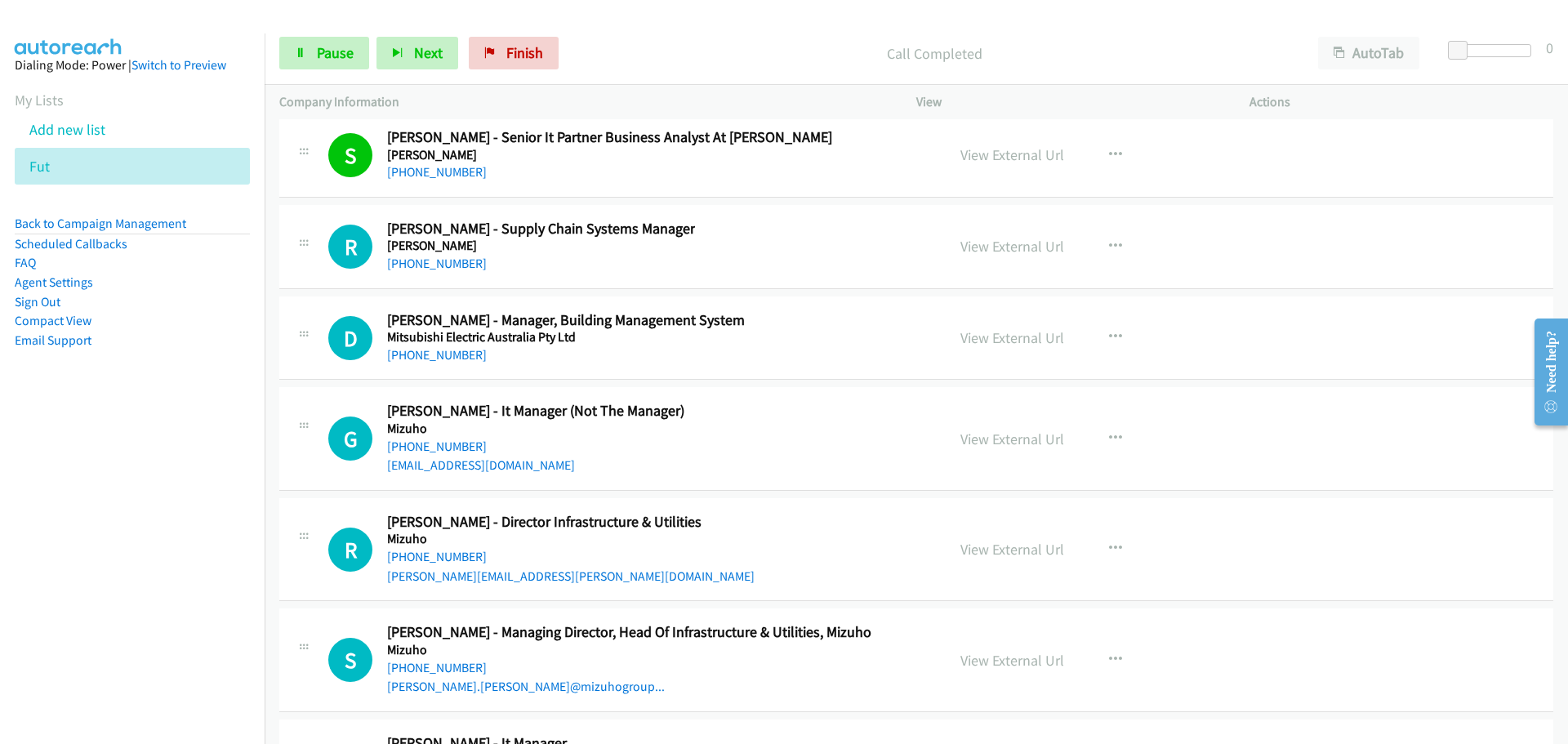
scroll to position [29384, 0]
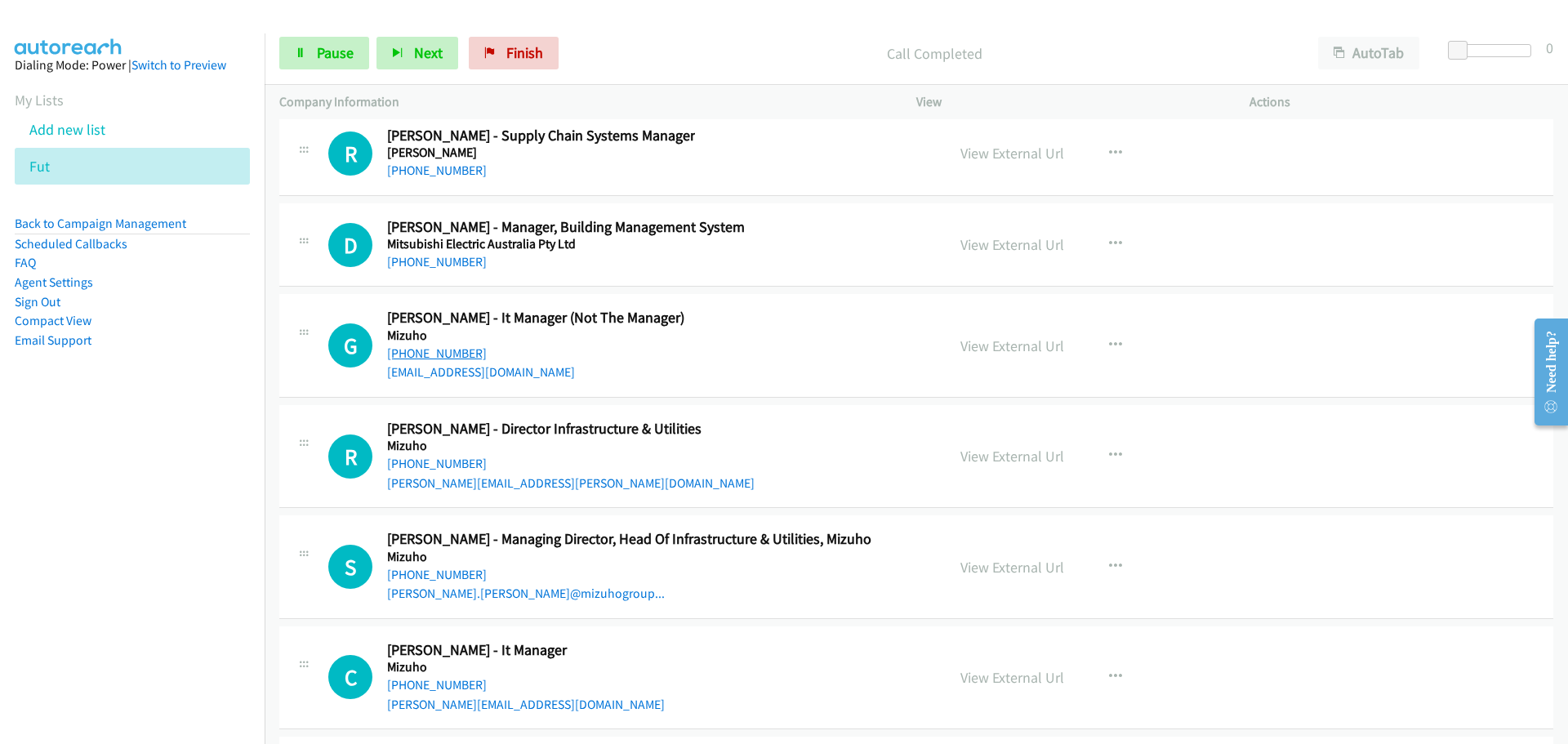
click at [461, 345] on link "[PHONE_NUMBER]" at bounding box center [437, 352] width 100 height 16
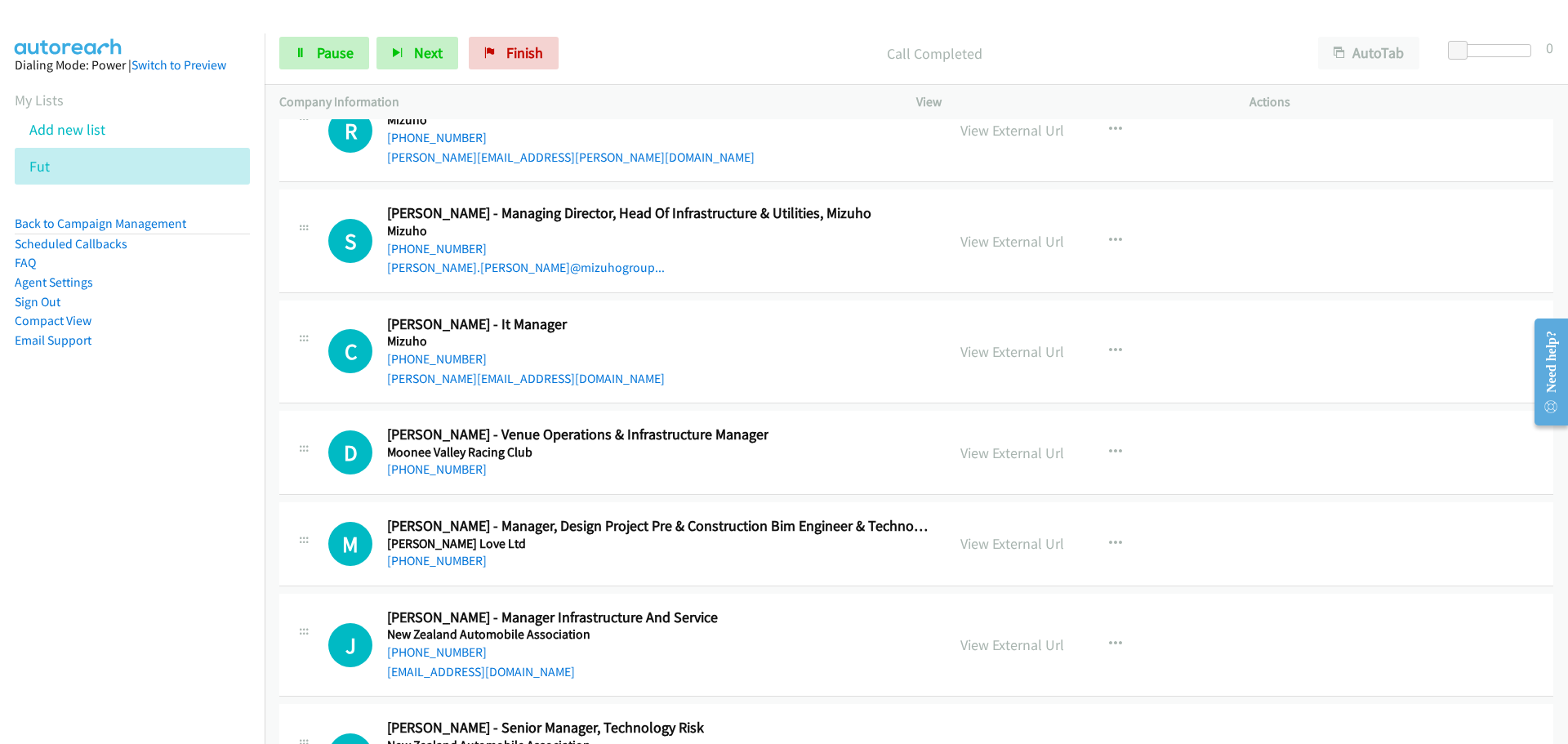
scroll to position [29711, 0]
click at [438, 350] on link "[PHONE_NUMBER]" at bounding box center [437, 357] width 100 height 16
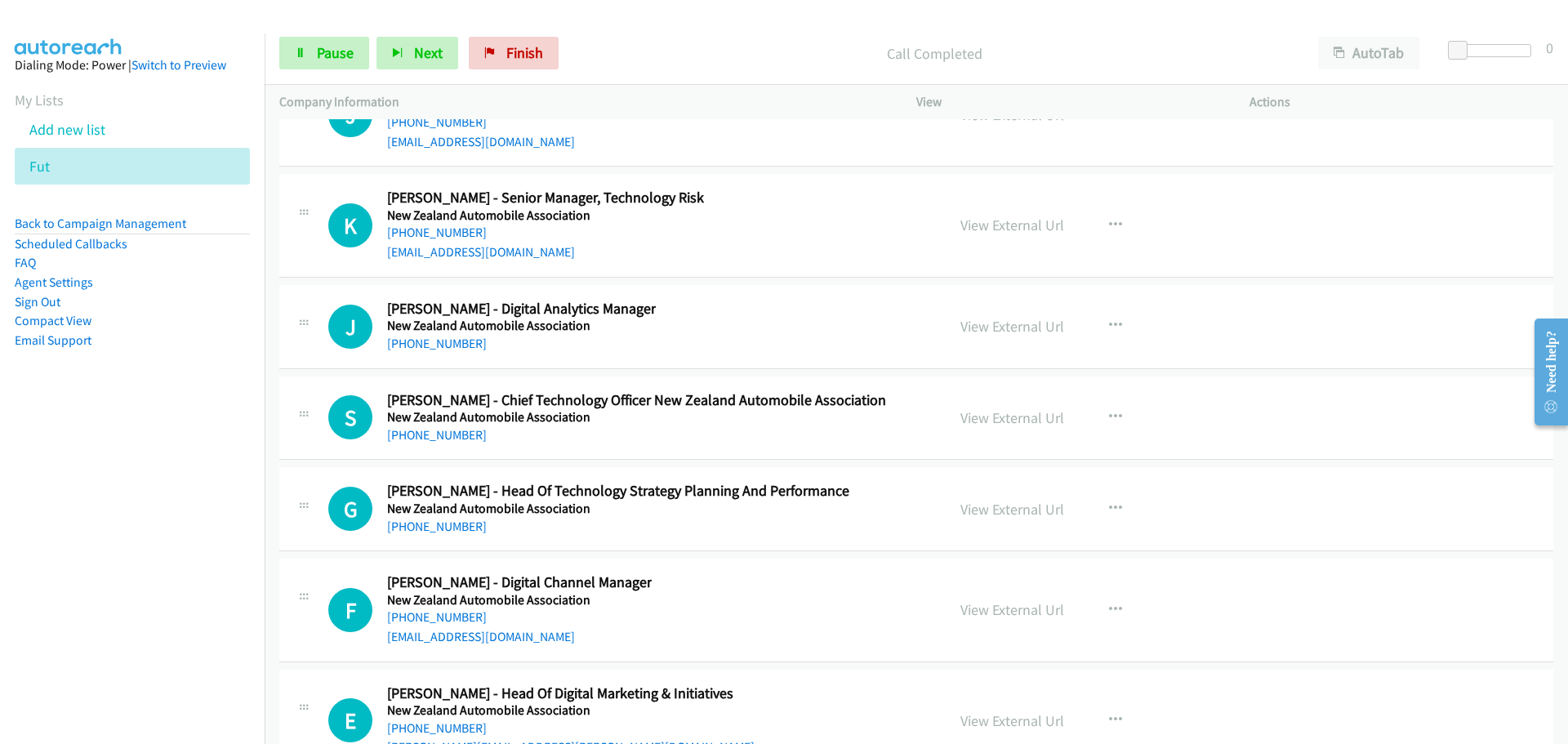
scroll to position [30282, 0]
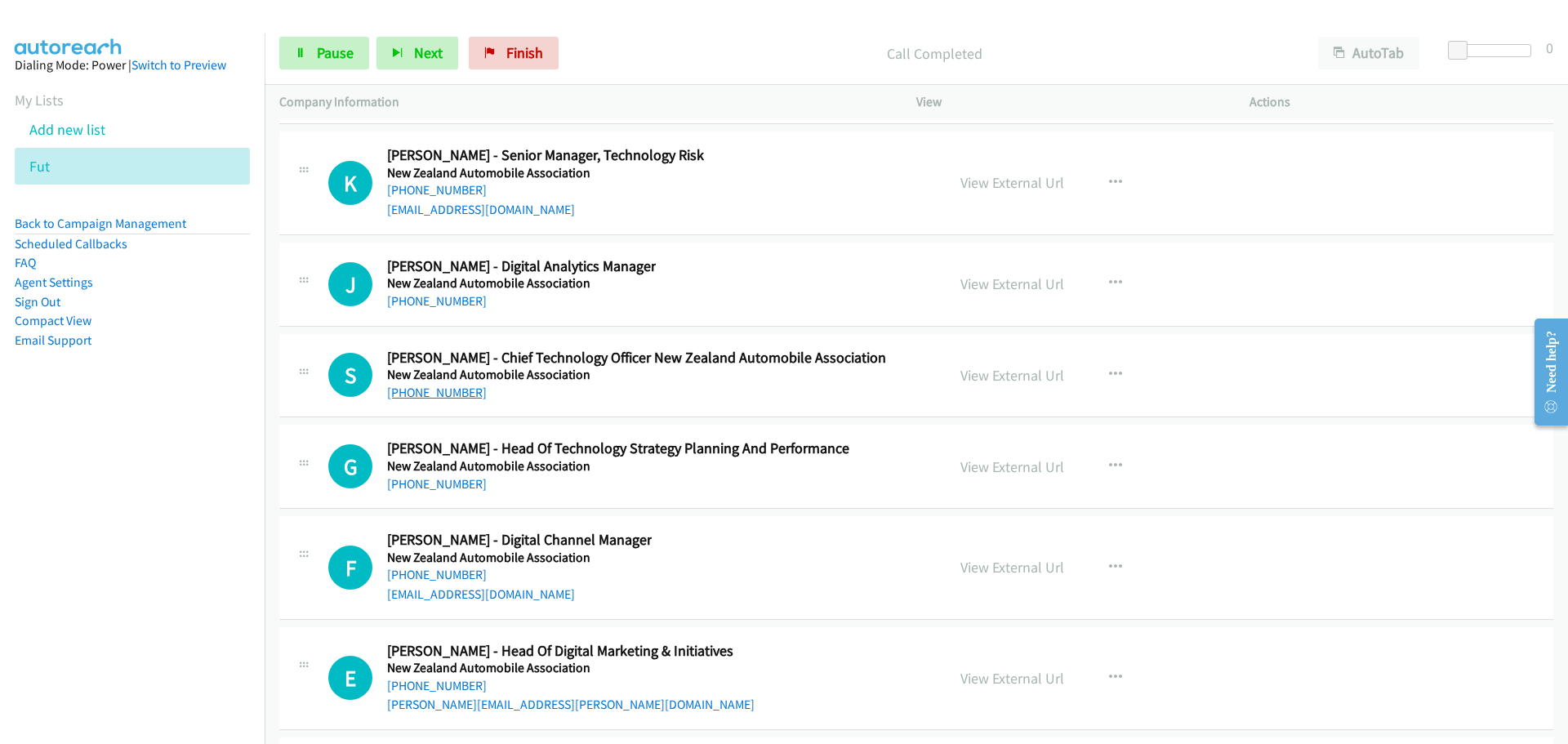
click at [423, 384] on link "[PHONE_NUMBER]" at bounding box center [437, 392] width 100 height 16
click at [459, 476] on link "[PHONE_NUMBER]" at bounding box center [437, 483] width 100 height 16
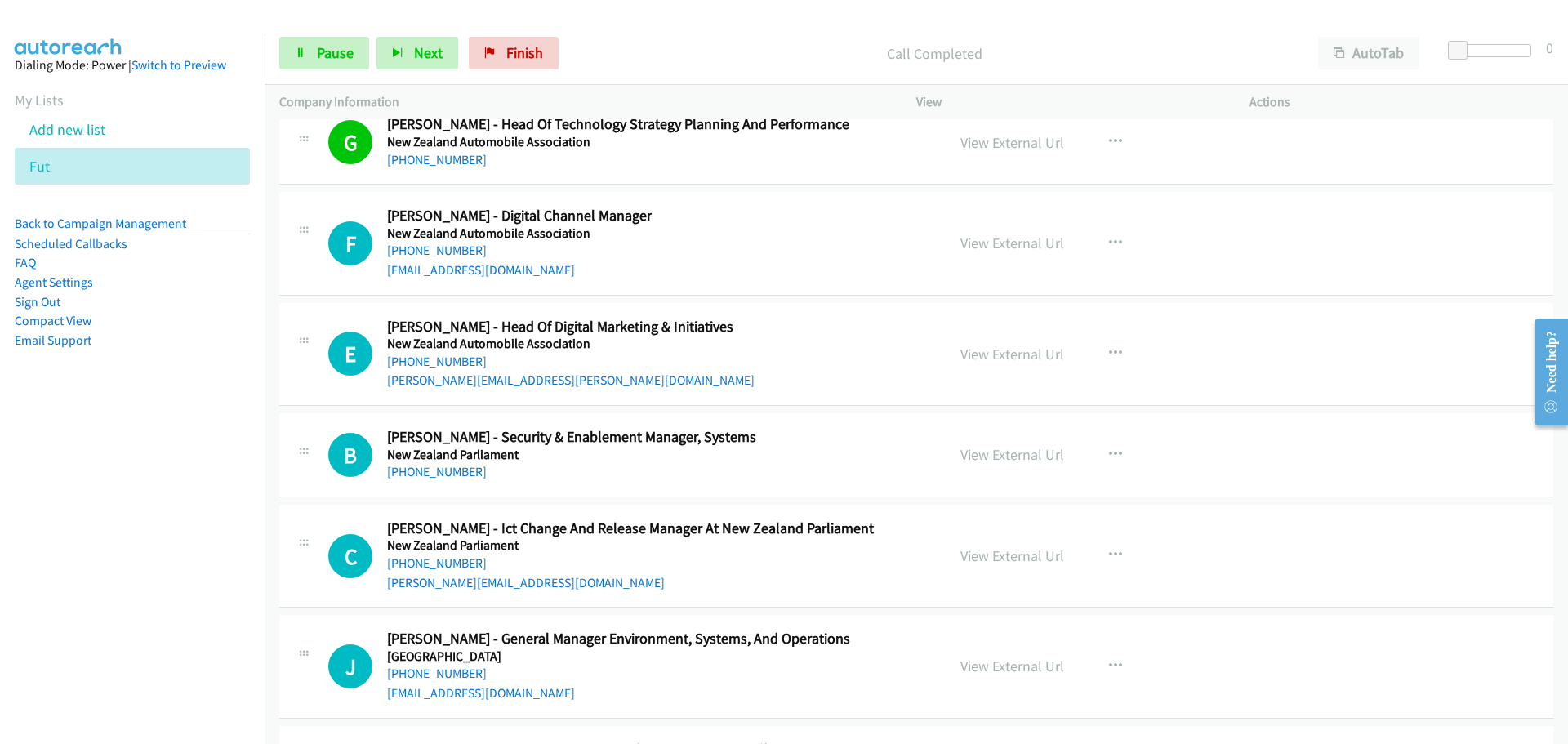
scroll to position [30609, 0]
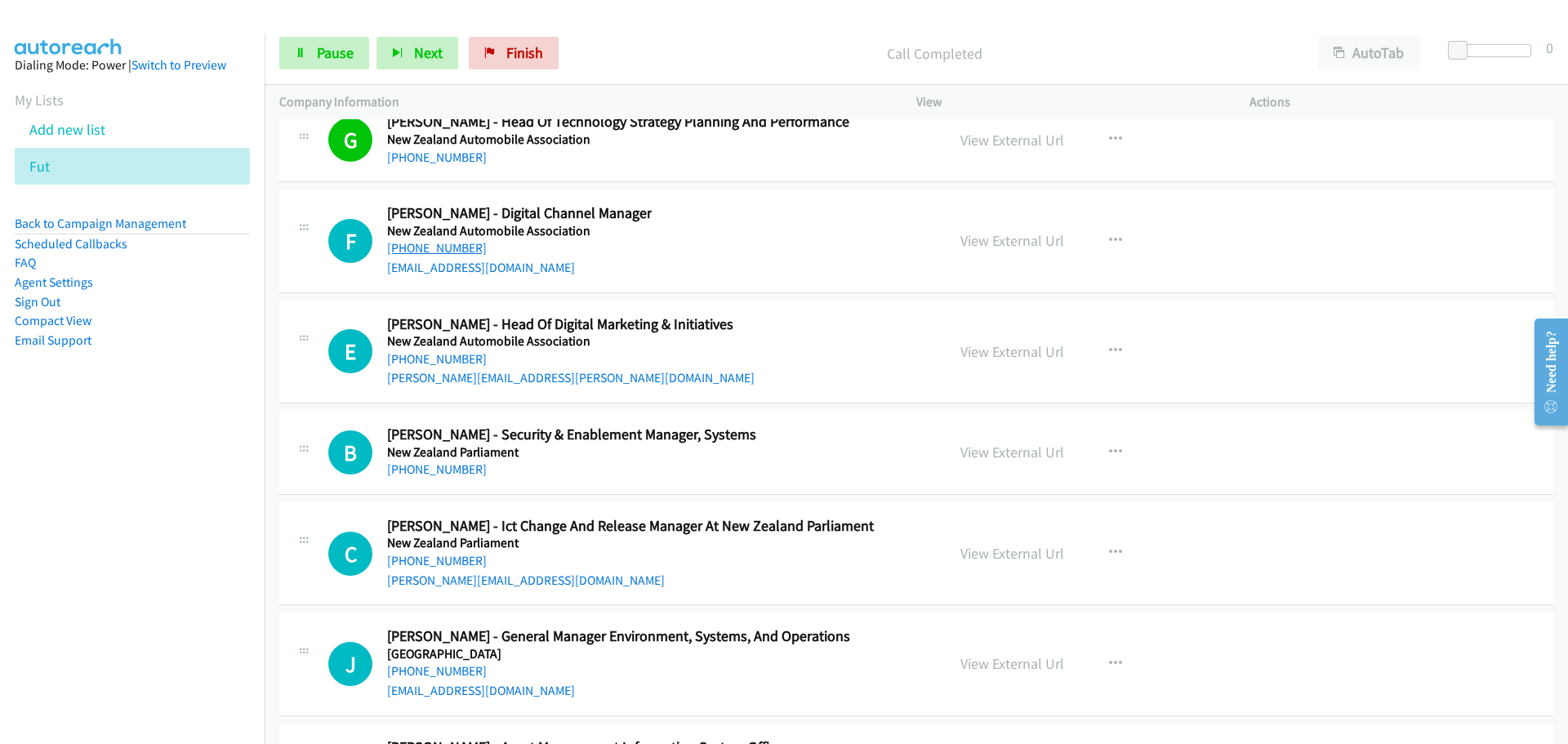
click at [466, 240] on link "[PHONE_NUMBER]" at bounding box center [437, 247] width 100 height 16
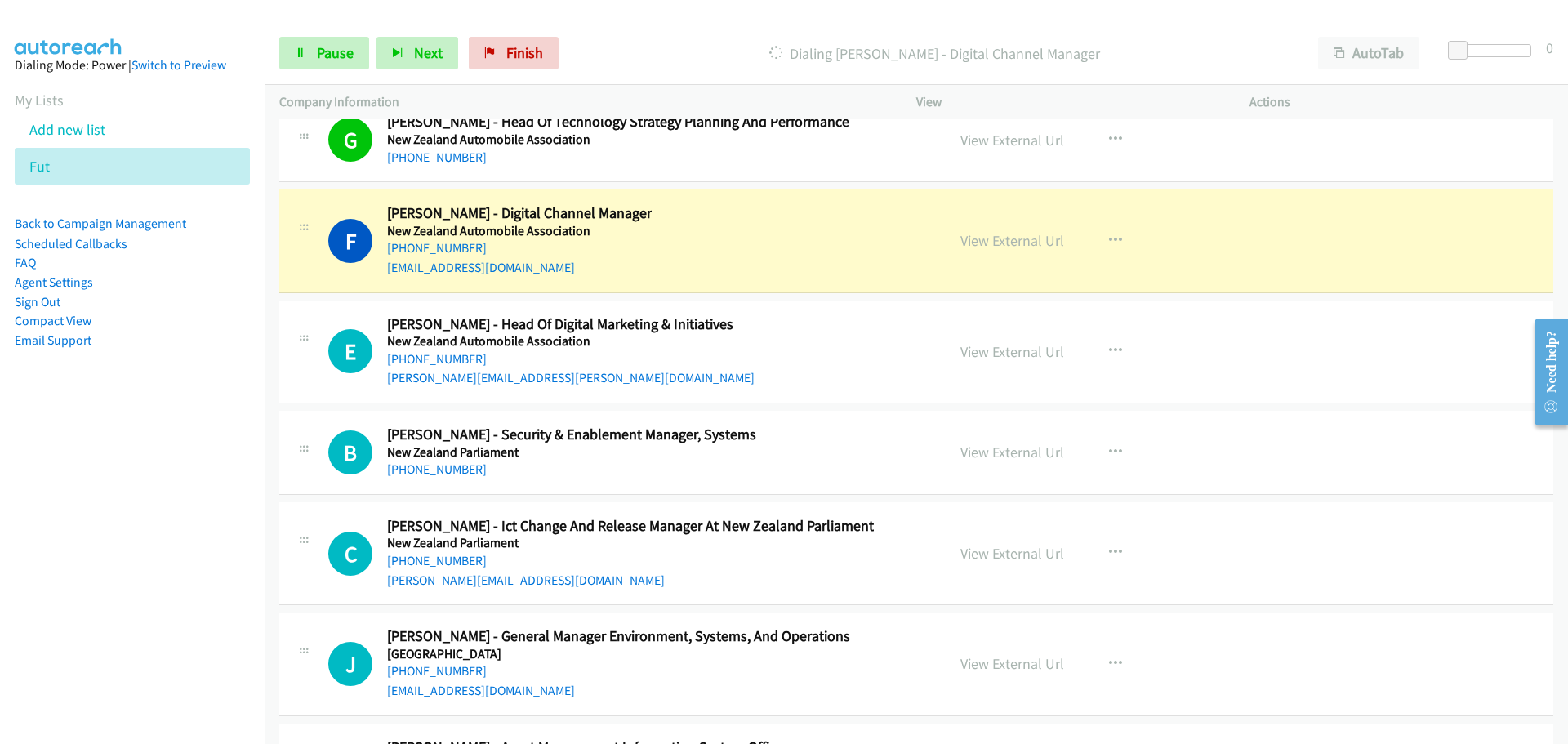
click at [1000, 231] on link "View External Url" at bounding box center [1012, 240] width 103 height 19
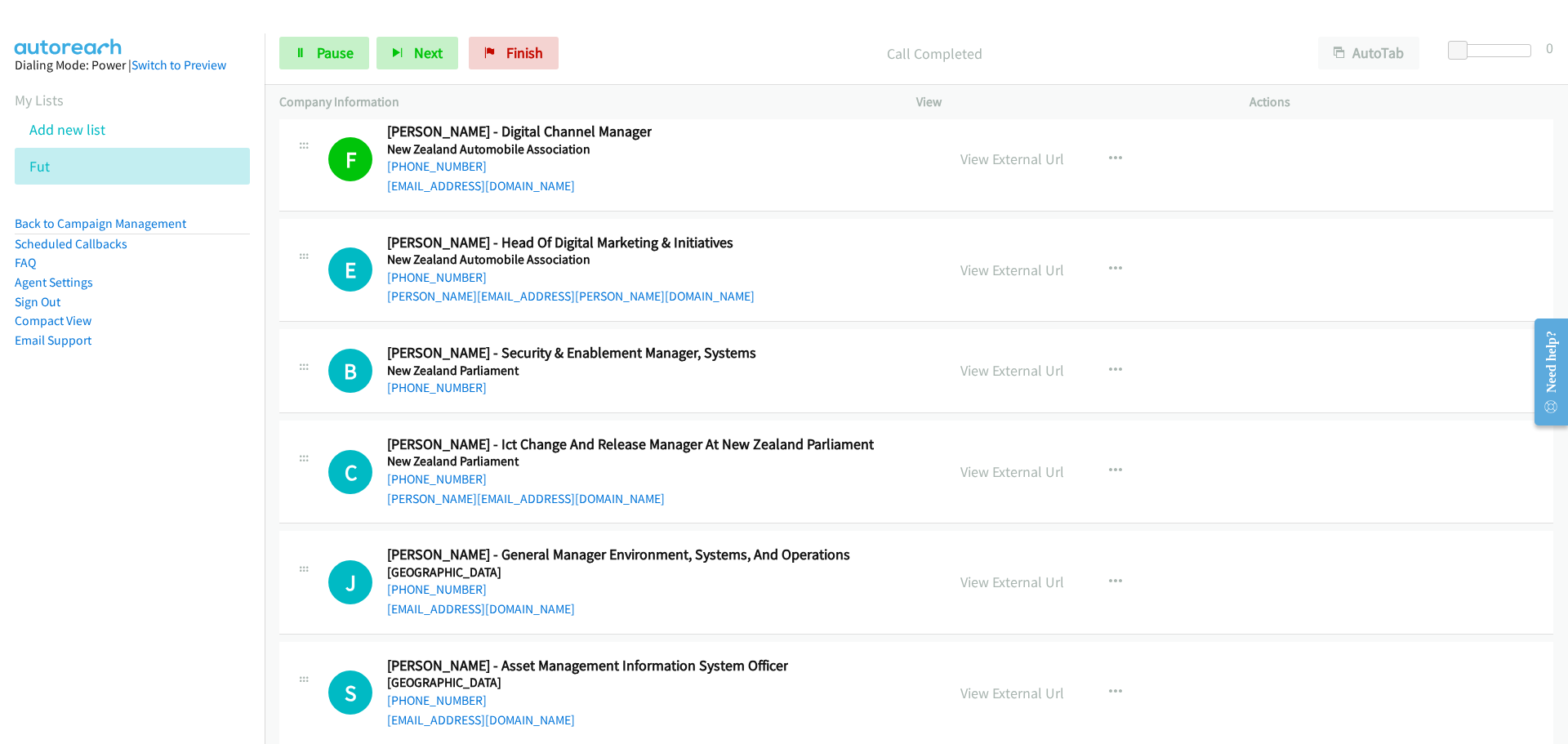
scroll to position [30772, 0]
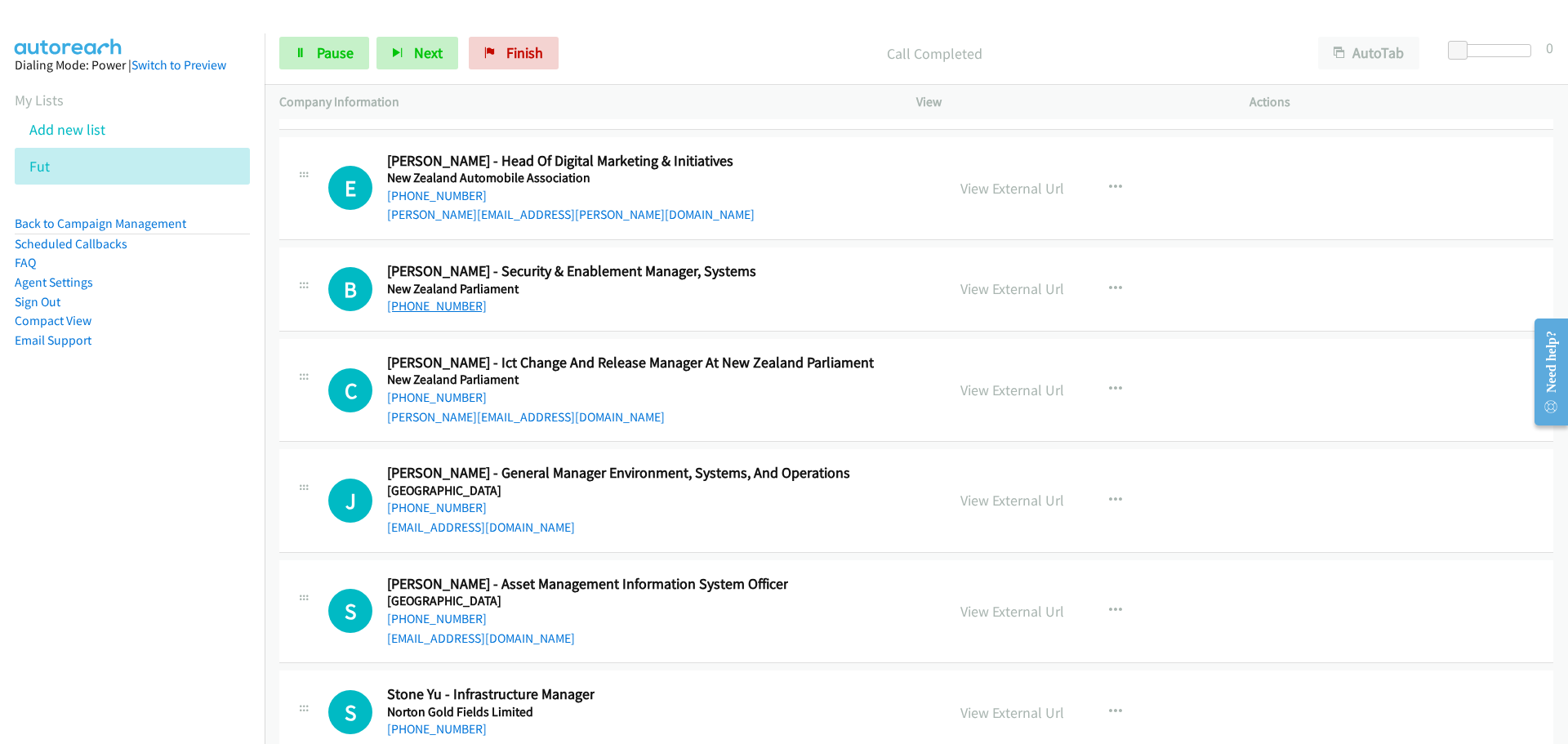
click at [432, 298] on link "[PHONE_NUMBER]" at bounding box center [437, 306] width 100 height 16
drag, startPoint x: 443, startPoint y: 377, endPoint x: 457, endPoint y: 370, distance: 15.7
click at [443, 389] on link "[PHONE_NUMBER]" at bounding box center [437, 397] width 100 height 16
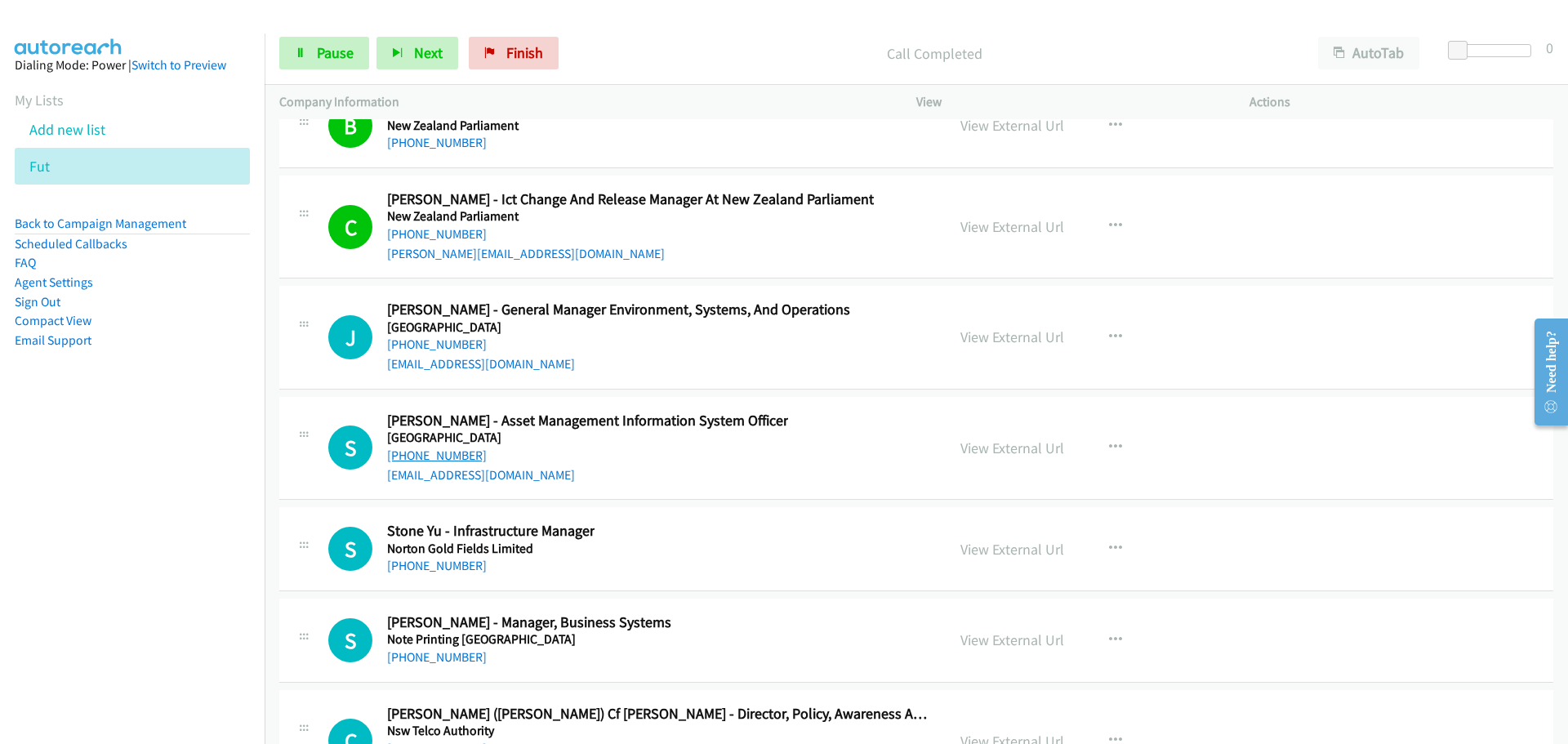
click at [443, 447] on link "[PHONE_NUMBER]" at bounding box center [437, 455] width 100 height 16
click at [447, 557] on link "[PHONE_NUMBER]" at bounding box center [437, 565] width 100 height 16
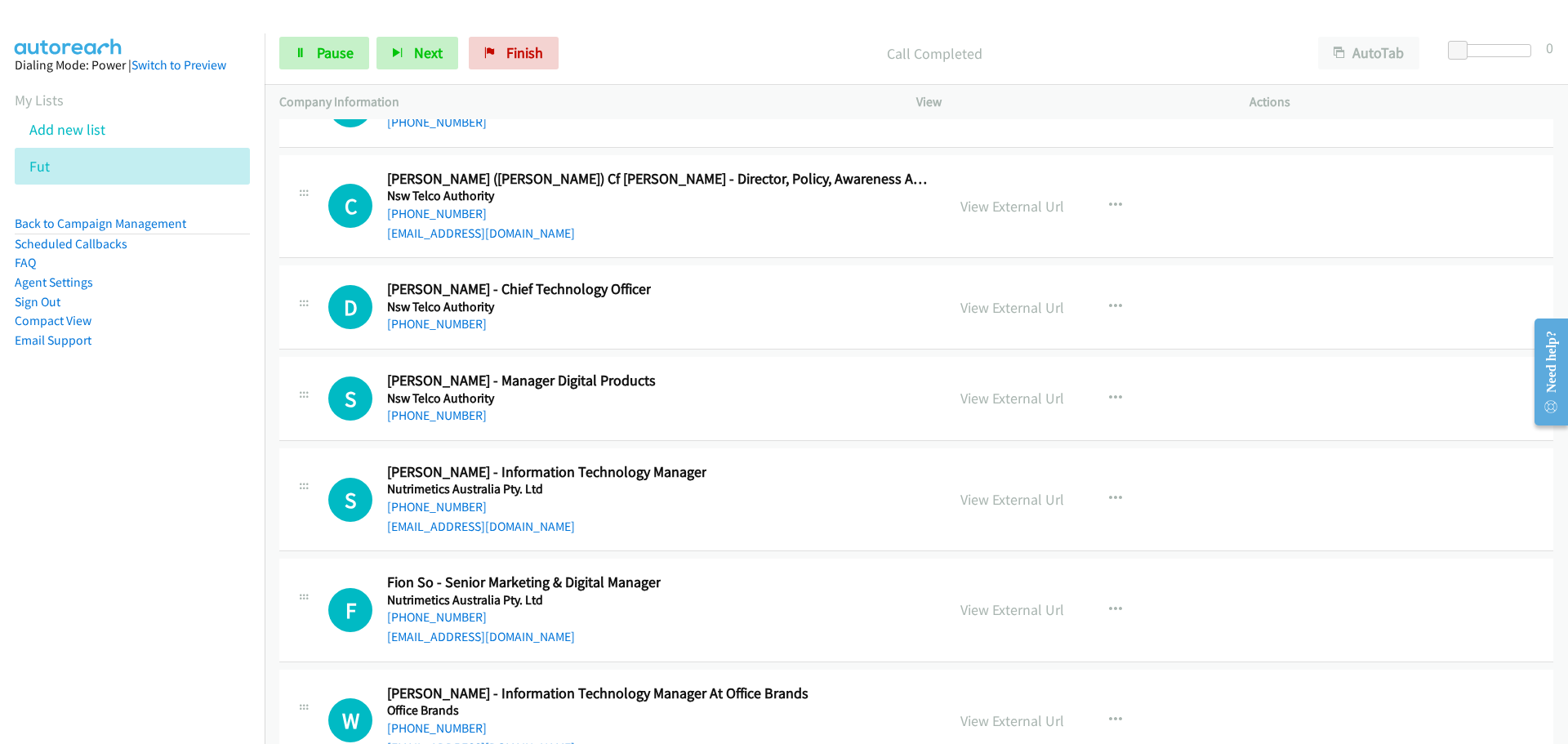
scroll to position [31506, 0]
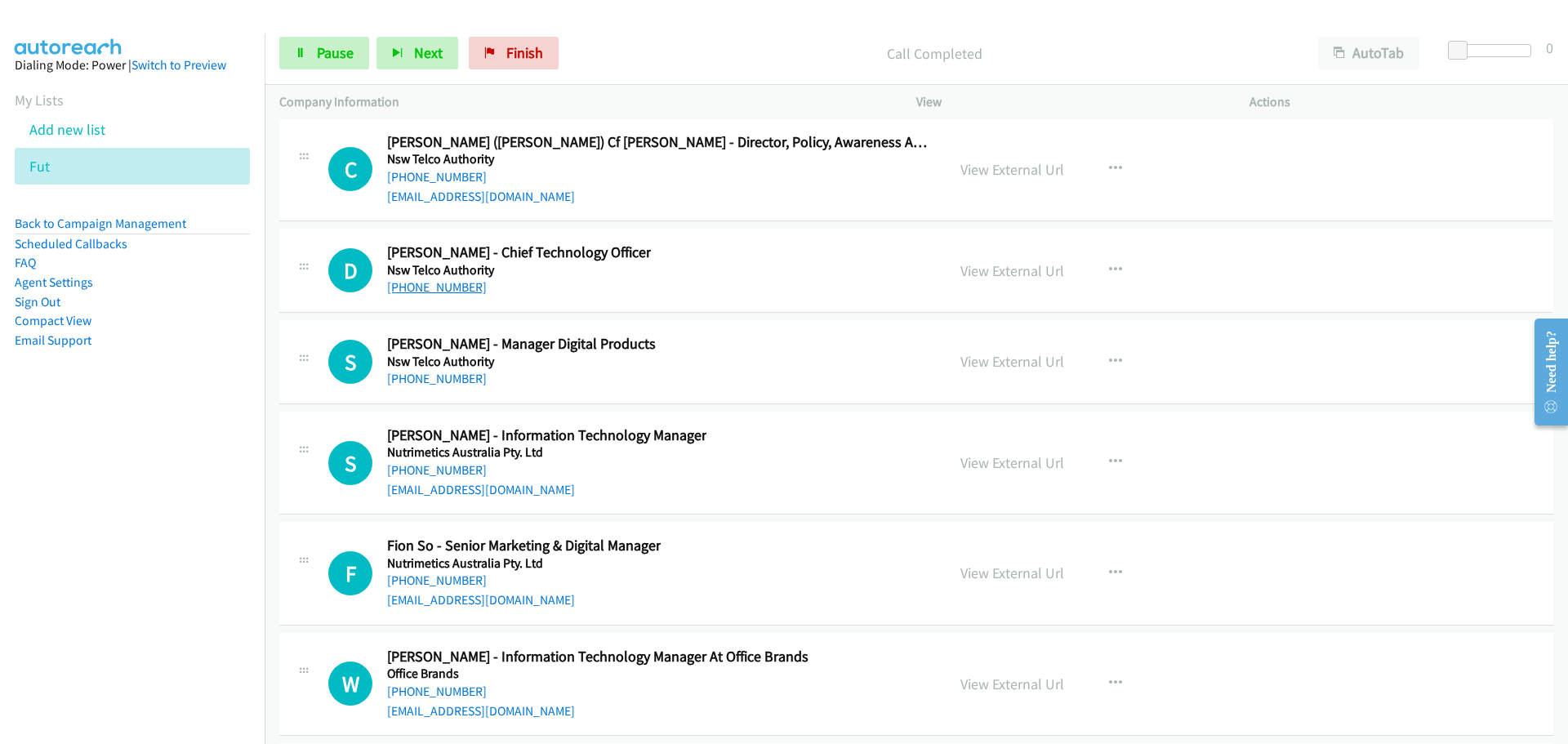
click at [413, 279] on link "[PHONE_NUMBER]" at bounding box center [437, 287] width 100 height 16
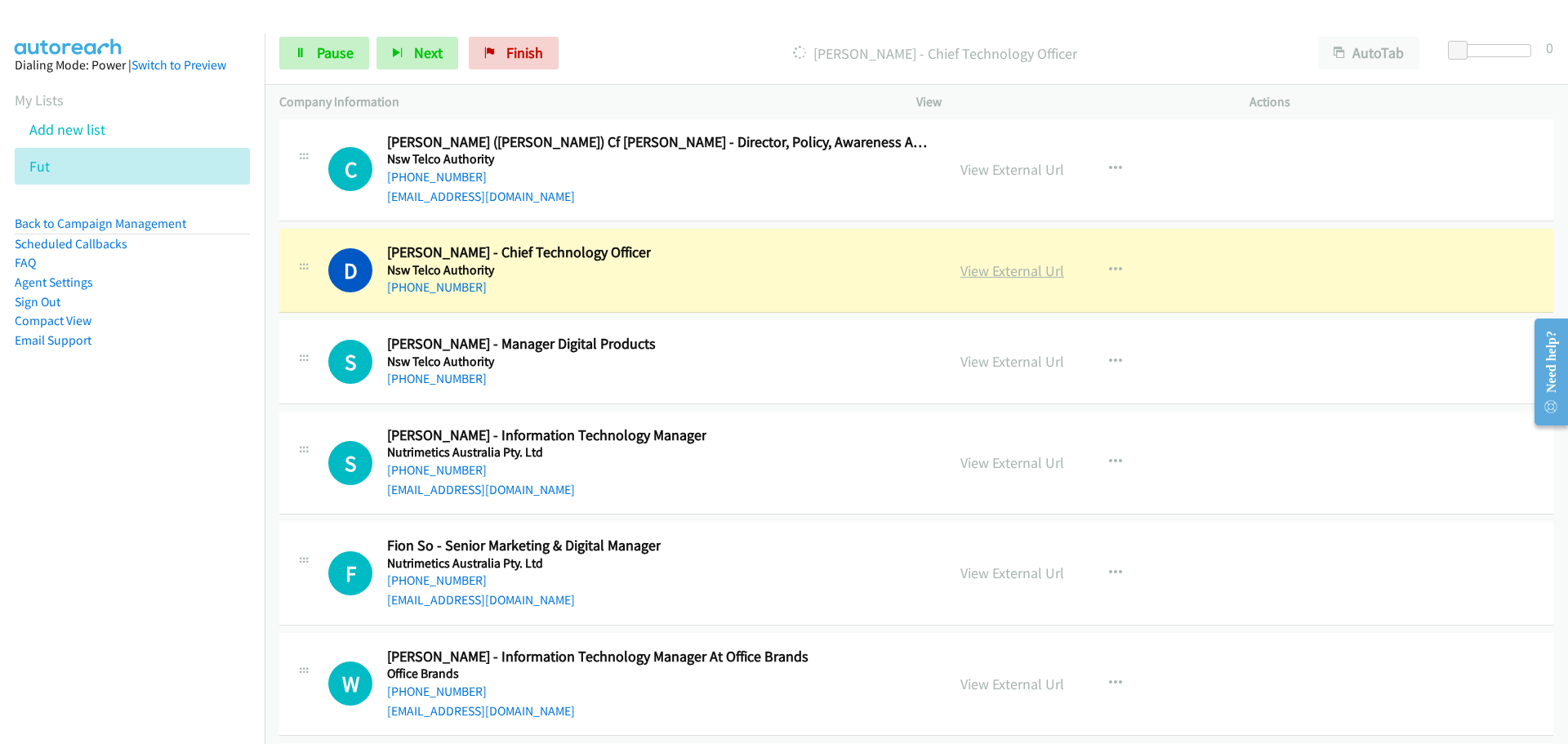
click at [1032, 262] on link "View External Url" at bounding box center [1012, 271] width 103 height 19
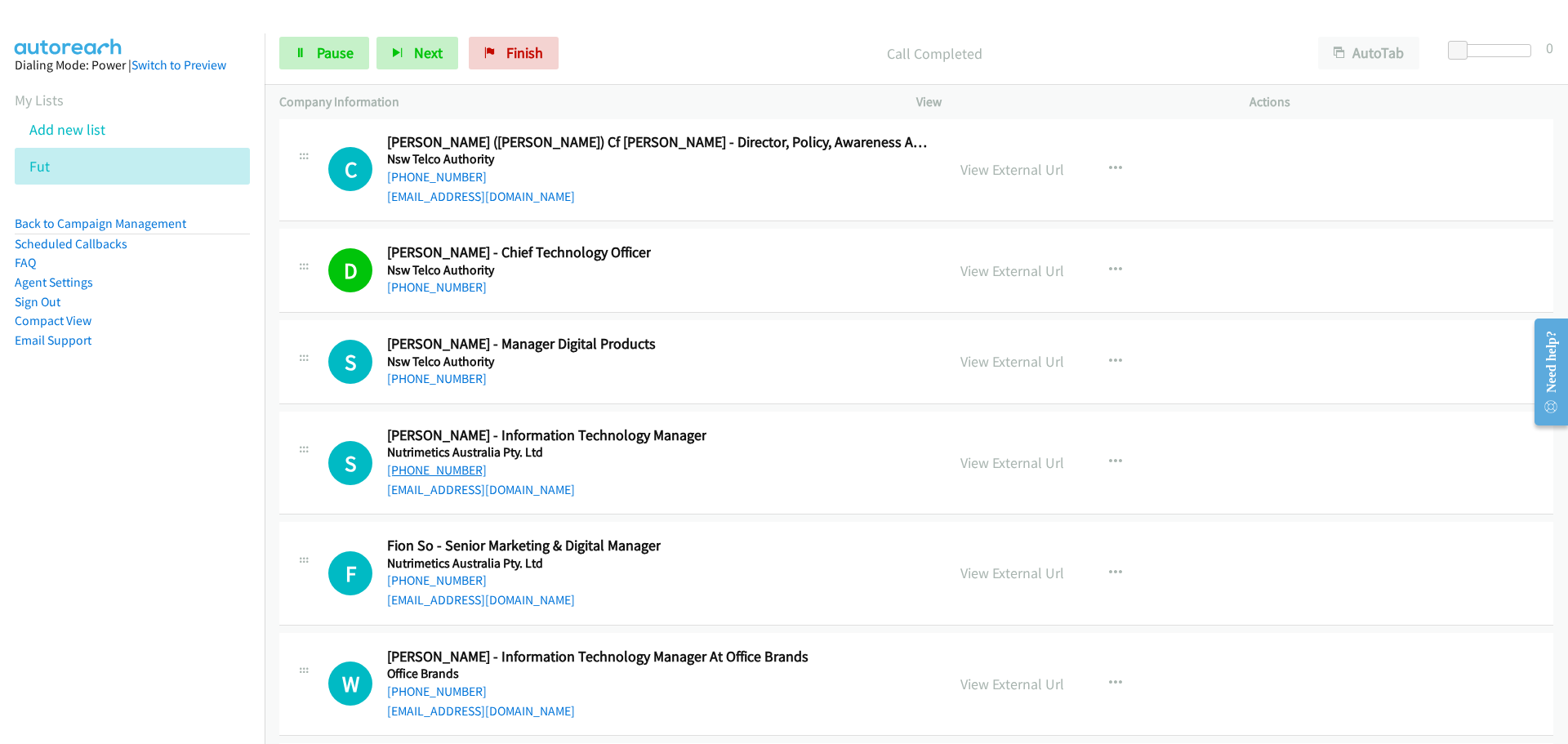
click at [453, 462] on link "[PHONE_NUMBER]" at bounding box center [437, 470] width 100 height 16
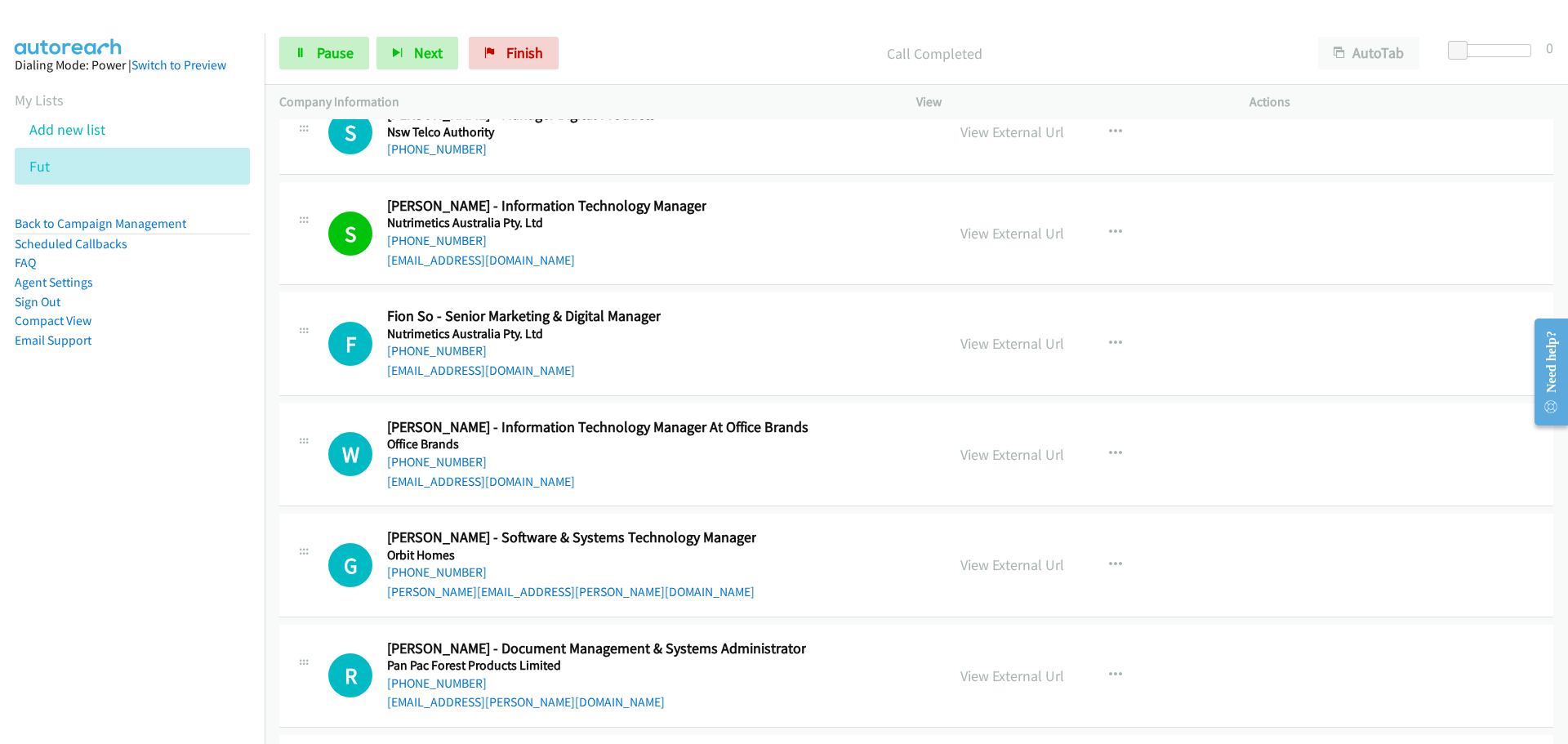
scroll to position [31833, 0]
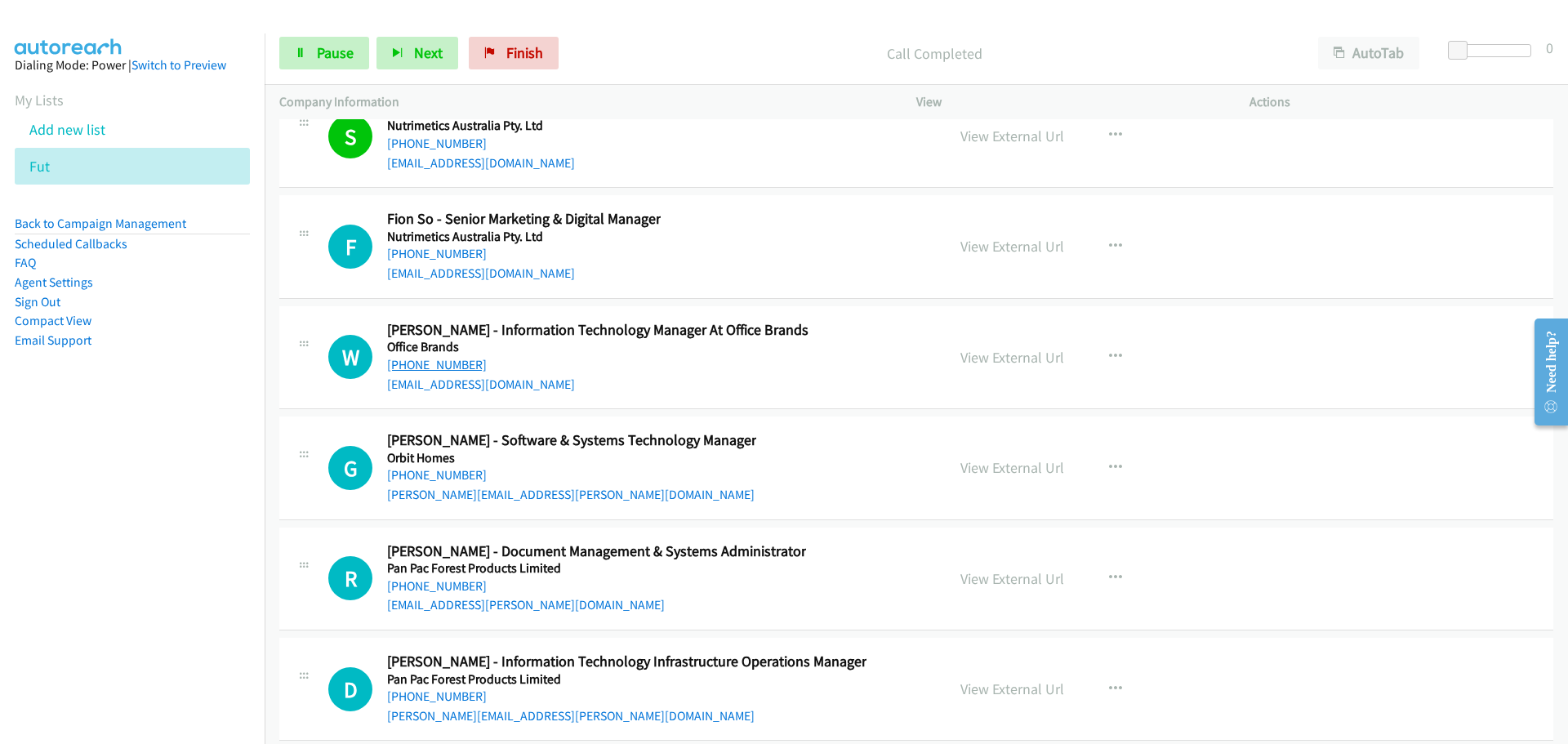
click at [458, 357] on link "[PHONE_NUMBER]" at bounding box center [437, 364] width 100 height 16
click at [430, 467] on link "[PHONE_NUMBER]" at bounding box center [437, 474] width 100 height 16
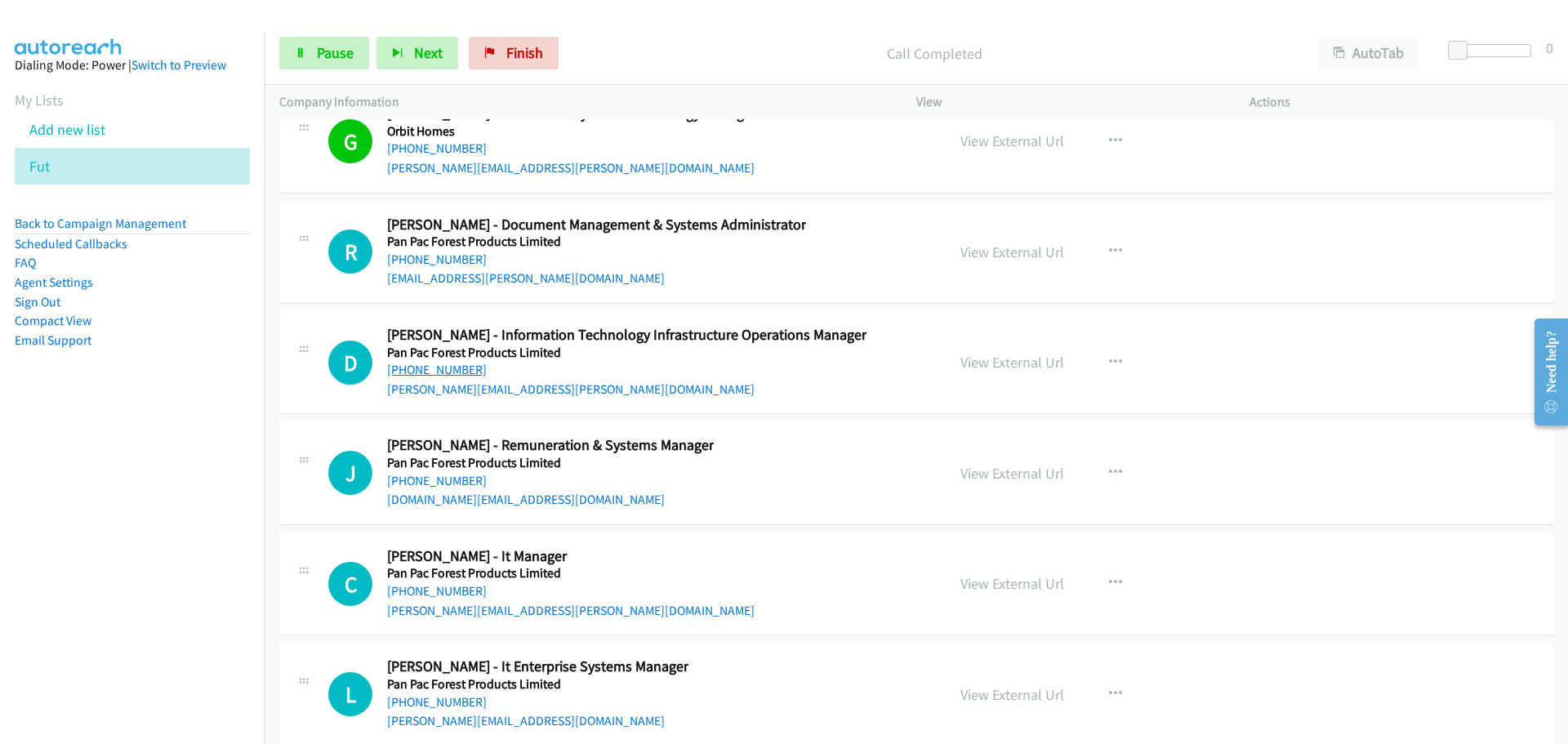
click at [452, 362] on link "[PHONE_NUMBER]" at bounding box center [437, 369] width 100 height 16
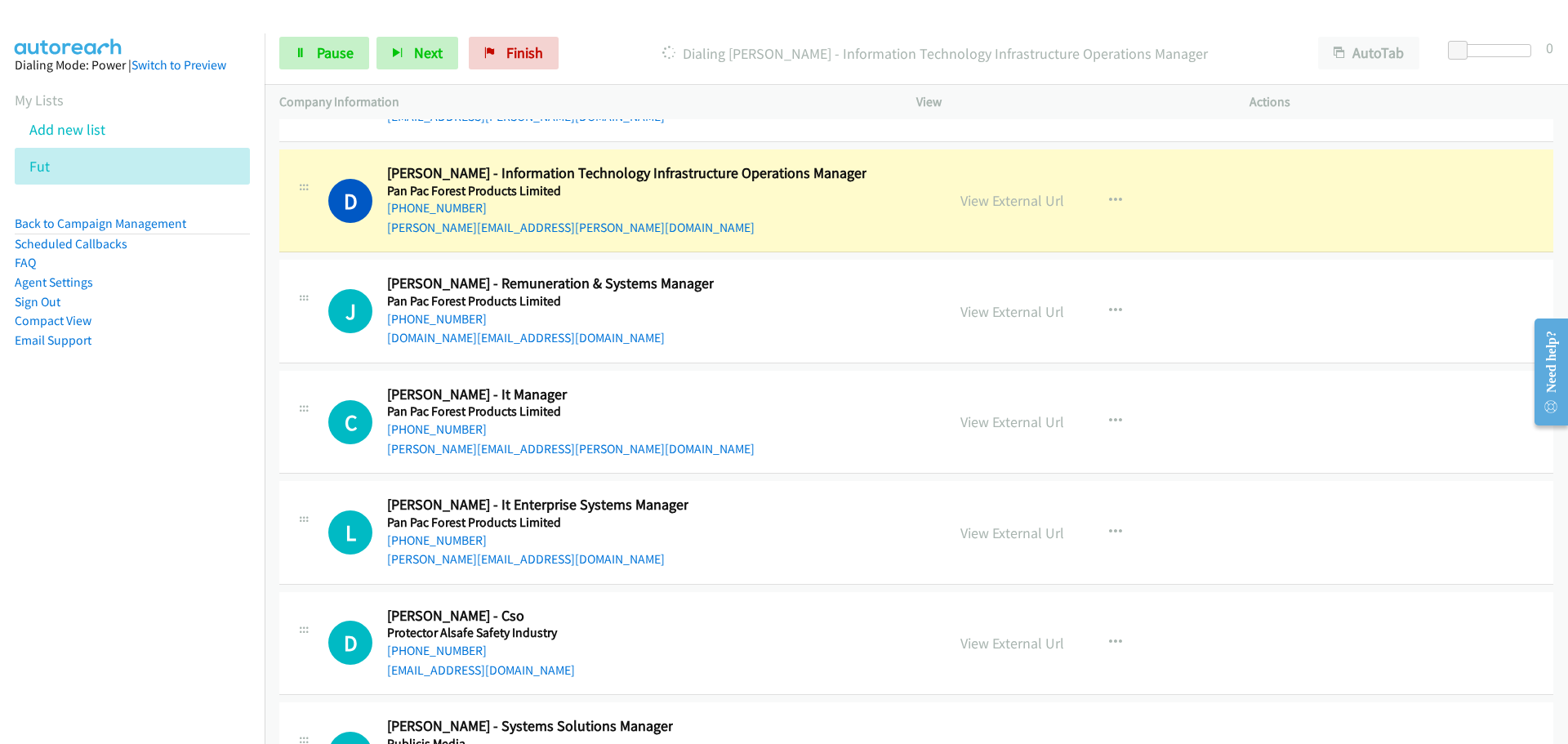
scroll to position [32323, 0]
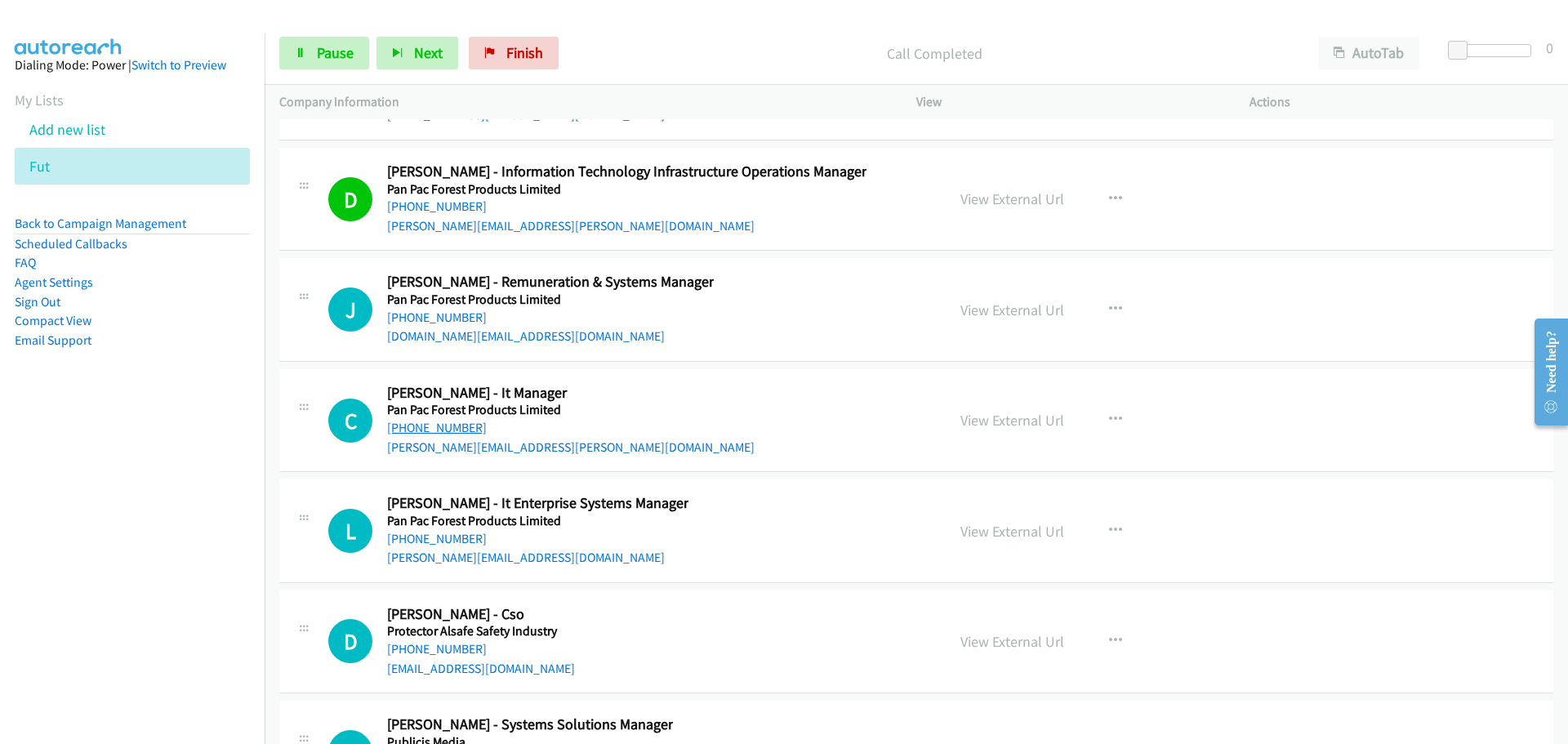
click at [429, 420] on link "[PHONE_NUMBER]" at bounding box center [437, 427] width 100 height 16
click at [423, 531] on link "[PHONE_NUMBER]" at bounding box center [437, 538] width 100 height 16
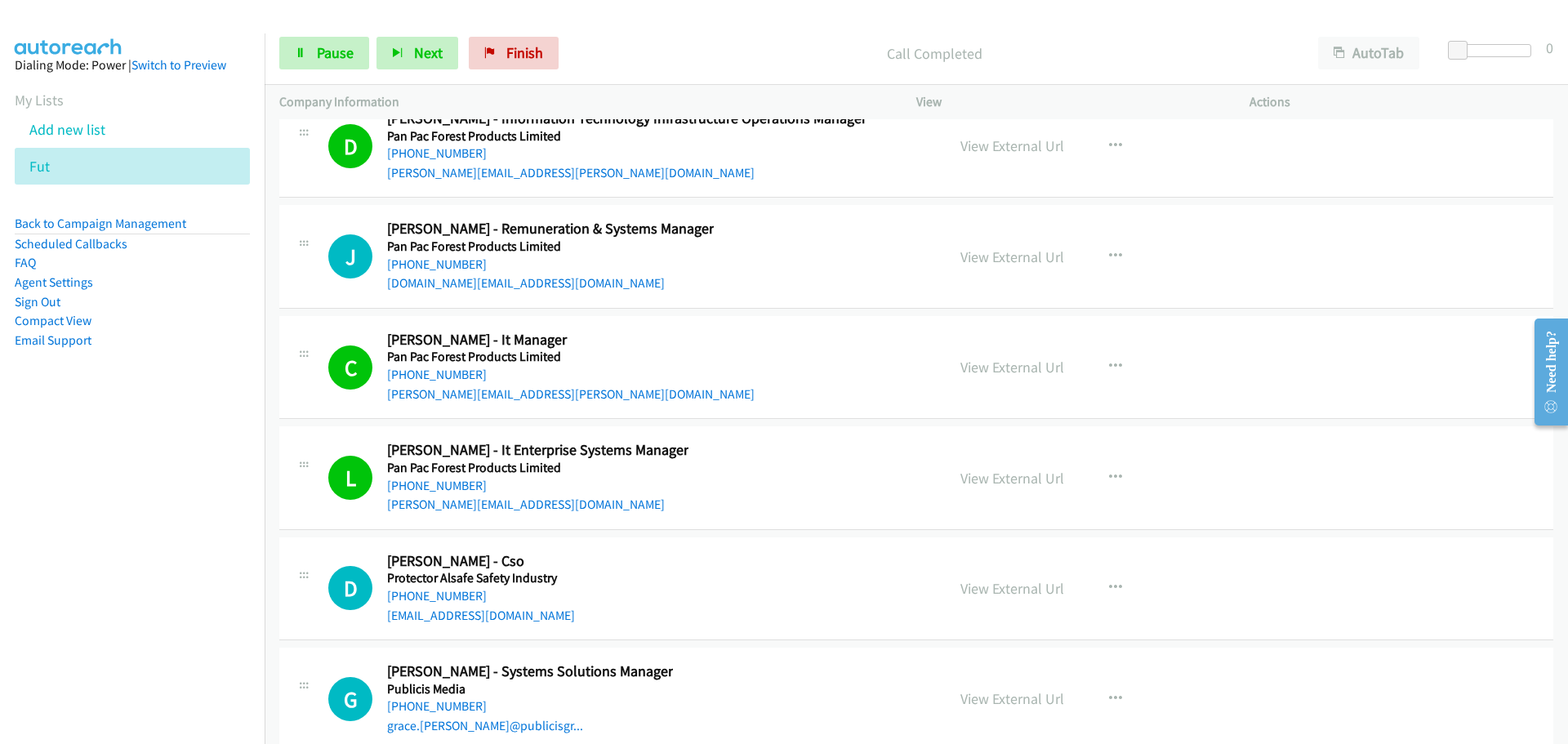
scroll to position [32404, 0]
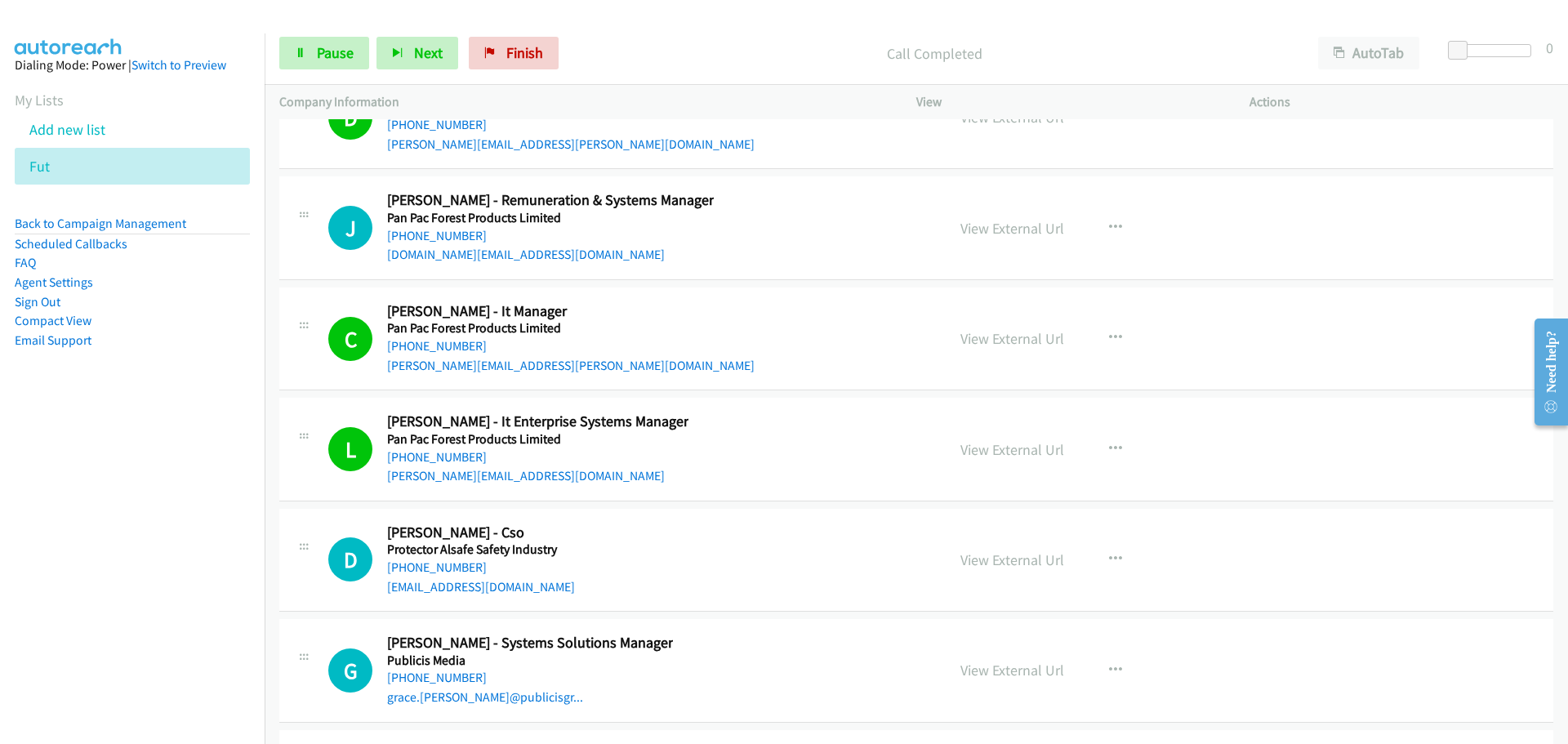
drag, startPoint x: 416, startPoint y: 542, endPoint x: 1545, endPoint y: 579, distance: 1129.6
click at [416, 559] on link "[PHONE_NUMBER]" at bounding box center [437, 567] width 100 height 16
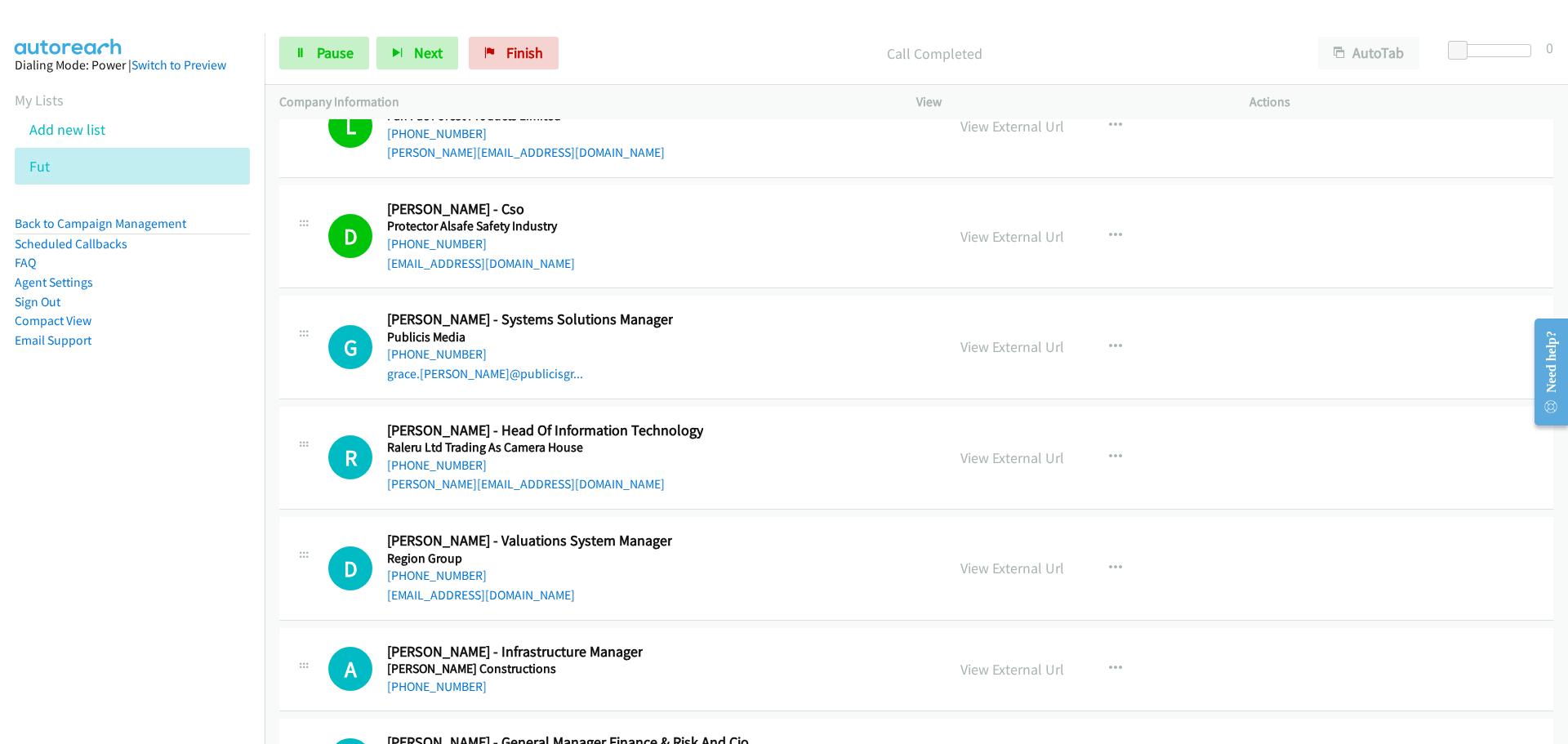
scroll to position [32731, 0]
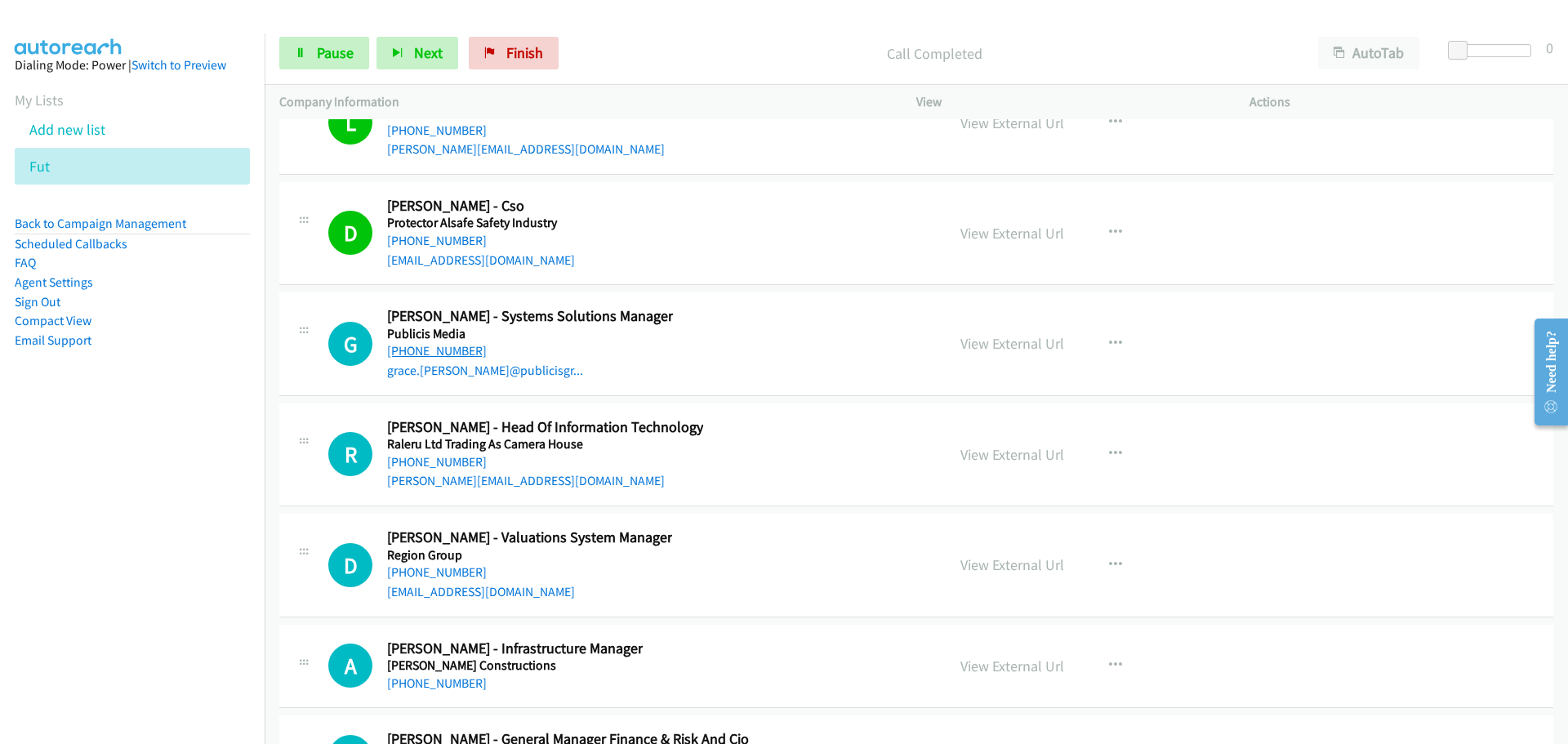
click at [465, 342] on link "[PHONE_NUMBER]" at bounding box center [437, 350] width 100 height 16
click at [413, 454] on link "[PHONE_NUMBER]" at bounding box center [437, 462] width 100 height 16
click at [460, 454] on link "[PHONE_NUMBER]" at bounding box center [437, 462] width 100 height 16
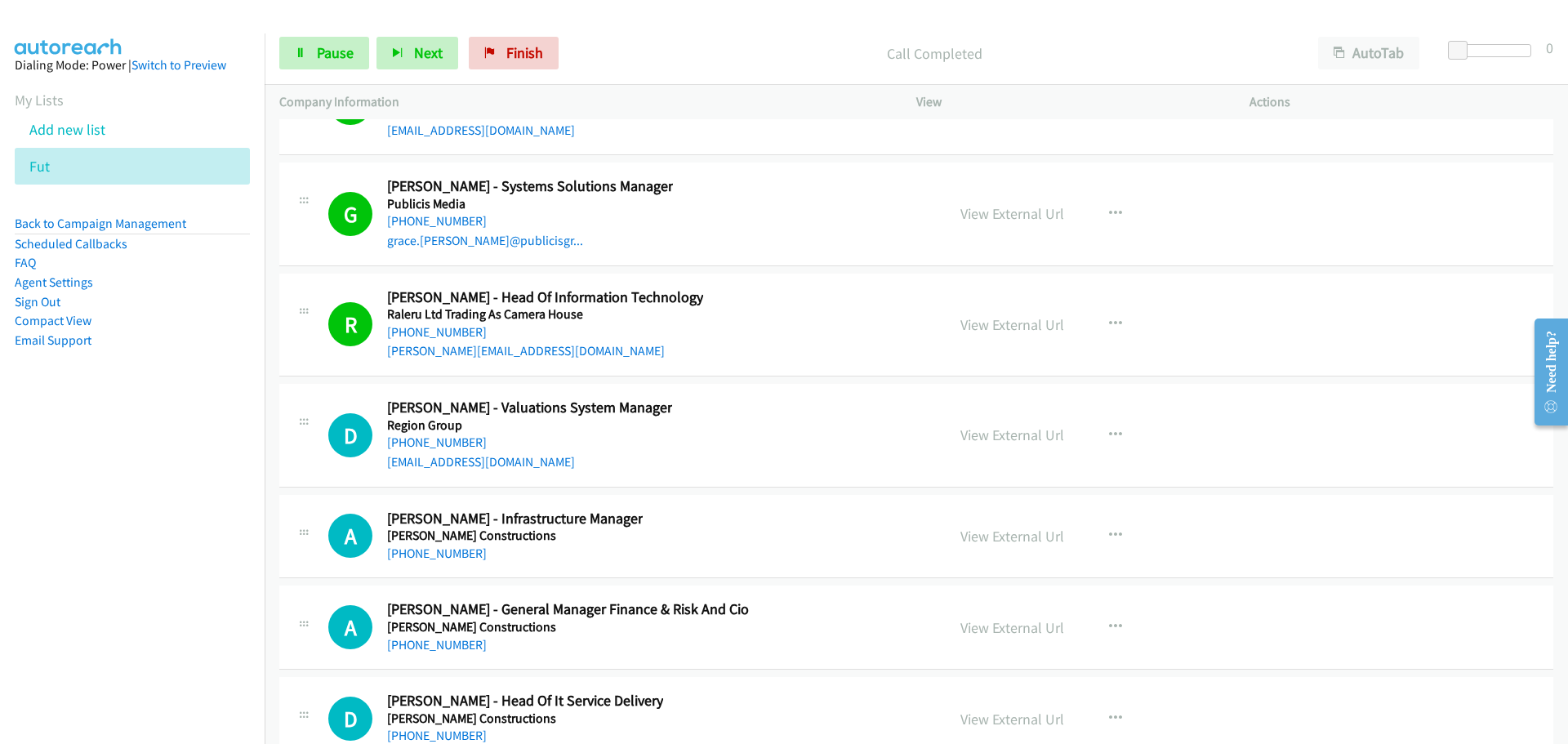
scroll to position [33058, 0]
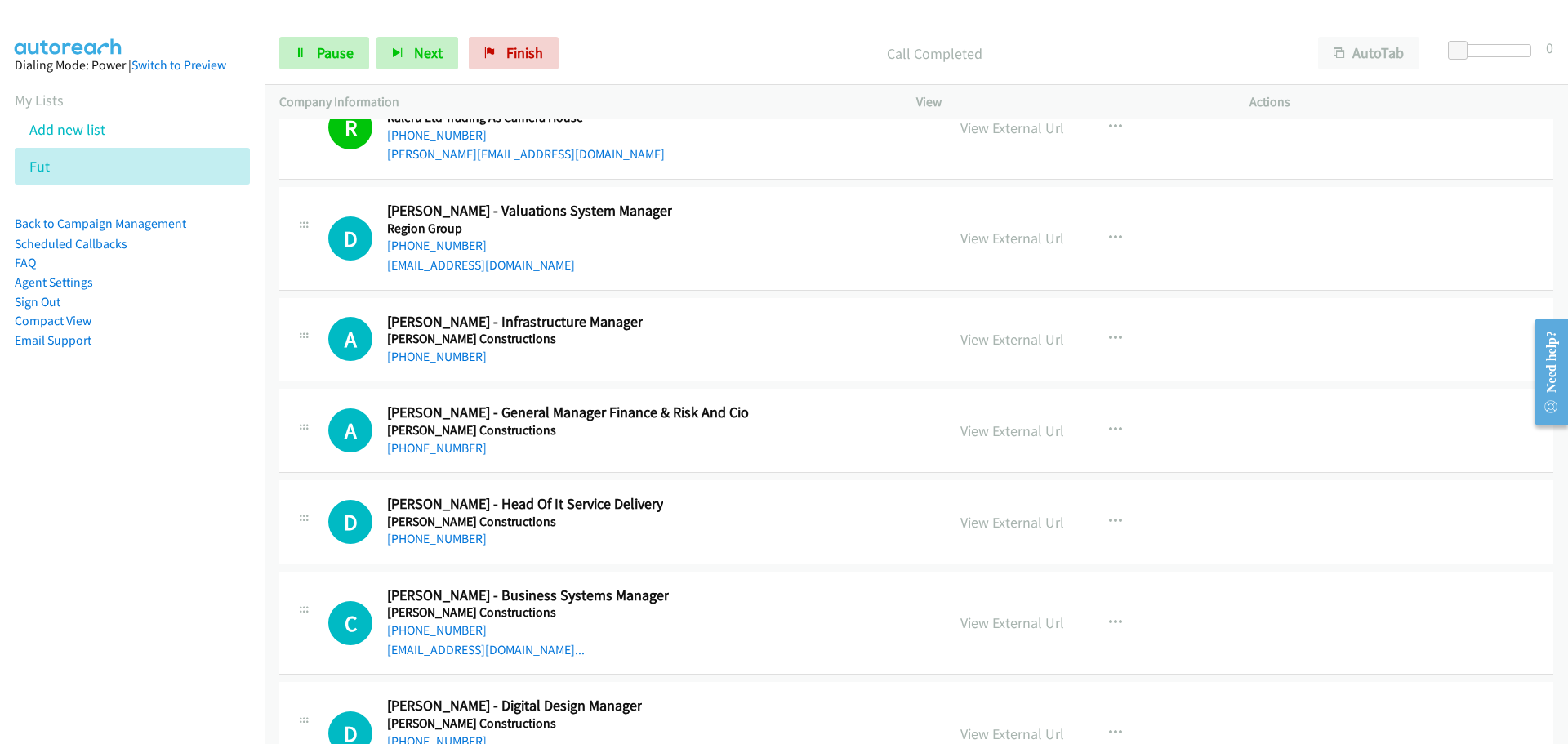
drag, startPoint x: 444, startPoint y: 337, endPoint x: 1307, endPoint y: 382, distance: 864.2
click at [444, 348] on link "[PHONE_NUMBER]" at bounding box center [437, 356] width 100 height 16
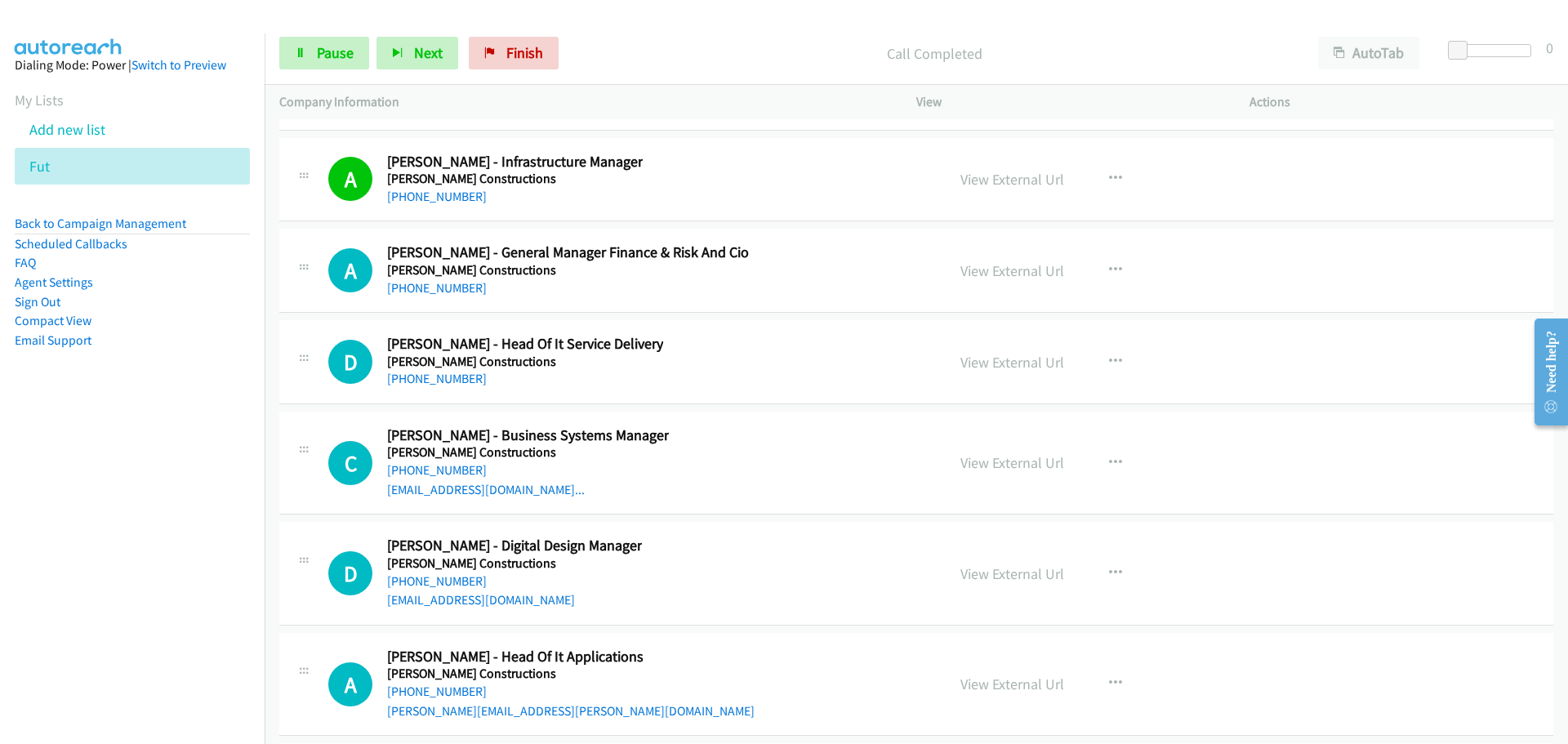
scroll to position [33221, 0]
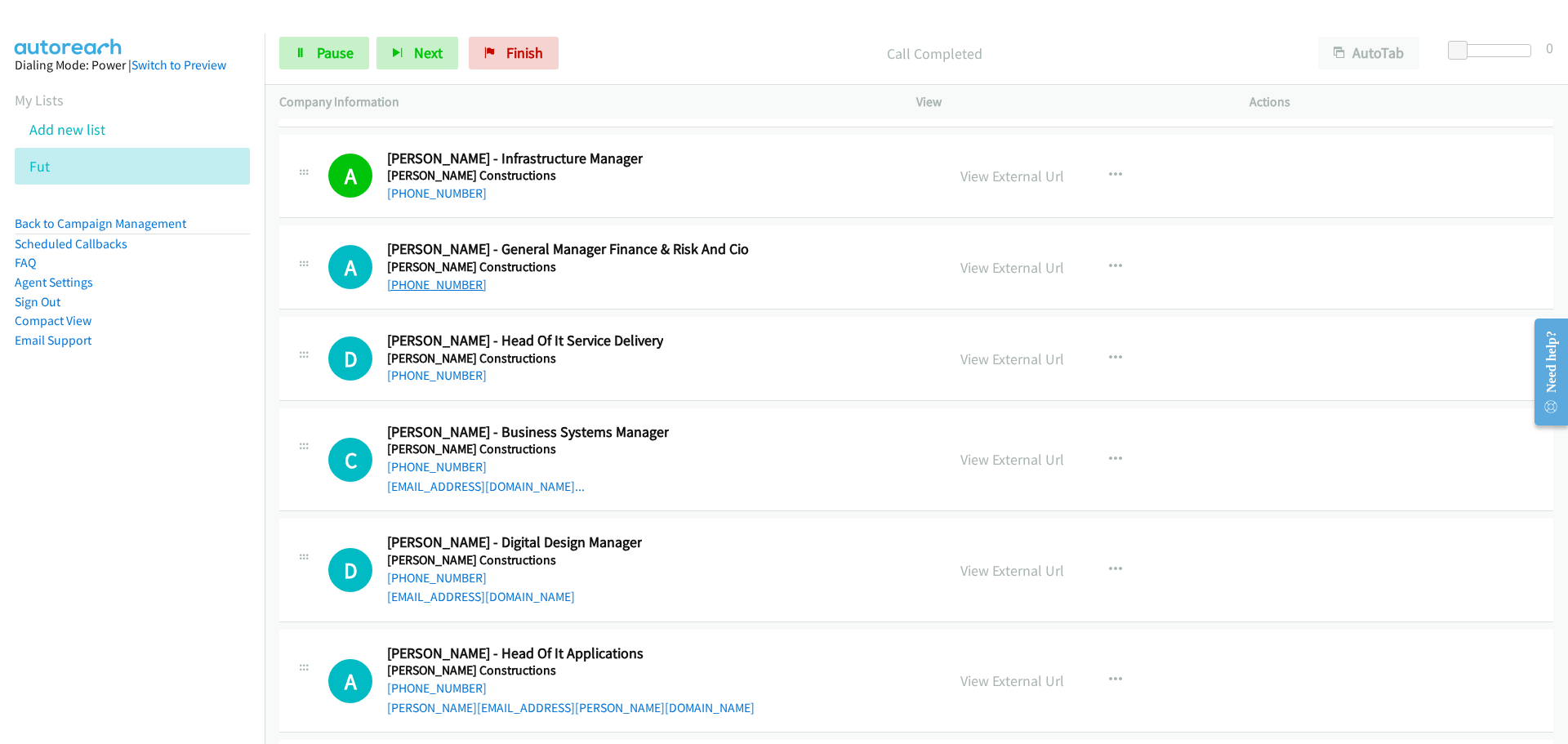
click at [429, 277] on link "[PHONE_NUMBER]" at bounding box center [437, 284] width 100 height 16
click at [467, 367] on link "[PHONE_NUMBER]" at bounding box center [437, 375] width 100 height 16
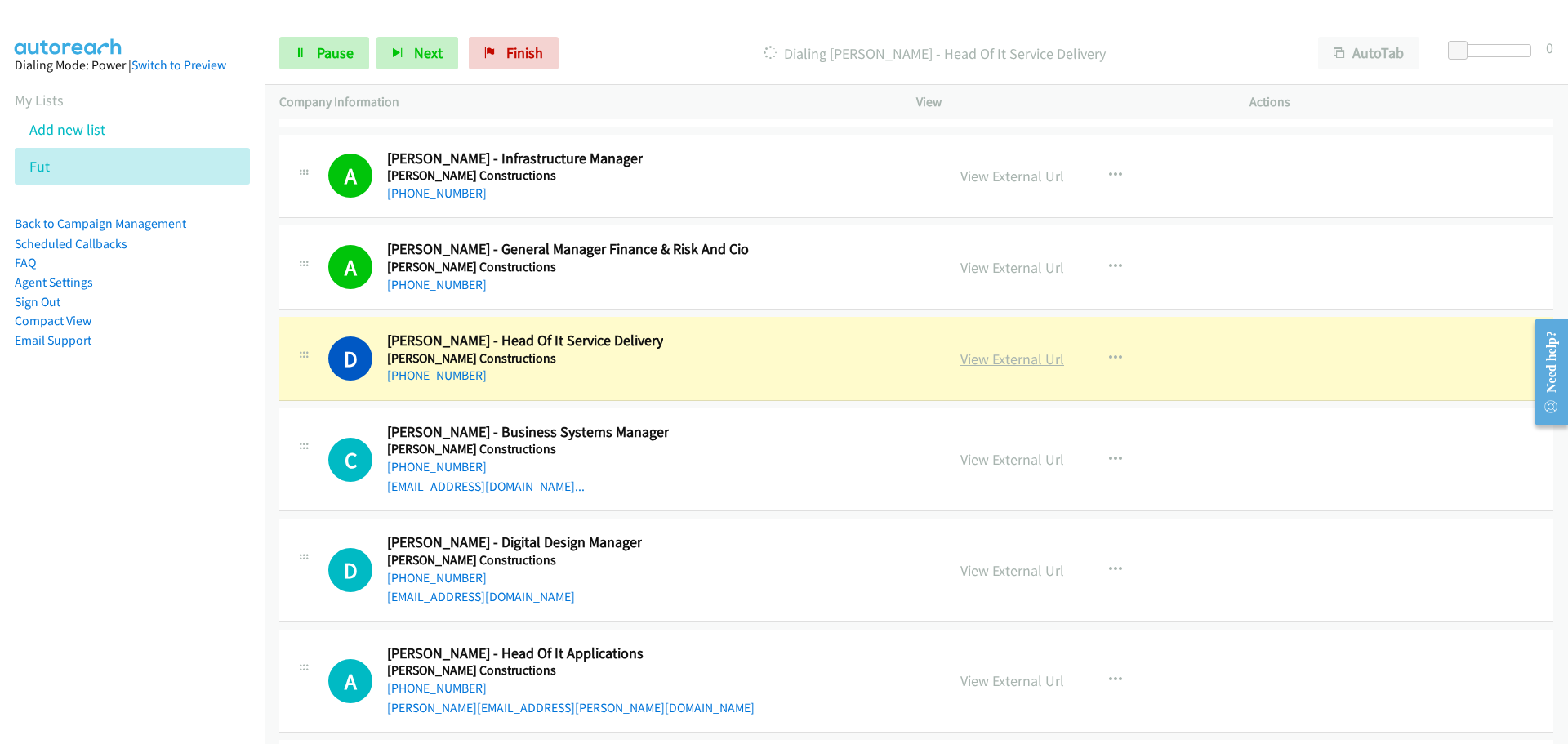
click at [1044, 349] on link "View External Url" at bounding box center [1012, 358] width 103 height 19
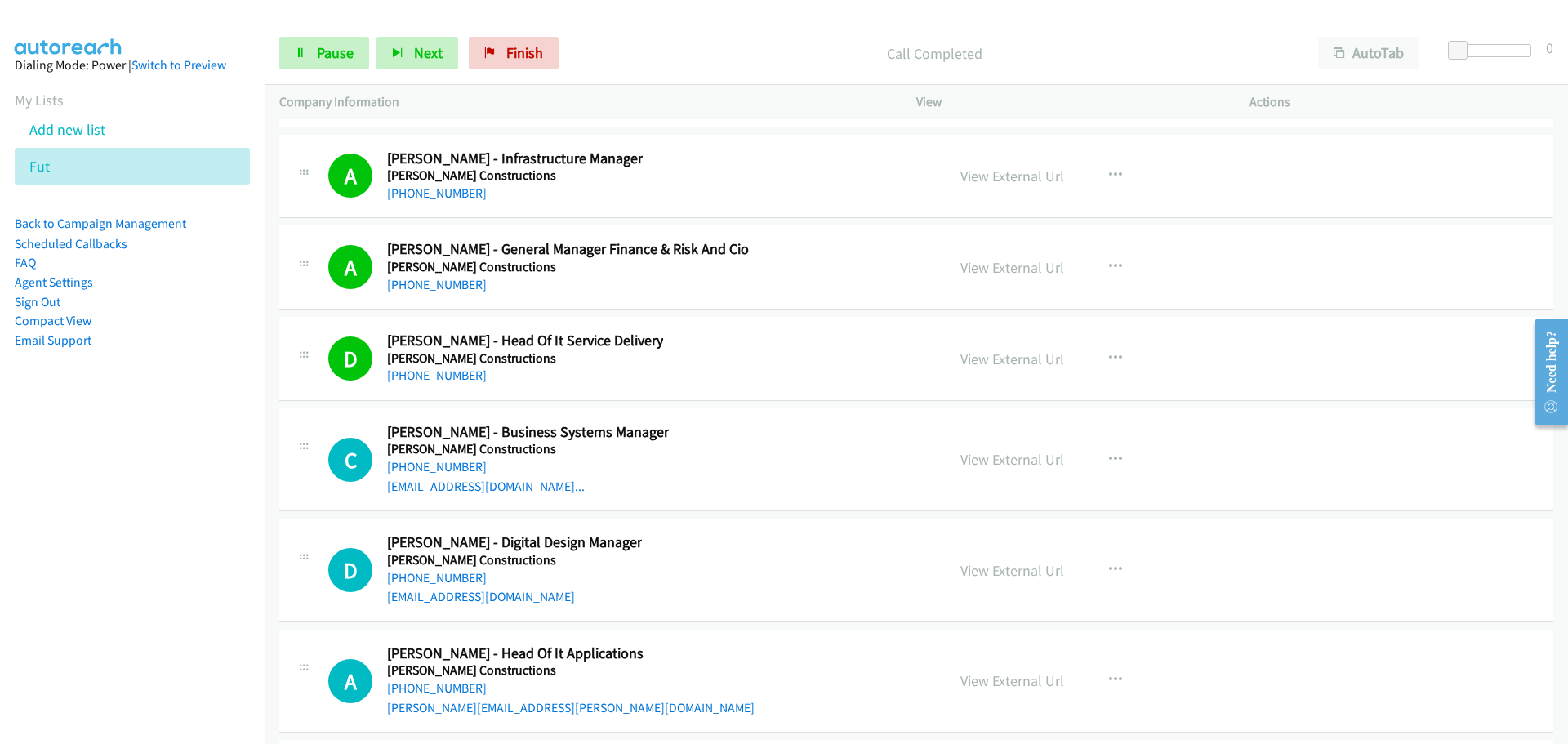
scroll to position [33629, 0]
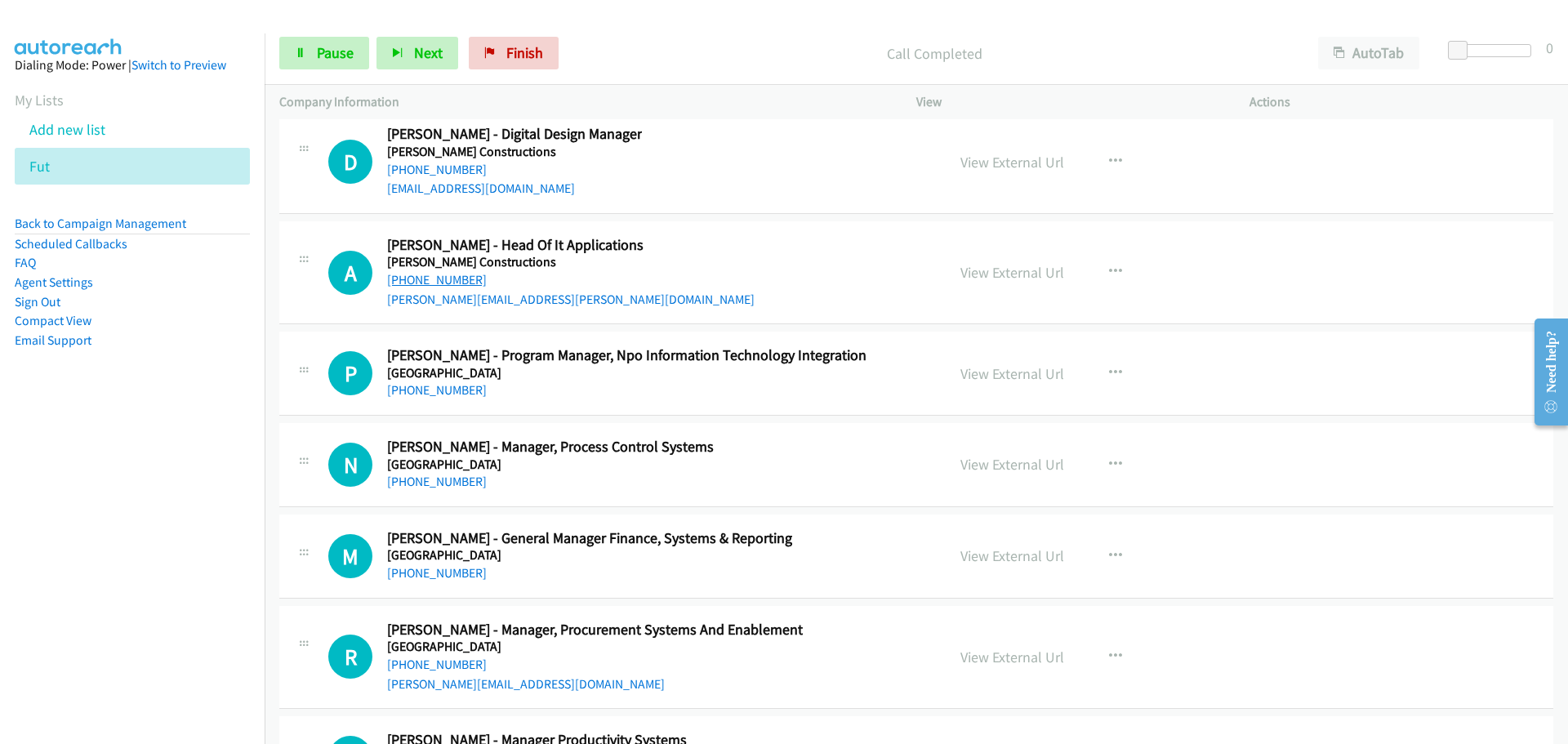
click at [428, 272] on link "[PHONE_NUMBER]" at bounding box center [437, 279] width 100 height 16
click at [426, 382] on link "[PHONE_NUMBER]" at bounding box center [437, 389] width 100 height 16
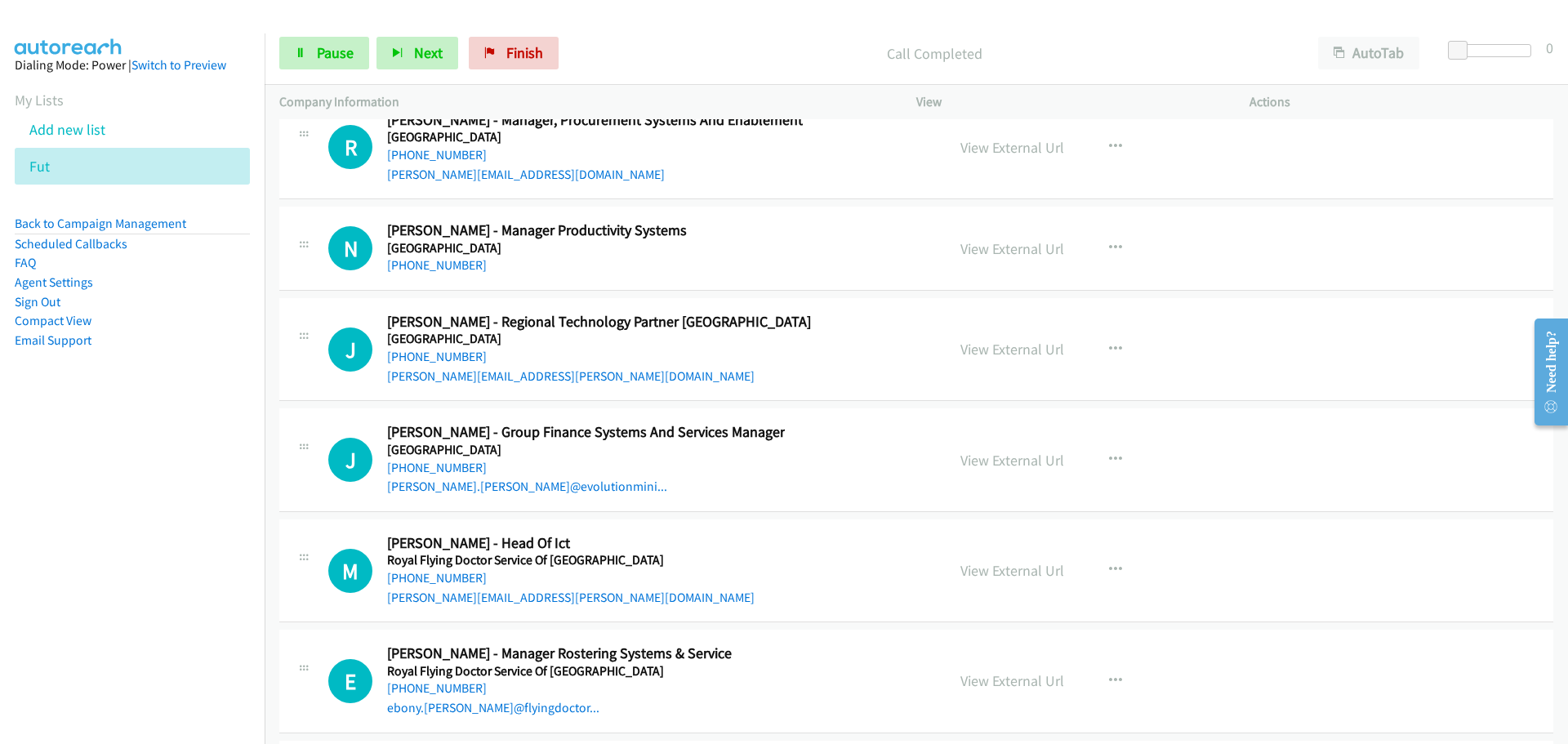
scroll to position [34200, 0]
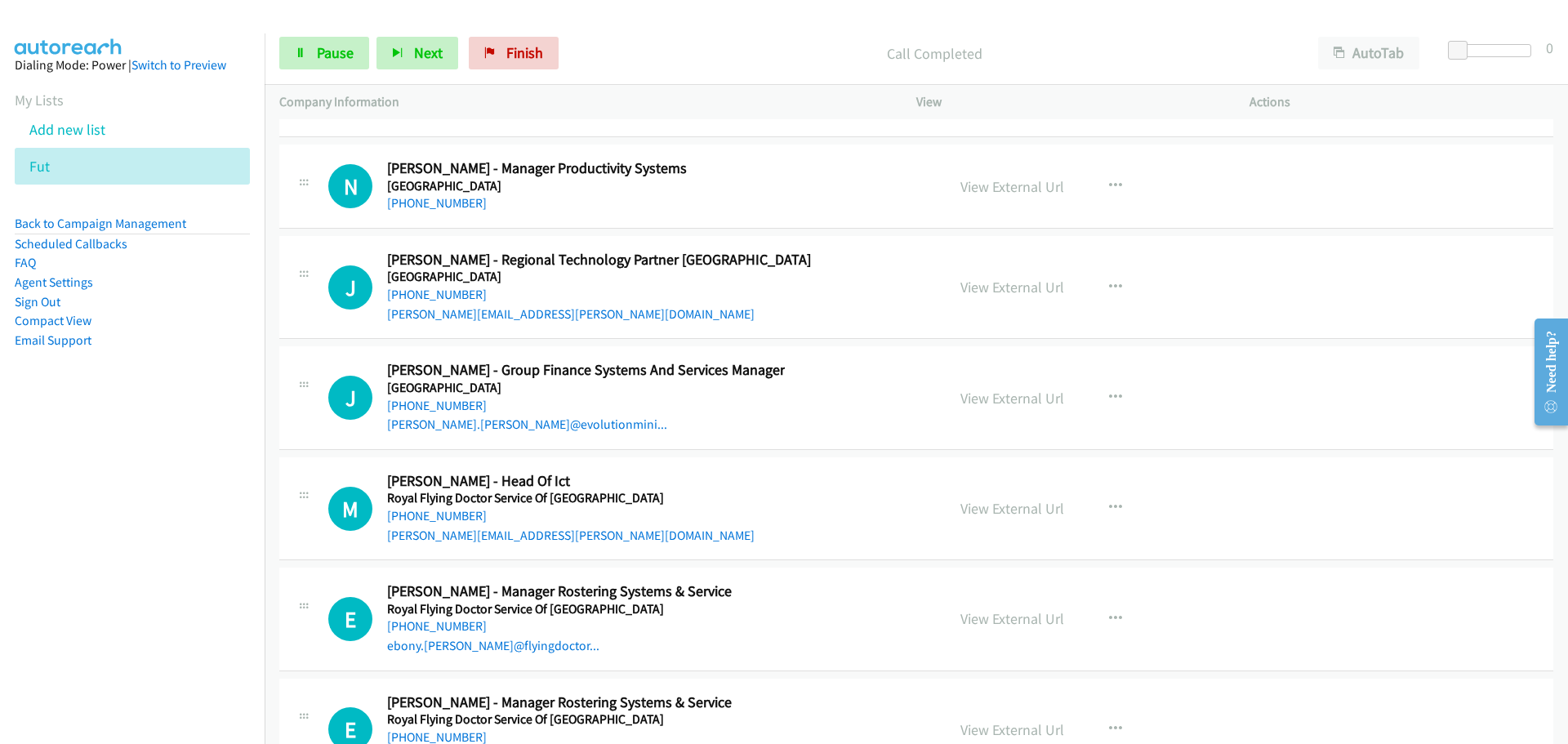
click at [464, 287] on link "[PHONE_NUMBER]" at bounding box center [437, 294] width 100 height 16
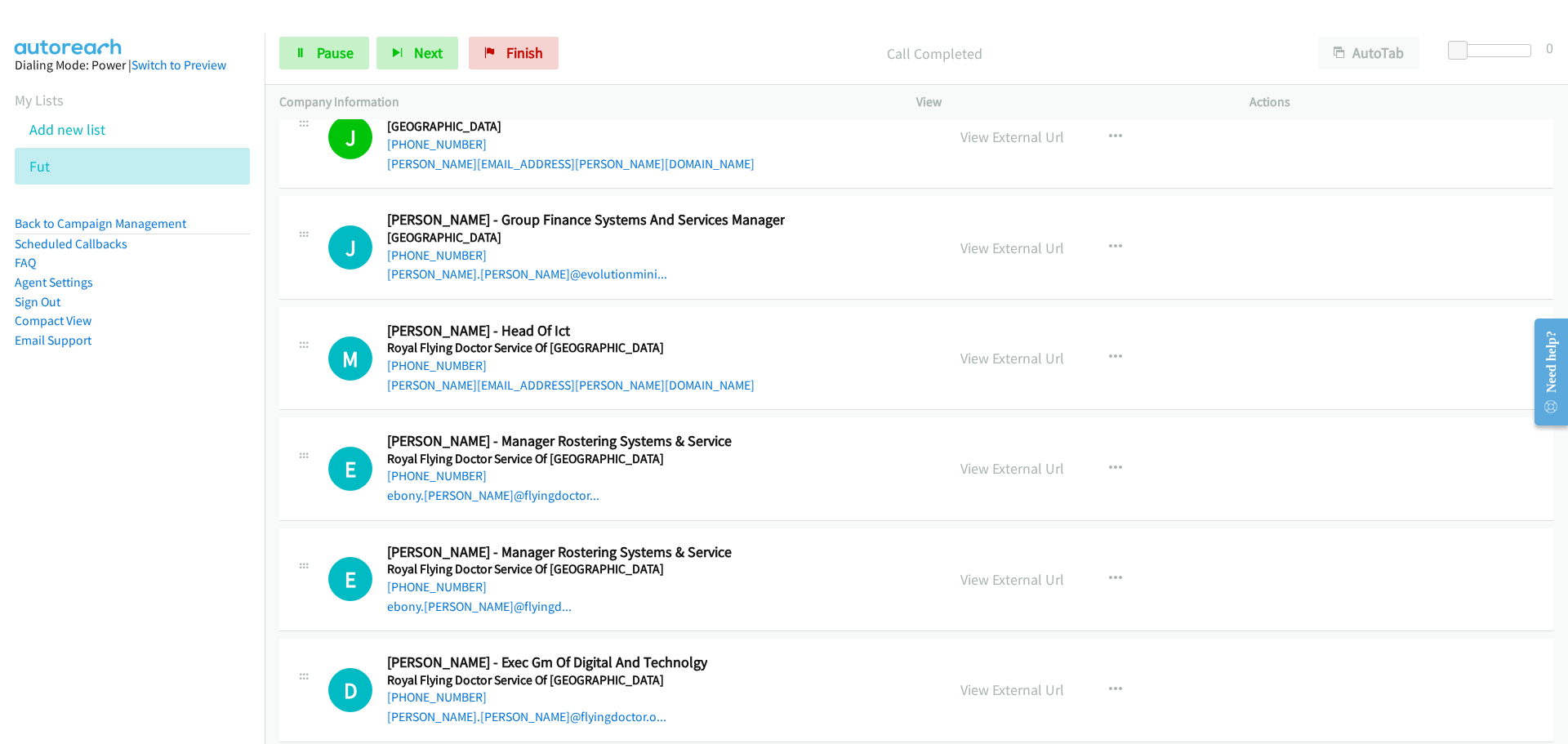
scroll to position [34363, 0]
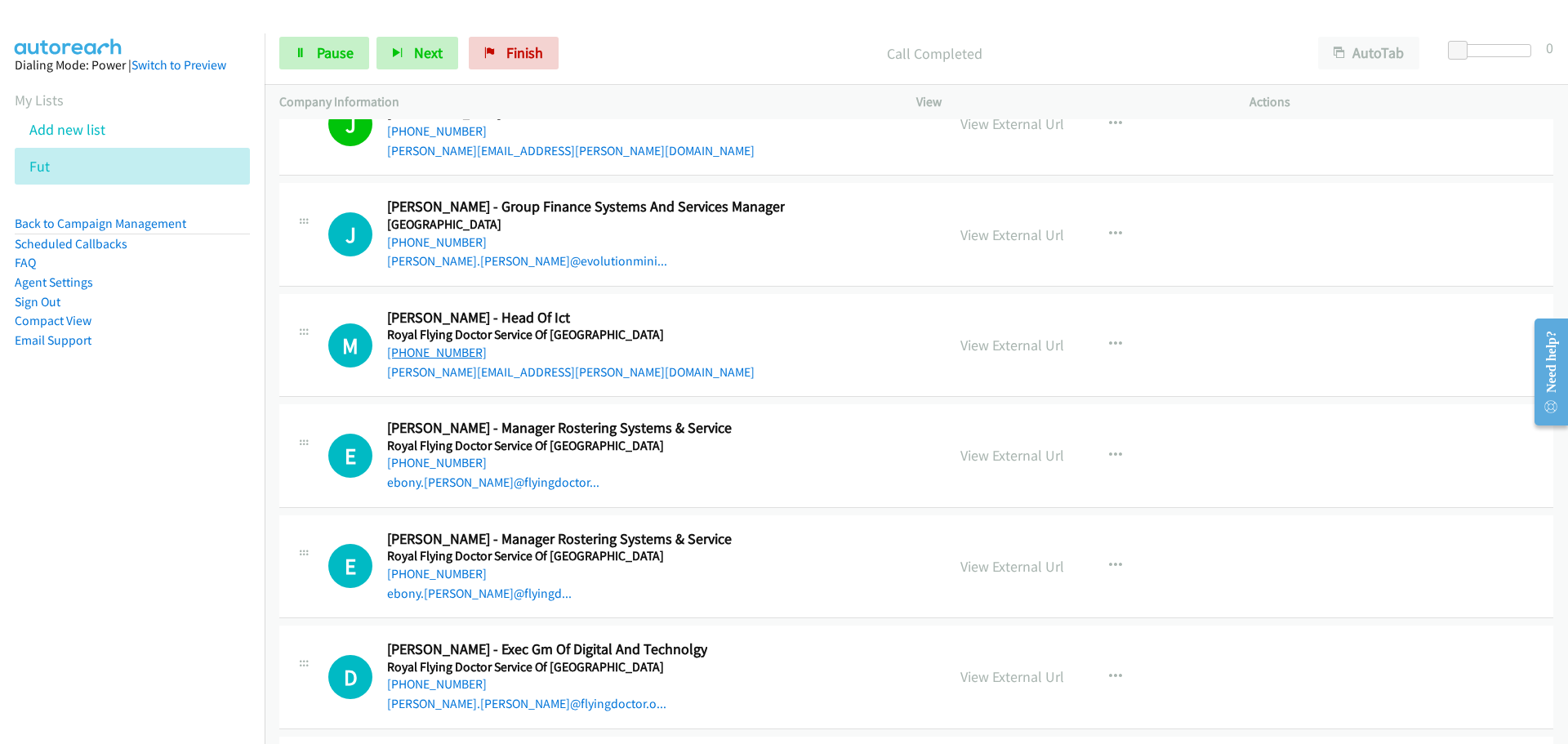
click at [467, 344] on link "[PHONE_NUMBER]" at bounding box center [437, 352] width 100 height 16
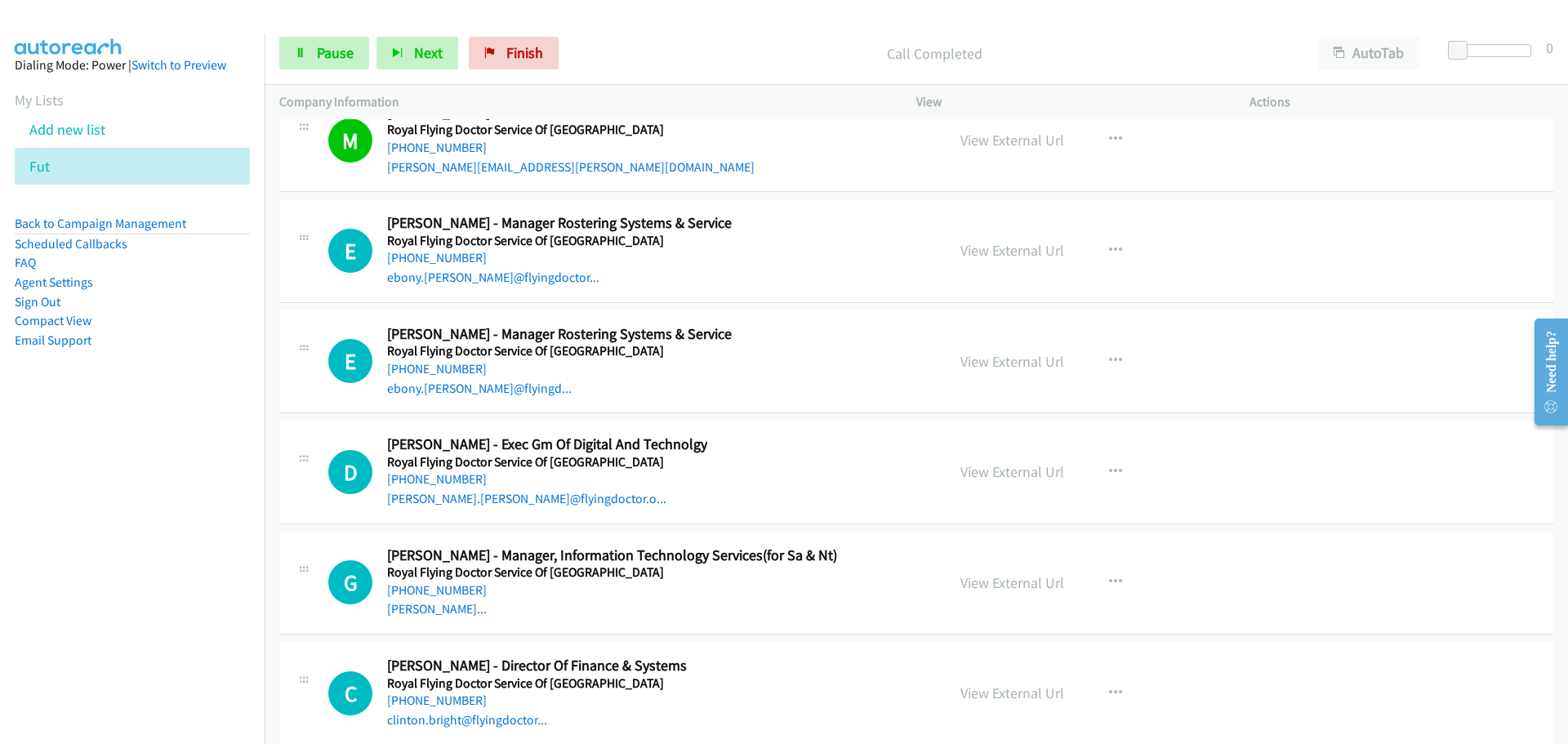
scroll to position [34608, 0]
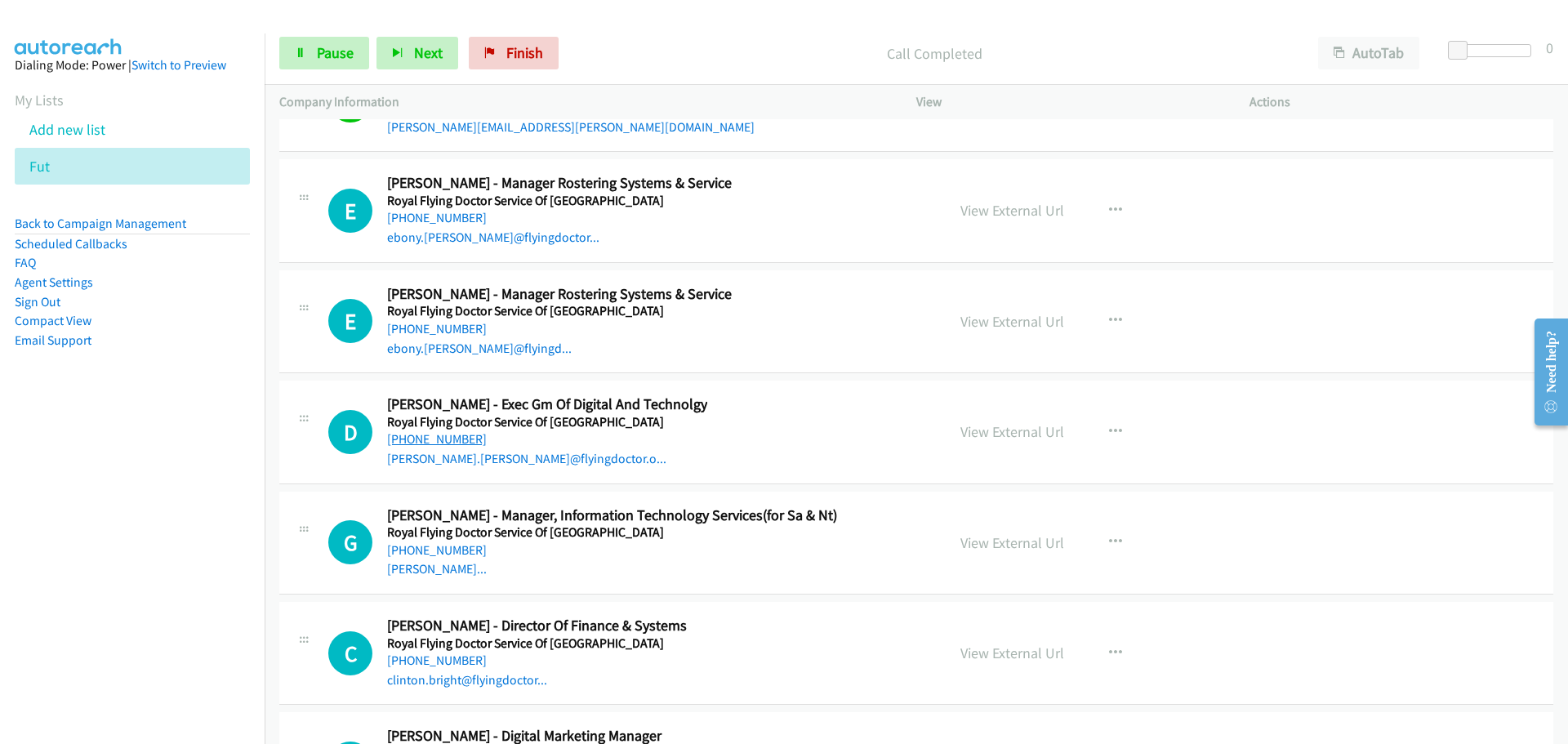
click at [431, 431] on link "[PHONE_NUMBER]" at bounding box center [437, 438] width 100 height 16
click at [413, 542] on link "[PHONE_NUMBER]" at bounding box center [437, 550] width 100 height 16
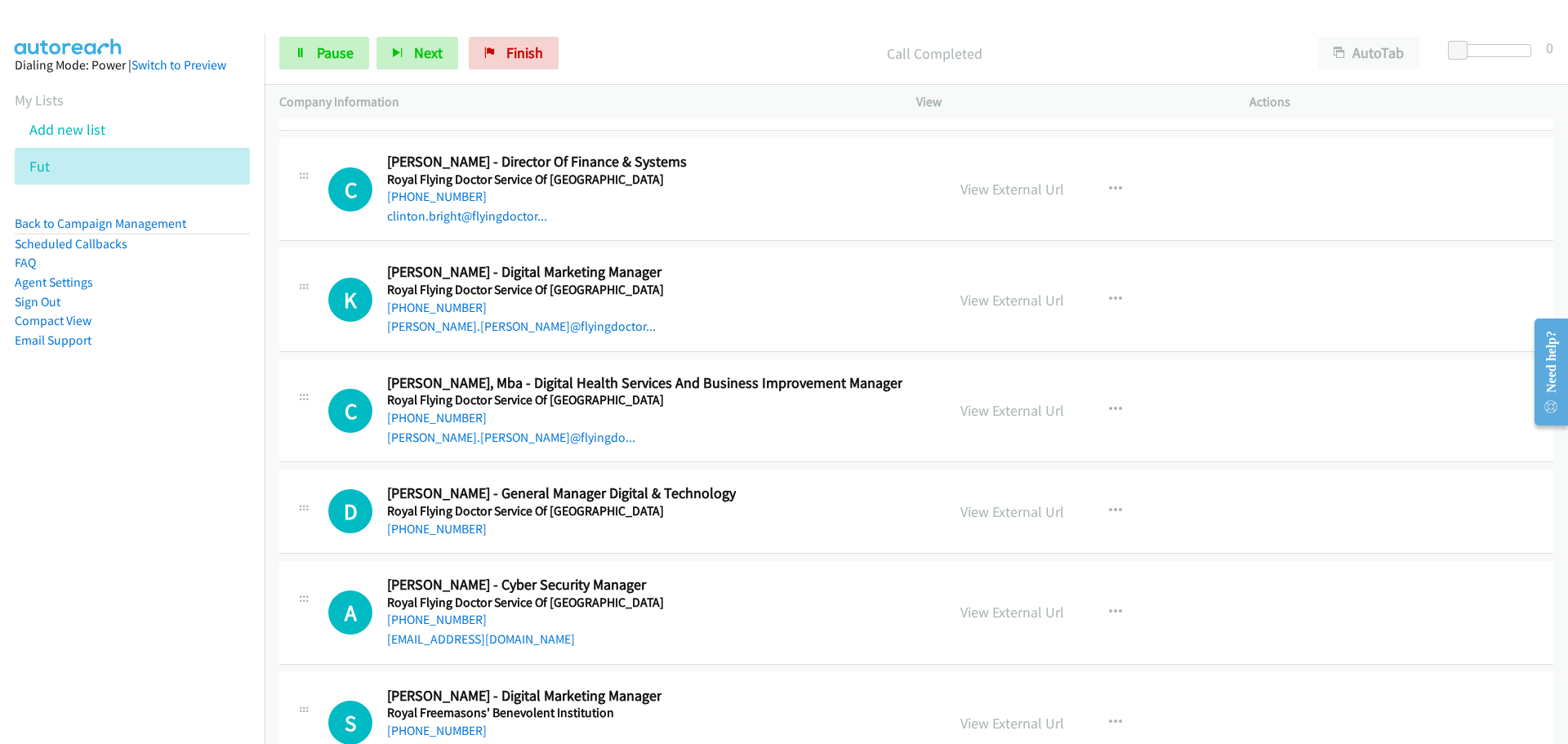
scroll to position [35098, 0]
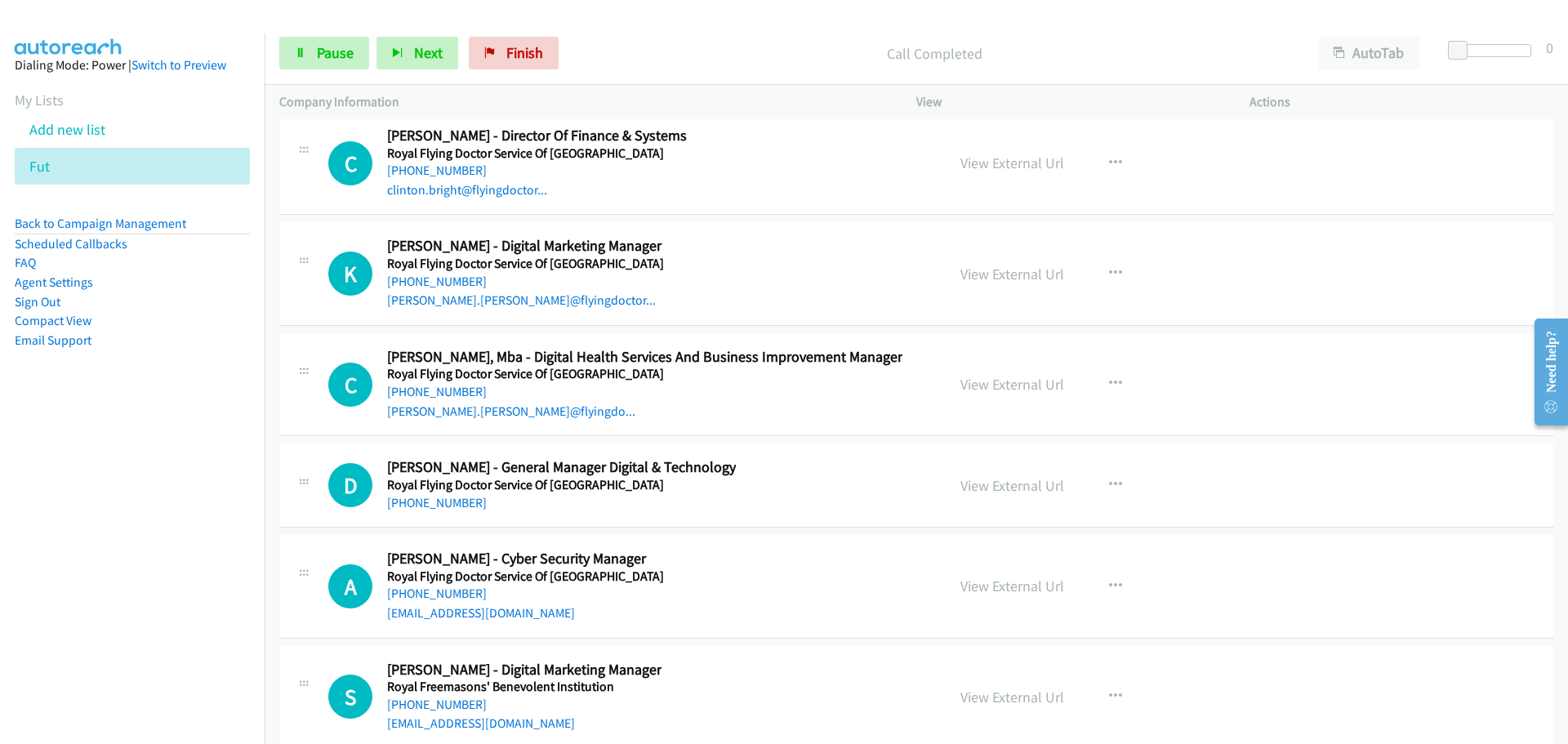
drag, startPoint x: 423, startPoint y: 477, endPoint x: 422, endPoint y: 467, distance: 10.0
click at [423, 495] on link "[PHONE_NUMBER]" at bounding box center [437, 502] width 100 height 16
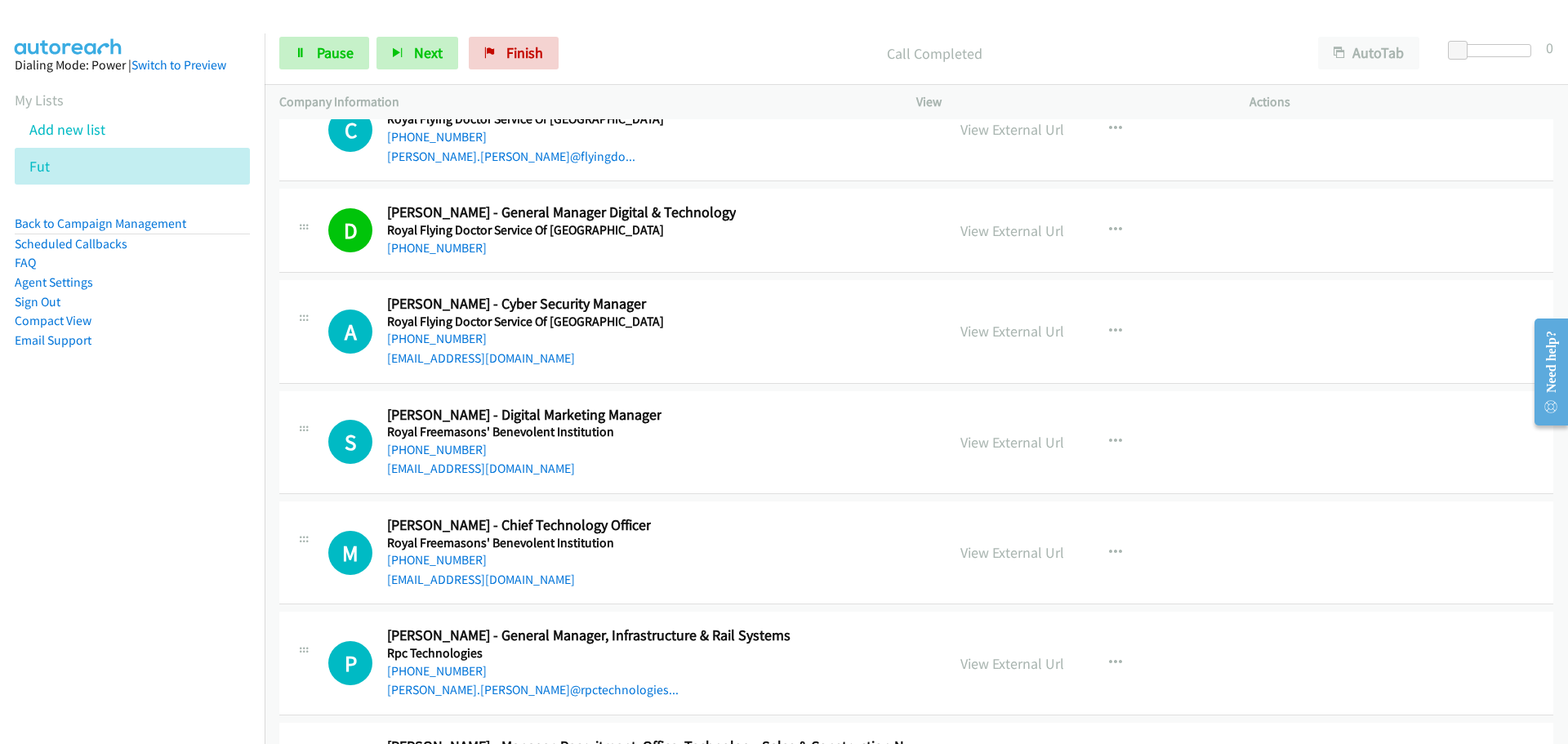
scroll to position [35425, 0]
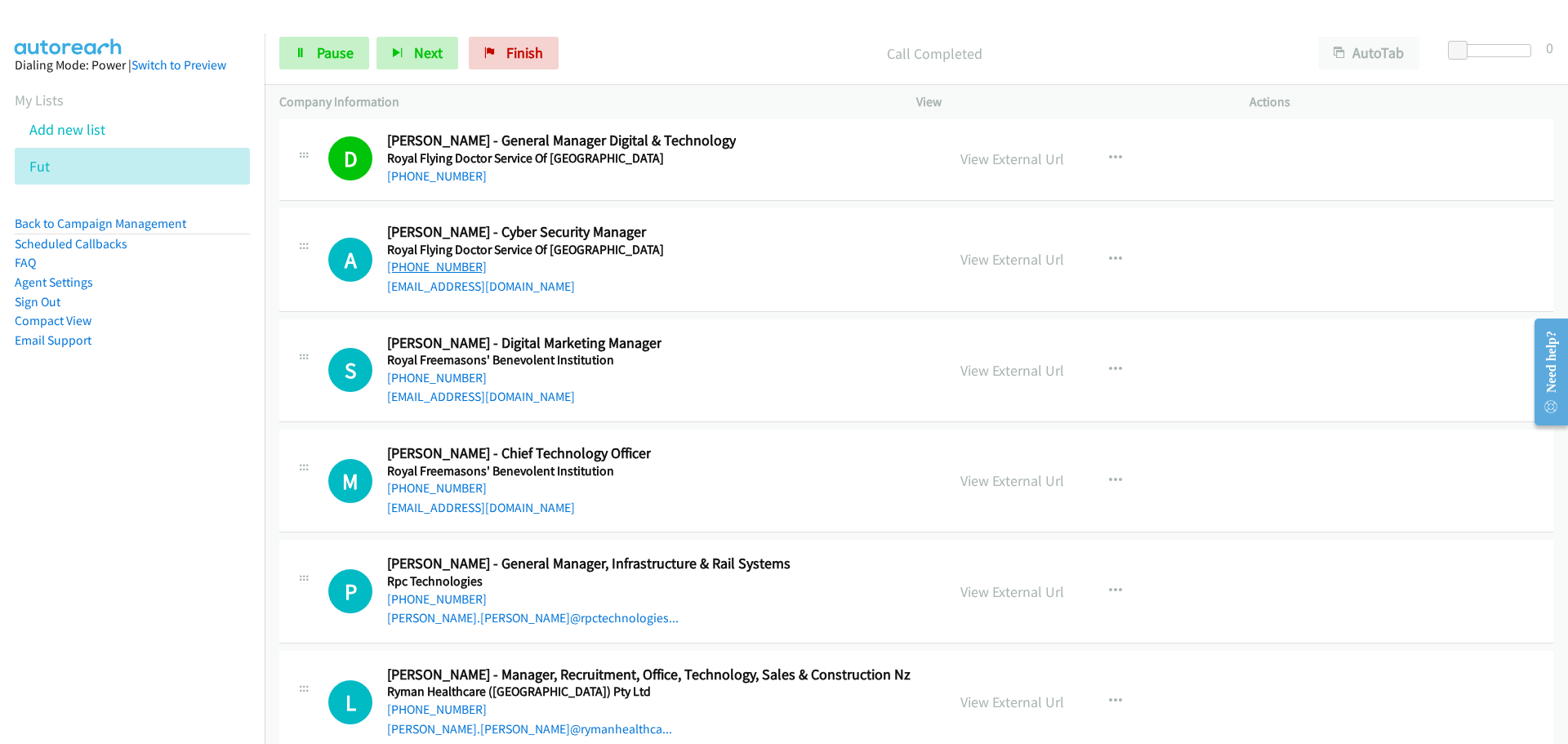
click at [419, 257] on div "[PHONE_NUMBER]" at bounding box center [525, 267] width 277 height 20
click at [419, 259] on link "[PHONE_NUMBER]" at bounding box center [437, 267] width 100 height 16
click at [438, 480] on link "[PHONE_NUMBER]" at bounding box center [437, 487] width 100 height 16
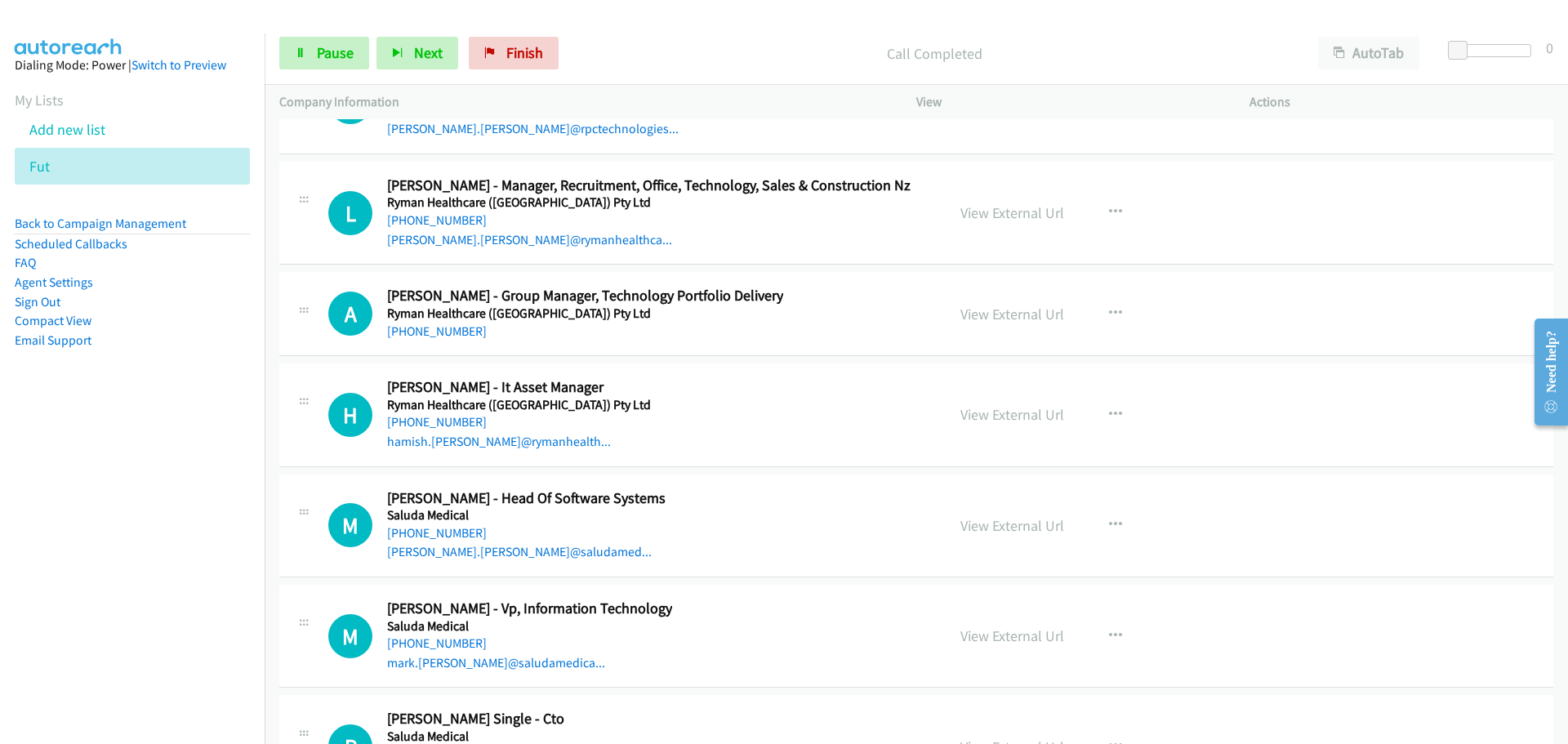
scroll to position [35914, 0]
click at [428, 322] on link "[PHONE_NUMBER]" at bounding box center [437, 330] width 100 height 16
click at [438, 413] on link "[PHONE_NUMBER]" at bounding box center [437, 421] width 100 height 16
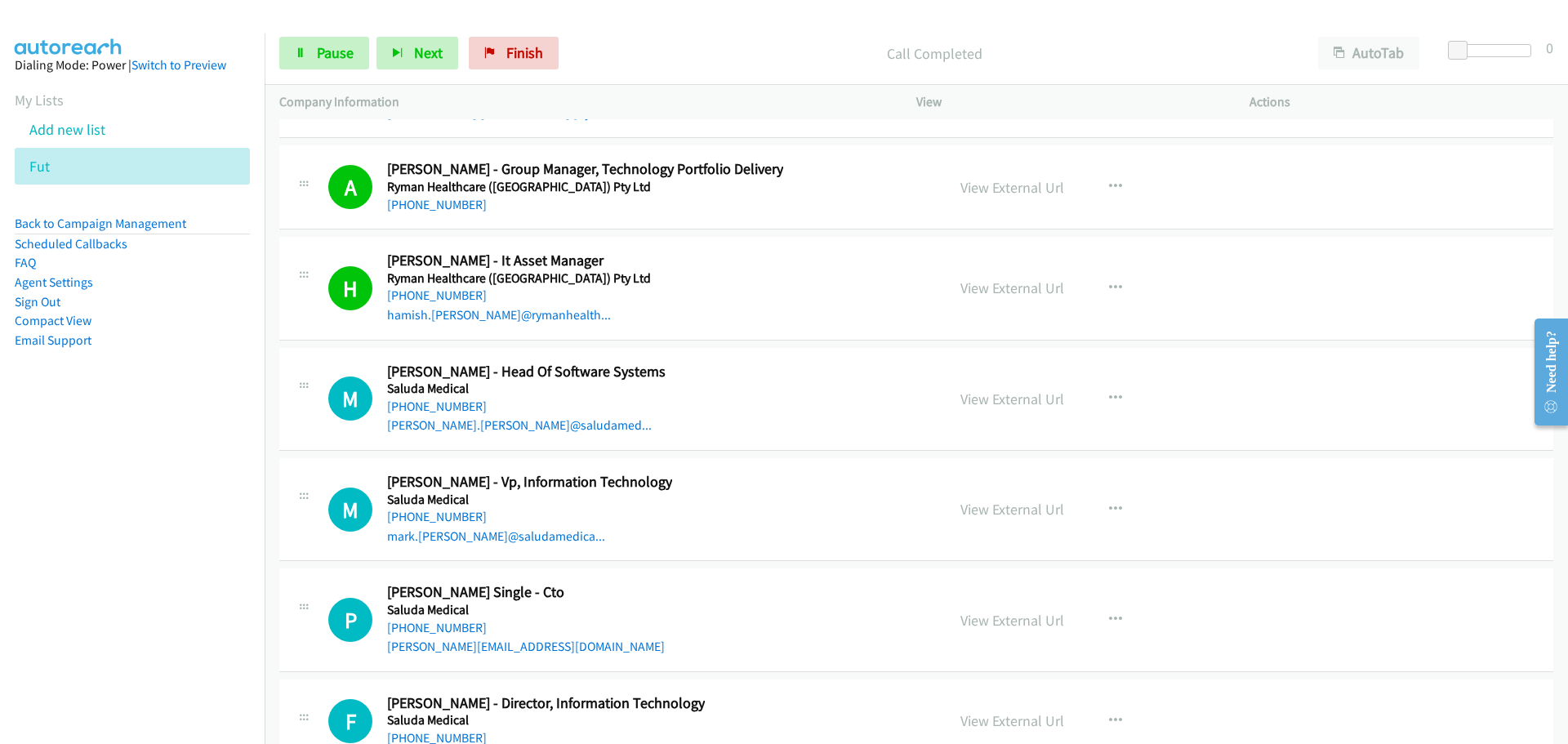
scroll to position [36241, 0]
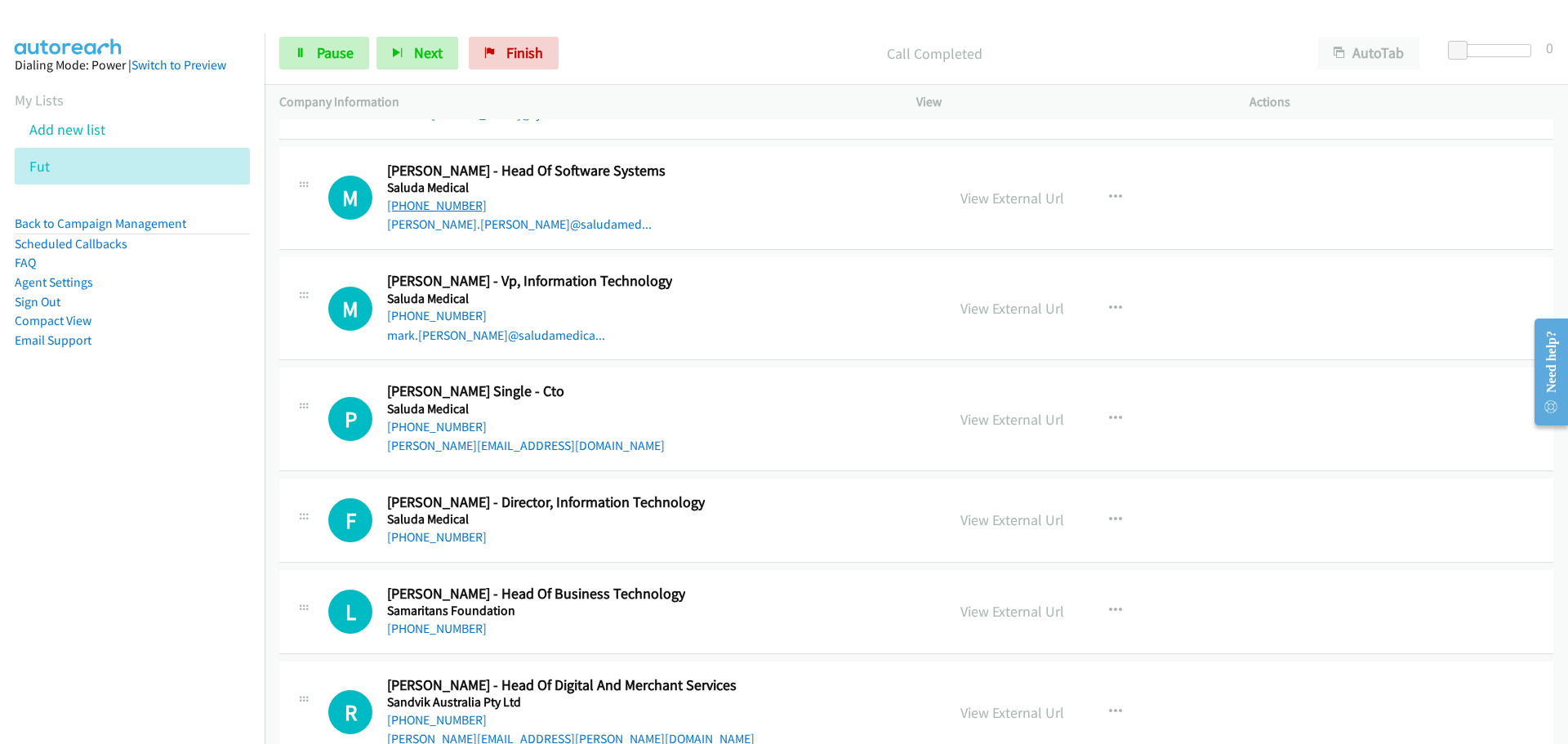
click at [458, 197] on link "[PHONE_NUMBER]" at bounding box center [437, 205] width 100 height 16
click at [458, 307] on link "[PHONE_NUMBER]" at bounding box center [437, 315] width 100 height 16
click at [432, 419] on link "[PHONE_NUMBER]" at bounding box center [437, 427] width 100 height 16
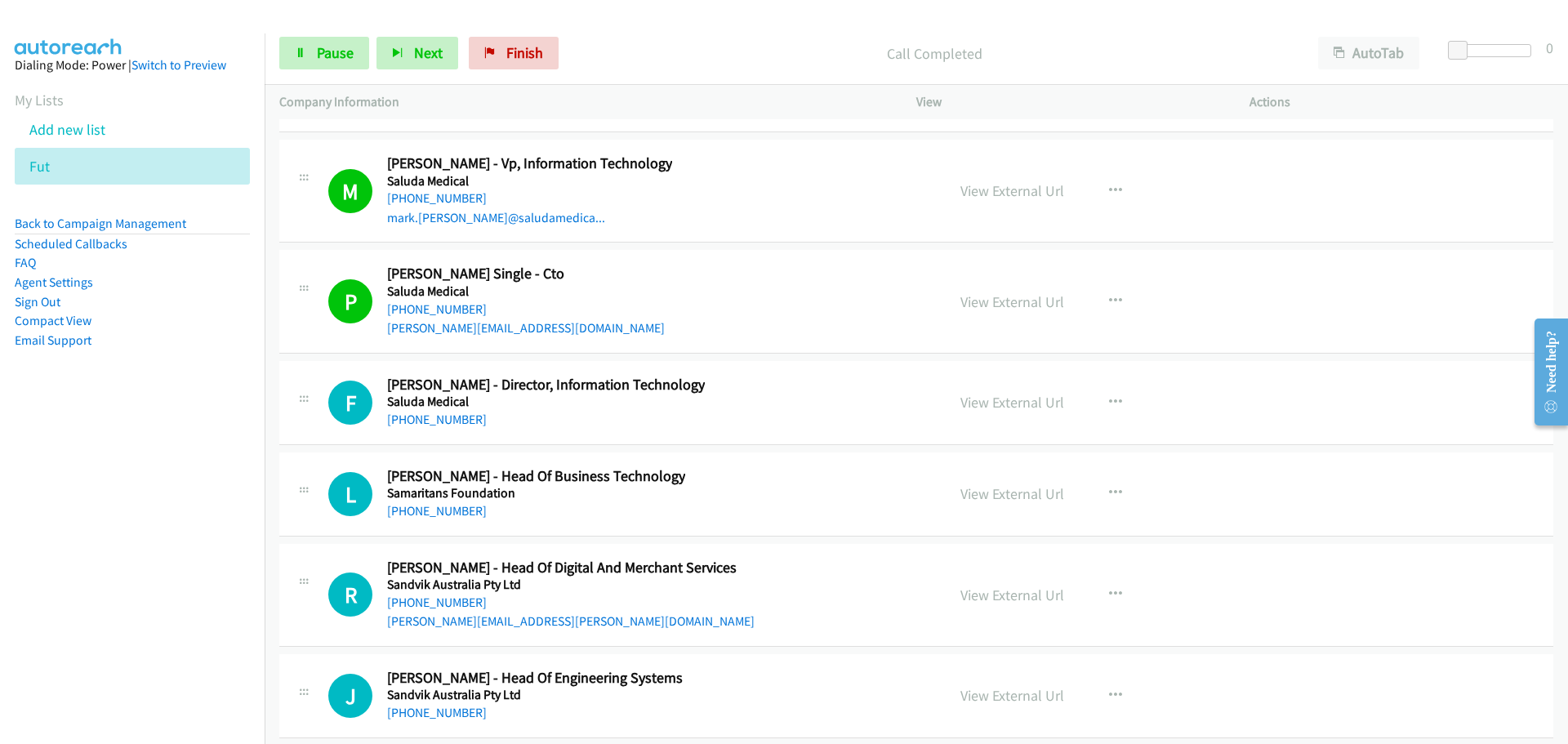
scroll to position [36404, 0]
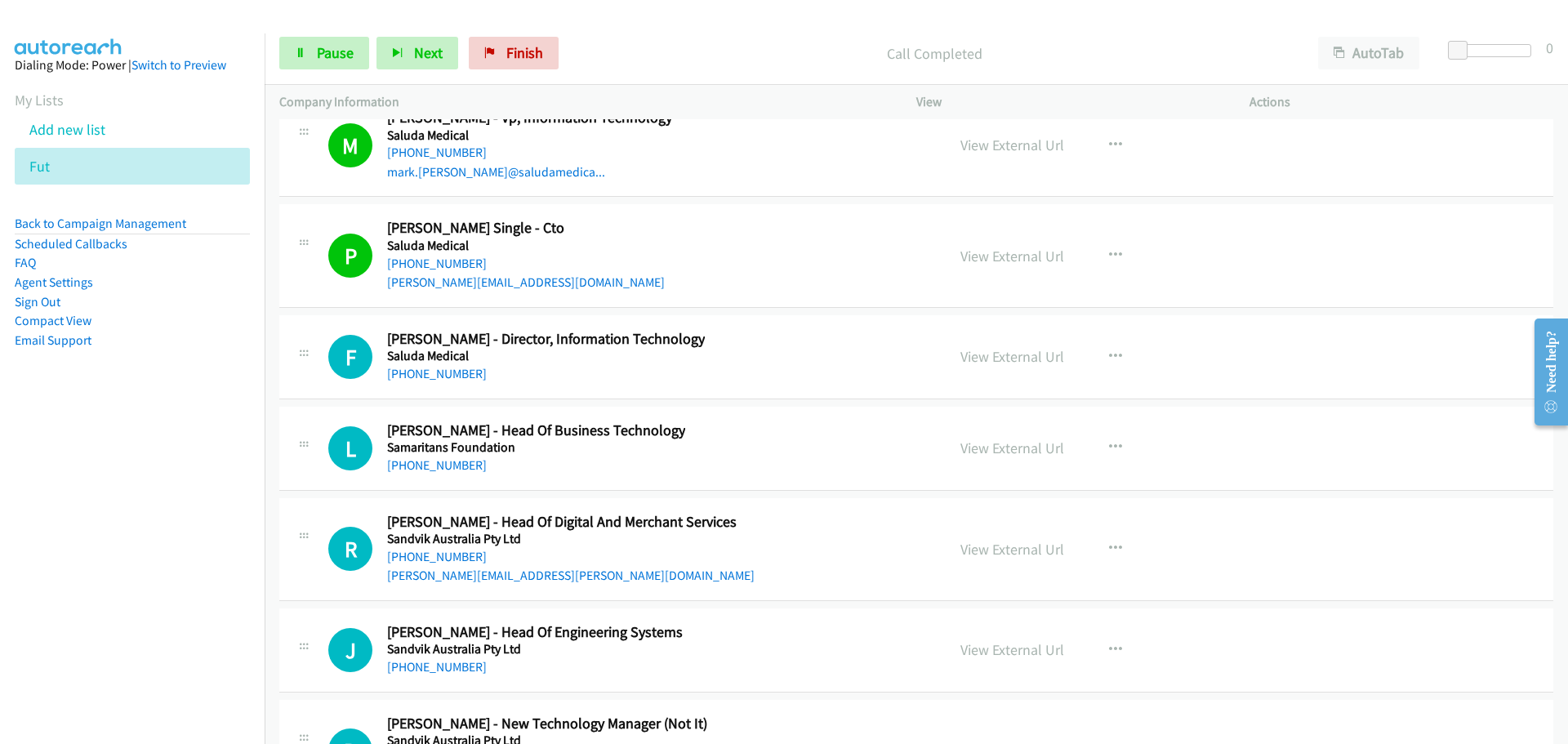
click at [469, 366] on link "[PHONE_NUMBER]" at bounding box center [437, 373] width 100 height 16
drag, startPoint x: 466, startPoint y: 443, endPoint x: 468, endPoint y: 434, distance: 9.2
click at [466, 457] on link "[PHONE_NUMBER]" at bounding box center [437, 465] width 100 height 16
click at [443, 548] on link "[PHONE_NUMBER]" at bounding box center [437, 556] width 100 height 16
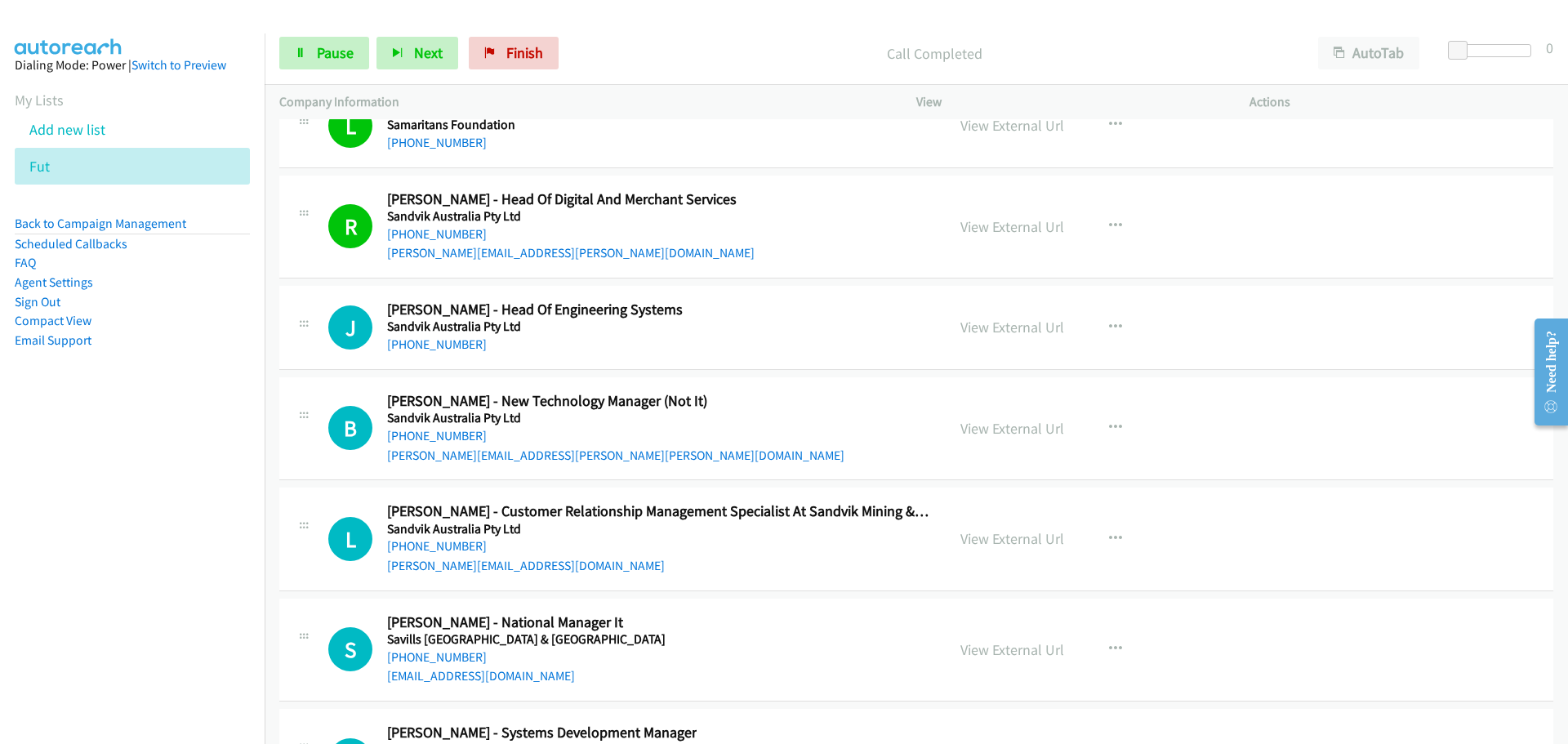
scroll to position [36730, 0]
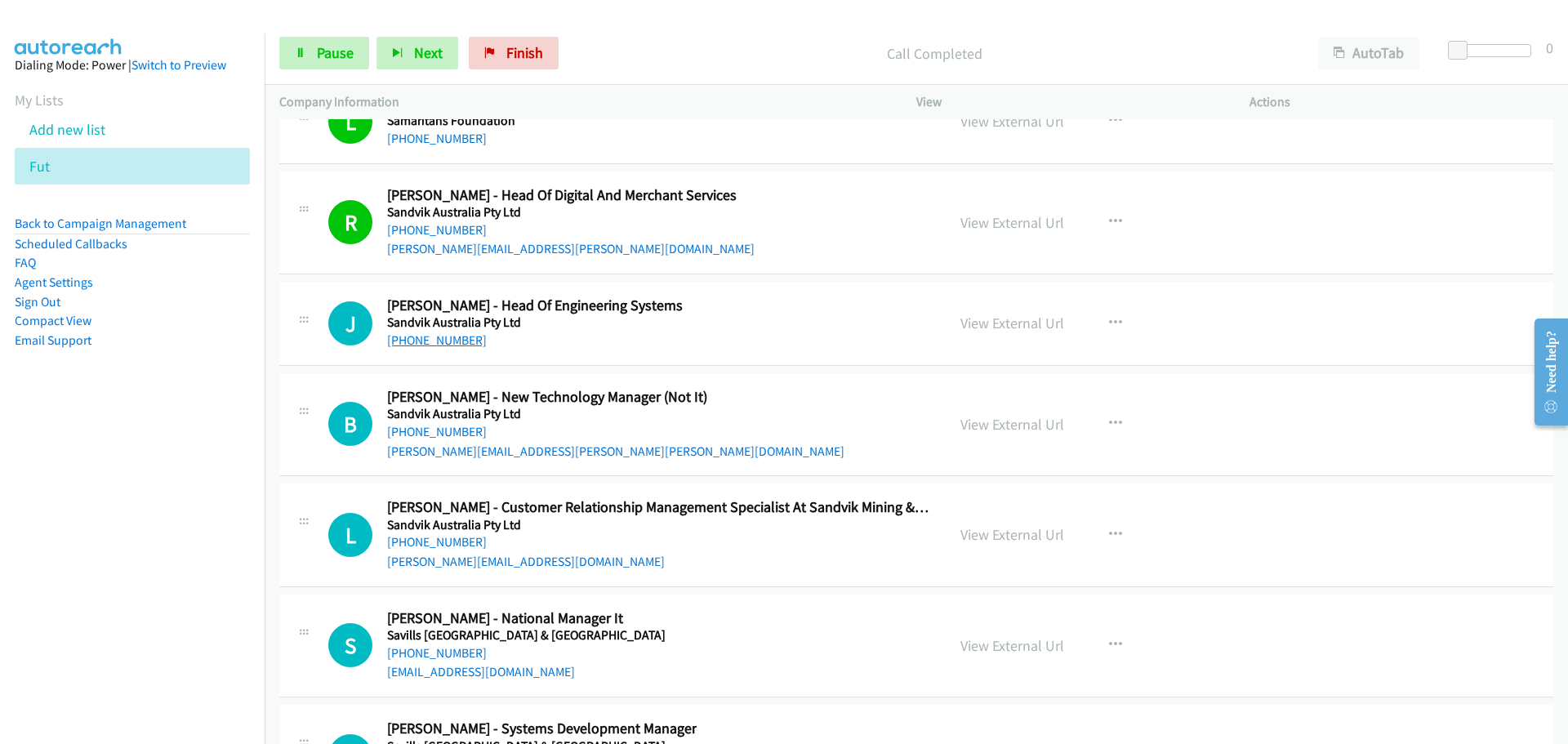
click at [408, 332] on link "[PHONE_NUMBER]" at bounding box center [437, 340] width 100 height 16
click at [451, 423] on link "[PHONE_NUMBER]" at bounding box center [437, 431] width 100 height 16
